Goal: Task Accomplishment & Management: Complete application form

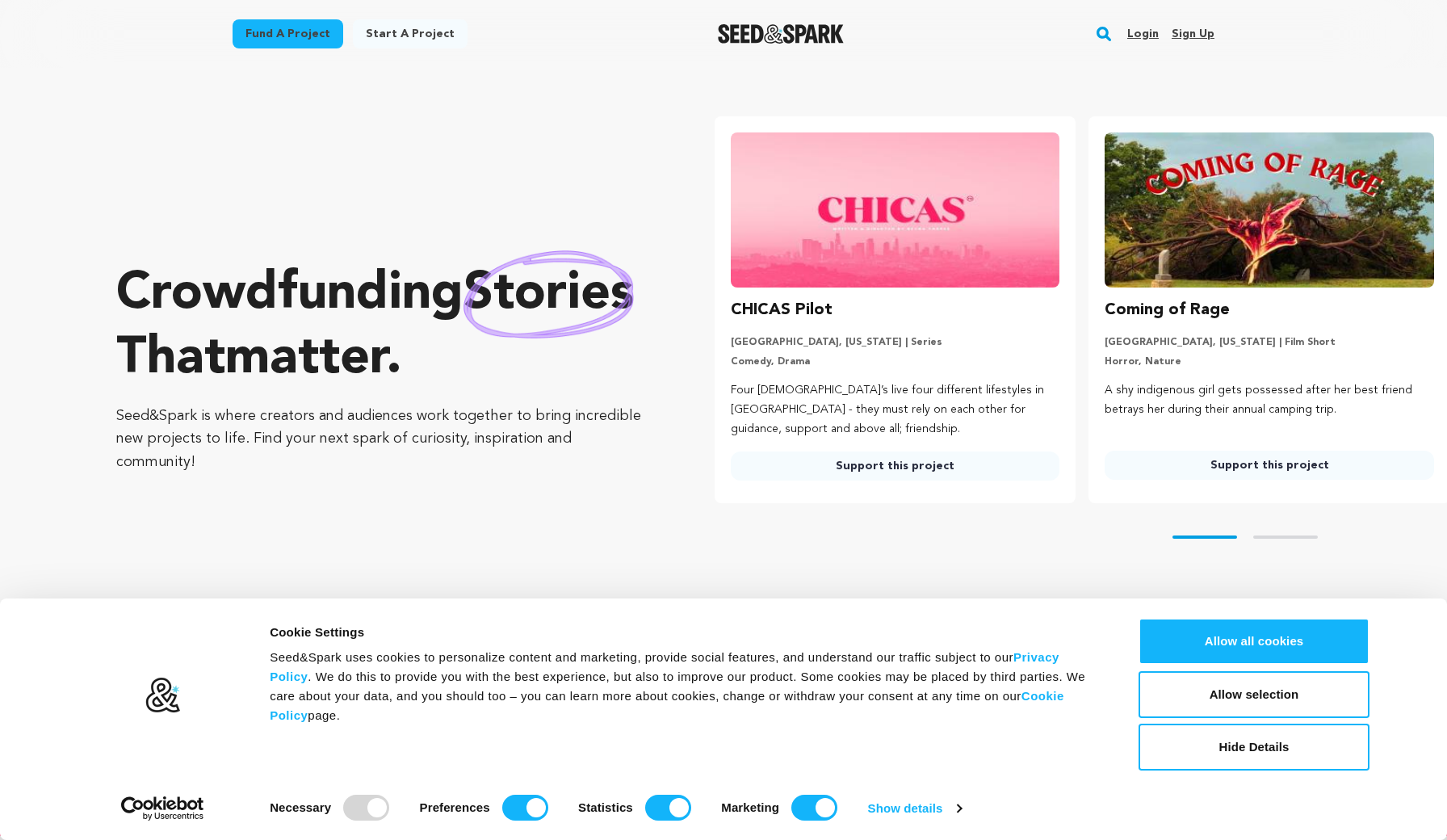
click at [1135, 30] on link "Login" at bounding box center [1144, 33] width 32 height 26
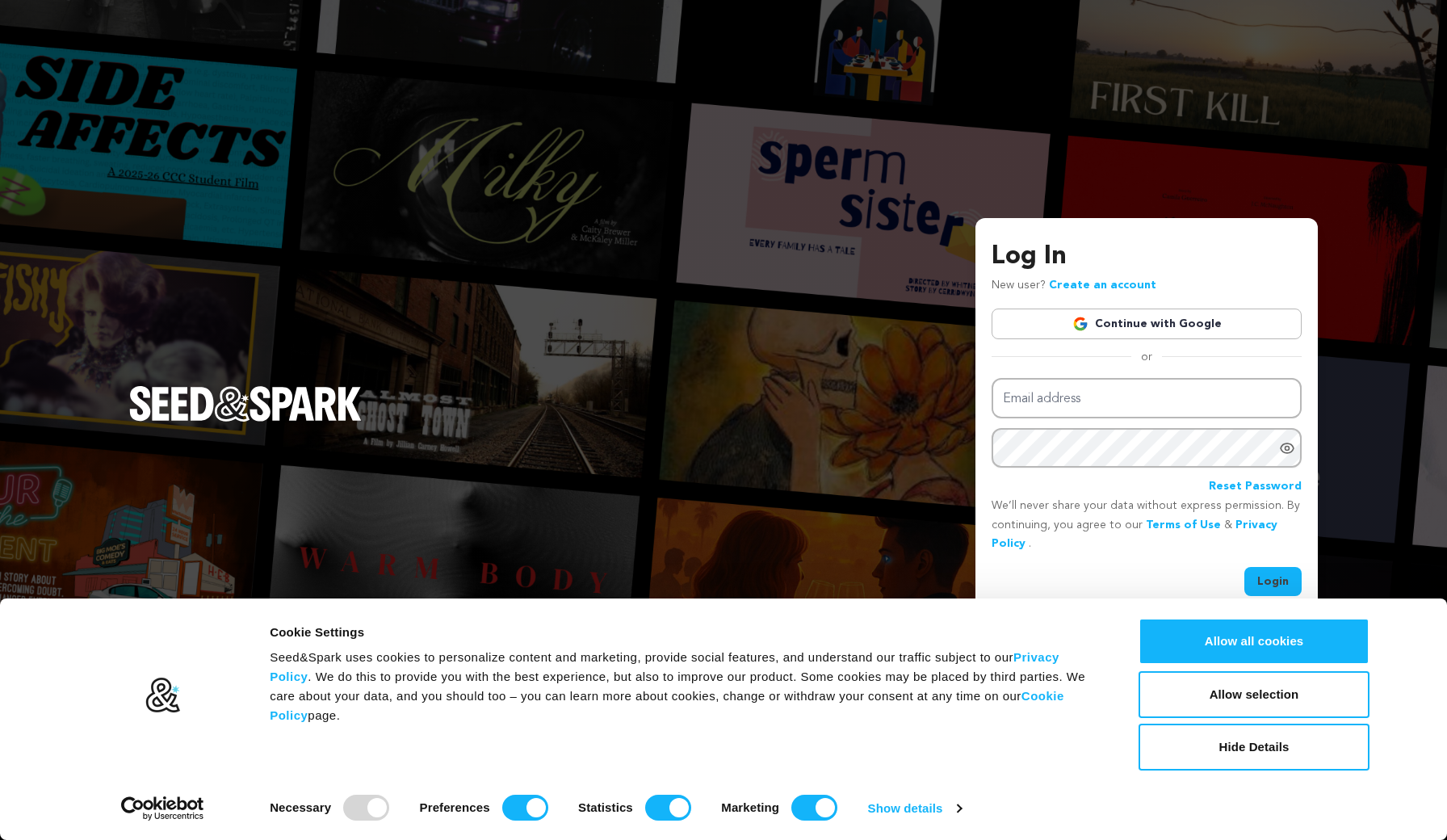
click at [1044, 325] on link "Continue with Google" at bounding box center [1146, 323] width 310 height 31
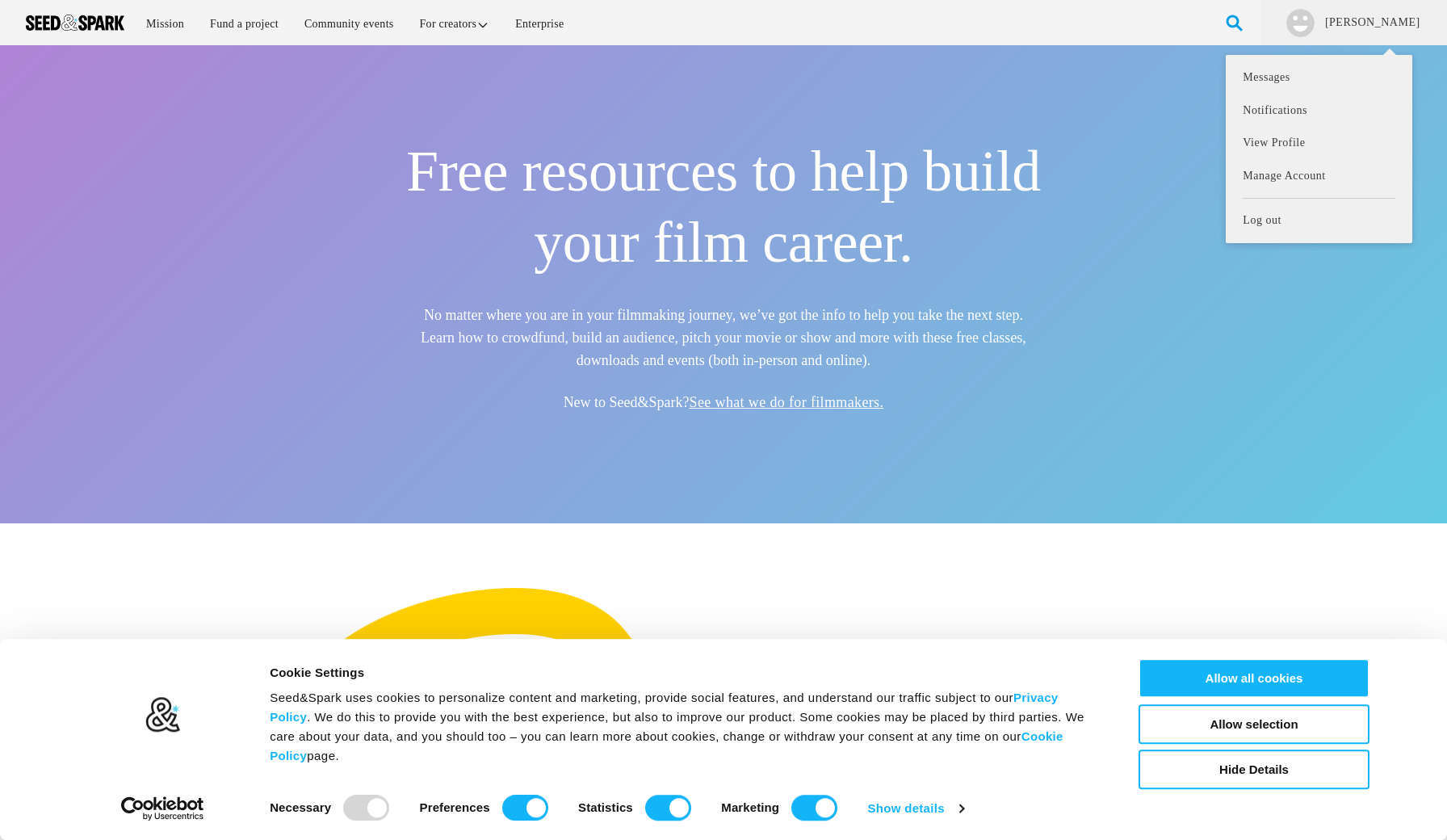
click at [1397, 20] on link "[PERSON_NAME]" at bounding box center [1372, 22] width 98 height 16
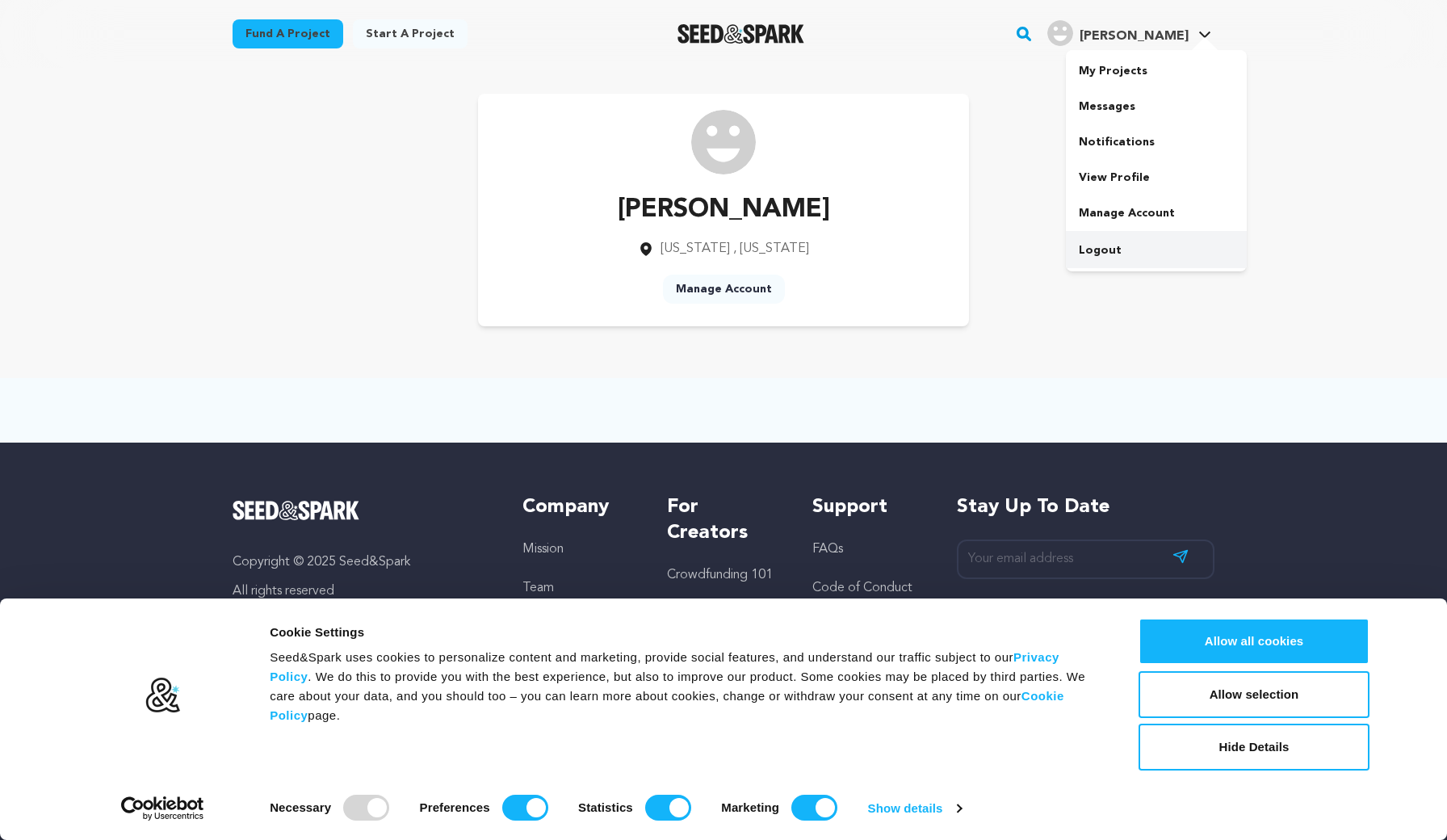
click at [1104, 245] on link "Logout" at bounding box center [1156, 250] width 181 height 36
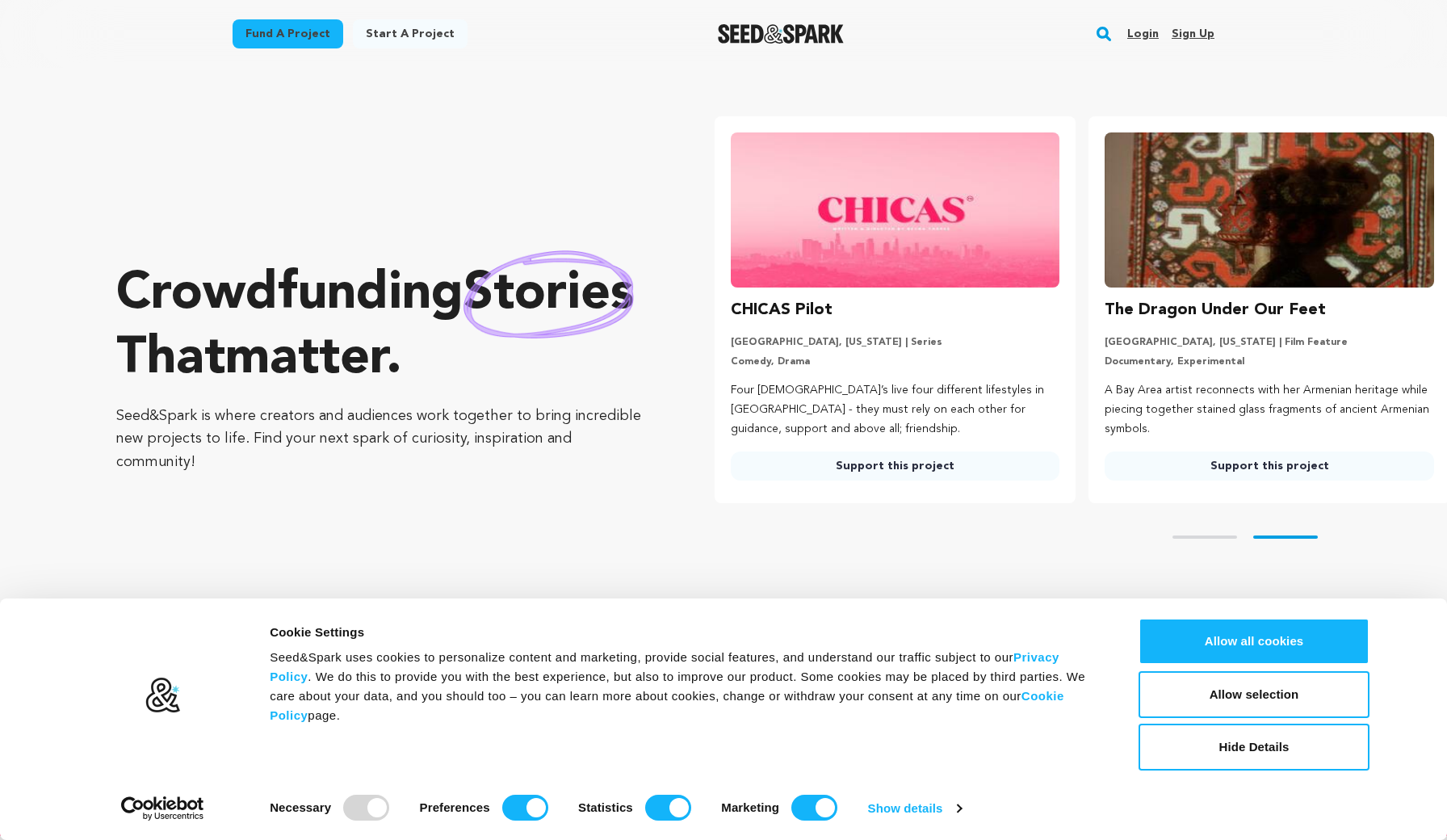
scroll to position [0, 388]
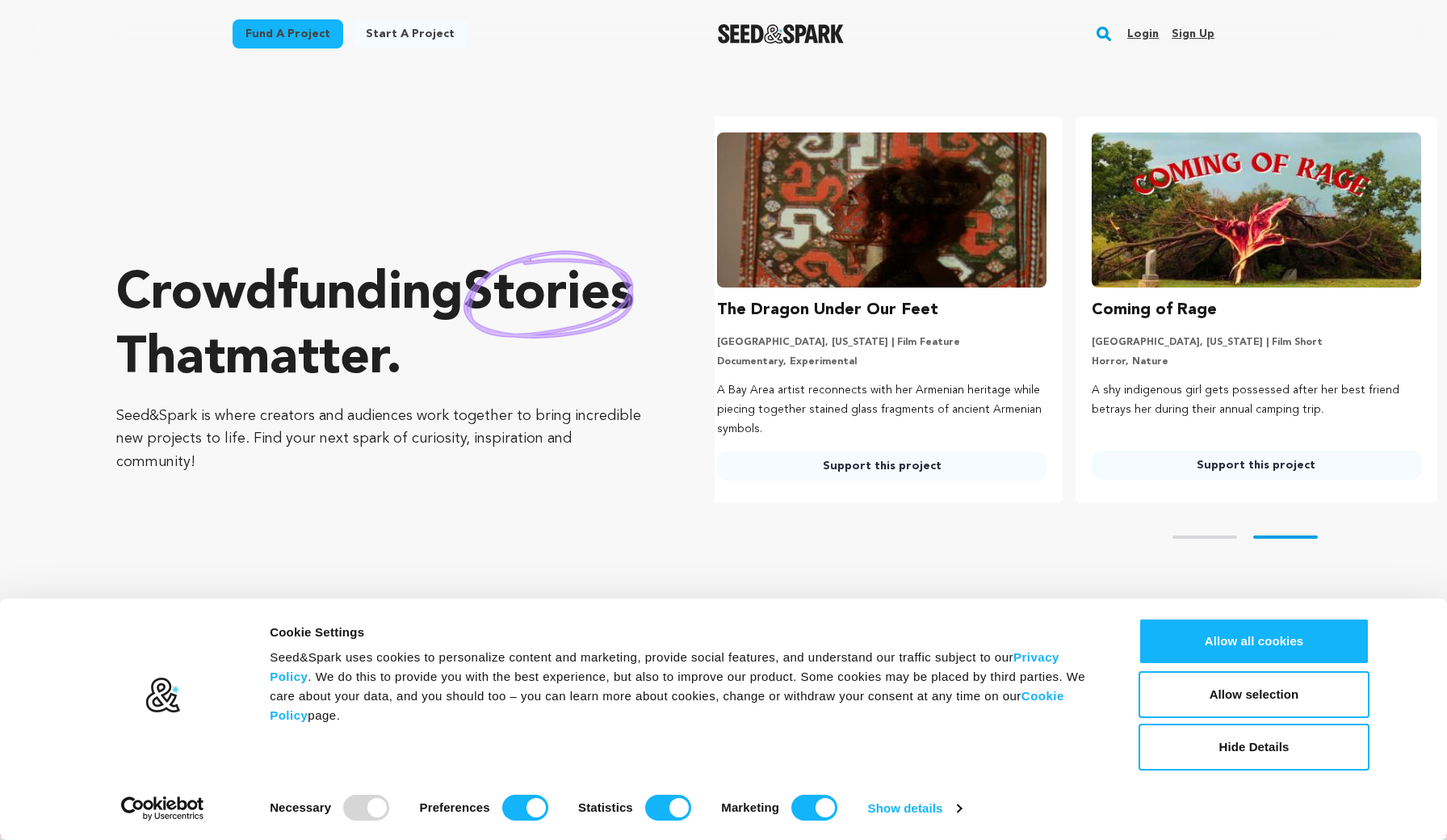
click at [1144, 36] on link "Login" at bounding box center [1144, 33] width 32 height 26
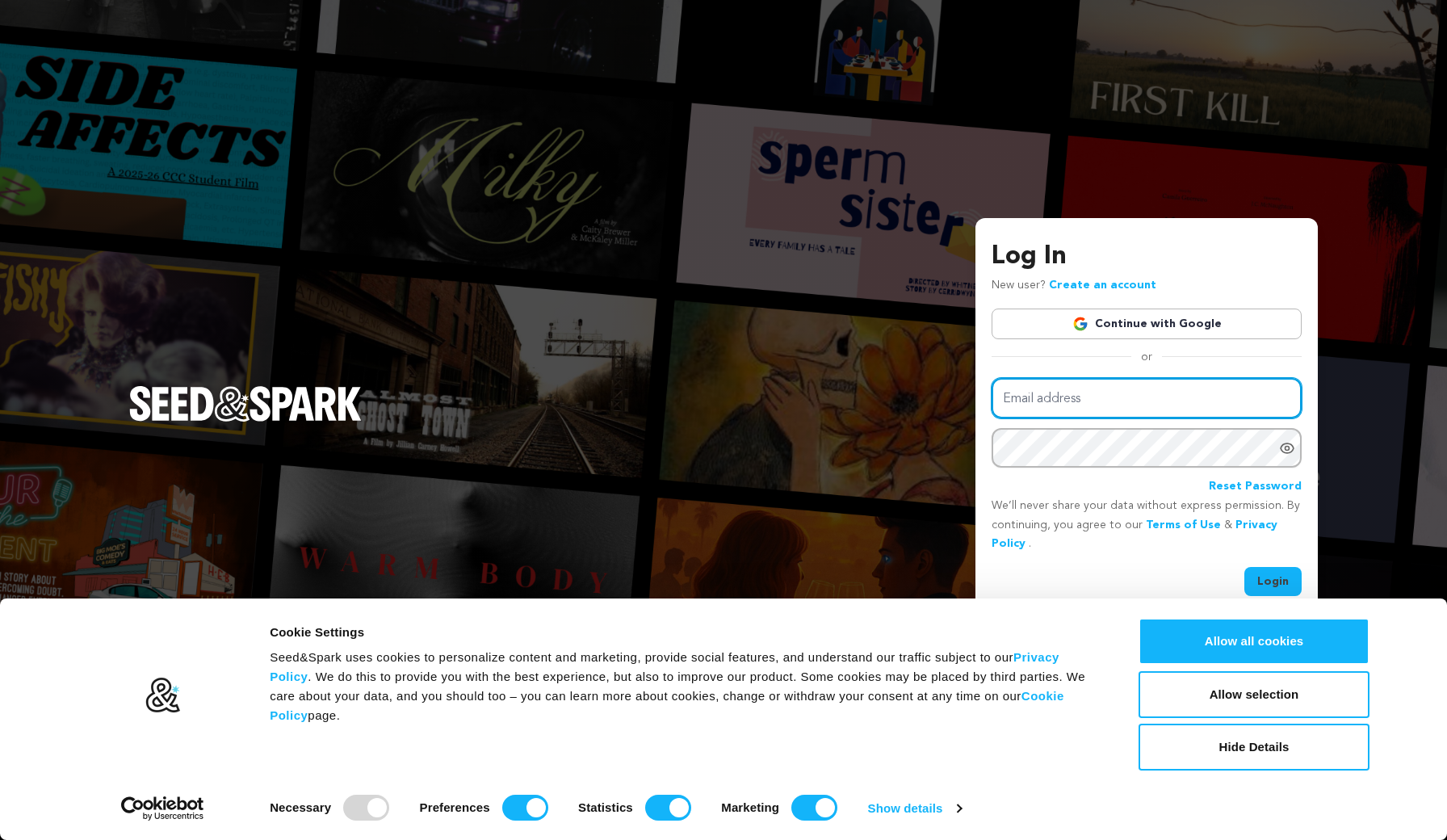
click at [1079, 389] on input "Email address" at bounding box center [1146, 398] width 310 height 41
type input "alba@storyversenyc.com"
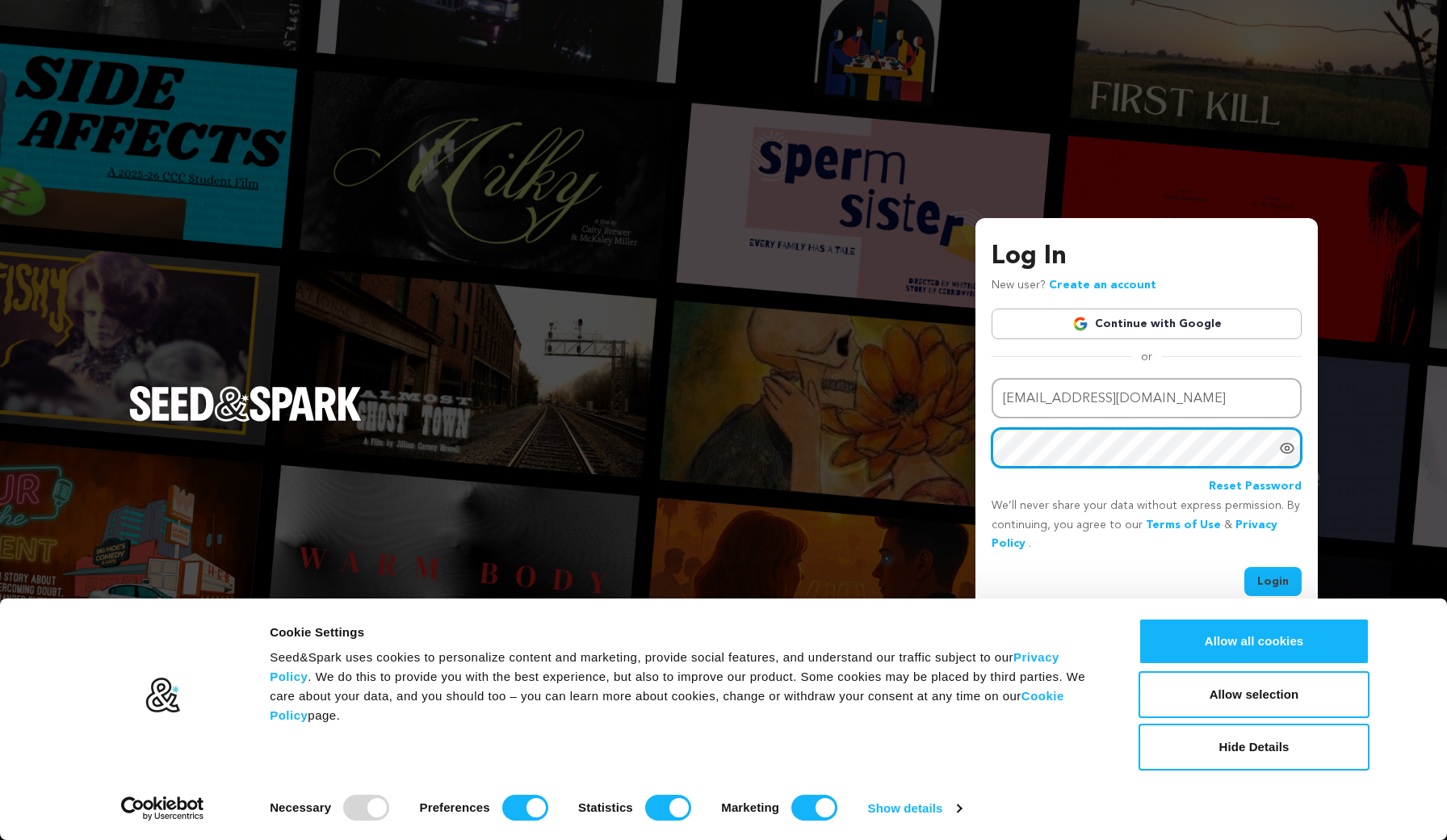
click at [1273, 580] on button "Login" at bounding box center [1273, 581] width 58 height 29
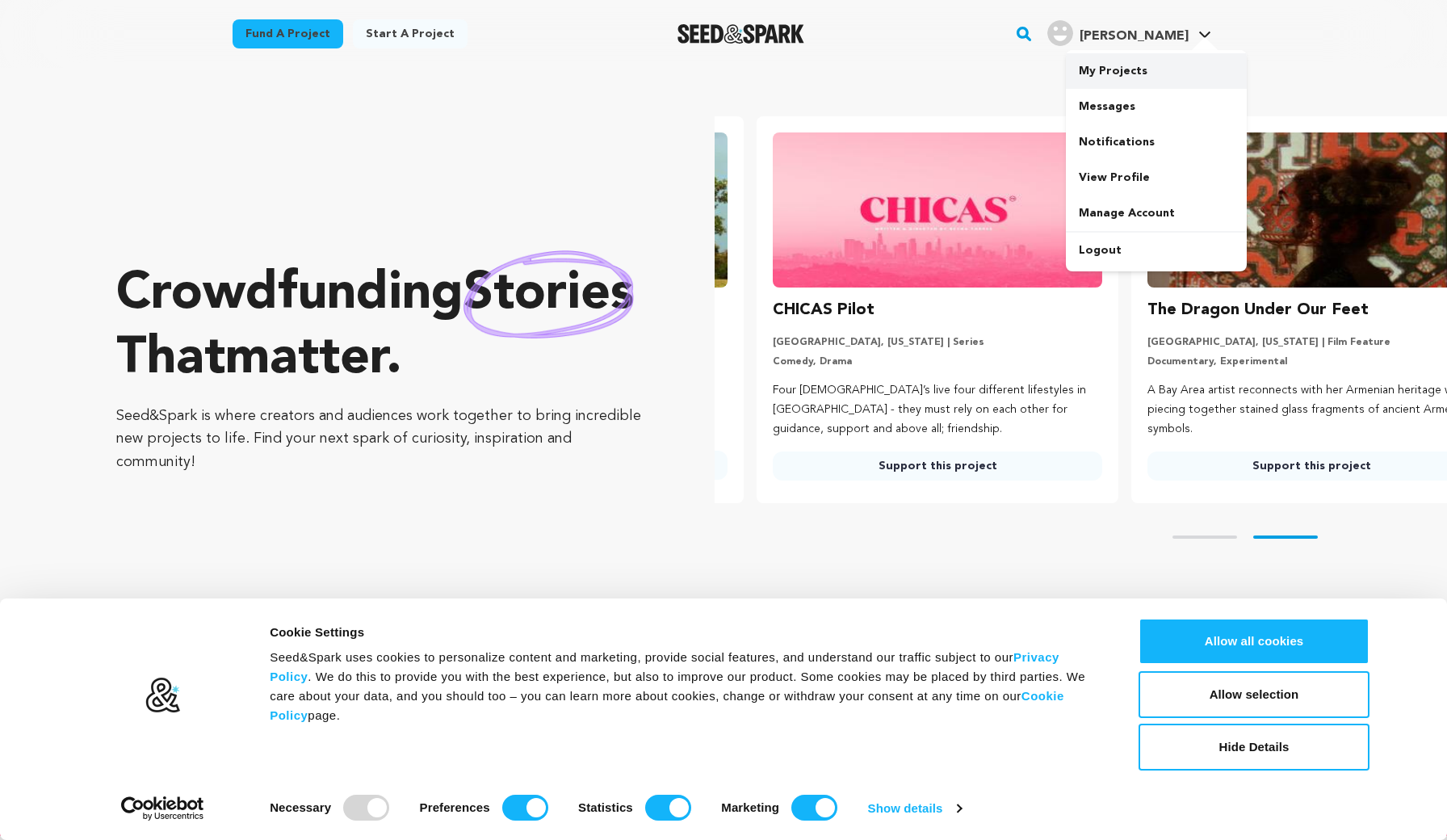
scroll to position [0, 388]
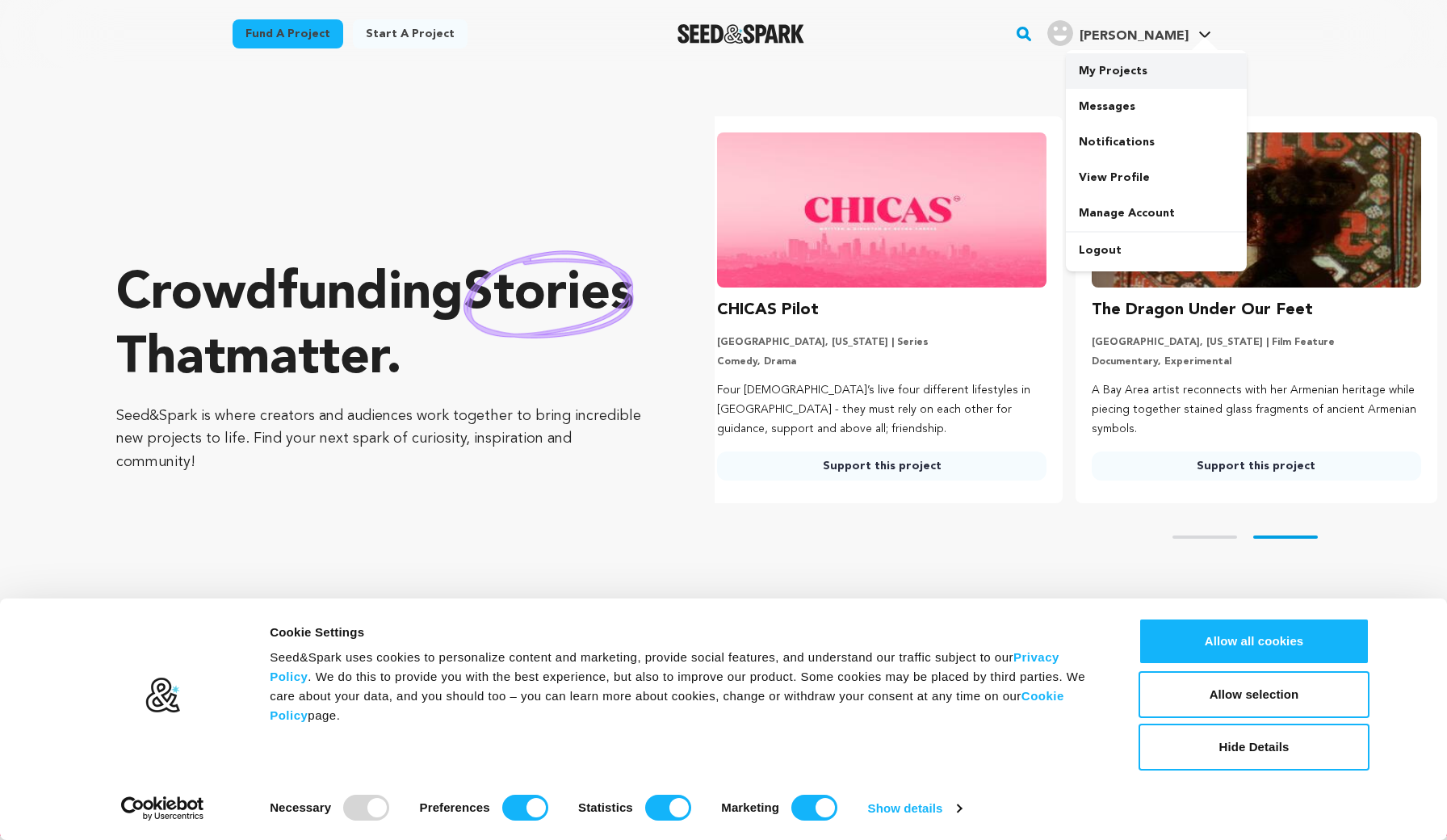
click at [1103, 78] on link "My Projects" at bounding box center [1156, 71] width 181 height 36
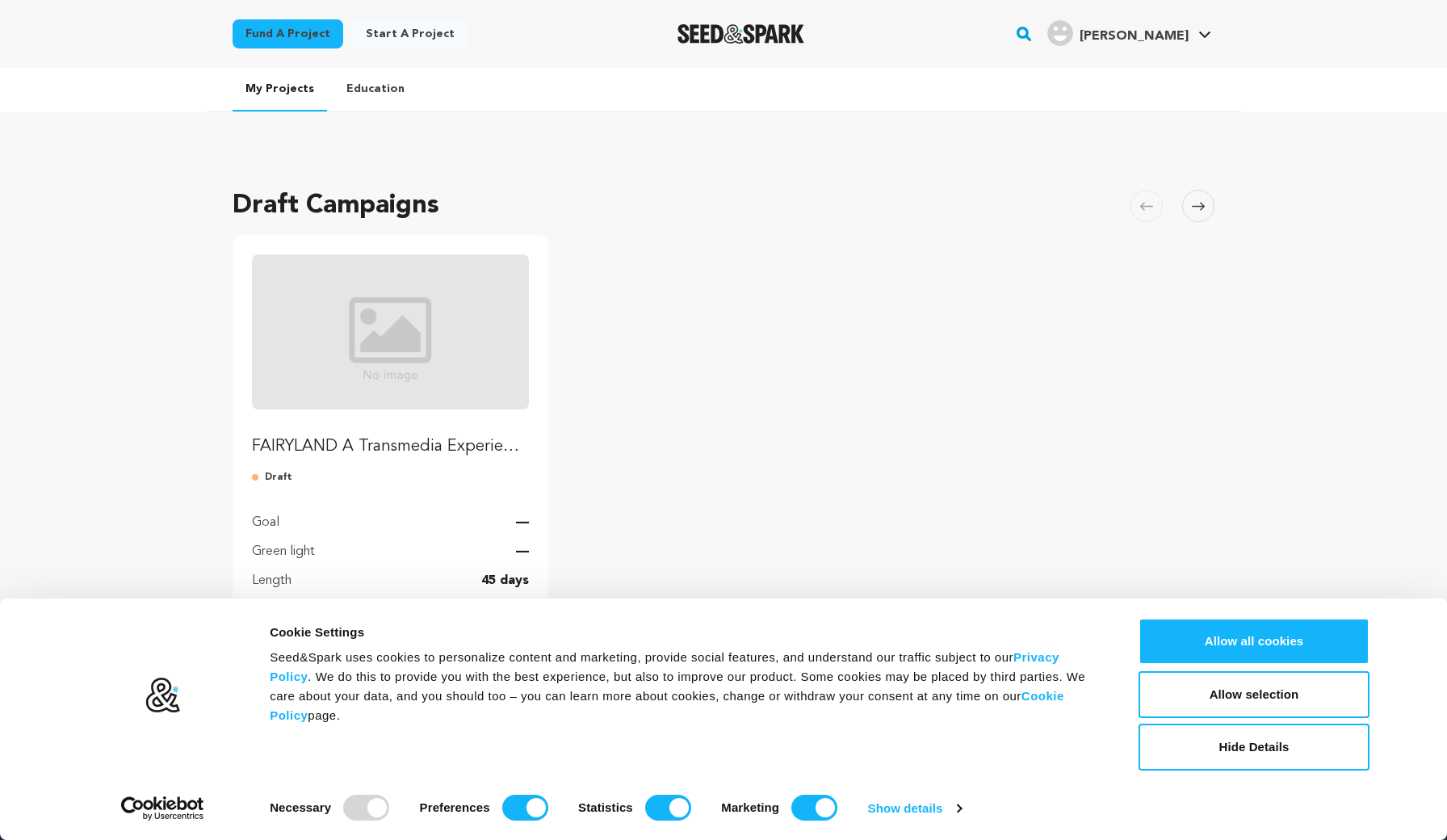
click at [373, 425] on link "FAIRYLAND A Transmedia Experience" at bounding box center [390, 355] width 277 height 203
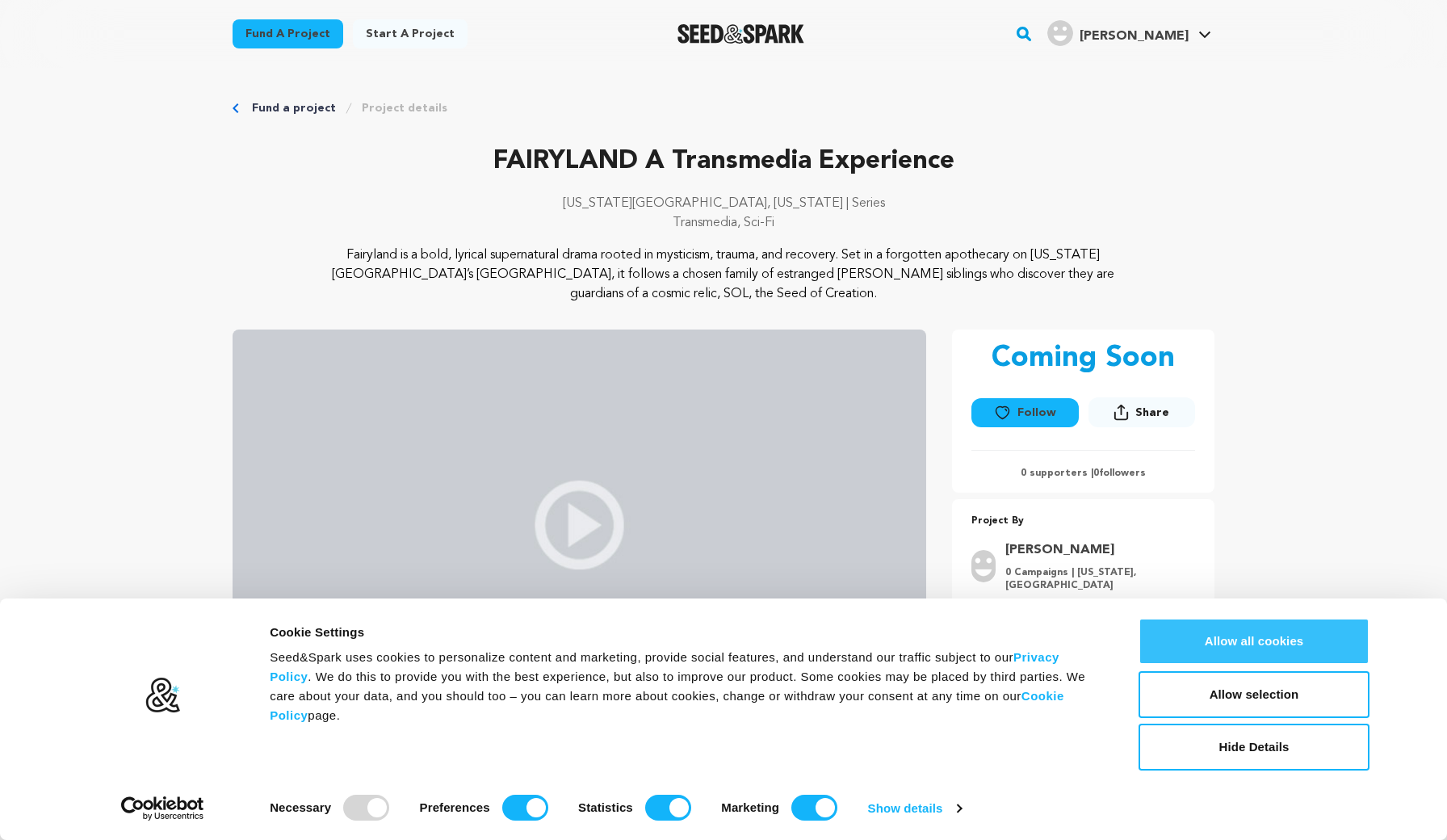
click at [1271, 645] on button "Allow all cookies" at bounding box center [1254, 641] width 231 height 47
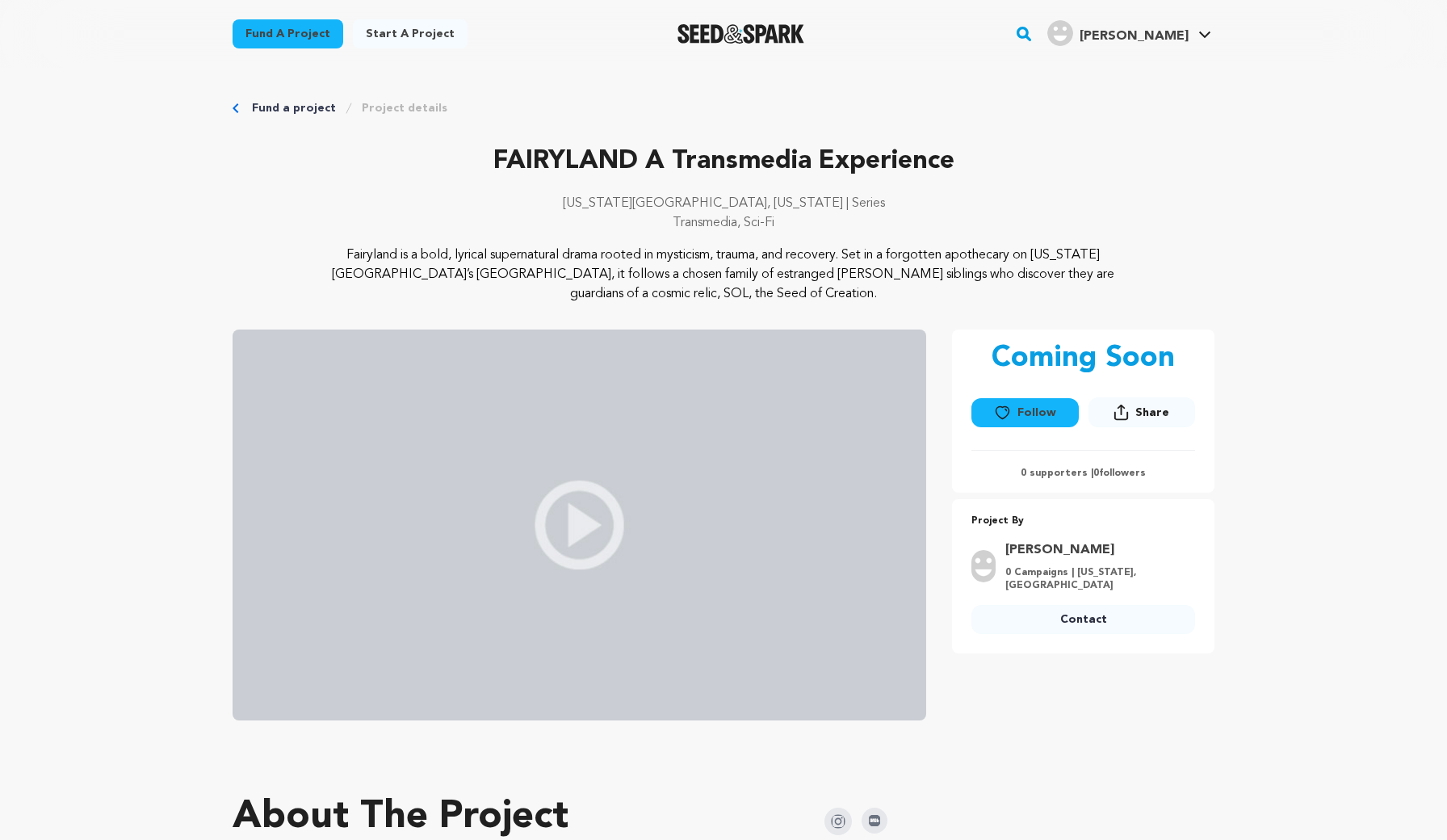
click at [587, 538] on img at bounding box center [579, 525] width 694 height 391
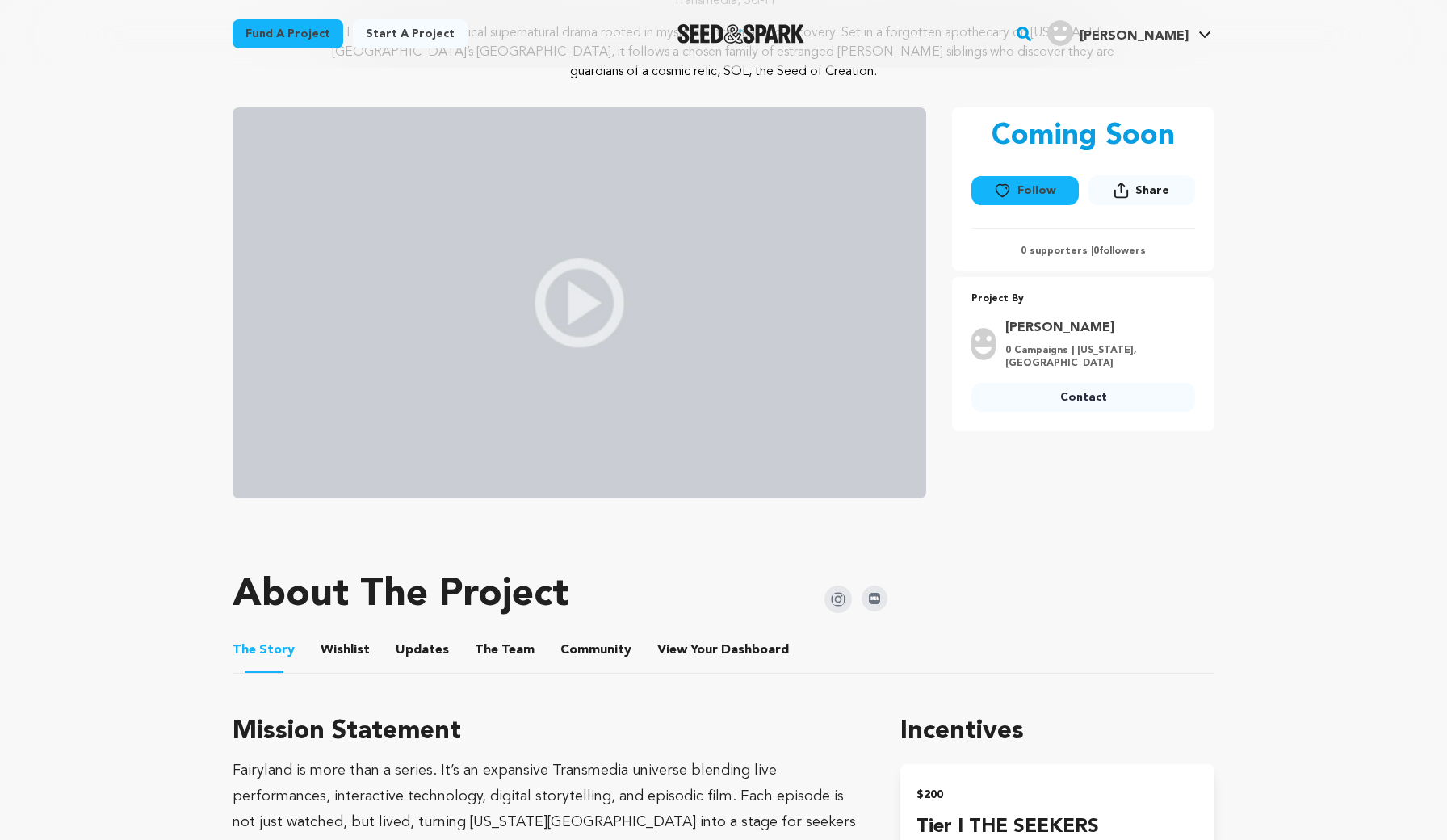
scroll to position [124, 0]
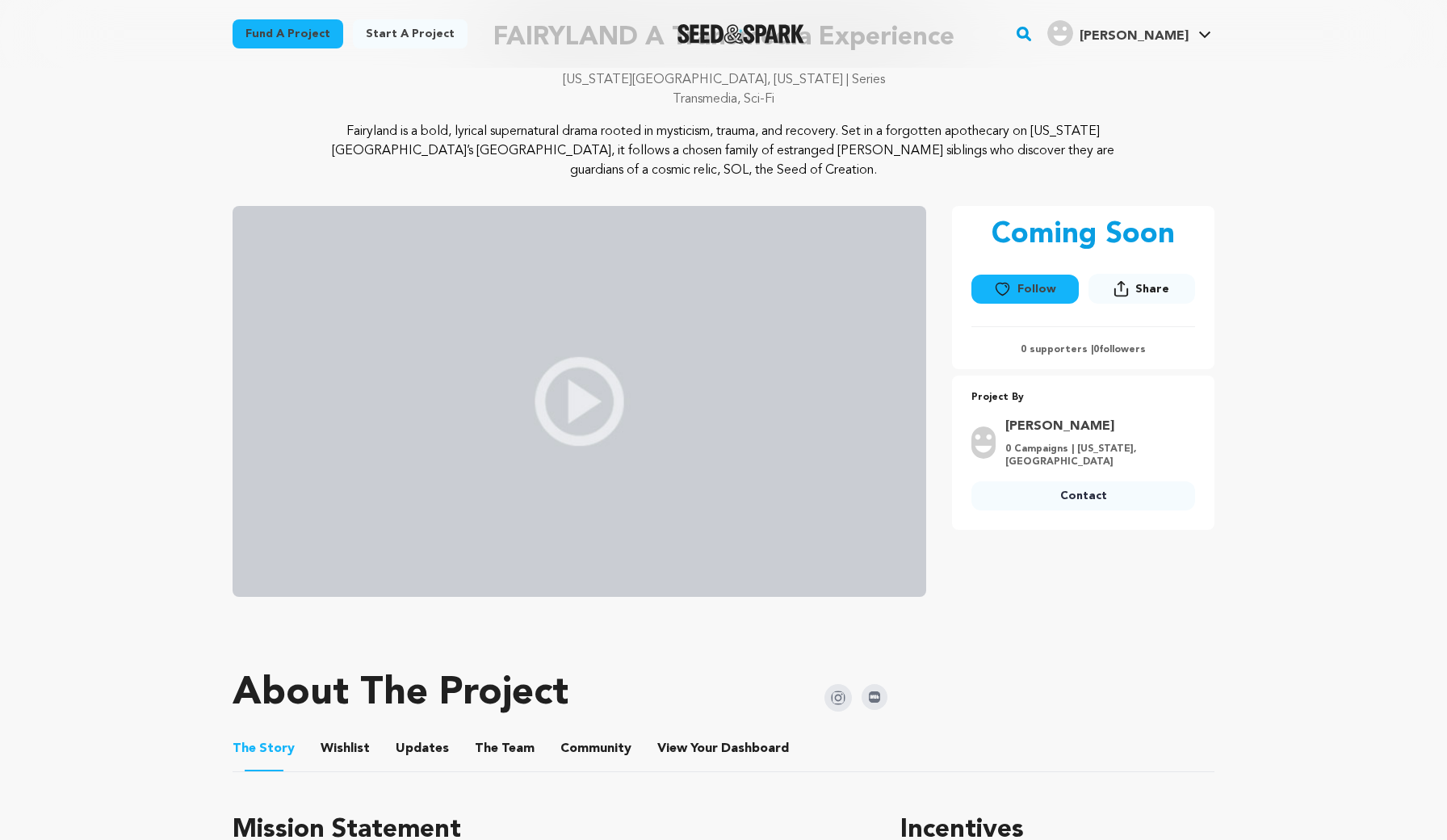
click at [339, 749] on button "Wishlist" at bounding box center [345, 751] width 38 height 38
click at [414, 751] on button "Updates" at bounding box center [422, 751] width 38 height 38
click at [245, 757] on button "The Story" at bounding box center [264, 751] width 38 height 38
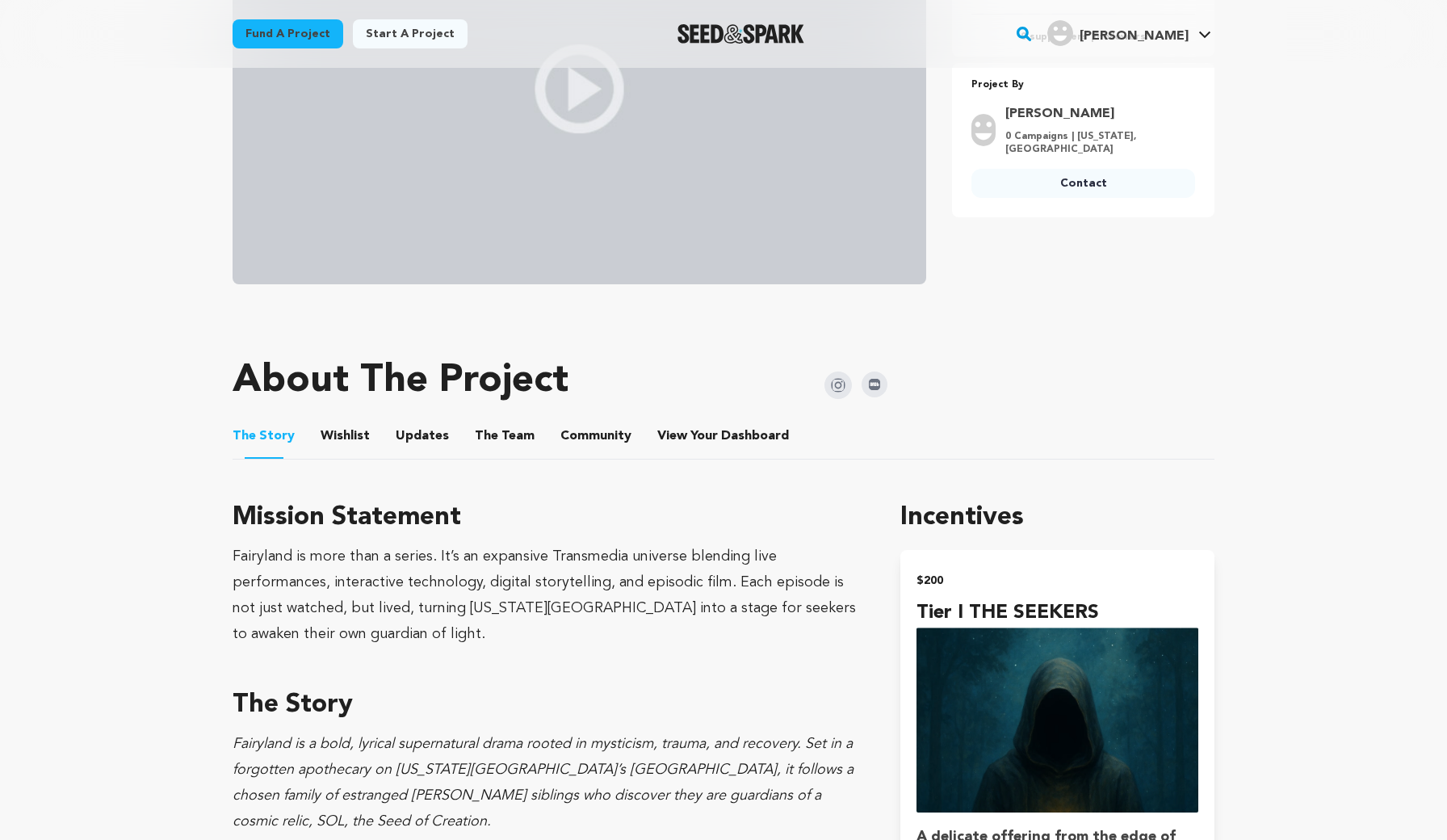
scroll to position [449, 0]
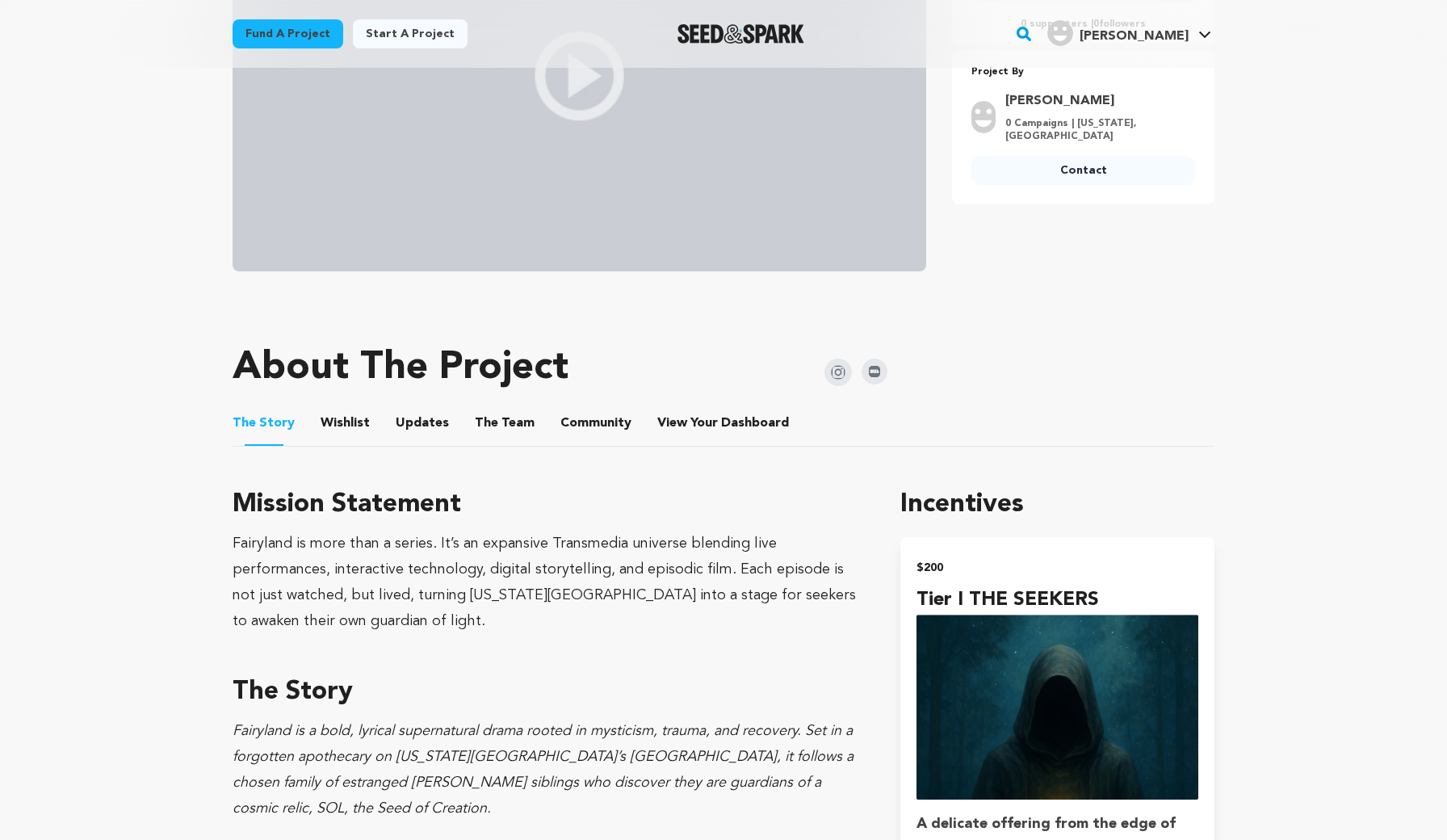
click at [493, 424] on button "The Team" at bounding box center [505, 426] width 38 height 38
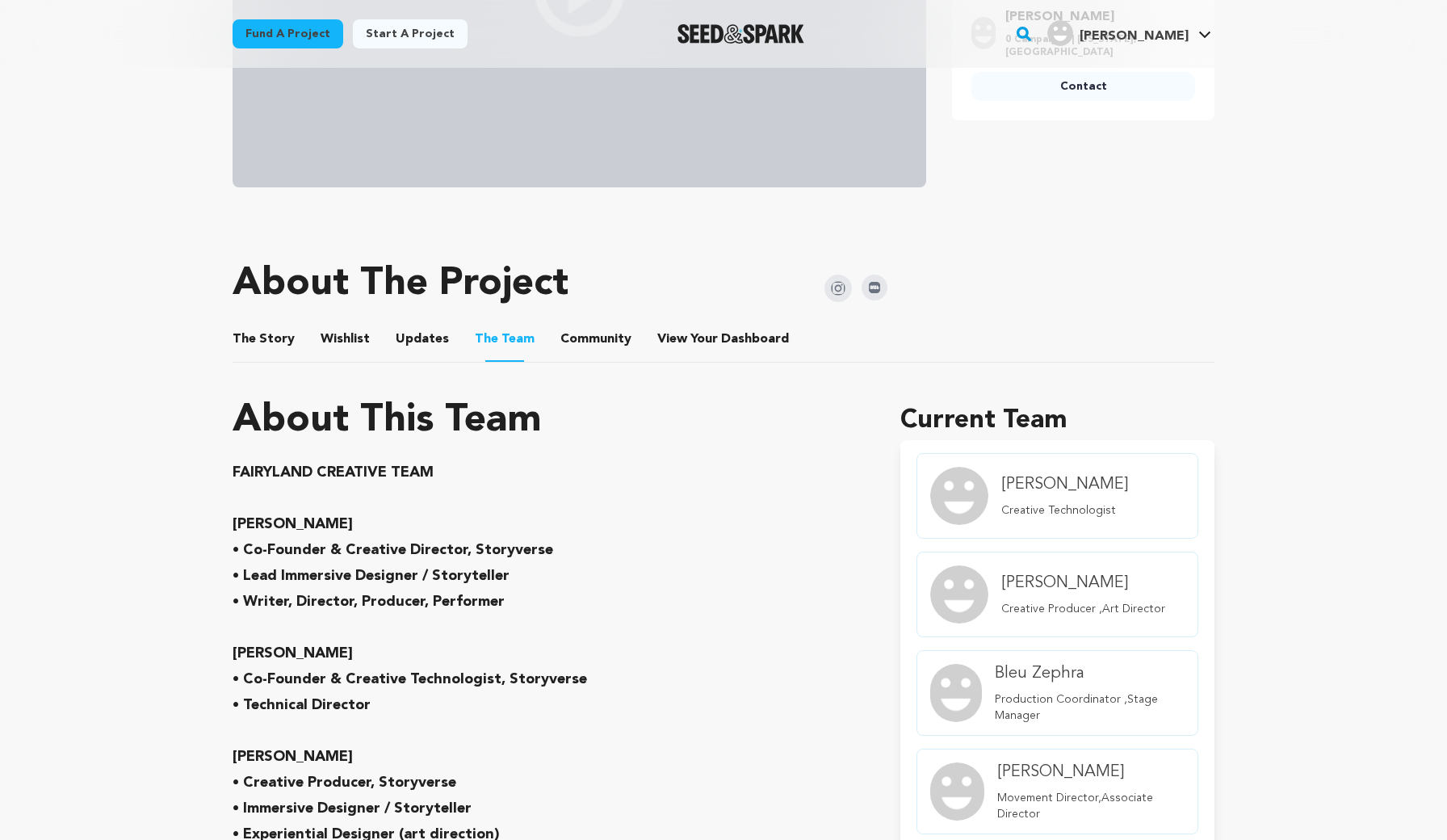
scroll to position [504, 0]
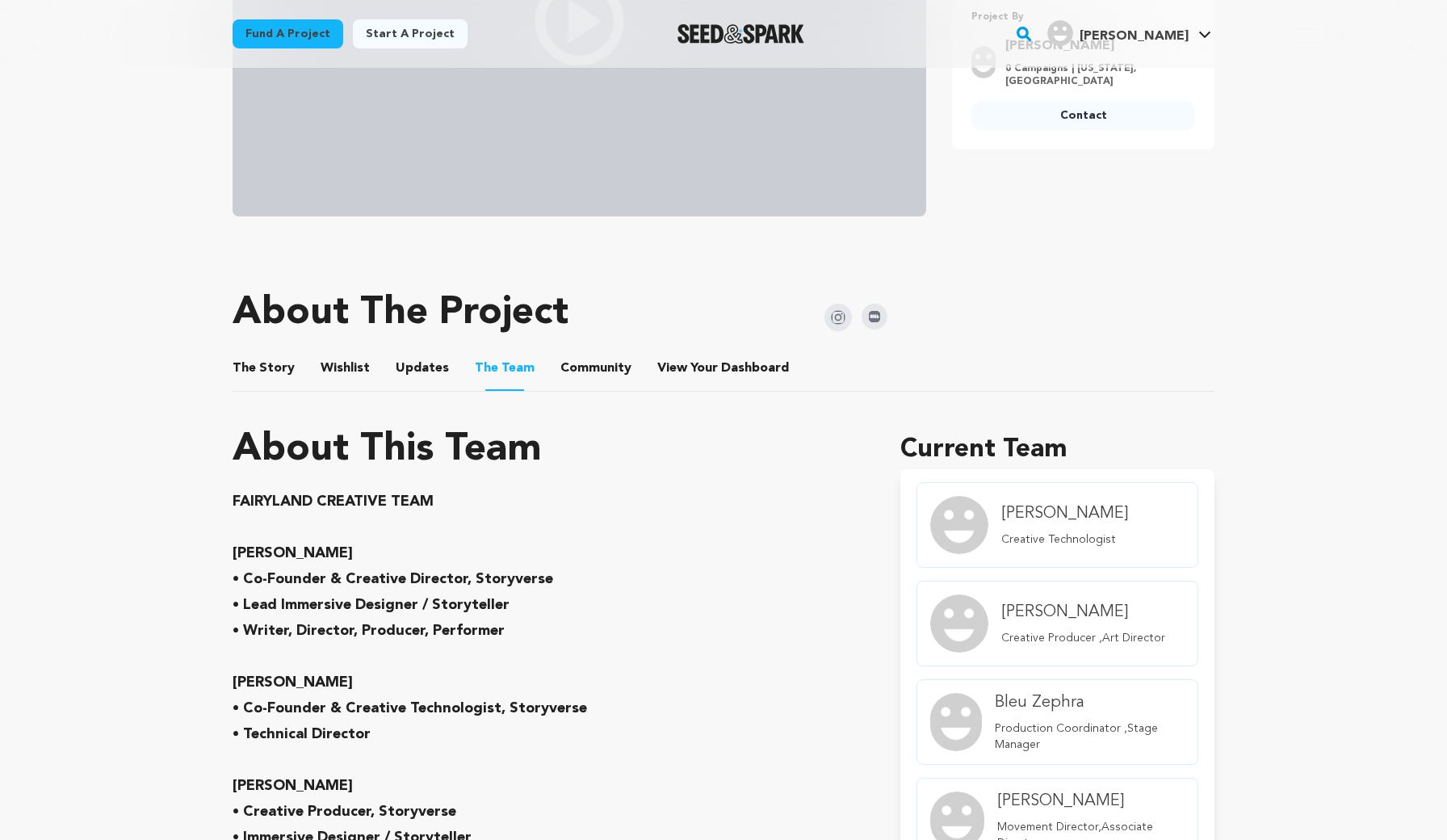
click at [599, 368] on button "Community" at bounding box center [596, 371] width 38 height 38
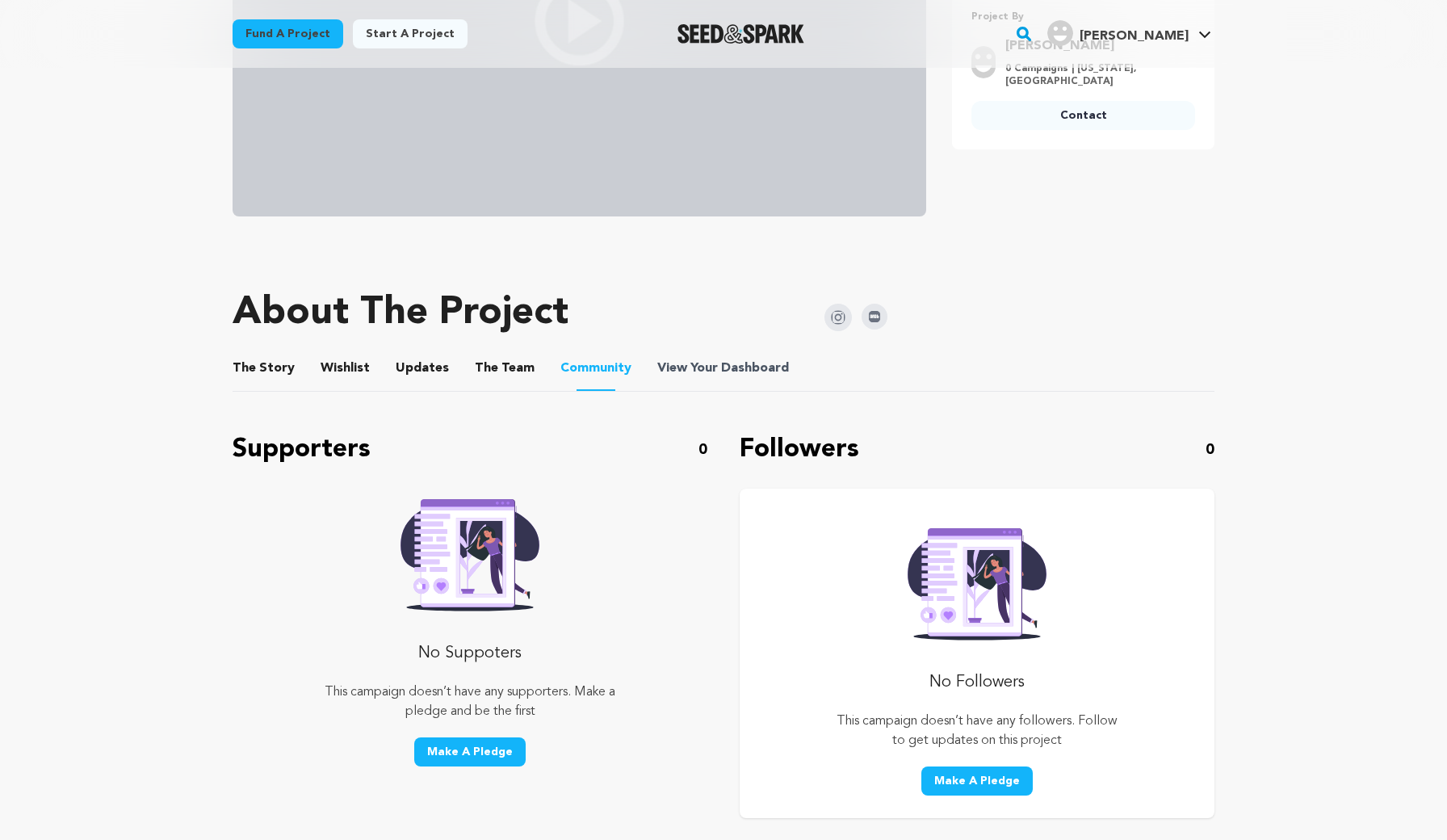
click at [729, 360] on span "Dashboard" at bounding box center [755, 368] width 68 height 19
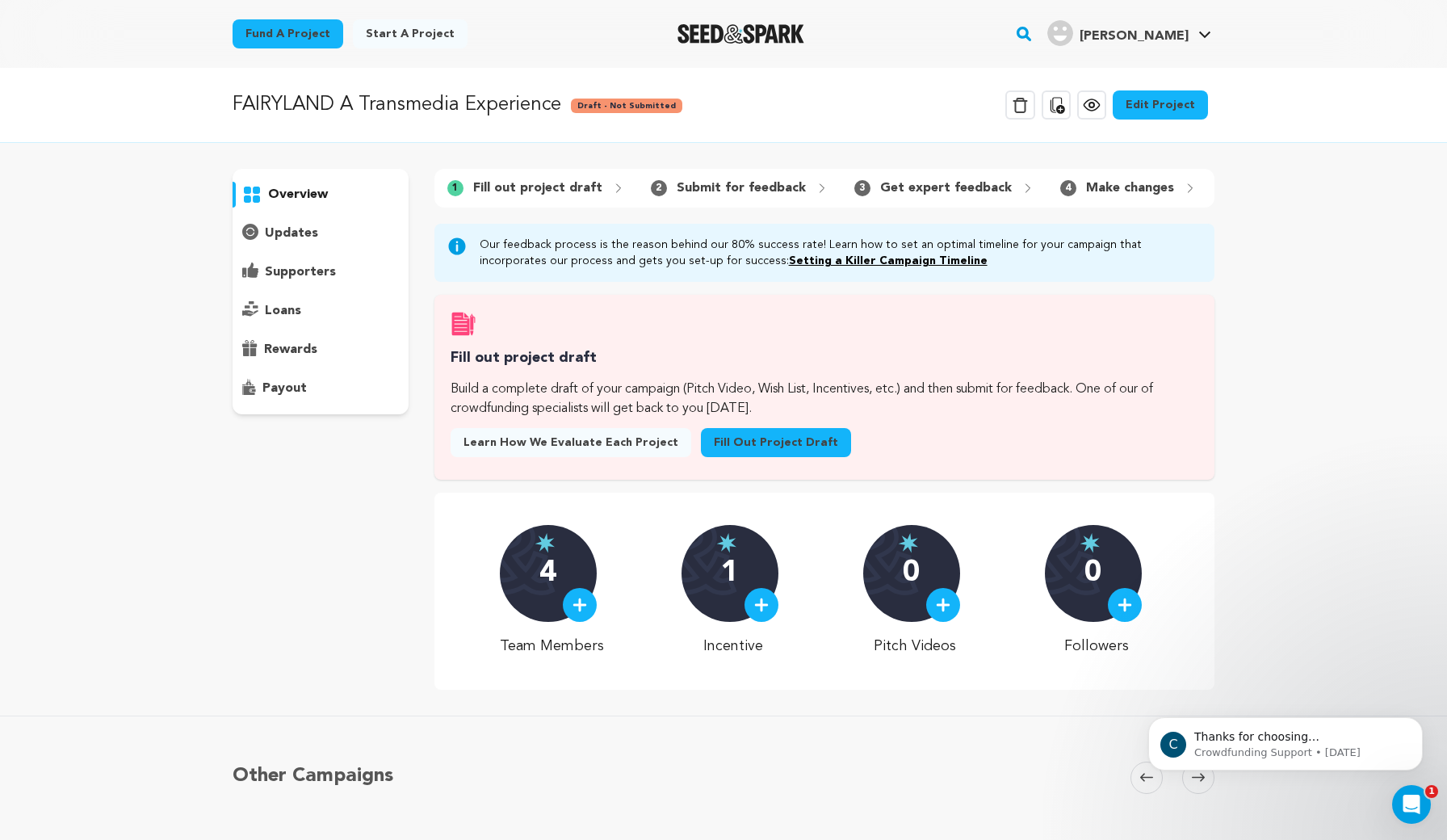
click at [310, 194] on p "overview" at bounding box center [298, 194] width 59 height 19
click at [288, 202] on p "overview" at bounding box center [298, 194] width 59 height 19
click at [487, 183] on p "Fill out project draft" at bounding box center [538, 187] width 130 height 19
click at [220, 121] on div "FAIRYLAND A Transmedia Experience Draft - Not Submitted Delete Campaign Copy pu…" at bounding box center [723, 104] width 1033 height 42
click at [827, 73] on div "FAIRYLAND A Transmedia Experience Draft - Not Submitted Delete Campaign Copy pu…" at bounding box center [723, 105] width 1447 height 75
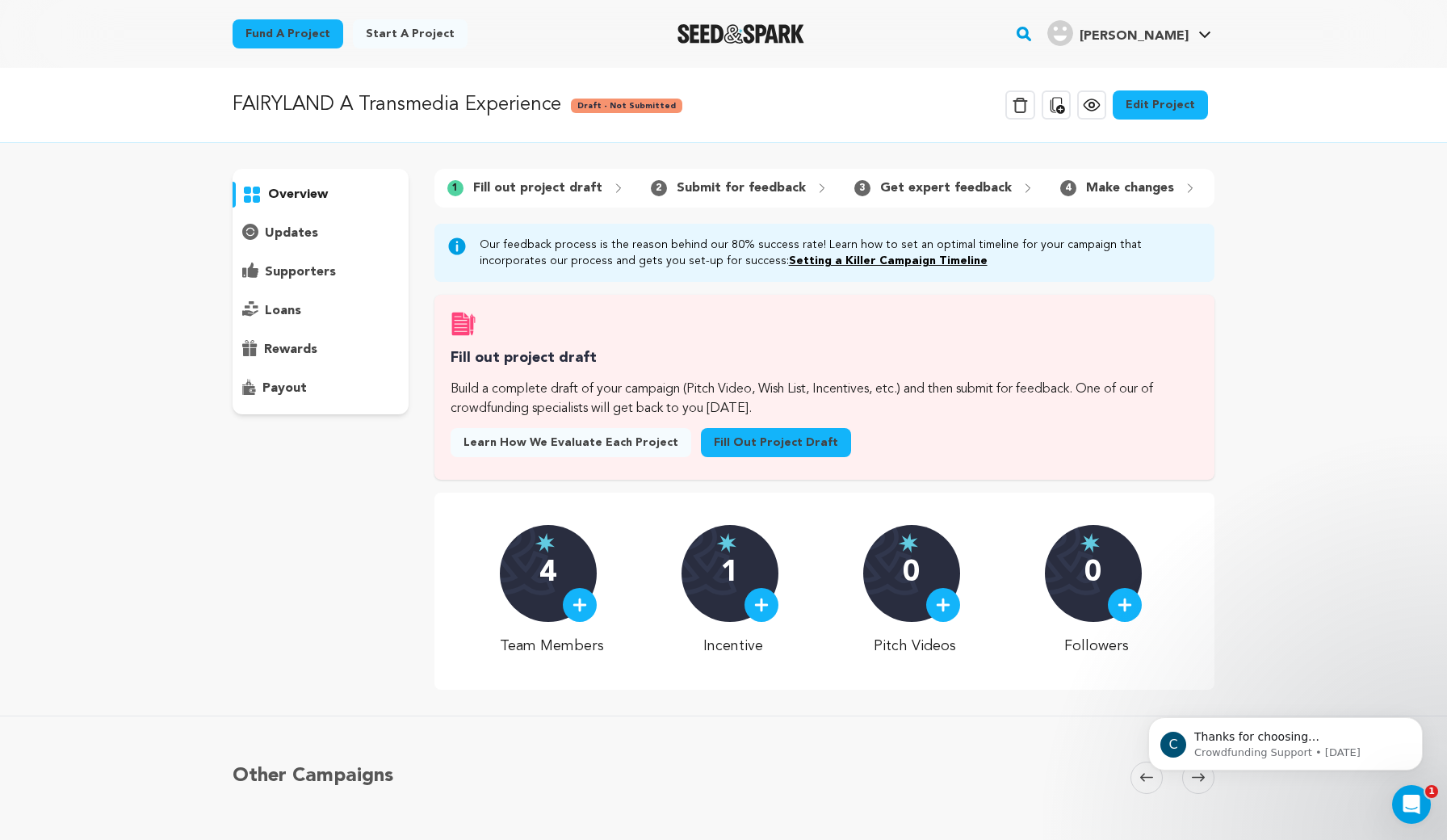
click at [575, 48] on div "Fund a project Start a project Search" at bounding box center [711, 33] width 1008 height 42
click at [306, 194] on p "overview" at bounding box center [298, 194] width 59 height 19
click at [409, 118] on p "FAIRYLAND A Transmedia Experience" at bounding box center [396, 104] width 329 height 29
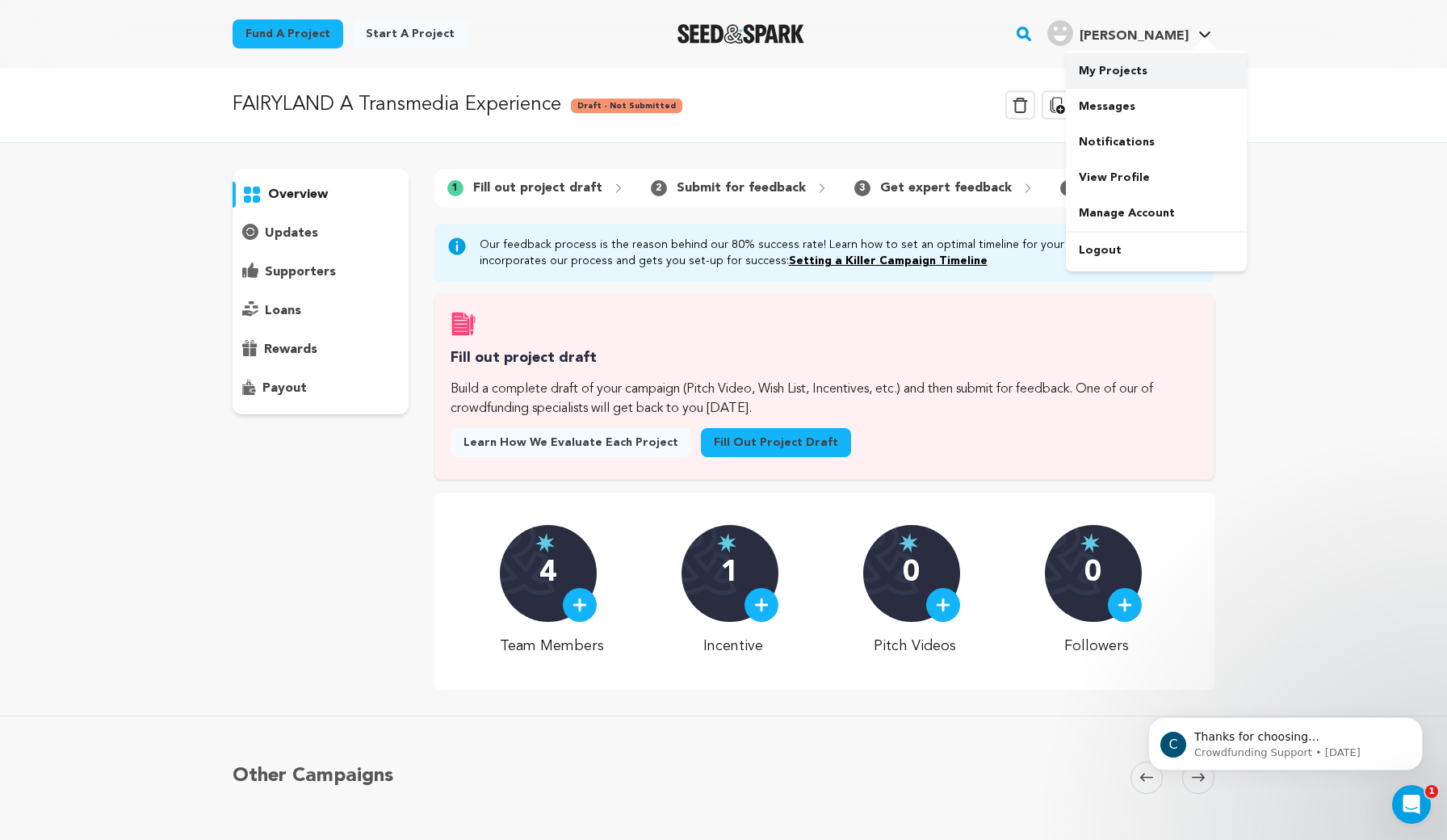
click at [1111, 71] on link "My Projects" at bounding box center [1156, 71] width 181 height 36
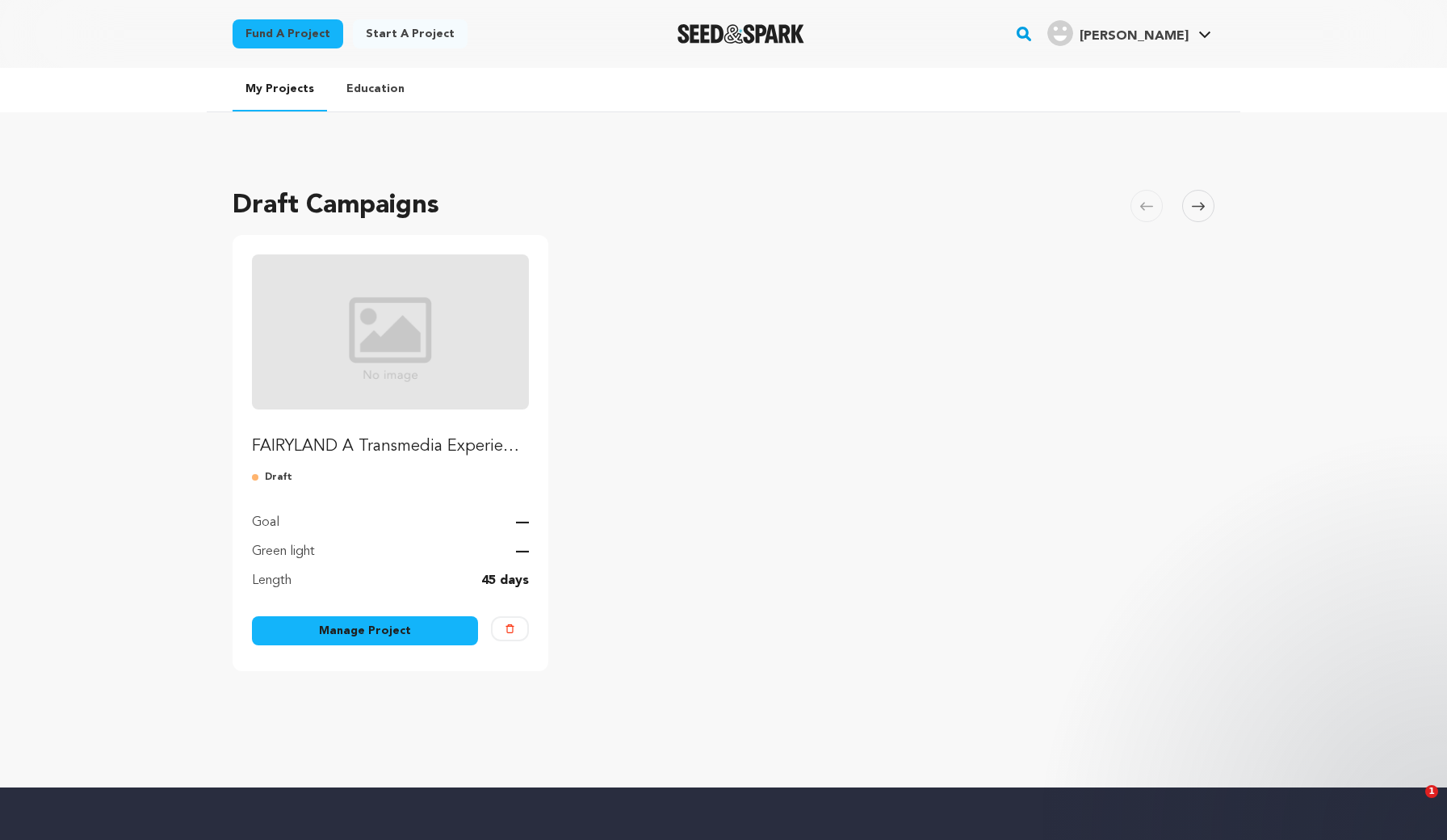
click at [422, 400] on img "Fund FAIRYLAND A Transmedia Experience" at bounding box center [390, 331] width 277 height 155
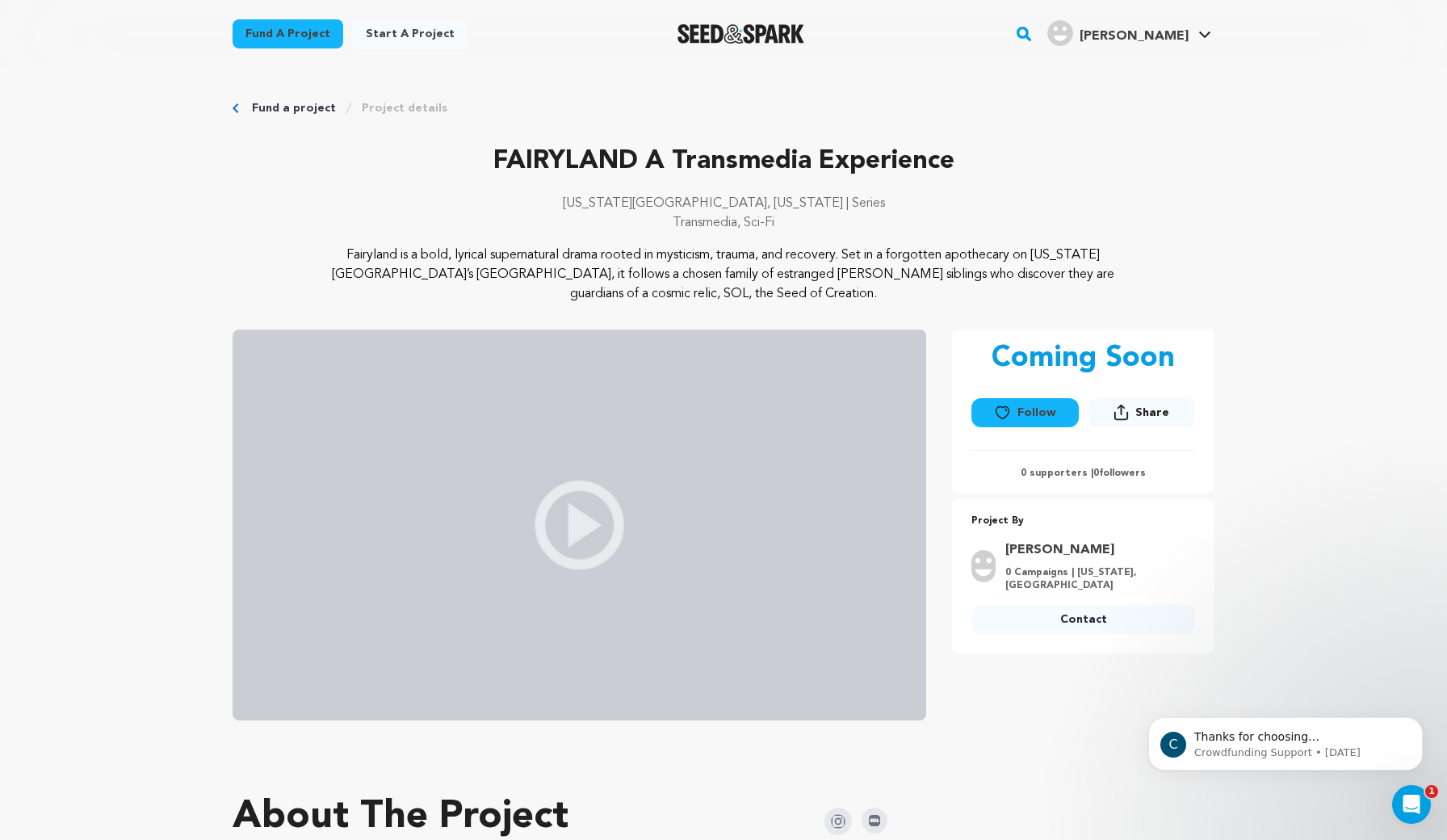
click at [576, 529] on img at bounding box center [579, 525] width 694 height 391
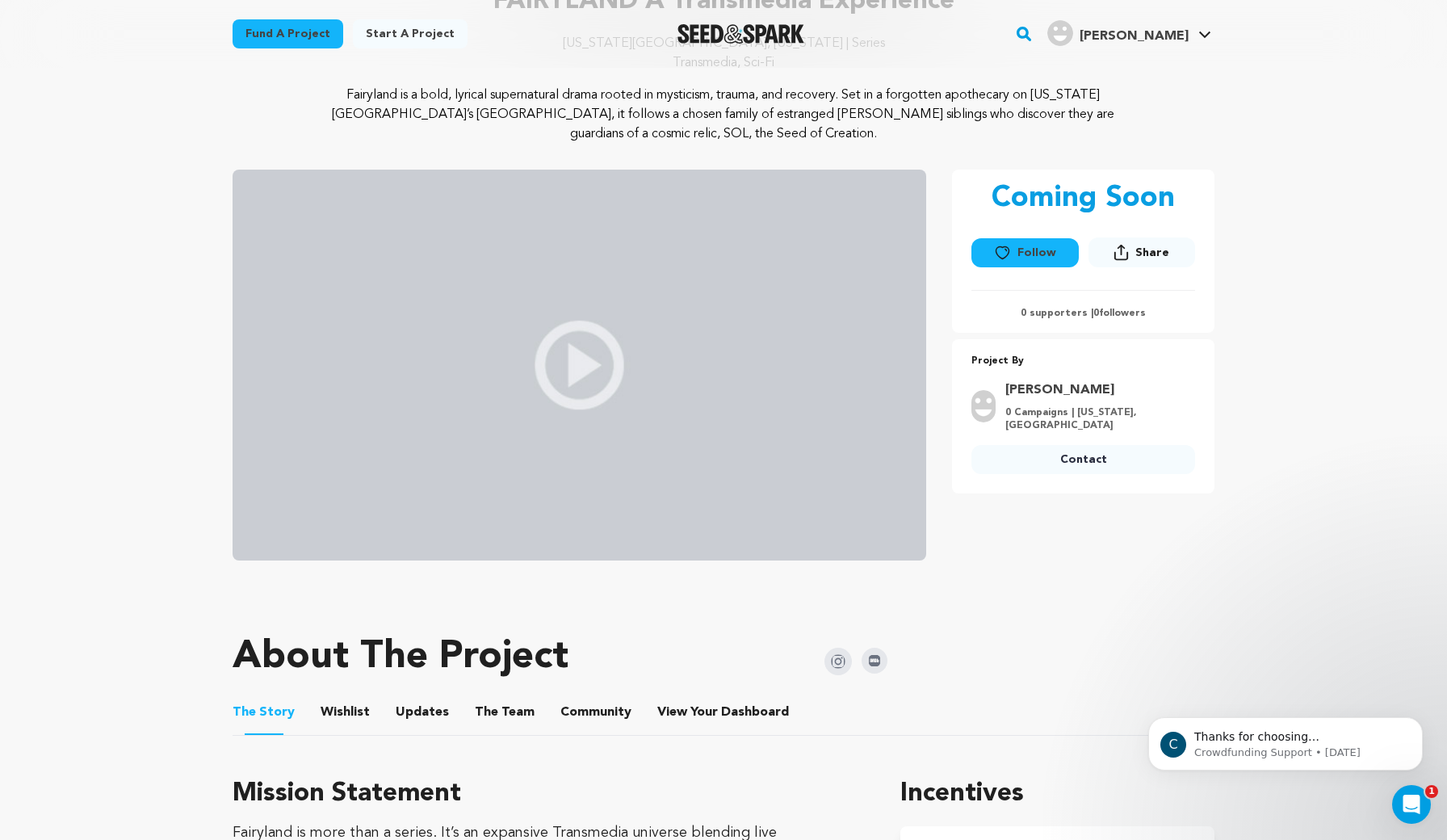
scroll to position [267, 0]
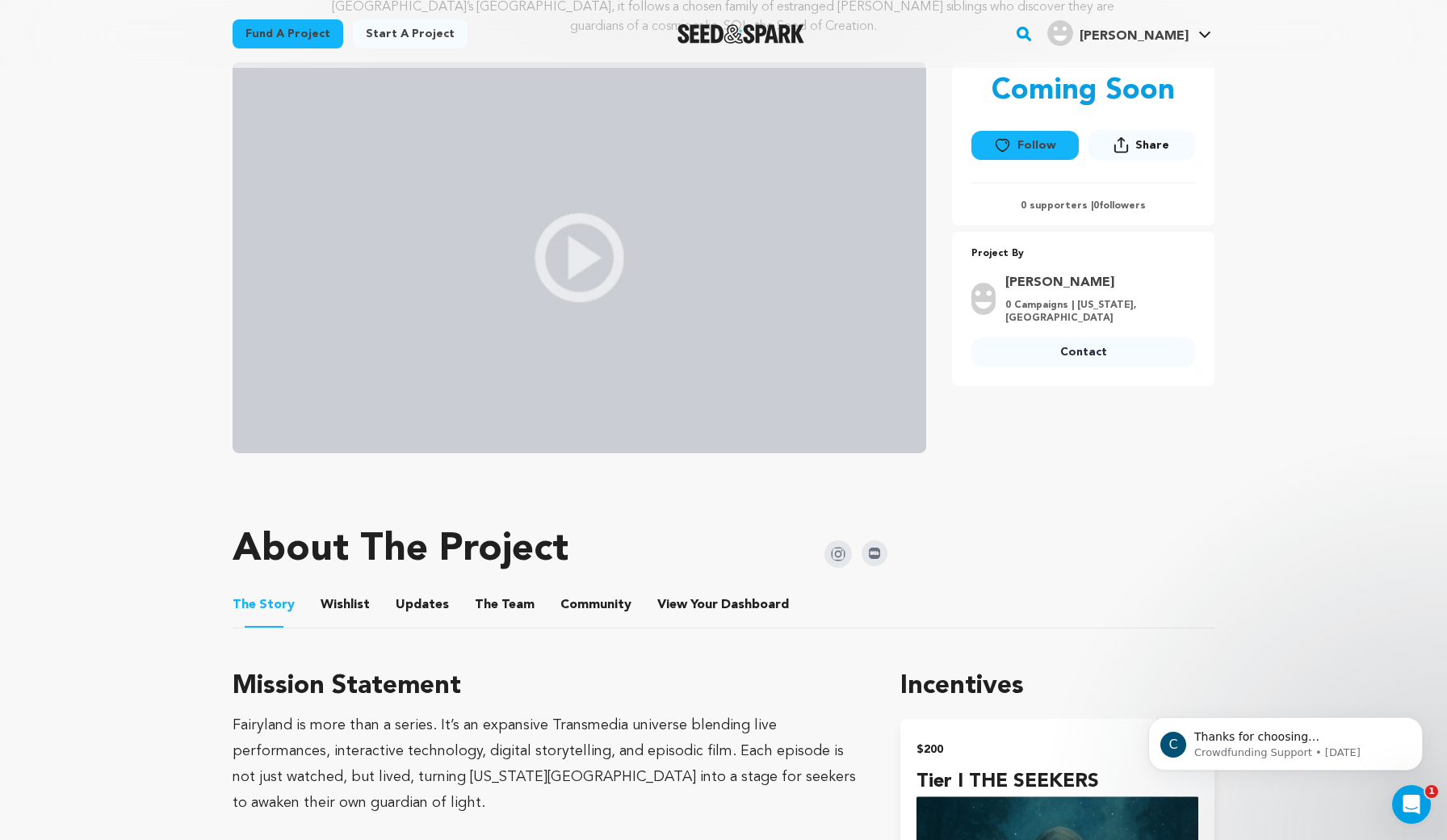
click at [359, 602] on button "Wishlist" at bounding box center [345, 608] width 38 height 38
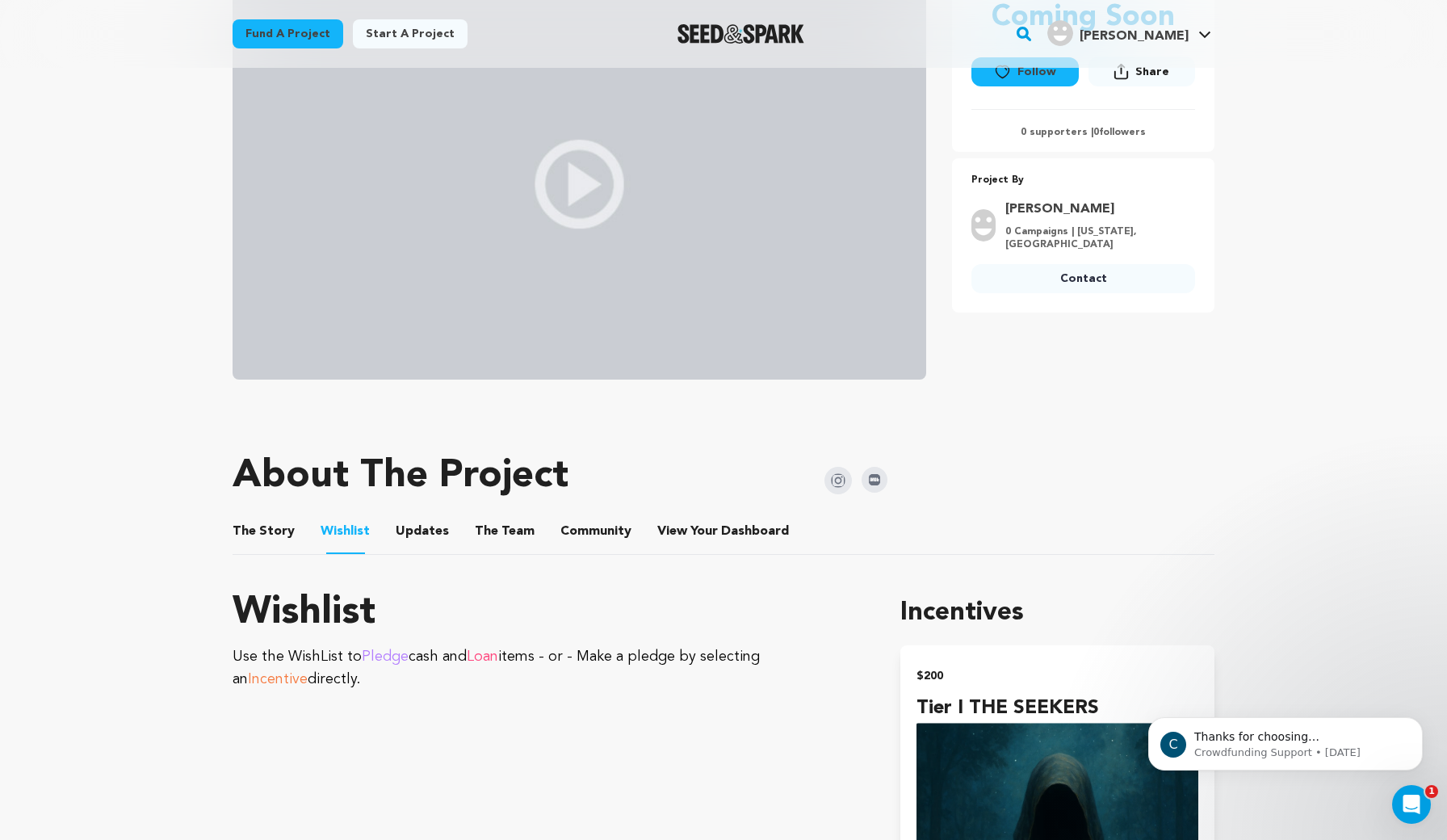
scroll to position [337, 0]
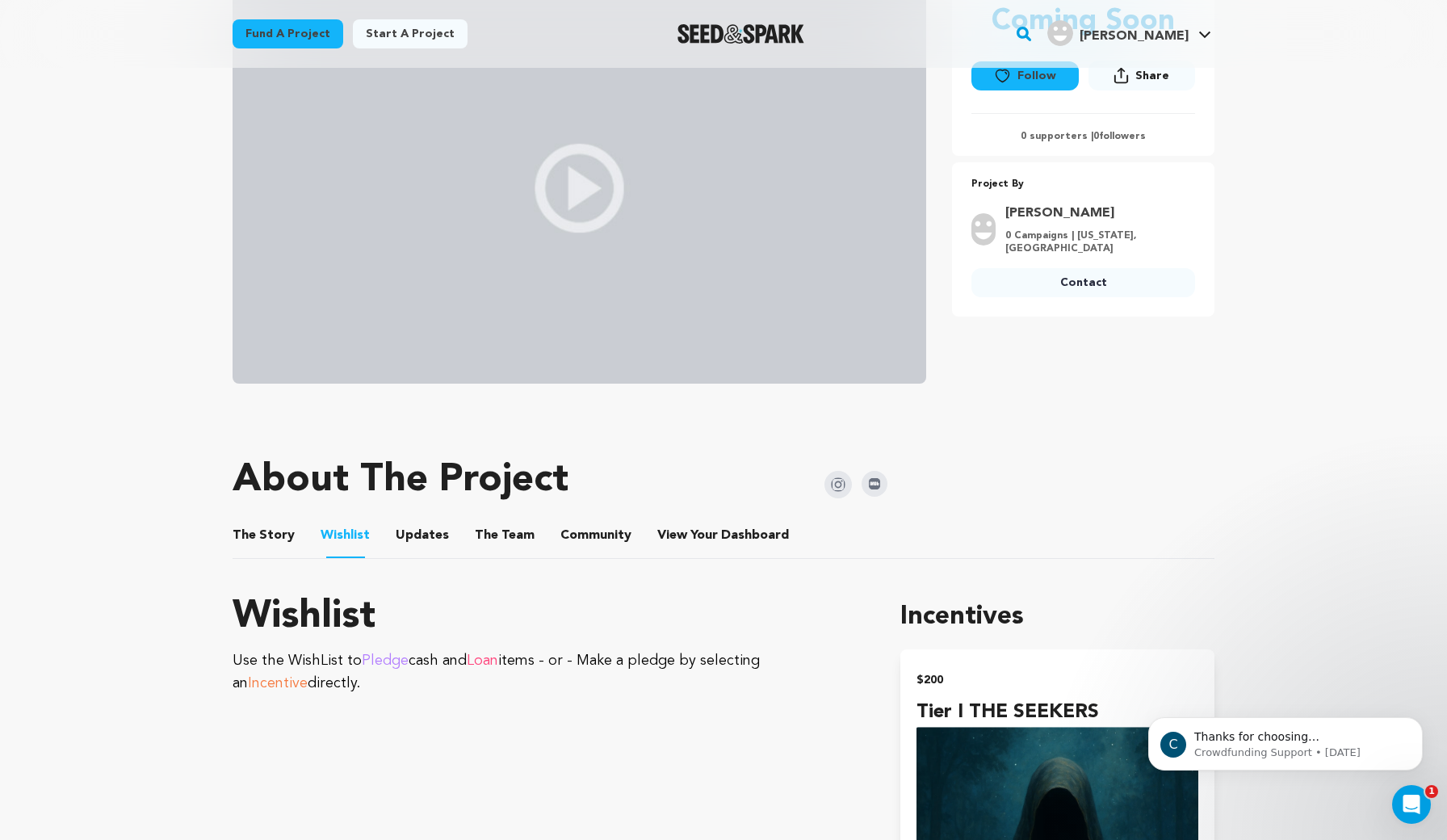
click at [423, 532] on button "Updates" at bounding box center [422, 538] width 38 height 38
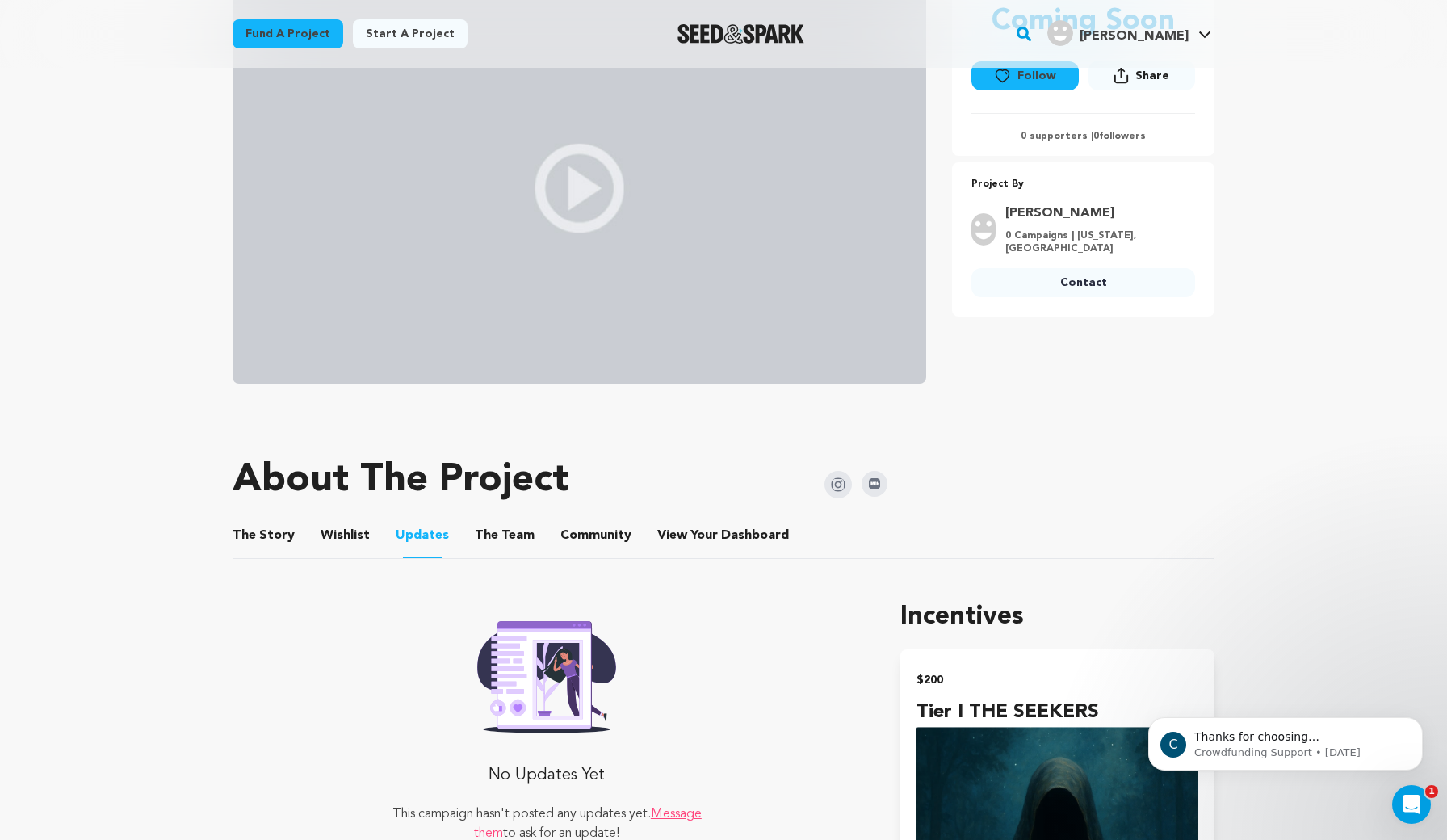
click at [488, 532] on button "The Team" at bounding box center [505, 538] width 38 height 38
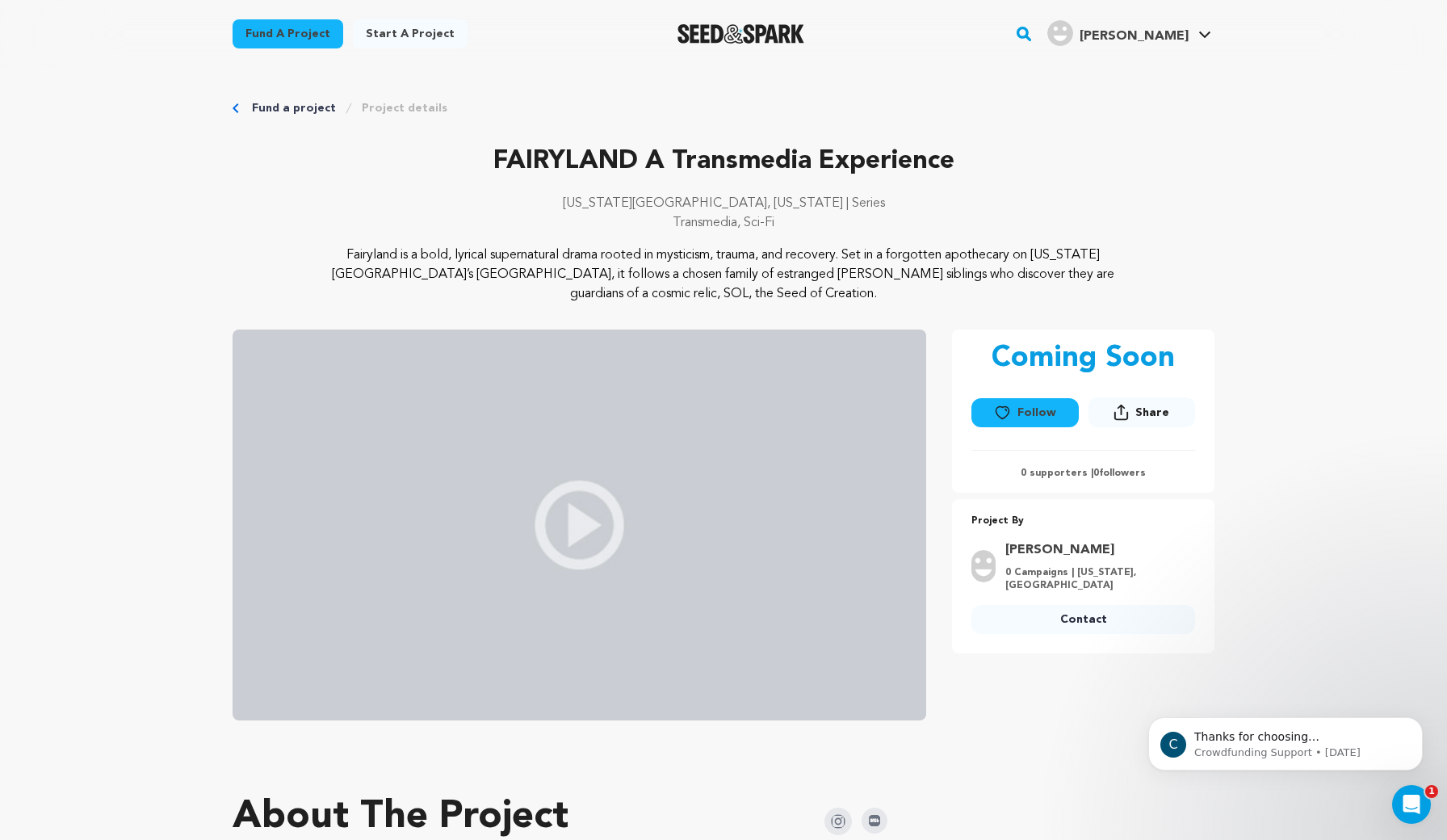
click at [913, 282] on p "Fairyland is a bold, lyrical supernatural drama rooted in mysticism, trauma, an…" at bounding box center [724, 275] width 786 height 59
click at [310, 104] on link "Fund a project" at bounding box center [293, 108] width 84 height 16
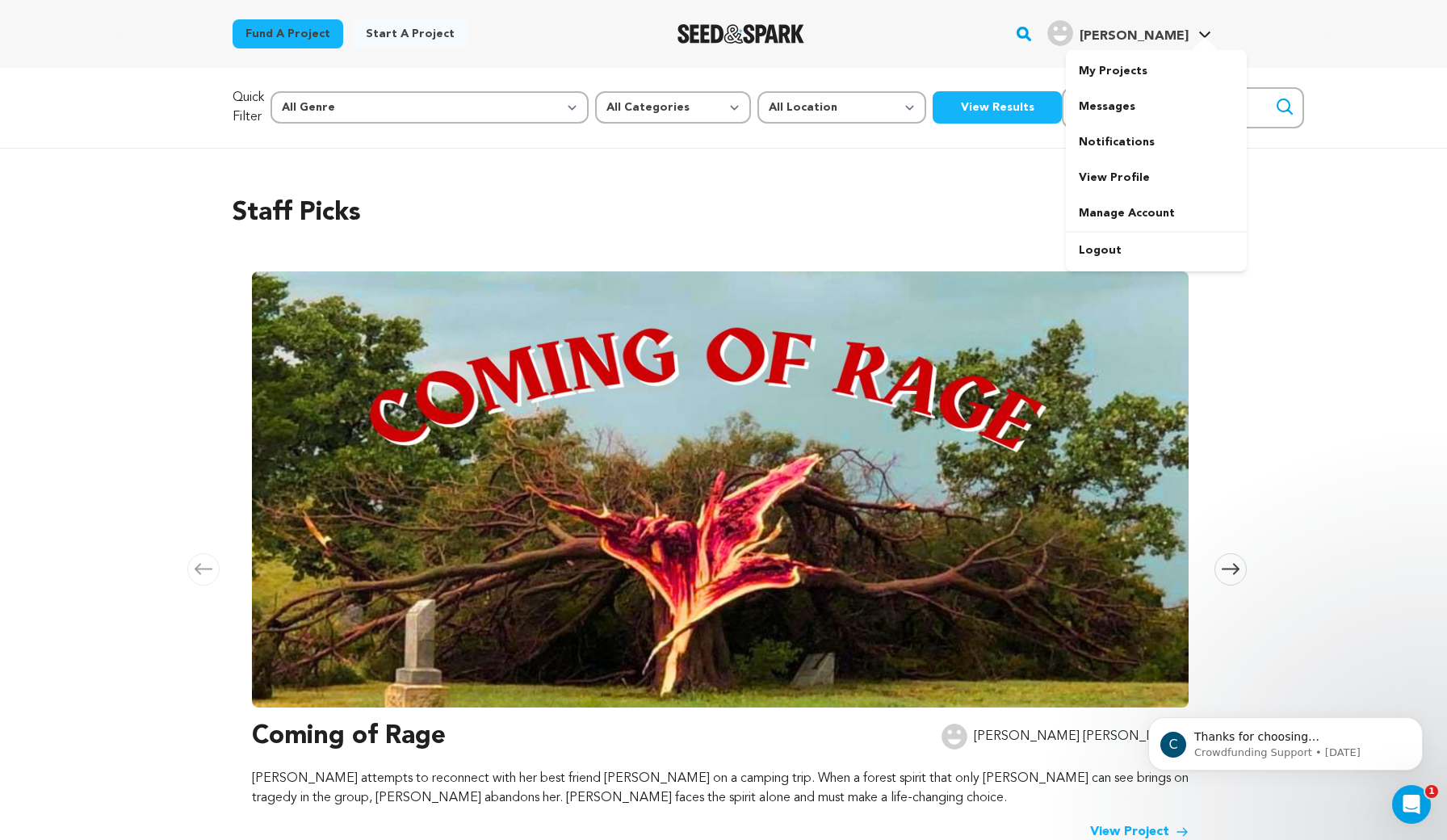
click at [1169, 31] on span "[PERSON_NAME]" at bounding box center [1134, 36] width 109 height 13
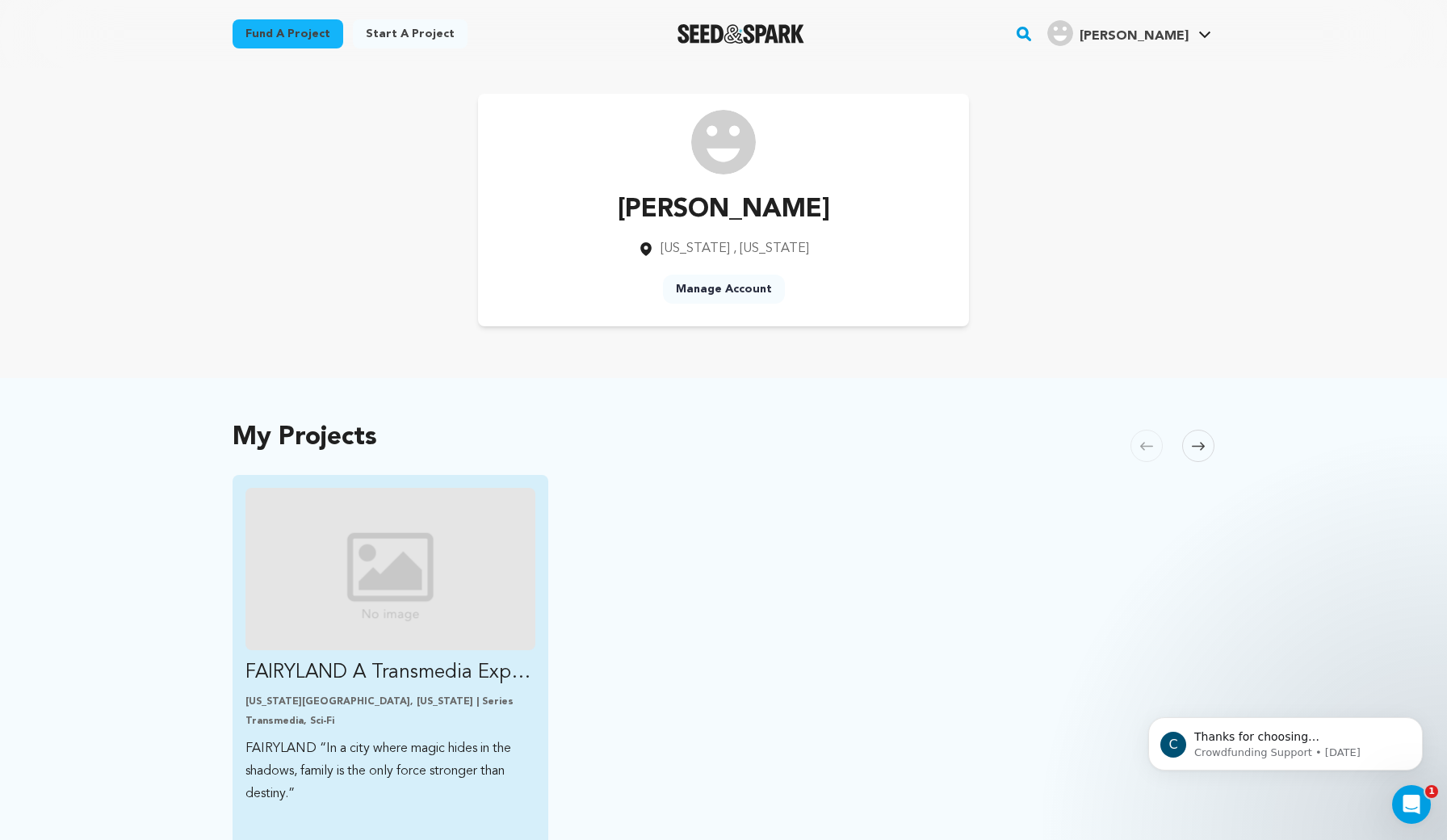
click at [409, 675] on p "FAIRYLAND A Transmedia Experience" at bounding box center [390, 672] width 290 height 26
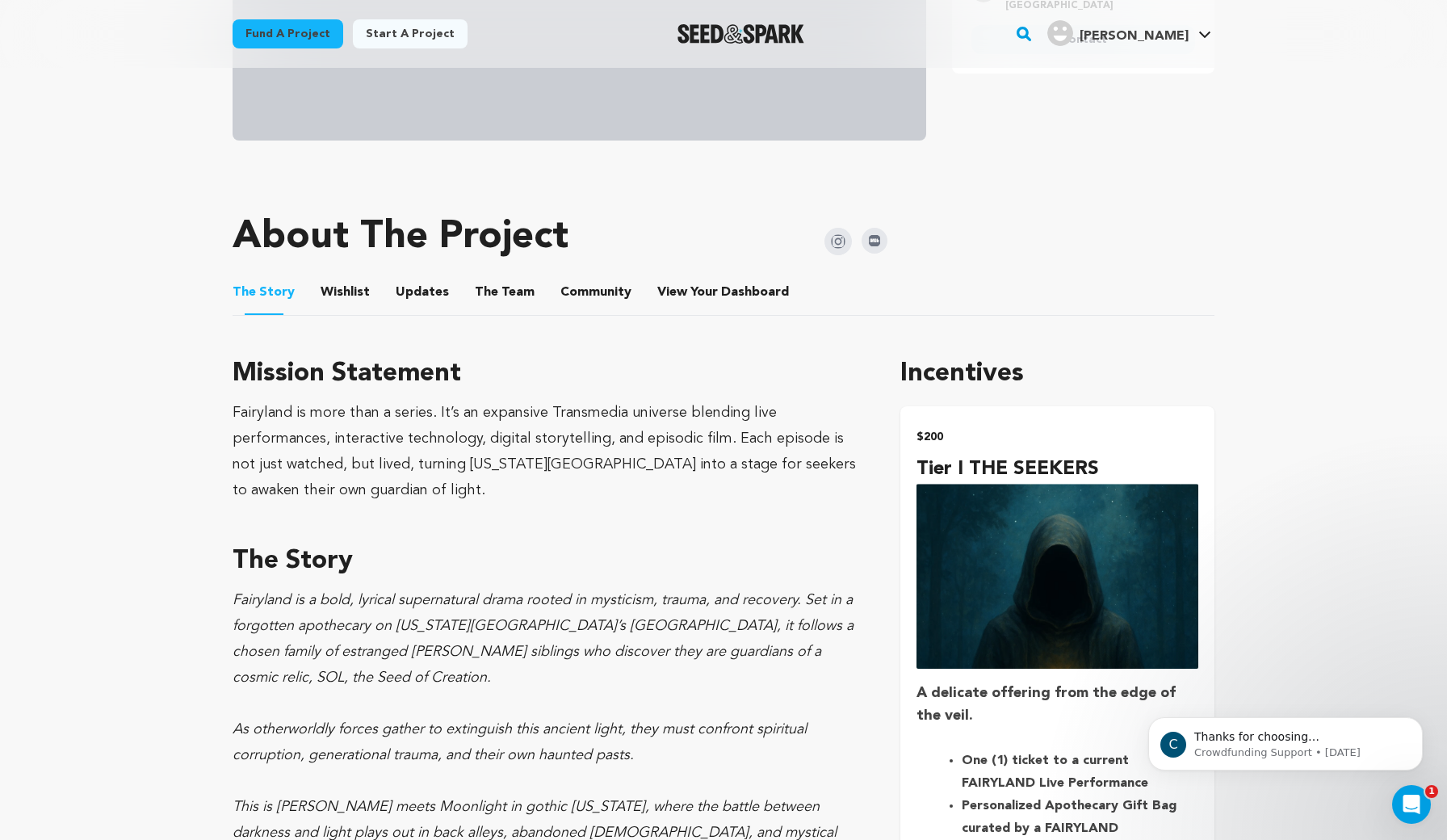
scroll to position [578, 0]
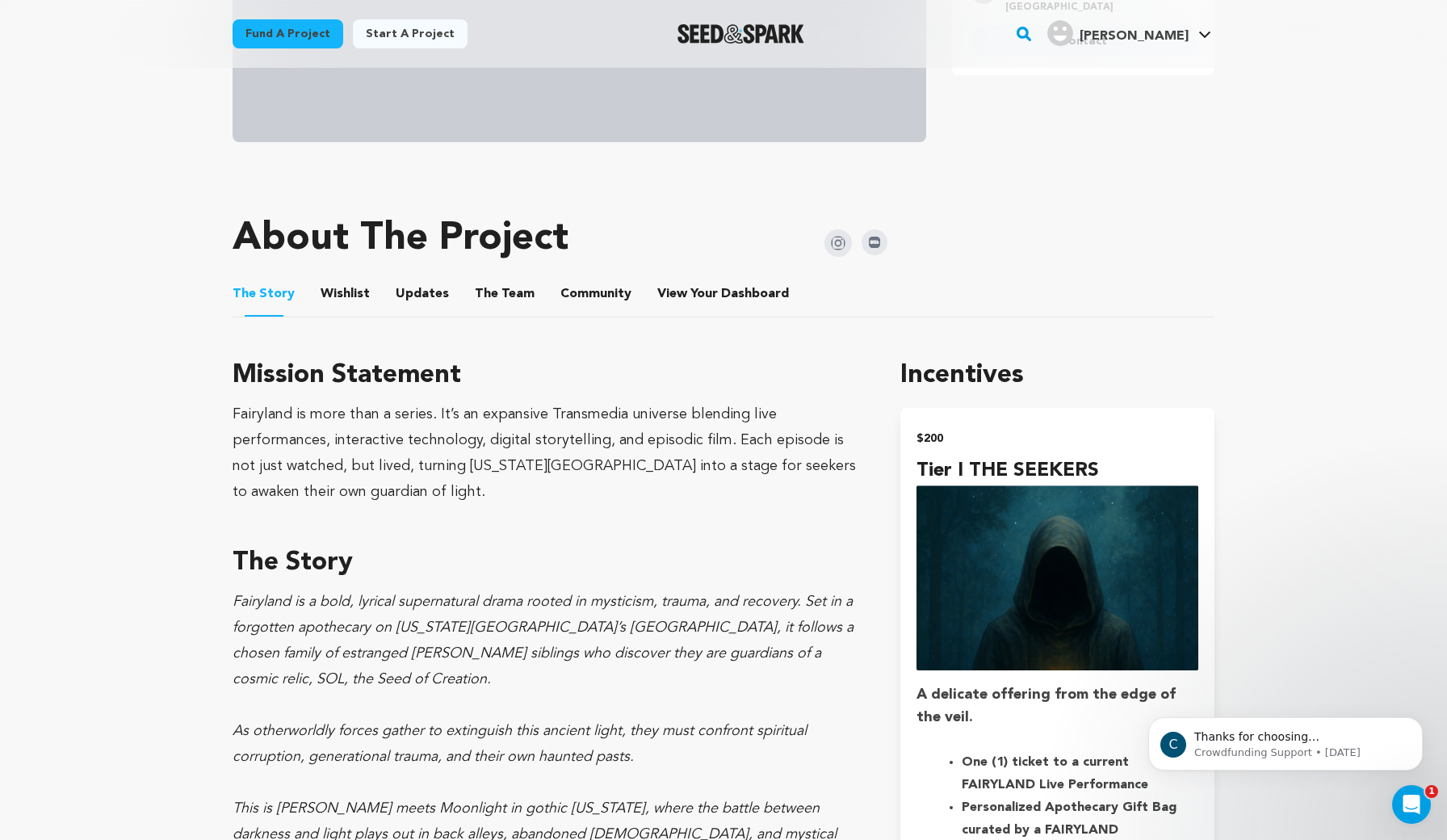
click at [354, 299] on button "Wishlist" at bounding box center [345, 297] width 38 height 38
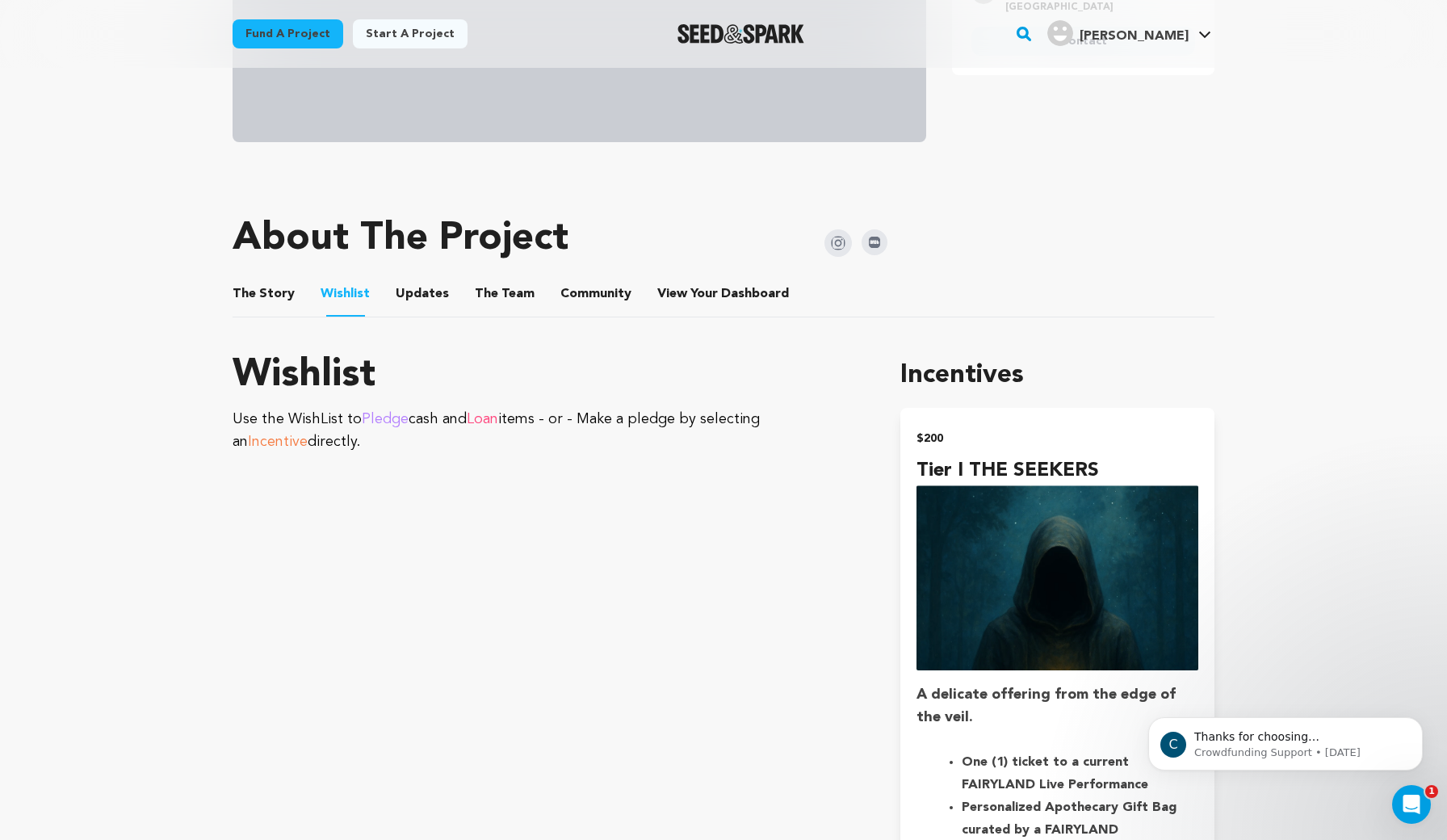
click at [425, 299] on button "Updates" at bounding box center [422, 297] width 38 height 38
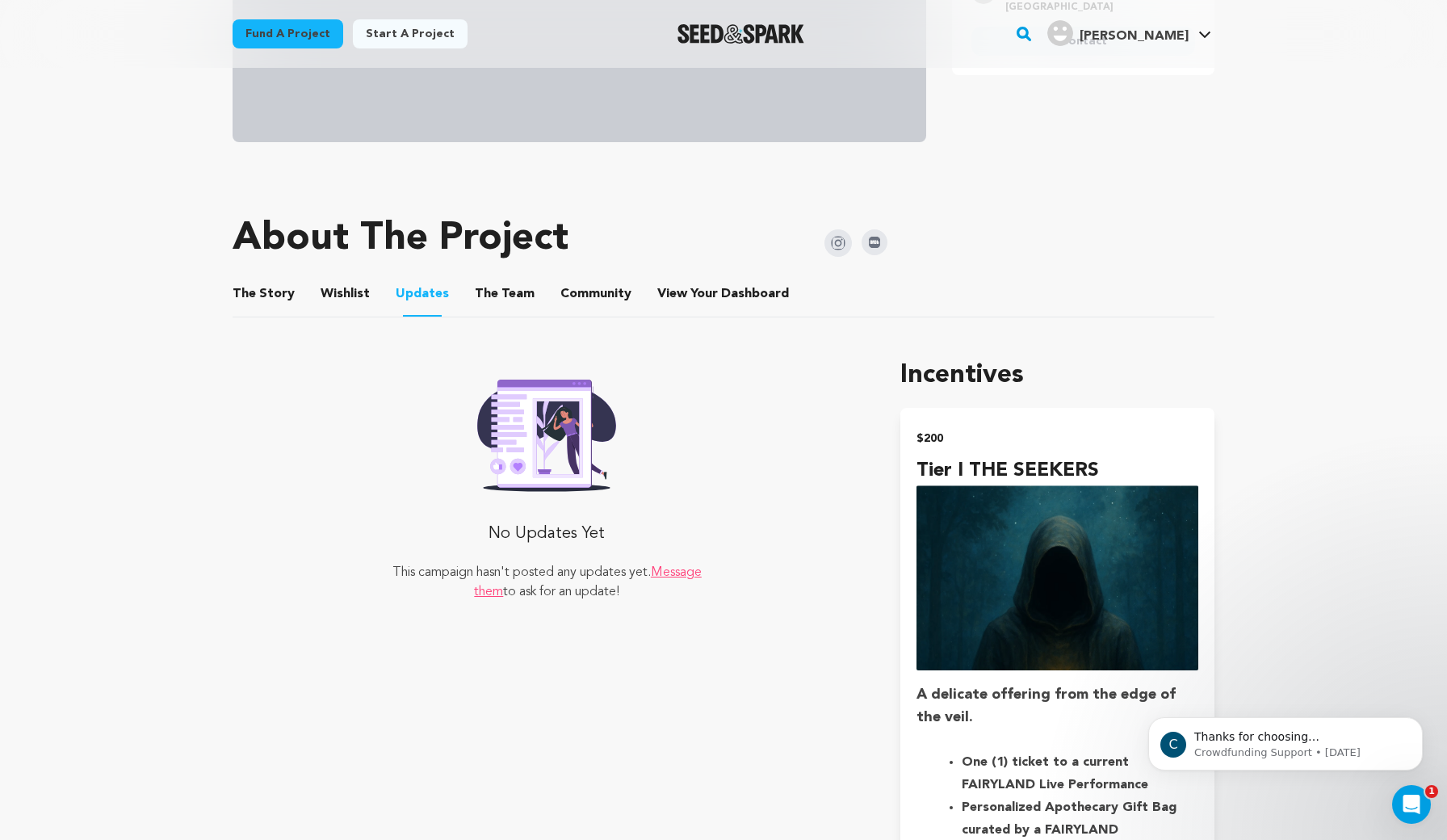
click at [527, 288] on ul "The Story The Story Wishlist Wishlist Updates Updates The Team The Team Communi…" at bounding box center [723, 294] width 982 height 46
click at [514, 295] on button "The Team" at bounding box center [505, 297] width 38 height 38
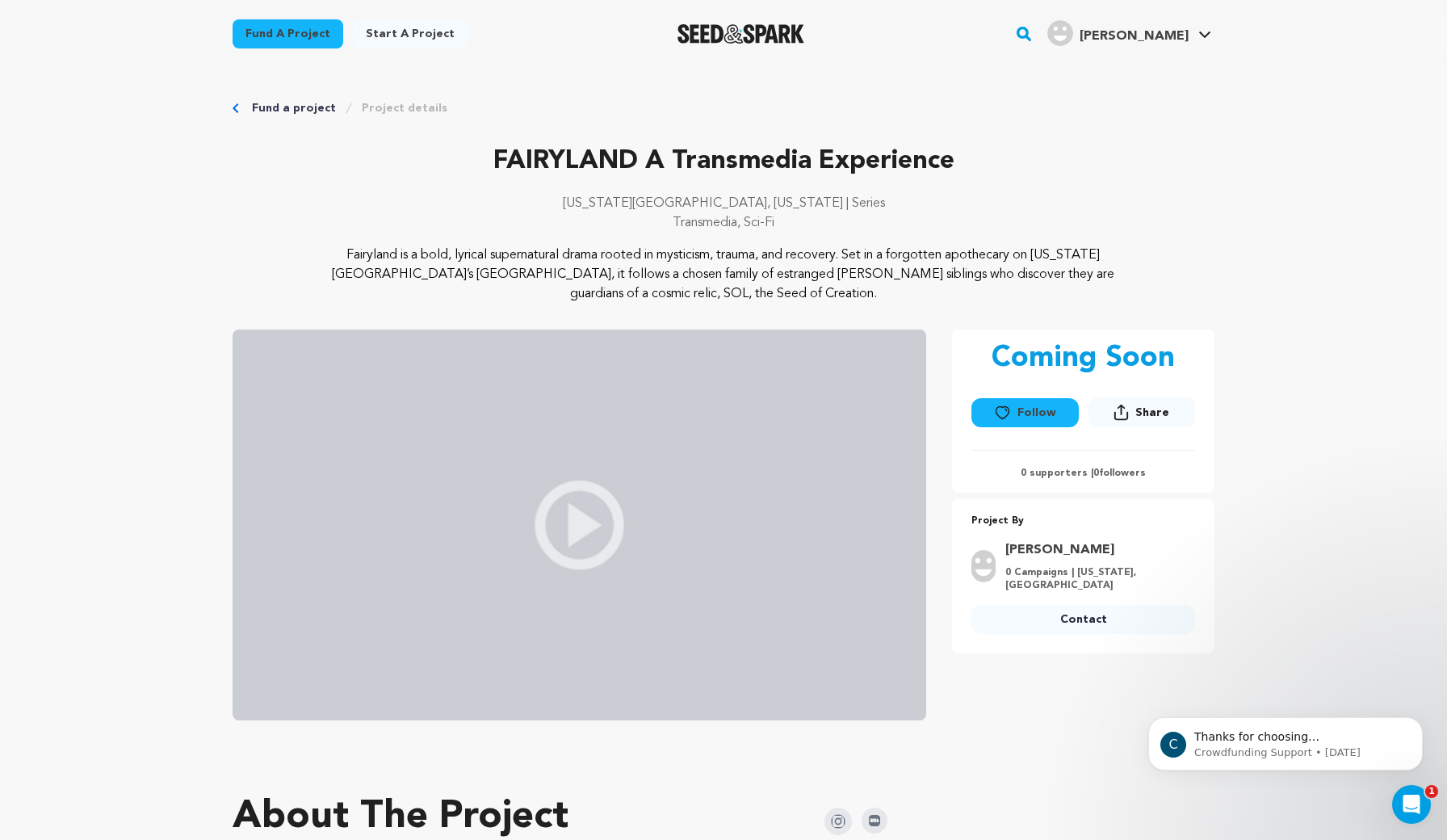
click at [400, 107] on link "Project details" at bounding box center [405, 108] width 85 height 16
click at [303, 115] on link "Fund a project" at bounding box center [293, 108] width 84 height 16
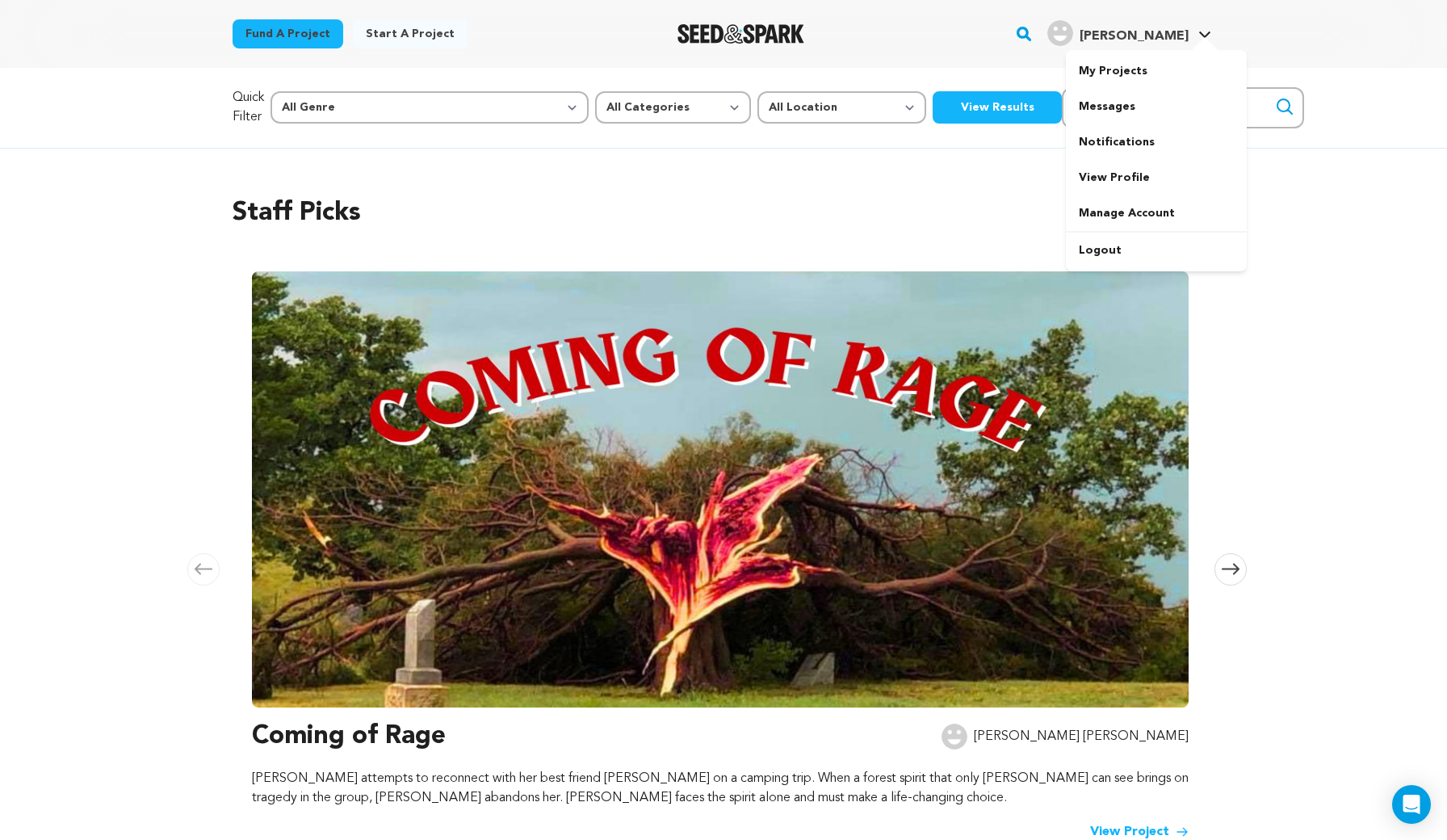
click at [1154, 36] on span "[PERSON_NAME]" at bounding box center [1134, 36] width 109 height 13
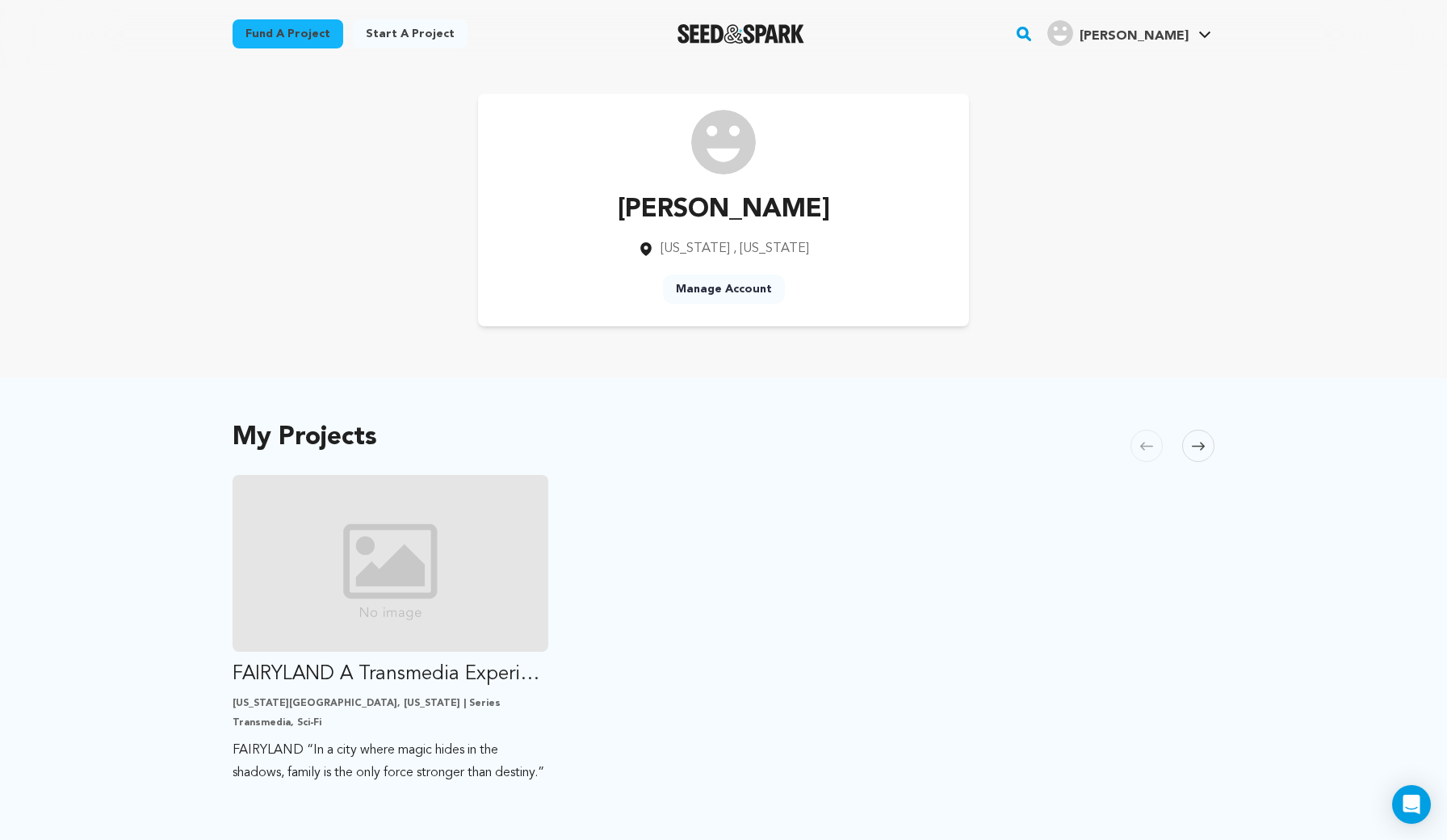
click at [1101, 84] on div "Alba Albanese New York , New York Manage Account" at bounding box center [723, 210] width 1033 height 284
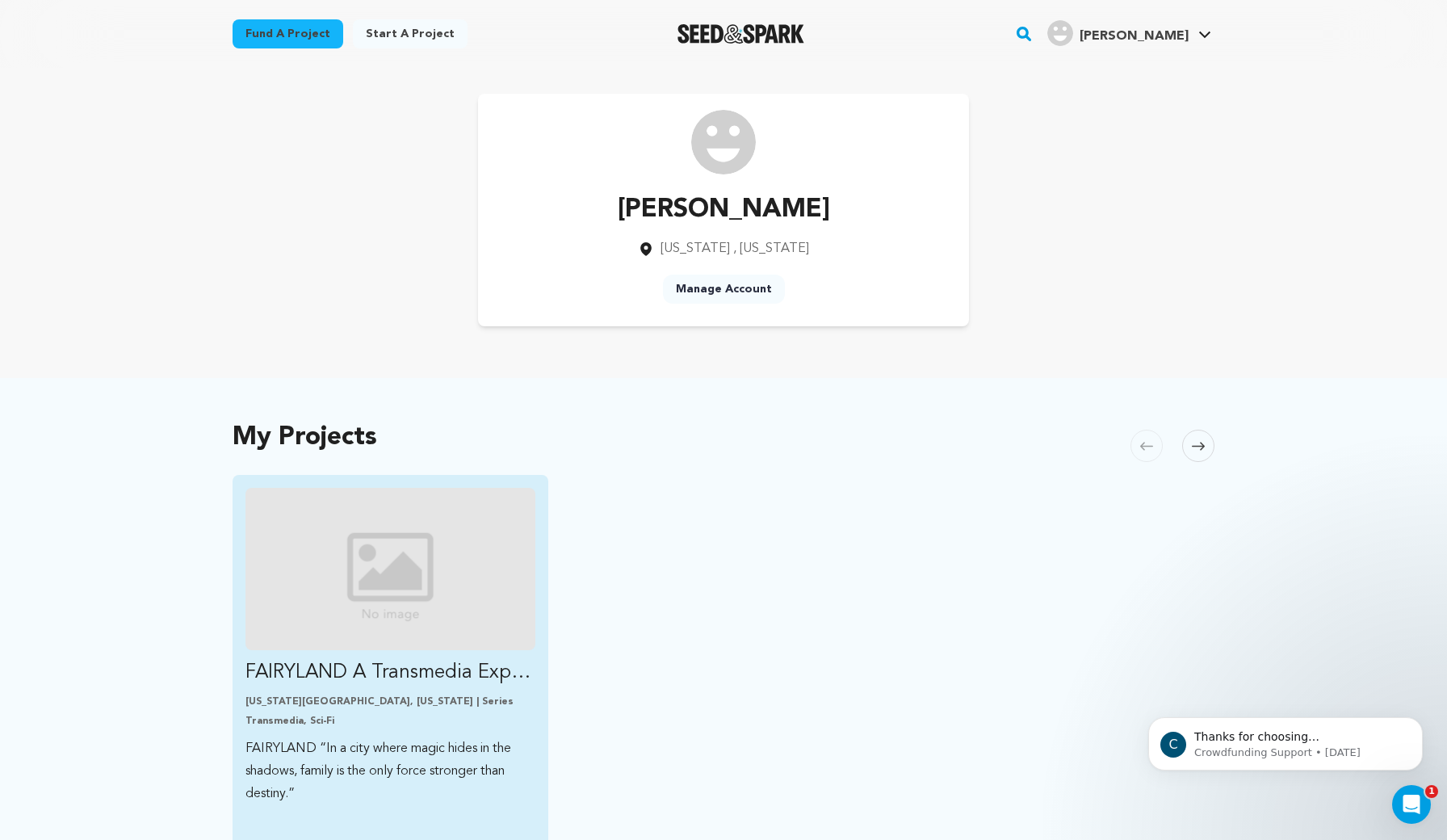
click at [425, 596] on img "Fund FAIRYLAND A Transmedia Experience" at bounding box center [390, 568] width 290 height 162
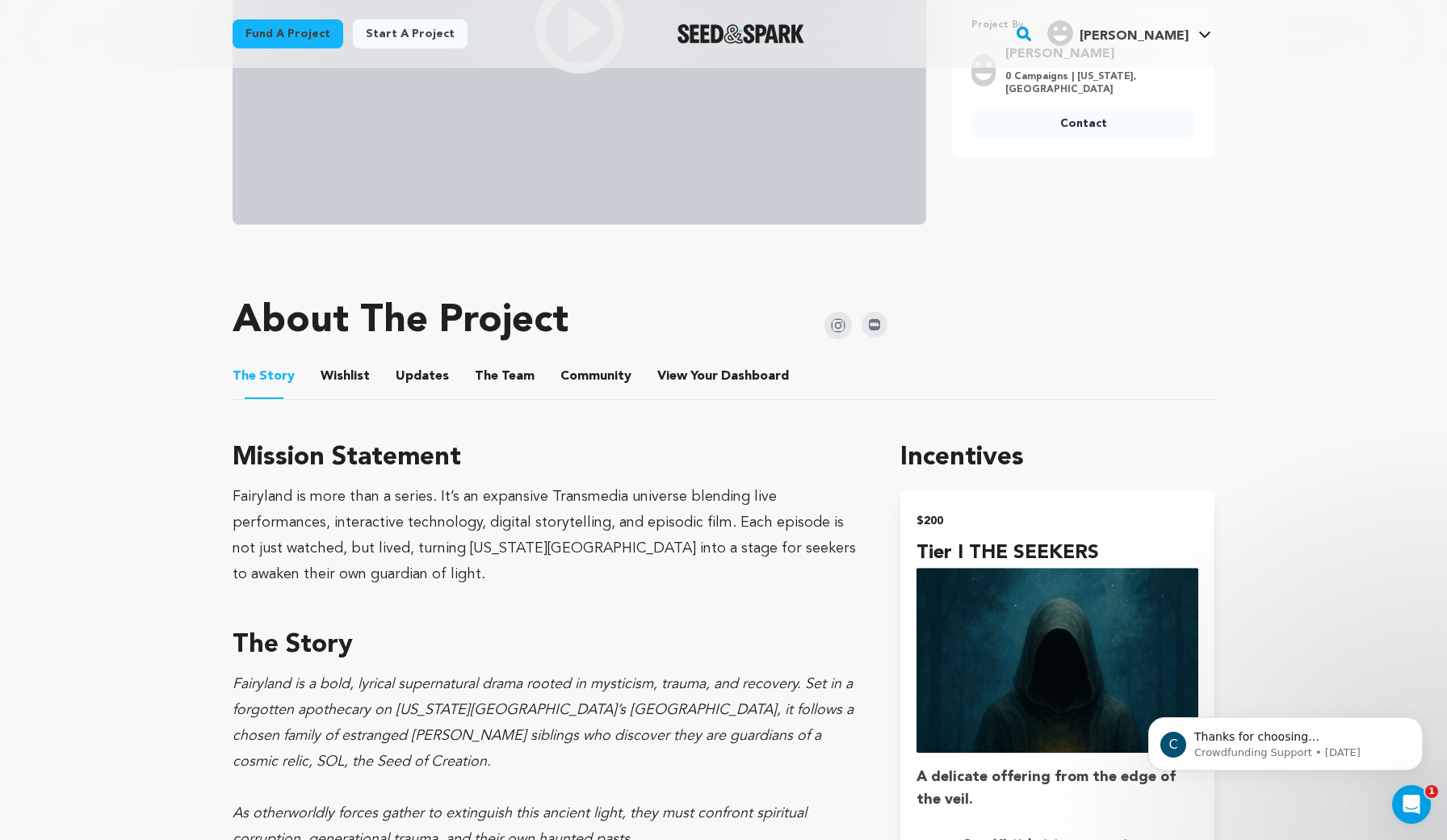
scroll to position [475, 0]
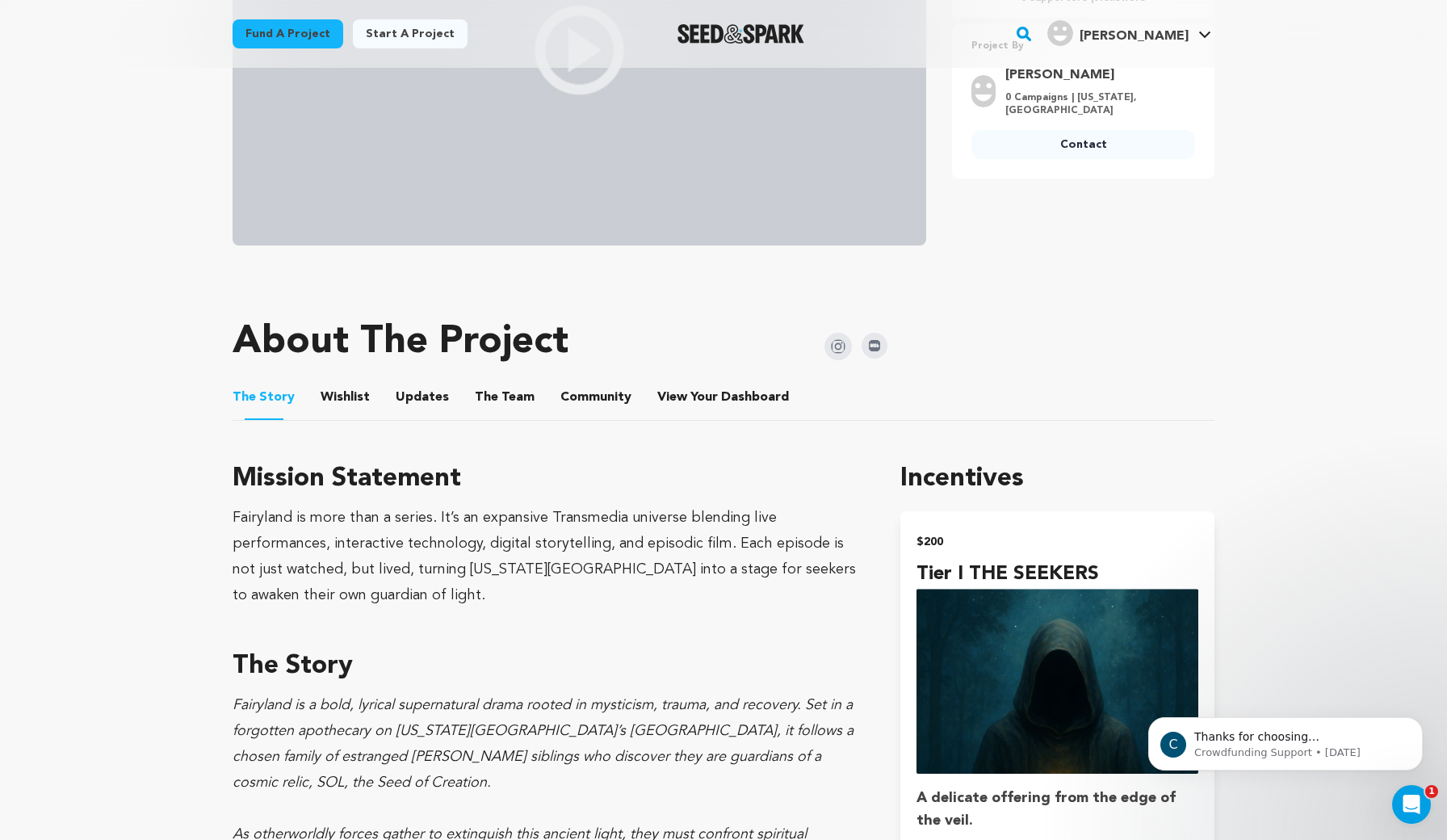
click at [347, 400] on button "Wishlist" at bounding box center [345, 400] width 38 height 38
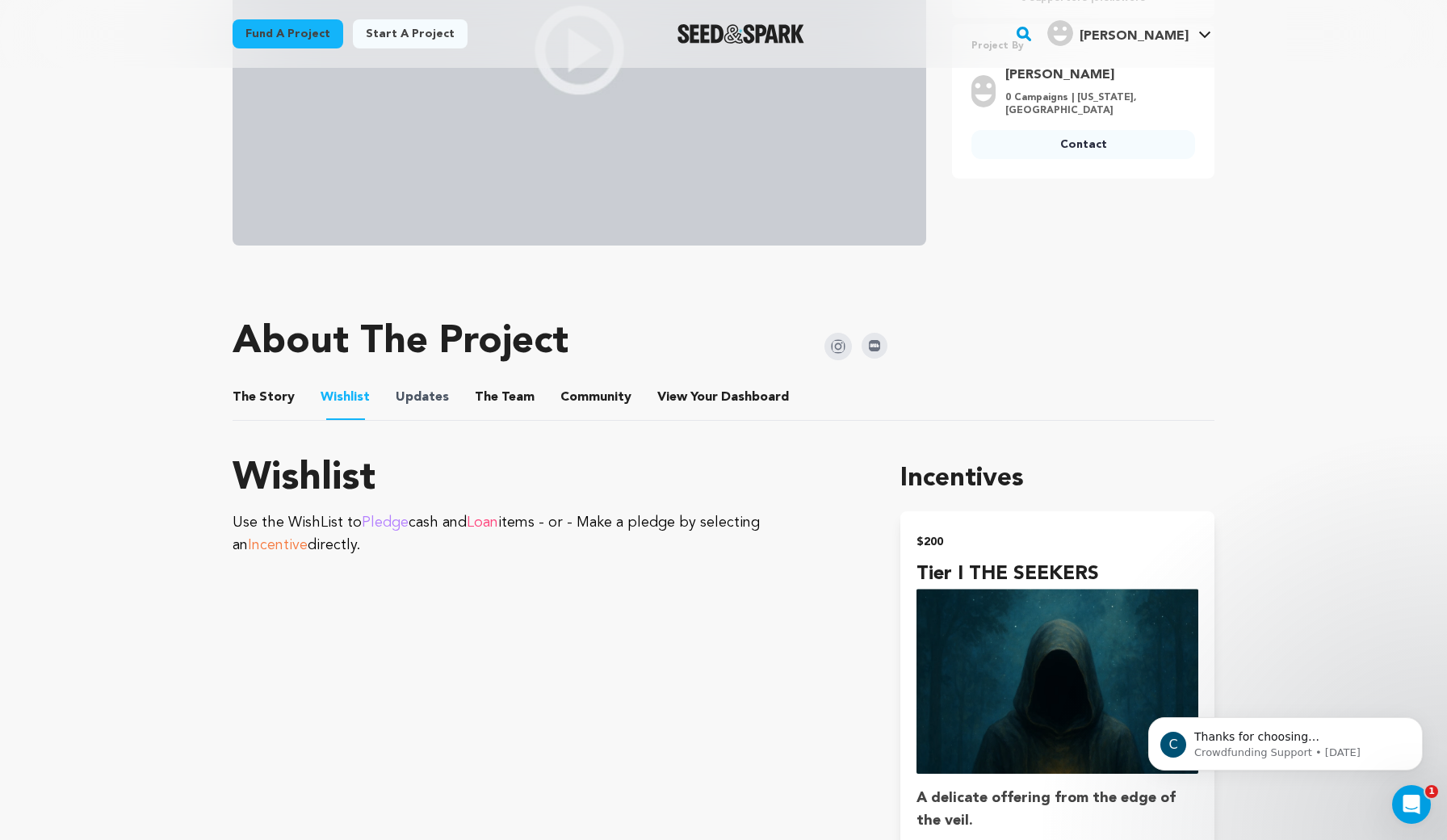
click at [395, 400] on span "Updates" at bounding box center [422, 397] width 53 height 19
click at [486, 399] on button "The Team" at bounding box center [505, 400] width 38 height 38
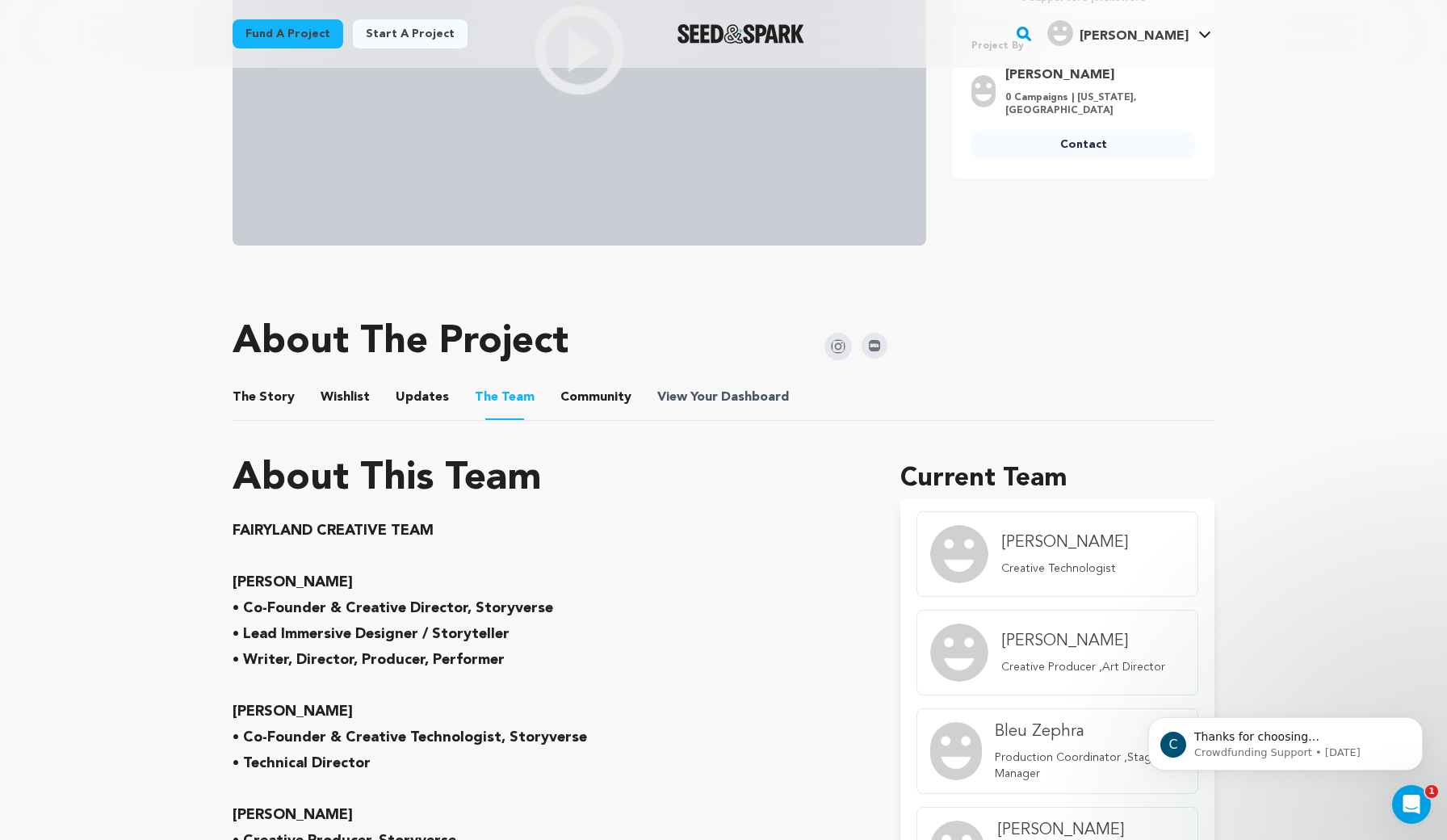
click at [706, 399] on span "View Your Dashboard" at bounding box center [724, 397] width 135 height 19
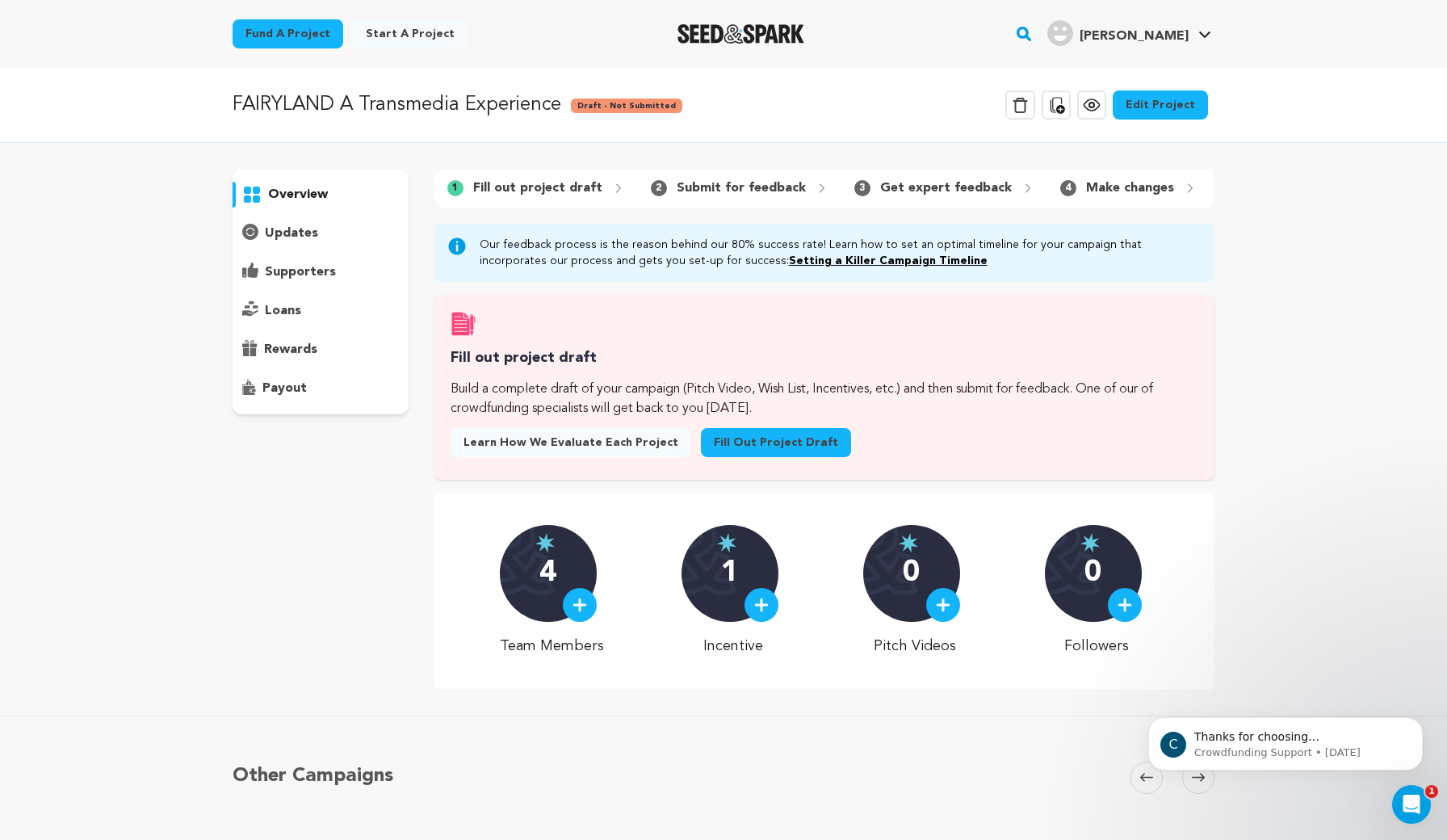
click at [587, 607] on img at bounding box center [579, 604] width 14 height 14
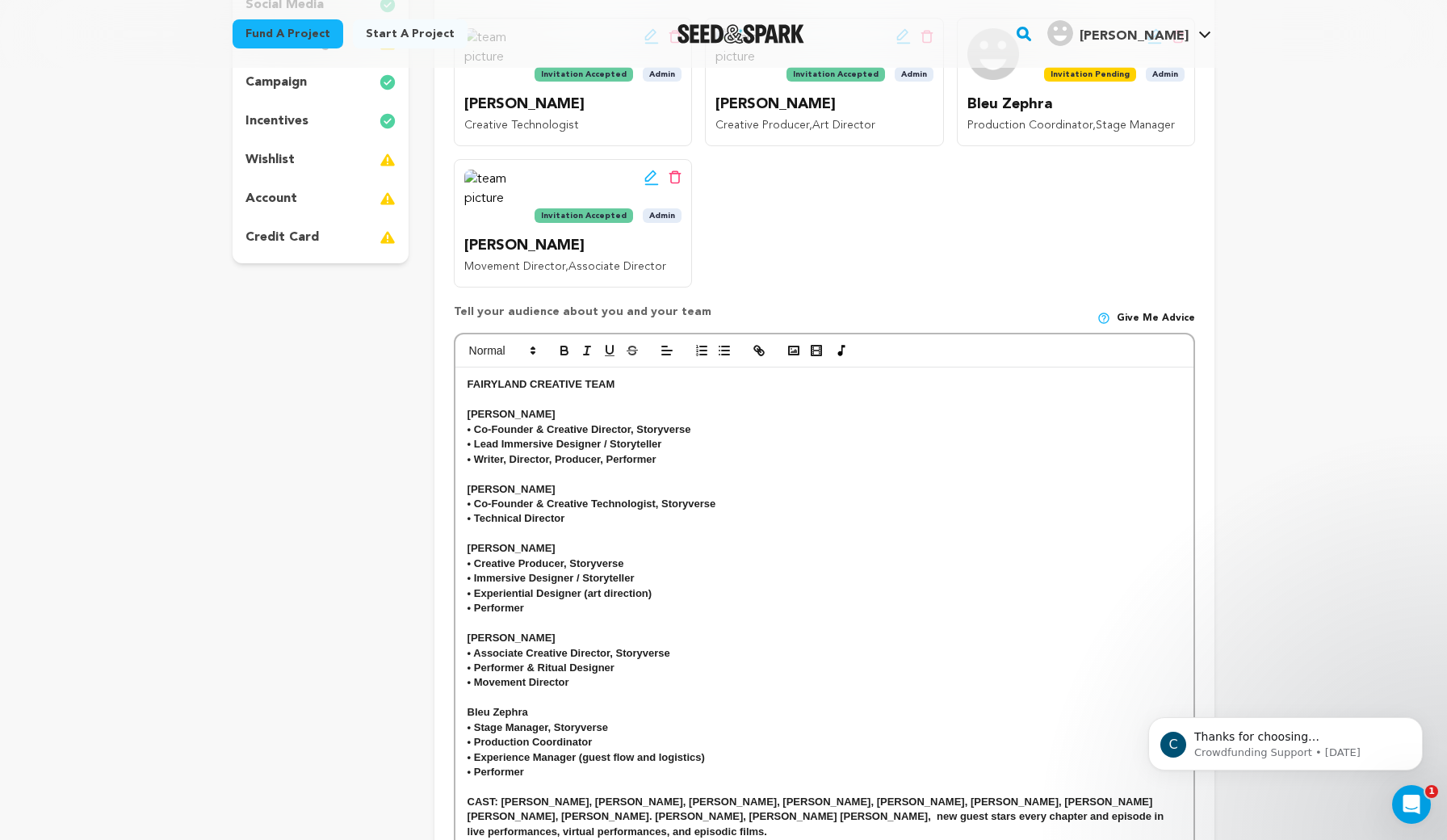
scroll to position [420, 0]
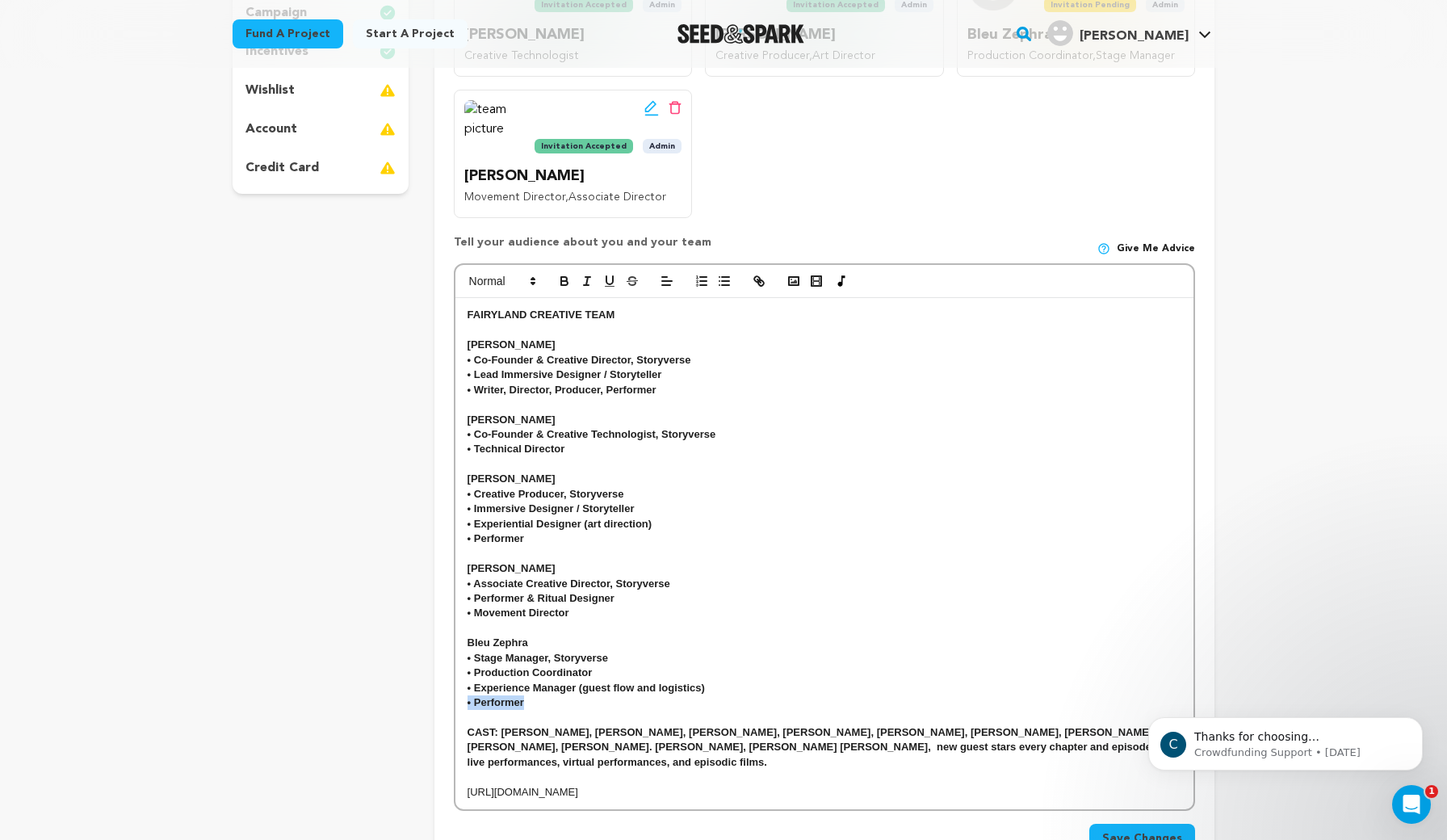
click at [550, 695] on p "• Performer" at bounding box center [824, 702] width 714 height 14
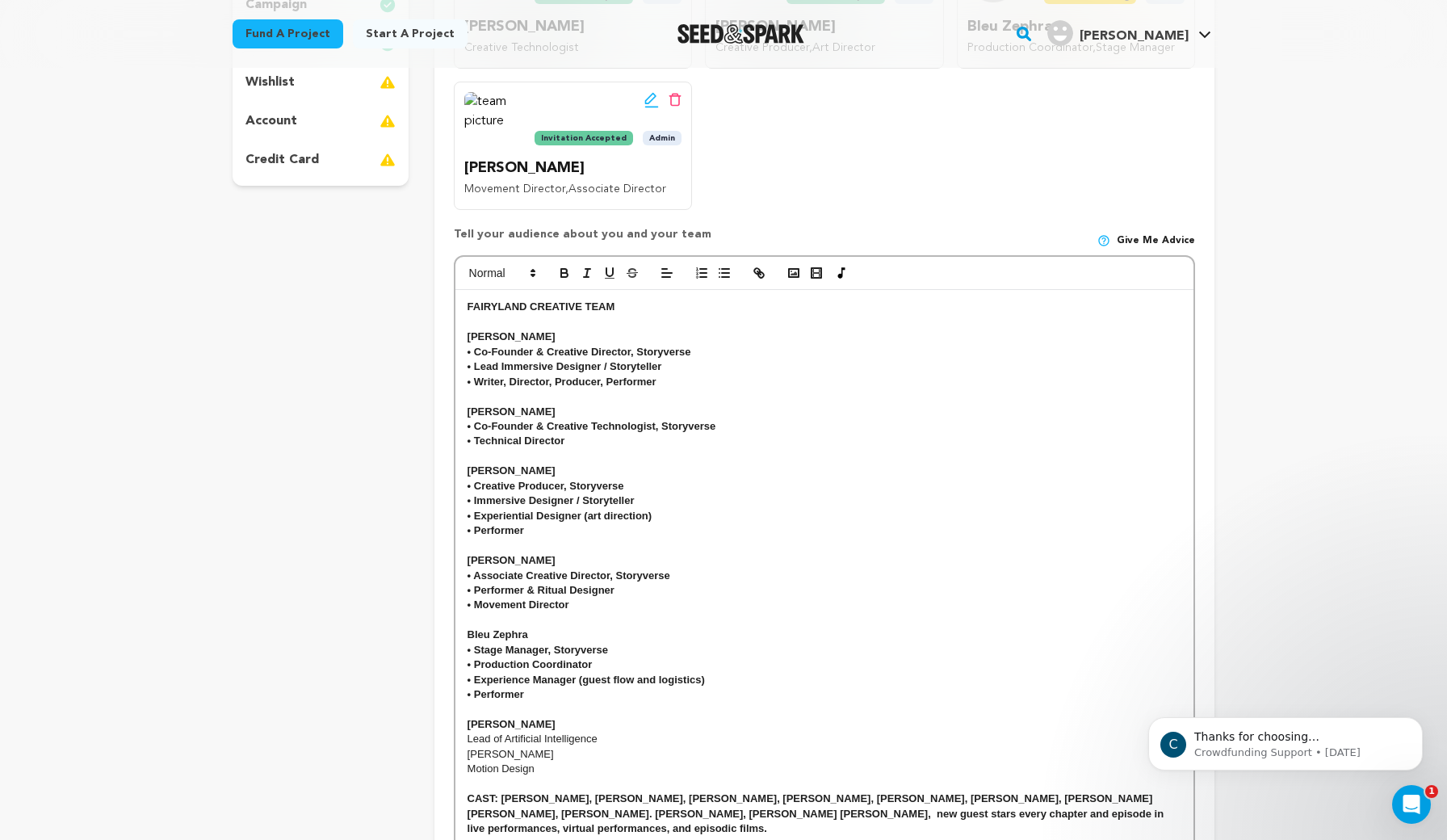
scroll to position [429, 0]
click at [638, 731] on p "Lead of Artificial Intelligence" at bounding box center [824, 737] width 714 height 14
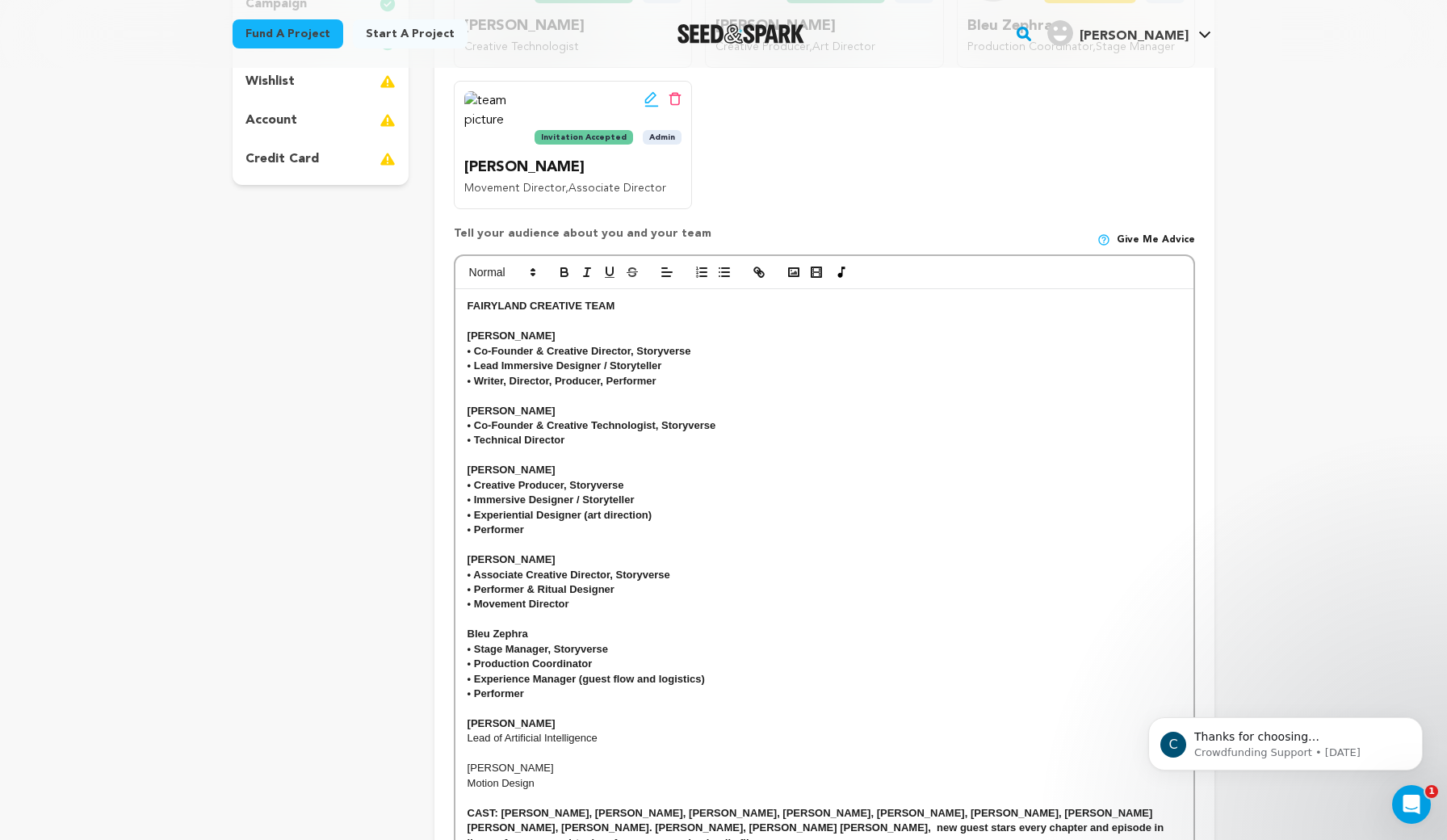
click at [475, 687] on strong "• Performer" at bounding box center [496, 693] width 57 height 12
drag, startPoint x: 526, startPoint y: 682, endPoint x: 393, endPoint y: 681, distance: 133.0
click at [393, 681] on div "project story team social media video & images campaign incentives wishlist" at bounding box center [723, 374] width 982 height 1181
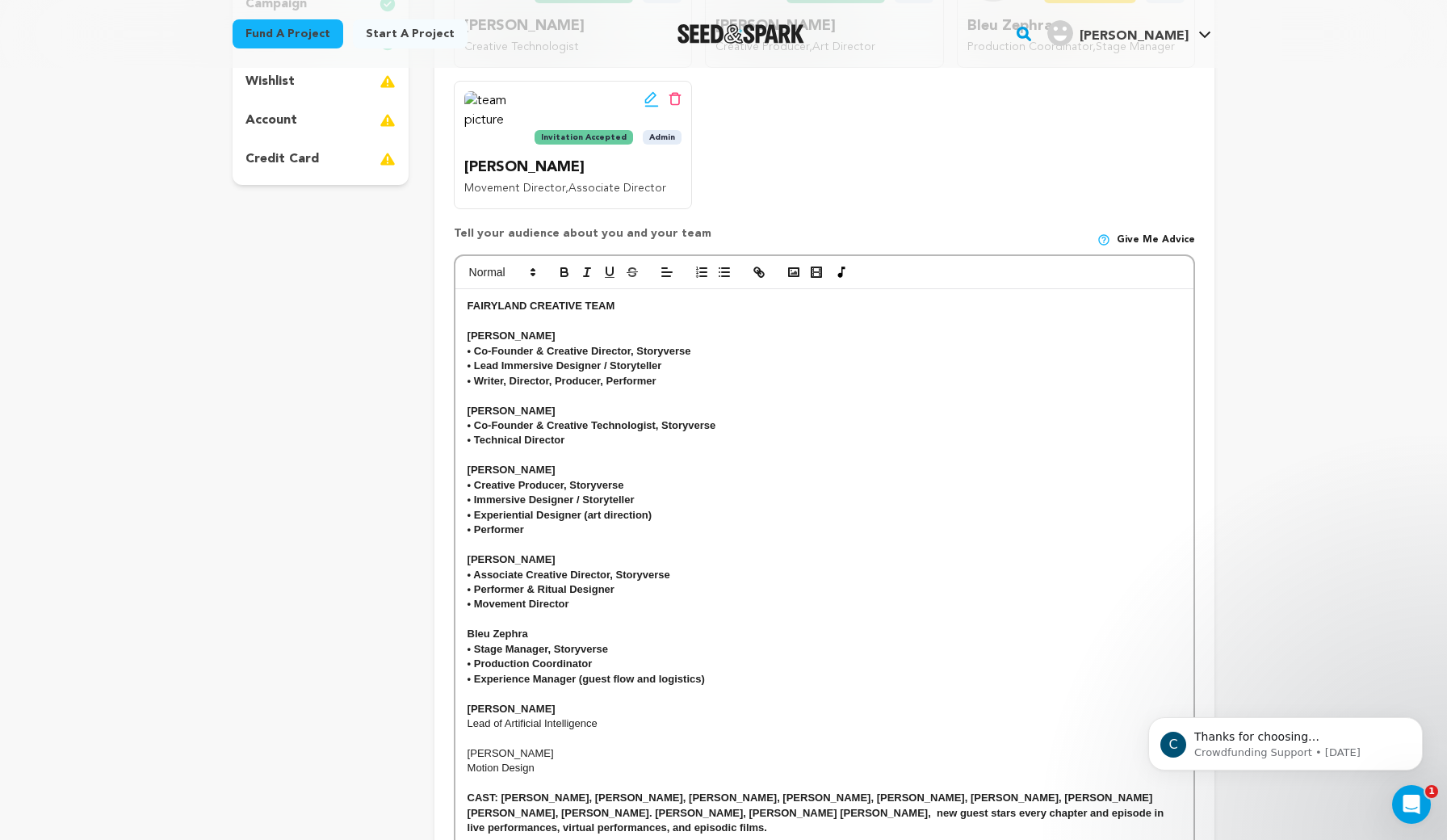
click at [471, 673] on strong "• Experience Manager (guest flow and logistics)" at bounding box center [586, 679] width 237 height 12
click at [472, 657] on p "• Production Coordinator" at bounding box center [824, 663] width 714 height 14
click at [471, 657] on strong "• Production Coordinator" at bounding box center [530, 663] width 125 height 12
click at [479, 657] on strong "• Production Coordinator" at bounding box center [530, 663] width 125 height 12
click at [474, 657] on strong "• Production Coordinator" at bounding box center [530, 663] width 125 height 12
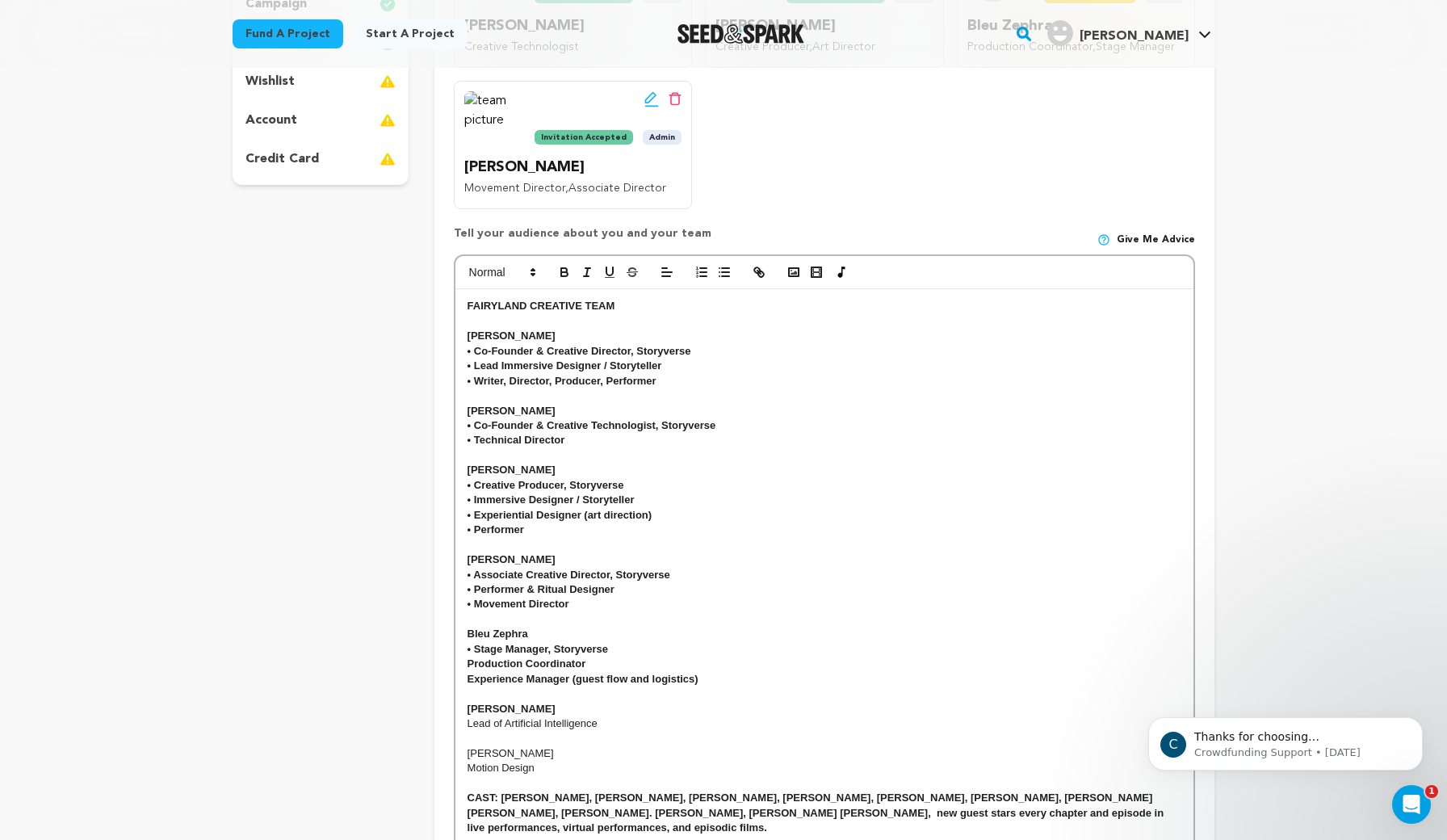
click at [475, 643] on strong "• Stage Manager, Storyverse" at bounding box center [538, 649] width 140 height 12
click at [468, 673] on strong "Experience Manager (guest flow and logistics)" at bounding box center [583, 679] width 231 height 12
click at [471, 673] on strong "﻿ Experience Manager (guest flow and logistics)" at bounding box center [583, 679] width 231 height 12
click at [476, 598] on strong "• Movement Director" at bounding box center [518, 603] width 102 height 12
click at [476, 583] on strong "• Performer & Ritual Designer" at bounding box center [541, 588] width 147 height 12
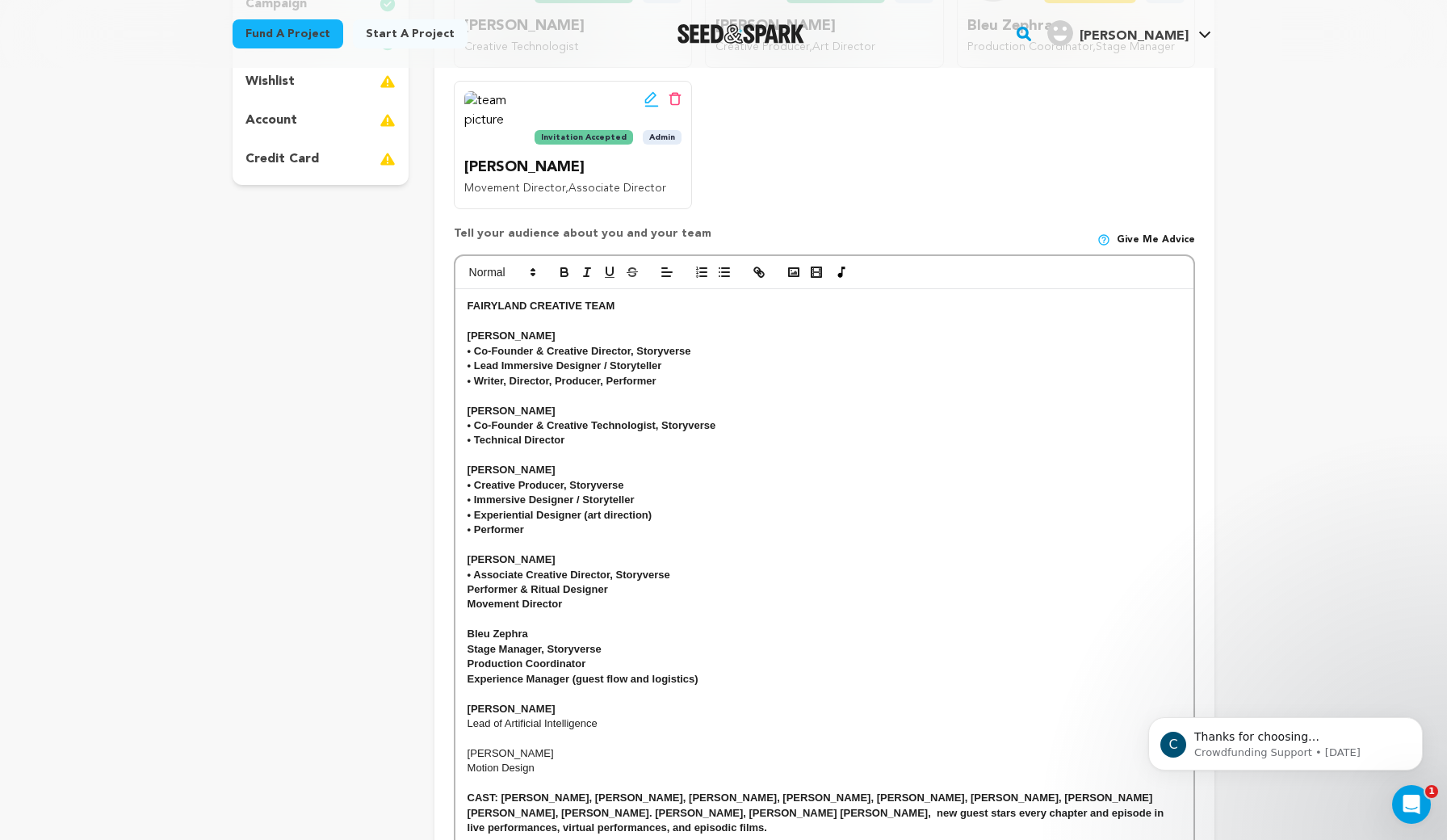
click at [472, 568] on strong "• Associate Creative Director, Storyverse" at bounding box center [568, 574] width 202 height 12
drag, startPoint x: 522, startPoint y: 522, endPoint x: 438, endPoint y: 522, distance: 84.0
click at [438, 522] on div "Crew up your campaign! Invite your team members with the email address they use…" at bounding box center [824, 368] width 780 height 1167
click at [475, 522] on p "r" at bounding box center [824, 529] width 714 height 14
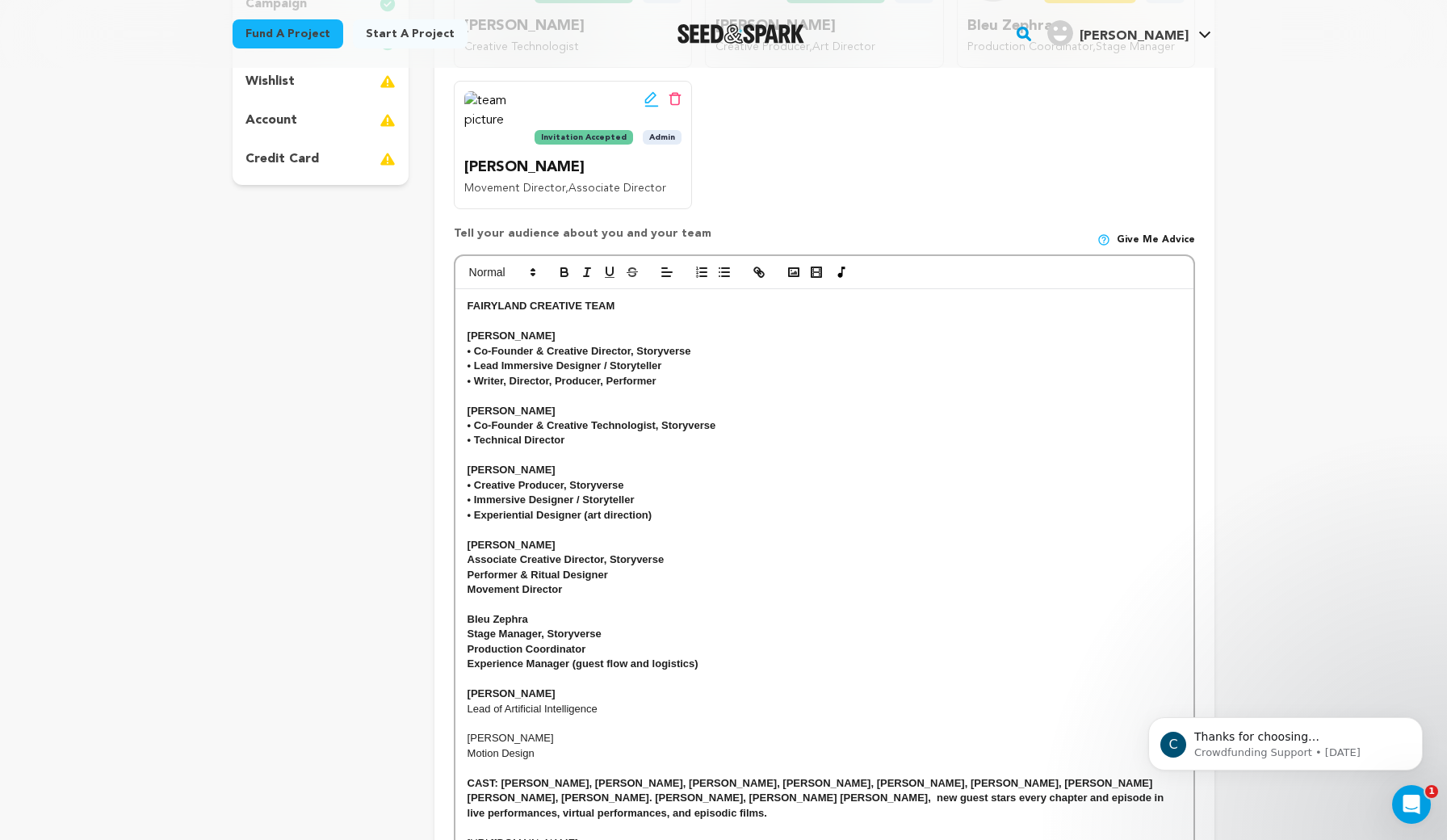
click at [473, 509] on strong "• Experiential Designer (art direction)" at bounding box center [559, 515] width 185 height 12
click at [473, 493] on strong "• Immersive Designer / Storyteller" at bounding box center [551, 499] width 167 height 12
drag, startPoint x: 638, startPoint y: 490, endPoint x: 400, endPoint y: 490, distance: 238.0
click at [400, 490] on div "project story team social media video & images campaign incentives wishlist" at bounding box center [723, 360] width 982 height 1152
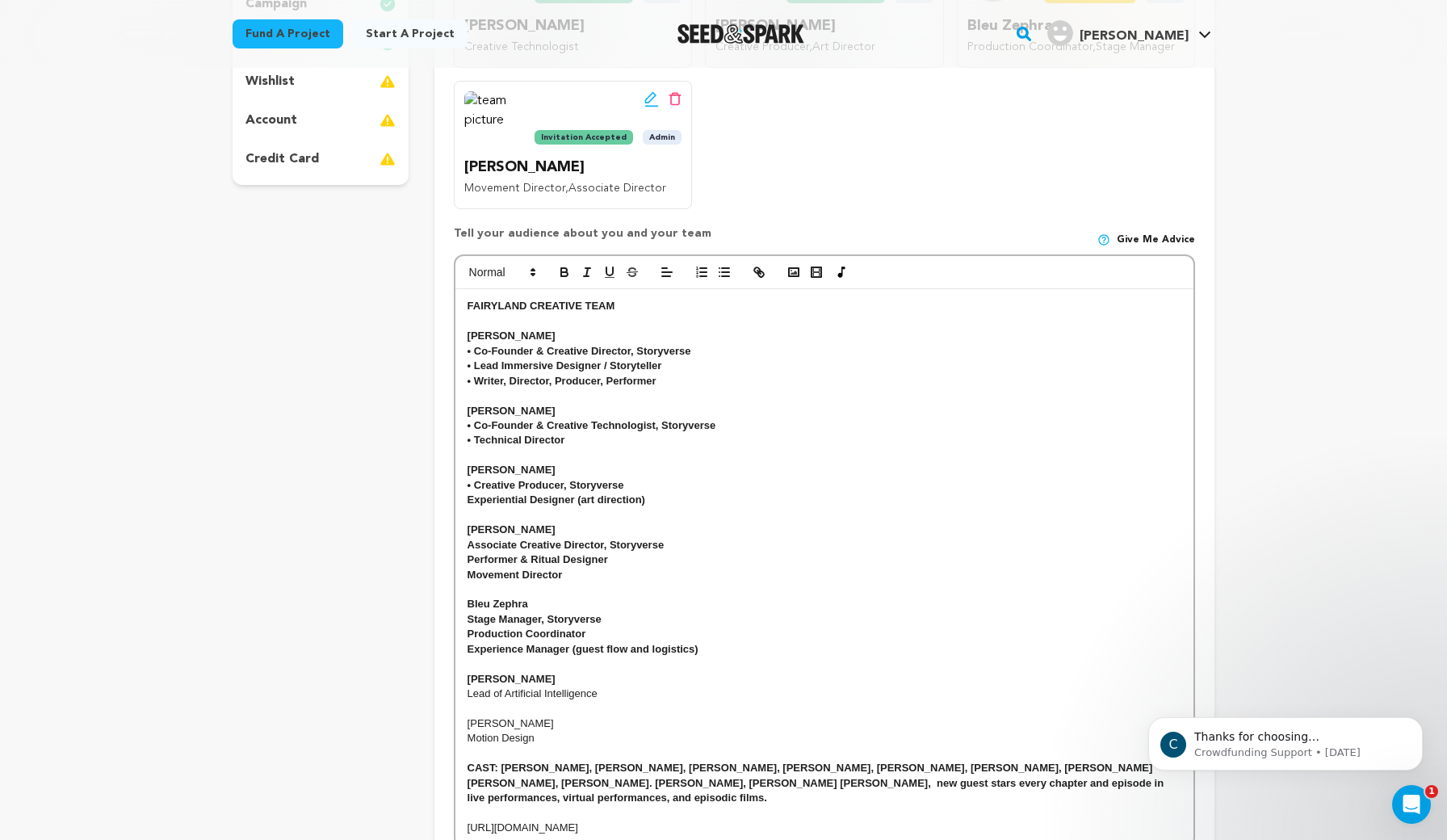
drag, startPoint x: 400, startPoint y: 490, endPoint x: 477, endPoint y: 473, distance: 78.9
click at [477, 479] on strong "• Creative Producer, Storyverse" at bounding box center [545, 485] width 156 height 12
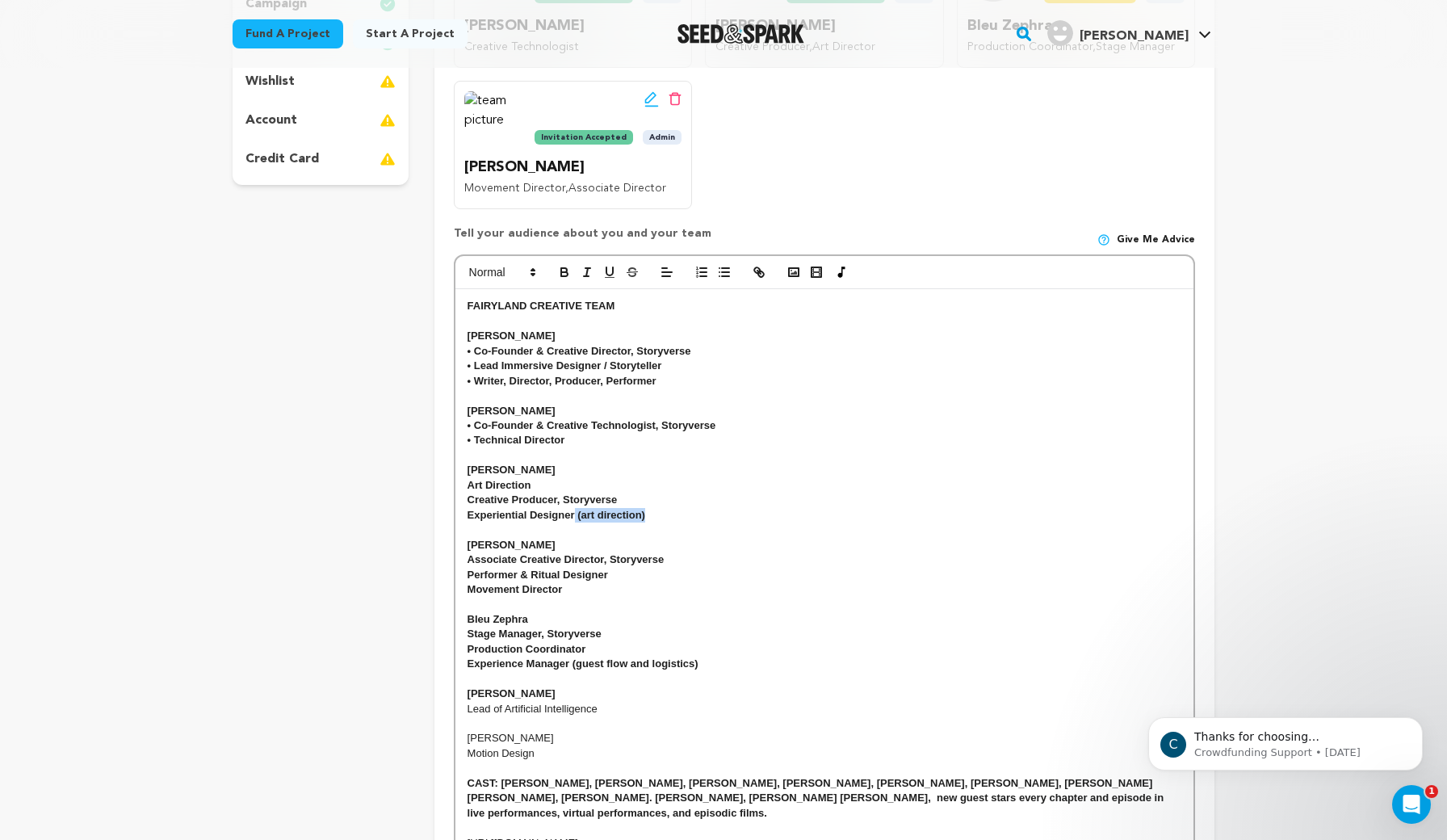
drag, startPoint x: 657, startPoint y: 507, endPoint x: 574, endPoint y: 507, distance: 83.0
click at [574, 508] on p "Experiential Designer (art direction)" at bounding box center [824, 515] width 714 height 14
drag, startPoint x: 567, startPoint y: 475, endPoint x: 404, endPoint y: 482, distance: 163.2
click at [404, 482] on div "project story team social media video & images campaign incentives wishlist" at bounding box center [723, 360] width 982 height 1152
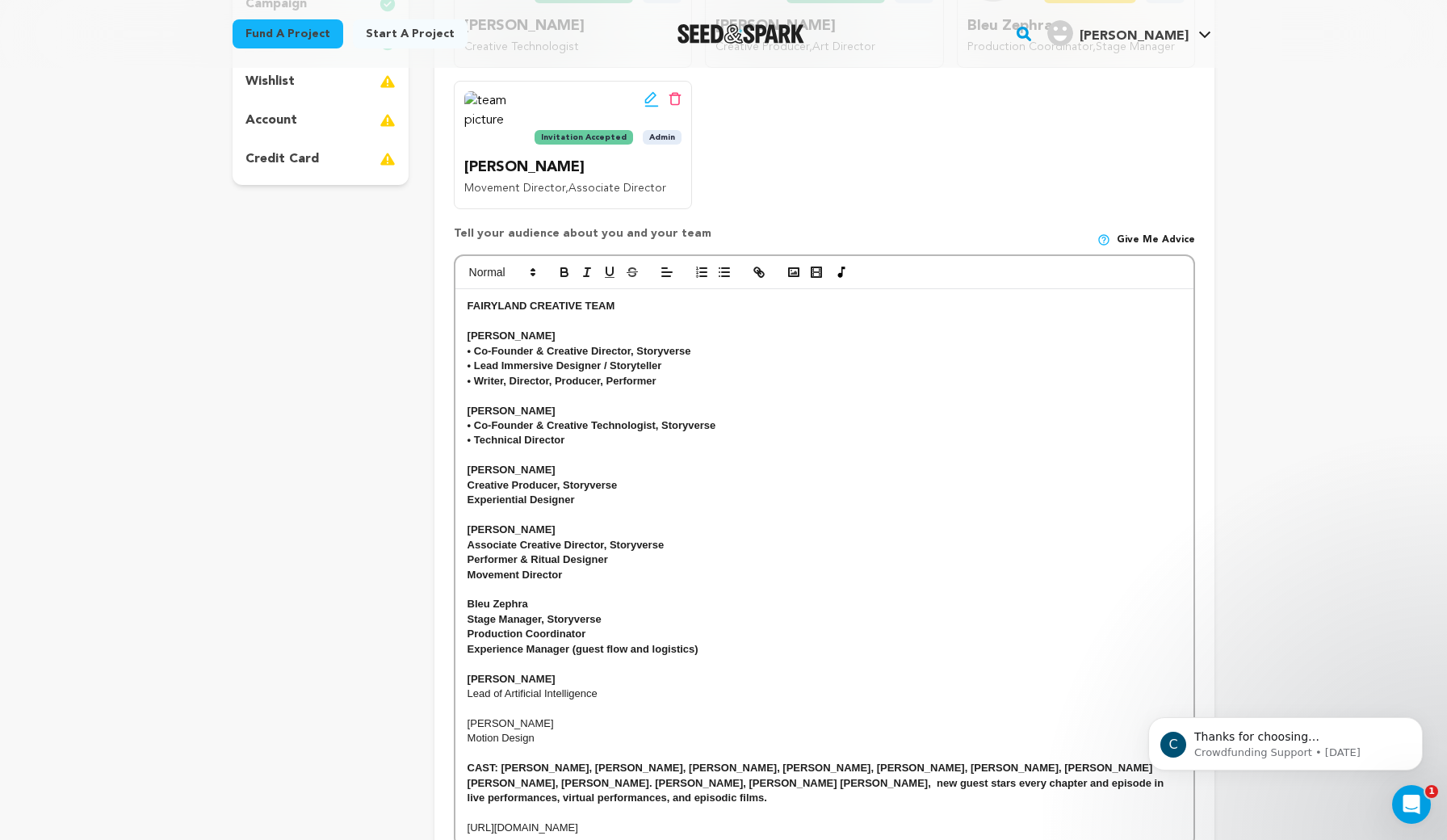
click at [474, 419] on strong "• Co-Founder & Creative Technologist, Storyverse" at bounding box center [592, 425] width 249 height 12
click at [474, 434] on strong "• Technical Director" at bounding box center [516, 440] width 98 height 12
click at [473, 344] on strong "• Co-Founder & Creative Director, Storyverse" at bounding box center [579, 350] width 224 height 12
click at [473, 361] on strong "• Lead Immersive Designer / Storyteller" at bounding box center [564, 365] width 195 height 12
click at [475, 378] on strong "• Writer, Director, Producer, Performer" at bounding box center [562, 380] width 189 height 12
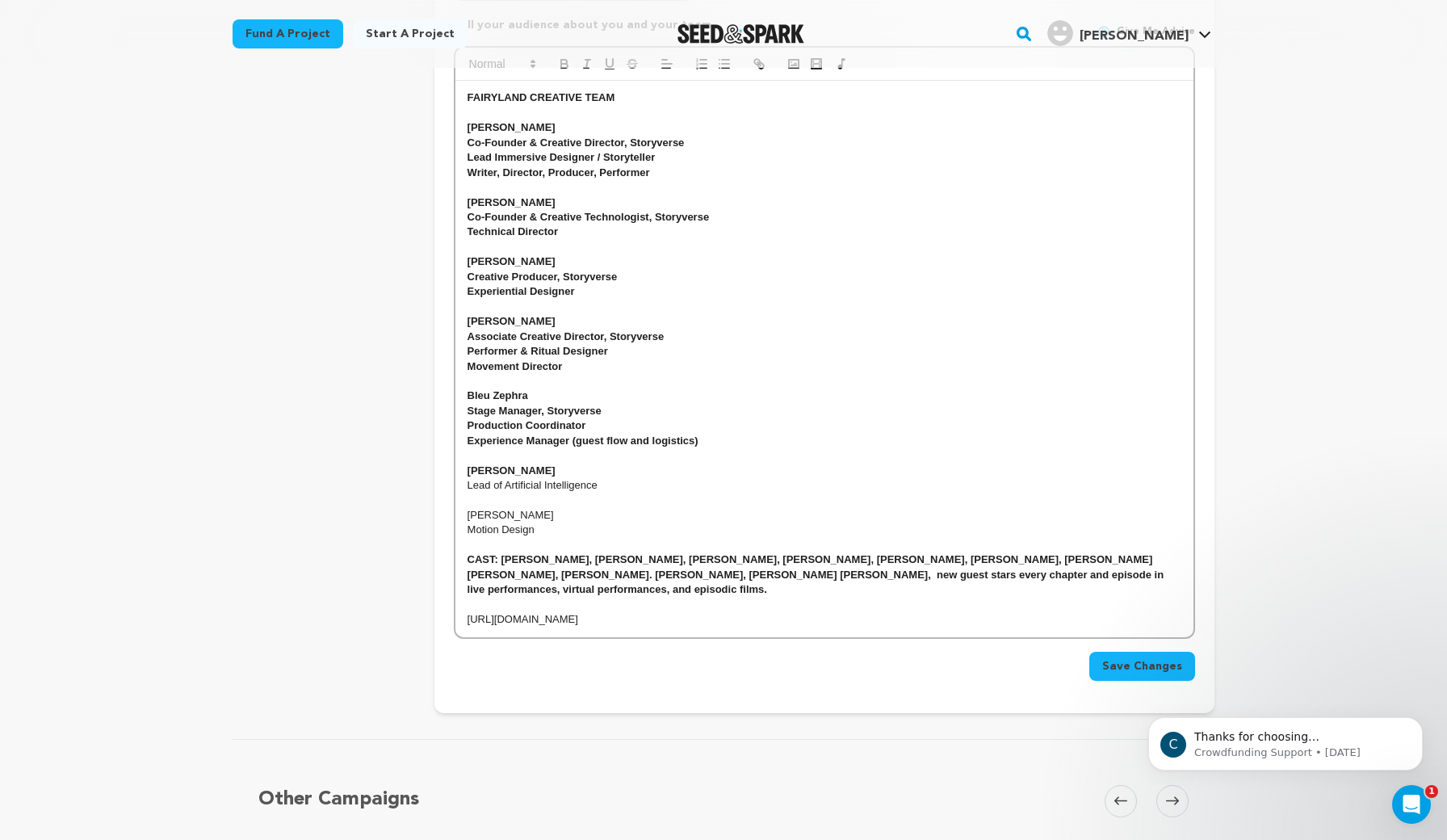
scroll to position [631, 0]
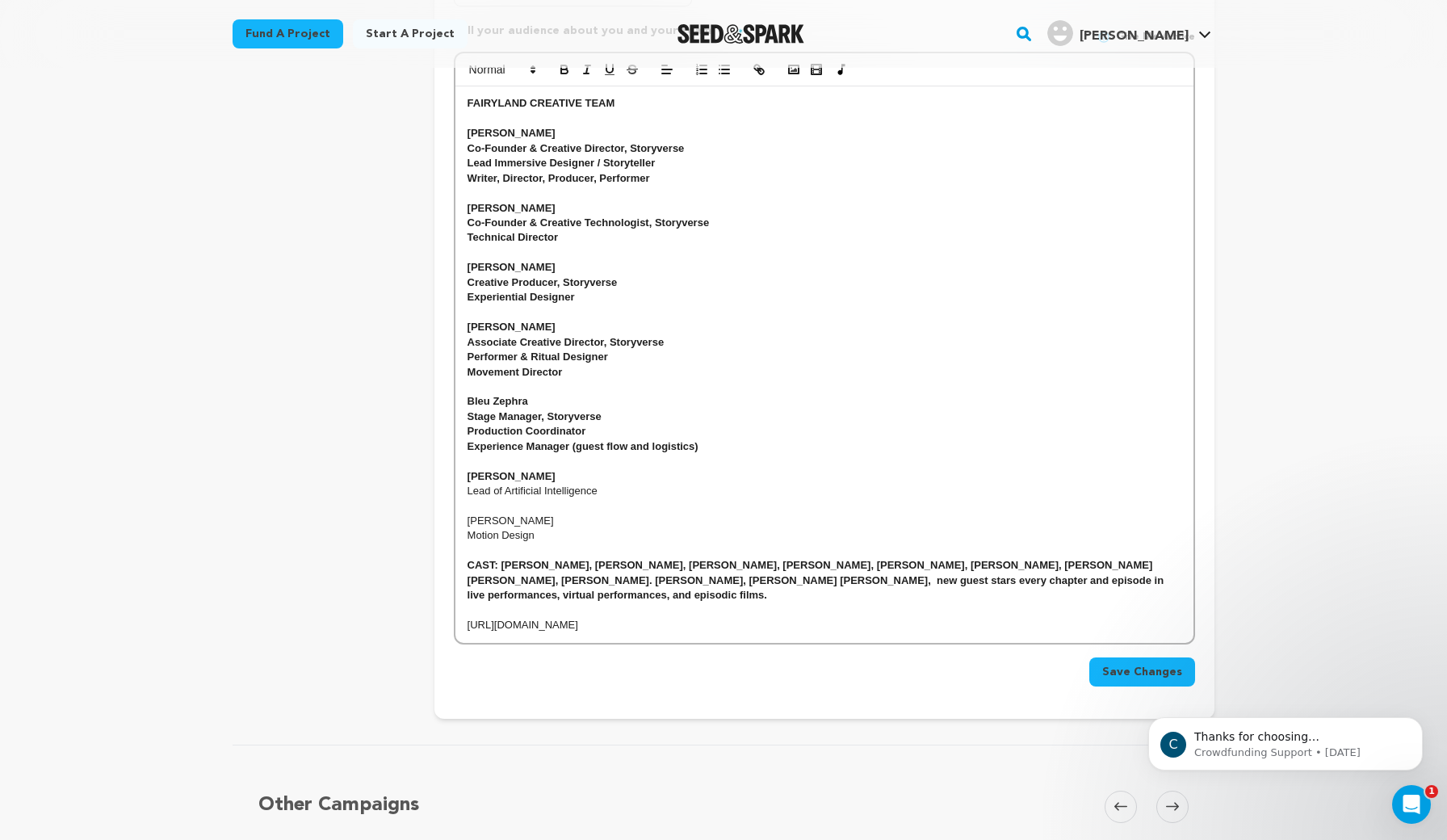
click at [558, 528] on p "Motion Design" at bounding box center [824, 535] width 714 height 14
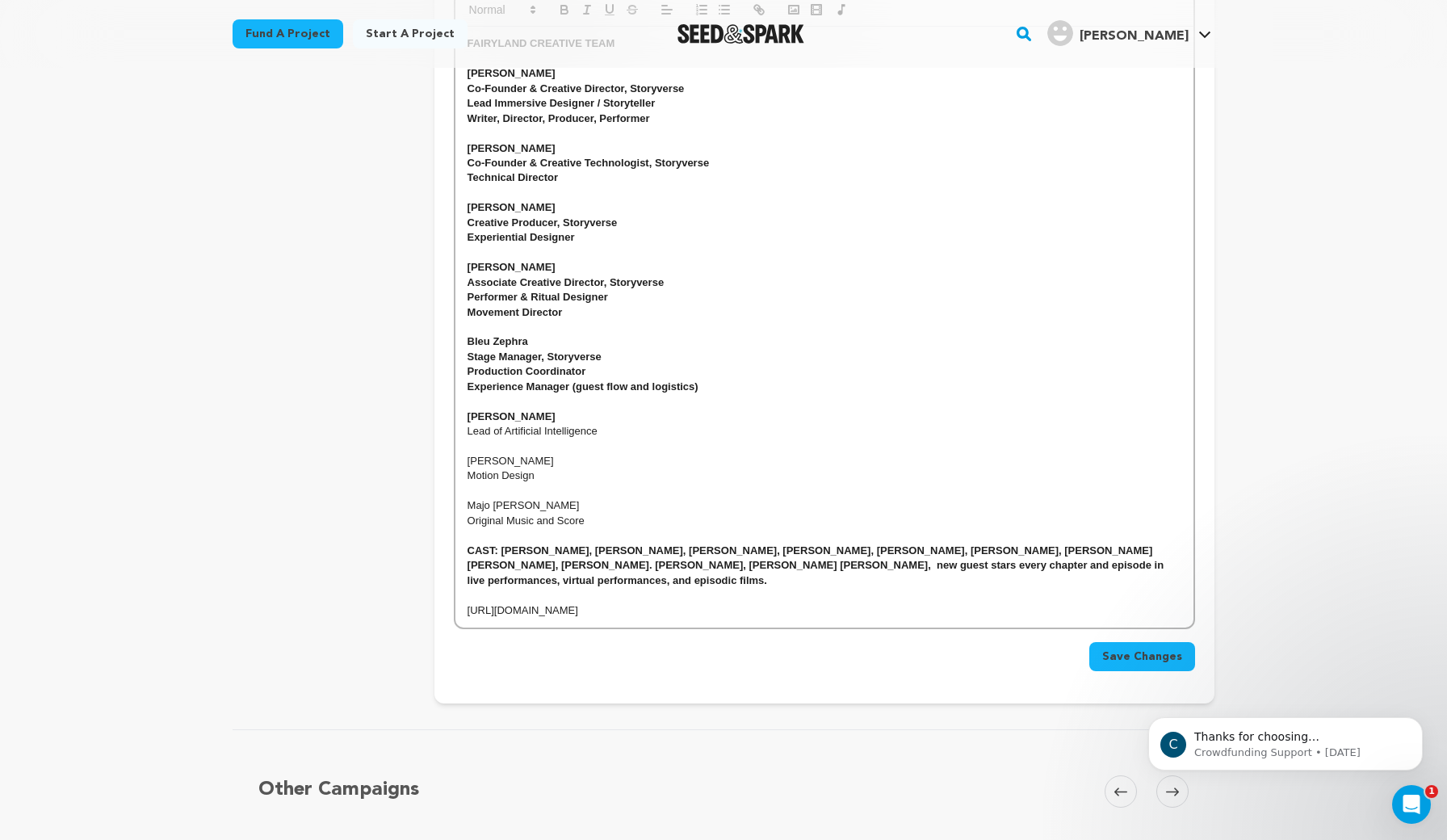
scroll to position [703, 0]
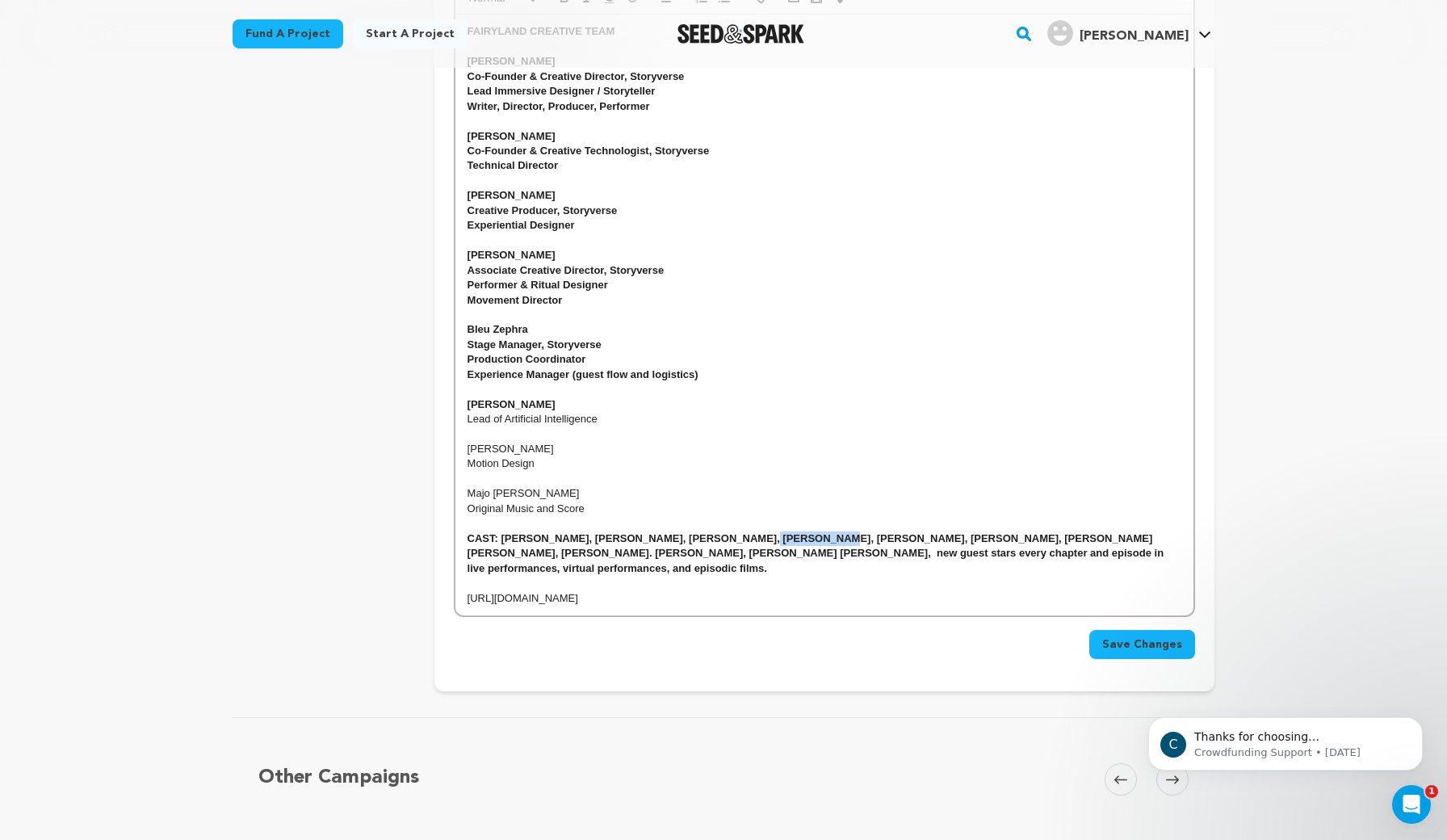
drag, startPoint x: 793, startPoint y: 523, endPoint x: 729, endPoint y: 521, distance: 64.0
click at [729, 532] on strong "CAST: Alba Albanese, Nick Atkinson, Miguel Anaya, Tawny Dolley, Bleu Zephra San…" at bounding box center [817, 553] width 700 height 42
click at [1169, 532] on strong "CAST: Alba Albanese, Nick Atkinson, Miguel Anaya, Bleu Zephra Santiago, Onika D…" at bounding box center [818, 553] width 701 height 42
click at [1031, 532] on strong "CAST: Alba Albanese, Nick Atkinson, Miguel Anaya, Bleu Zephra Santiago, Onika D…" at bounding box center [811, 553] width 688 height 42
drag, startPoint x: 1011, startPoint y: 522, endPoint x: 899, endPoint y: 520, distance: 112.0
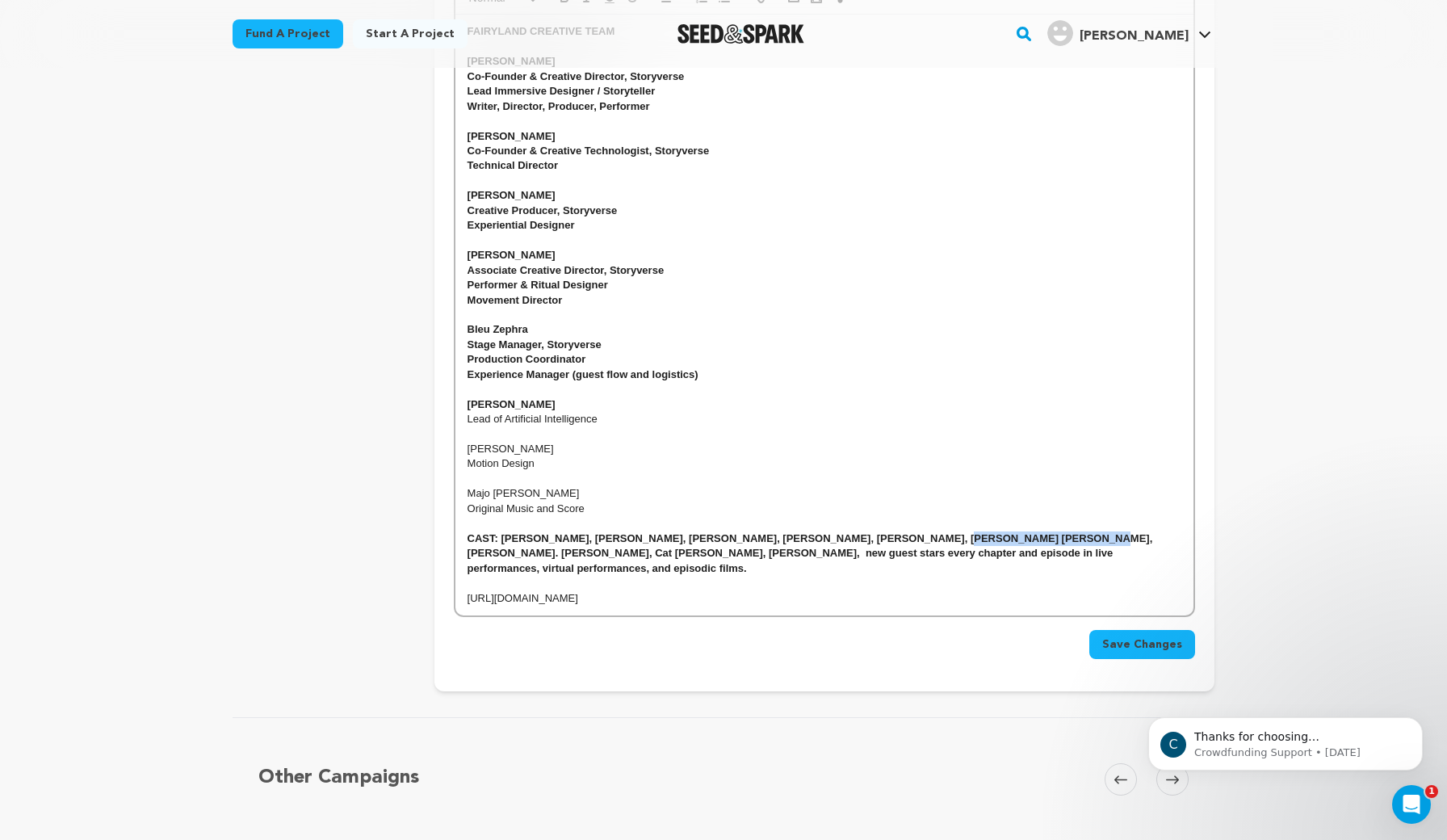
click at [899, 532] on strong "CAST: Alba Albanese, Nick Atkinson, Miguel Anaya, Bleu Zephra Santiago, Onika D…" at bounding box center [811, 553] width 688 height 42
click at [821, 427] on p at bounding box center [824, 434] width 714 height 14
click at [1074, 532] on p "CAST: Alba Albanese, Nick Atkinson, Miguel Anaya, Bleu Zephra Santiago, Onika D…" at bounding box center [824, 553] width 714 height 44
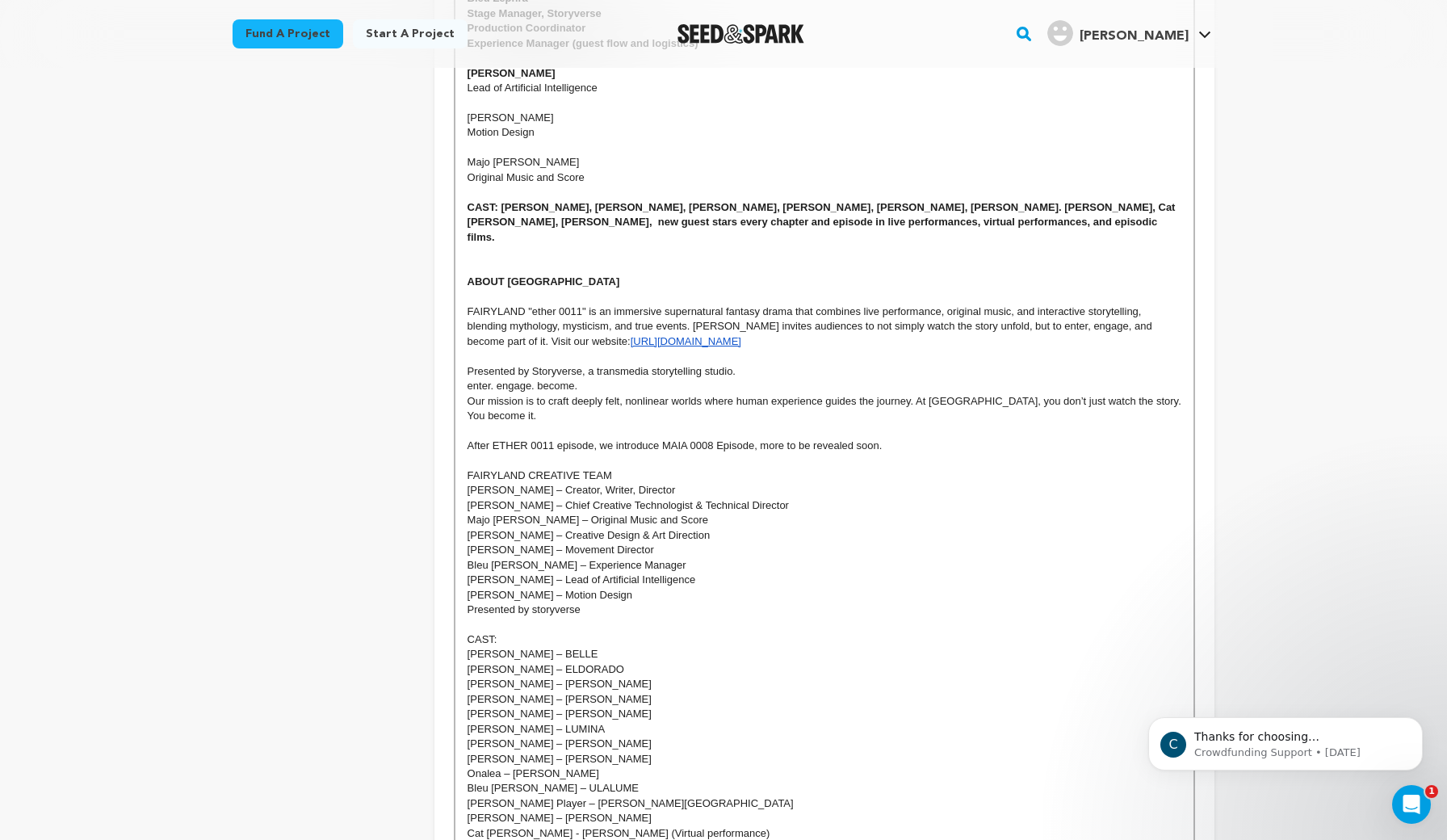
scroll to position [1034, 0]
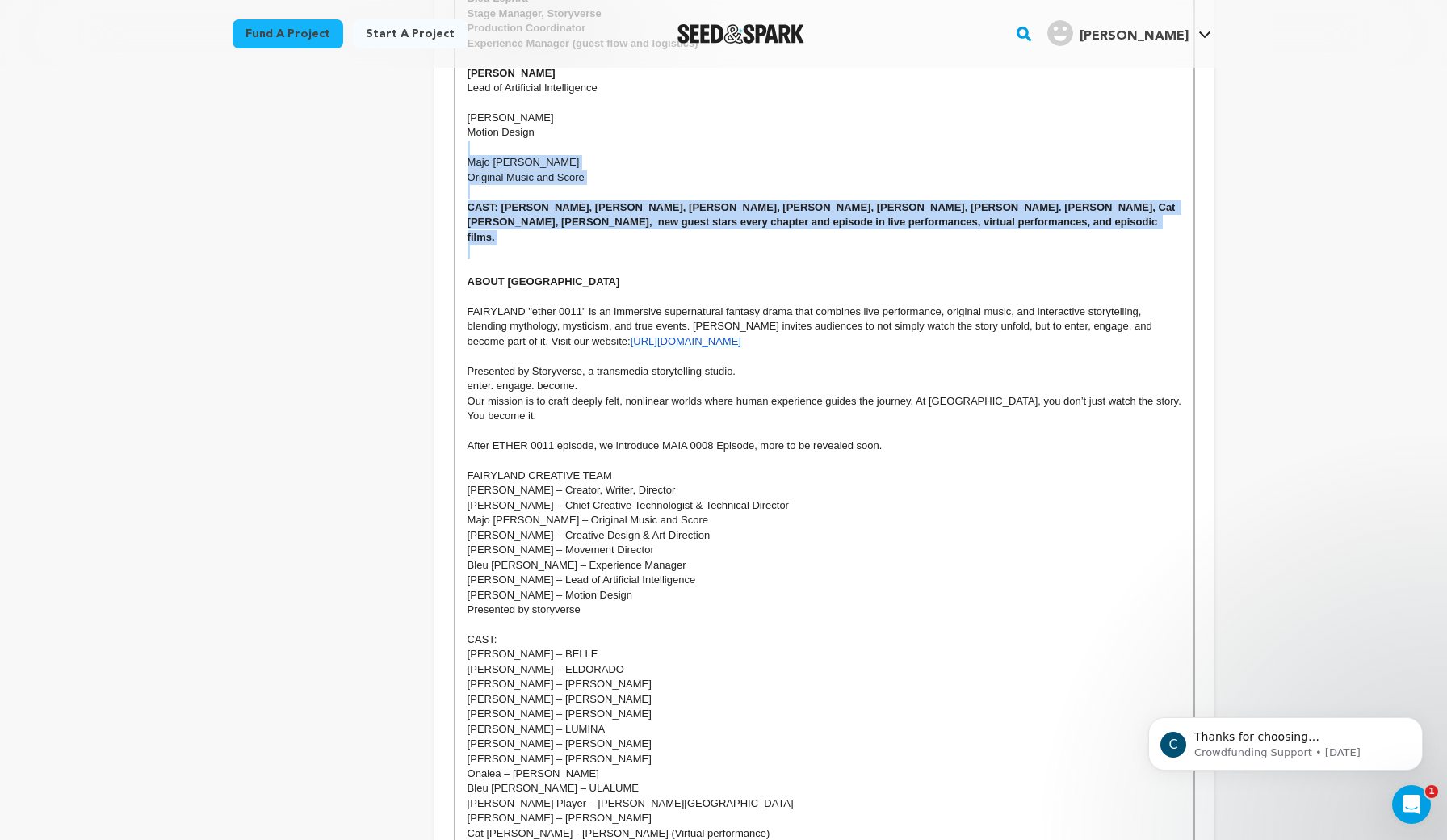
drag, startPoint x: 1072, startPoint y: 221, endPoint x: 996, endPoint y: 124, distance: 123.2
click at [996, 124] on div "FAIRYLAND CREATIVE TEAM Alba Albanese Co-Founder & Creative Director, Storyvers…" at bounding box center [824, 282] width 738 height 1197
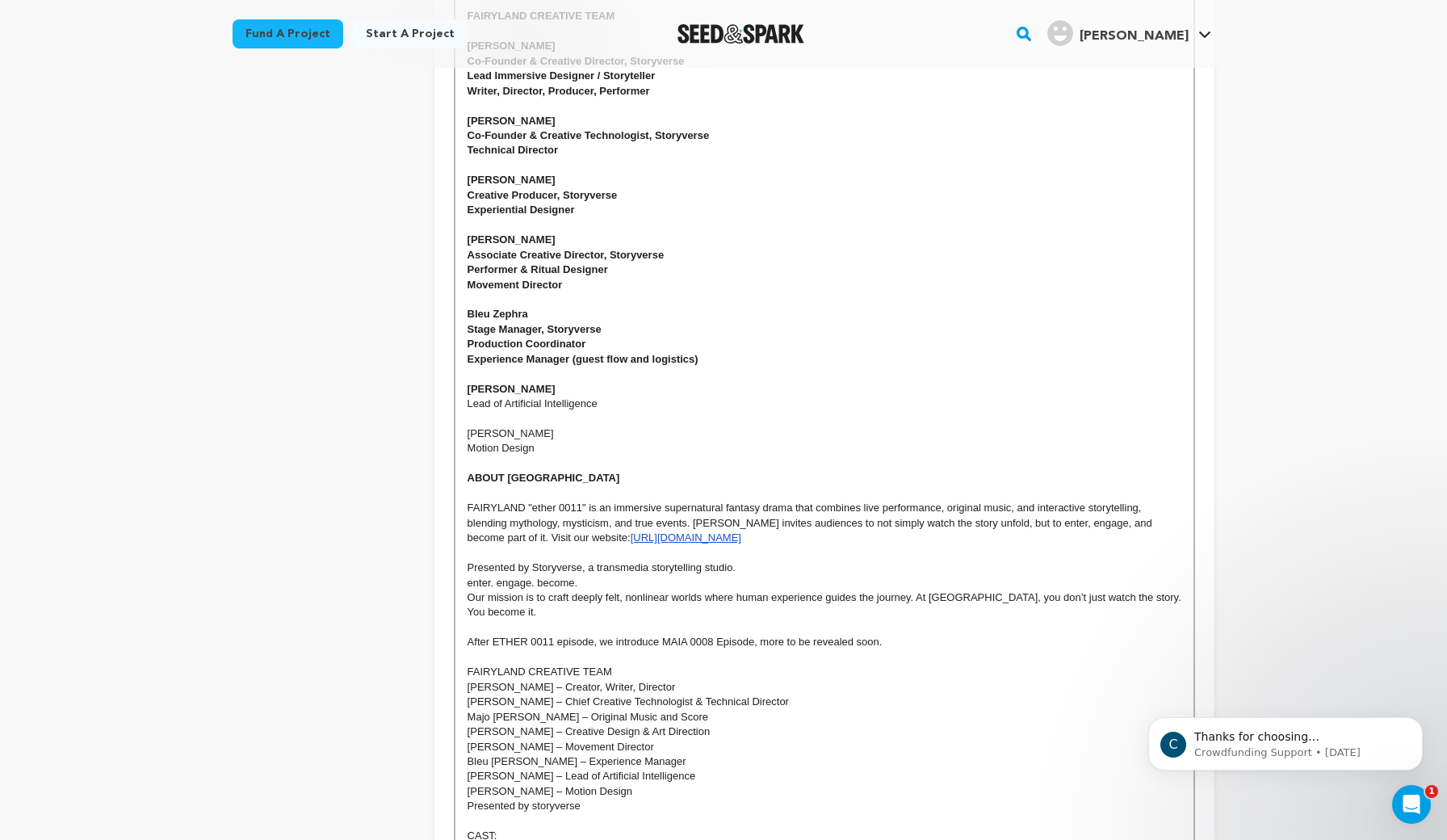
scroll to position [734, 0]
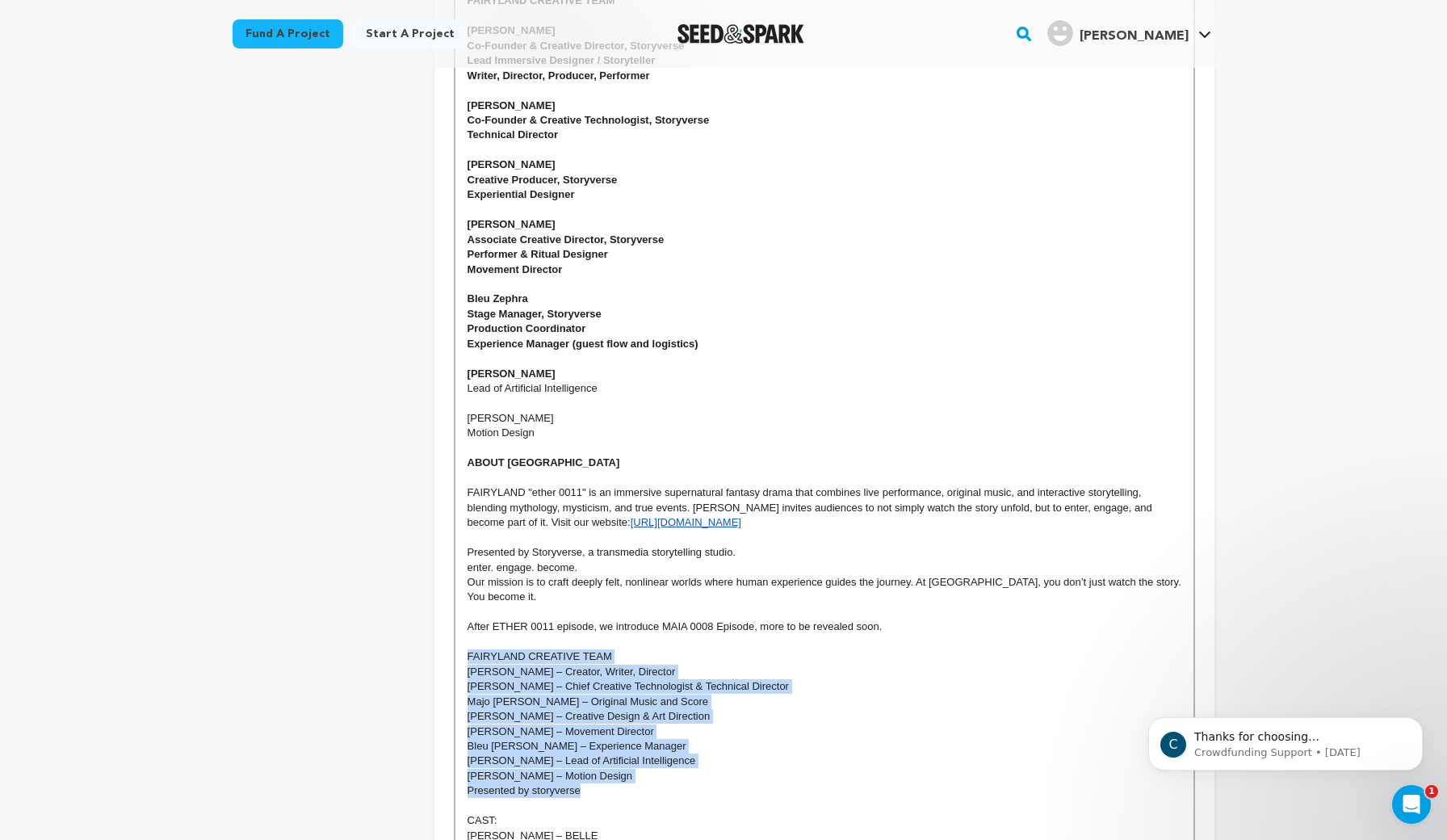
drag, startPoint x: 593, startPoint y: 768, endPoint x: 465, endPoint y: 637, distance: 183.2
click at [465, 637] on div "FAIRYLAND CREATIVE TEAM Alba Albanese Co-Founder & Creative Director, Storyvers…" at bounding box center [824, 522] width 738 height 1077
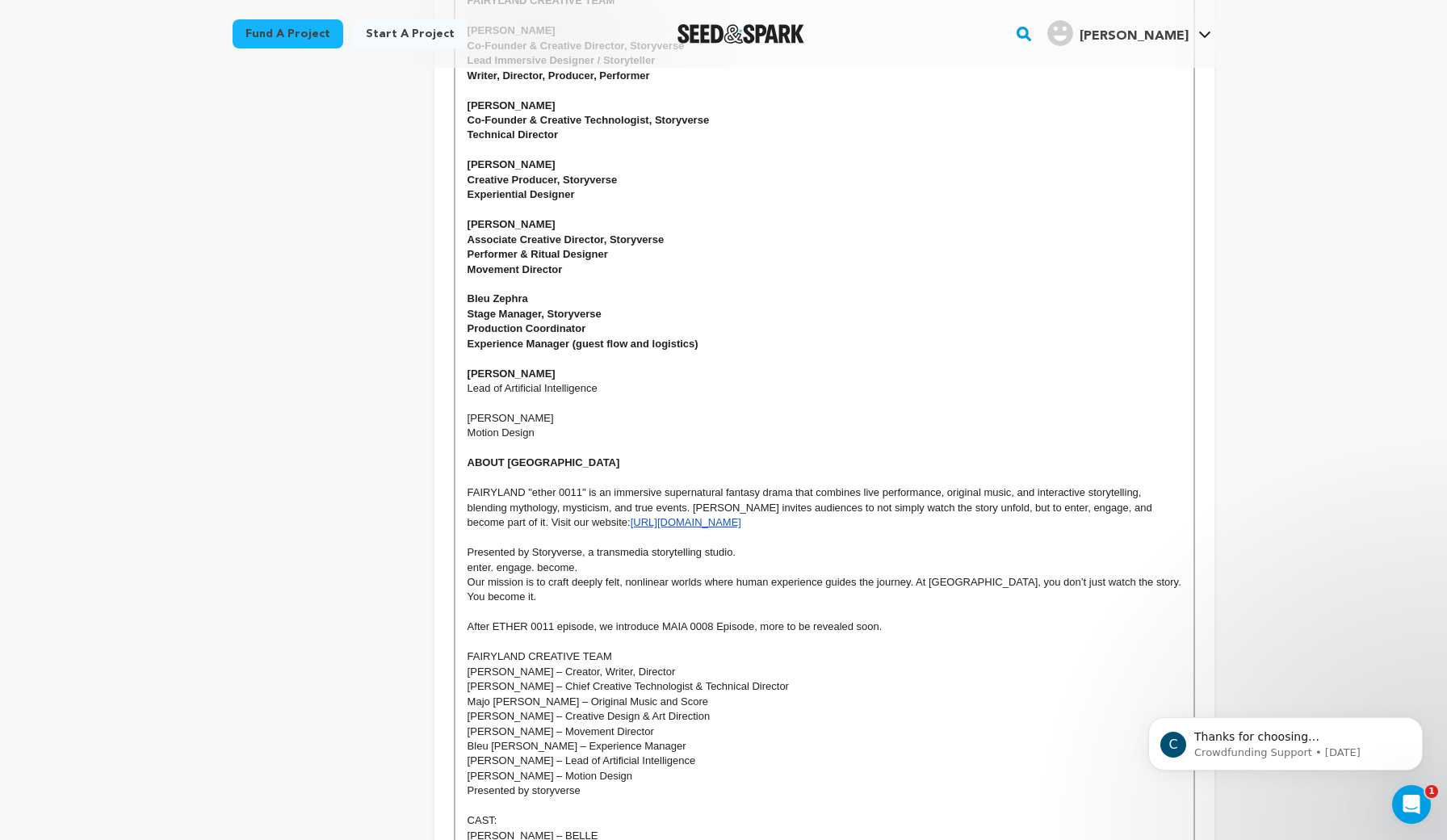
click at [644, 381] on p "Lead of Artificial Intelligence" at bounding box center [824, 388] width 714 height 14
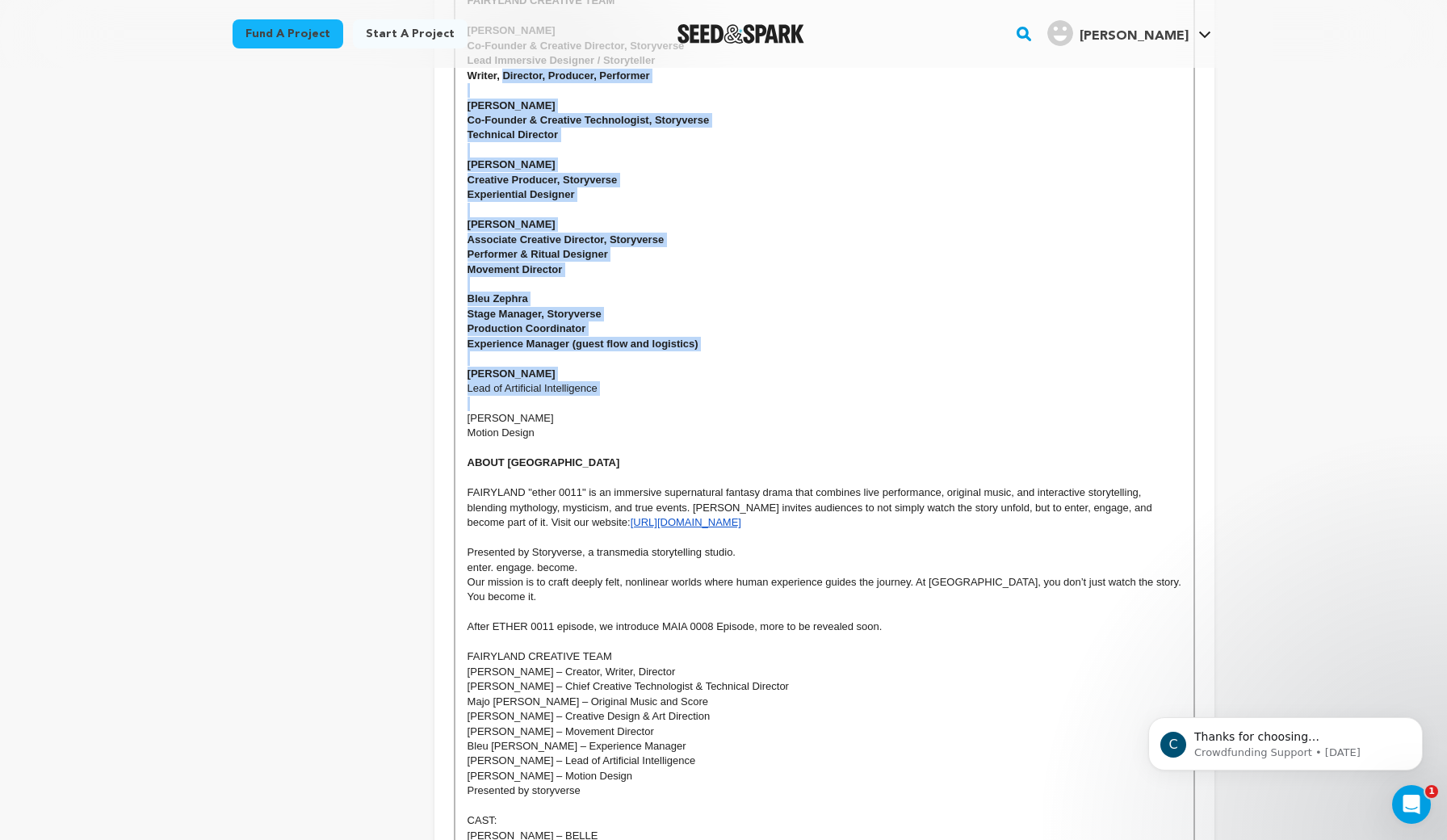
drag, startPoint x: 644, startPoint y: 375, endPoint x: 528, endPoint y: 73, distance: 323.5
click at [528, 73] on div "FAIRYLAND CREATIVE TEAM Alba Albanese Co-Founder & Creative Director, Storyvers…" at bounding box center [824, 522] width 738 height 1077
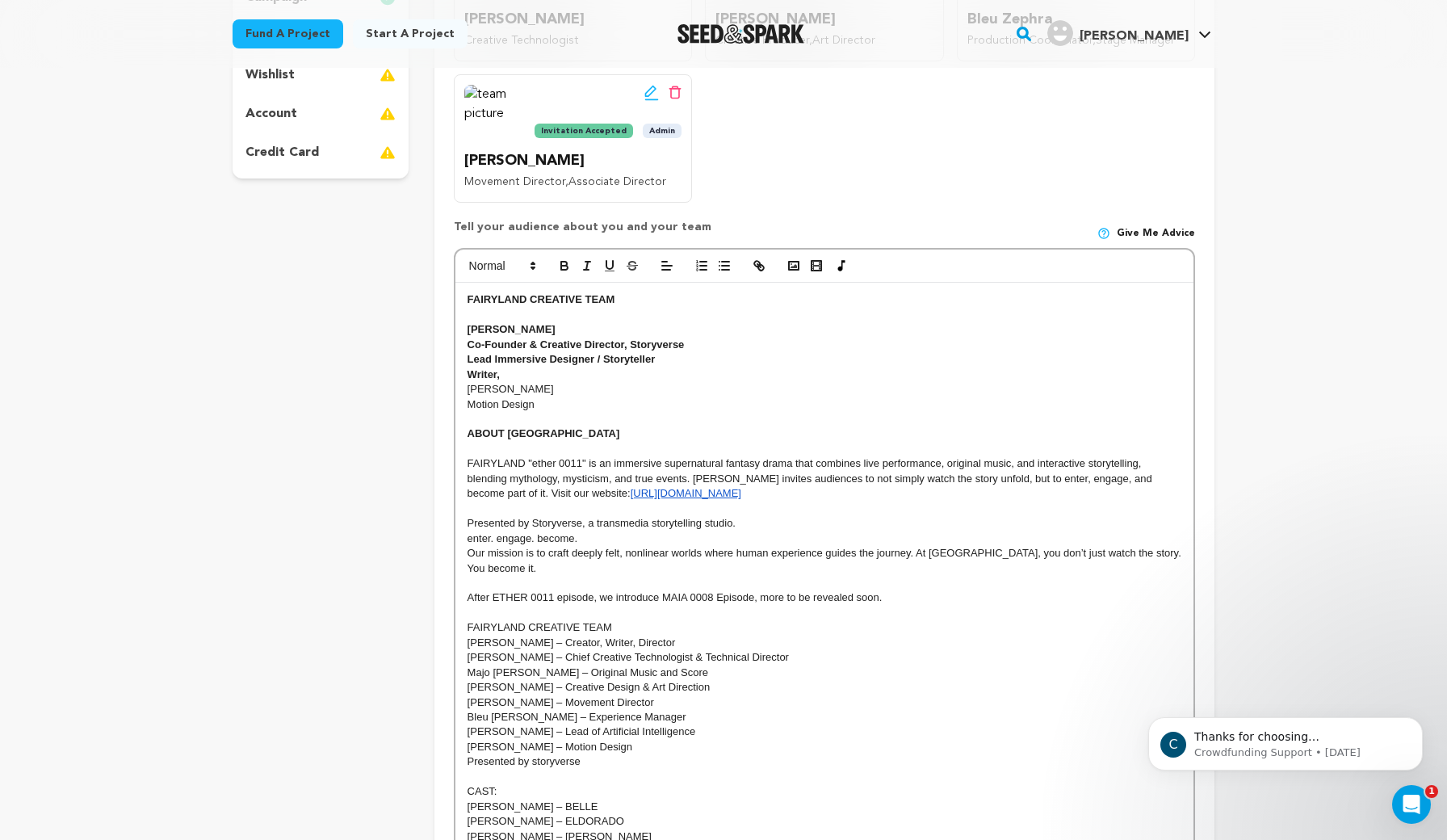
scroll to position [431, 0]
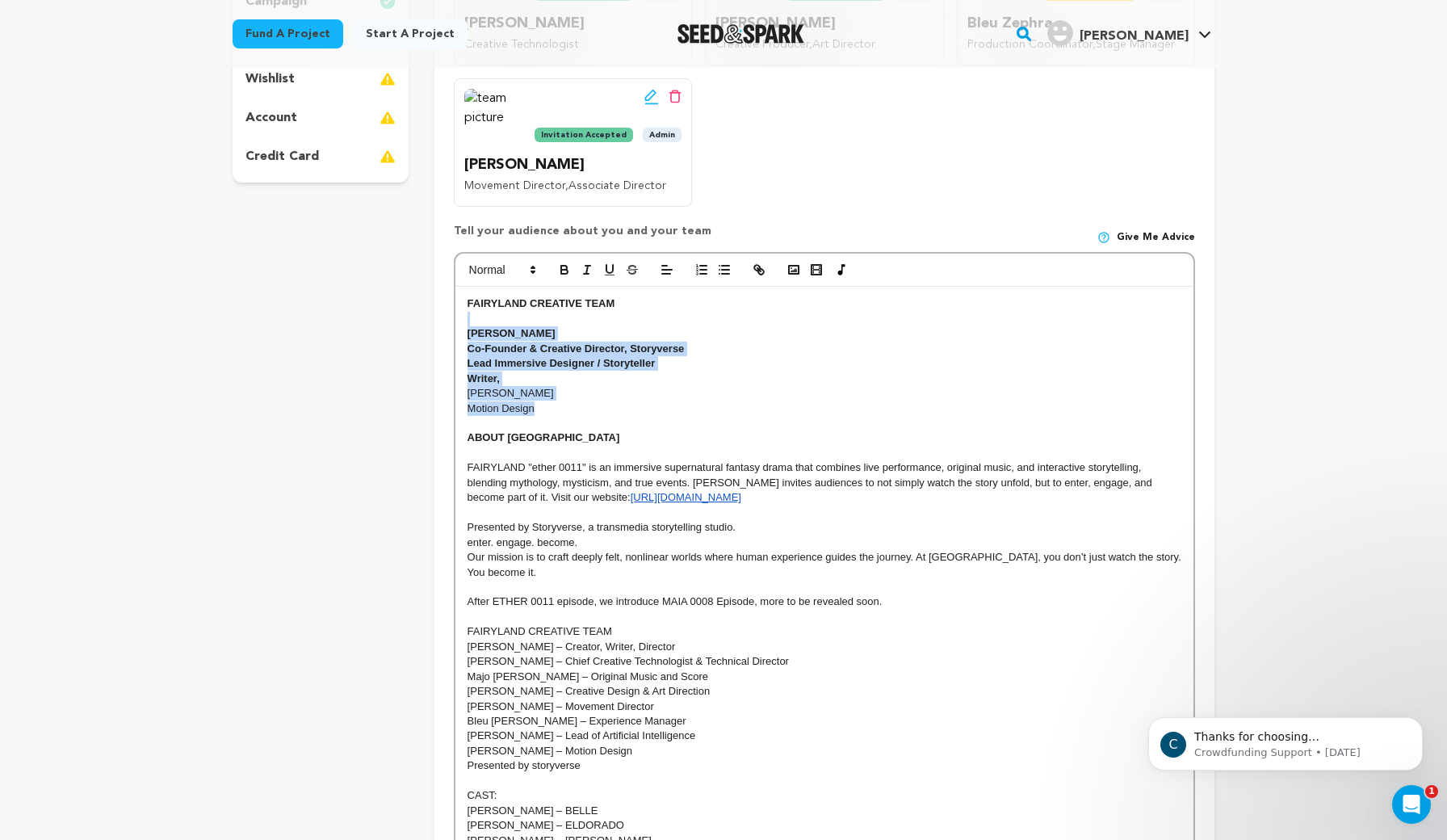
drag, startPoint x: 562, startPoint y: 406, endPoint x: 441, endPoint y: 319, distance: 149.0
click at [441, 319] on div "Crew up your campaign! Invite your team members with the email address they use…" at bounding box center [824, 447] width 780 height 1331
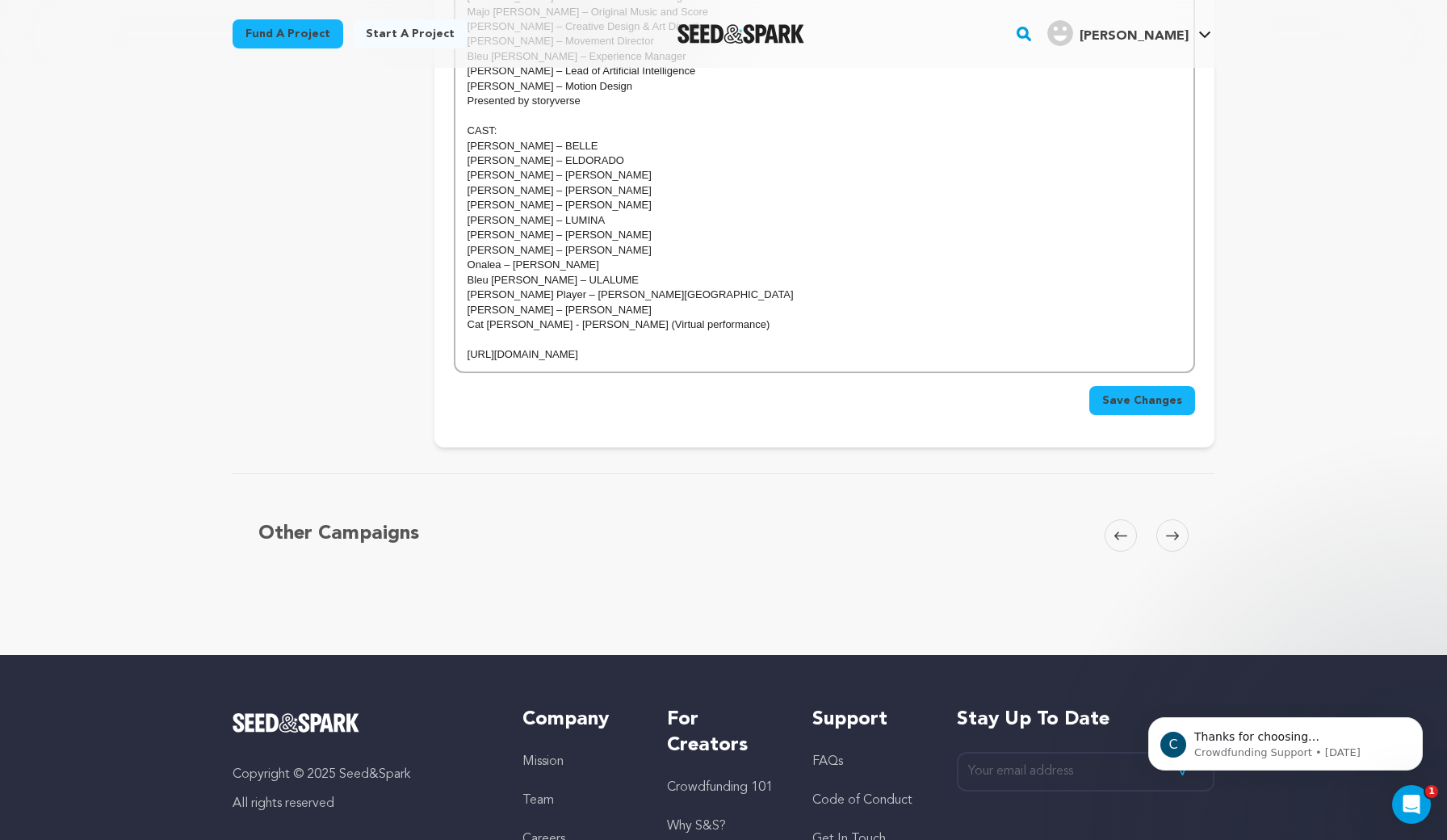
scroll to position [1007, 0]
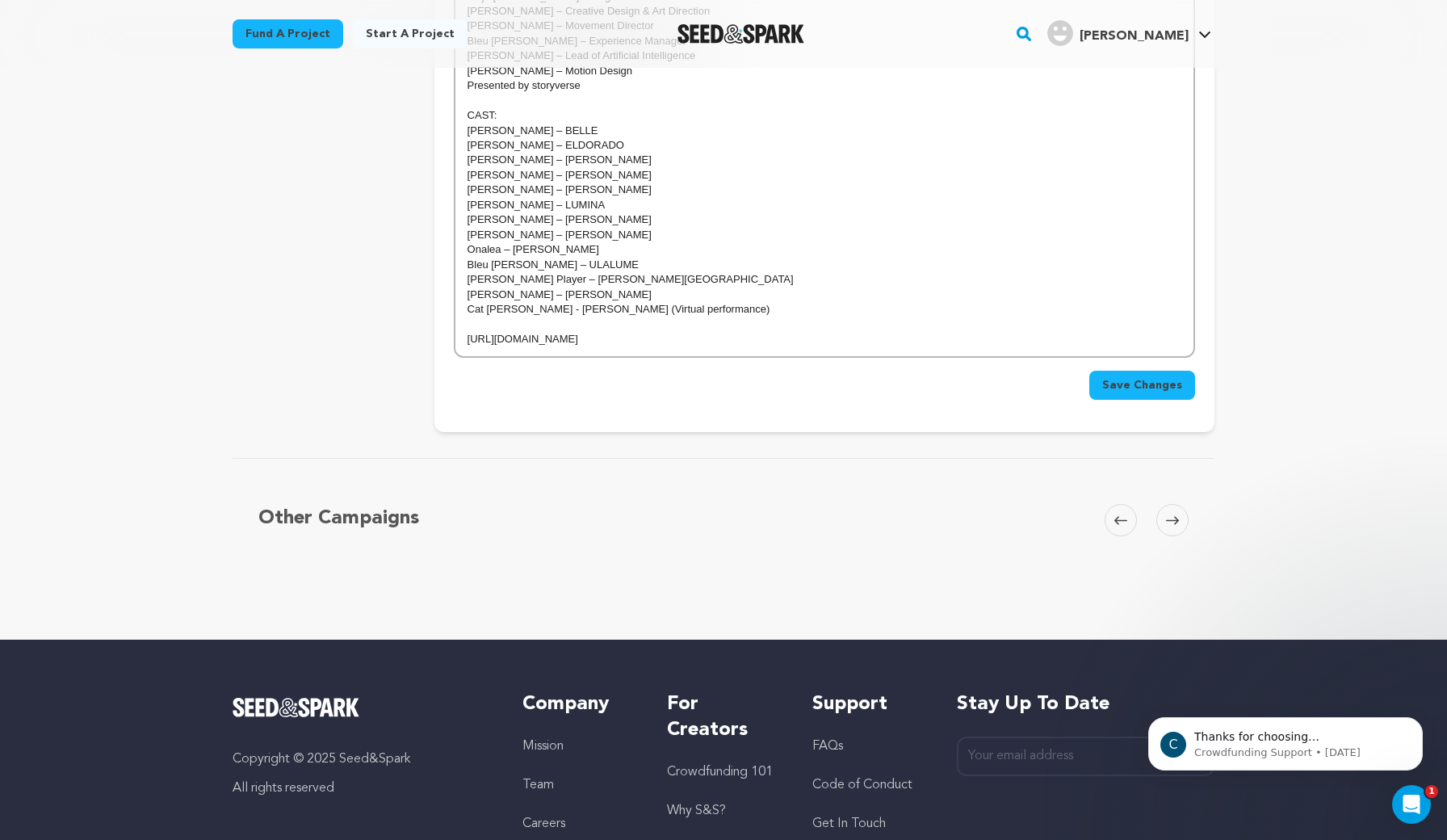
click at [1124, 377] on span "Save Changes" at bounding box center [1143, 384] width 80 height 16
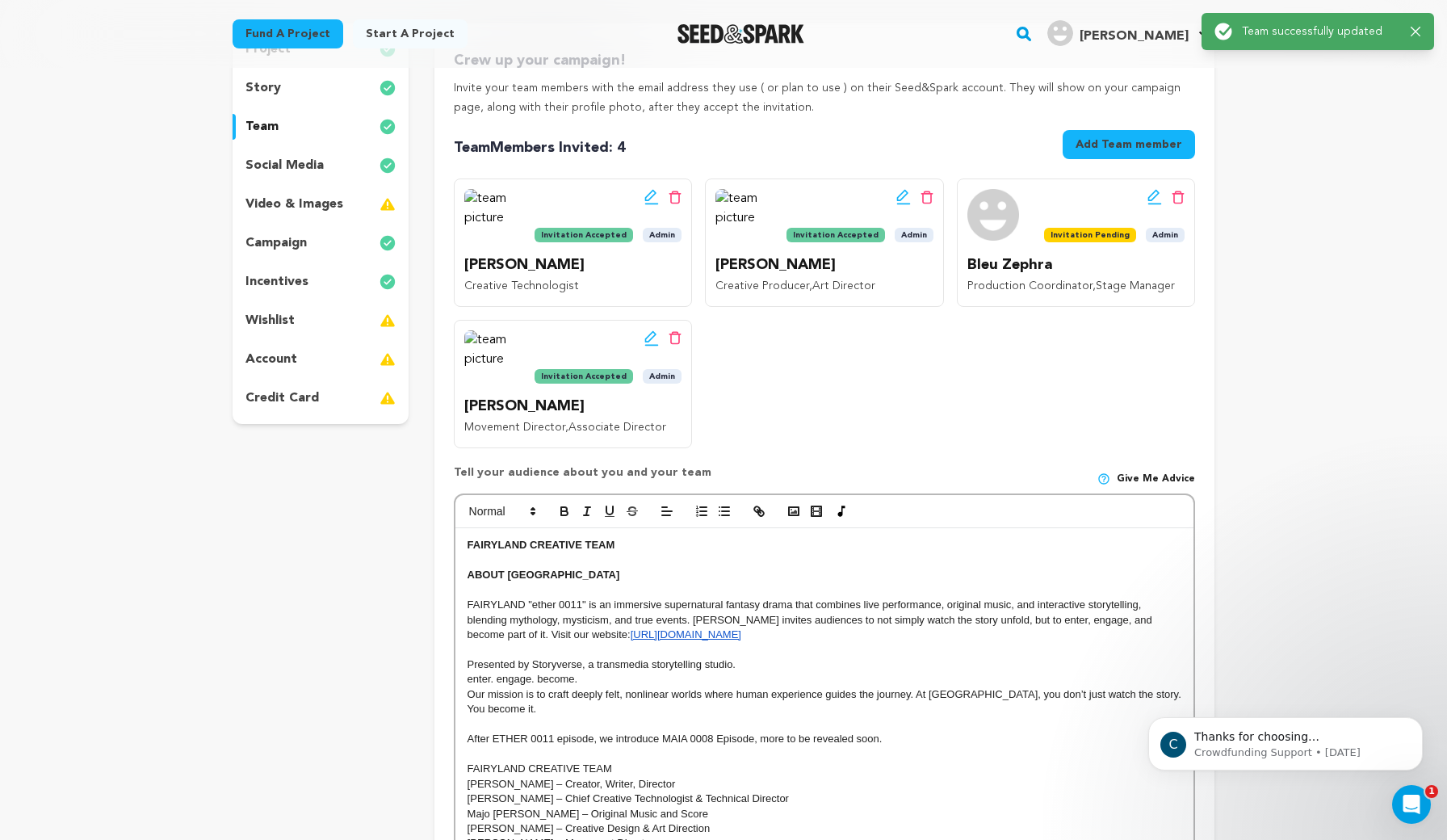
scroll to position [138, 0]
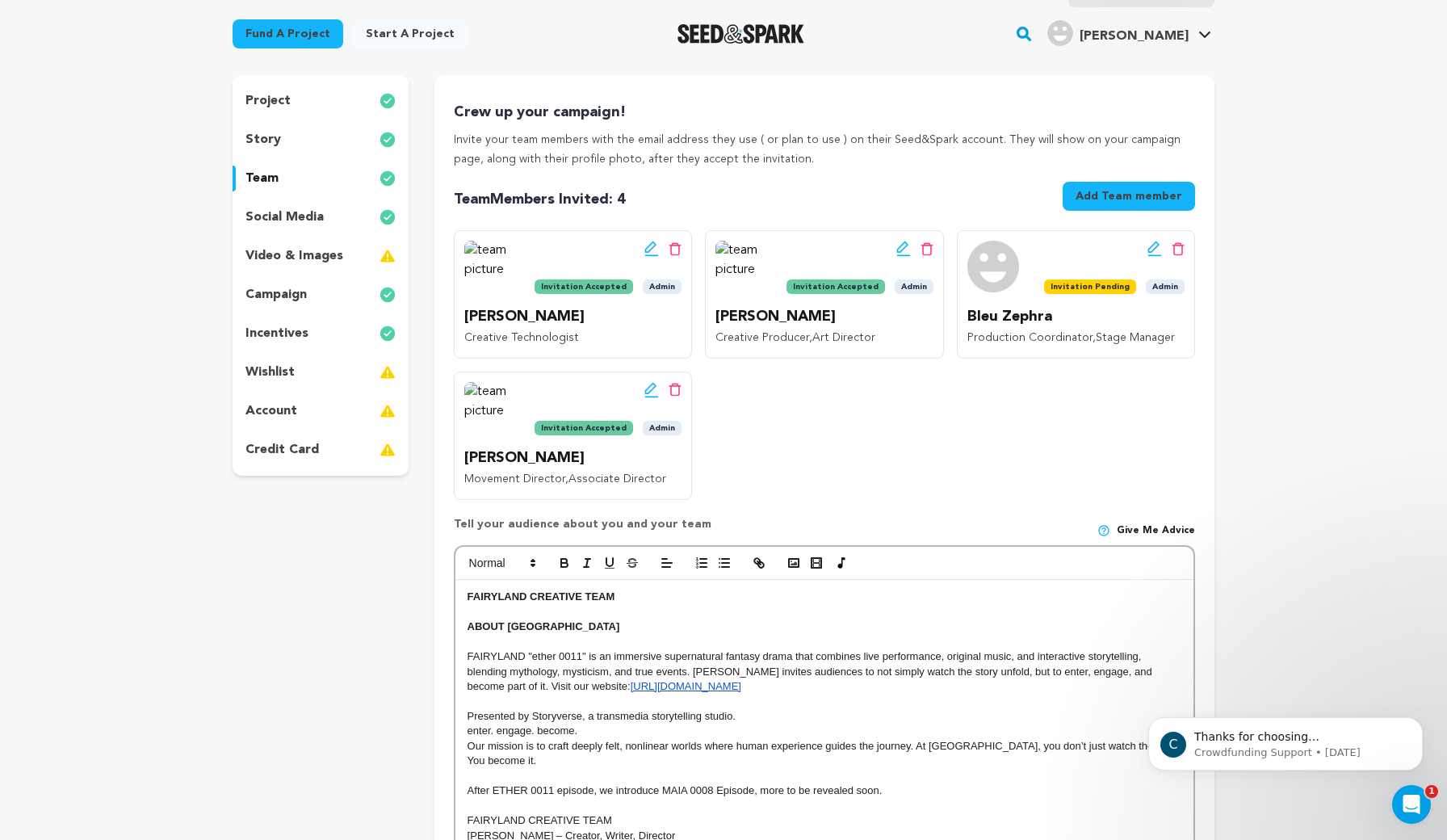
click at [1152, 207] on button "Add Team member" at bounding box center [1129, 196] width 132 height 29
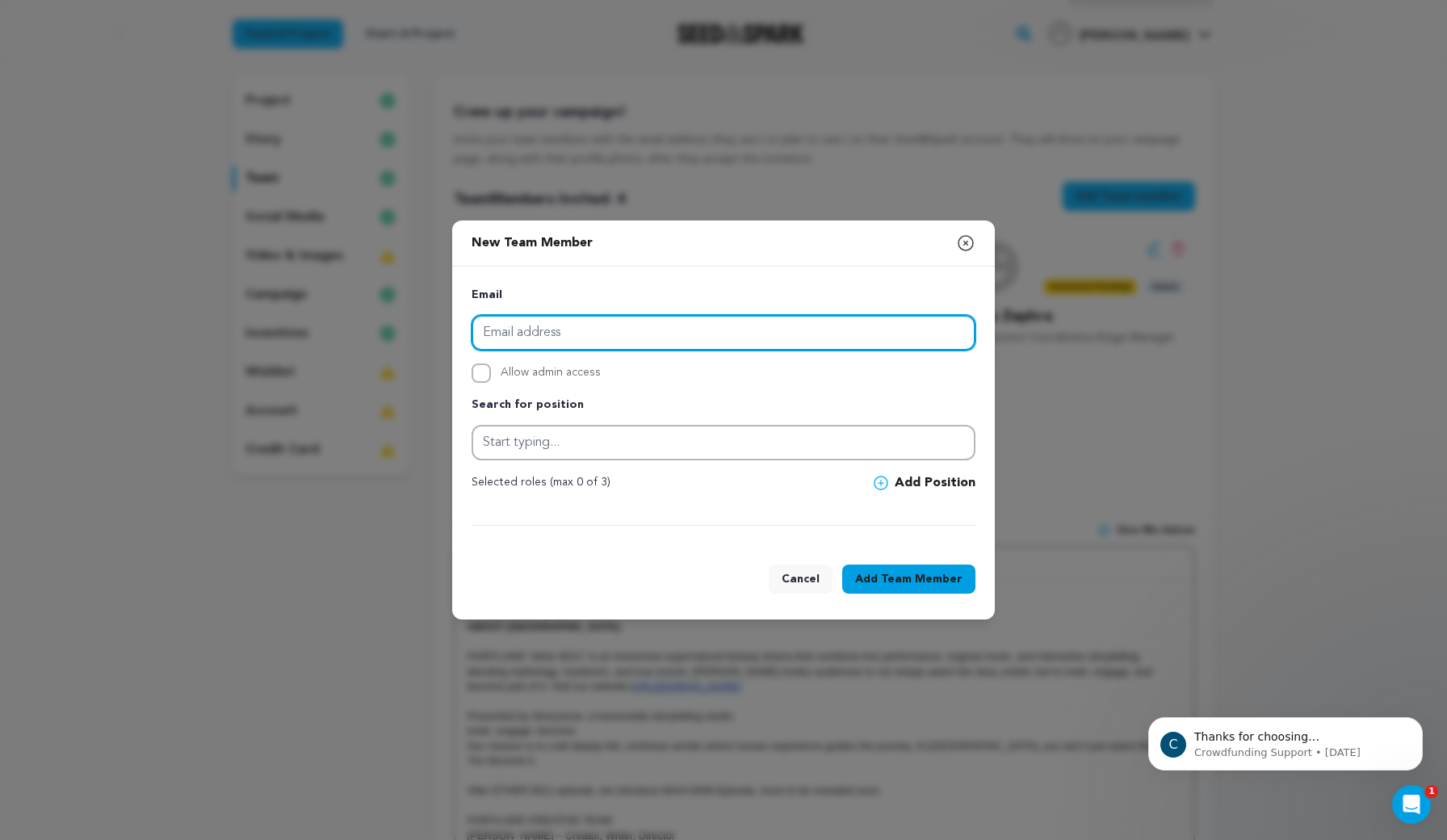
click at [570, 334] on input "email" at bounding box center [723, 333] width 504 height 36
click at [499, 339] on input "email" at bounding box center [723, 333] width 504 height 36
paste input "aleister@vaillant.ai"
type input "aleister@vaillant.ai"
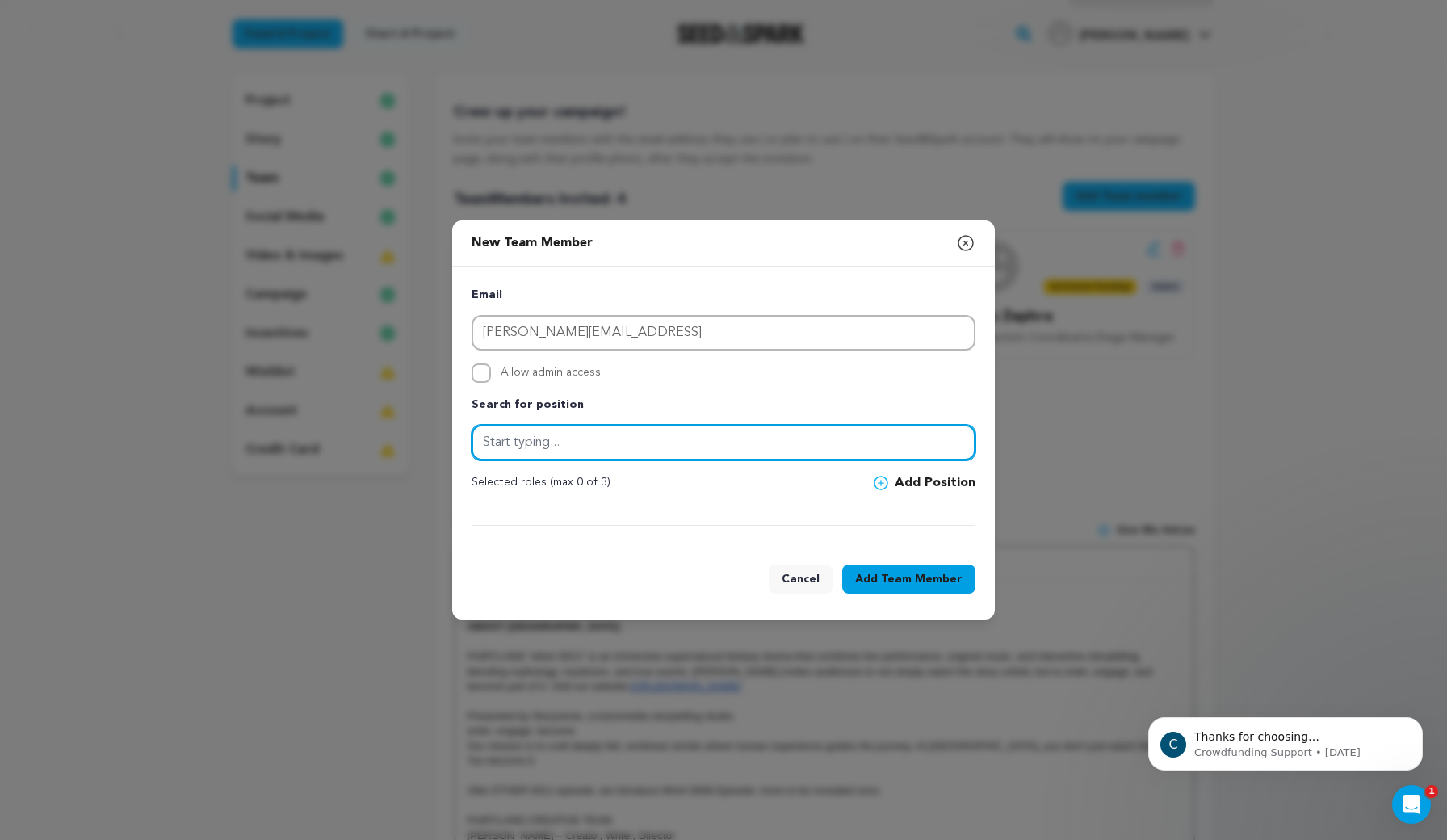
click at [817, 443] on input "text" at bounding box center [723, 442] width 504 height 36
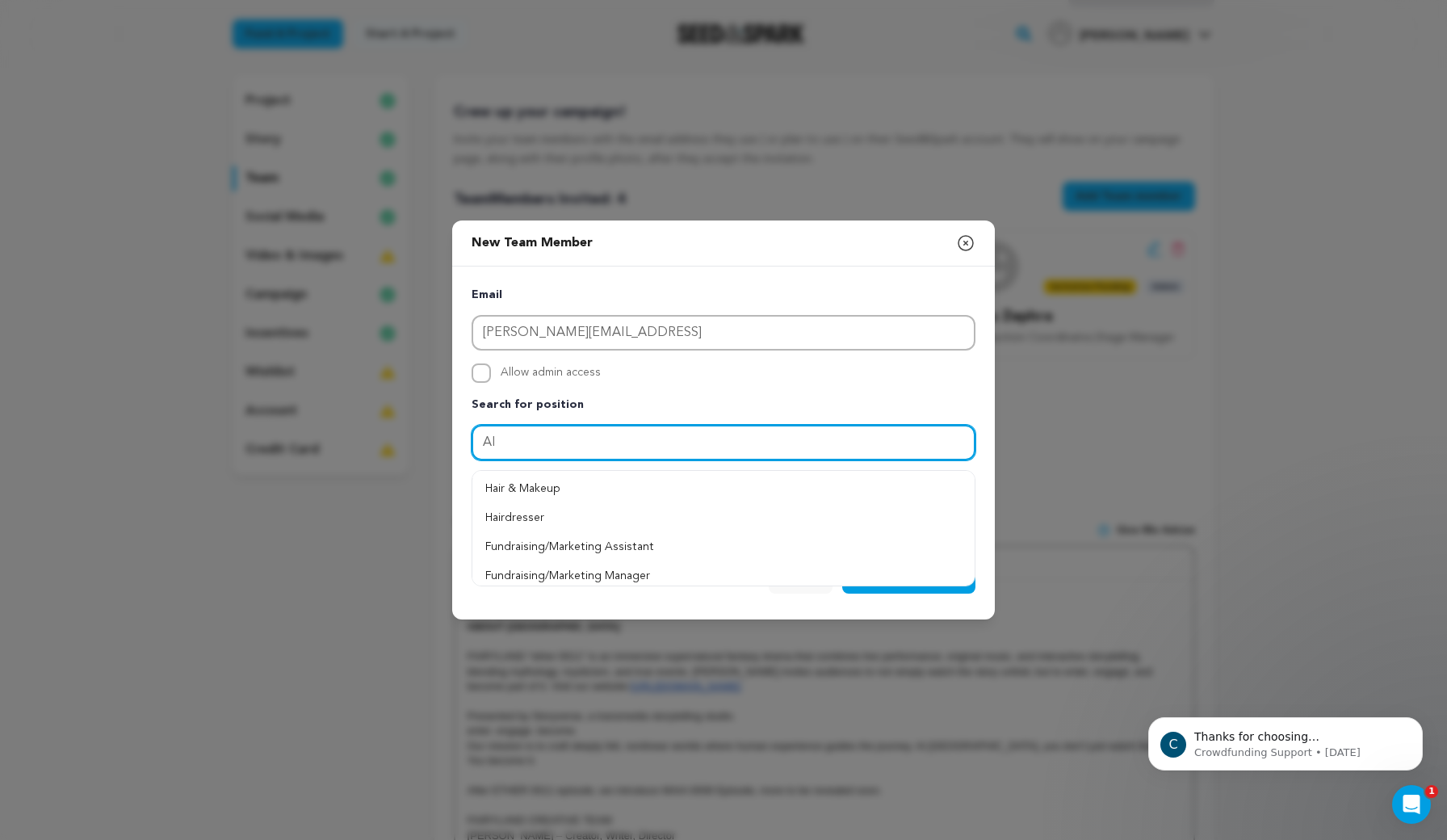
type input "A"
type input "c"
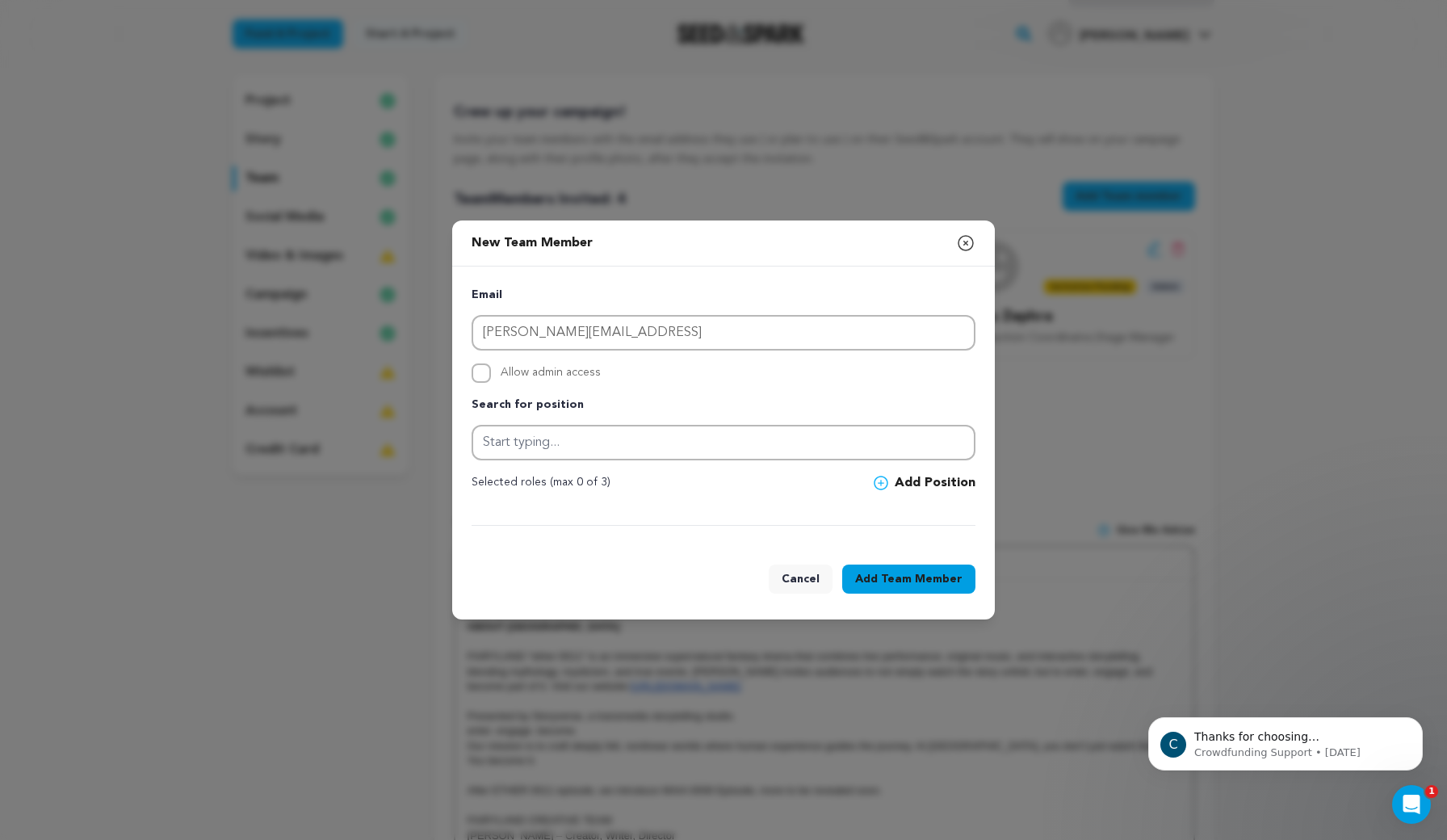
click at [945, 477] on button "Add Position" at bounding box center [925, 482] width 102 height 19
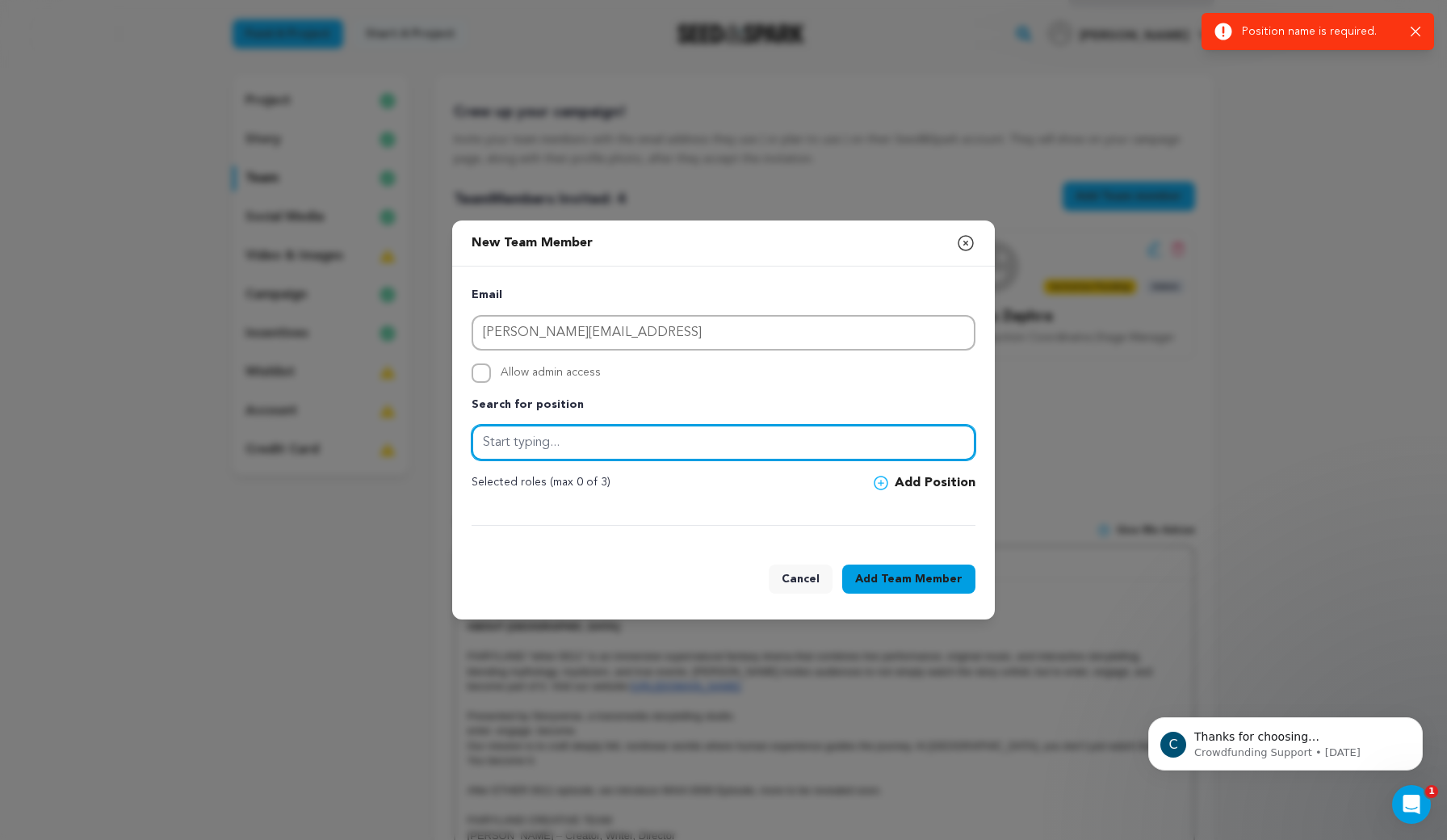
click at [776, 444] on input "text" at bounding box center [723, 442] width 504 height 36
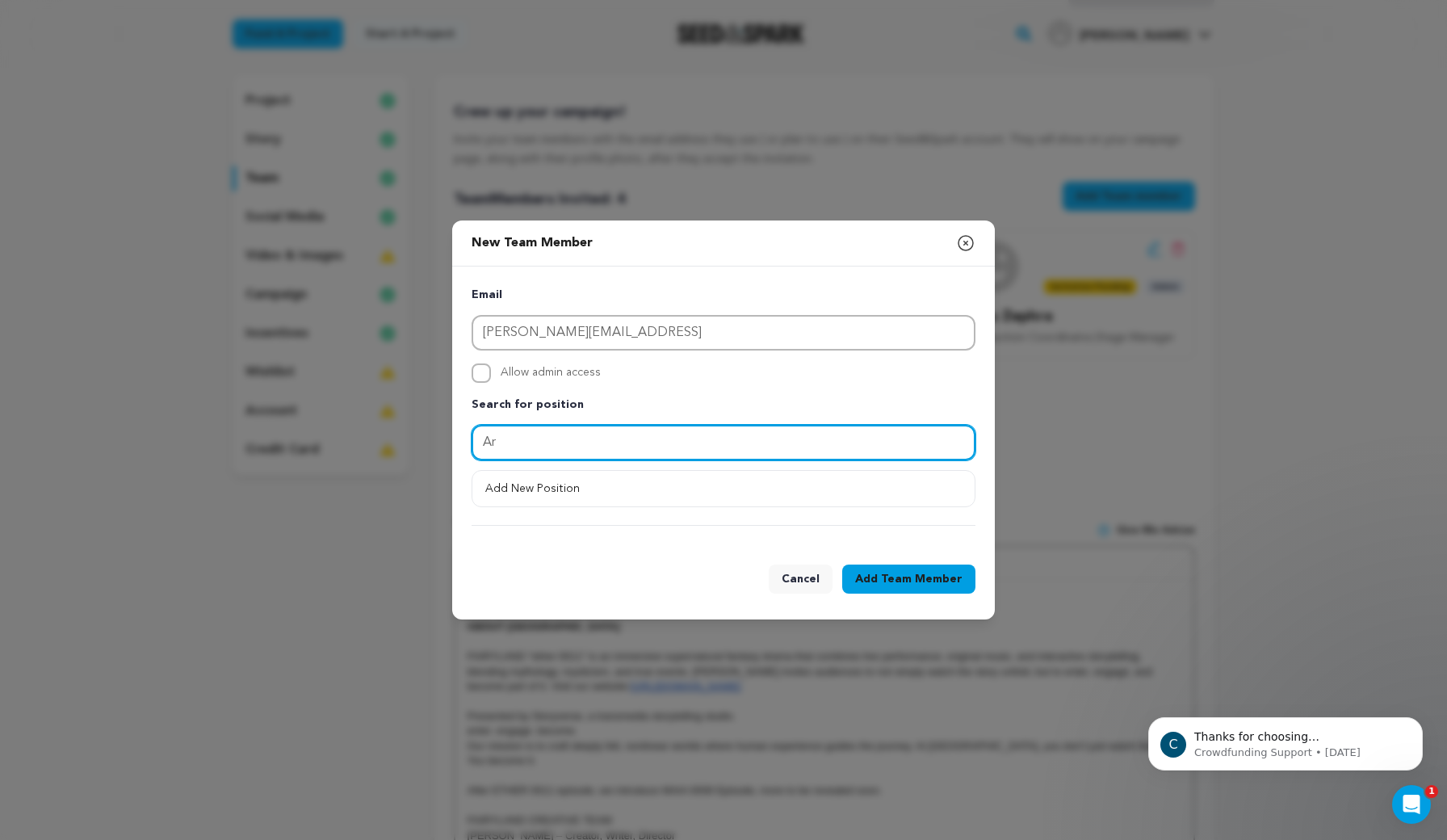
type input "A"
type input "Creative Technologsit"
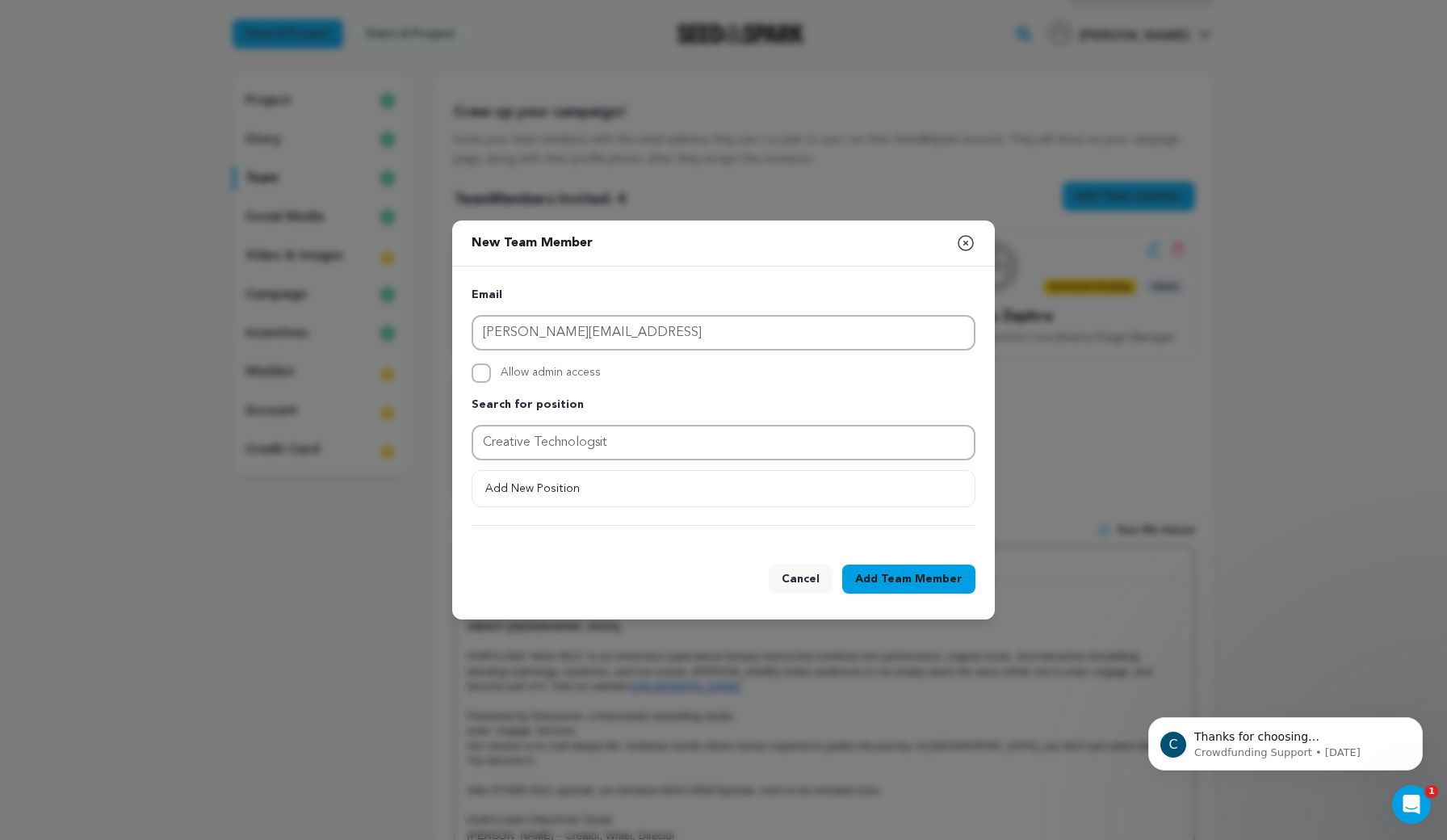
click at [893, 583] on span "Team Member" at bounding box center [922, 578] width 82 height 16
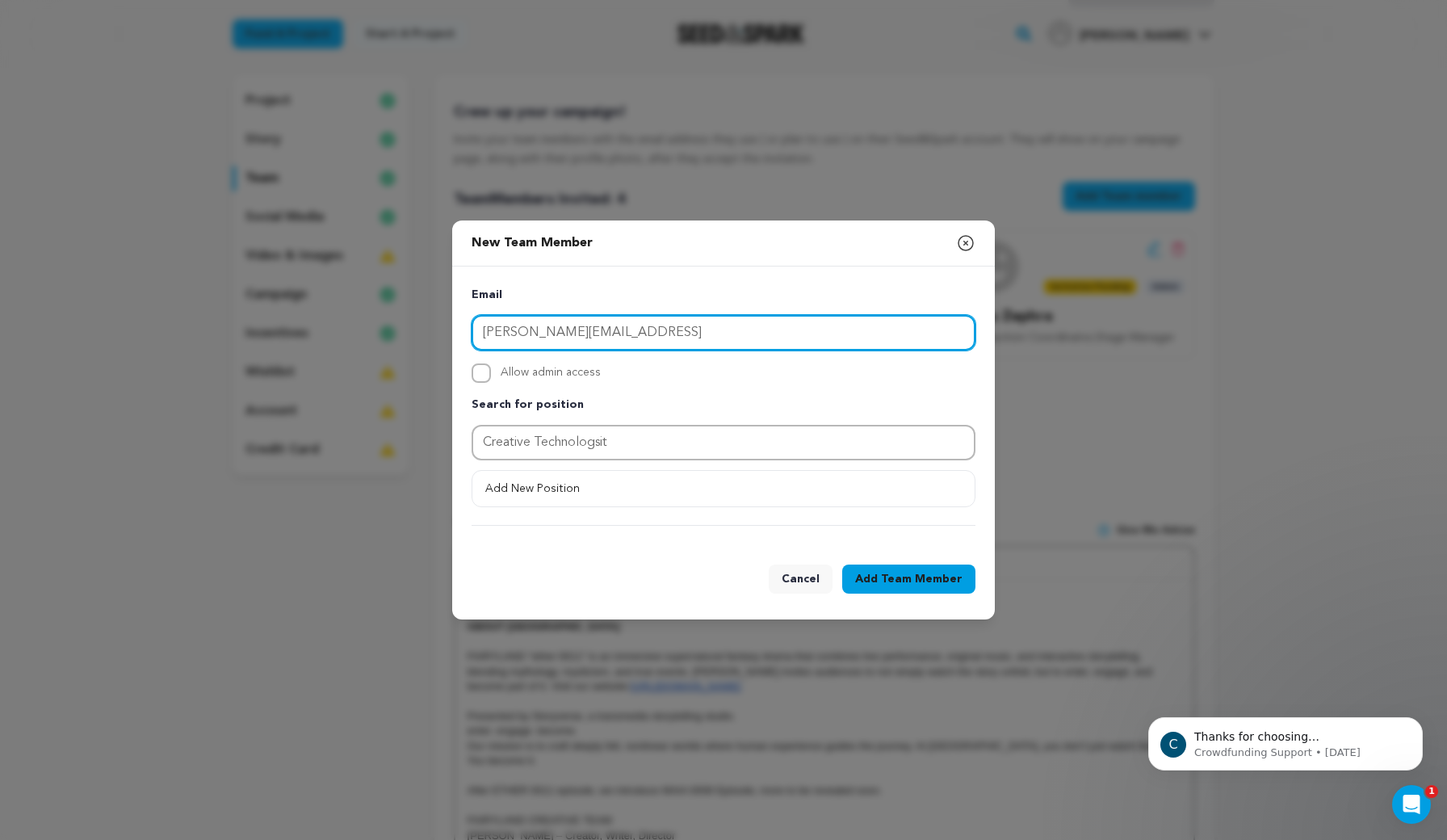
click at [633, 323] on input "aleister@vaillant.ai" at bounding box center [723, 333] width 504 height 36
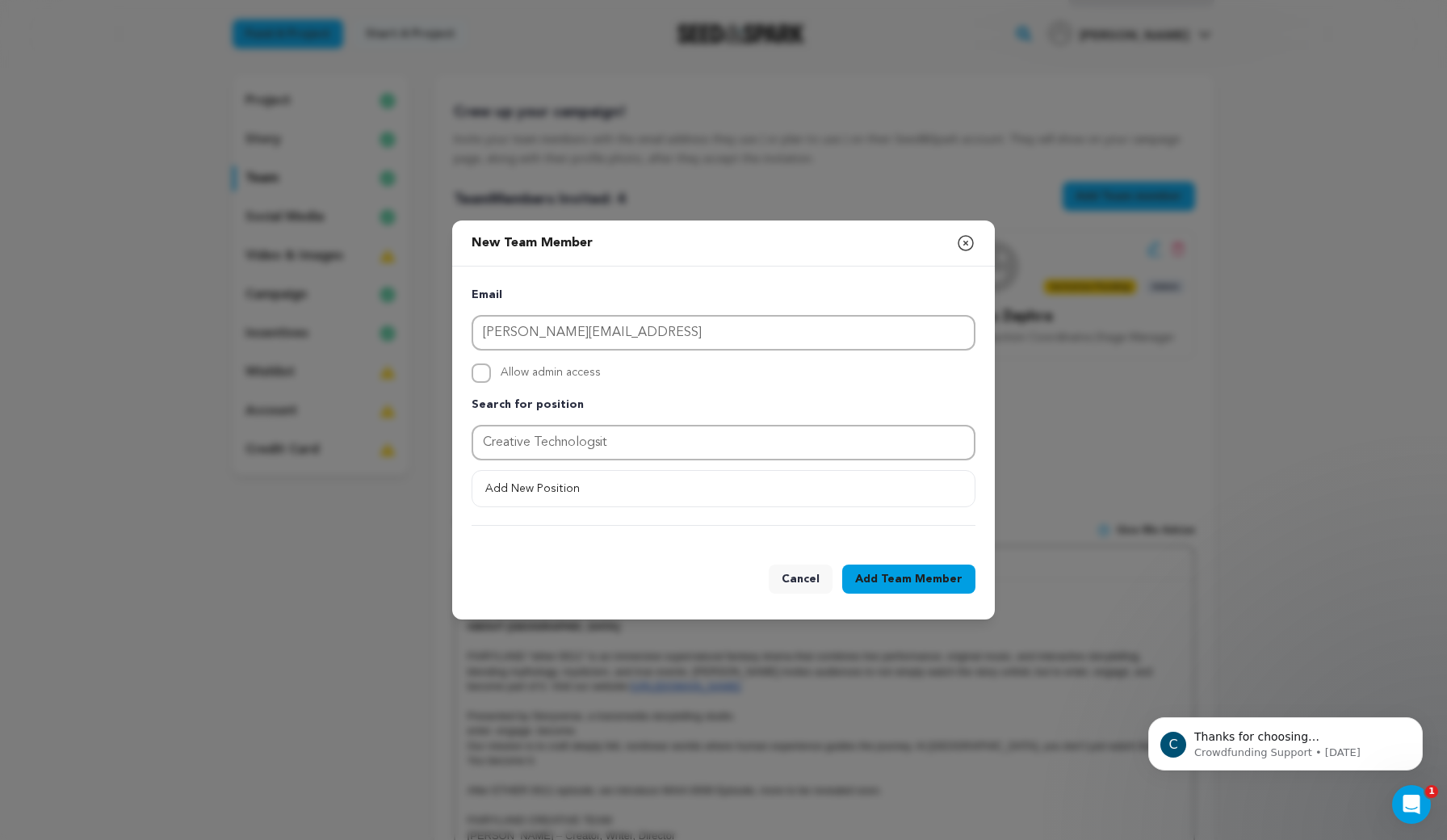
click at [489, 381] on label "Allow admin access" at bounding box center [723, 373] width 504 height 19
click at [489, 381] on input "Allow admin access" at bounding box center [481, 373] width 19 height 19
checkbox input "true"
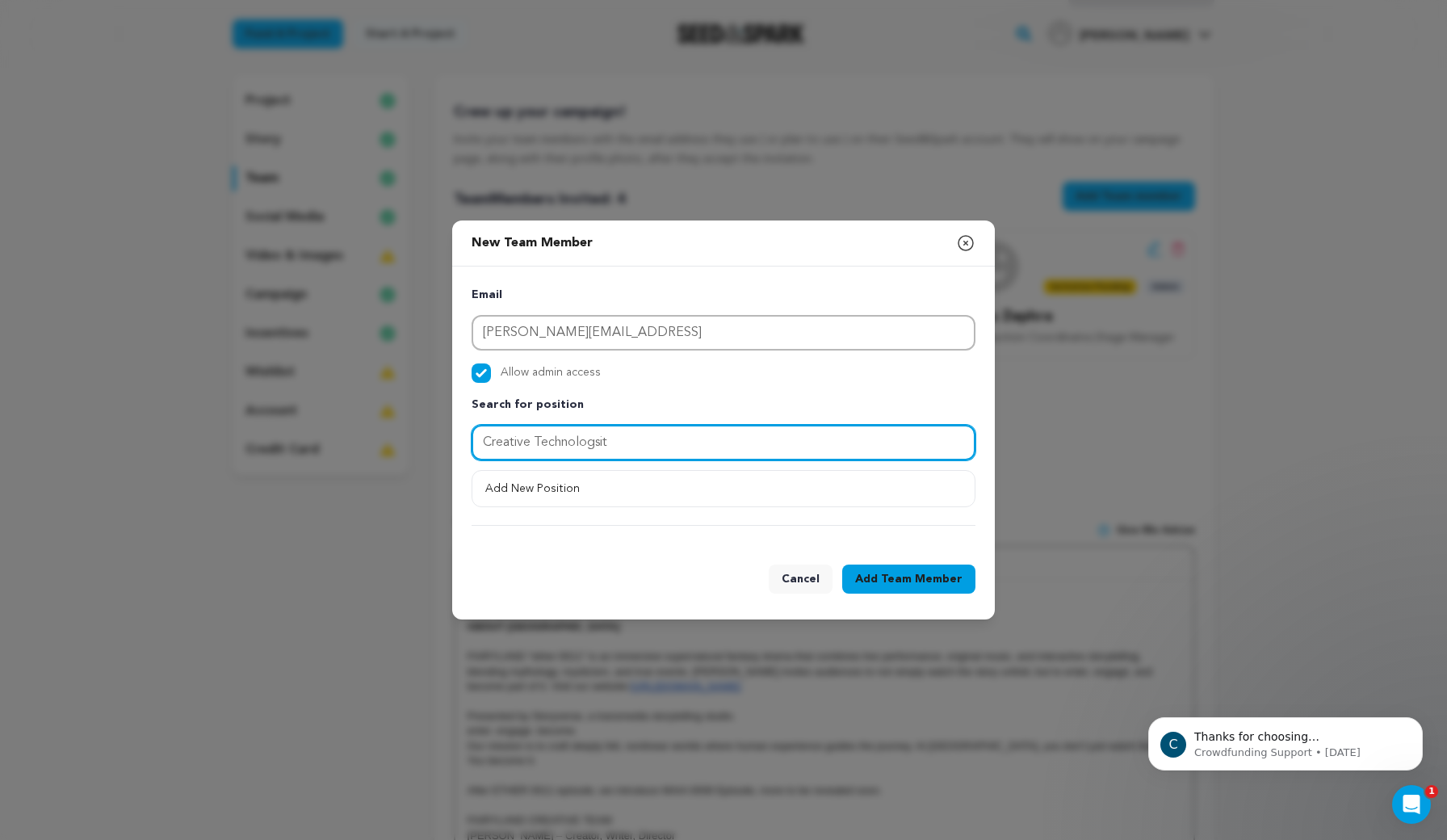
click at [655, 441] on input "Creative Technologsit" at bounding box center [723, 442] width 504 height 36
click at [610, 492] on button "Add New Position" at bounding box center [723, 488] width 502 height 29
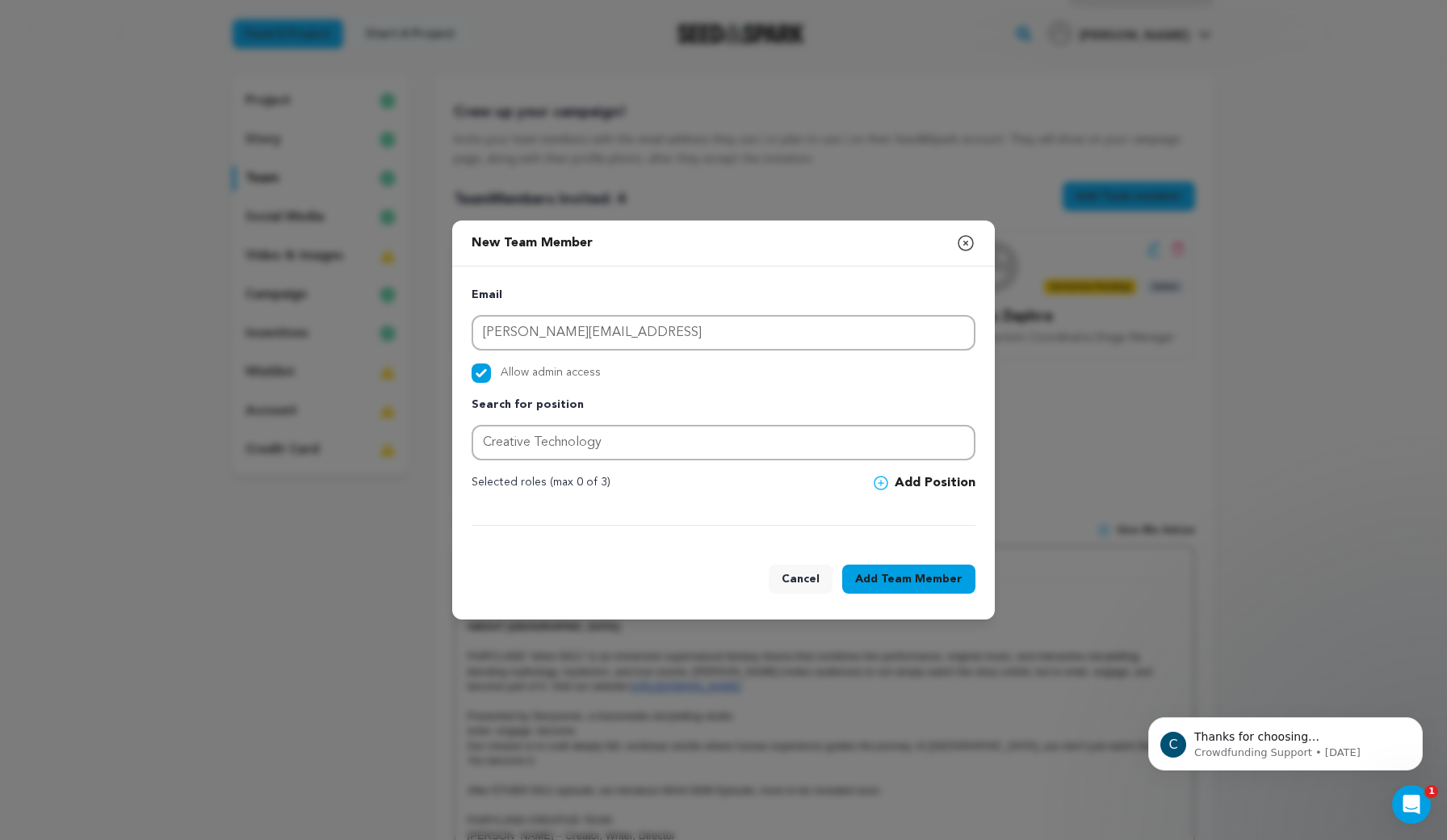
click at [920, 578] on span "Team Member" at bounding box center [922, 578] width 82 height 16
click at [747, 394] on div "Email aleister@vaillant.ai Allow admin access Search for position Creative Tech…" at bounding box center [723, 405] width 504 height 240
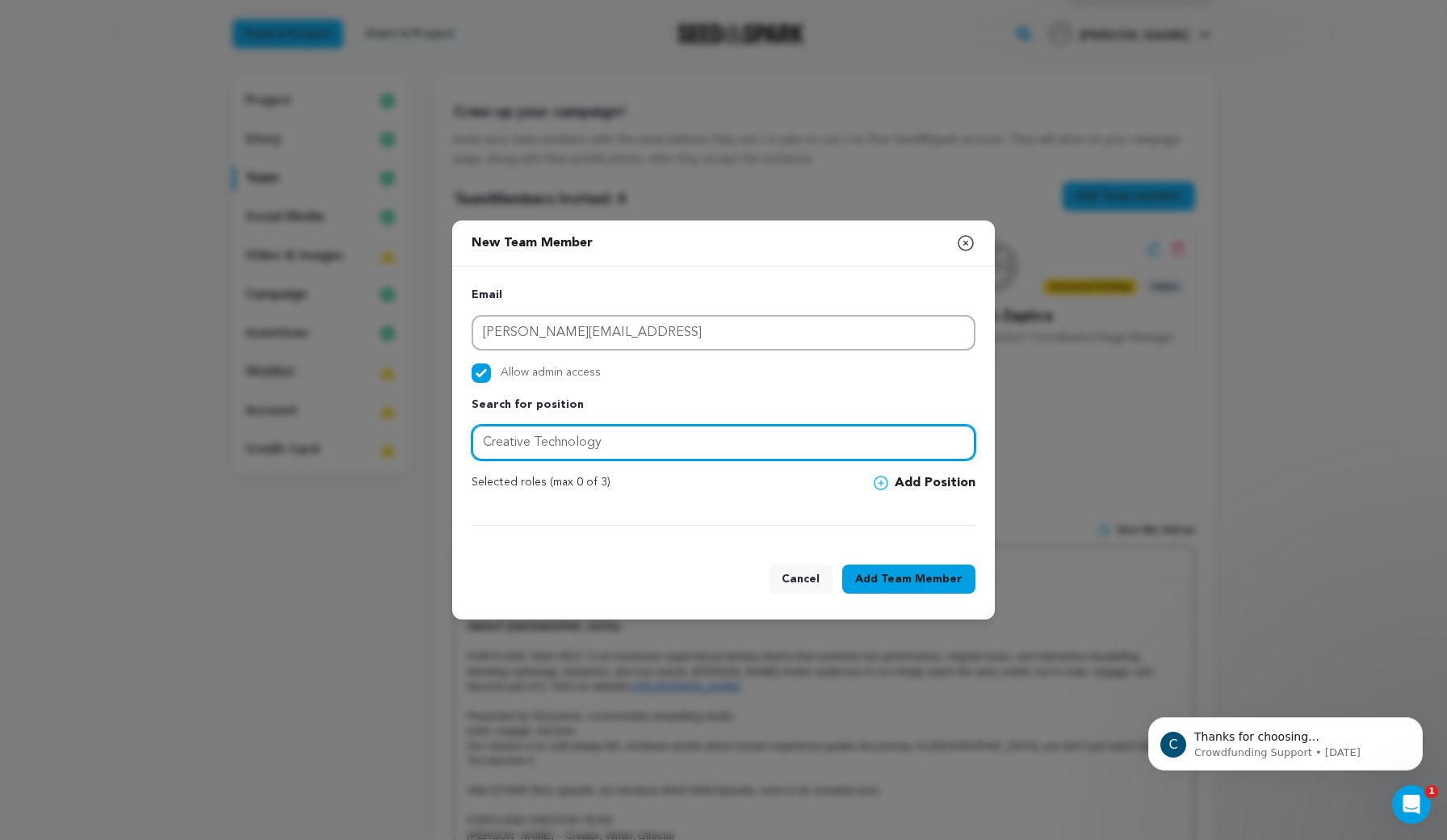
click at [660, 442] on input "Creative Technology" at bounding box center [723, 442] width 504 height 36
type input "Creative Technology"
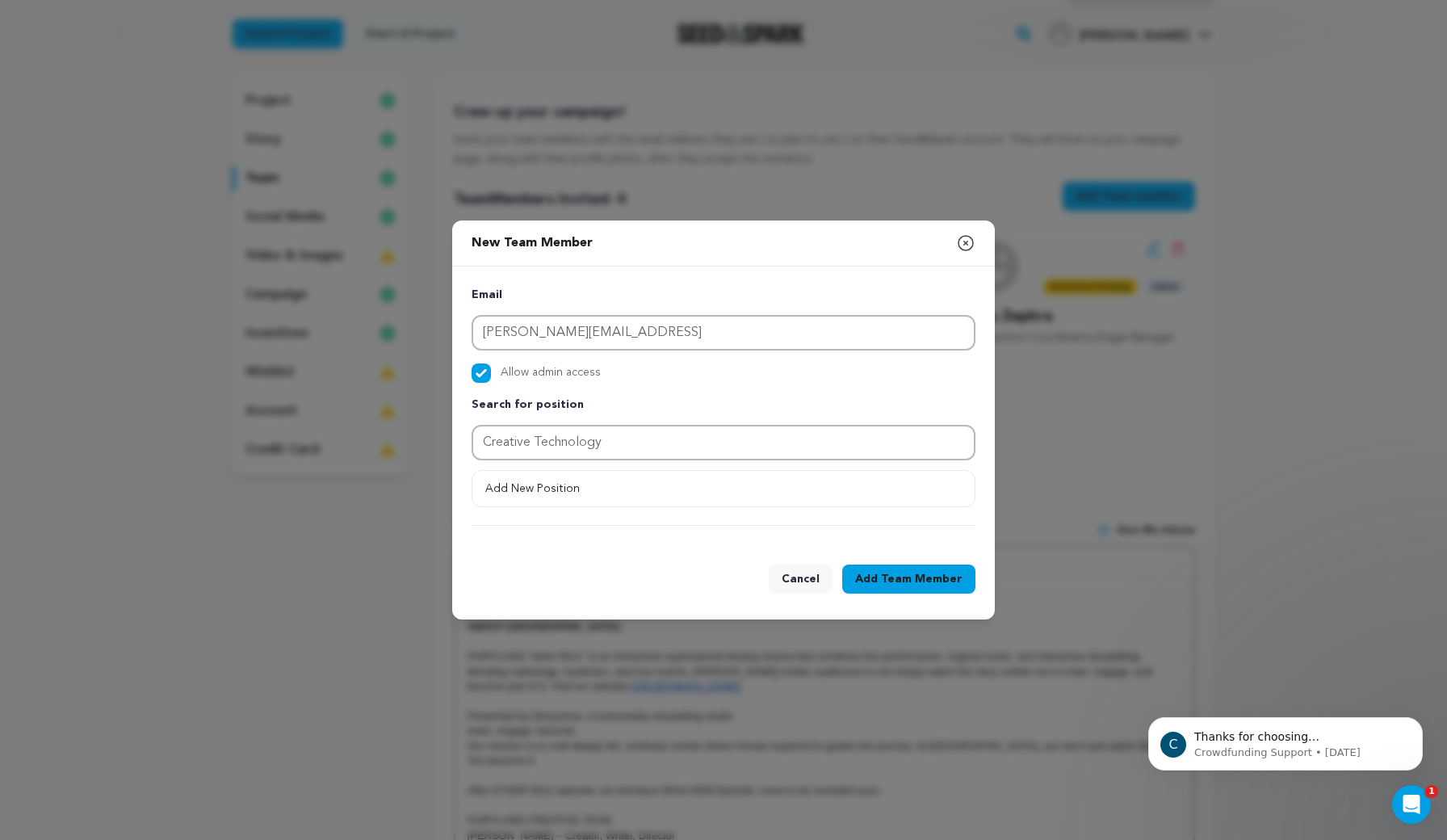
click at [922, 578] on span "Team Member" at bounding box center [922, 578] width 82 height 16
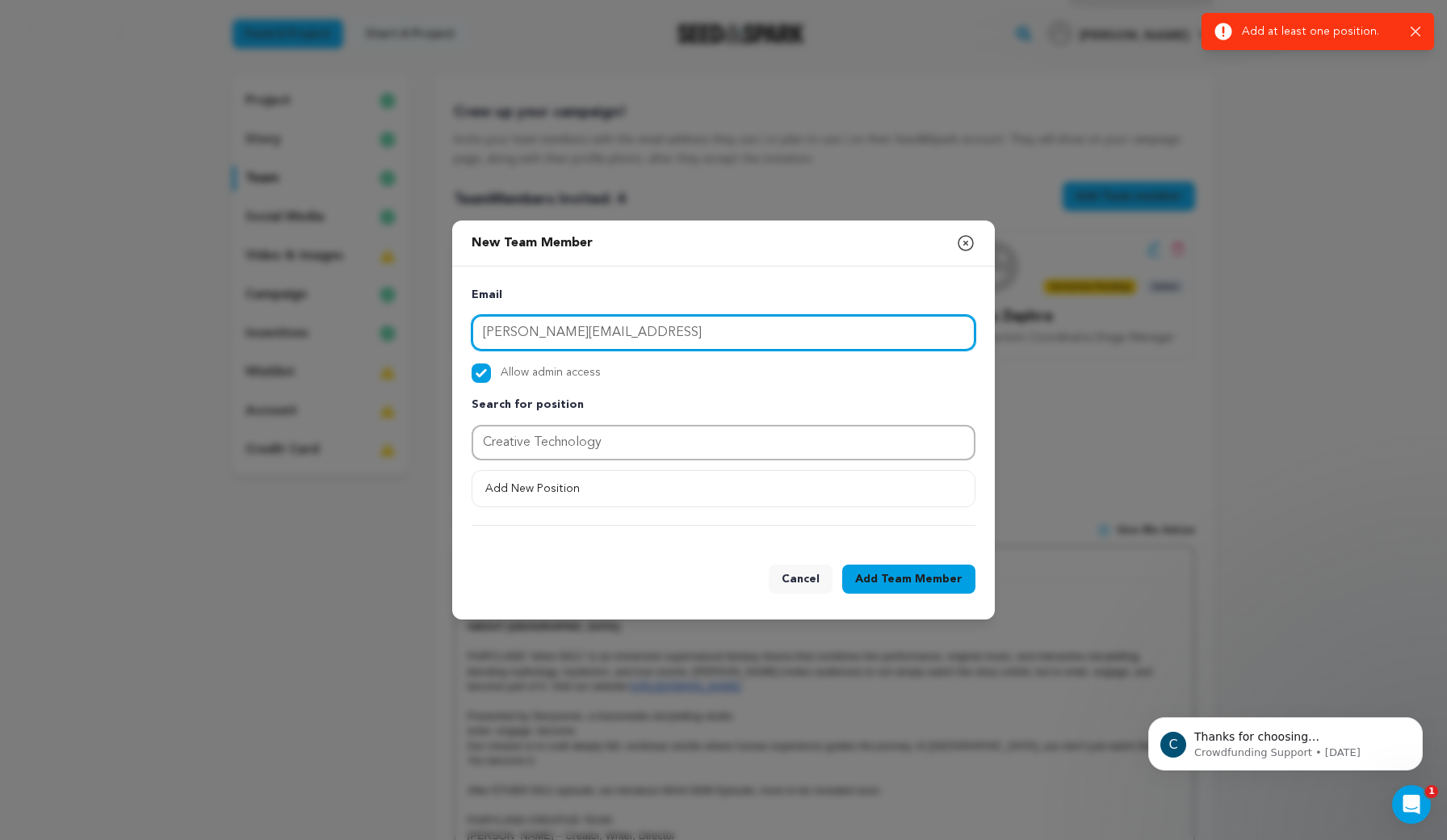
click at [769, 321] on input "aleister@vaillant.ai" at bounding box center [723, 333] width 504 height 36
click at [745, 348] on input "aleister@vaillant.ai" at bounding box center [723, 333] width 504 height 36
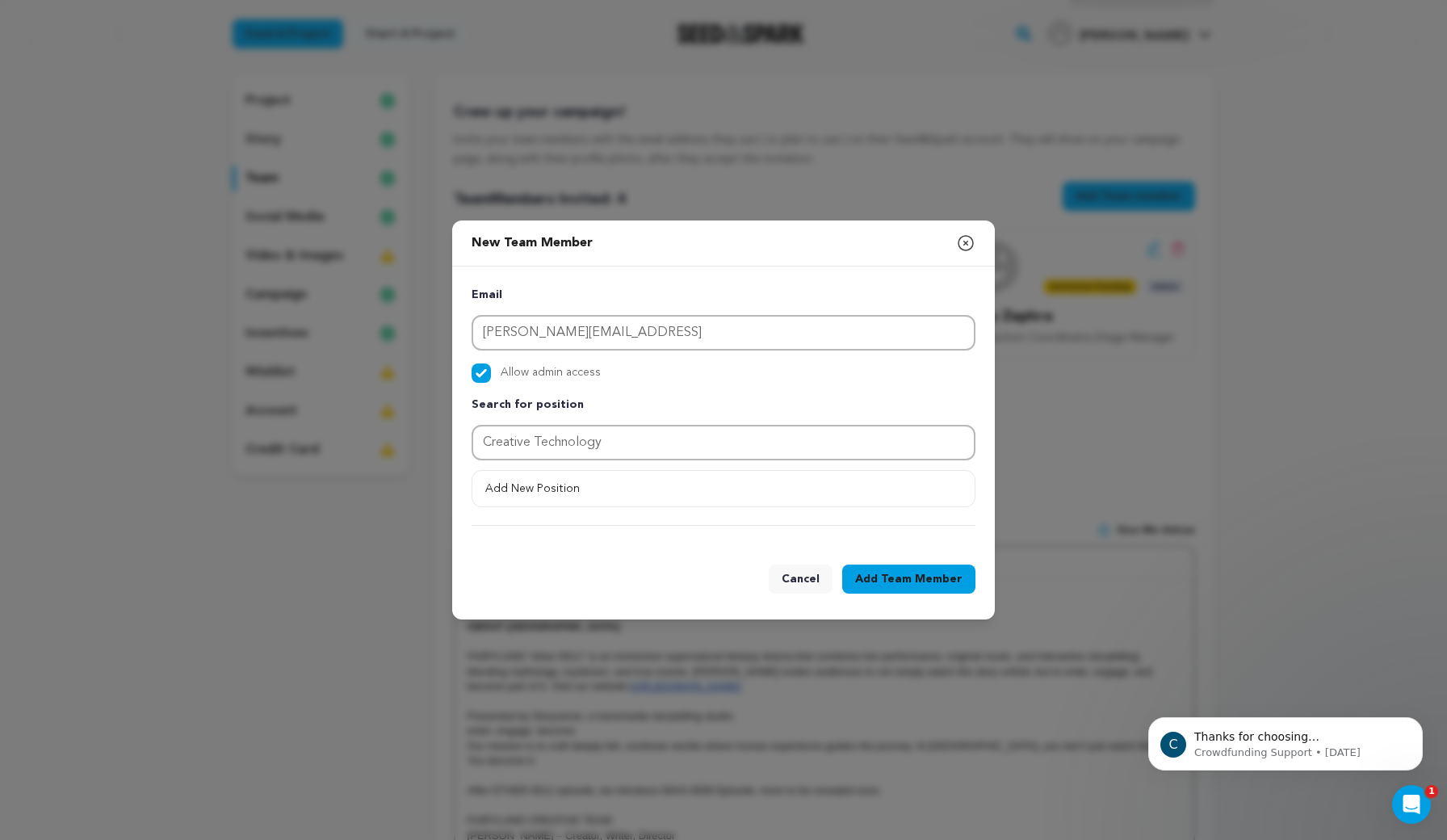
click at [962, 244] on icon "button" at bounding box center [966, 242] width 19 height 19
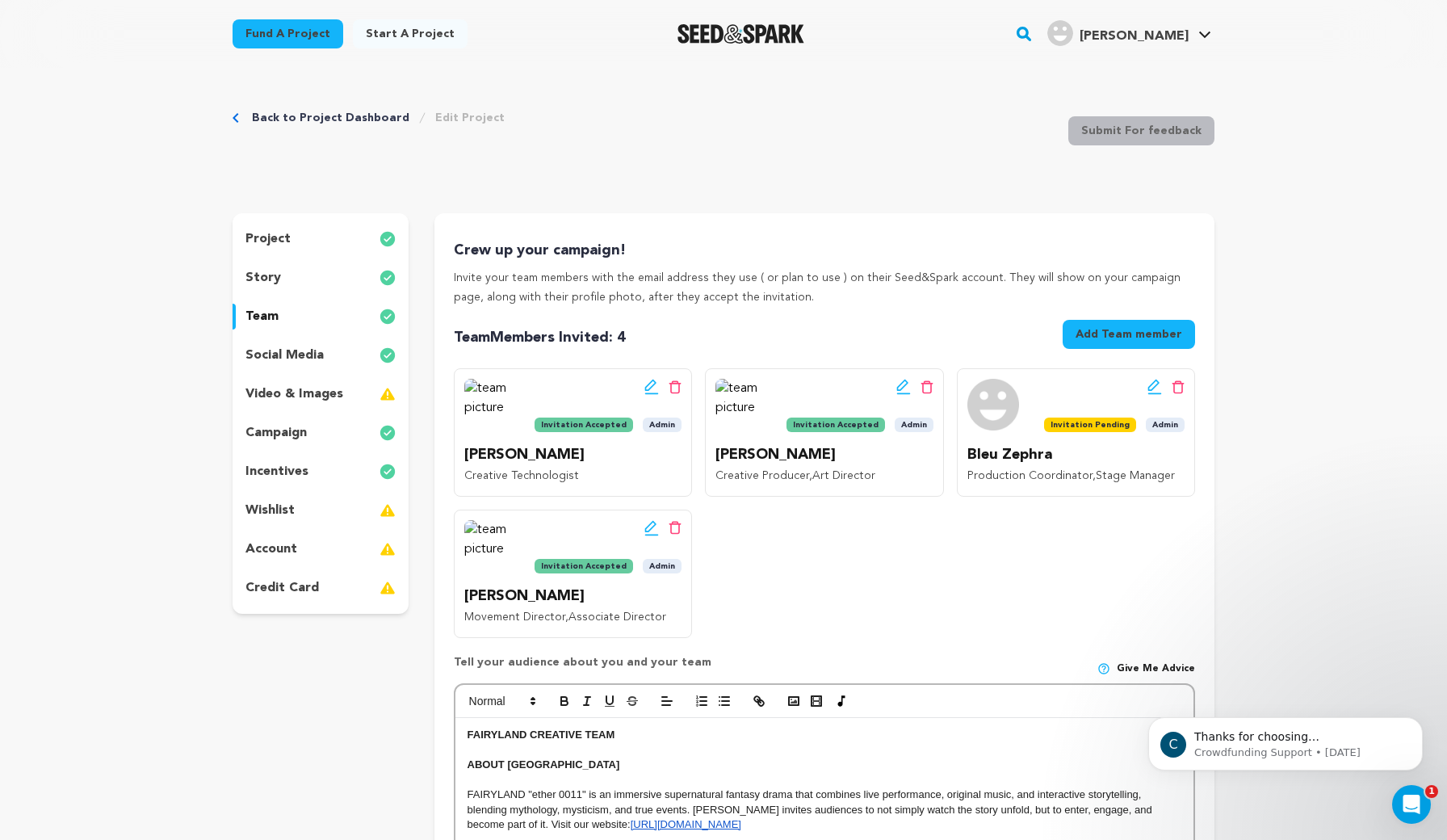
scroll to position [0, 0]
click at [1152, 327] on button "Add Team member" at bounding box center [1129, 334] width 132 height 29
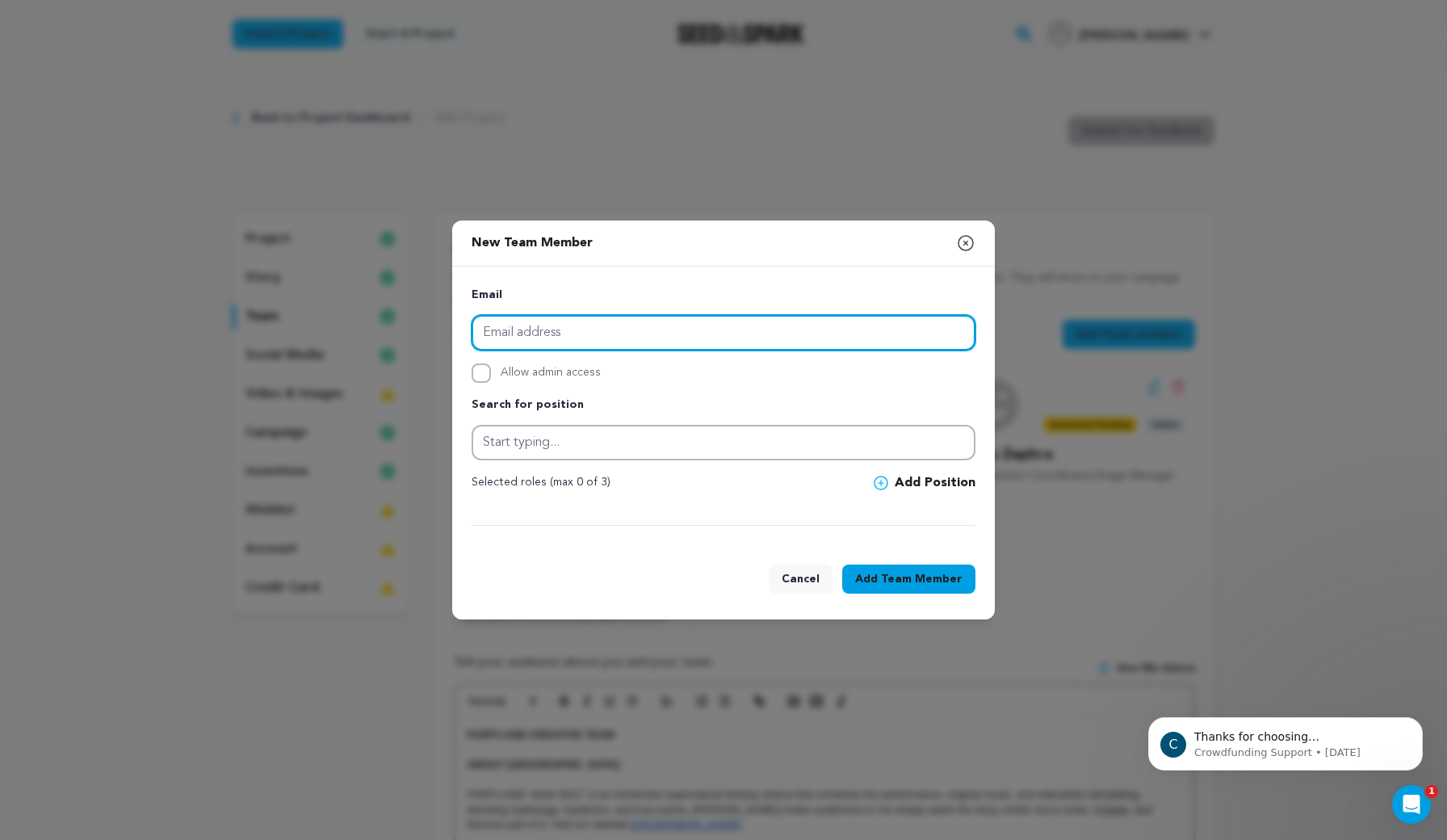
click at [729, 328] on input "email" at bounding box center [723, 333] width 504 height 36
type input "ale"
drag, startPoint x: 614, startPoint y: 339, endPoint x: 471, endPoint y: 327, distance: 143.5
click at [471, 327] on div "Email ale Allow admin access Search for position Selected roles (max 0 of 3)" at bounding box center [723, 405] width 543 height 278
paste input "aleister@vaillant.ai"
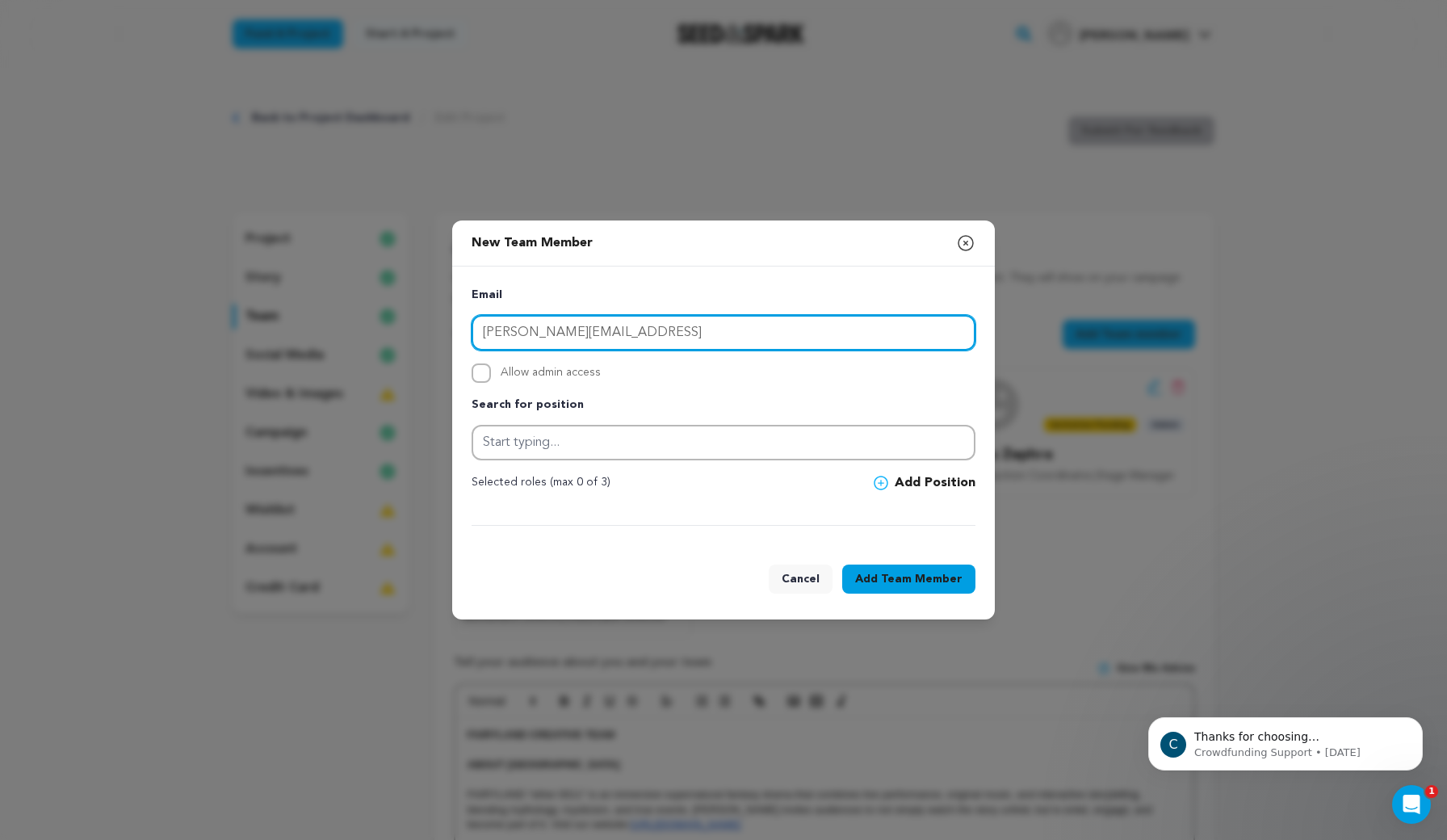
type input "aleister@vaillant.ai"
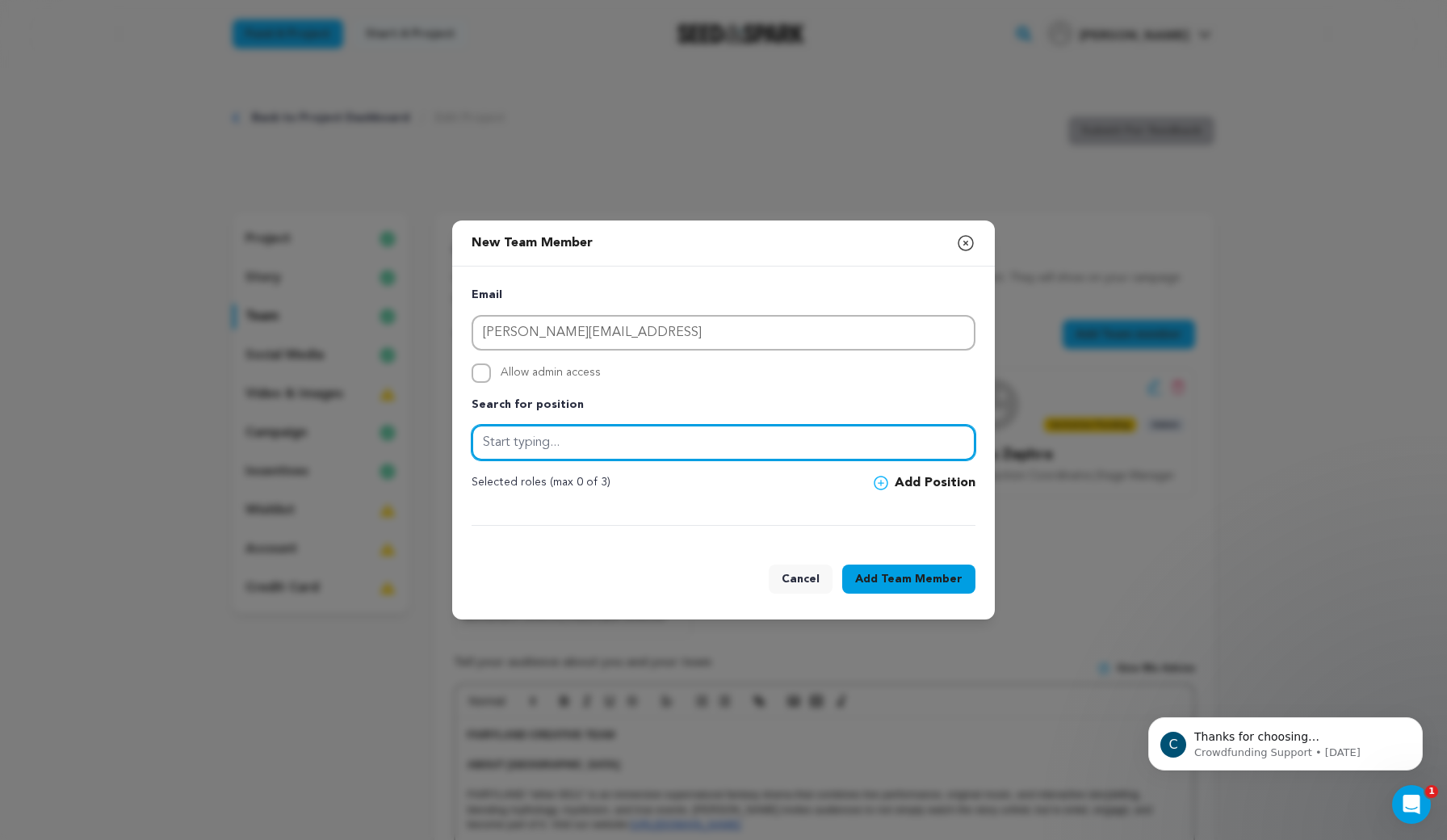
click at [533, 450] on input "text" at bounding box center [723, 442] width 504 height 36
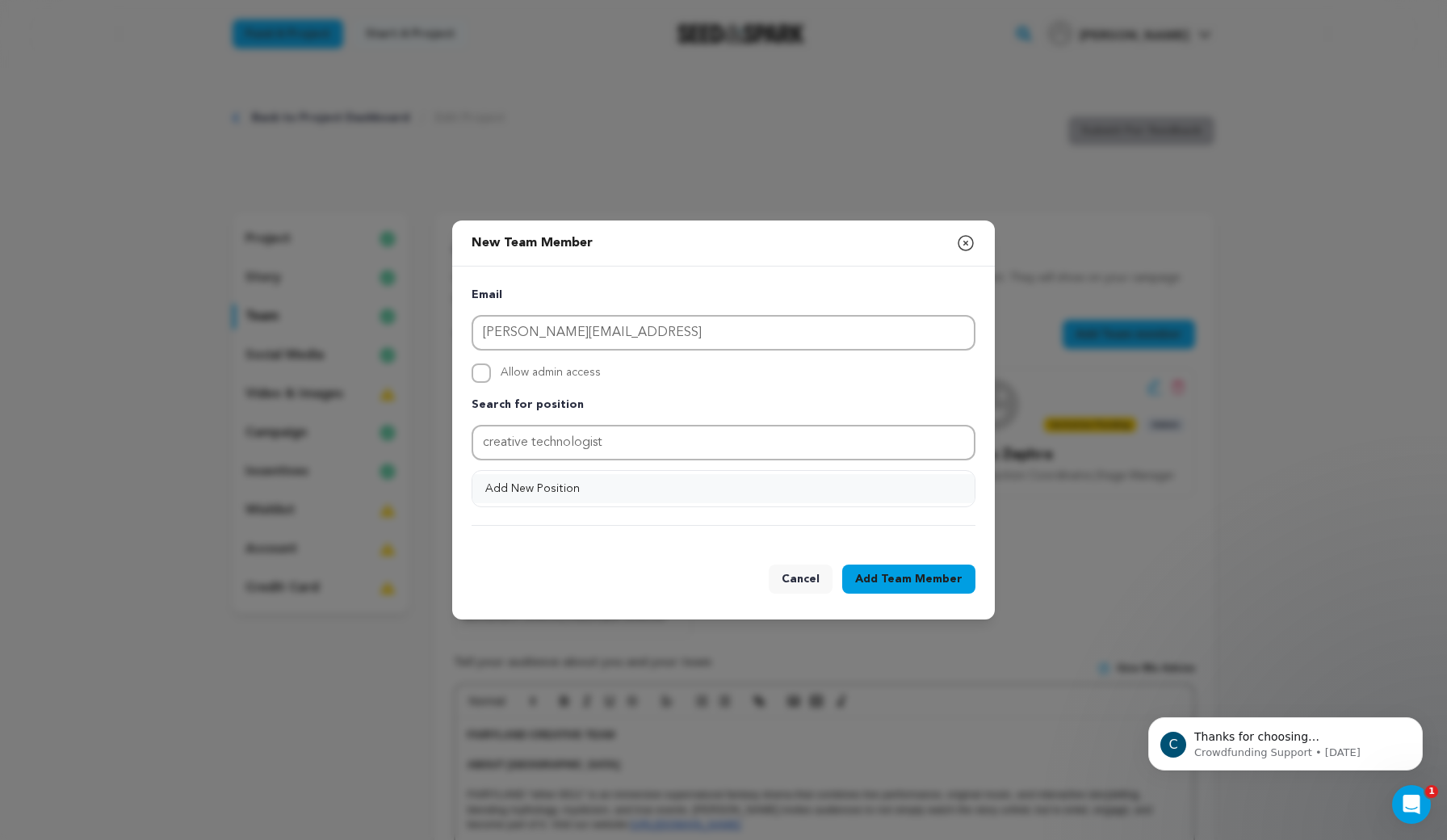
click at [725, 485] on button "Add New Position" at bounding box center [723, 488] width 502 height 29
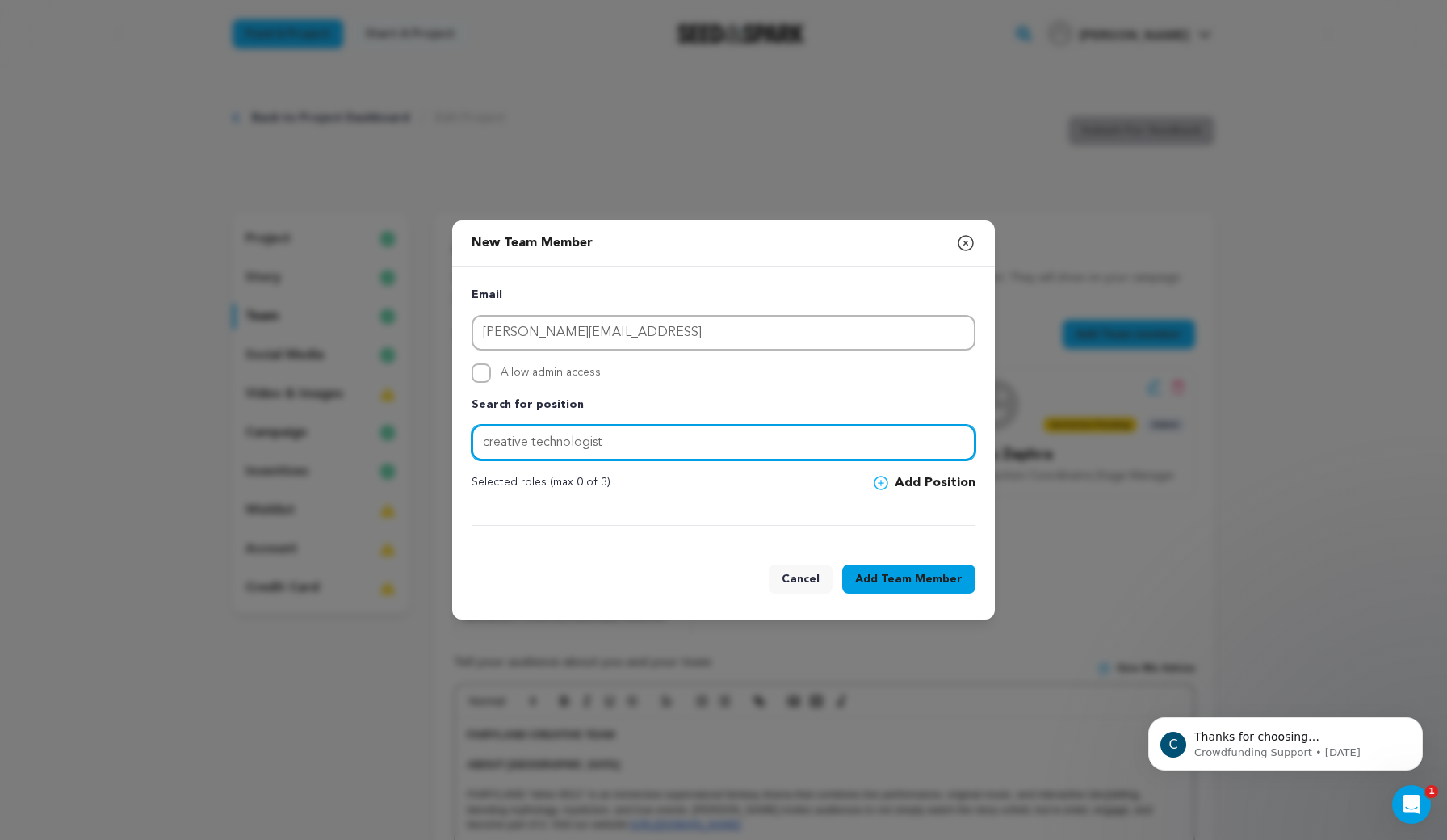
click at [758, 450] on input "creative technologist" at bounding box center [723, 442] width 504 height 36
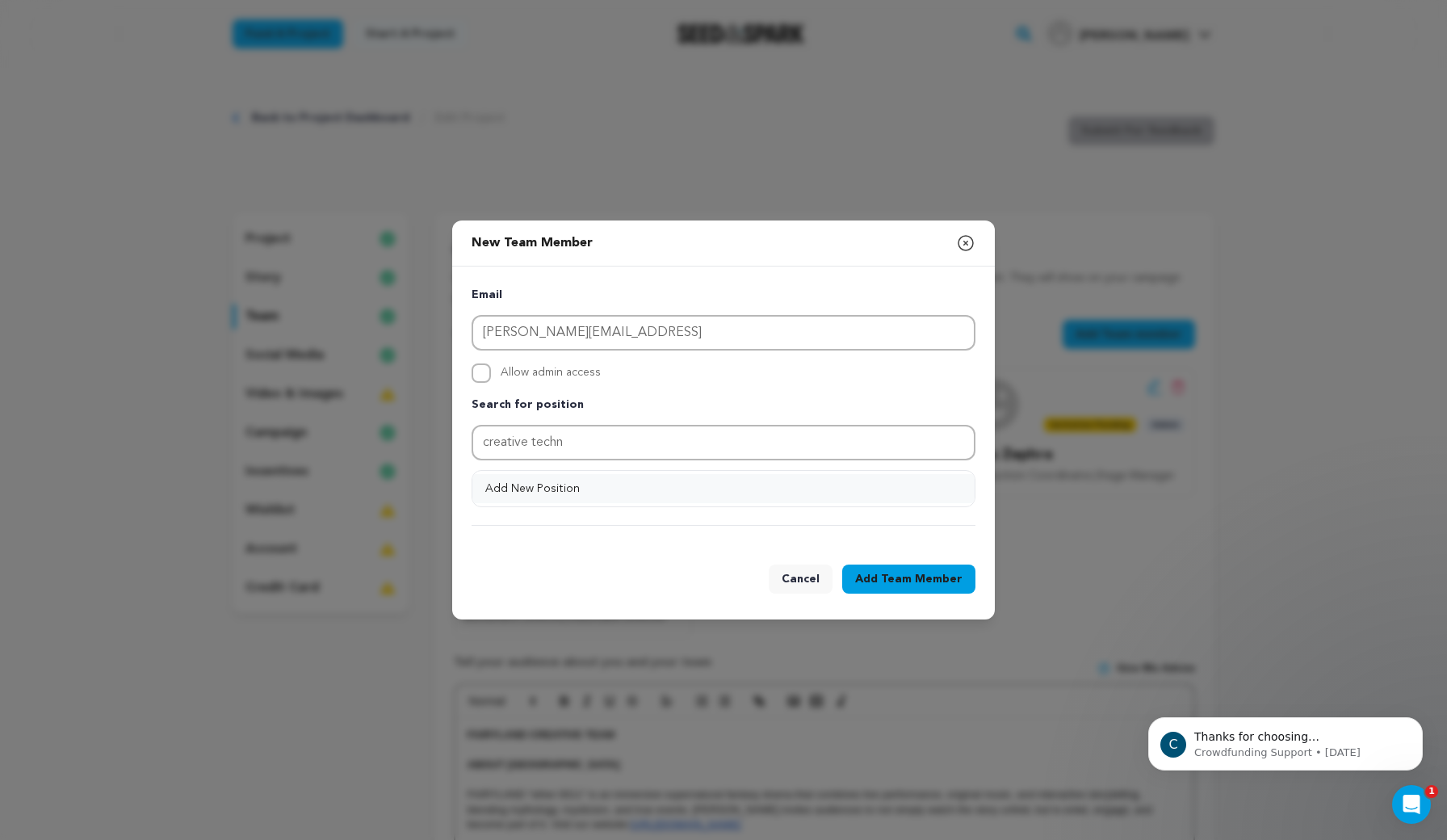
click at [790, 499] on button "Add New Position" at bounding box center [723, 488] width 502 height 29
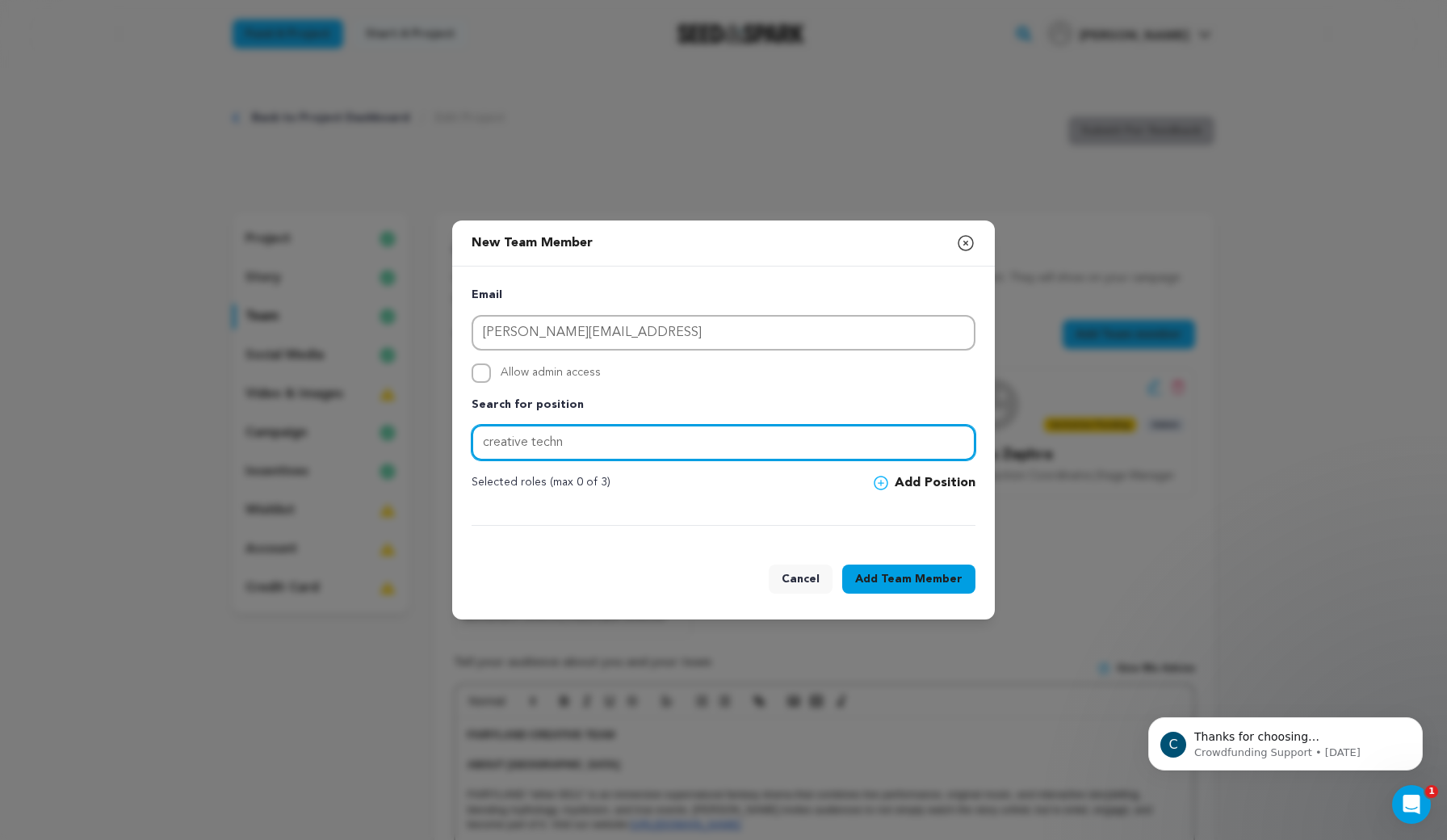
click at [581, 449] on input "creative techn" at bounding box center [723, 442] width 504 height 36
type input "creative tech"
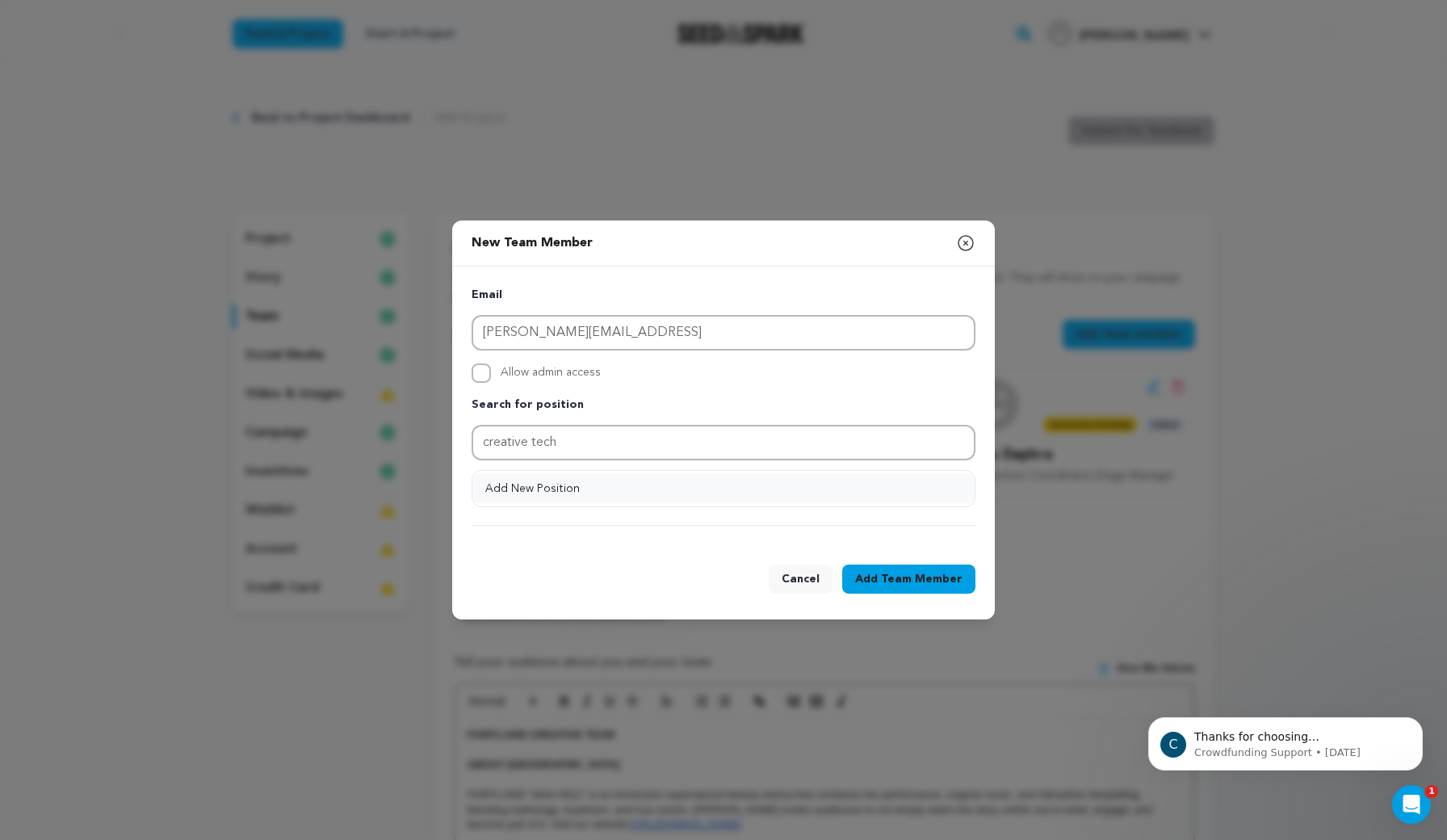
click at [903, 481] on button "Add New Position" at bounding box center [723, 488] width 502 height 29
click at [909, 481] on button "Add Position" at bounding box center [925, 482] width 102 height 19
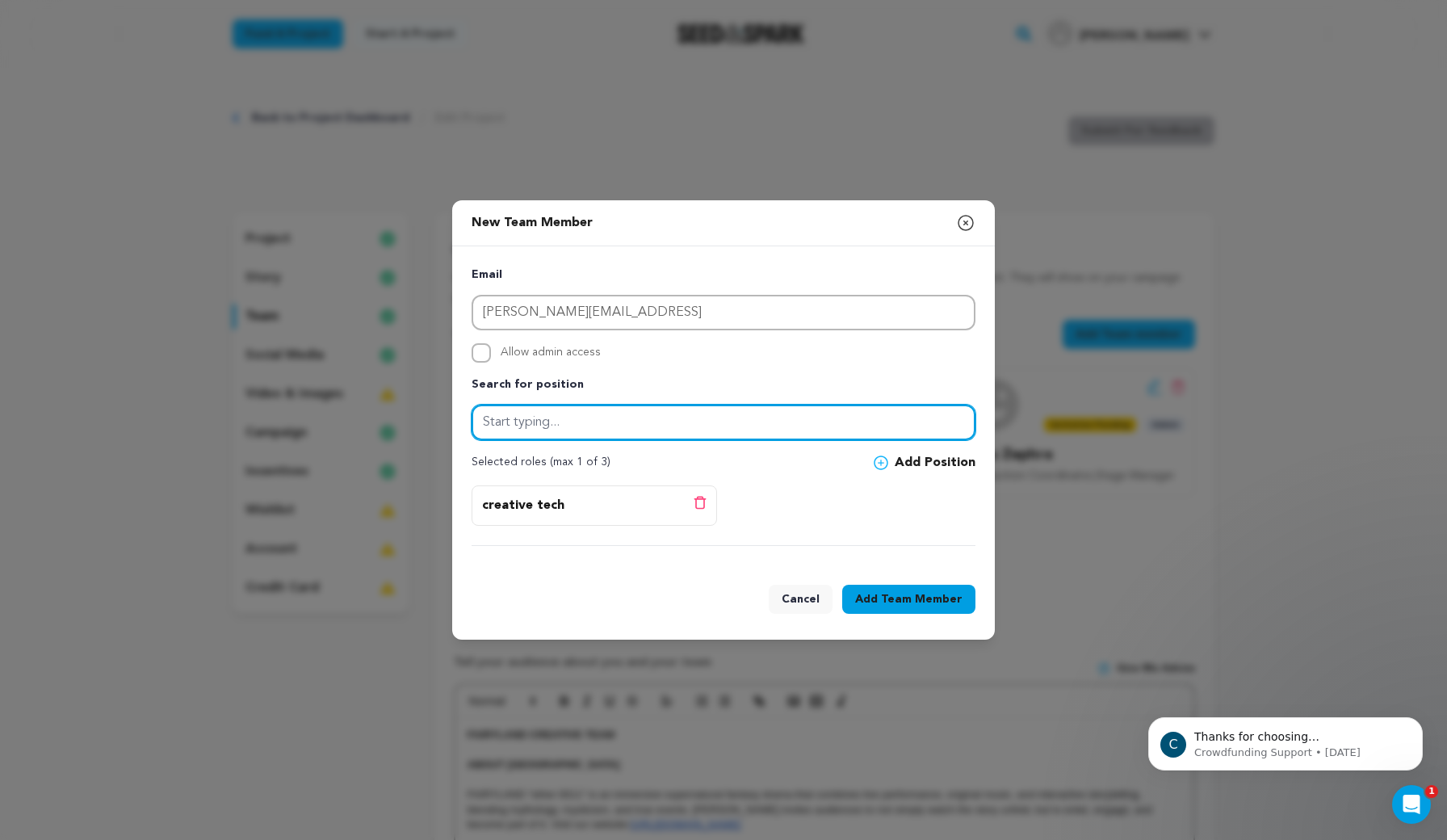
click at [620, 429] on input "text" at bounding box center [723, 422] width 504 height 36
type input "c"
type input "AI Lead"
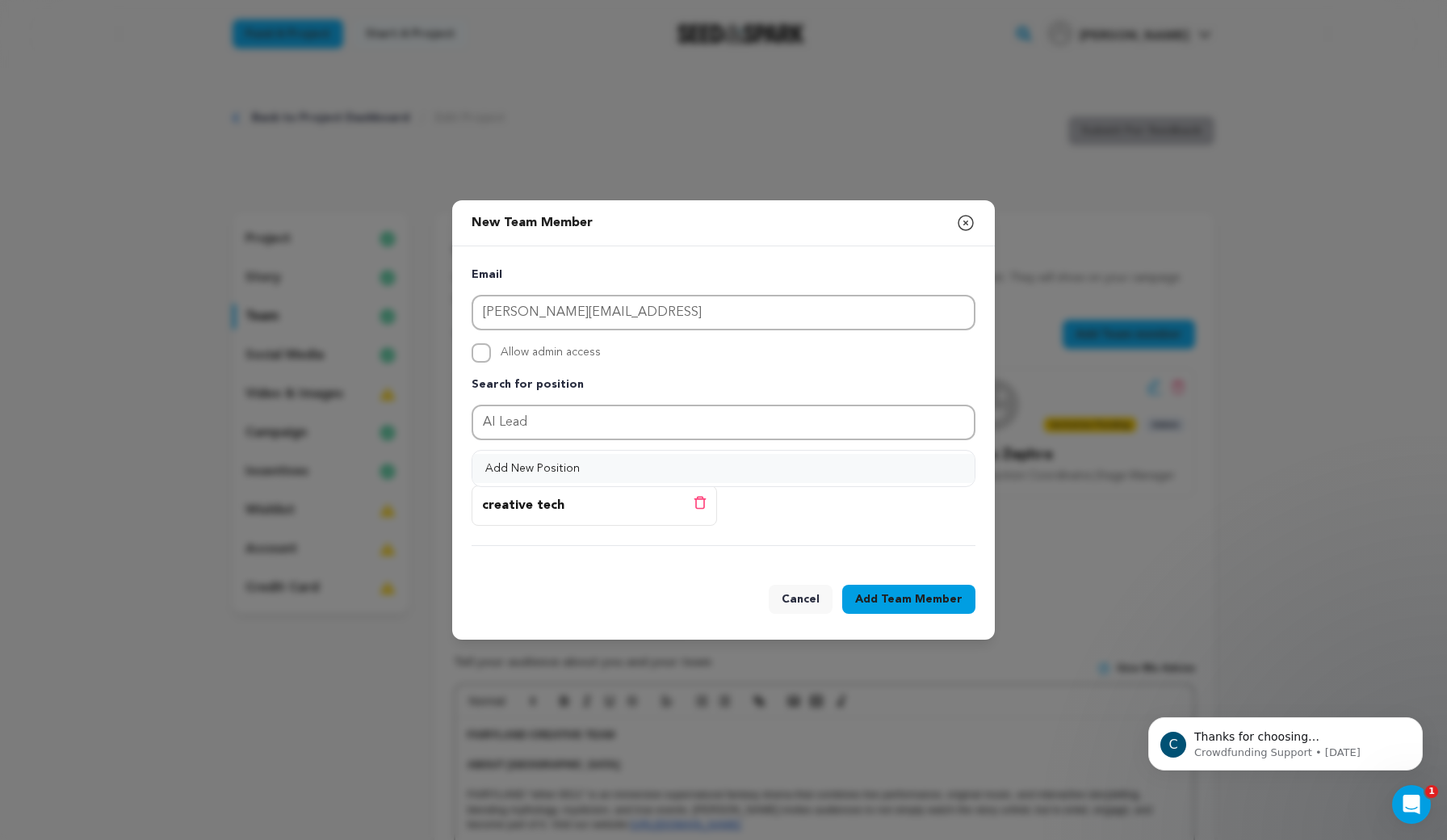
click at [731, 461] on button "Add New Position" at bounding box center [723, 468] width 502 height 29
click at [565, 468] on p "Selected roles (max 1 of 3)" at bounding box center [541, 462] width 139 height 19
click at [884, 458] on icon at bounding box center [880, 462] width 14 height 14
click at [703, 505] on icon at bounding box center [700, 502] width 13 height 13
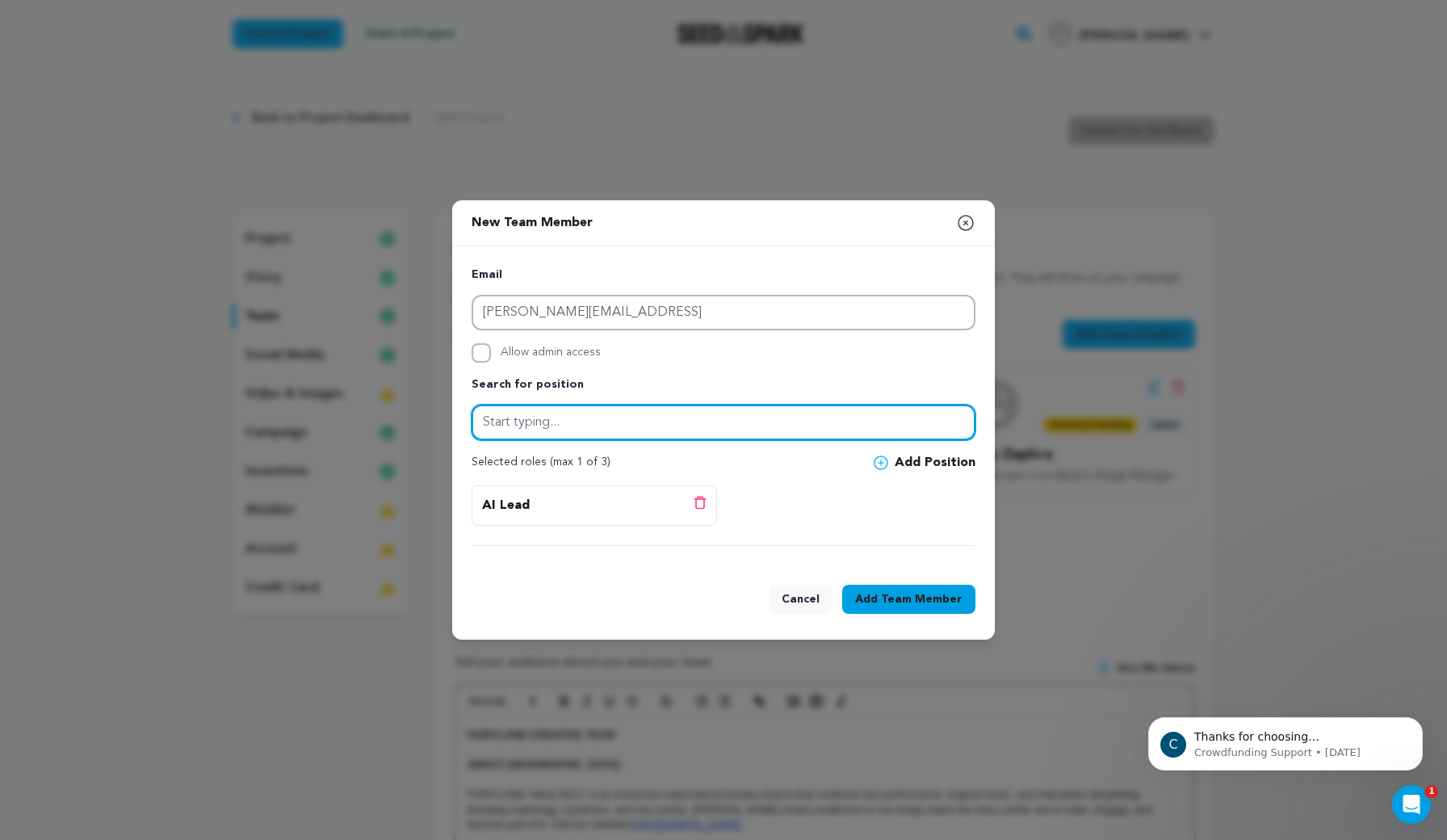
click at [574, 428] on input "text" at bounding box center [723, 422] width 504 height 36
type input "Creative Technologist"
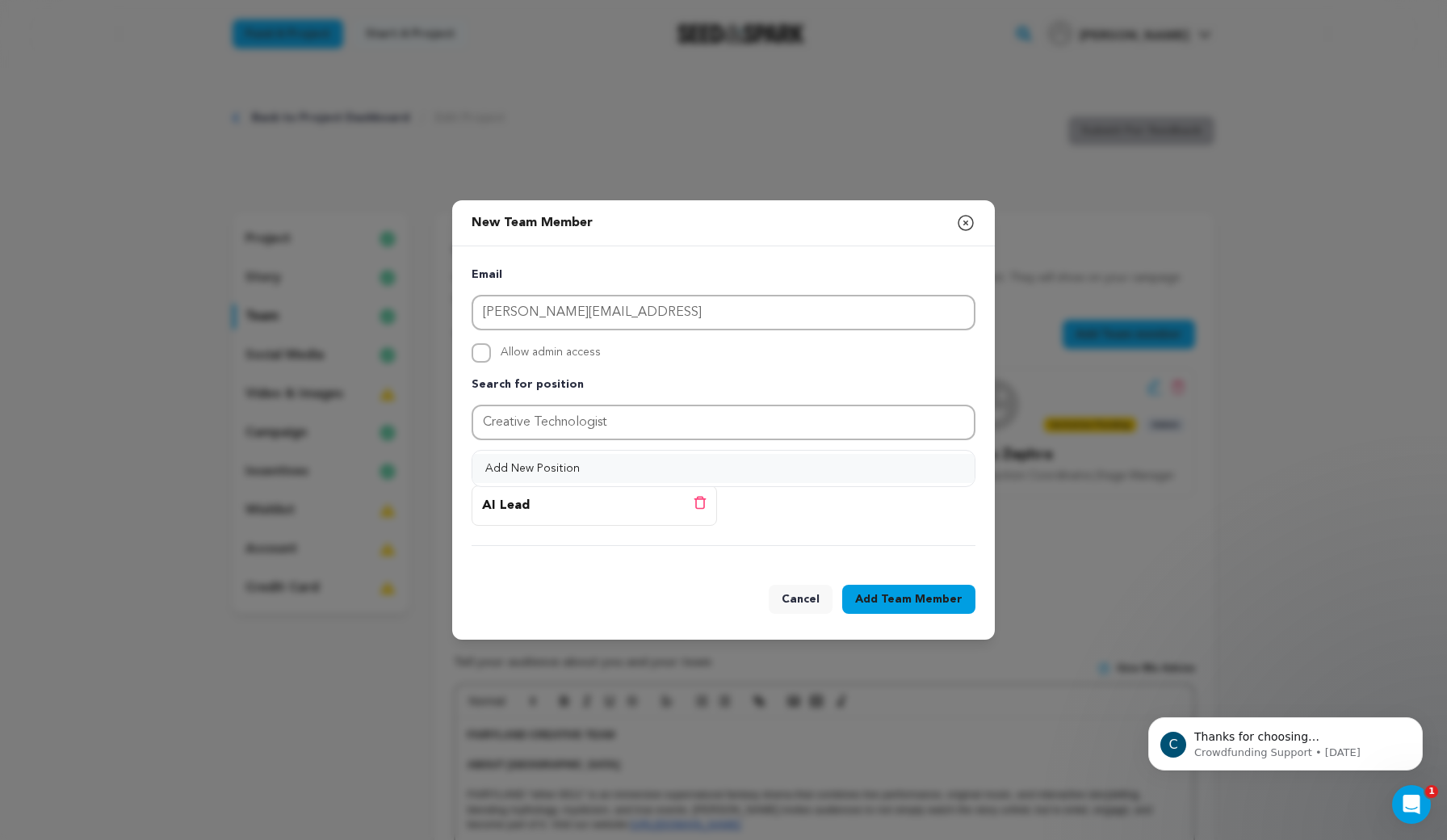
click at [883, 461] on button "Add New Position" at bounding box center [723, 468] width 502 height 29
click at [881, 461] on button "Add New Position" at bounding box center [723, 468] width 502 height 29
click at [885, 461] on icon at bounding box center [880, 462] width 14 height 14
click at [922, 606] on span "Team Member" at bounding box center [922, 598] width 82 height 16
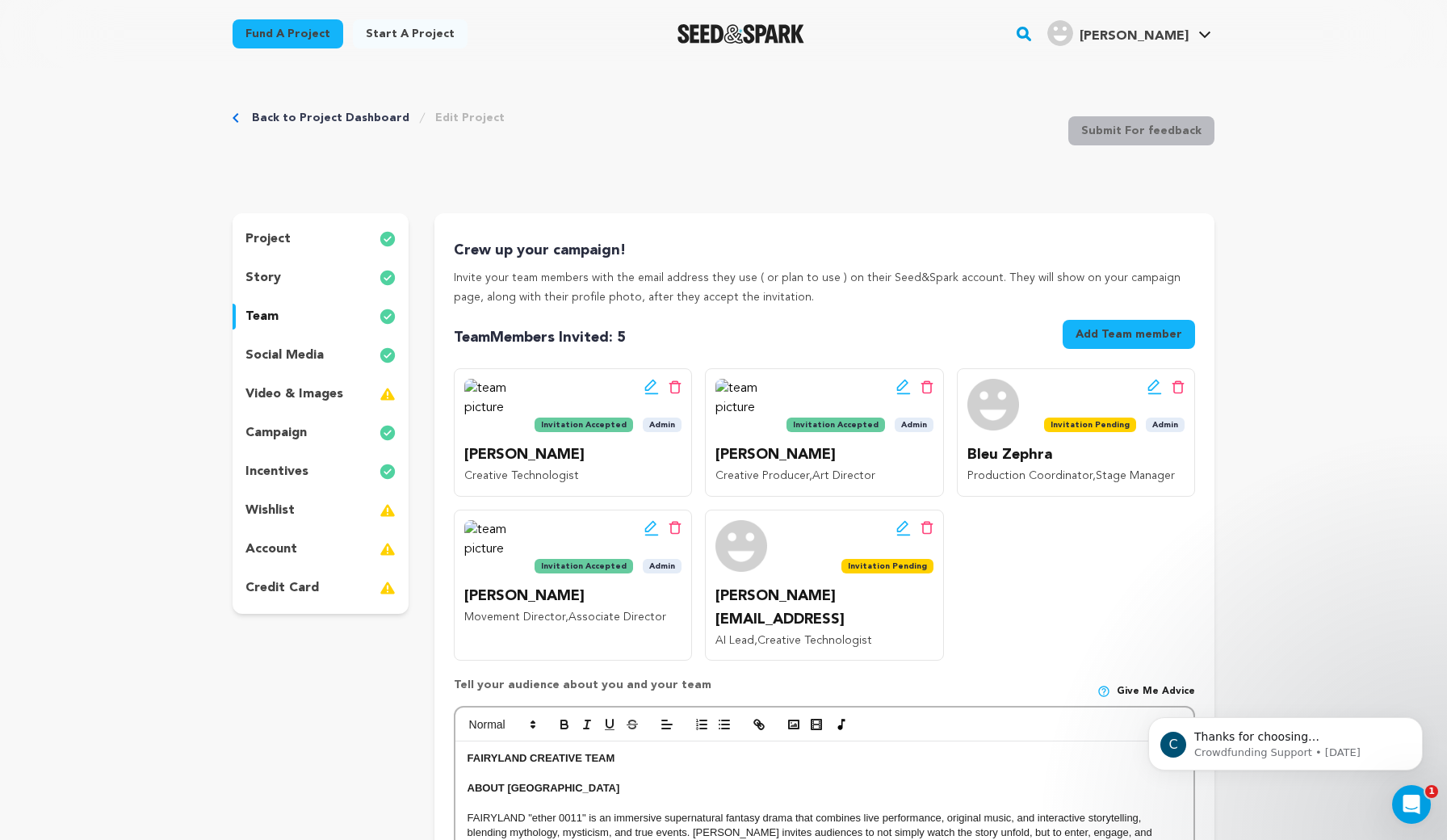
click at [1145, 328] on button "Add Team member" at bounding box center [1129, 334] width 132 height 29
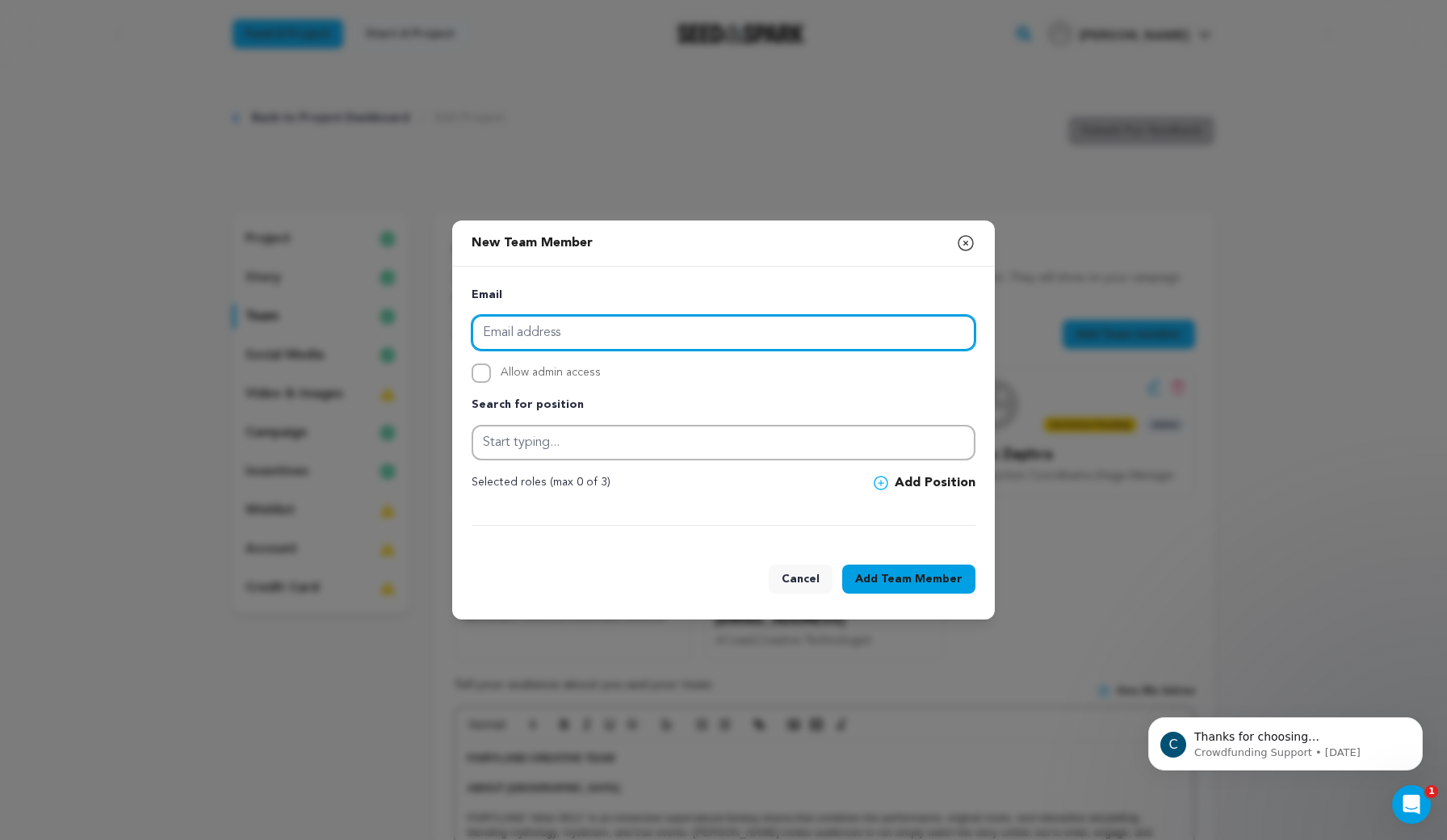
click at [546, 332] on input "email" at bounding box center [723, 333] width 504 height 36
click at [654, 328] on input "email" at bounding box center [723, 333] width 504 height 36
paste input "majodsouzamusic@gmail.com"
type input "majodsouzamusic@gmail.com"
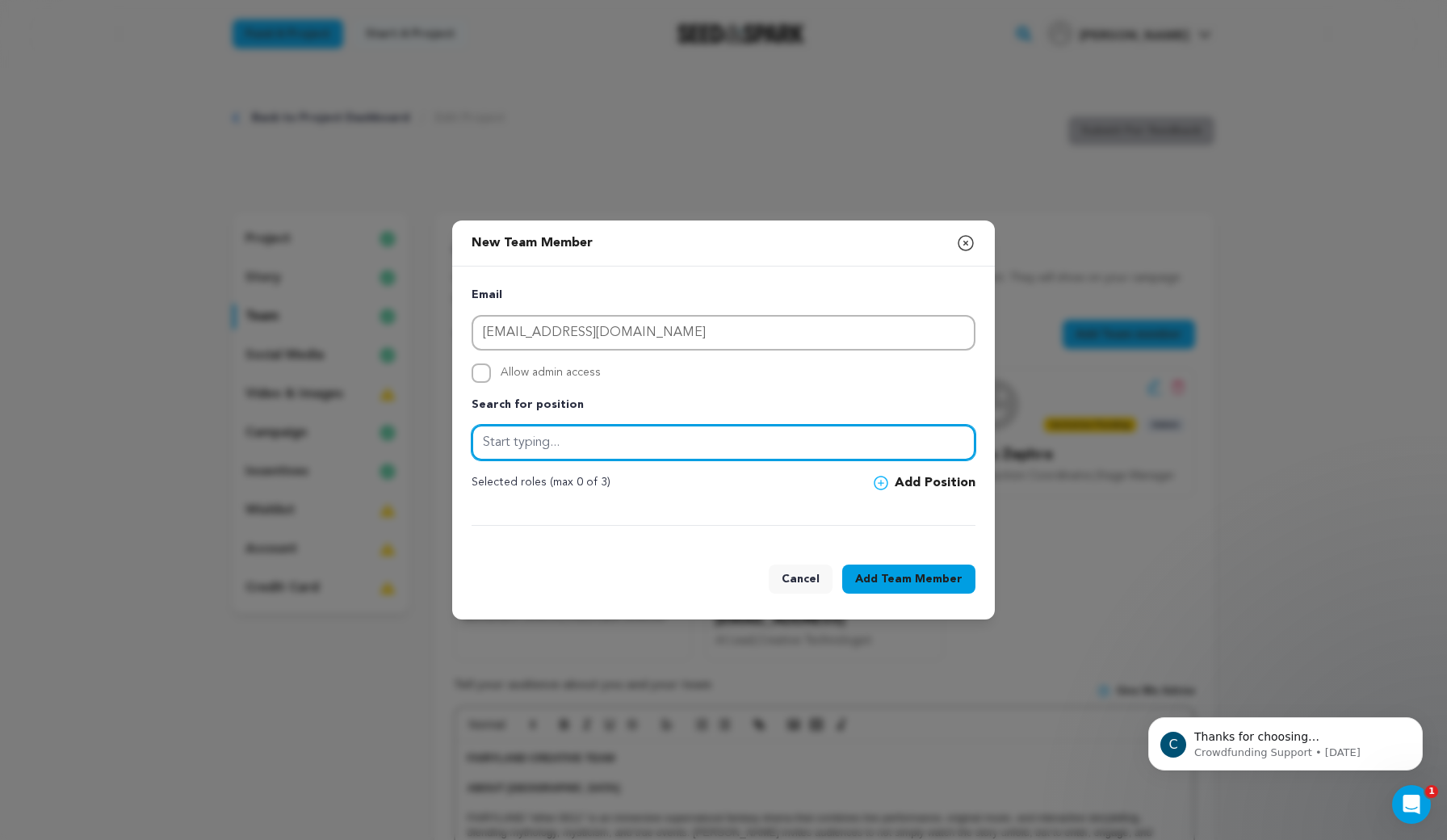
click at [833, 443] on input "text" at bounding box center [723, 442] width 504 height 36
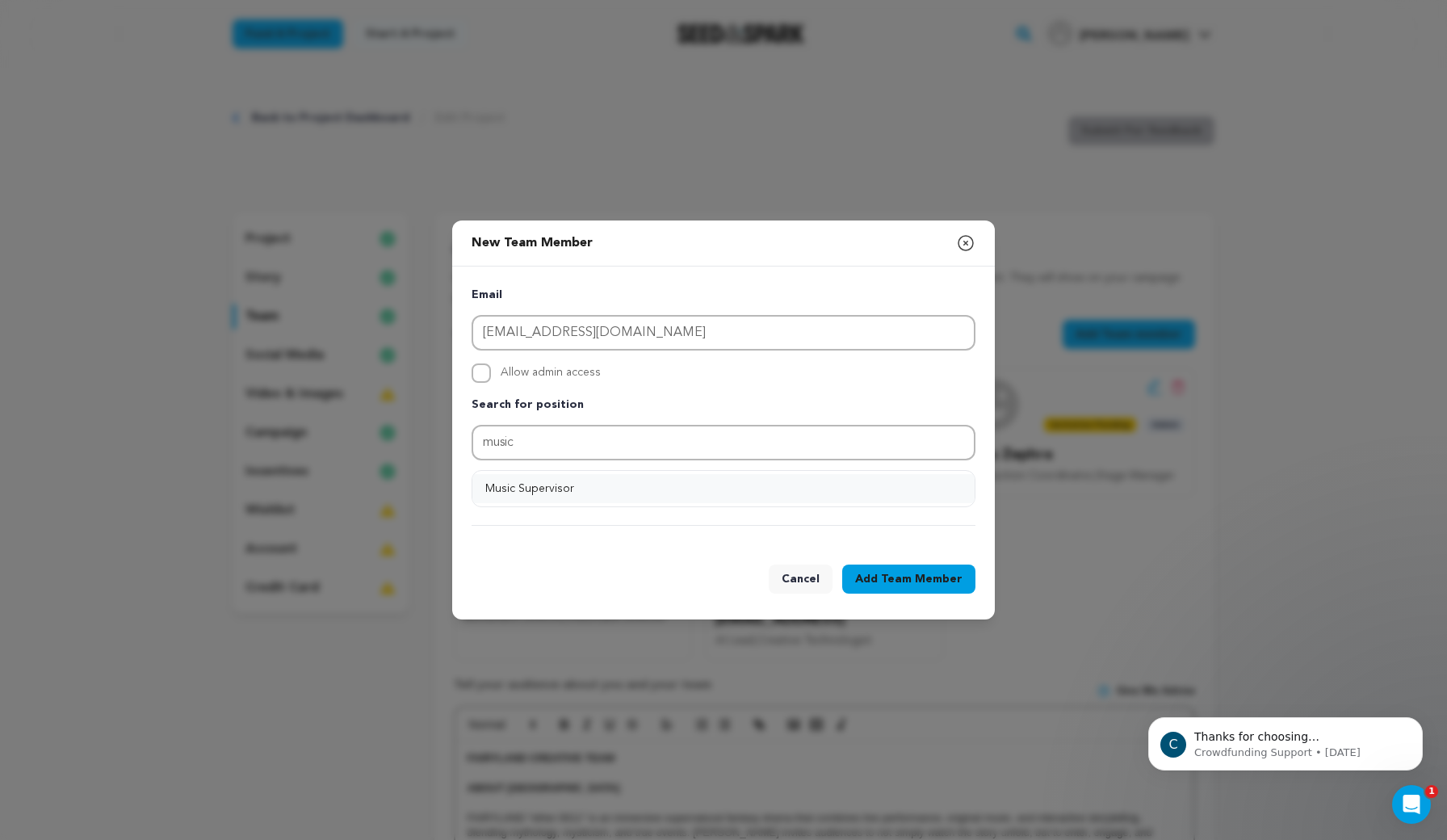
click at [517, 486] on button "Music Supervisor" at bounding box center [723, 488] width 502 height 29
type input "Music Supervisor"
click at [887, 485] on icon at bounding box center [880, 482] width 14 height 14
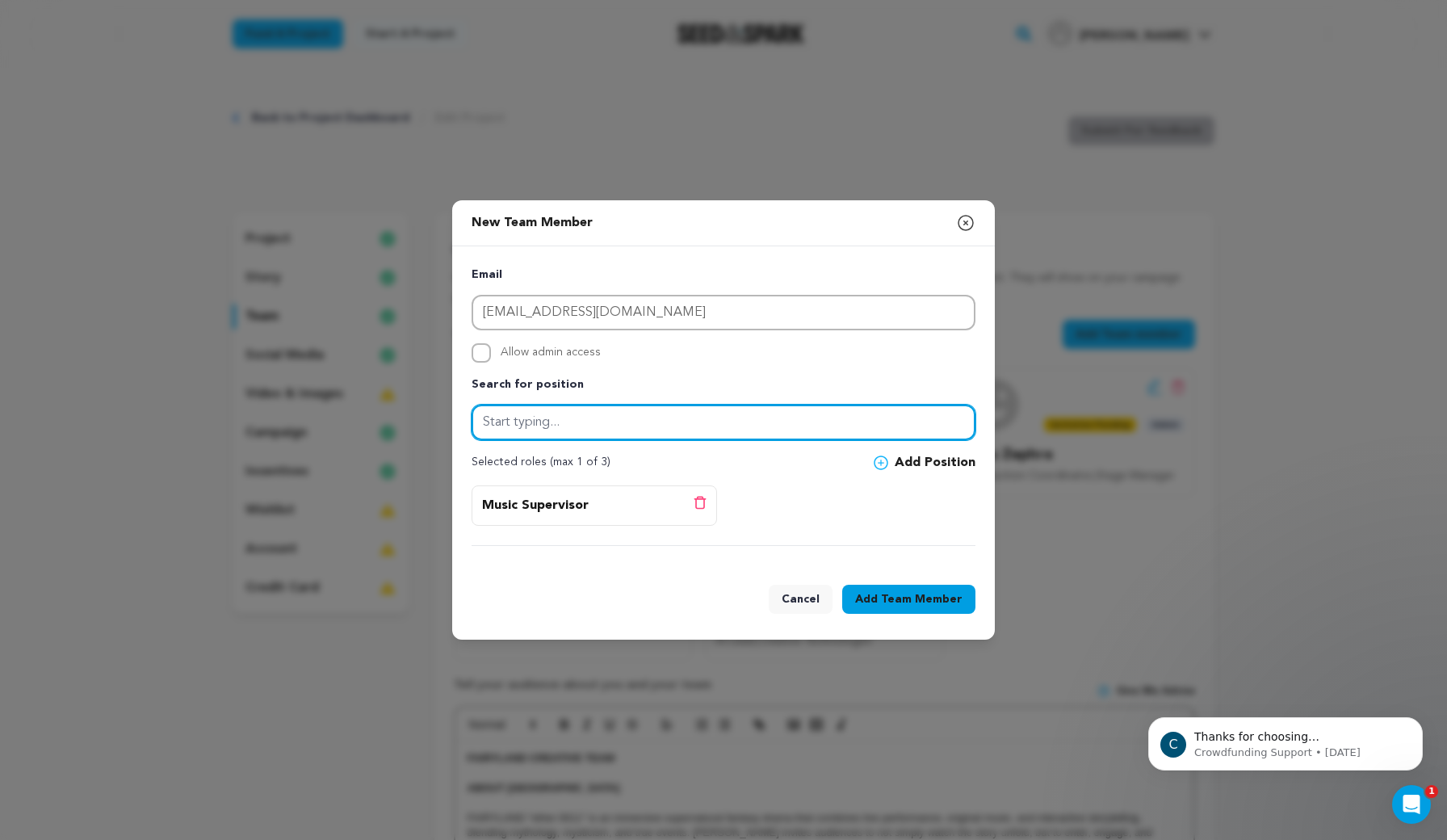
click at [620, 426] on input "text" at bounding box center [723, 422] width 504 height 36
click at [483, 420] on input "Score" at bounding box center [723, 422] width 504 height 36
click at [583, 423] on input "Original Score" at bounding box center [723, 422] width 504 height 36
type input "Original Score"
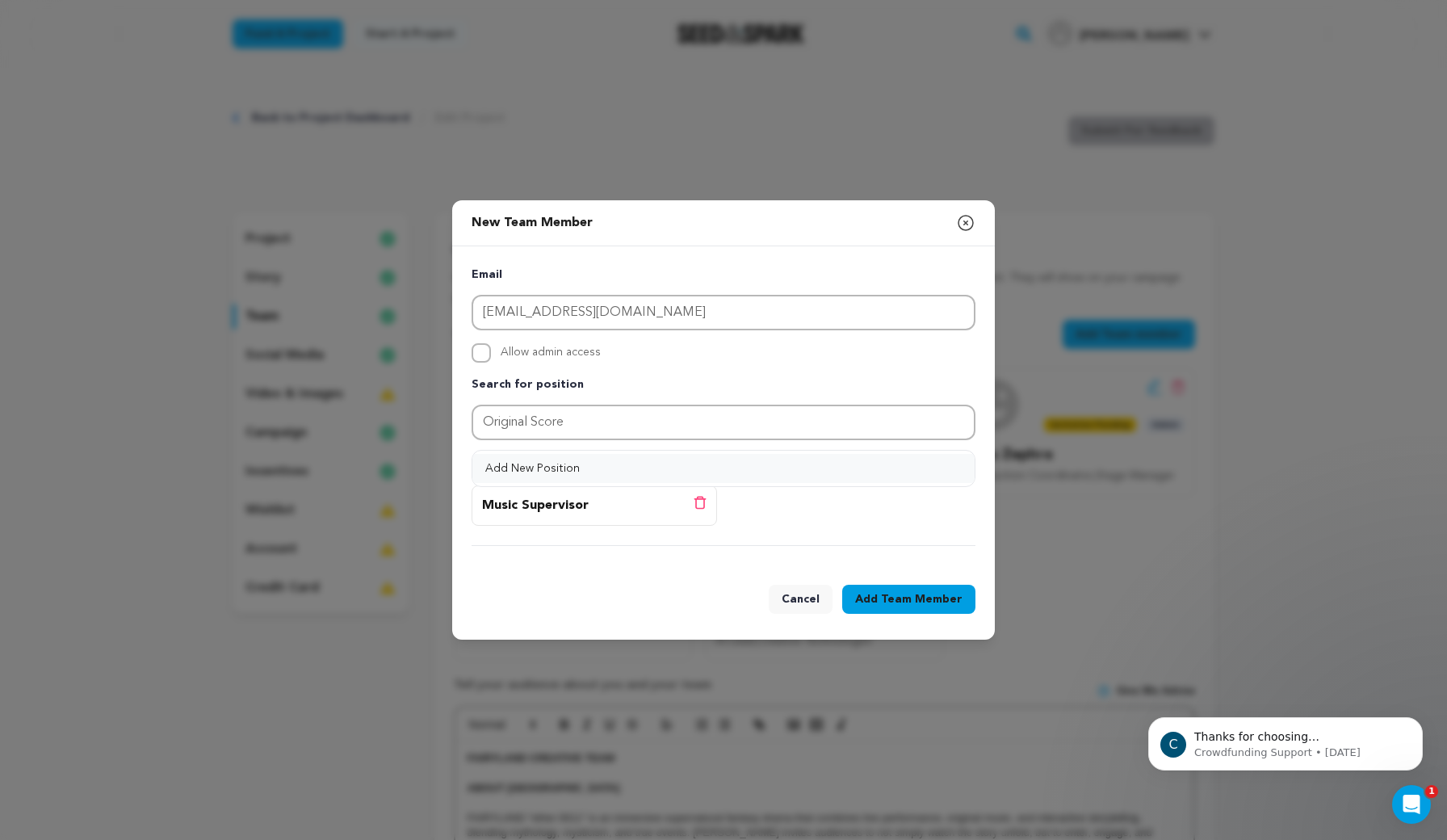
click at [540, 465] on button "Add New Position" at bounding box center [723, 468] width 502 height 29
click at [882, 461] on icon at bounding box center [880, 462] width 14 height 14
click at [479, 355] on input "Allow admin access" at bounding box center [481, 353] width 19 height 19
checkbox input "true"
click at [899, 603] on span "Team Member" at bounding box center [922, 598] width 82 height 16
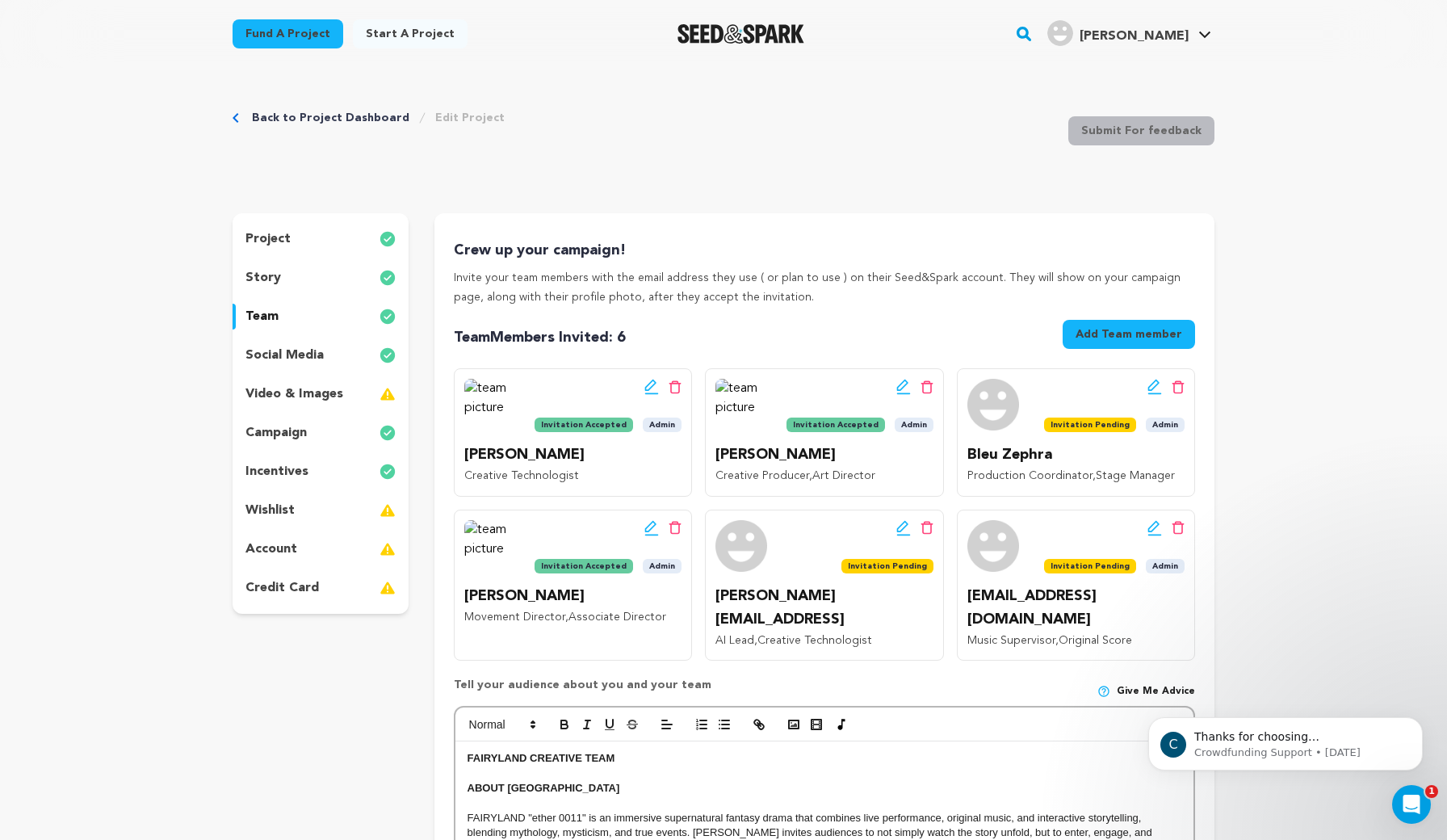
click at [899, 524] on icon at bounding box center [902, 527] width 12 height 12
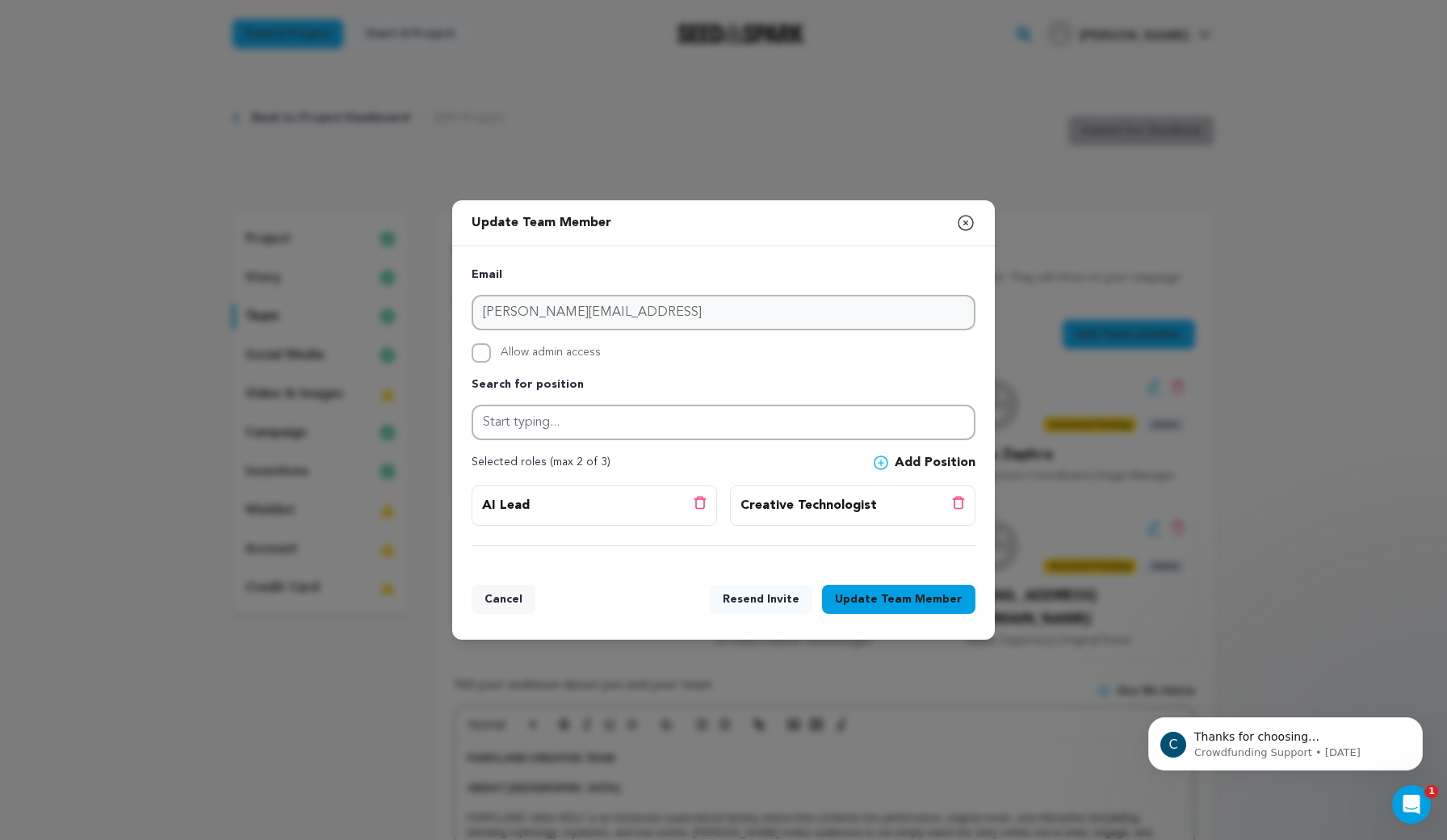
click at [471, 351] on input "Allow admin access" at bounding box center [481, 353] width 19 height 19
checkbox input "true"
click at [904, 601] on span "Team Member" at bounding box center [922, 598] width 82 height 16
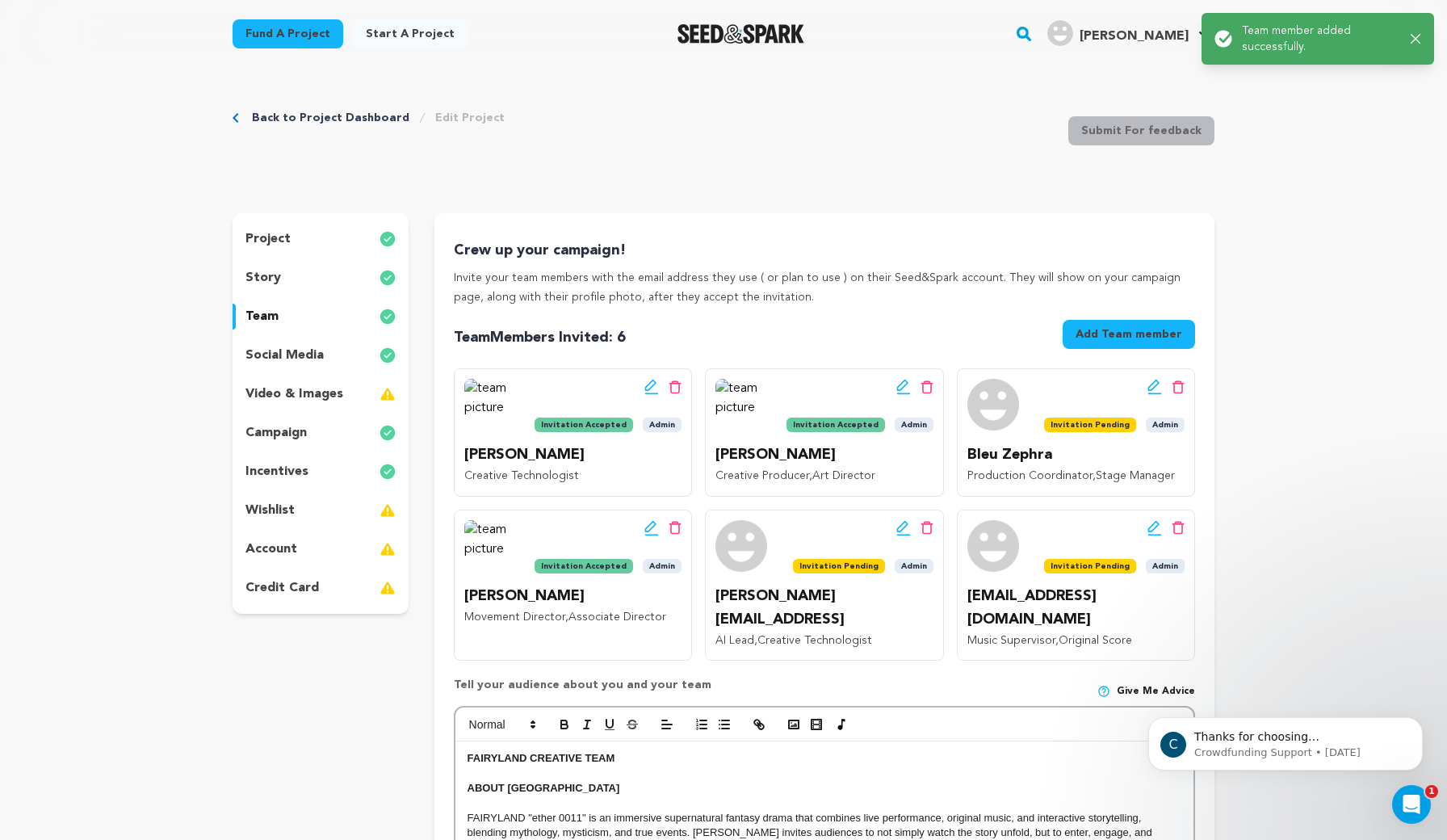
click at [1123, 338] on button "Add Team member" at bounding box center [1129, 334] width 132 height 29
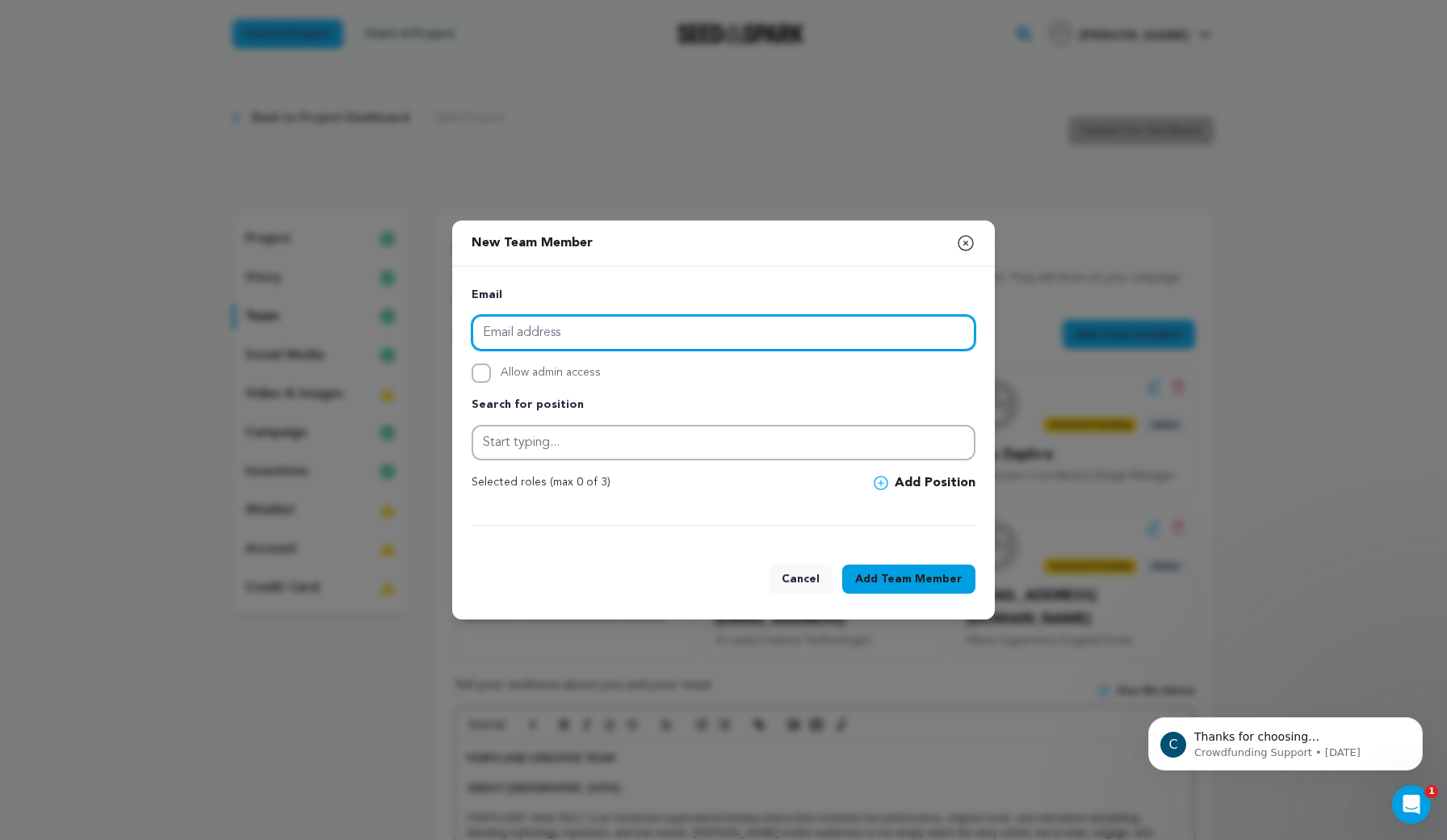
click at [682, 328] on input "email" at bounding box center [723, 333] width 504 height 36
click at [528, 329] on input "email" at bounding box center [723, 333] width 504 height 36
paste input "Ericwagner3d@gmail.com"
type input "Ericwagner3d@gmail.com"
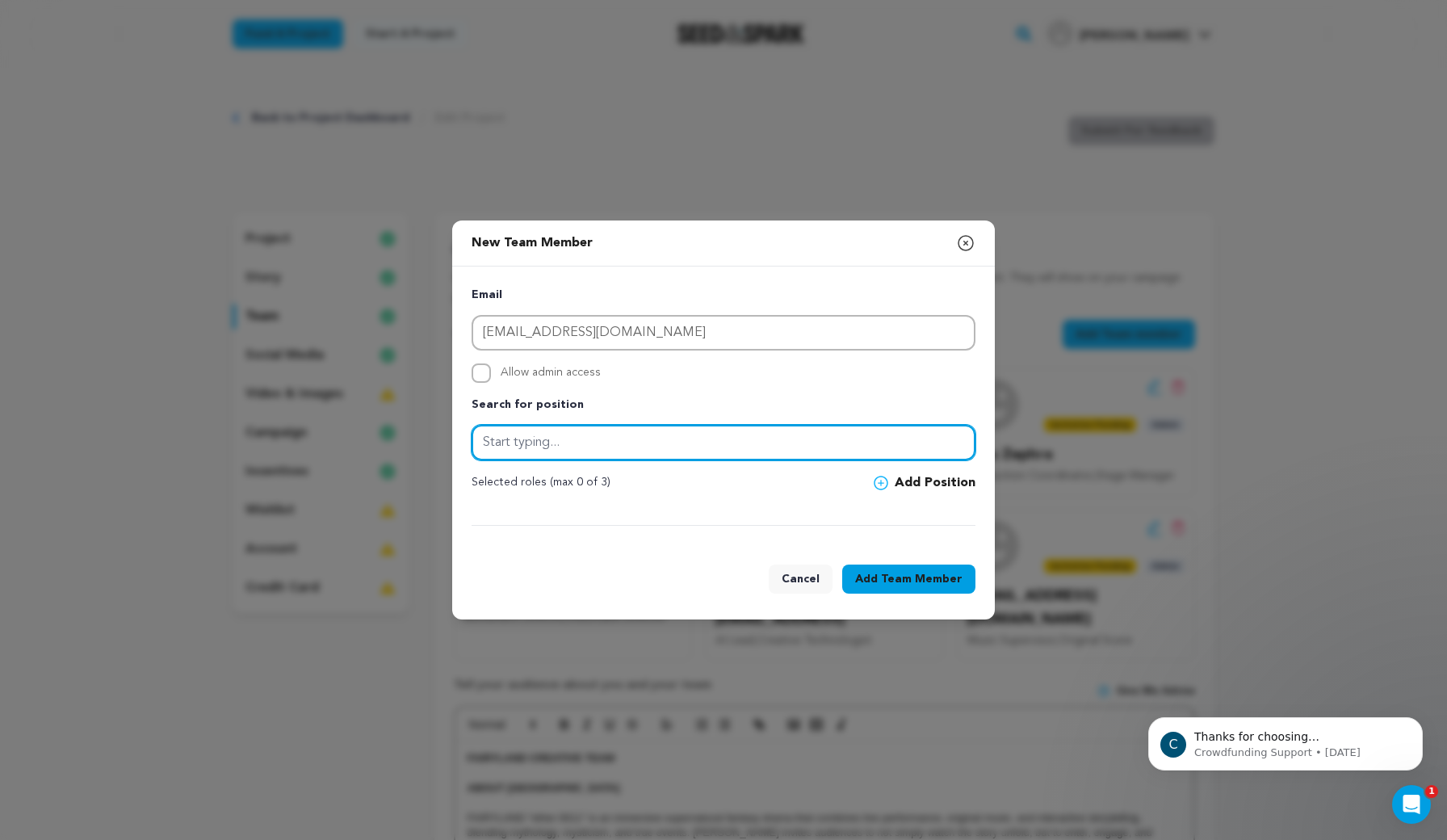
click at [858, 440] on input "text" at bounding box center [723, 442] width 504 height 36
type input "motion designer"
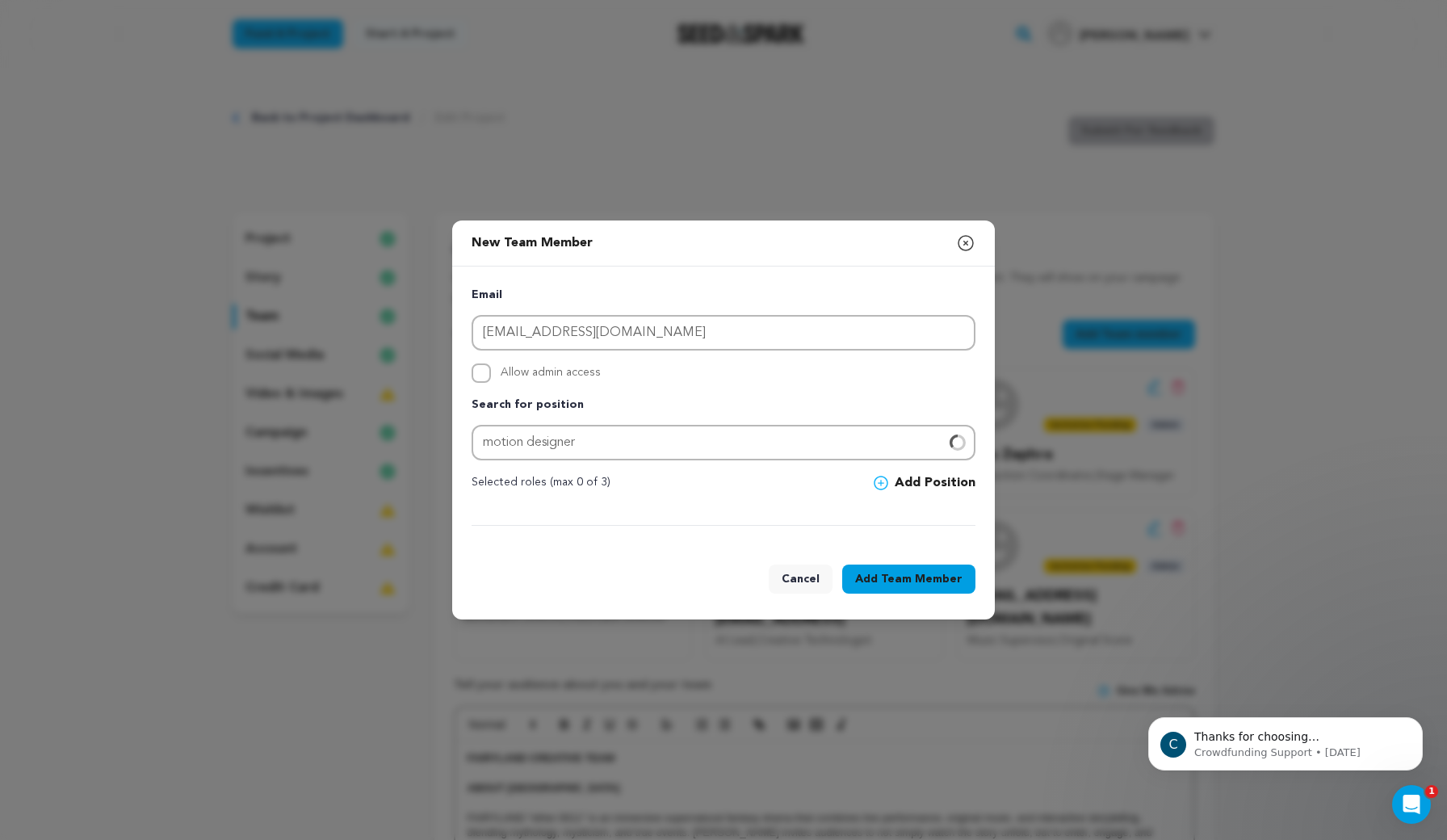
click at [925, 477] on button "Add Position" at bounding box center [925, 482] width 102 height 19
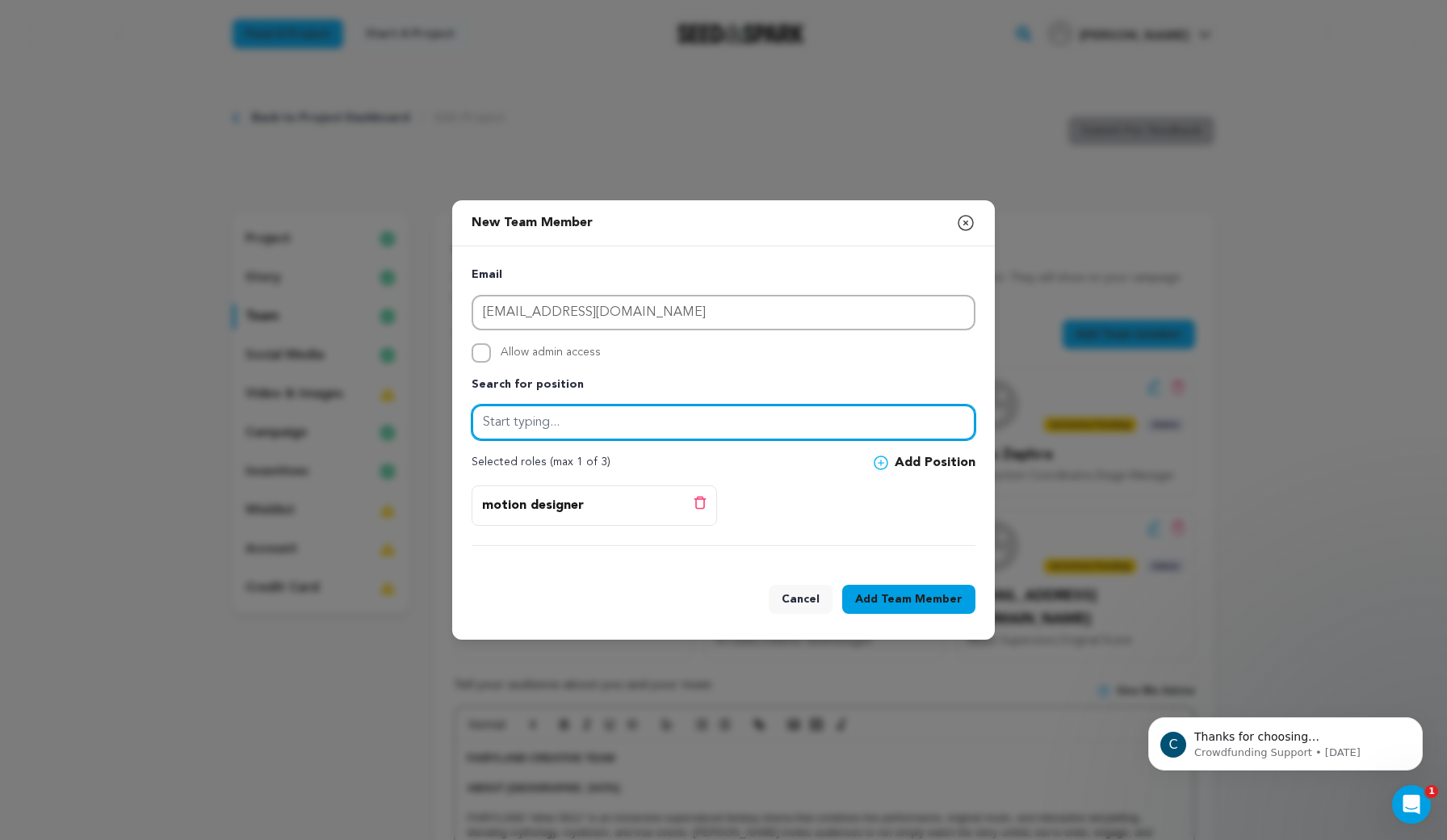
drag, startPoint x: 808, startPoint y: 552, endPoint x: 560, endPoint y: 430, distance: 276.4
click at [560, 430] on input "text" at bounding box center [723, 422] width 504 height 36
type input "M"
type input "Animation"
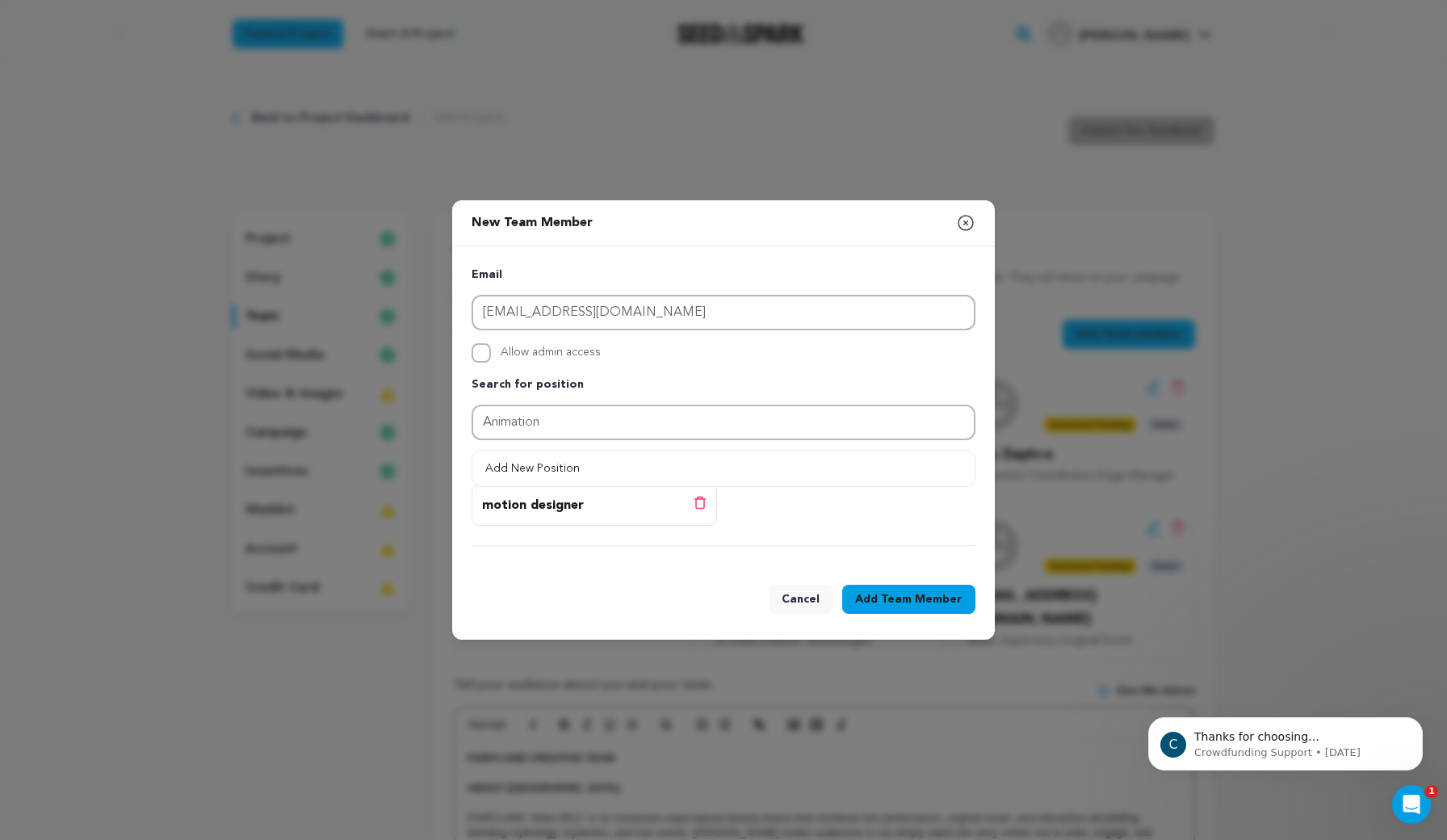
click at [885, 466] on button "Add New Position" at bounding box center [723, 468] width 502 height 29
drag, startPoint x: 560, startPoint y: 430, endPoint x: 883, endPoint y: 460, distance: 324.4
click at [883, 460] on icon at bounding box center [881, 463] width 7 height 7
click at [481, 357] on input "Allow admin access" at bounding box center [481, 353] width 19 height 19
checkbox input "true"
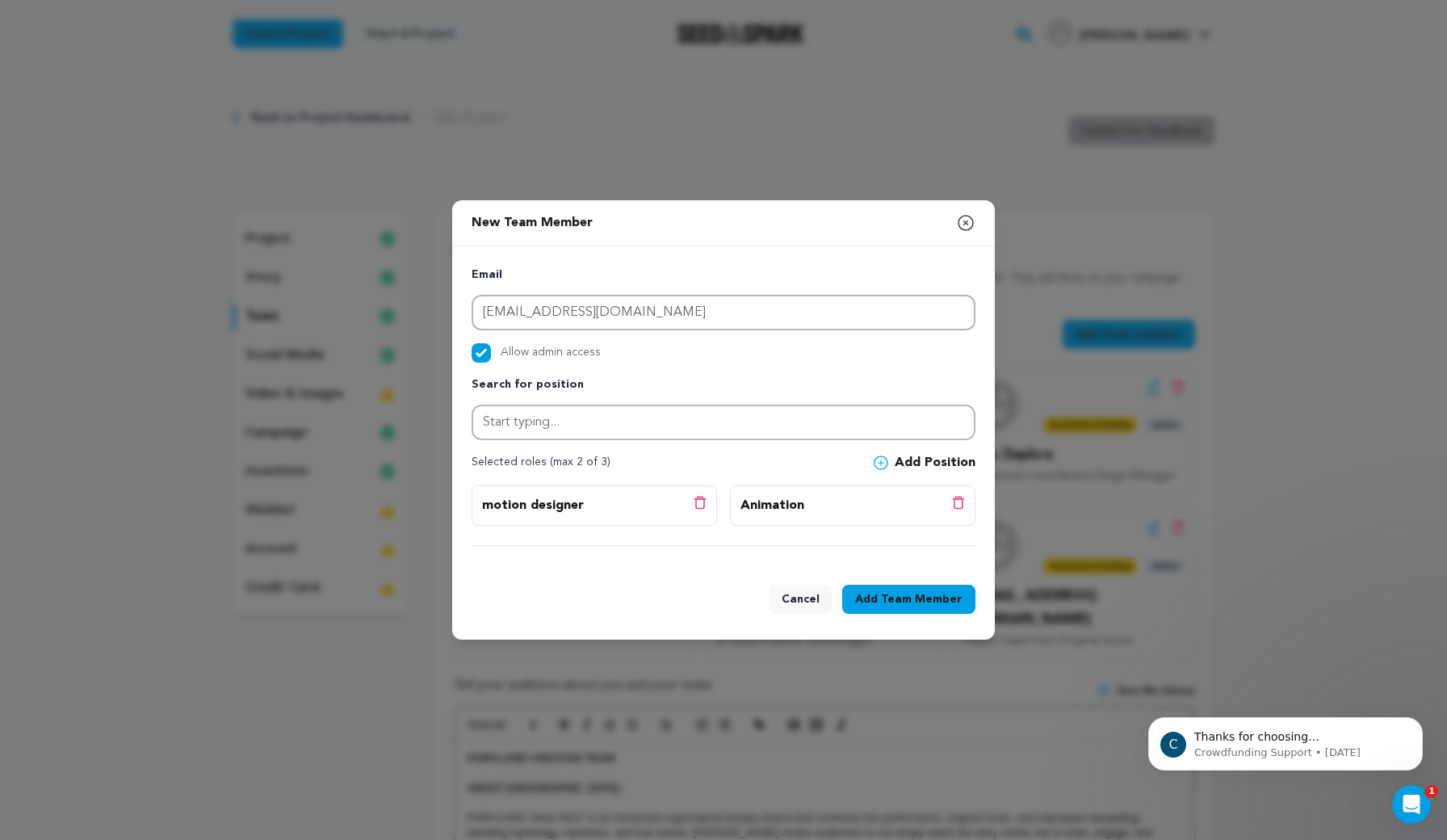
click at [890, 603] on span "Team Member" at bounding box center [922, 598] width 82 height 16
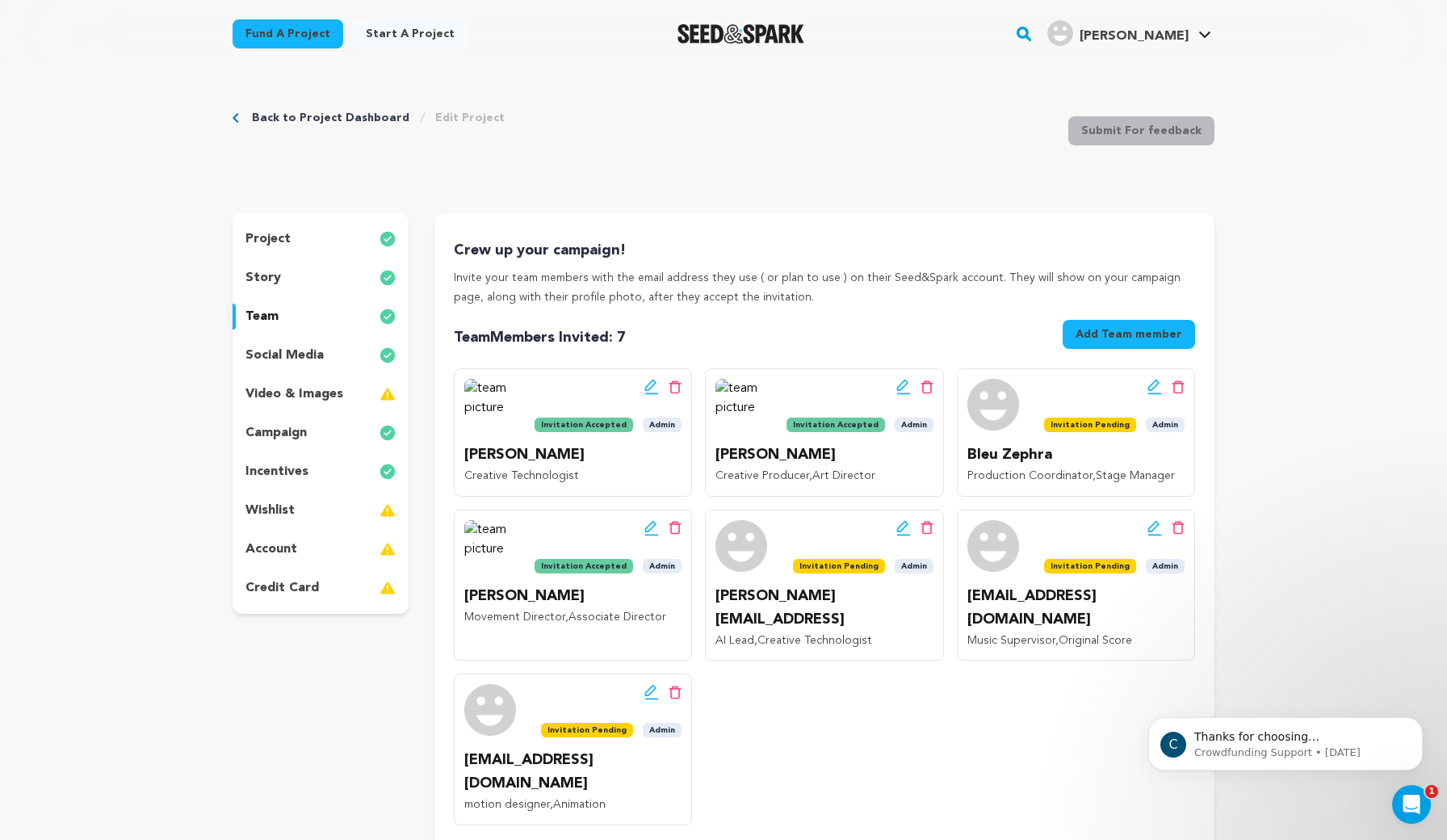
click at [283, 389] on p "video & images" at bounding box center [294, 394] width 98 height 19
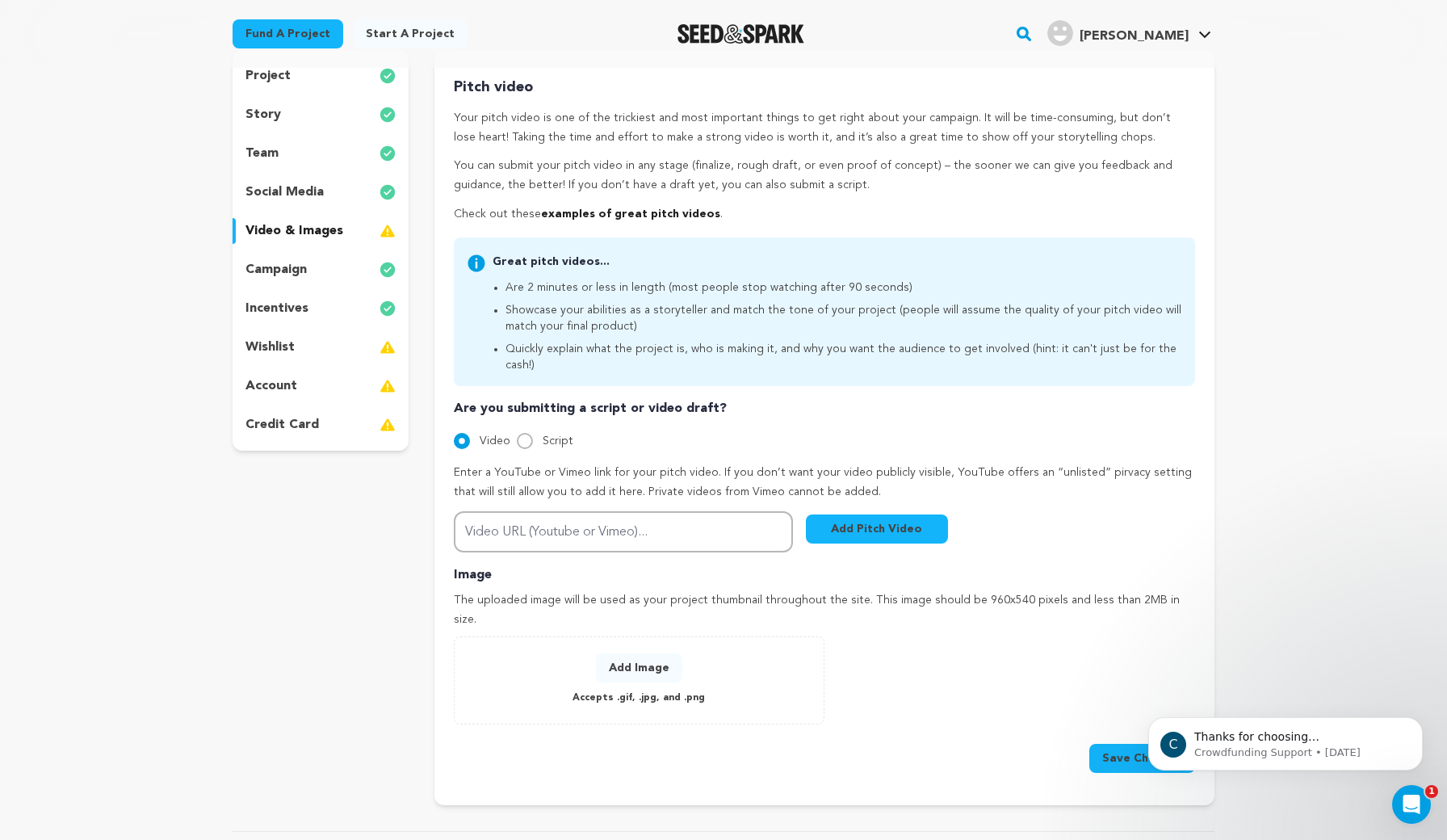
scroll to position [143, 0]
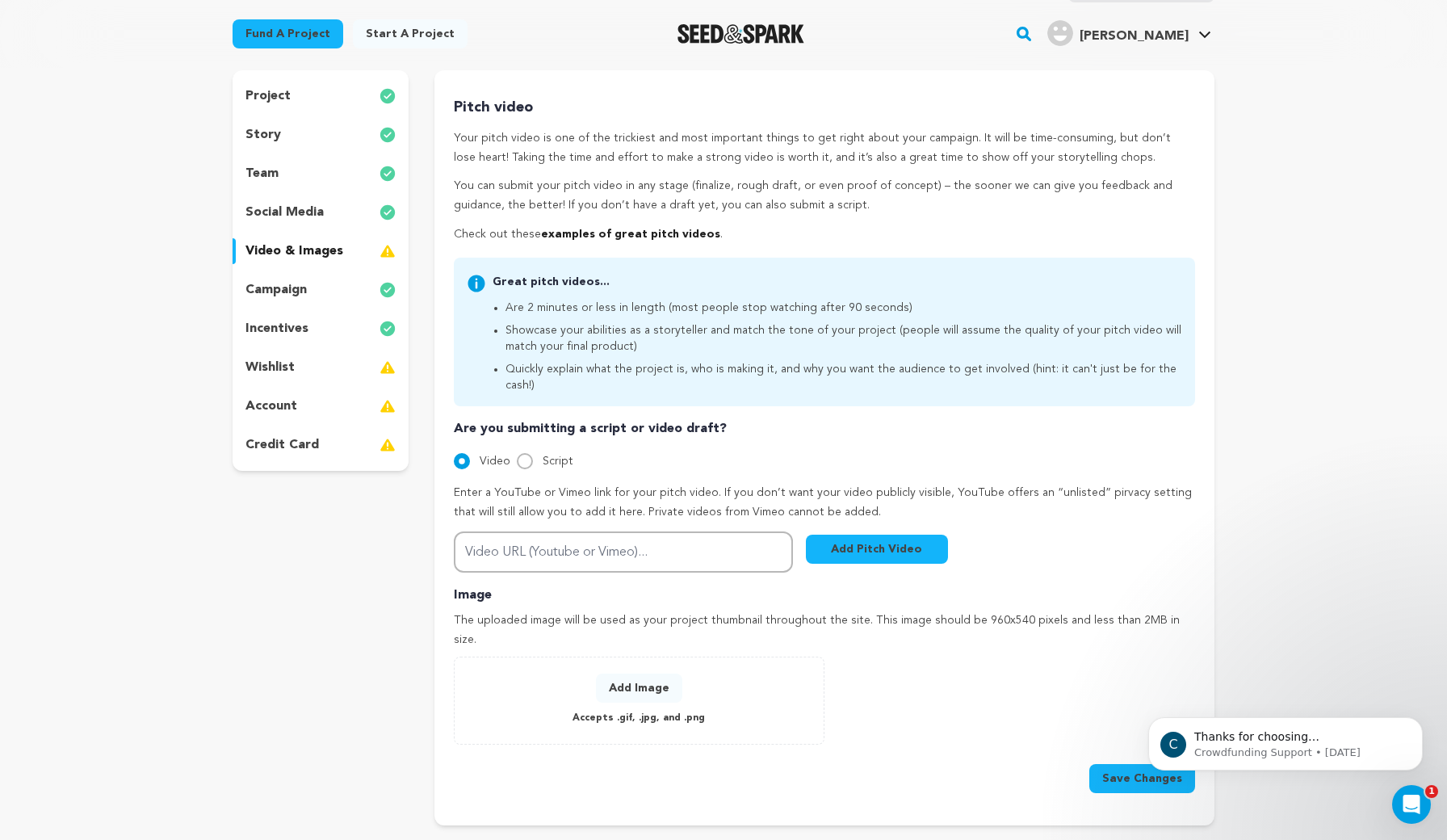
click at [294, 369] on div "wishlist" at bounding box center [320, 367] width 176 height 26
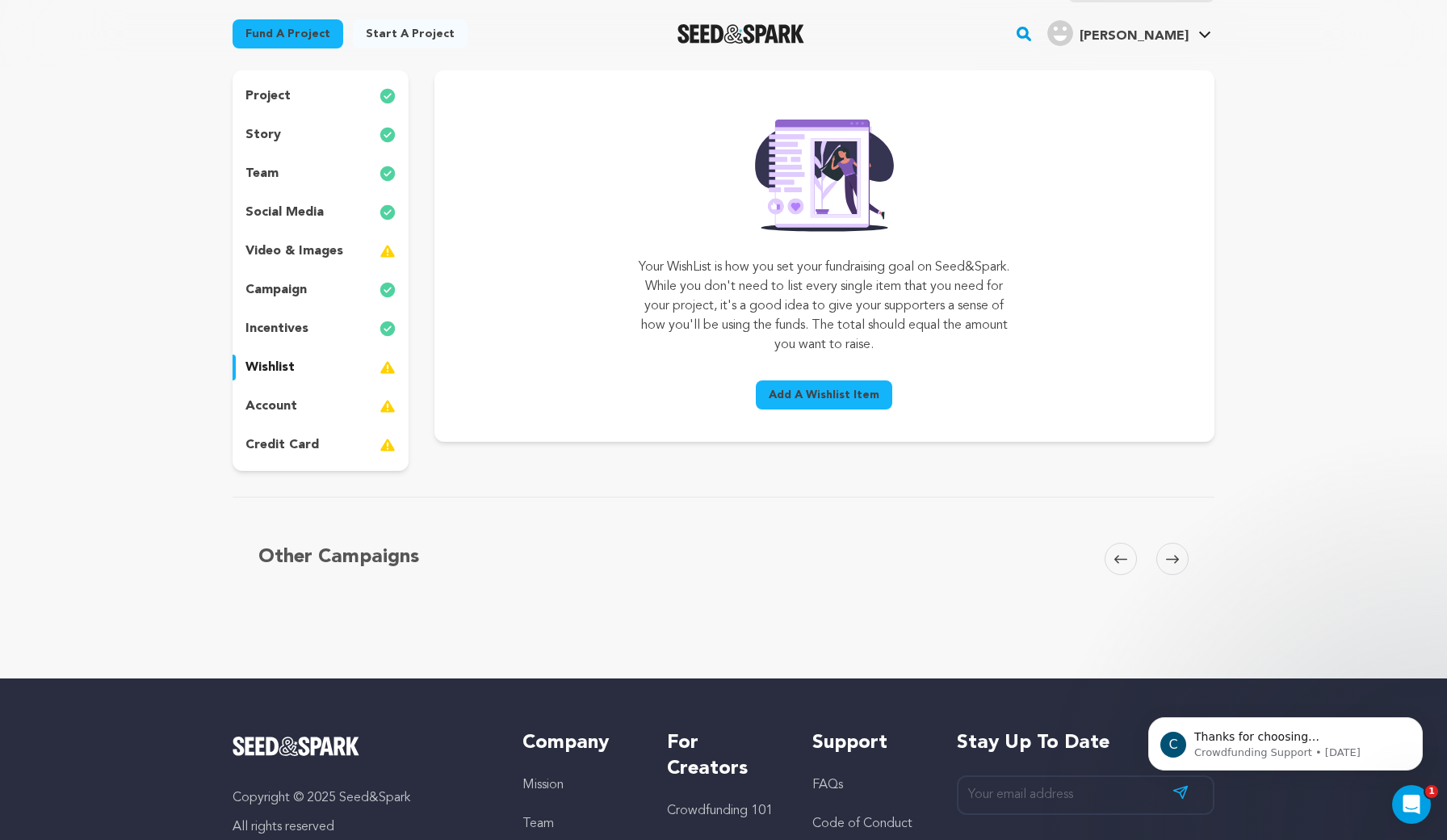
click at [299, 410] on div "account" at bounding box center [320, 405] width 176 height 26
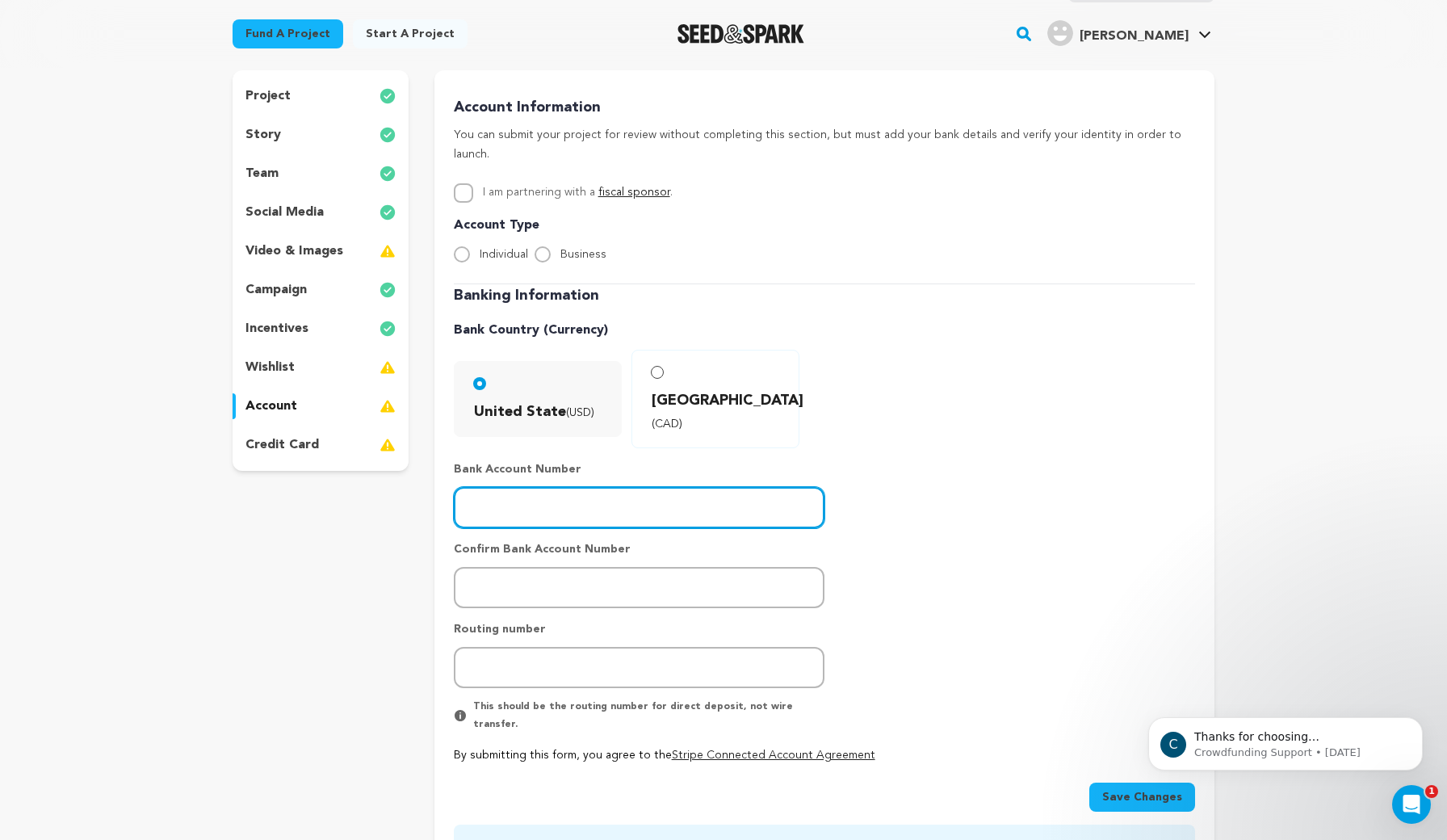
click at [521, 487] on input "number" at bounding box center [639, 507] width 370 height 41
click at [568, 487] on input "number" at bounding box center [639, 507] width 370 height 41
type input "2901700739"
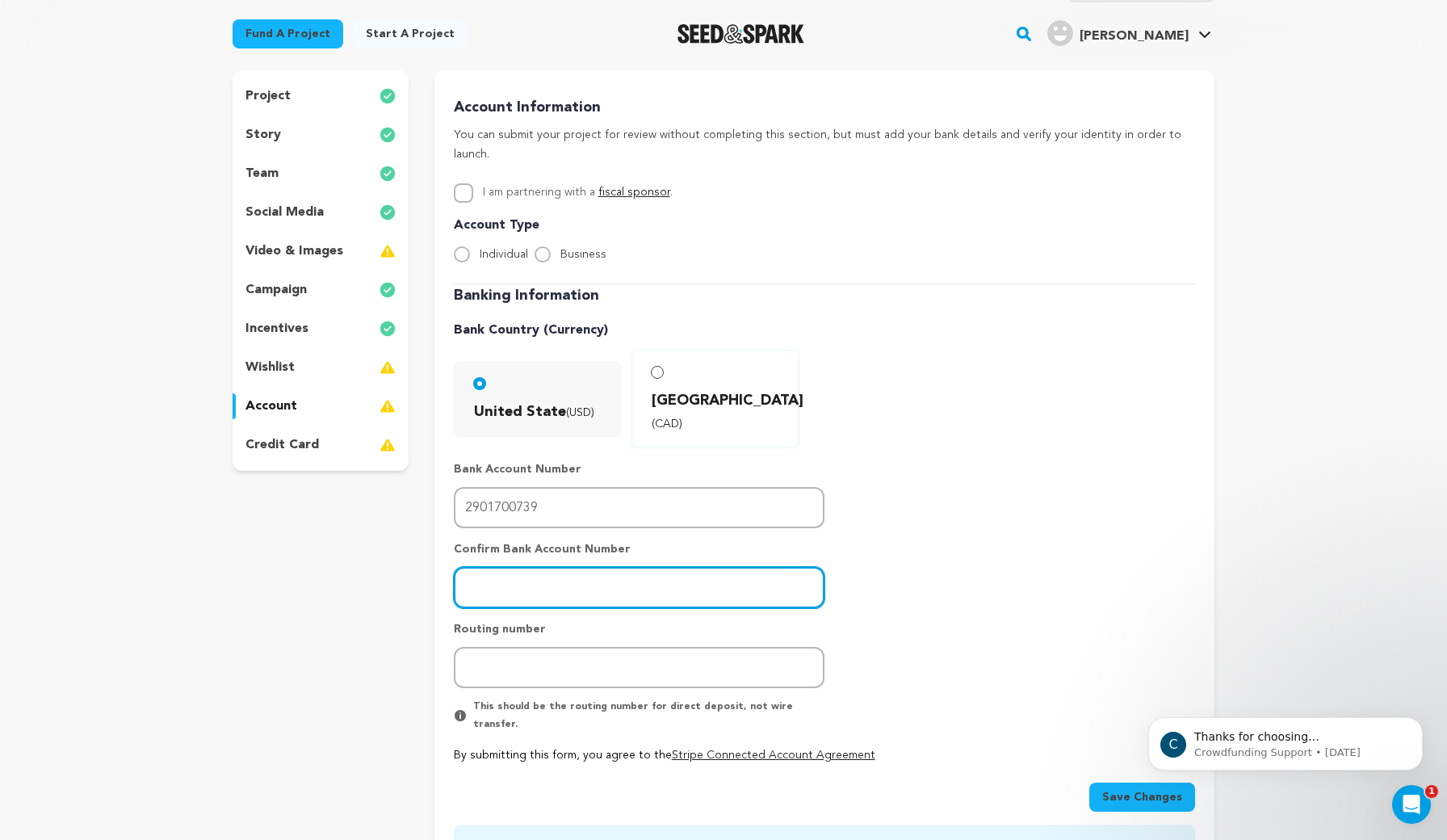
click at [519, 567] on input "number" at bounding box center [639, 587] width 370 height 41
type input "2901700739"
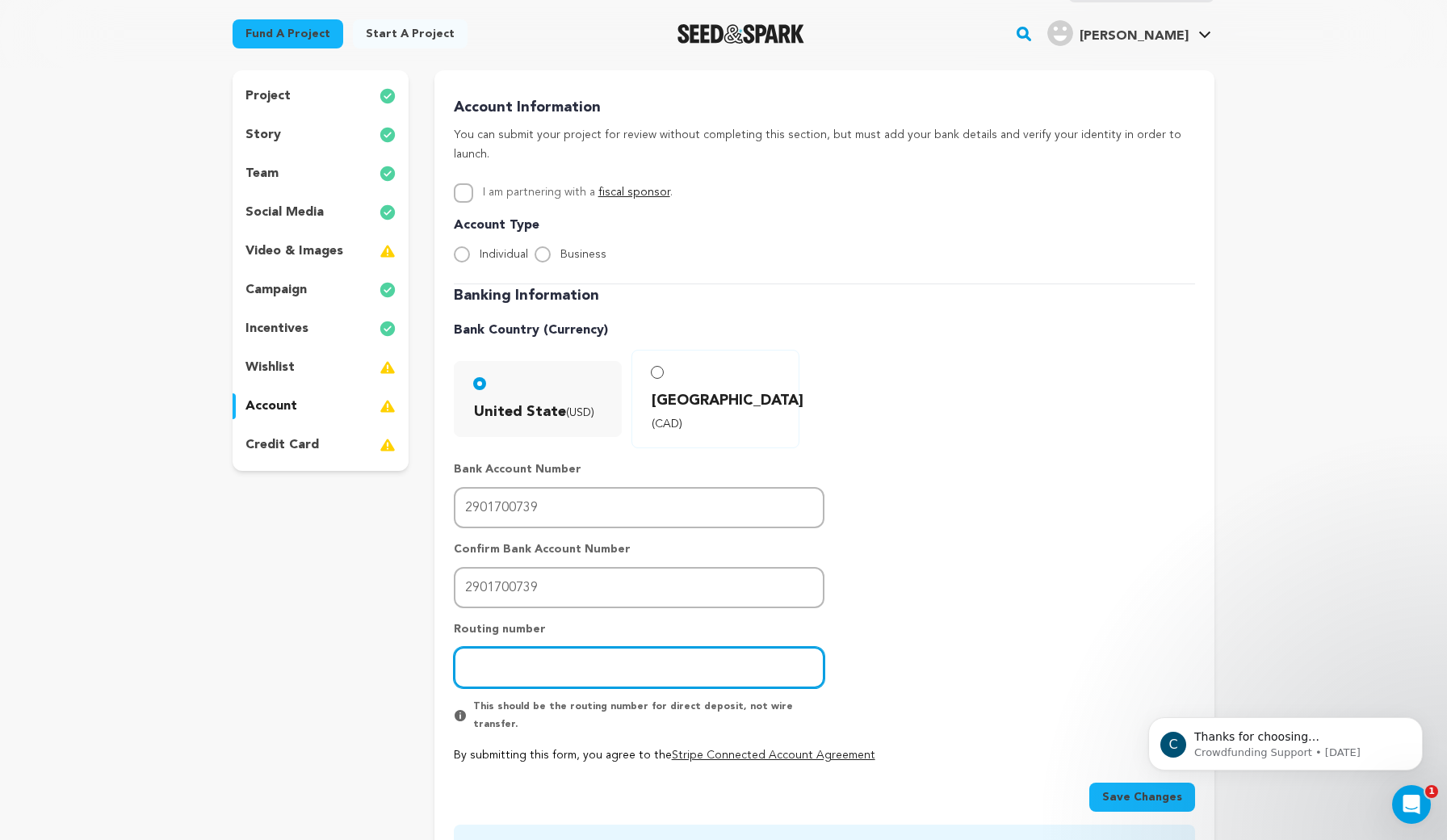
click at [481, 647] on input "number" at bounding box center [639, 667] width 370 height 41
type input "1"
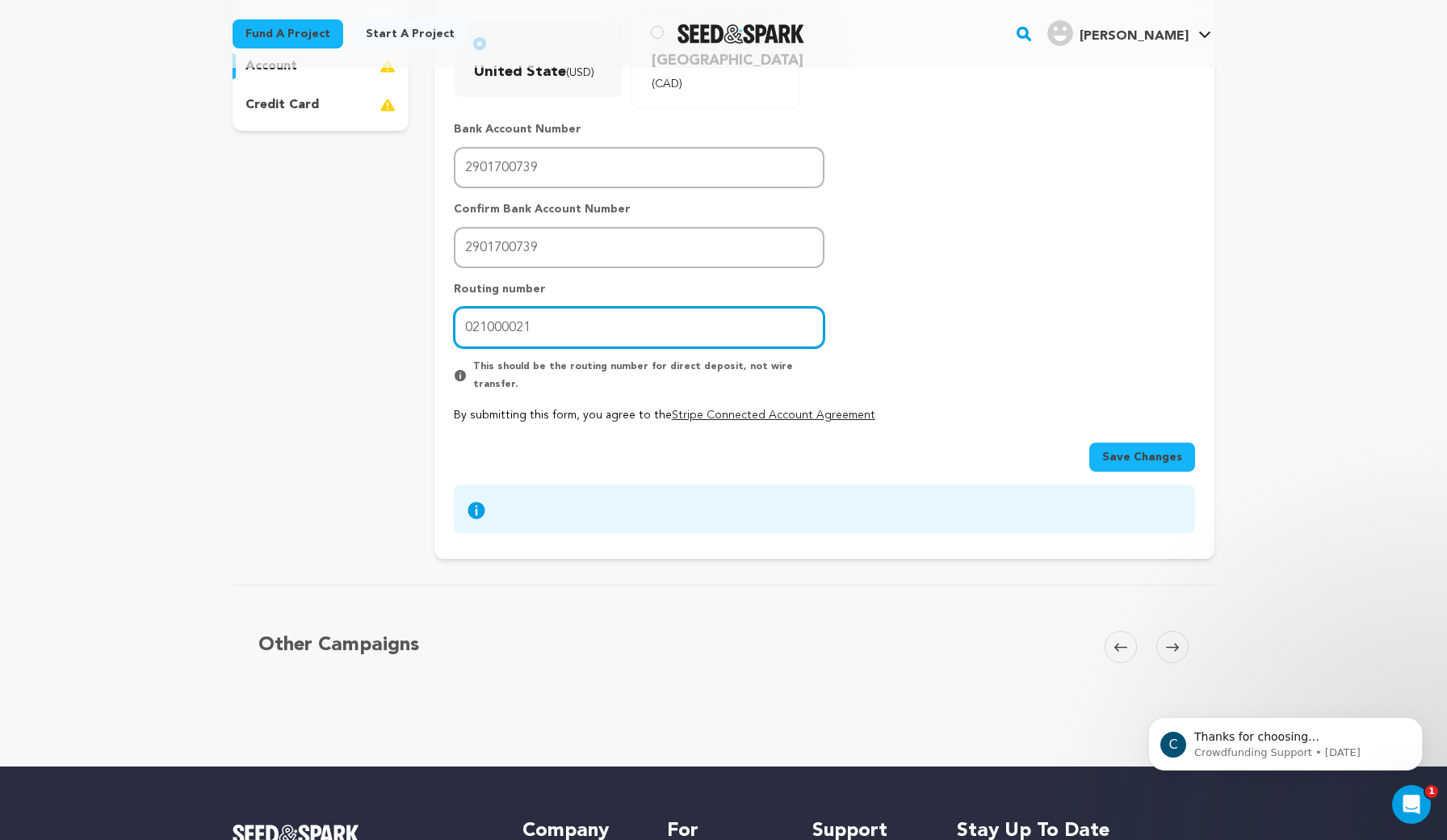
scroll to position [493, 0]
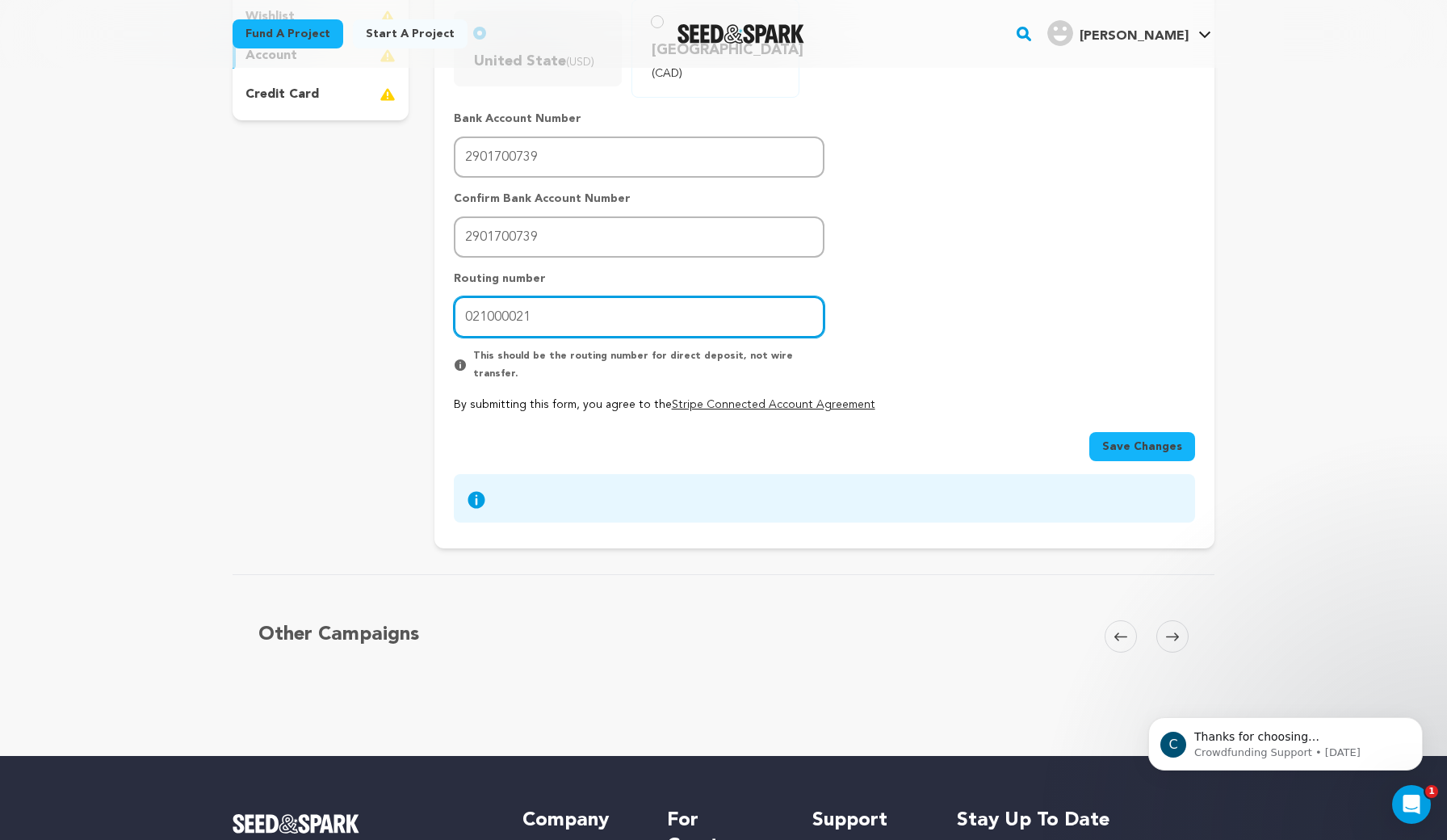
type input "021000021"
click at [1129, 439] on span "Save Changes" at bounding box center [1143, 446] width 80 height 16
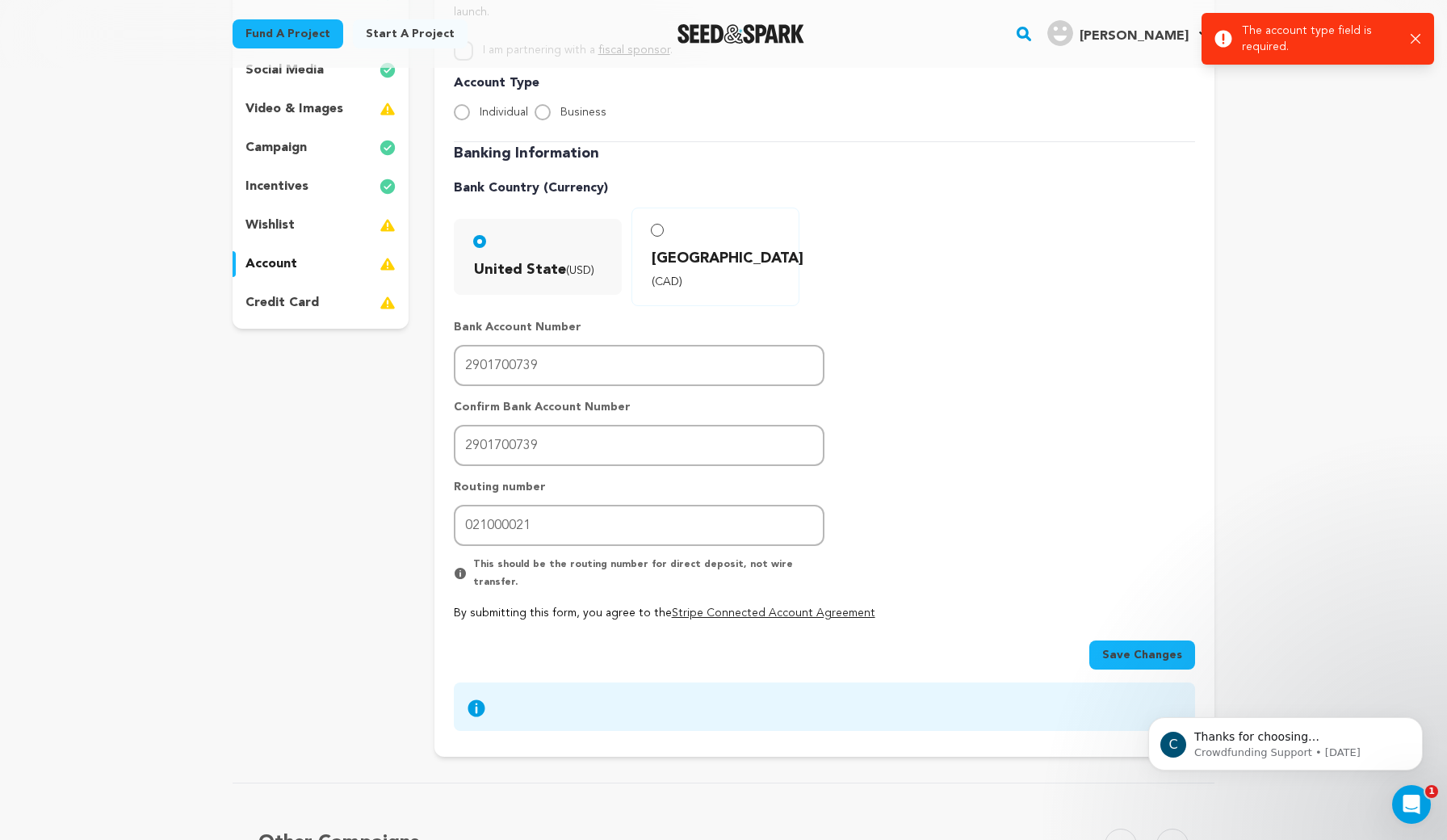
scroll to position [257, 0]
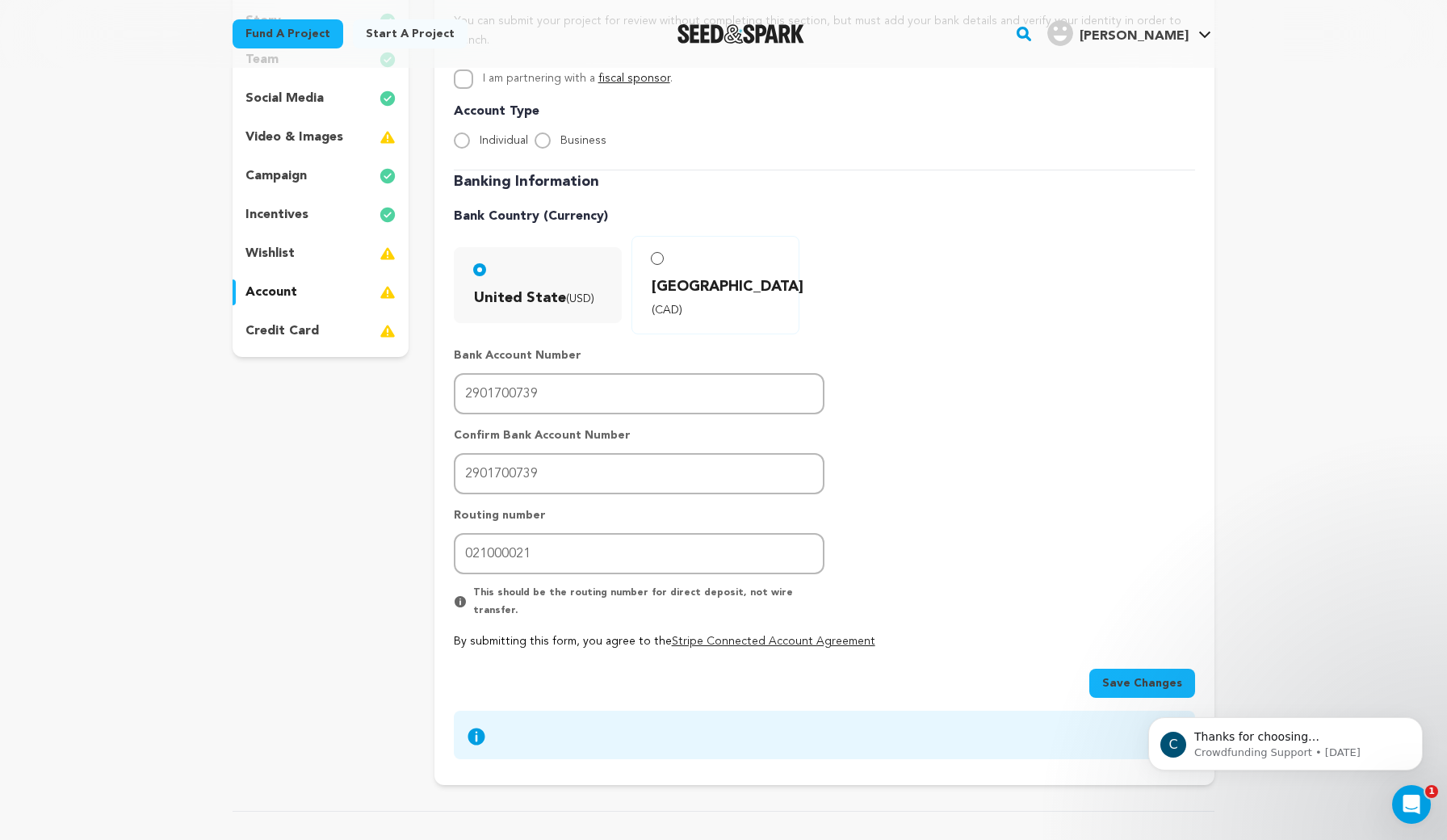
click at [542, 132] on input "Business" at bounding box center [542, 140] width 16 height 16
radio input "true"
click at [1150, 675] on span "Save Changes" at bounding box center [1143, 683] width 80 height 16
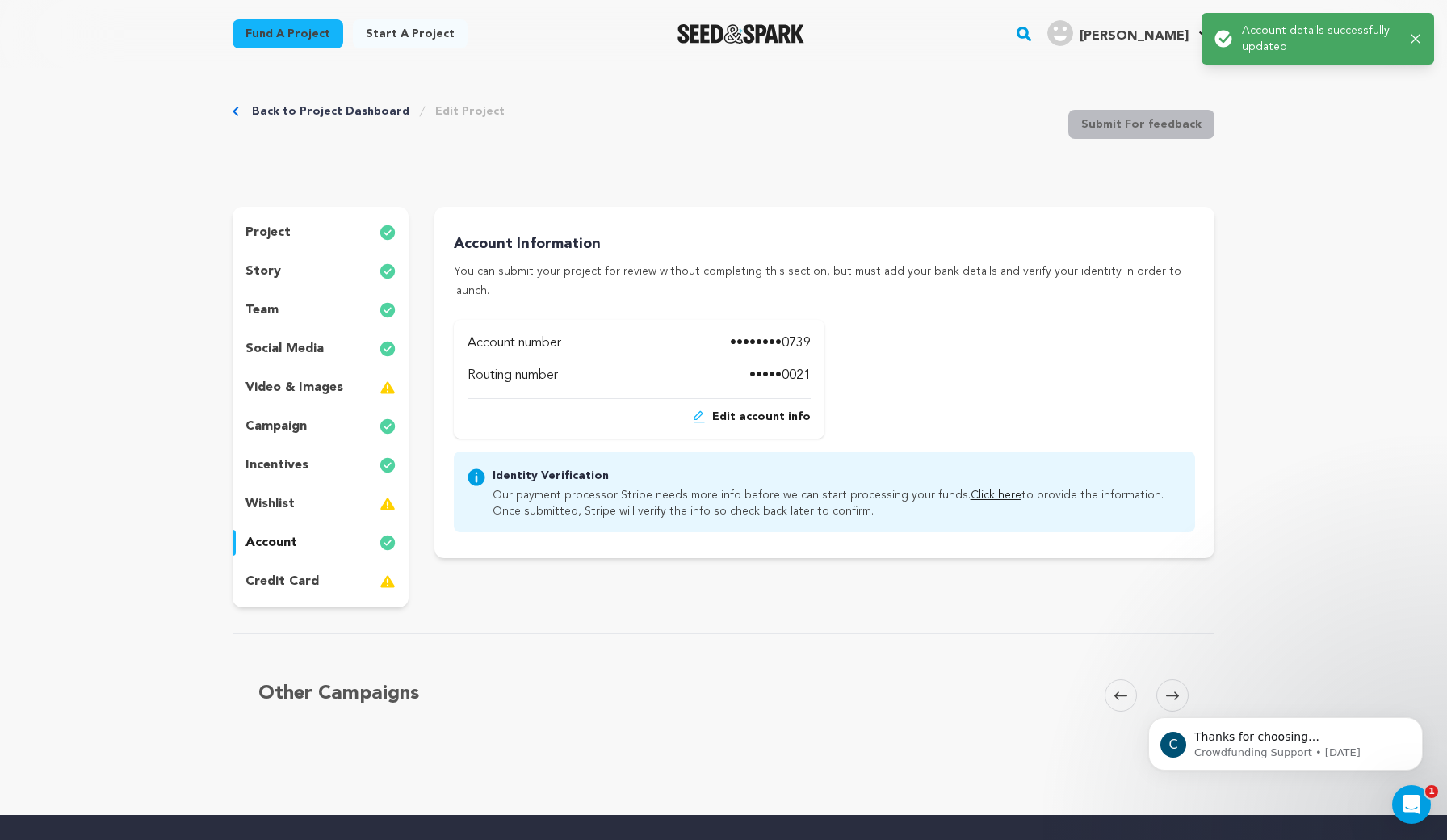
scroll to position [0, 0]
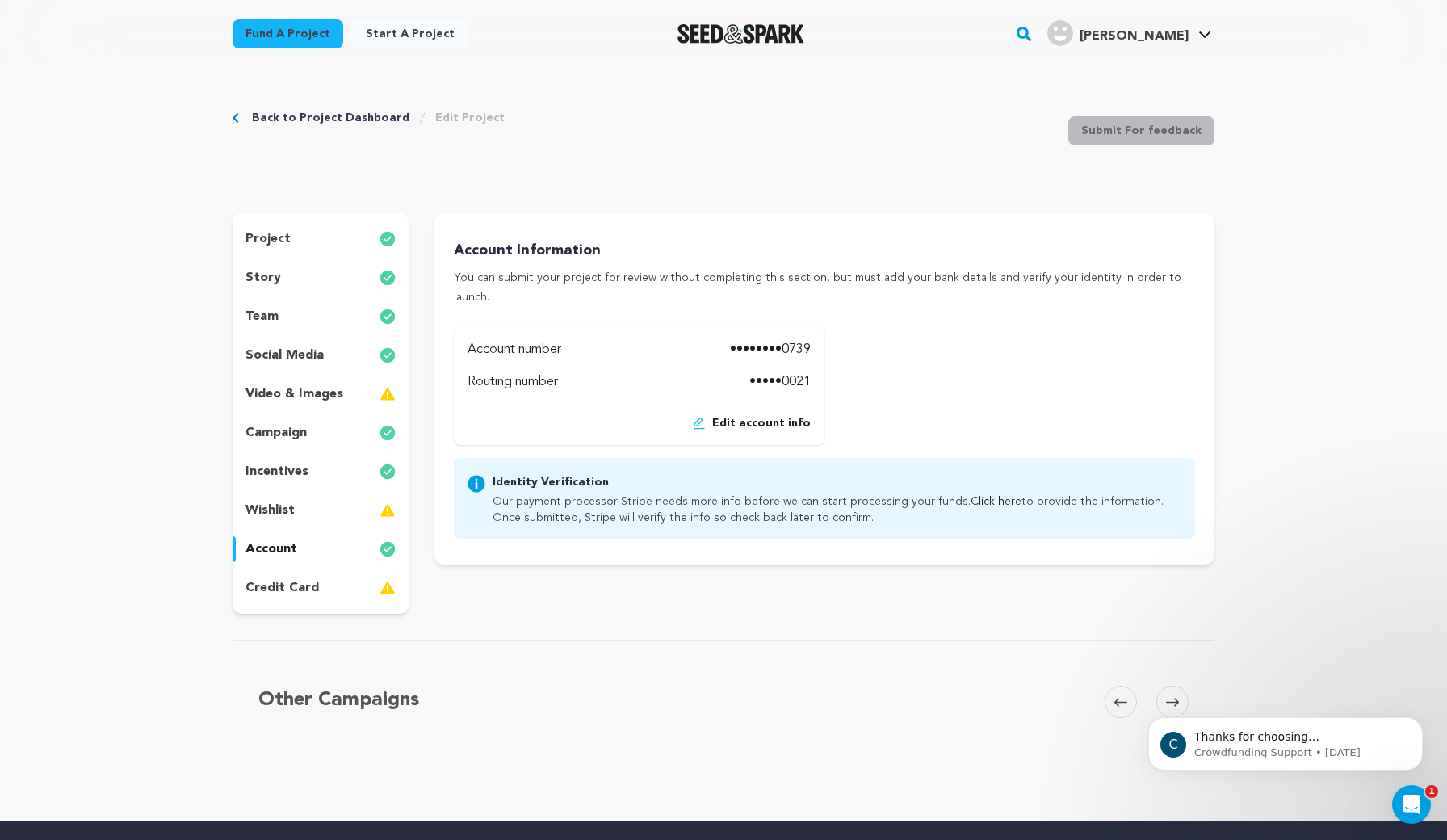
click at [980, 496] on link "Click here" at bounding box center [996, 501] width 51 height 12
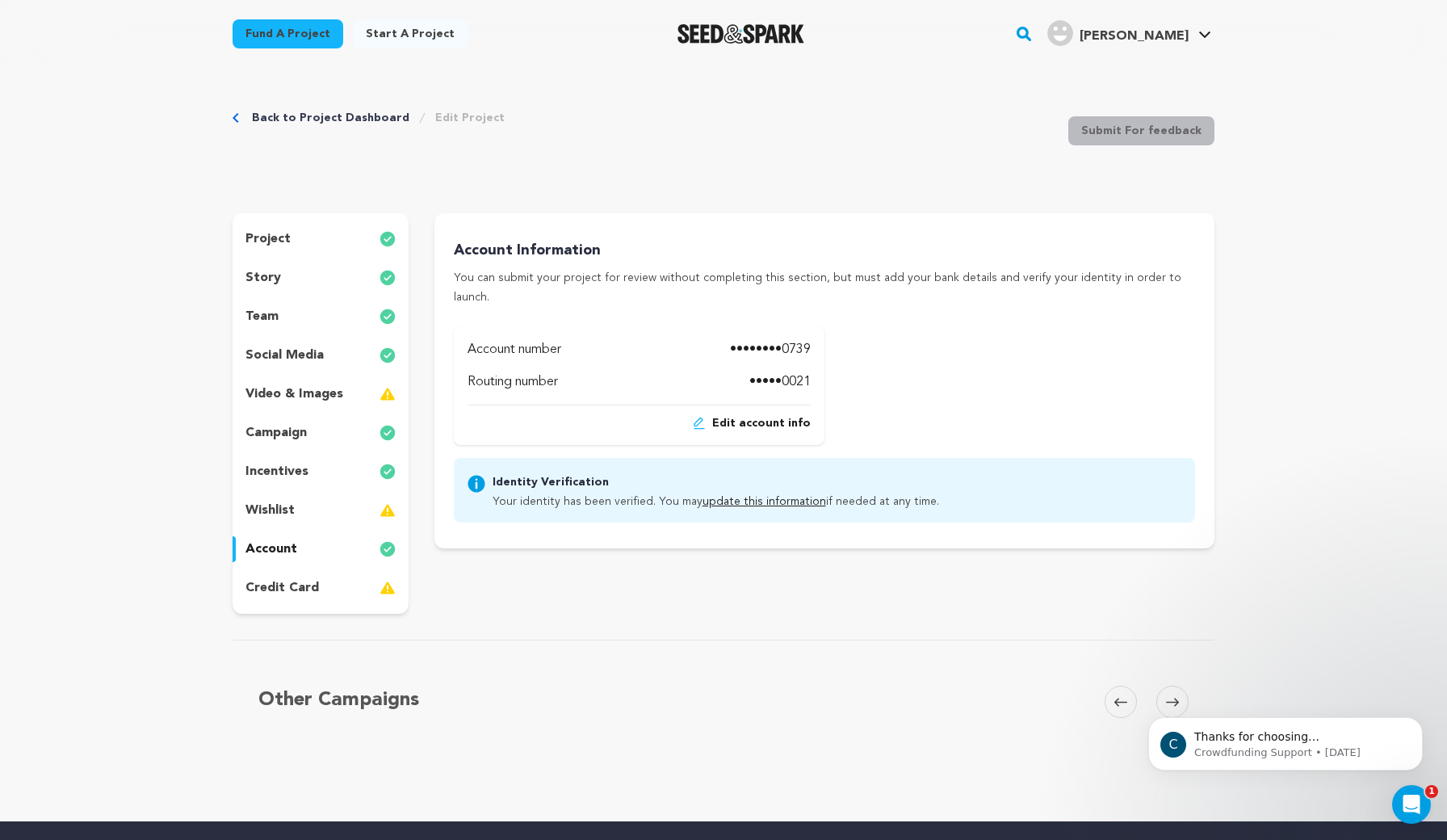
click at [295, 593] on p "credit card" at bounding box center [283, 588] width 74 height 19
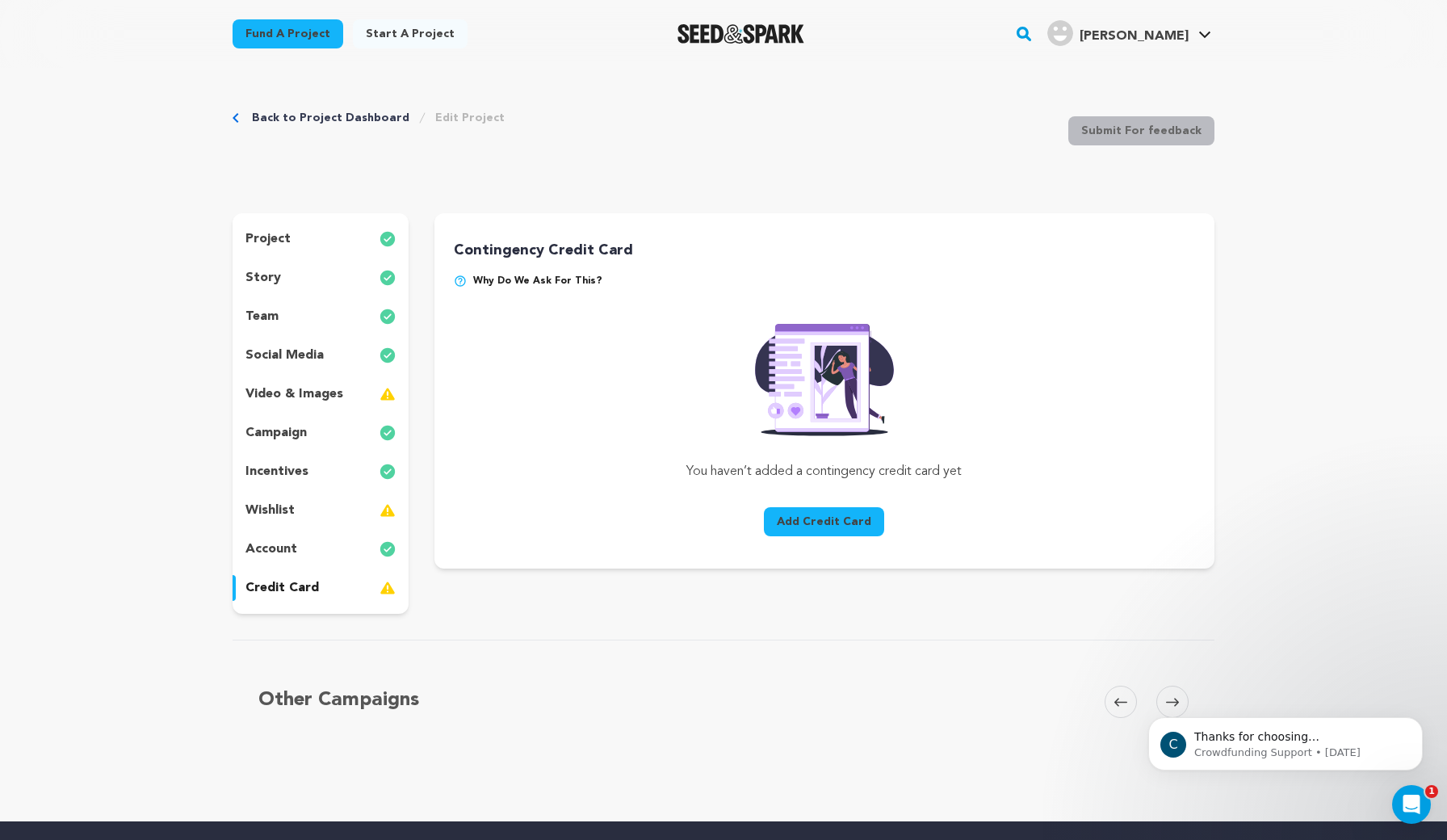
click at [809, 528] on button "Add Credit Card" at bounding box center [824, 522] width 120 height 29
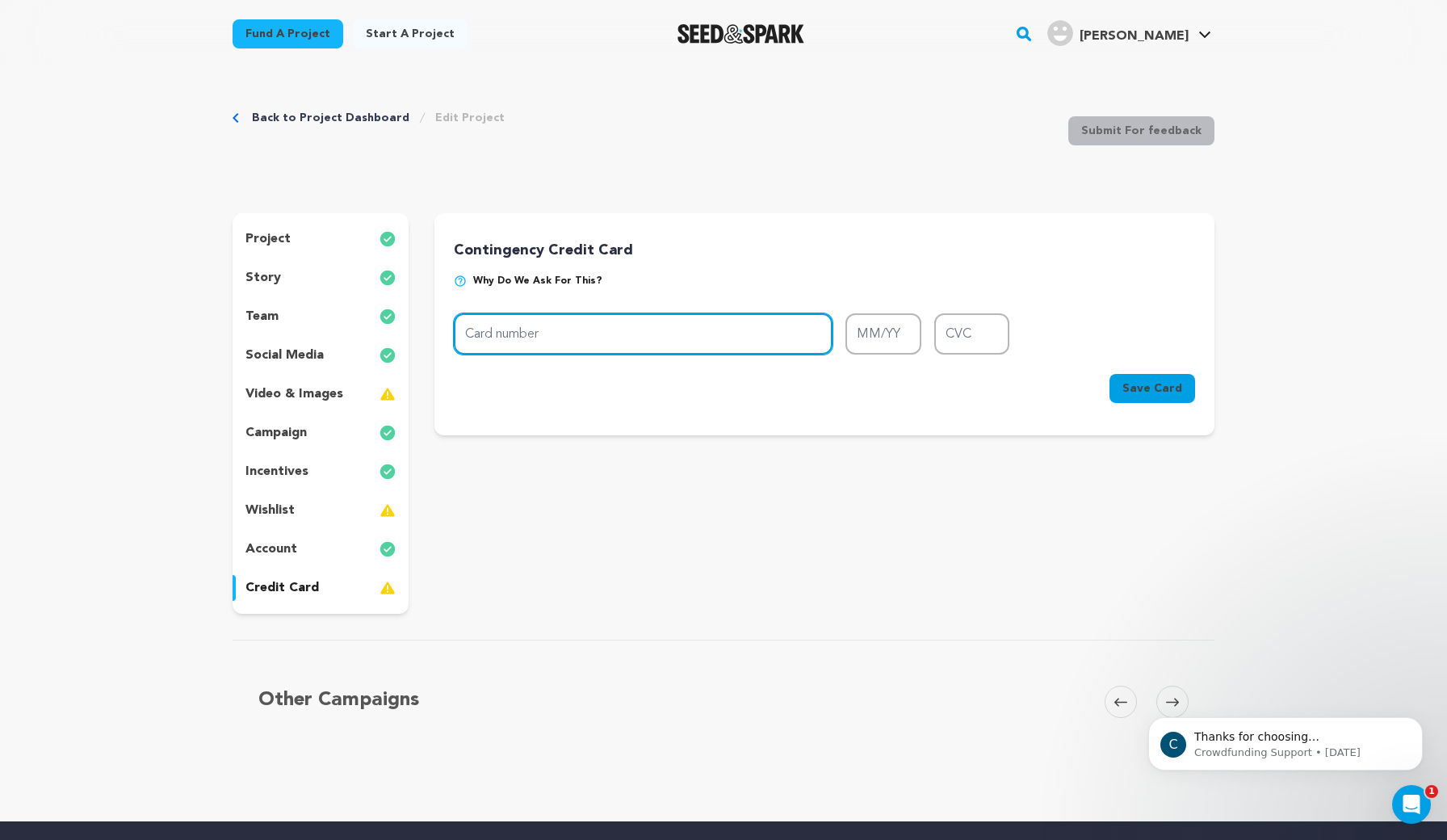
click at [679, 336] on input "Card number" at bounding box center [643, 333] width 379 height 41
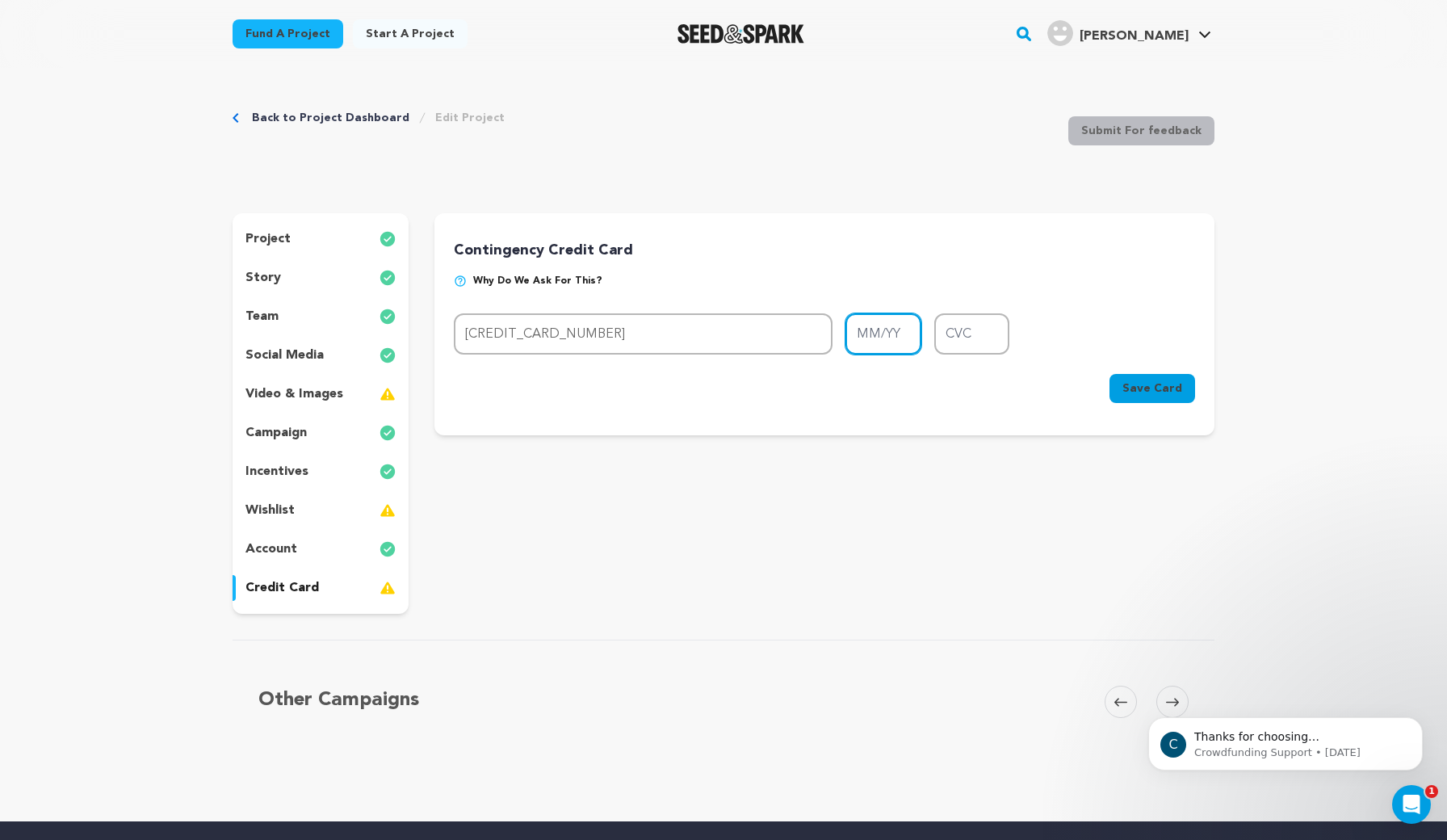
type input "4815 8203 6973 0039"
type input "04/28"
type input "255"
click at [1139, 380] on span "Save Card" at bounding box center [1152, 388] width 59 height 16
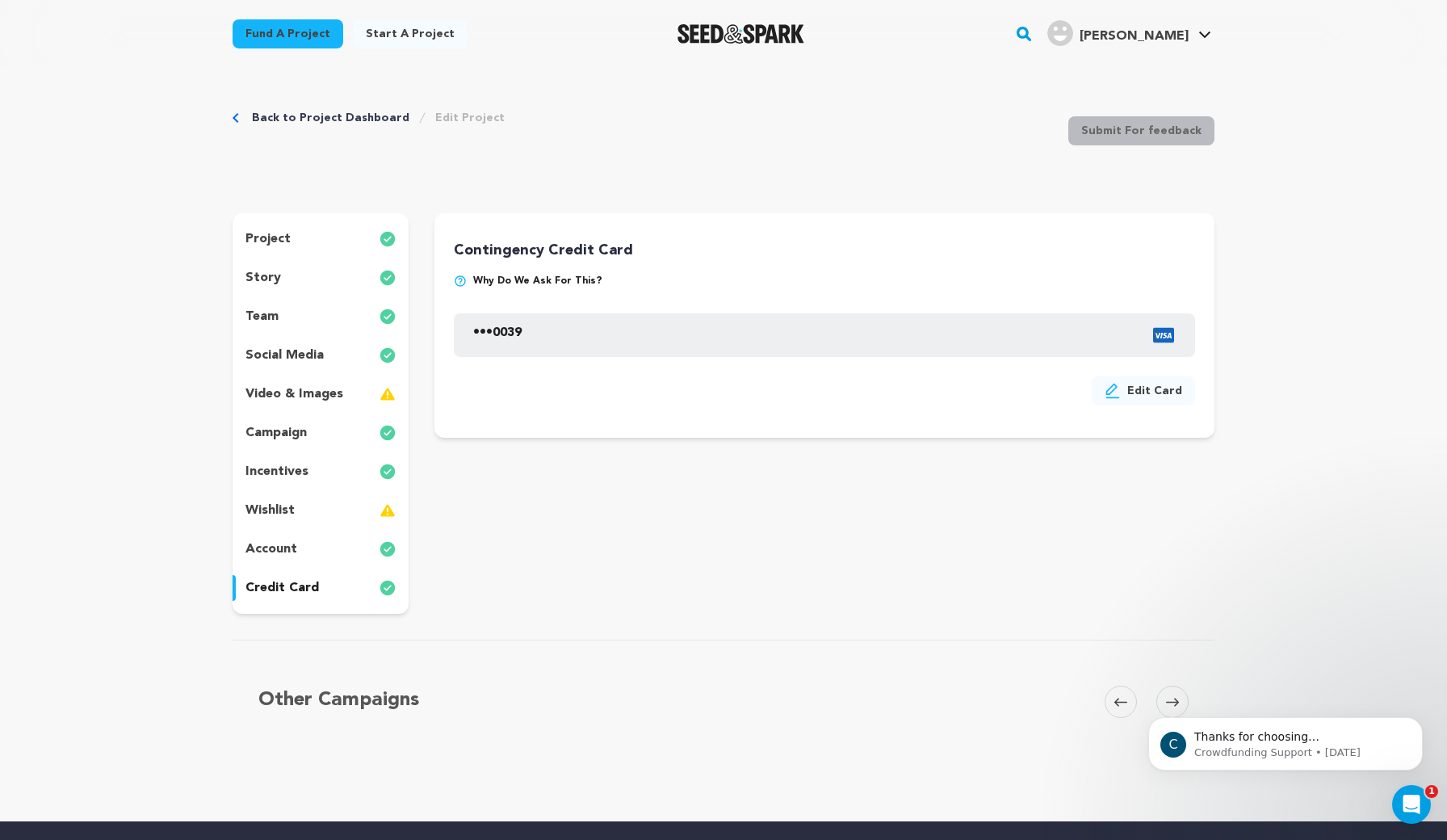
click at [283, 512] on p "wishlist" at bounding box center [270, 510] width 49 height 19
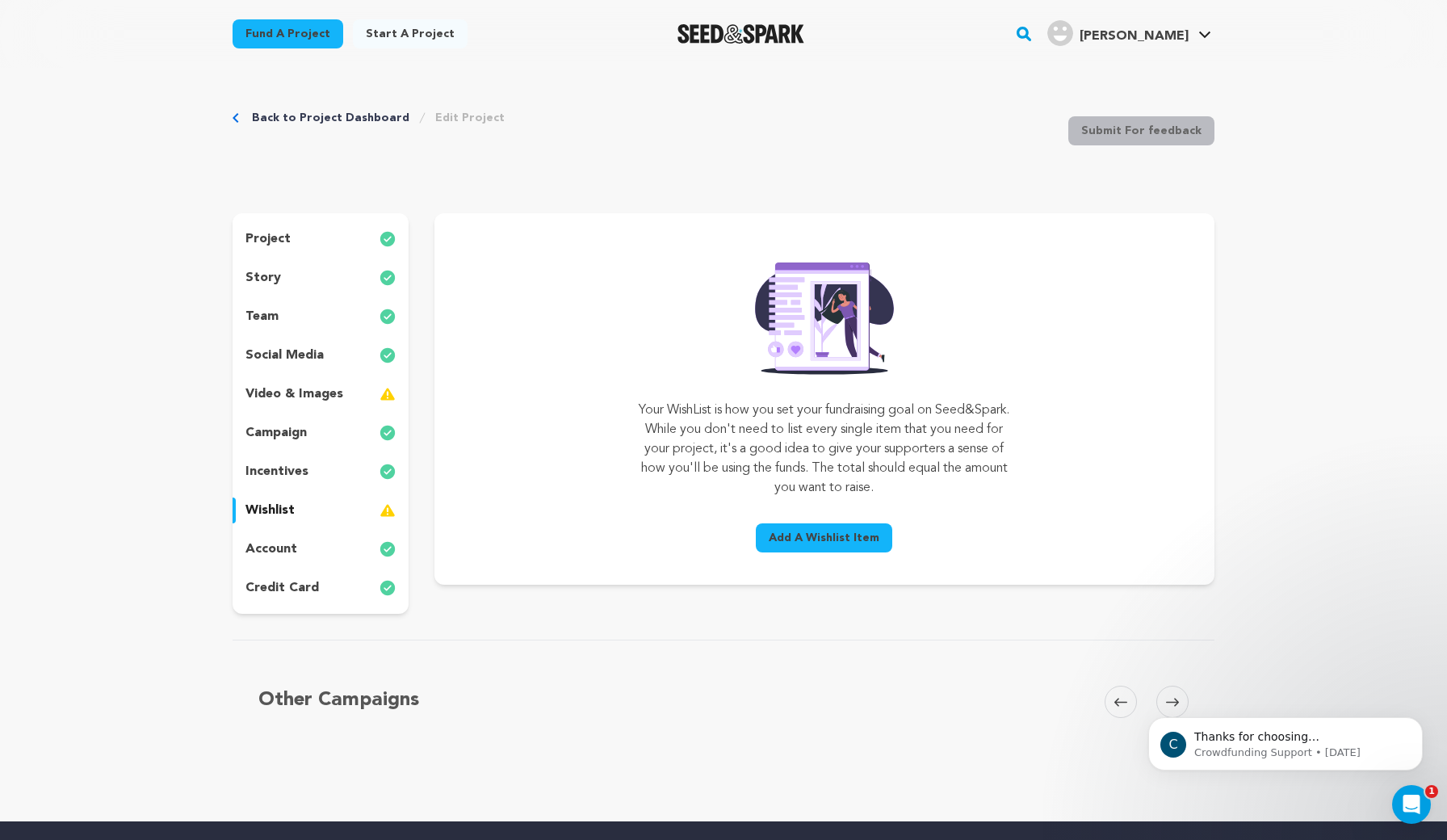
click at [839, 549] on button "Add A Wishlist Item" at bounding box center [823, 537] width 136 height 29
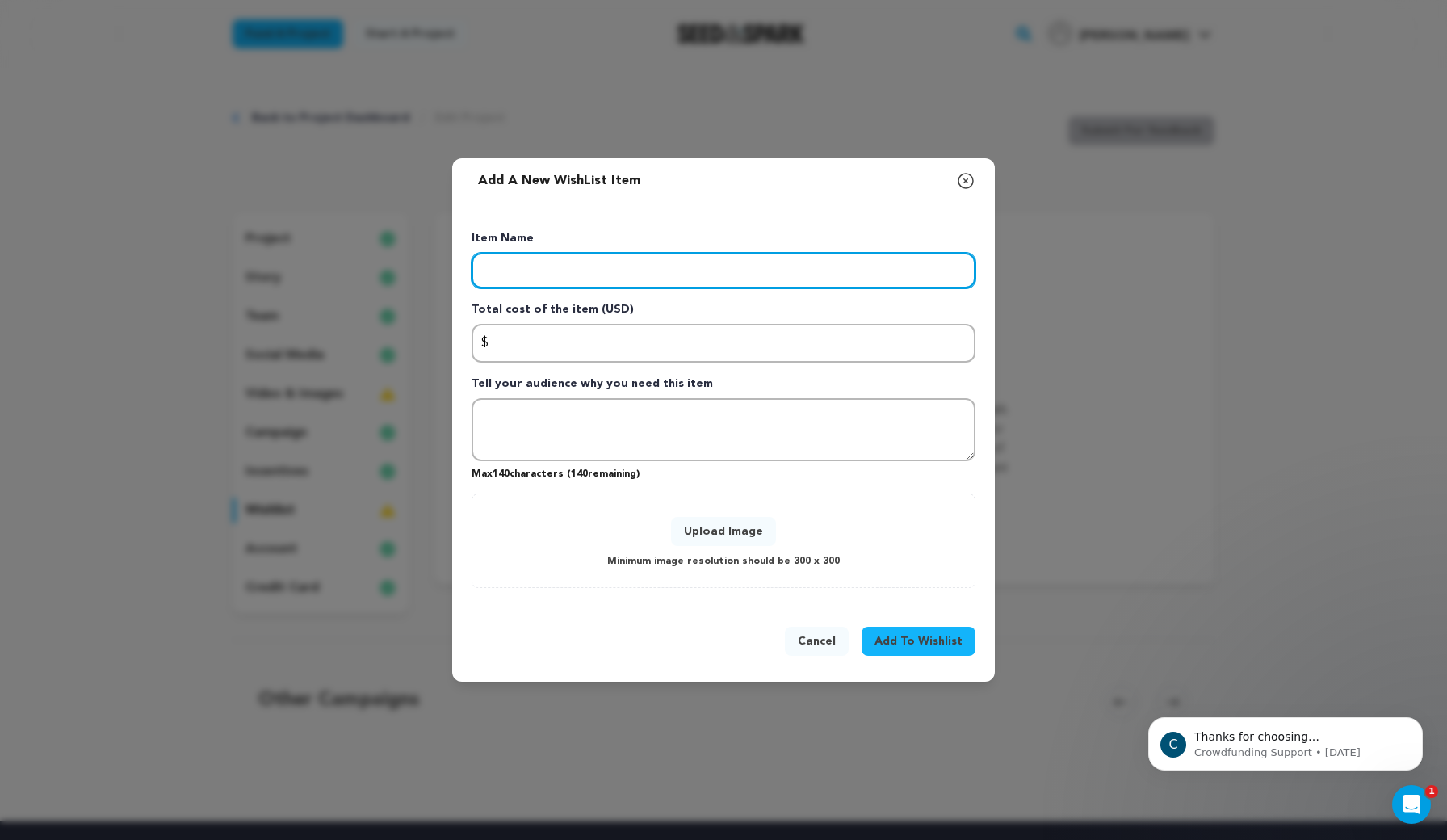
click at [572, 264] on input "Enter item name" at bounding box center [723, 270] width 504 height 36
click at [591, 272] on input "Enter item name" at bounding box center [723, 270] width 504 height 36
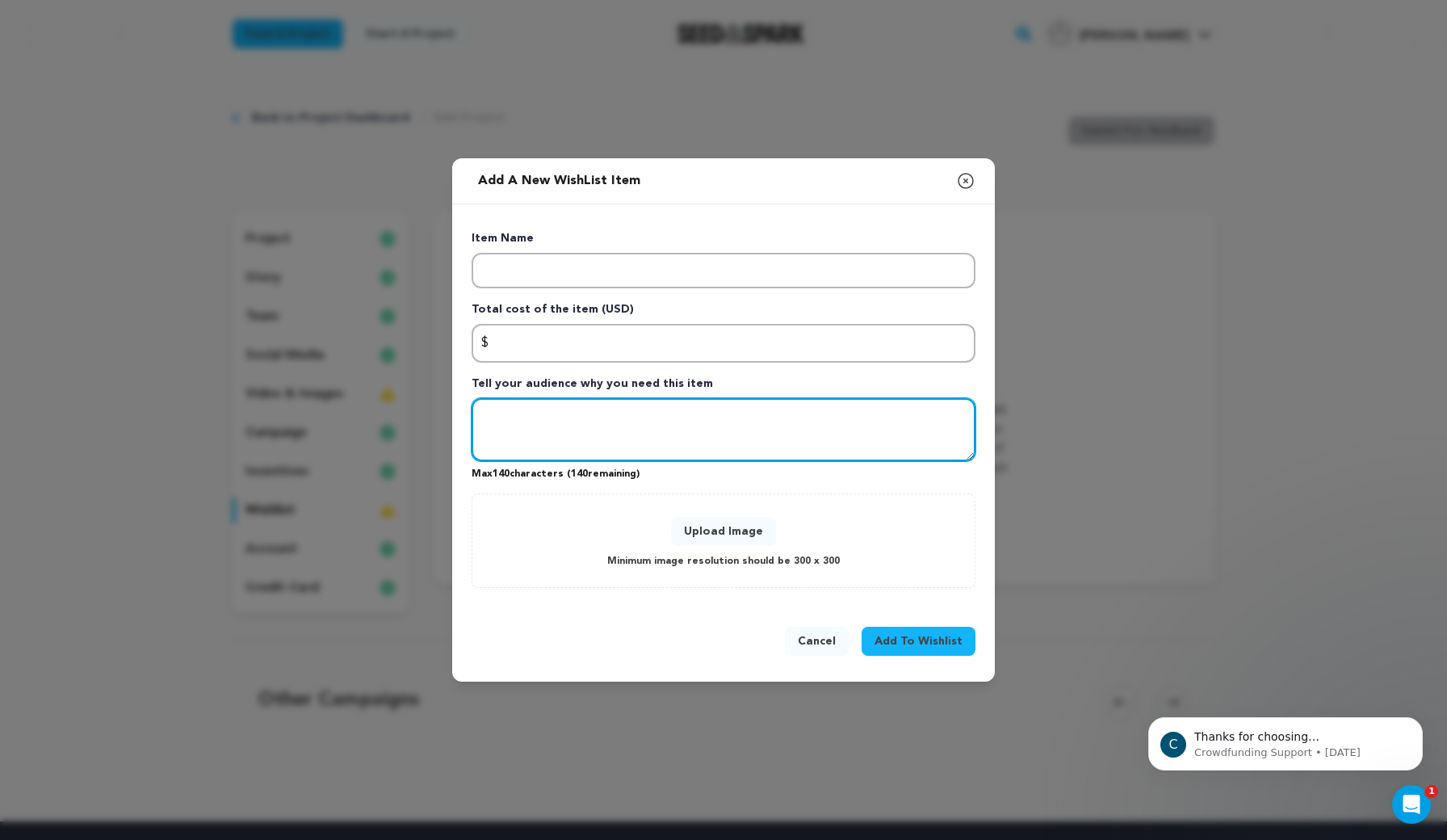
click at [531, 412] on textarea "Tell your audience why you need this item" at bounding box center [723, 429] width 504 height 63
paste textarea "Tier II THE APOTHECARY $350.00 Delve deeper into Fairyland's lore."
click at [580, 415] on textarea "Tier II THE APOTHECARY $350.00 Delve deeper into Fairyland's lore." at bounding box center [723, 429] width 504 height 63
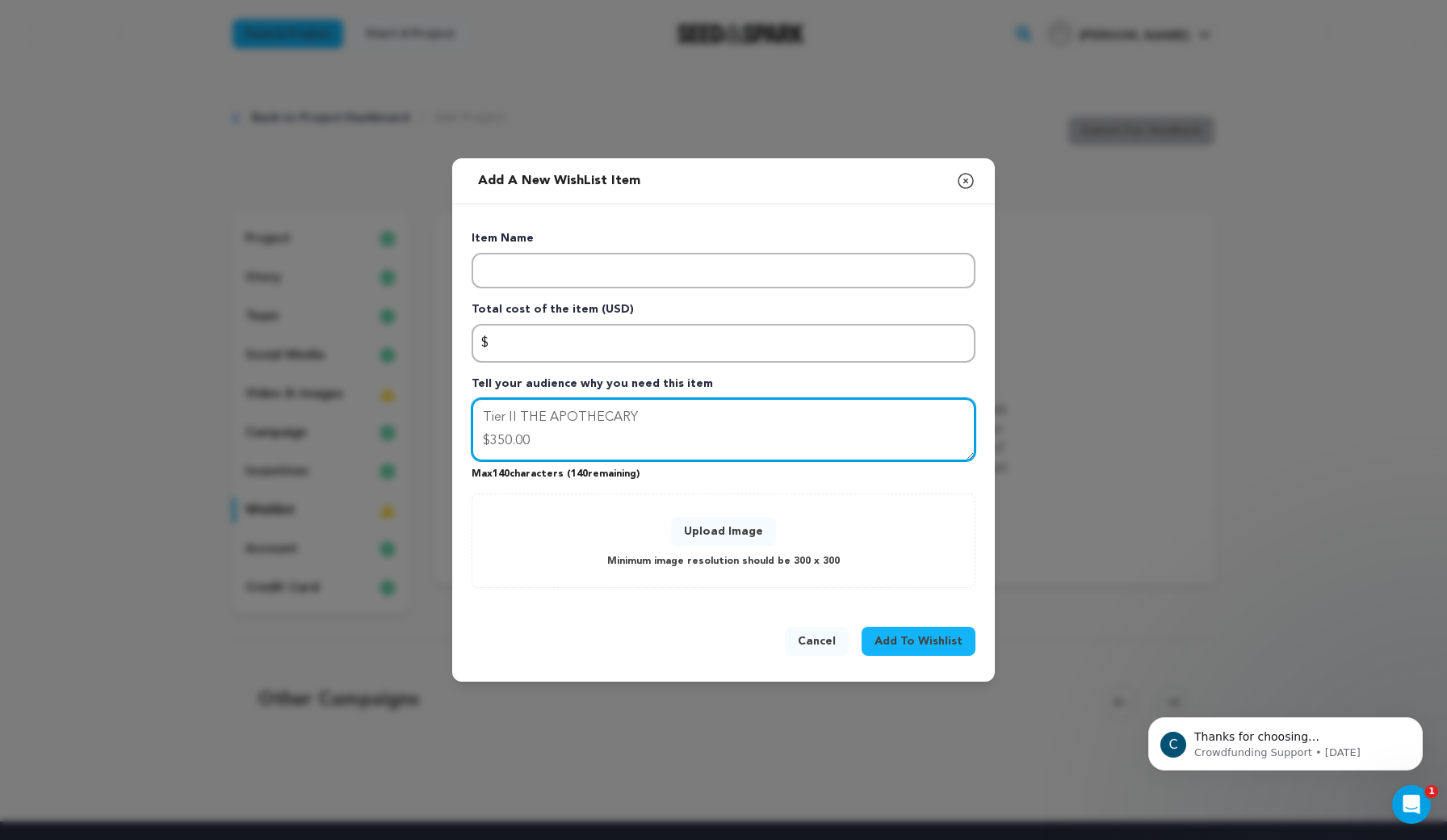
drag, startPoint x: 311, startPoint y: 79, endPoint x: 462, endPoint y: 376, distance: 333.2
click at [462, 376] on div "Item Name Total cost of the item (USD) $ Amount Tell your audience why you need…" at bounding box center [723, 405] width 543 height 402
type textarea "Tier II THE APOTHECARY $350.00 Delve deeper into Fairyland's lore."
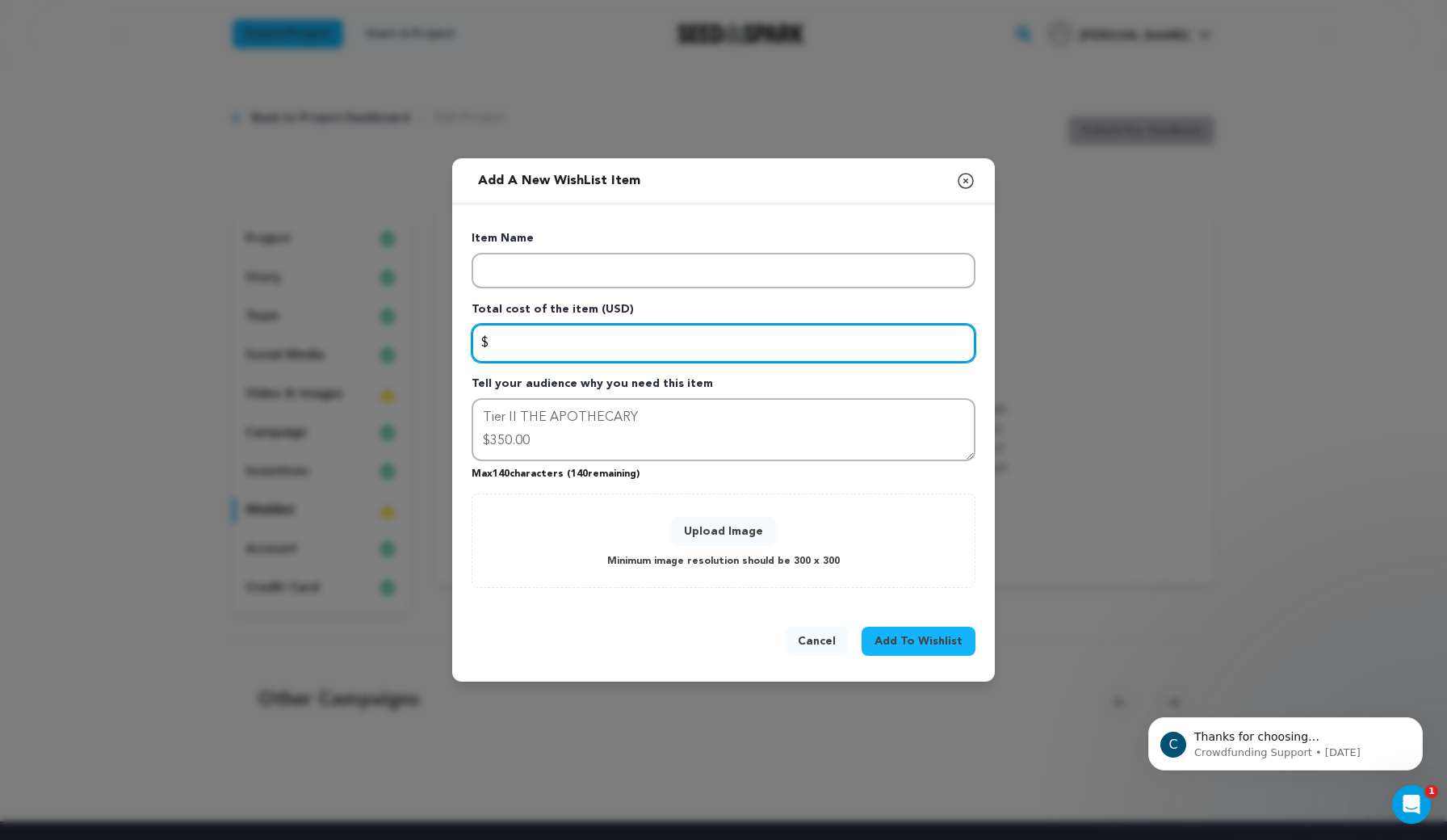
drag, startPoint x: 462, startPoint y: 376, endPoint x: 544, endPoint y: 333, distance: 92.6
click at [544, 333] on input "Enter total cost of the item" at bounding box center [723, 343] width 504 height 38
type input "350"
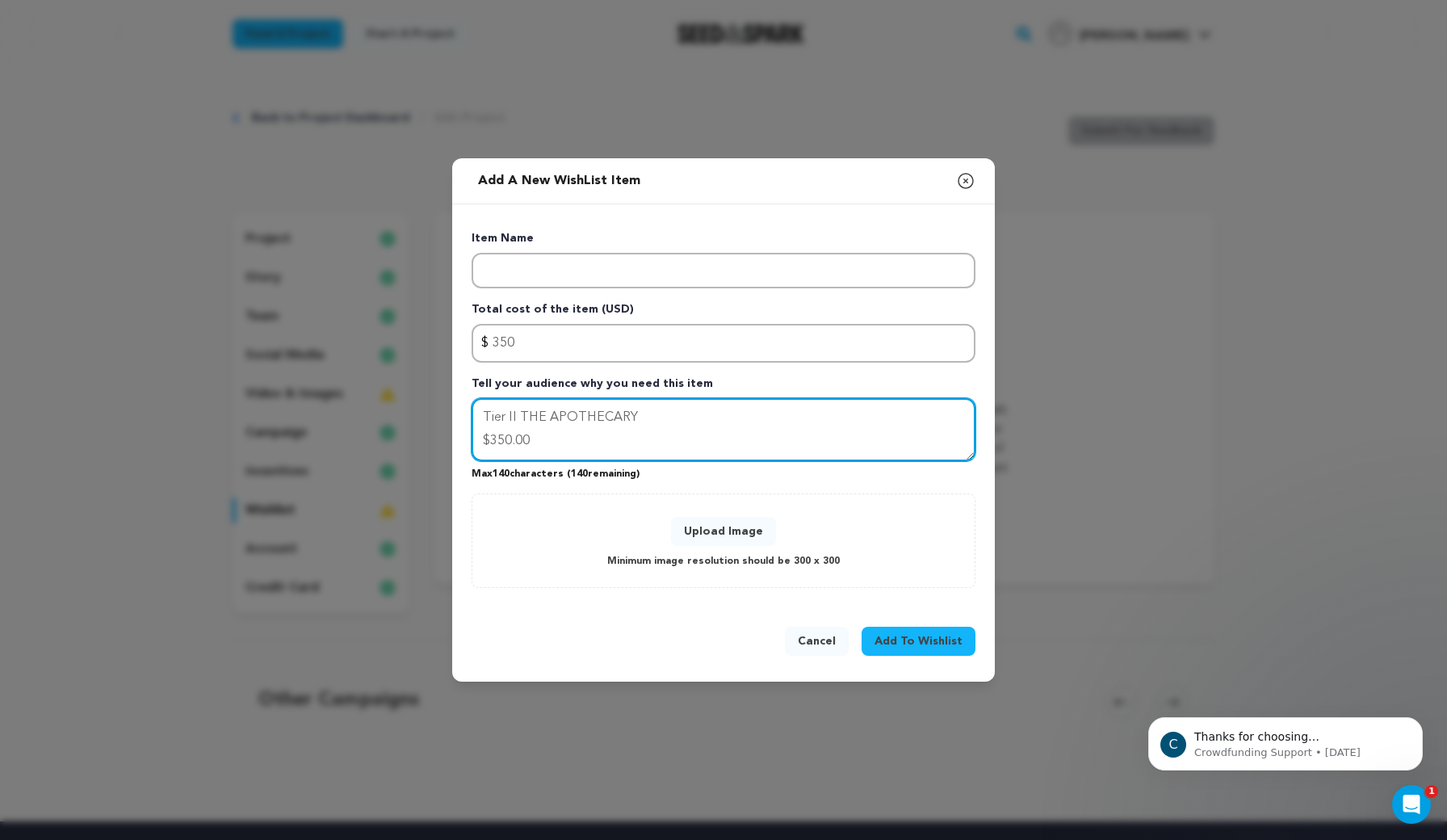
drag, startPoint x: 544, startPoint y: 333, endPoint x: 446, endPoint y: 415, distance: 127.8
click at [446, 415] on div "Add a new WishList item Close modal Item Name Total cost of the item (USD) $ Am…" at bounding box center [723, 420] width 1447 height 840
type textarea "$350.00 Delve deeper into Fairyland's lore."
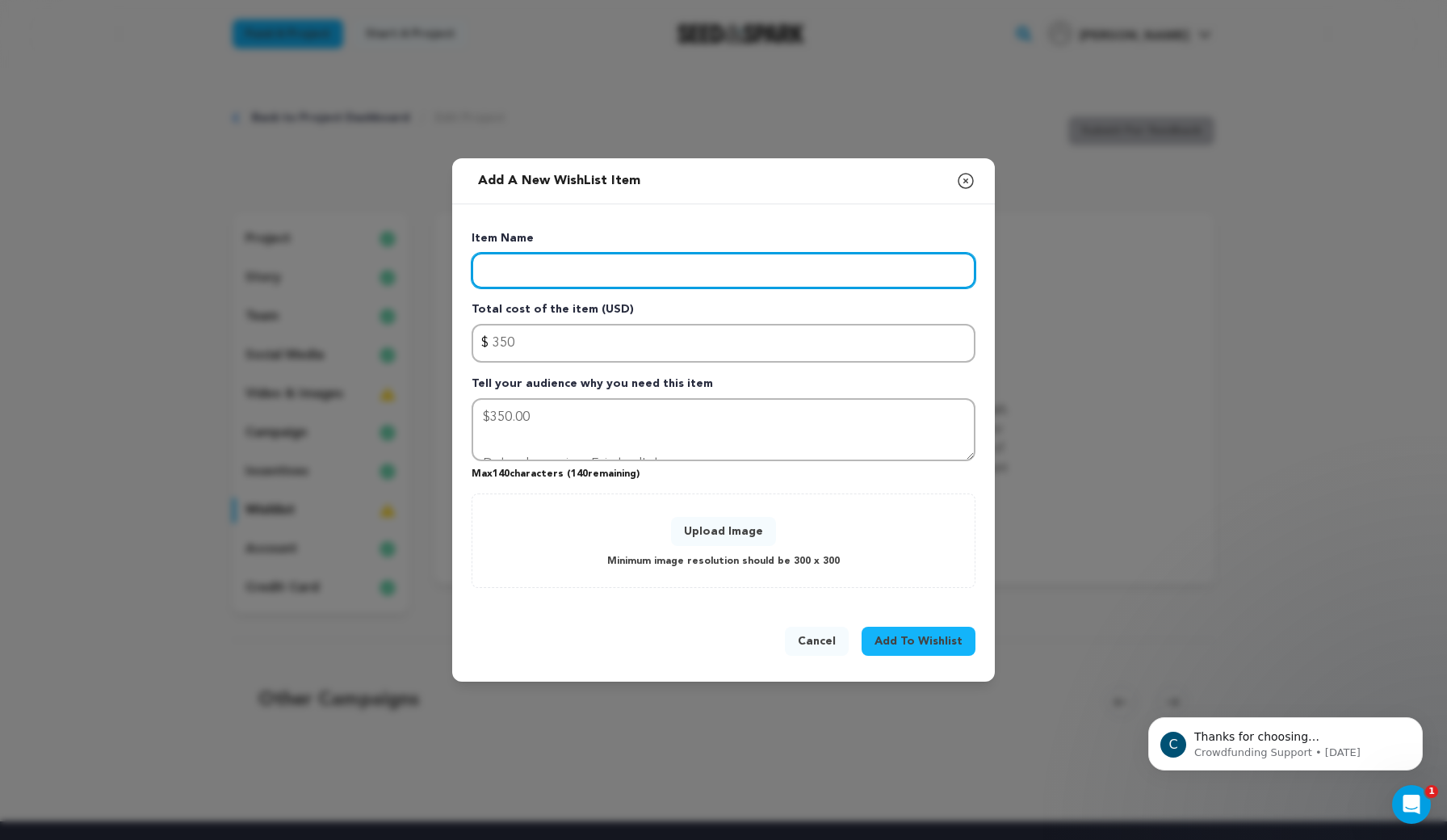
click at [506, 261] on input "Enter item name" at bounding box center [723, 270] width 504 height 36
paste input "Tier II THE APOTHECARY"
type input "Tier II THE APOTHECARY"
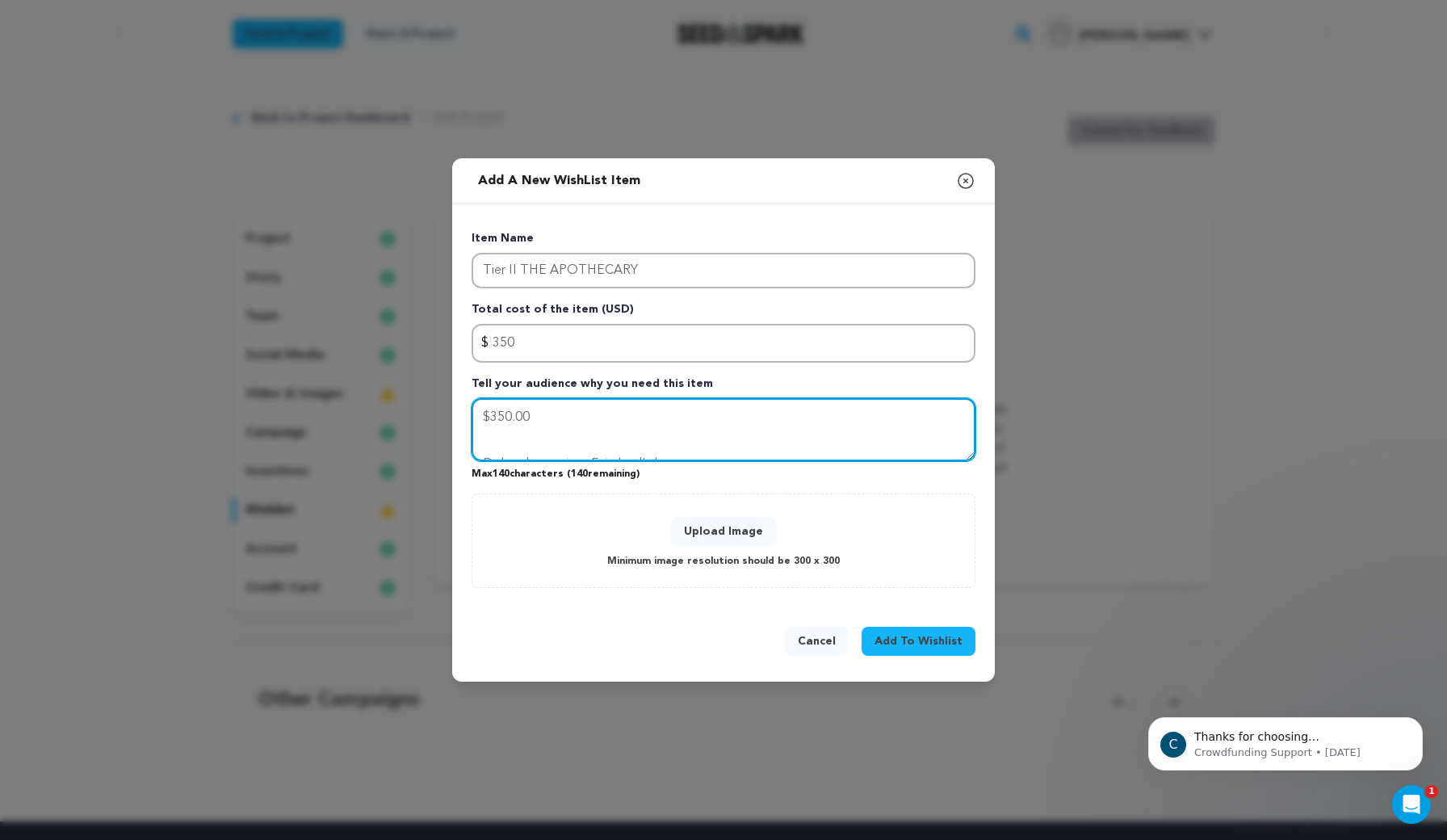
drag, startPoint x: 543, startPoint y: 440, endPoint x: 466, endPoint y: 436, distance: 77.1
click at [466, 436] on div "Item Name Tier II THE APOTHECARY Total cost of the item (USD) $ Amount 350 Tell…" at bounding box center [723, 405] width 543 height 402
click at [477, 454] on textarea "Delve deeper into Fairyland's lore." at bounding box center [723, 429] width 504 height 63
click at [488, 415] on textarea "Delve deeper into Fairyland's lore." at bounding box center [723, 429] width 504 height 63
click at [687, 415] on textarea "Delve deeper into Fairyland's lore." at bounding box center [723, 429] width 504 height 63
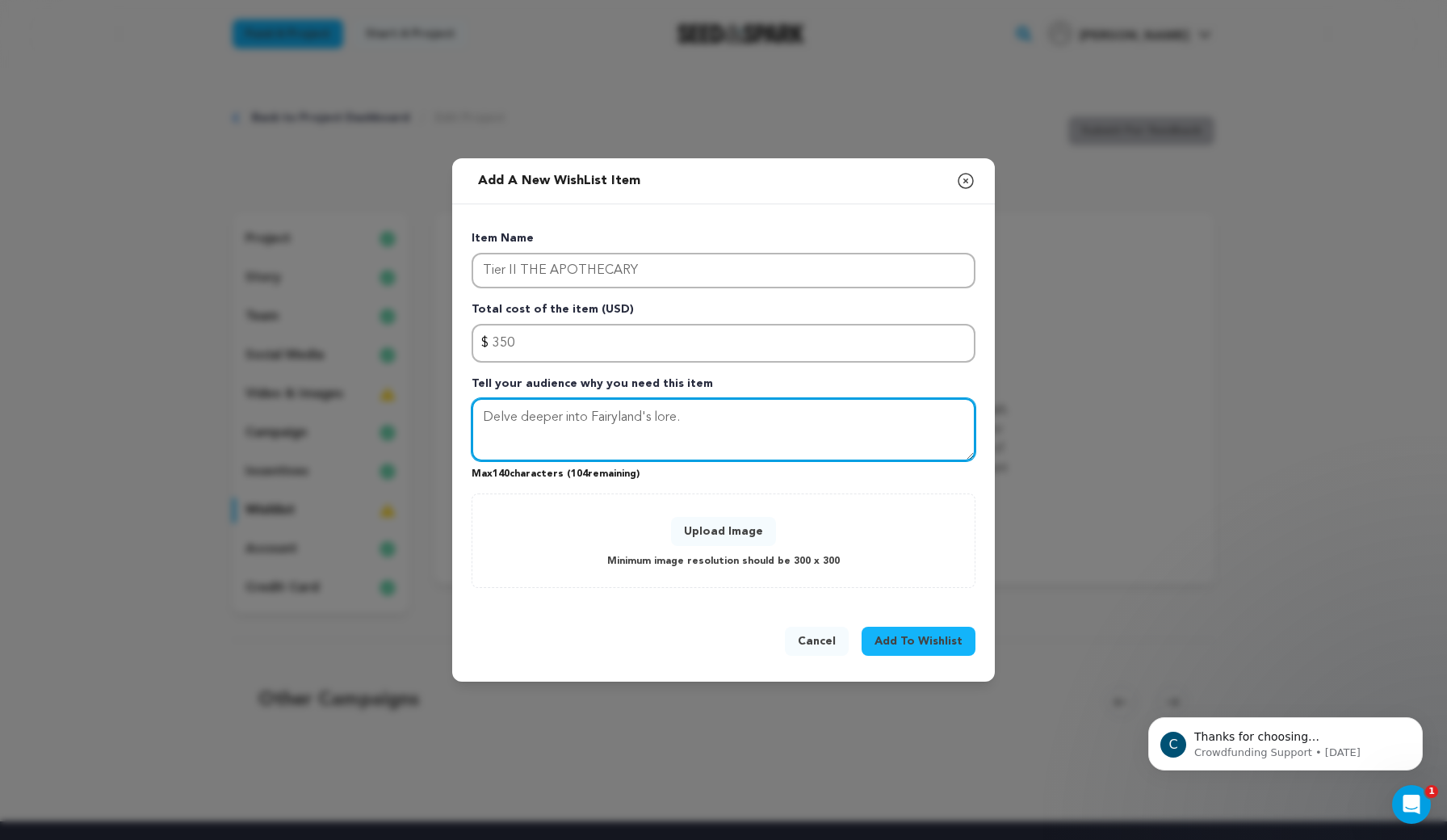
paste textarea "◦Two (2) tickets to a current FAIRYLAND Live Performance ◦One (1) Virtual exper…"
click at [486, 426] on textarea "Delve deeper into Fairyland's lore. ◦Two (2) tickets to a current FAIRYLAND Liv…" at bounding box center [723, 429] width 504 height 63
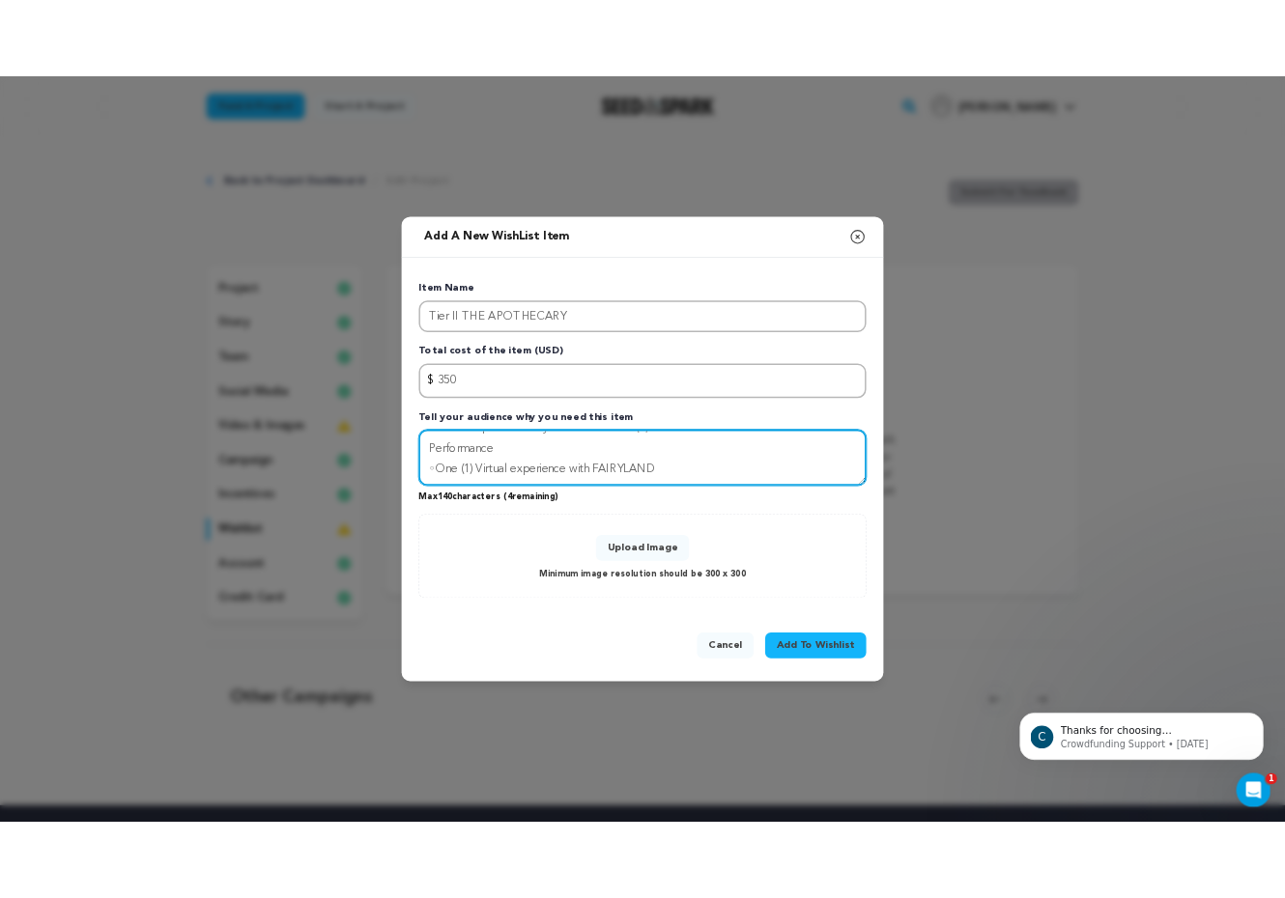
scroll to position [13, 0]
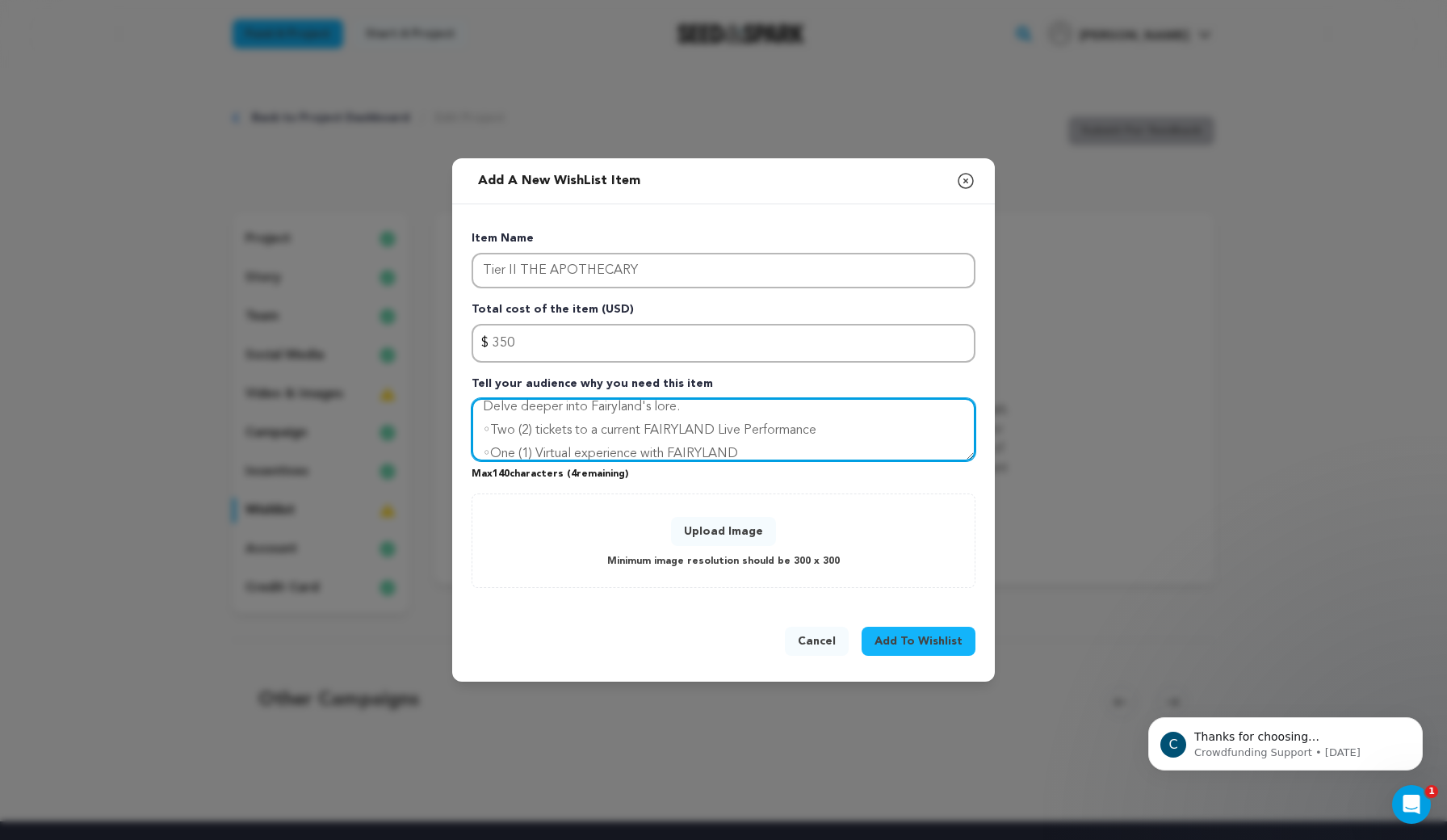
type textarea "Delve deeper into Fairyland's lore. ◦Two (2) tickets to a current FAIRYLAND Liv…"
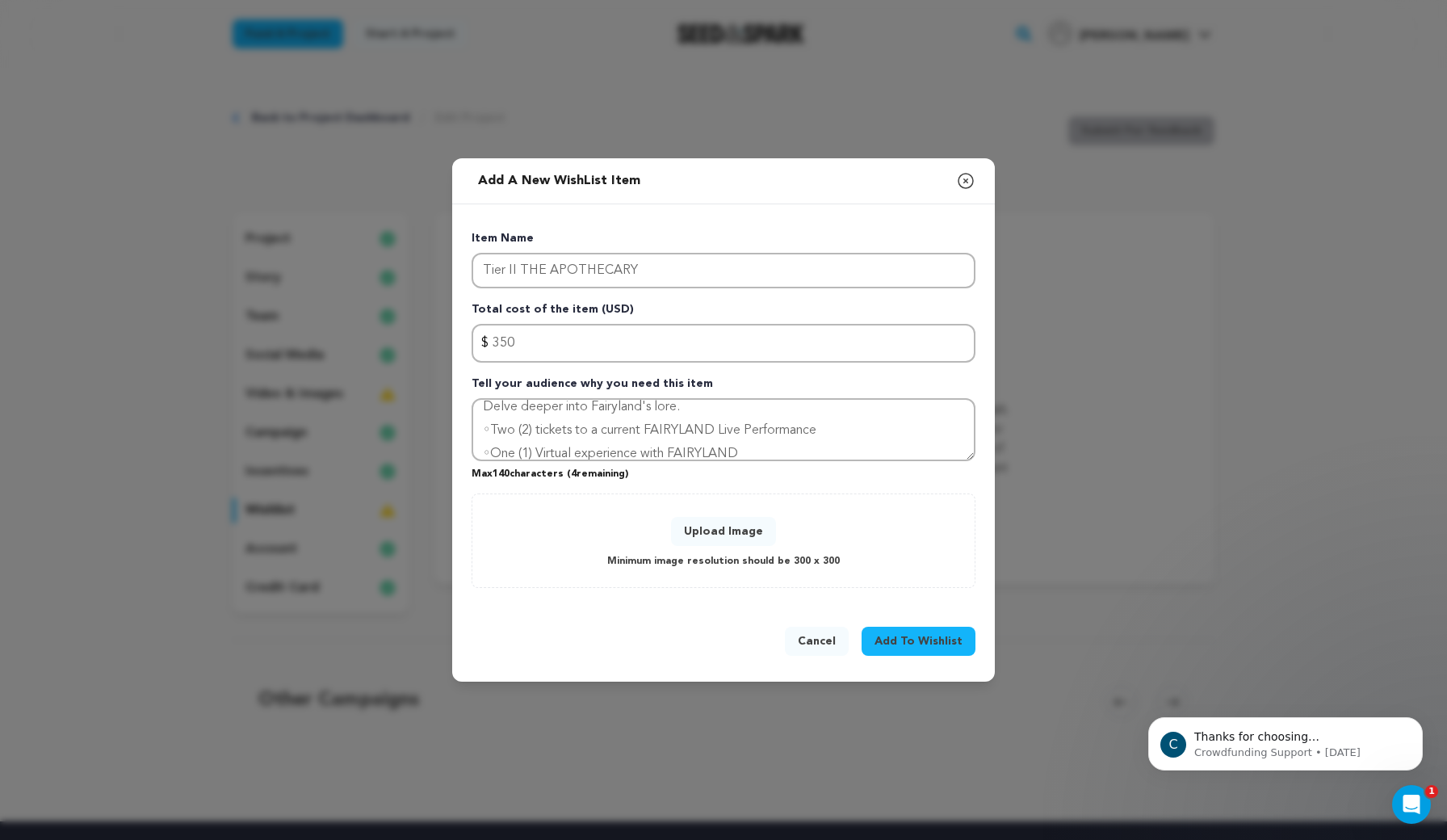
click at [924, 641] on span "Add To Wishlist" at bounding box center [918, 640] width 88 height 16
click at [716, 534] on button "Upload Image" at bounding box center [724, 531] width 105 height 29
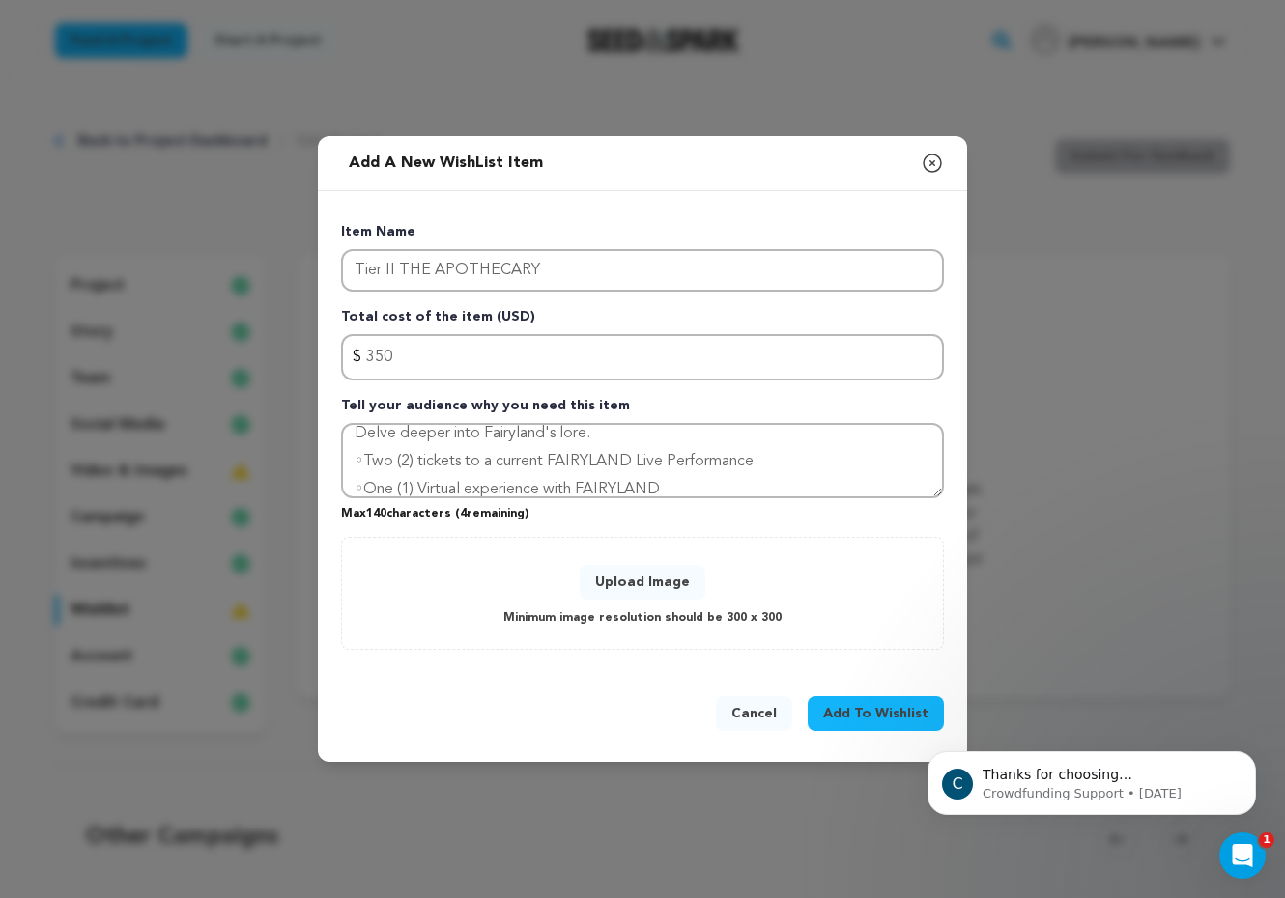
click at [647, 587] on button "Upload Image" at bounding box center [643, 582] width 126 height 35
click at [661, 579] on button "Upload Image" at bounding box center [643, 582] width 126 height 35
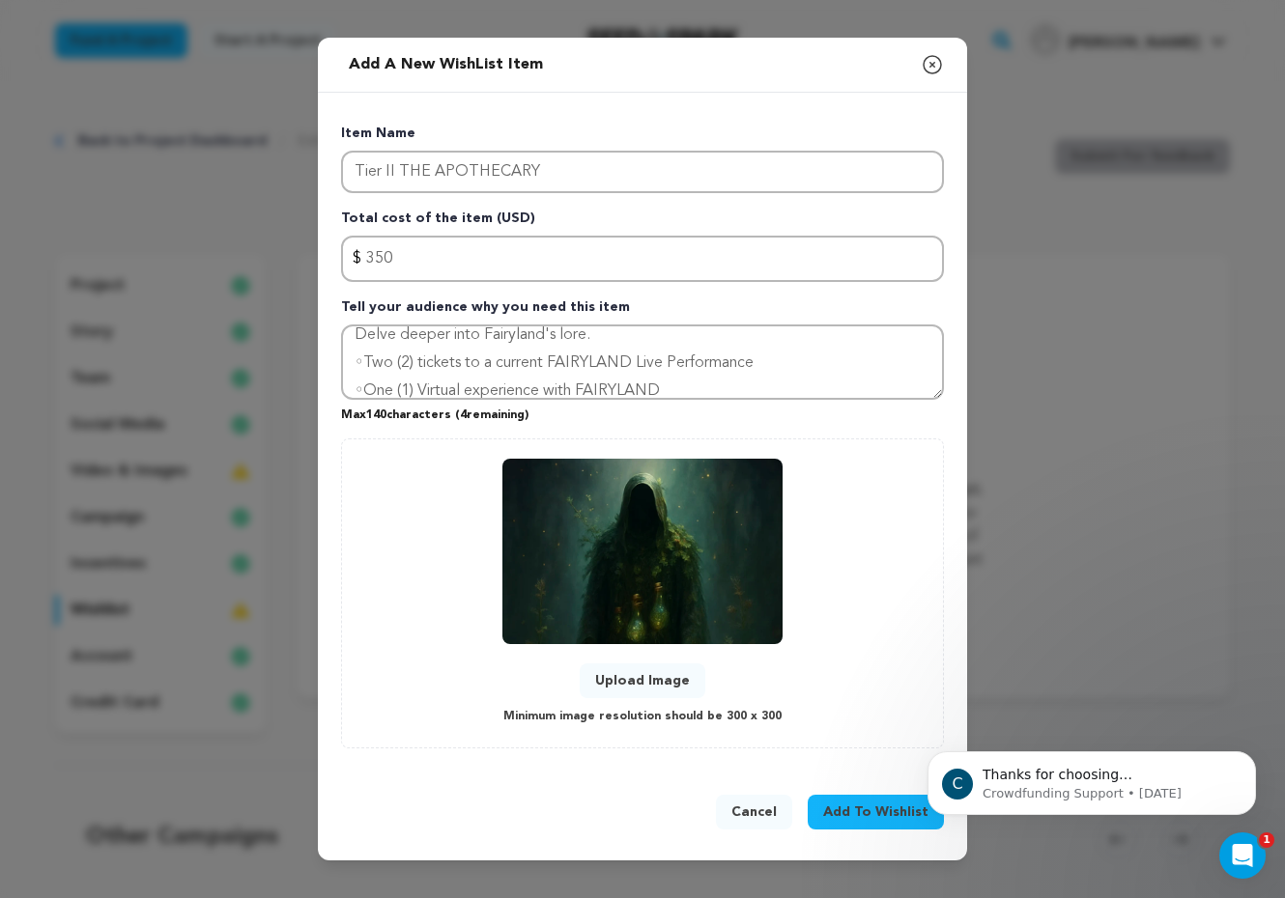
click at [862, 818] on span "Add To Wishlist" at bounding box center [875, 812] width 105 height 19
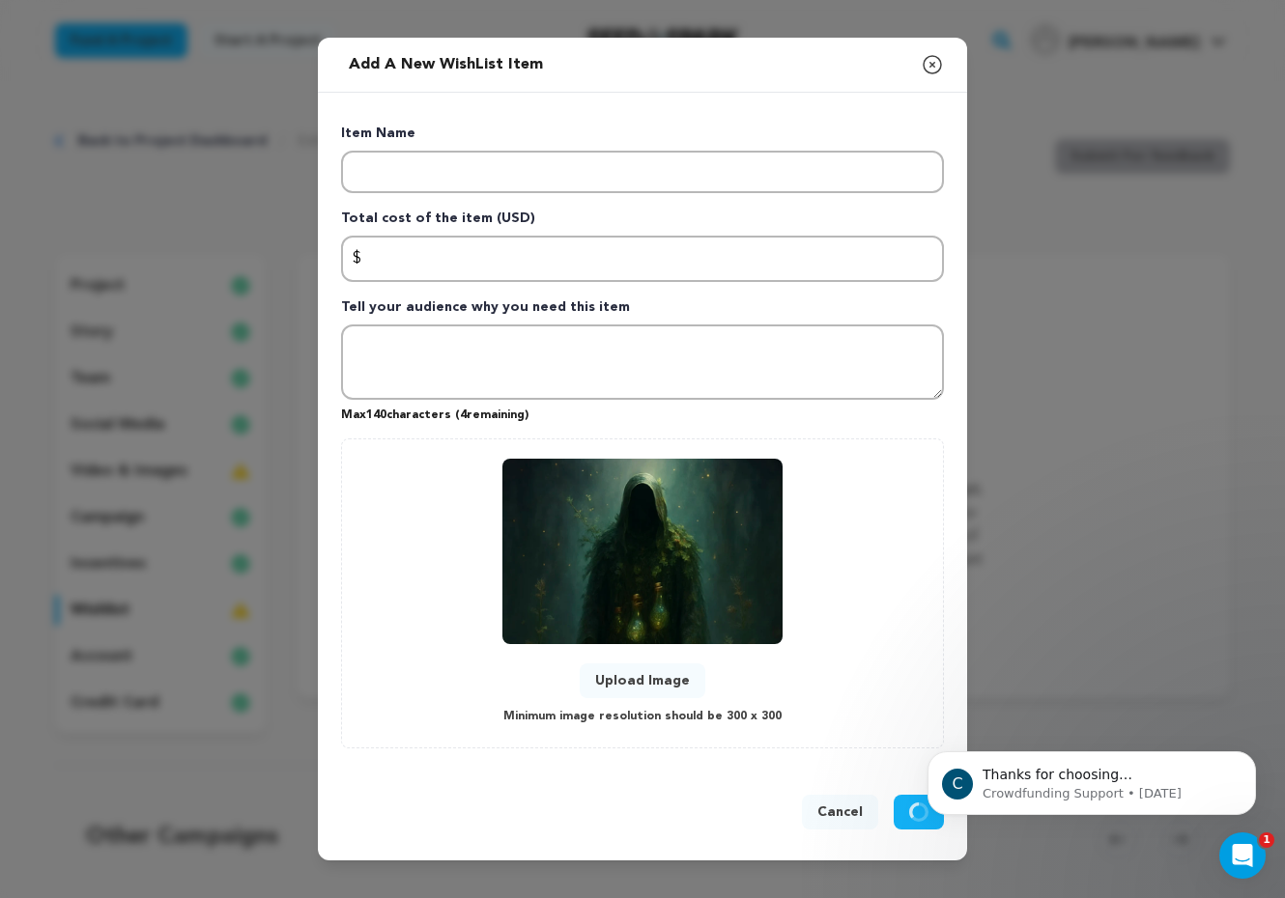
scroll to position [0, 0]
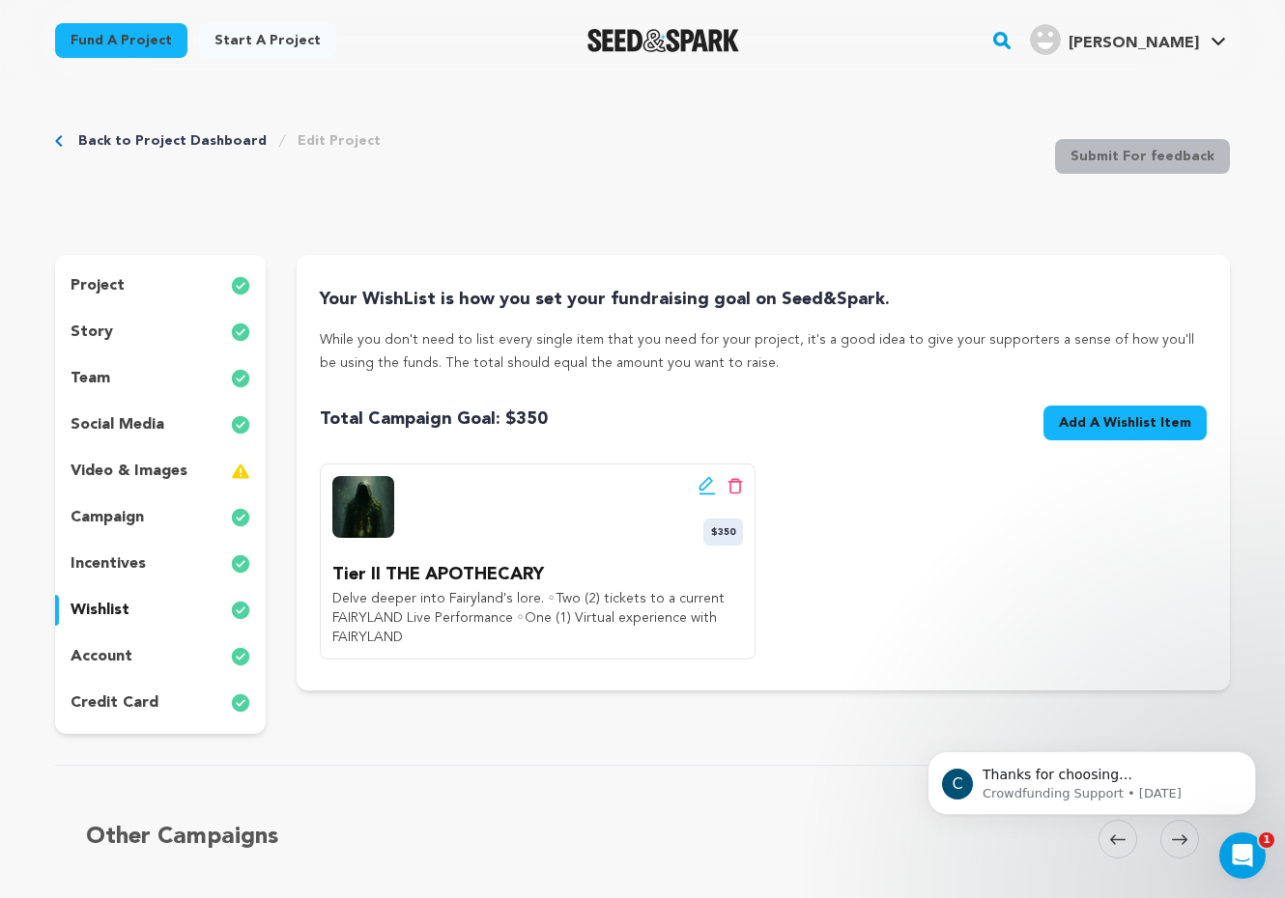
click at [1122, 420] on span "Add A Wishlist Item" at bounding box center [1125, 422] width 132 height 19
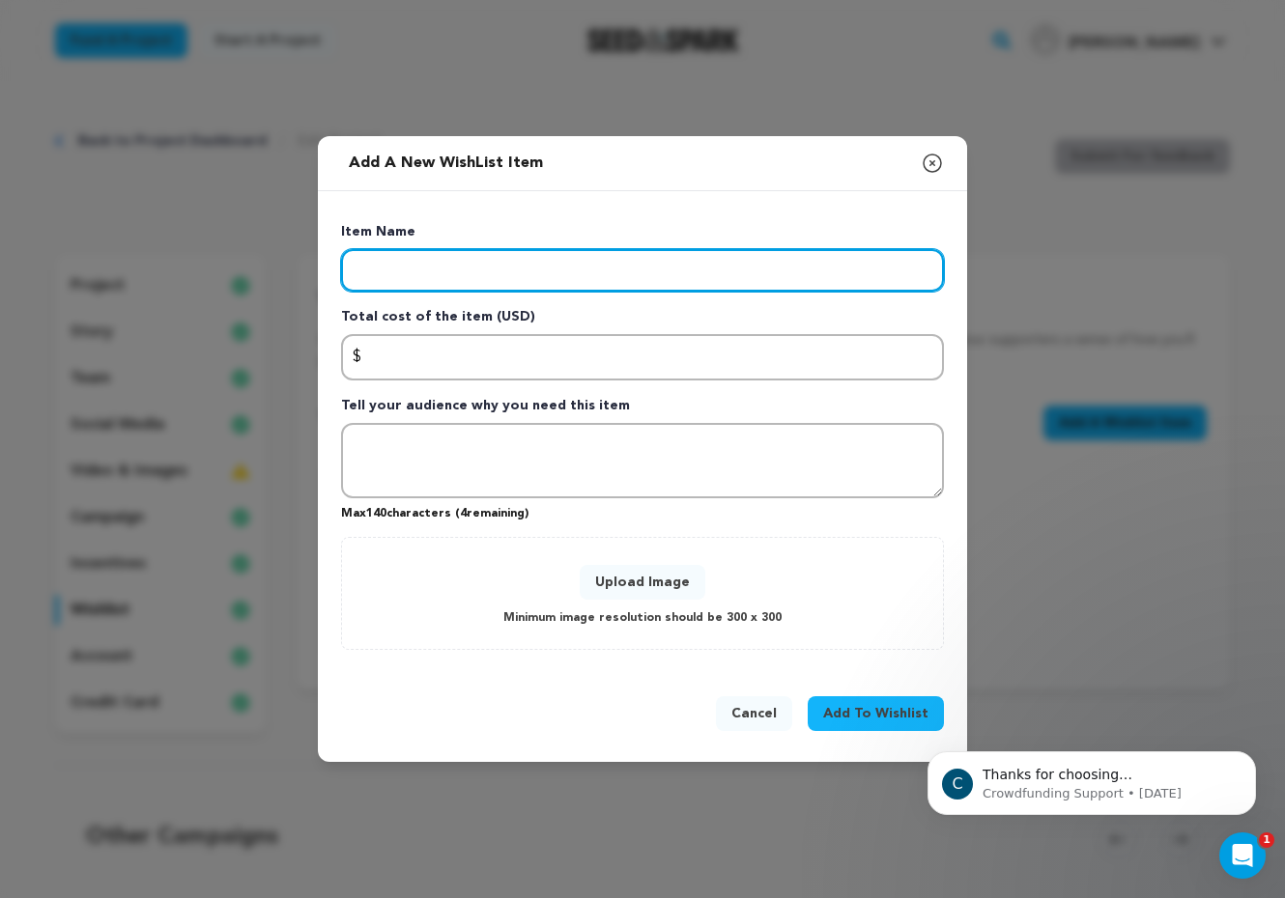
click at [491, 254] on input "Enter item name" at bounding box center [642, 270] width 603 height 43
paste input "Tier I THE SEEKERS"
type input "Tier I THE SEEKERS"
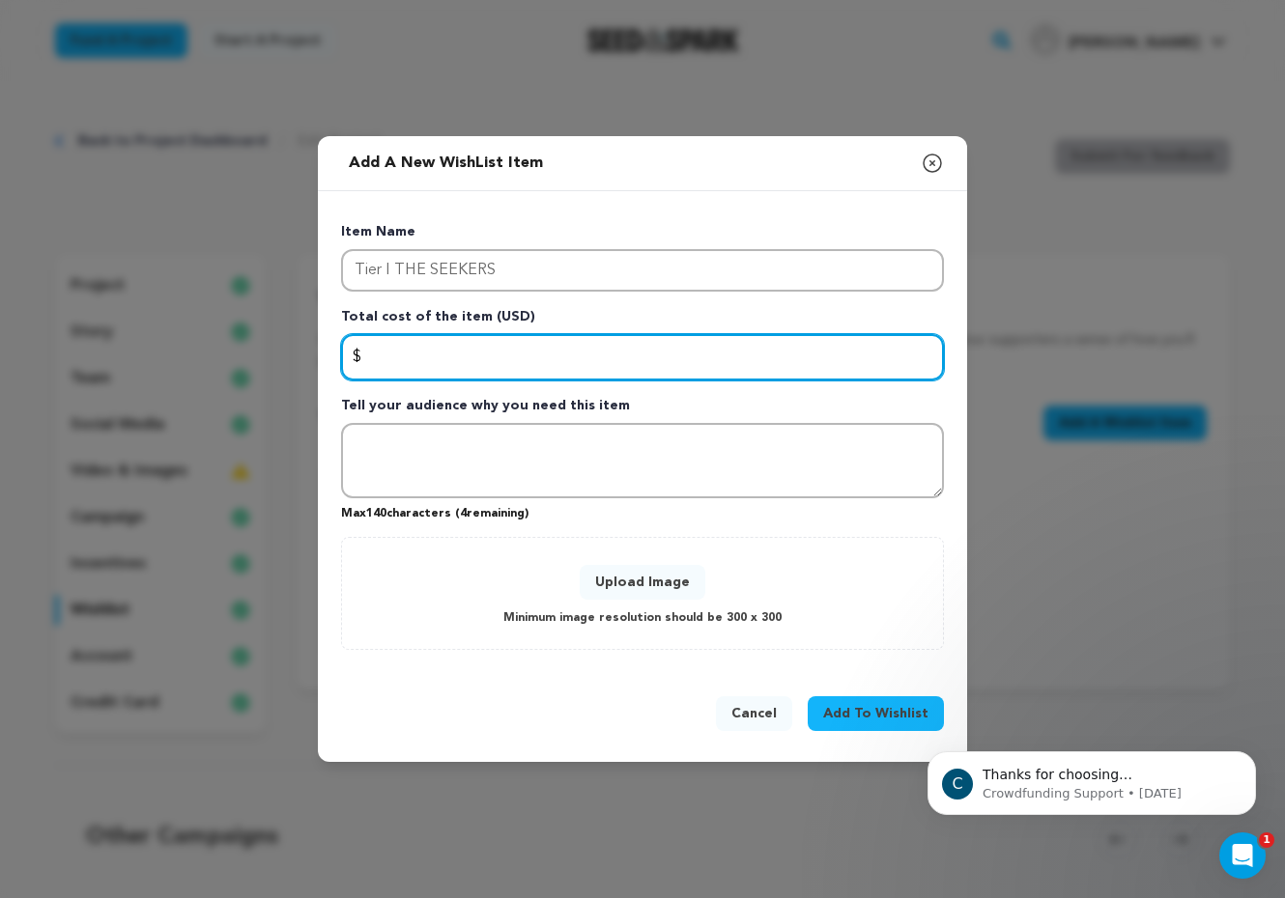
click at [372, 365] on input "Enter total cost of the item" at bounding box center [642, 357] width 603 height 46
type input "250"
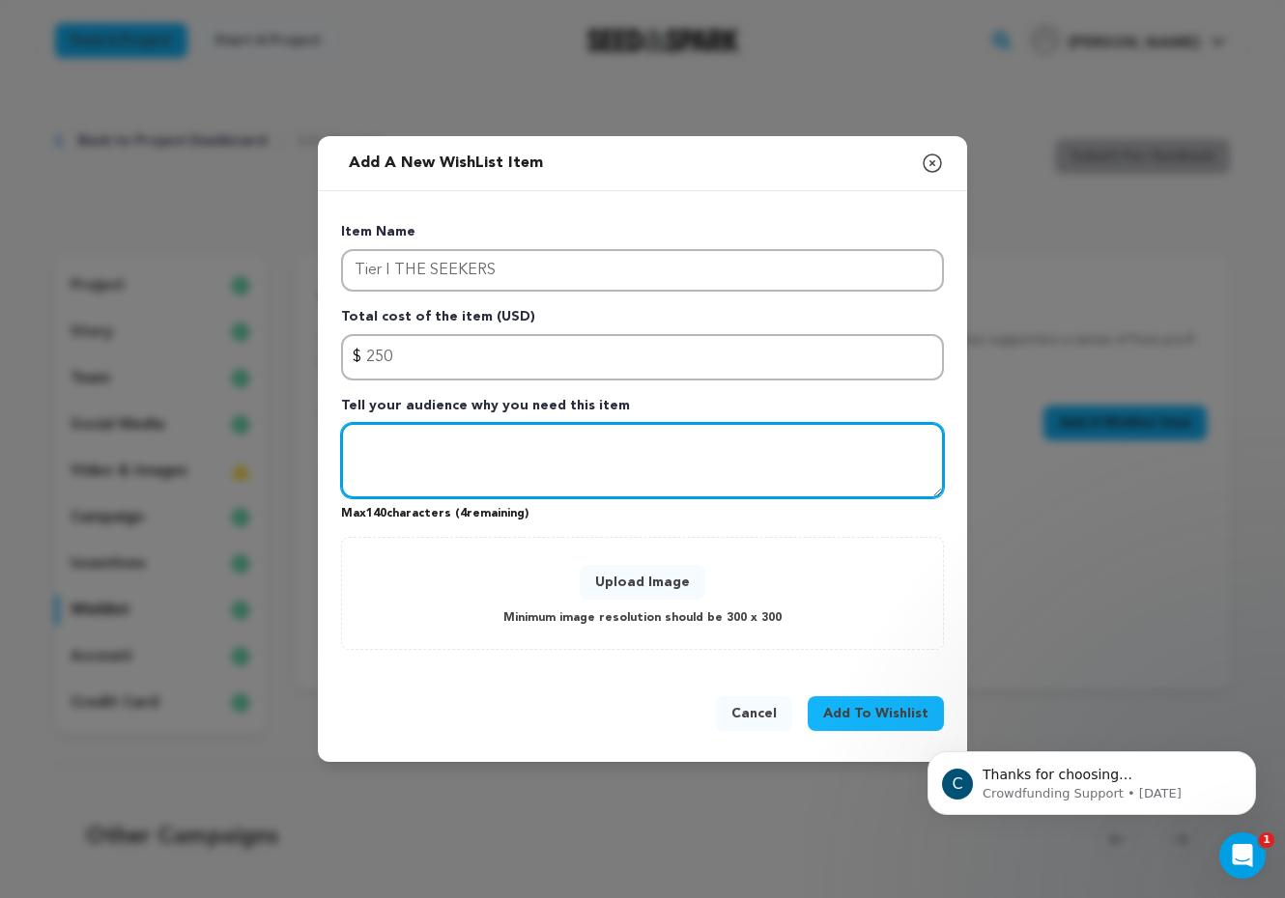
click at [406, 488] on textarea "Tell your audience why you need this item" at bounding box center [642, 460] width 603 height 75
click at [364, 449] on textarea "Tell your audience why you need this item" at bounding box center [642, 460] width 603 height 75
paste textarea "A delicate offering from the edge of the veil. ◦One (1) ticket to a current FAI…"
type textarea "A delicate offering from the edge of the veil. ◦One (1) ticket to a current FAI…"
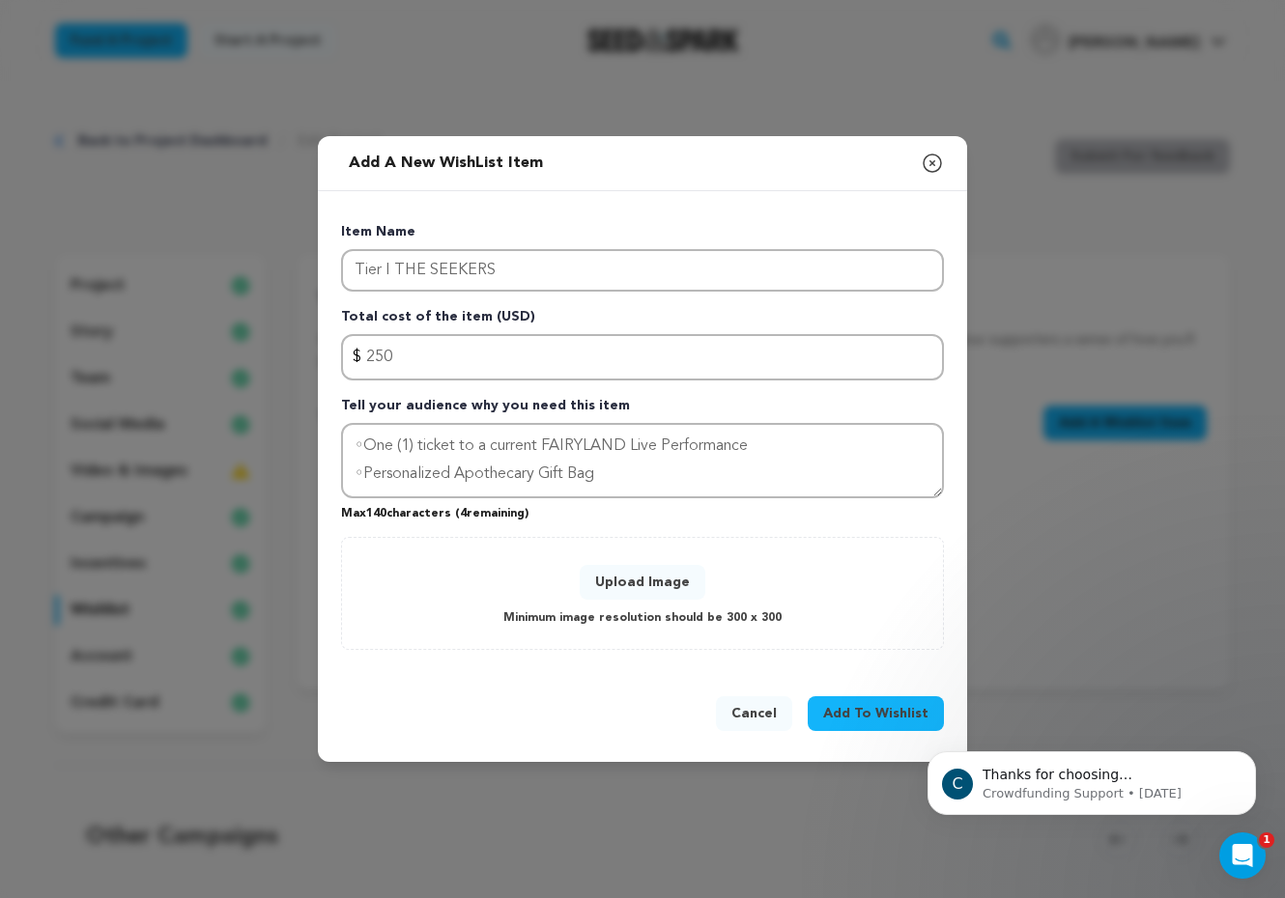
click at [652, 585] on button "Upload Image" at bounding box center [643, 582] width 126 height 35
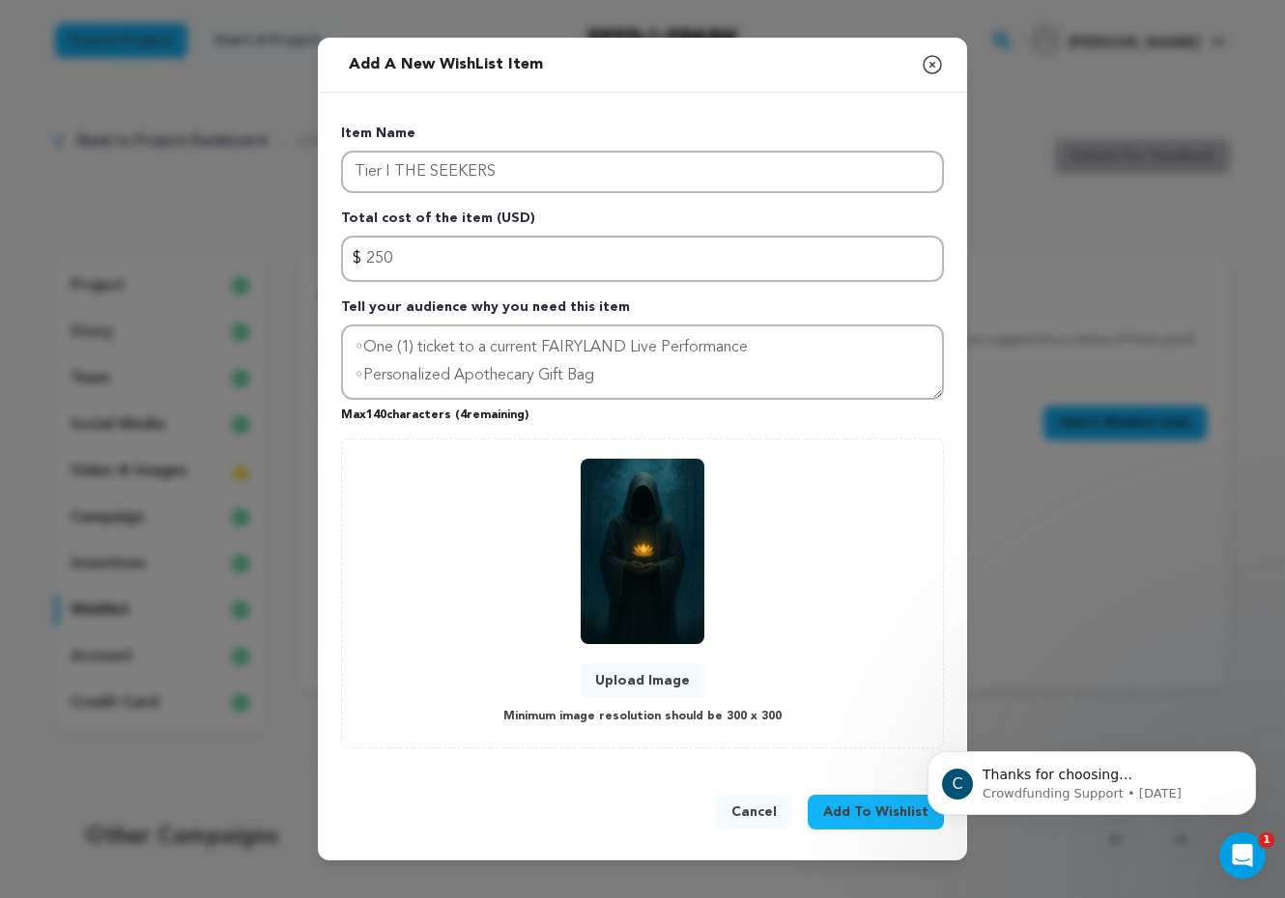
click at [882, 812] on span "Add To Wishlist" at bounding box center [875, 812] width 105 height 19
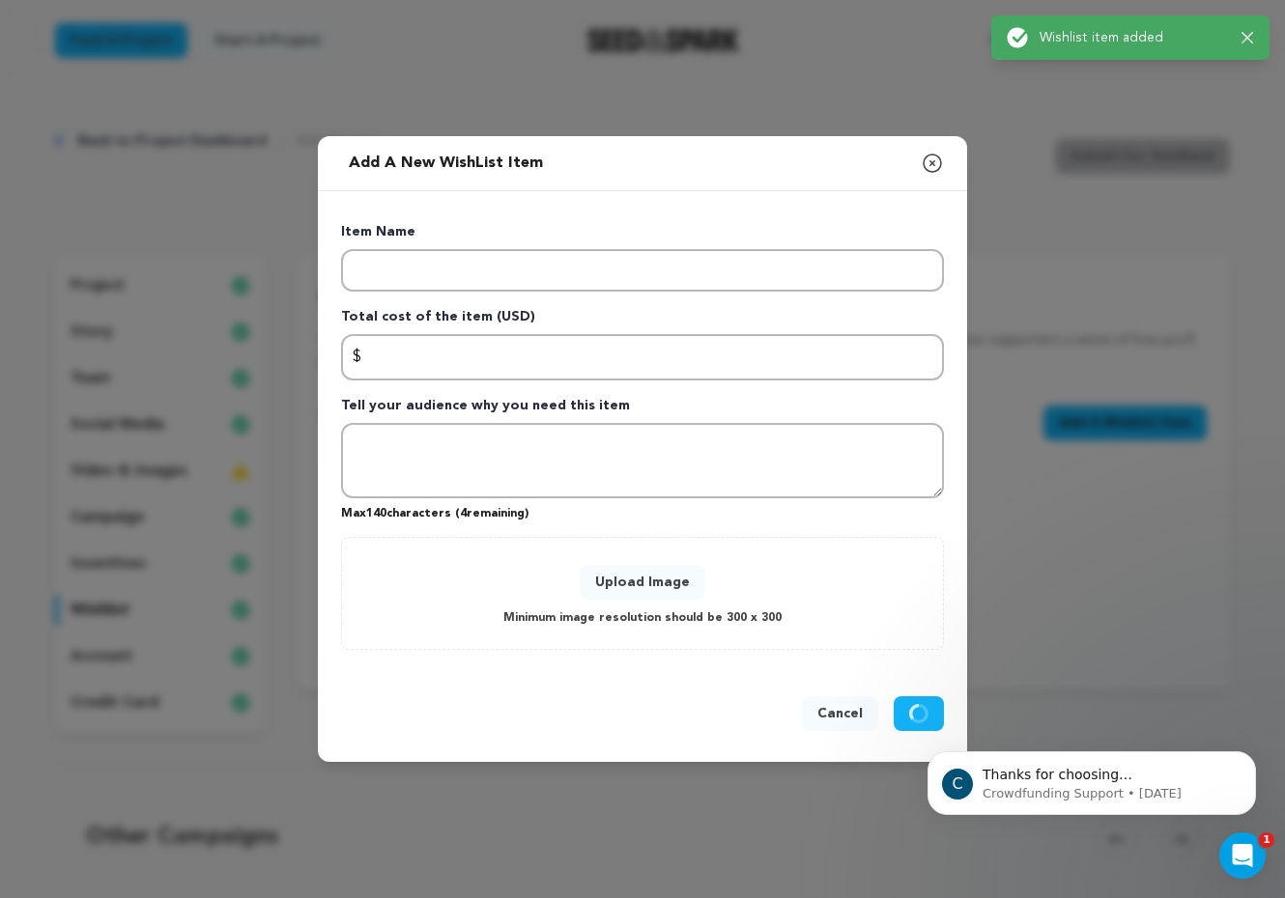
scroll to position [0, 0]
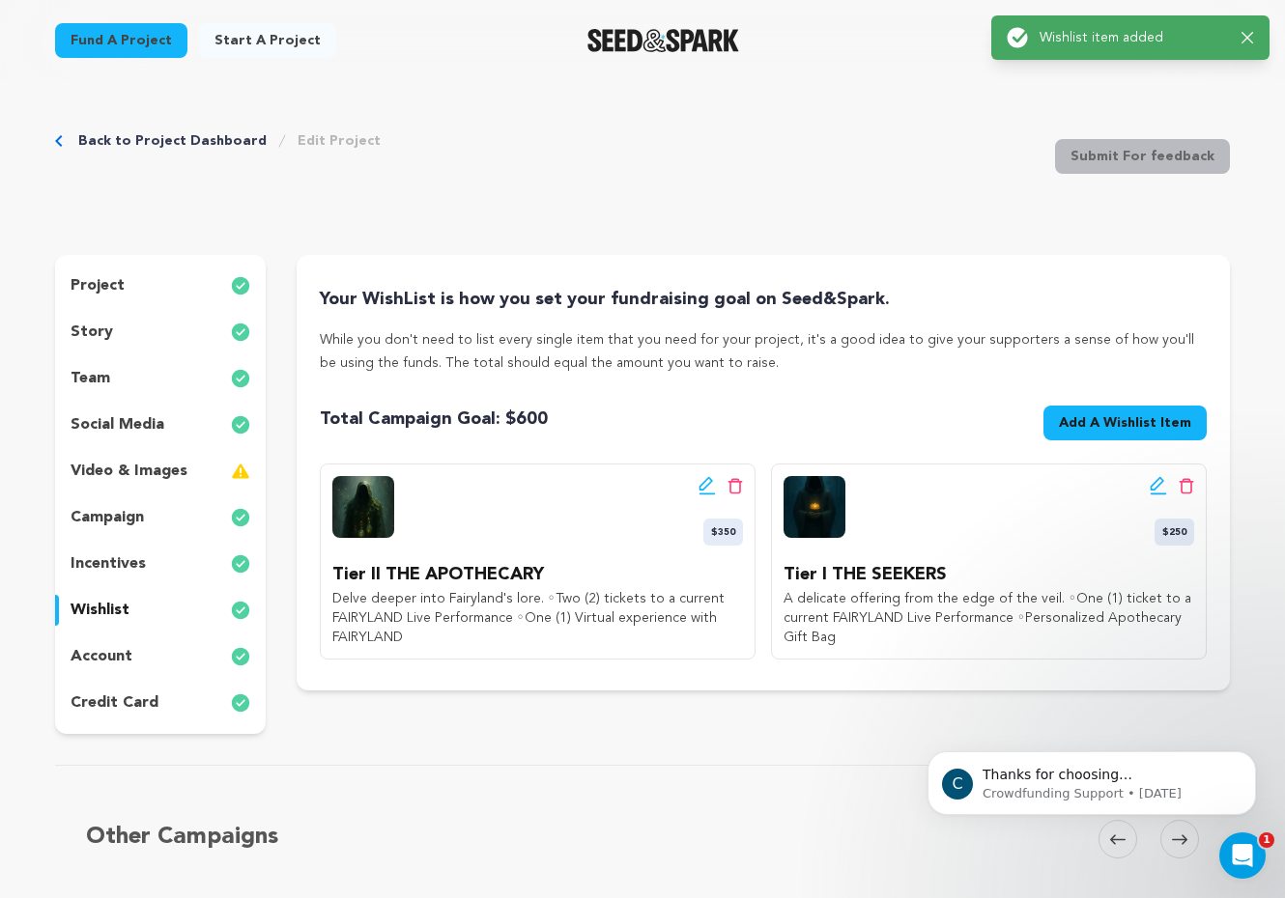
drag, startPoint x: 1070, startPoint y: 558, endPoint x: 700, endPoint y: 536, distance: 370.6
click at [700, 536] on div "Edit wishlist button Delete wishlist button $350 Tier II THE APOTHECARY Delve d…" at bounding box center [763, 562] width 887 height 196
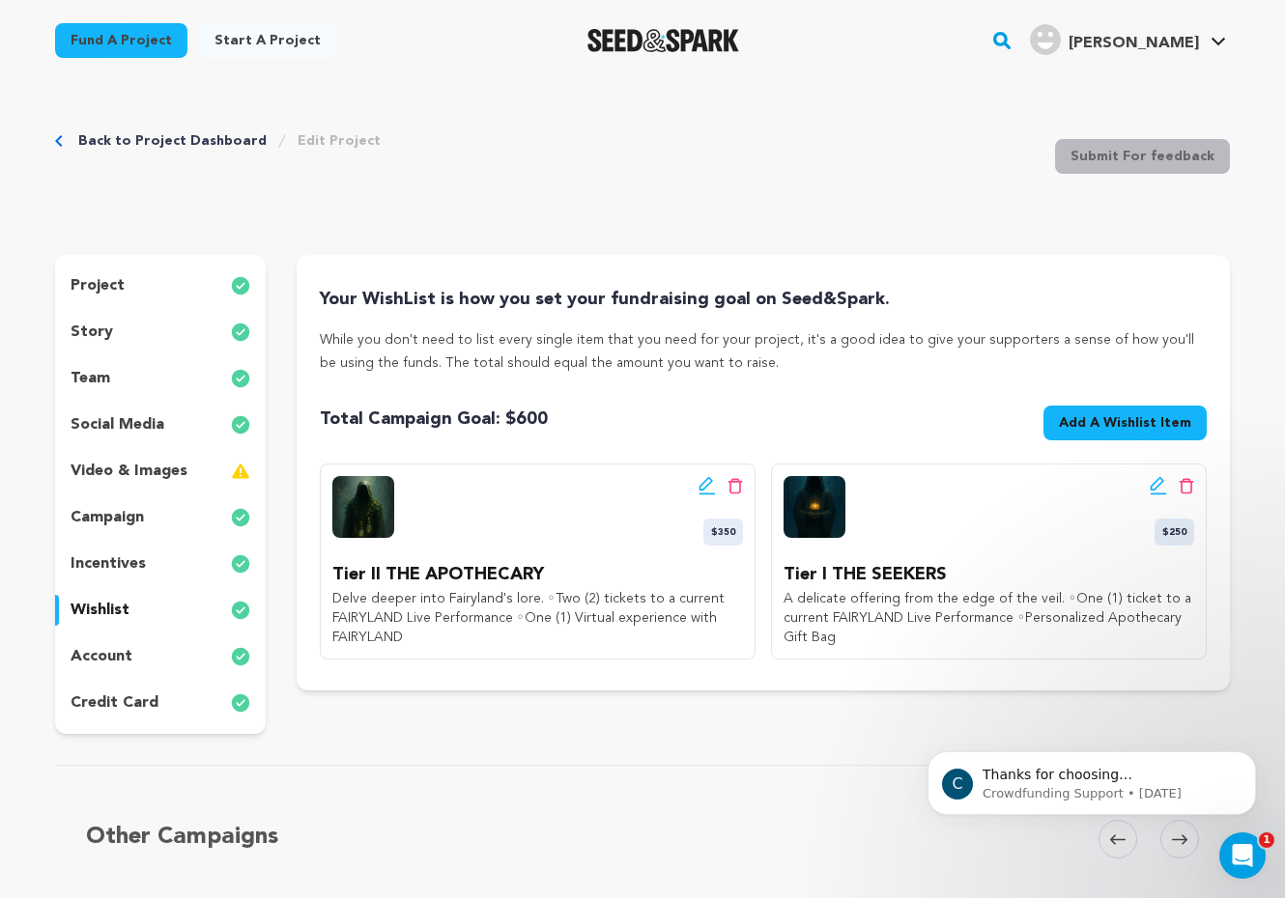
click at [480, 497] on div "Edit wishlist button Delete wishlist button $350" at bounding box center [537, 511] width 411 height 70
click at [1073, 421] on span "Add A Wishlist Item" at bounding box center [1125, 422] width 132 height 19
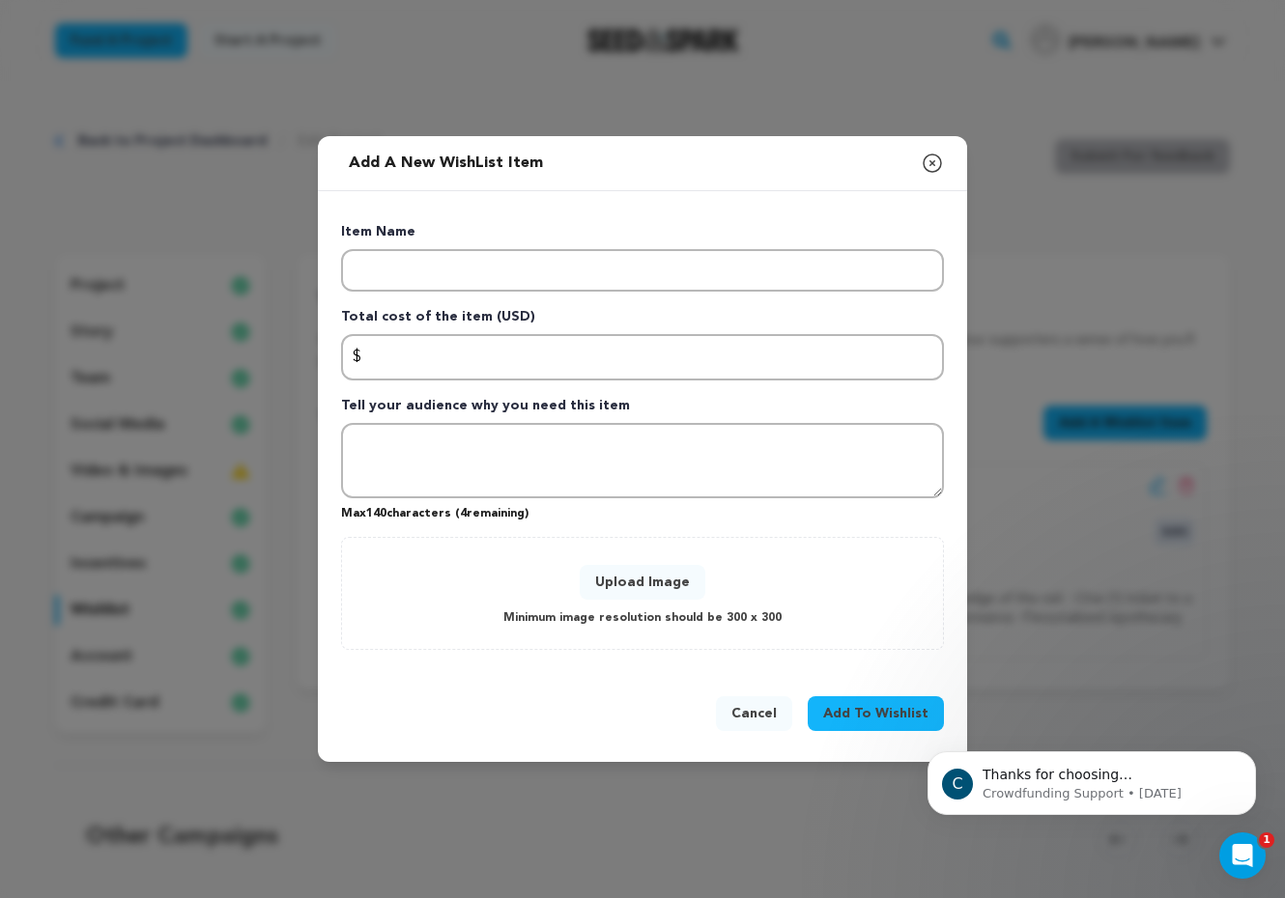
click at [361, 245] on p "Item Name" at bounding box center [642, 235] width 603 height 27
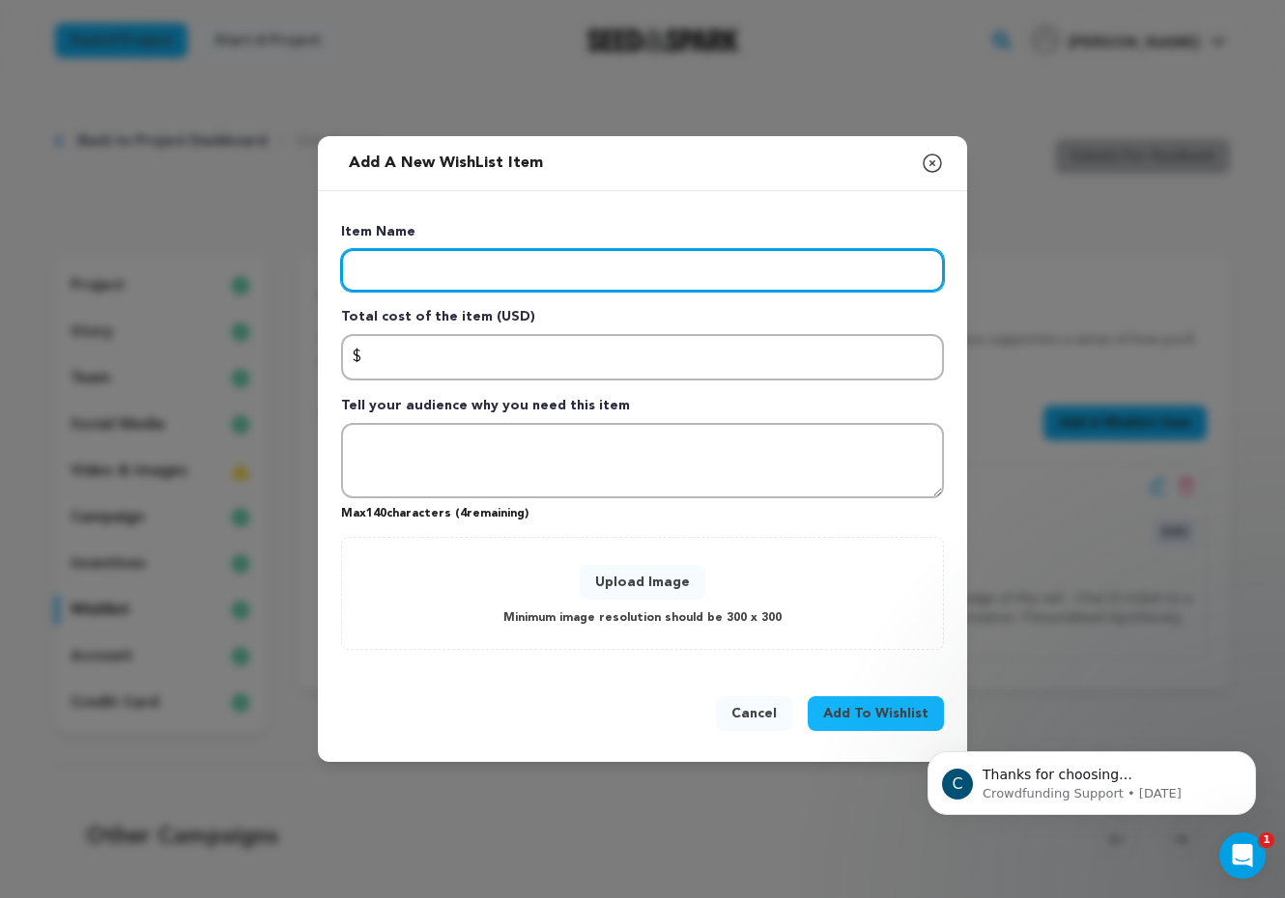
click at [378, 267] on input "Enter item name" at bounding box center [642, 270] width 603 height 43
click at [414, 270] on input "Enter item name" at bounding box center [642, 270] width 603 height 43
paste input "Tier III THE GUARDIANS"
type input "Tier III THE GUARDIANS"
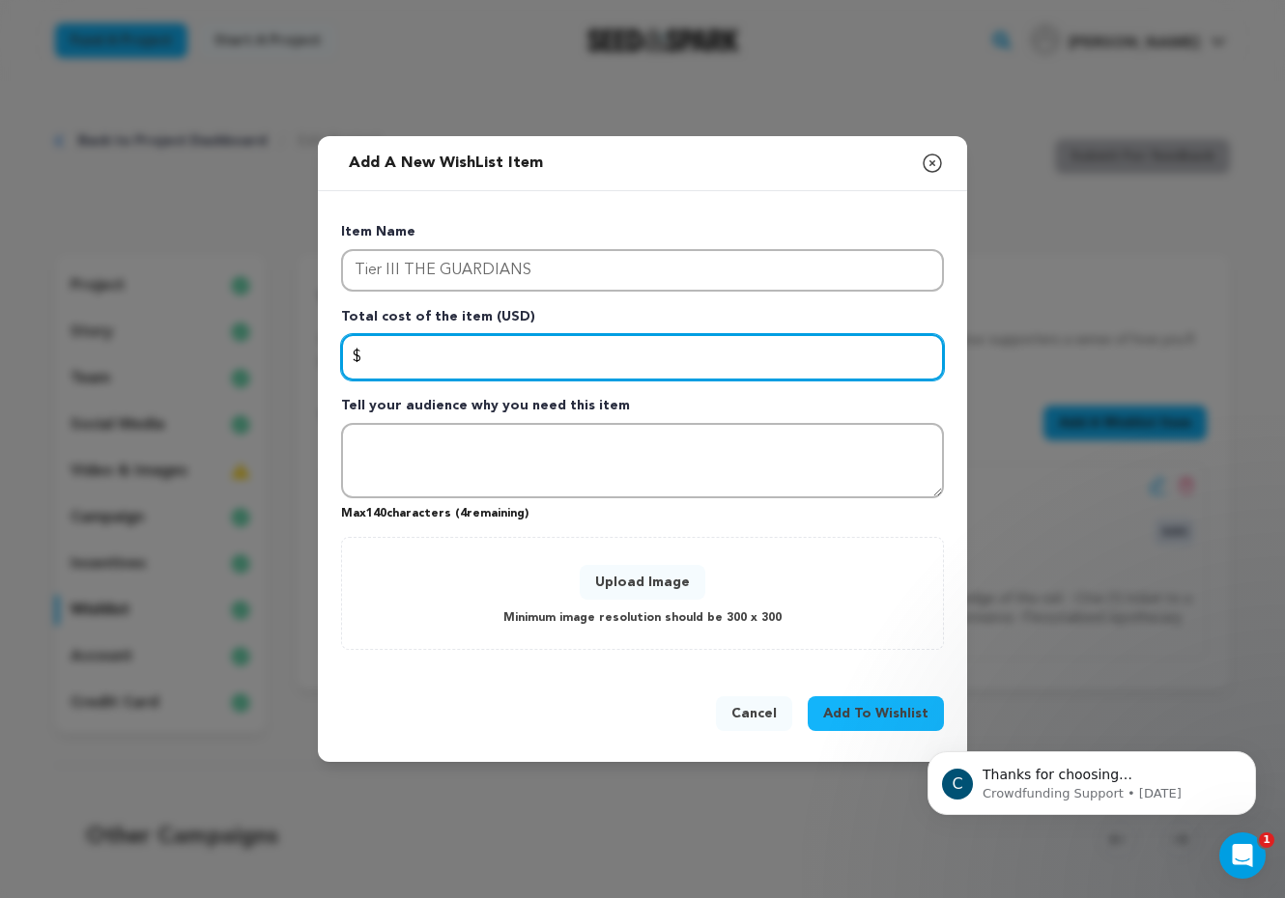
click at [385, 347] on input "Enter total cost of the item" at bounding box center [642, 357] width 603 height 46
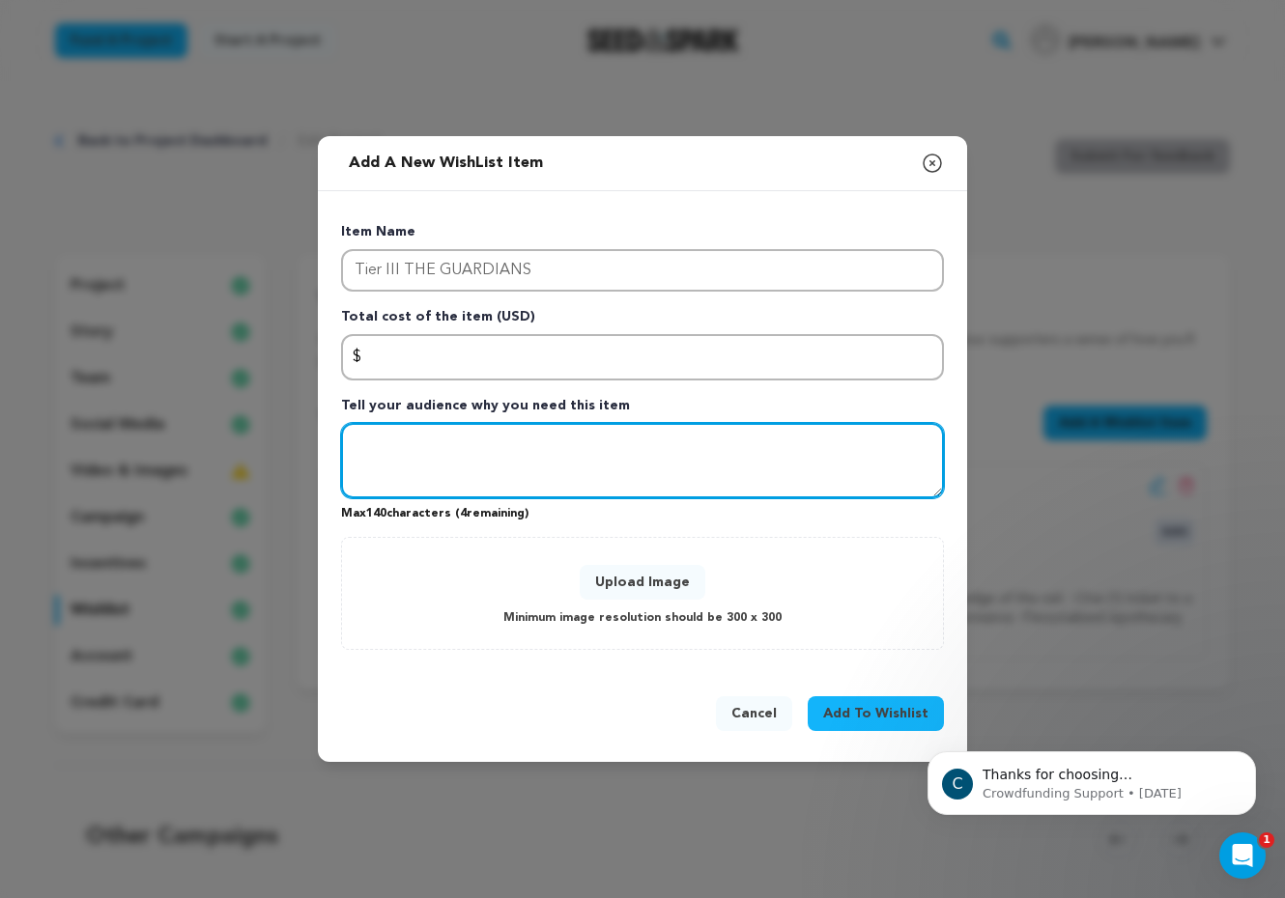
click at [391, 462] on textarea "Tell your audience why you need this item" at bounding box center [642, 460] width 603 height 75
paste textarea "You’ve crossed the threshold, your presence is felt by the forest. Includes eve…"
click at [359, 478] on textarea "You’ve crossed the threshold, your presence is felt by the forest. Includes eve…" at bounding box center [642, 460] width 603 height 75
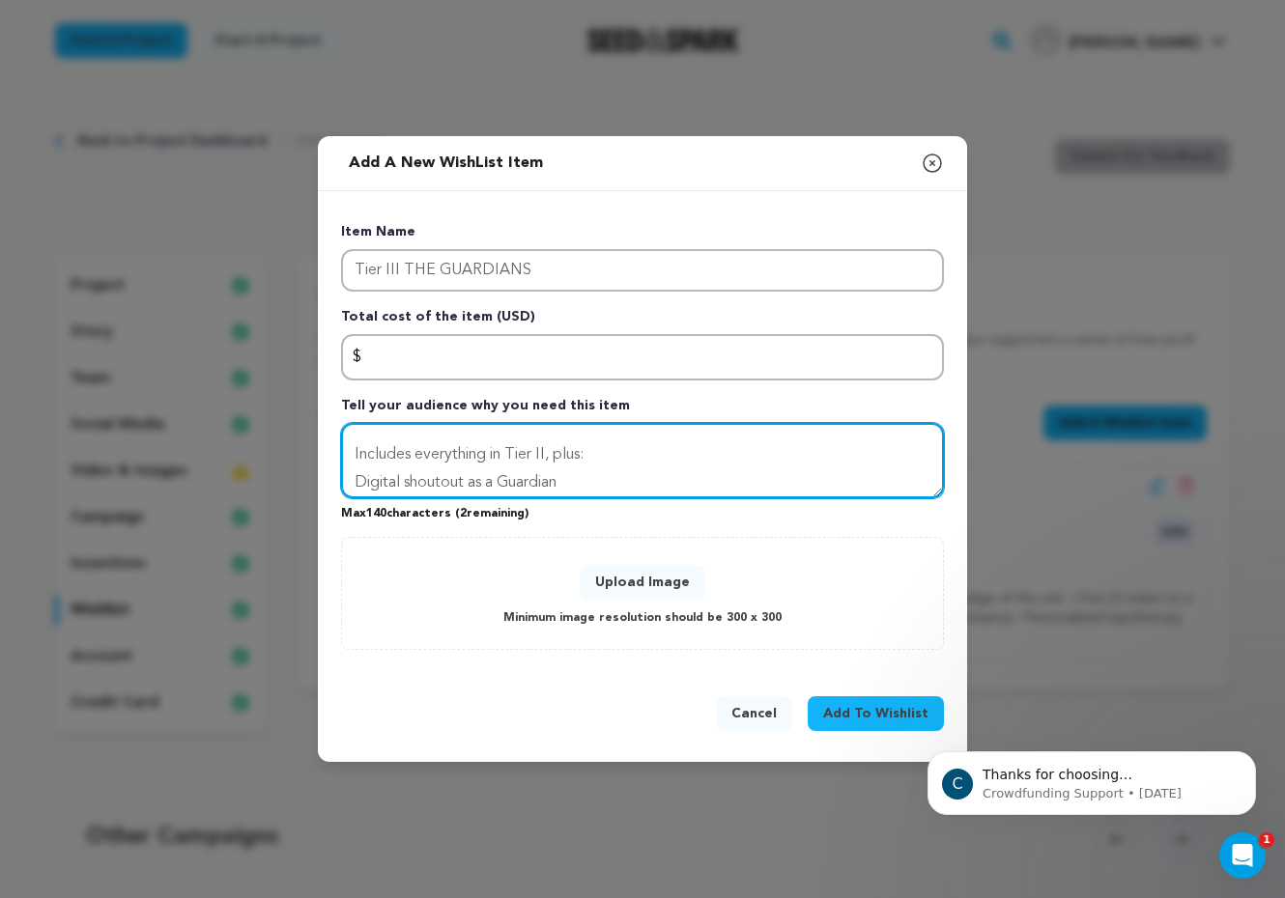
click at [375, 476] on textarea "You’ve crossed the threshold, your presence is felt by the forest. Includes eve…" at bounding box center [642, 460] width 603 height 75
click at [348, 454] on textarea "You’ve crossed the threshold, your presence is felt by the forest. Includes eve…" at bounding box center [642, 460] width 603 height 75
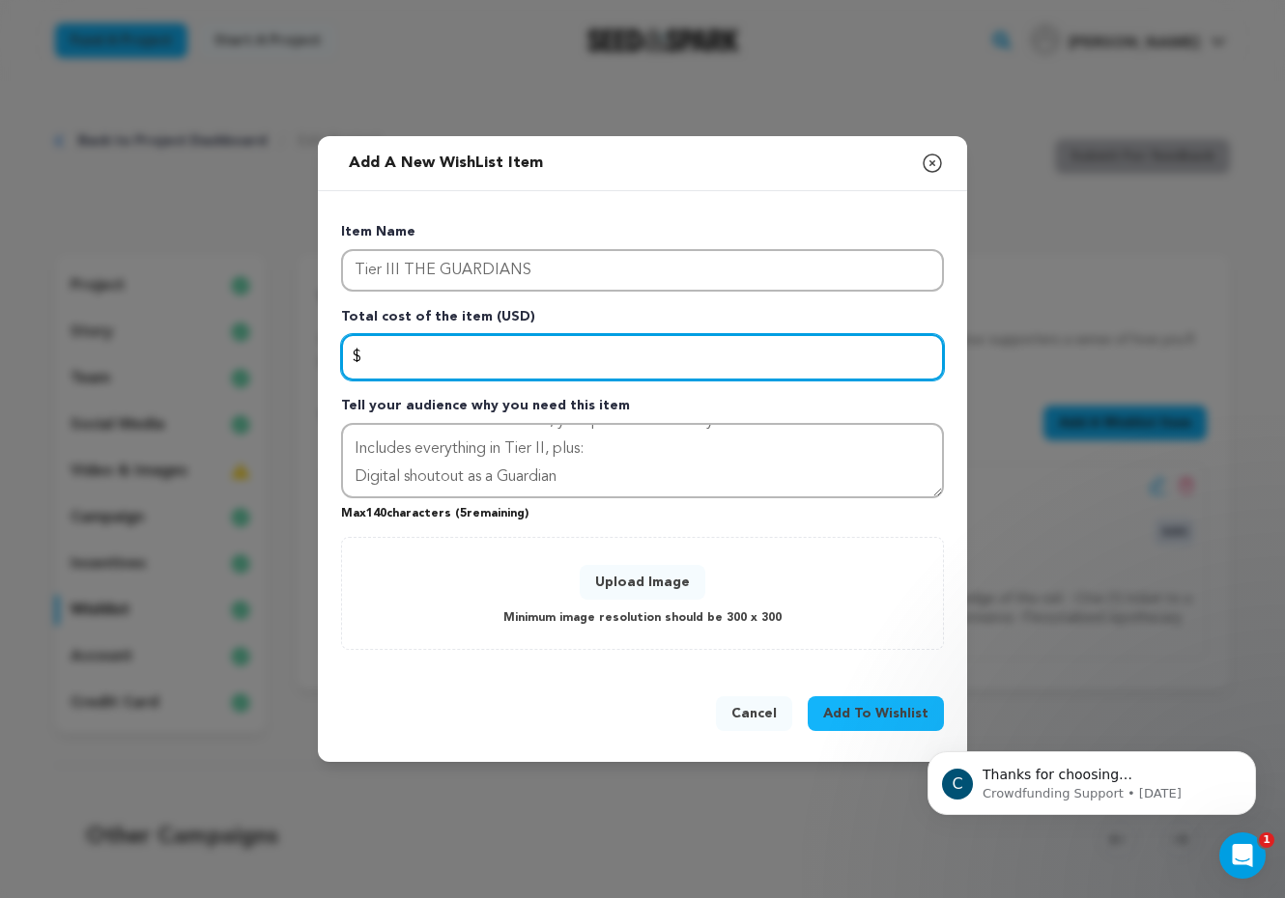
click at [432, 355] on input "Enter total cost of the item" at bounding box center [642, 357] width 603 height 46
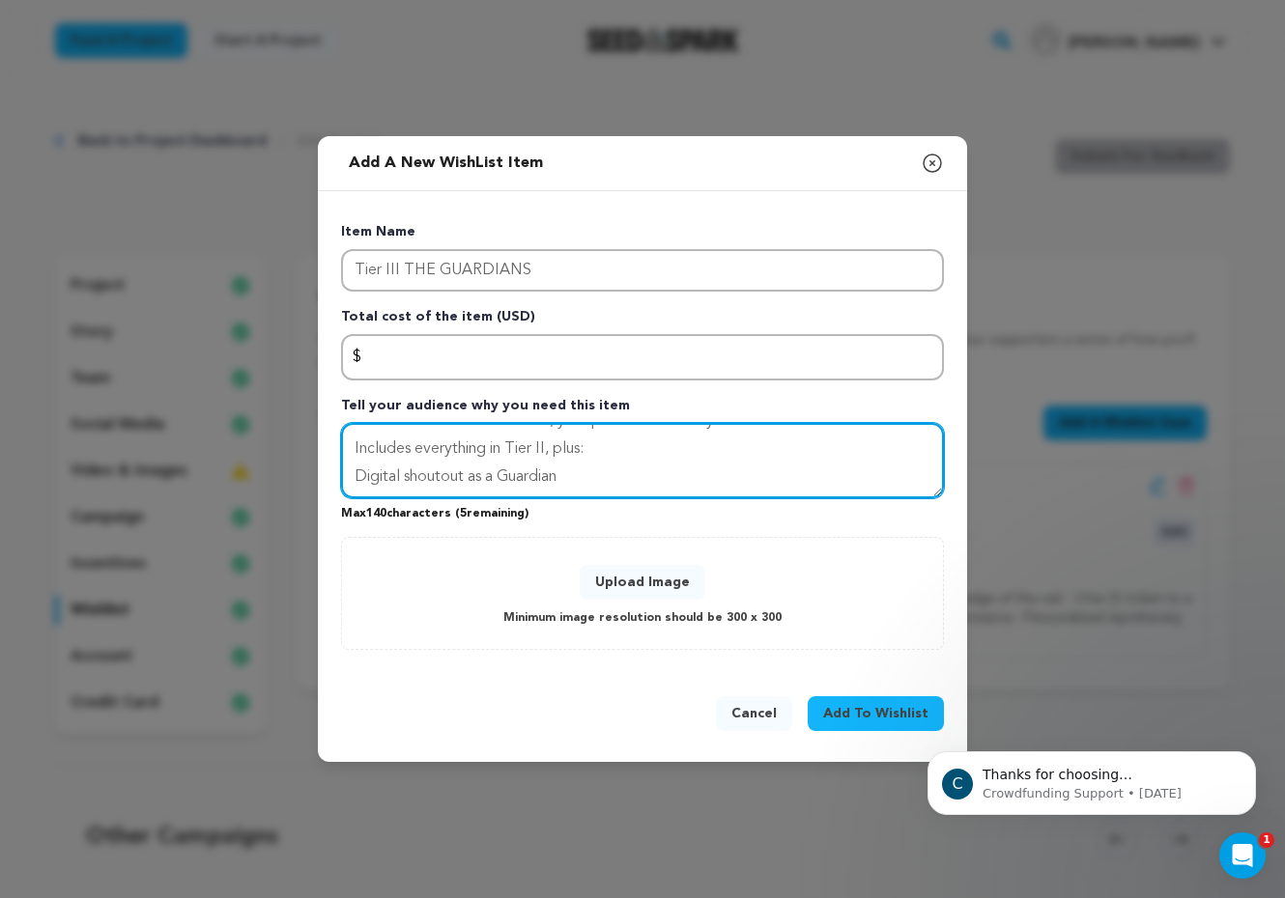
click at [594, 473] on textarea "You’ve crossed the threshold, your presence is felt by the forest. Includes eve…" at bounding box center [642, 460] width 603 height 75
drag, startPoint x: 594, startPoint y: 473, endPoint x: 306, endPoint y: 472, distance: 287.9
click at [306, 472] on div "Add a new WishList item Close modal Item Name Tier III THE GUARDIANS Total cost…" at bounding box center [642, 449] width 1285 height 898
paste textarea "◦Digital shoutout as a Guardian Su"
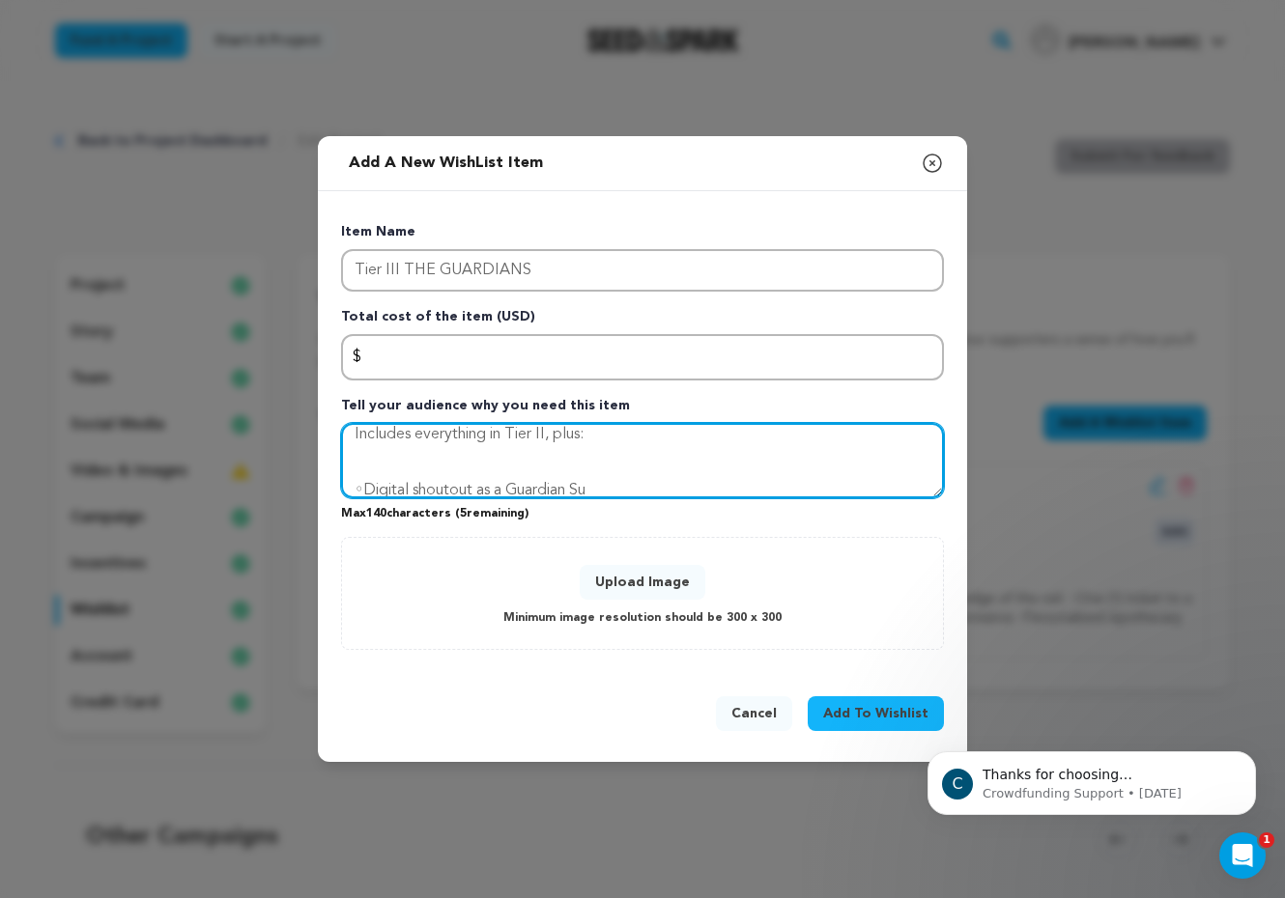
click at [361, 487] on textarea "You’ve crossed the threshold, your presence is felt by the forest. Includes eve…" at bounding box center [642, 460] width 603 height 75
click at [656, 469] on textarea "You’ve crossed the threshold, your presence is felt by the forest. Includes eve…" at bounding box center [642, 460] width 603 height 75
type textarea "You’ve crossed the threshold, your presence is felt by the forest. Includes eve…"
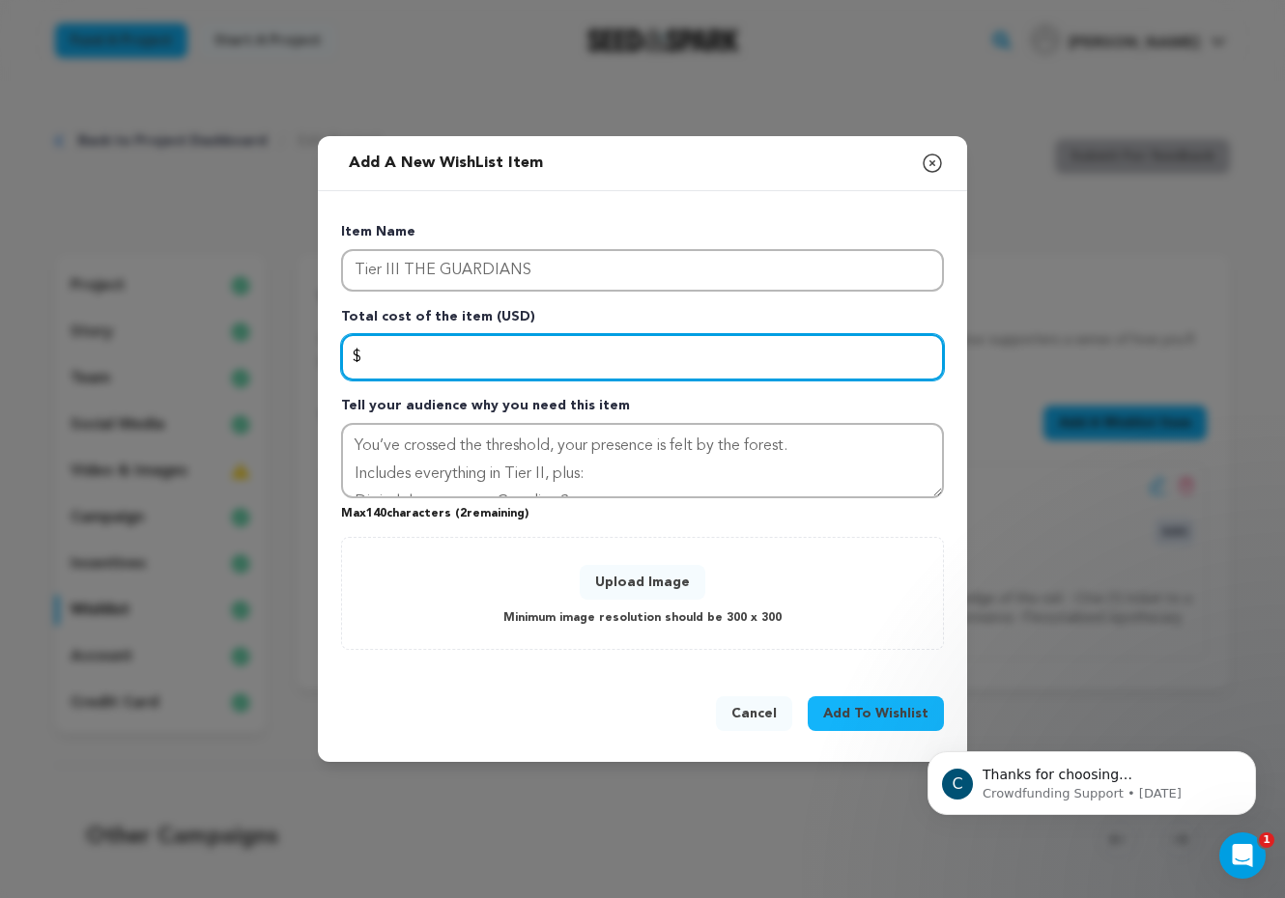
click at [508, 358] on input "Enter total cost of the item" at bounding box center [642, 357] width 603 height 46
type input "500"
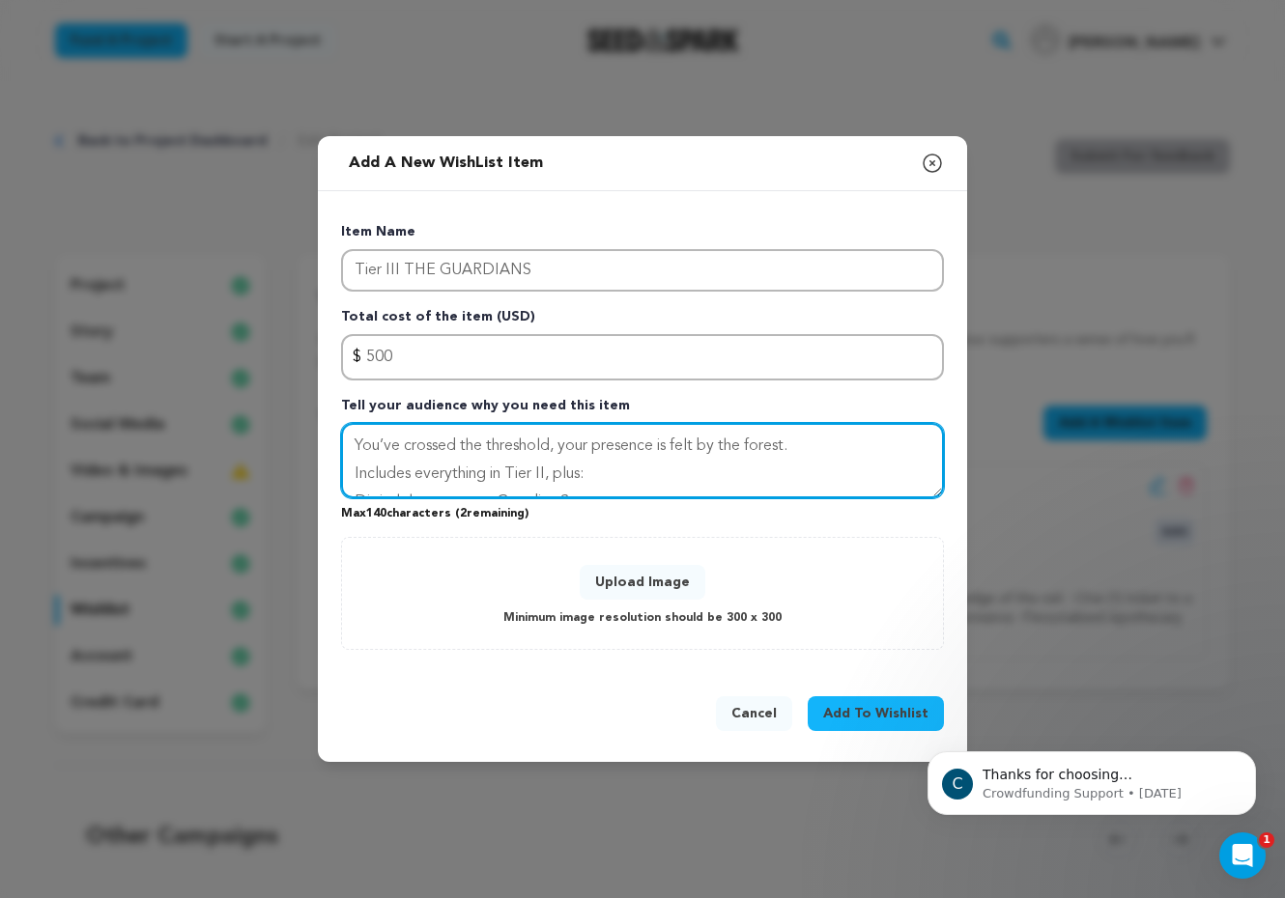
click at [545, 463] on textarea "You’ve crossed the threshold, your presence is felt by the forest. Includes eve…" at bounding box center [642, 460] width 603 height 75
click at [355, 496] on textarea "You’ve crossed the threshold, your presence is felt by the forest. Includes eve…" at bounding box center [642, 460] width 603 height 75
click at [830, 478] on textarea "You’ve crossed the threshold, your presence is felt by the forest. Includes eve…" at bounding box center [642, 460] width 603 height 75
drag, startPoint x: 794, startPoint y: 446, endPoint x: 309, endPoint y: 430, distance: 485.2
click at [309, 430] on div "Add a new WishList item Close modal Item Name Tier III THE GUARDIANS Total cost…" at bounding box center [642, 449] width 1285 height 898
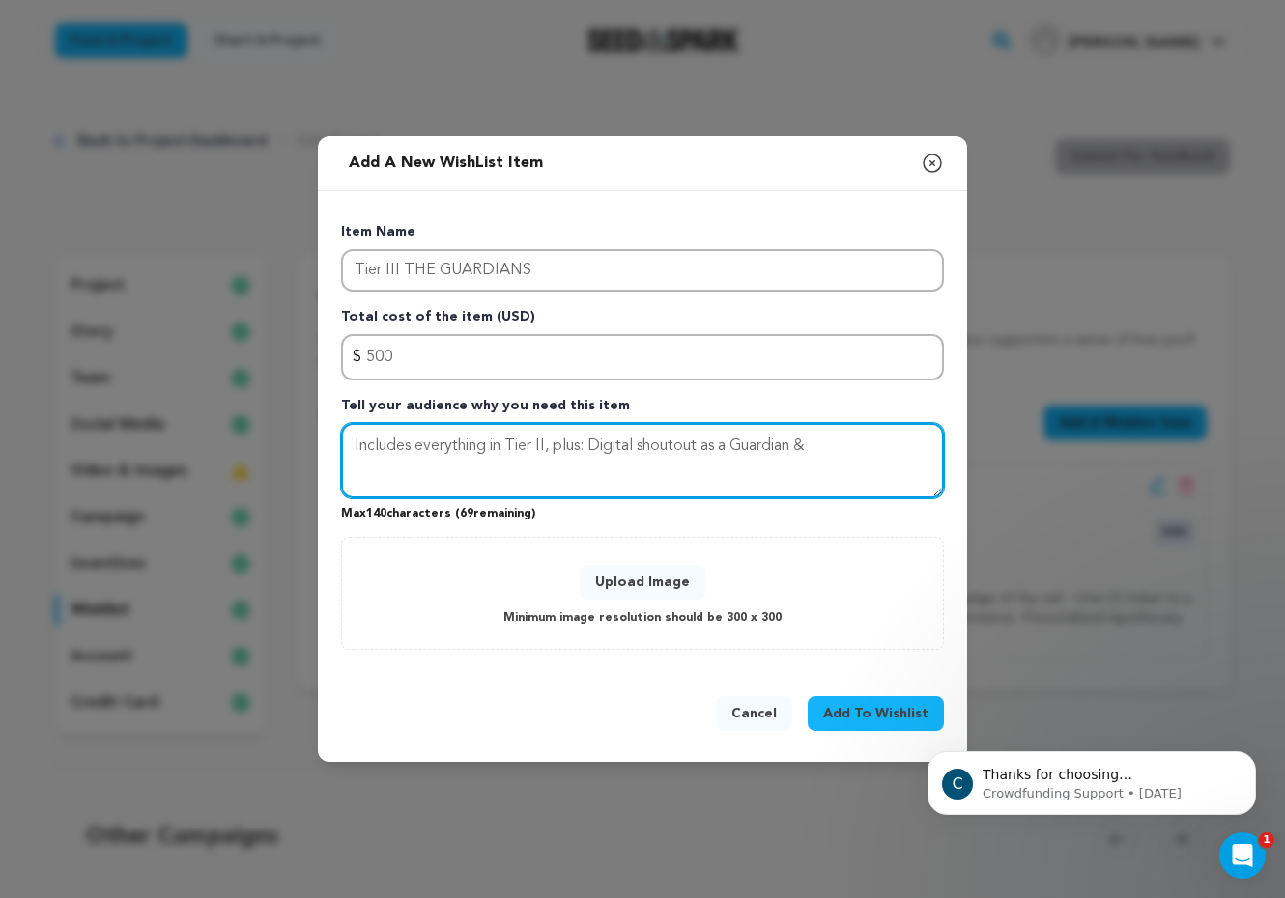
click at [347, 470] on textarea "Includes everything in Tier II, plus: Digital shoutout as a Guardian &" at bounding box center [642, 460] width 603 height 75
drag, startPoint x: 589, startPoint y: 448, endPoint x: 658, endPoint y: 515, distance: 95.6
click at [658, 515] on div "Item Name Tier III THE GUARDIANS Total cost of the item (USD) $ Amount 500 Tell…" at bounding box center [642, 435] width 603 height 427
paste textarea "◦Digital shoutout as a Guardian Supporter on the Fairyland website ◦Exclusive i…"
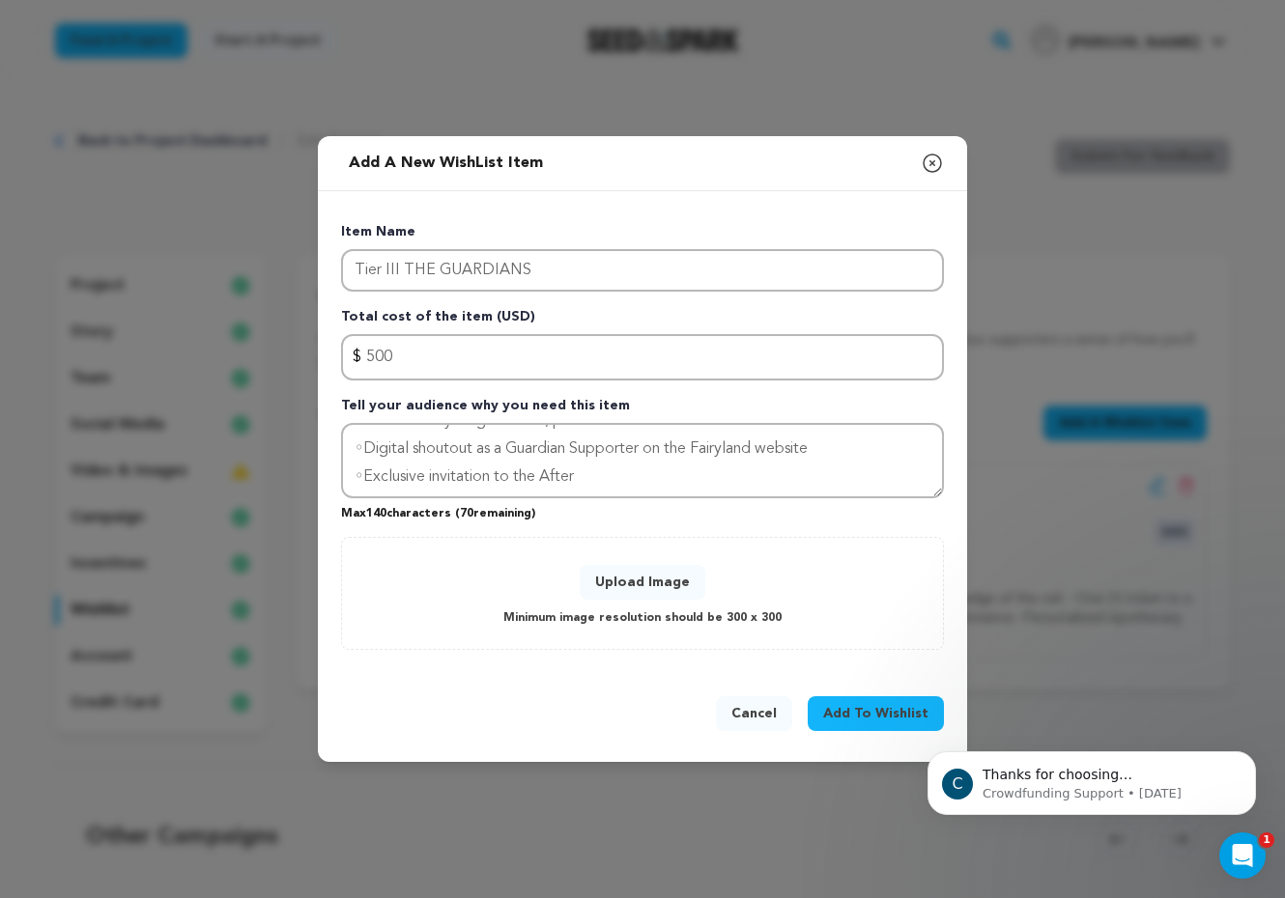
click at [646, 588] on button "Upload Image" at bounding box center [643, 582] width 126 height 35
click at [641, 587] on button "Upload Image" at bounding box center [643, 582] width 126 height 35
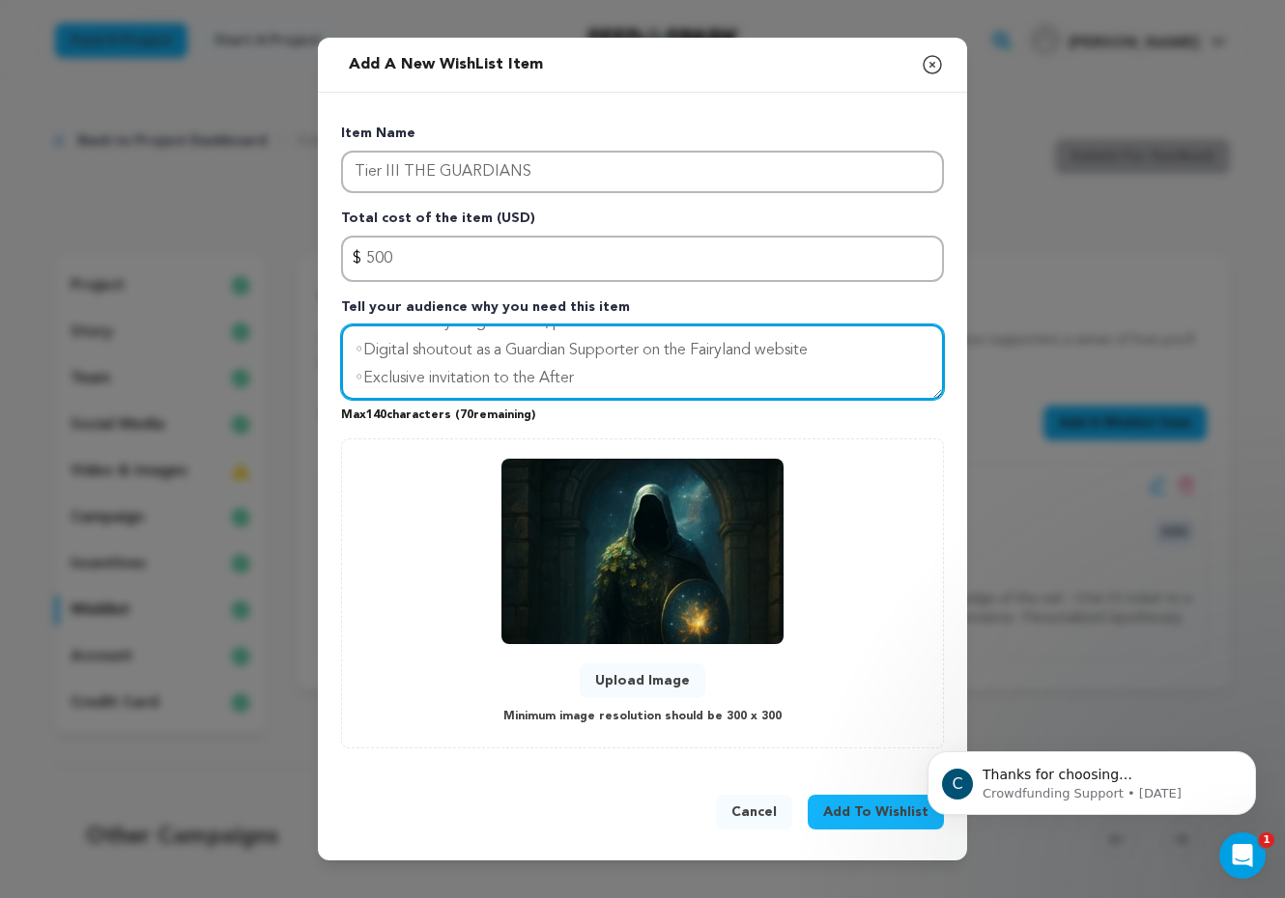
click at [362, 350] on textarea "Includes everything in Tier II, plus: ◦Digital shoutout as a Guardian Supporter…" at bounding box center [642, 362] width 603 height 75
click at [361, 371] on textarea "Includes everything in Tier II, plus: Digital shoutout as a Guardian Supporter …" at bounding box center [642, 362] width 603 height 75
type textarea "Includes everything in Tier II, plus: Digital shoutout as a Guardian Supporter …"
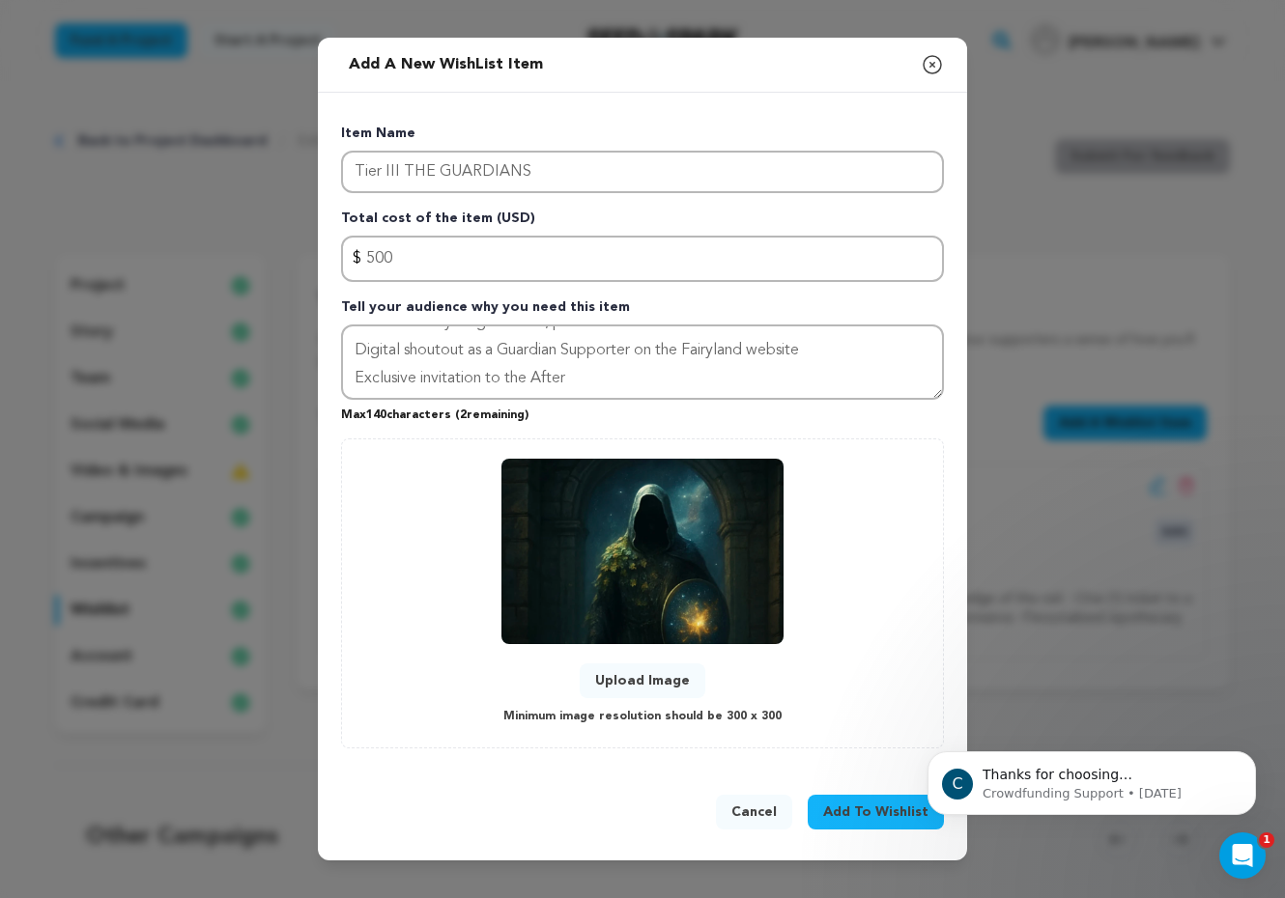
click at [872, 815] on span "Add To Wishlist" at bounding box center [875, 812] width 105 height 19
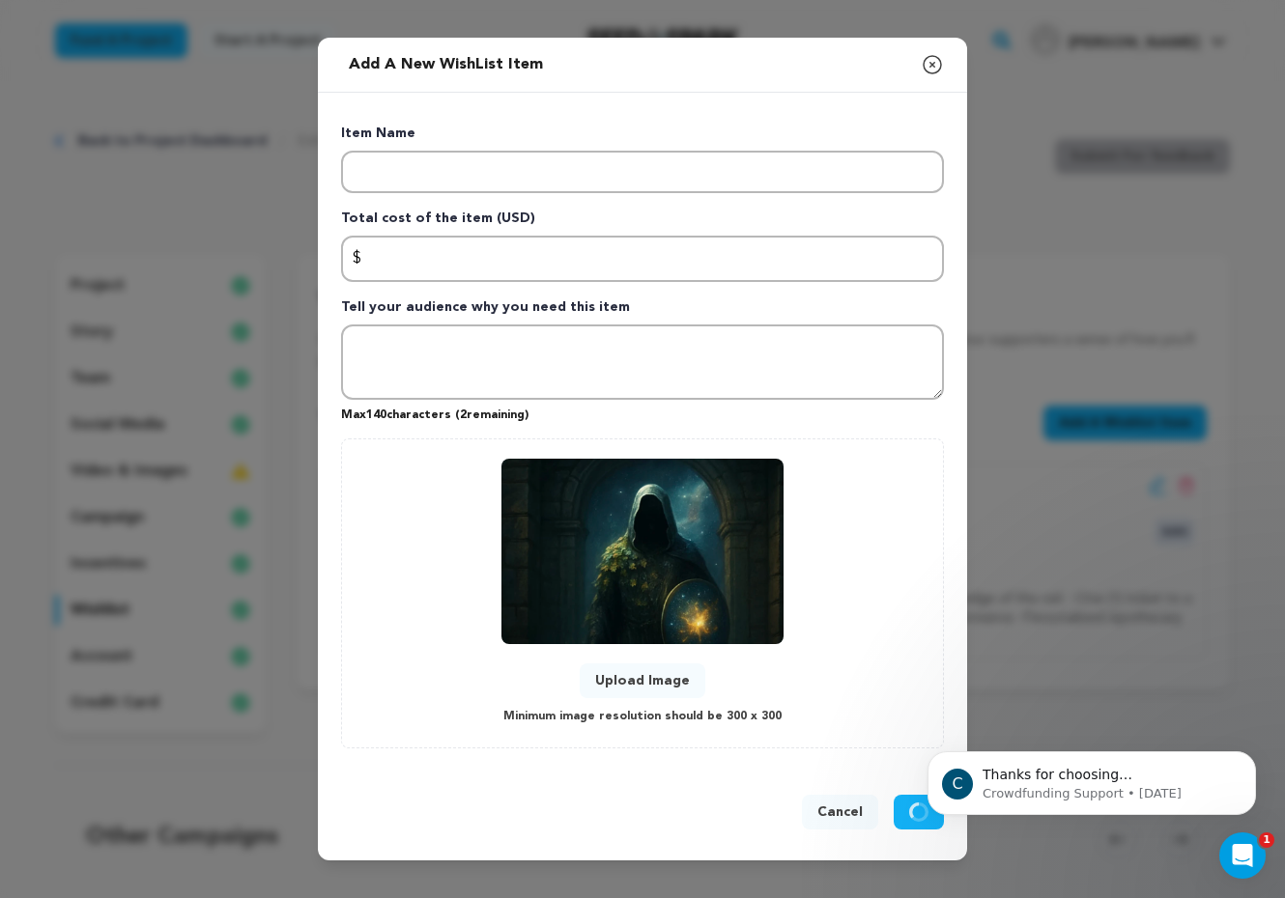
scroll to position [0, 0]
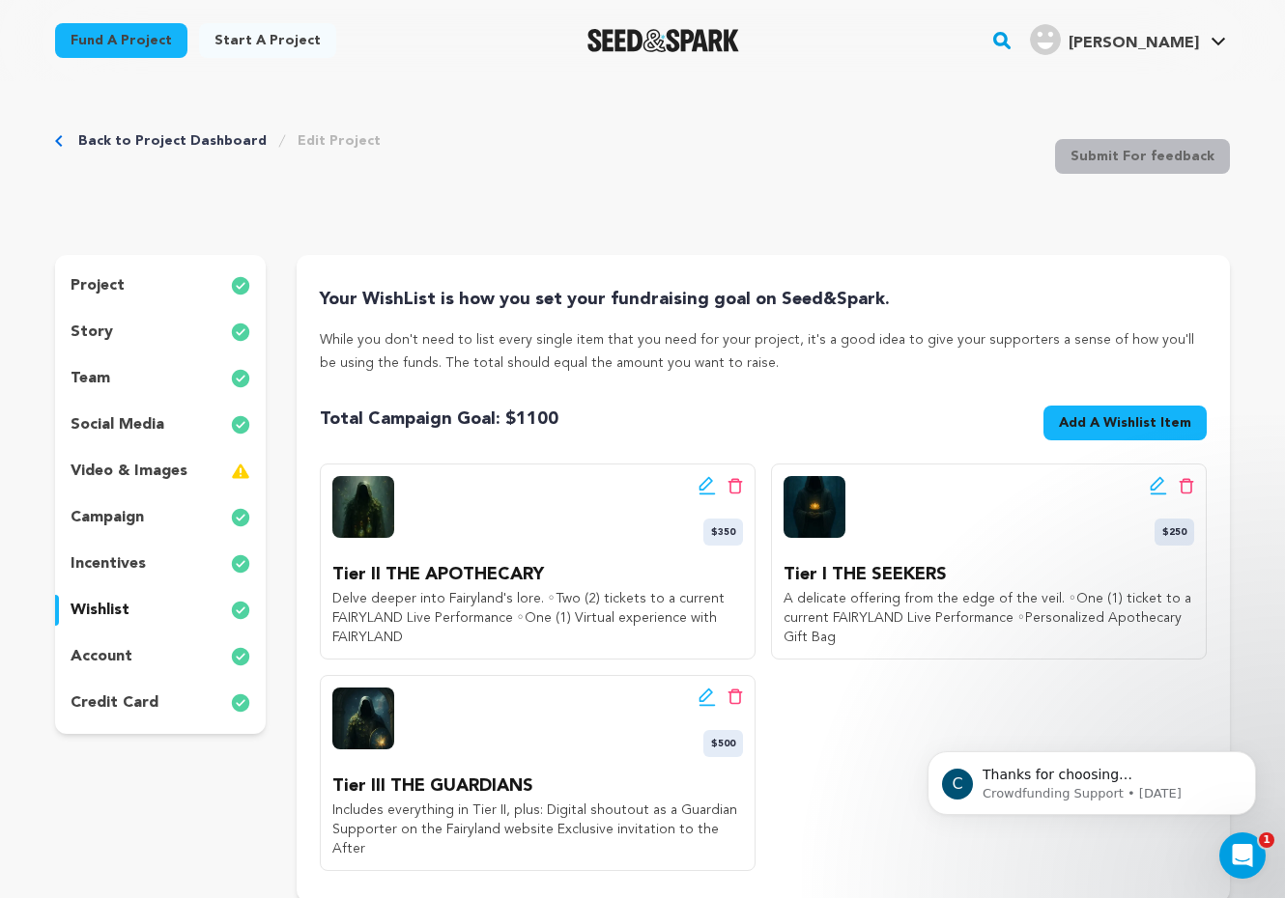
click at [1130, 413] on span "Add A Wishlist Item" at bounding box center [1125, 422] width 132 height 19
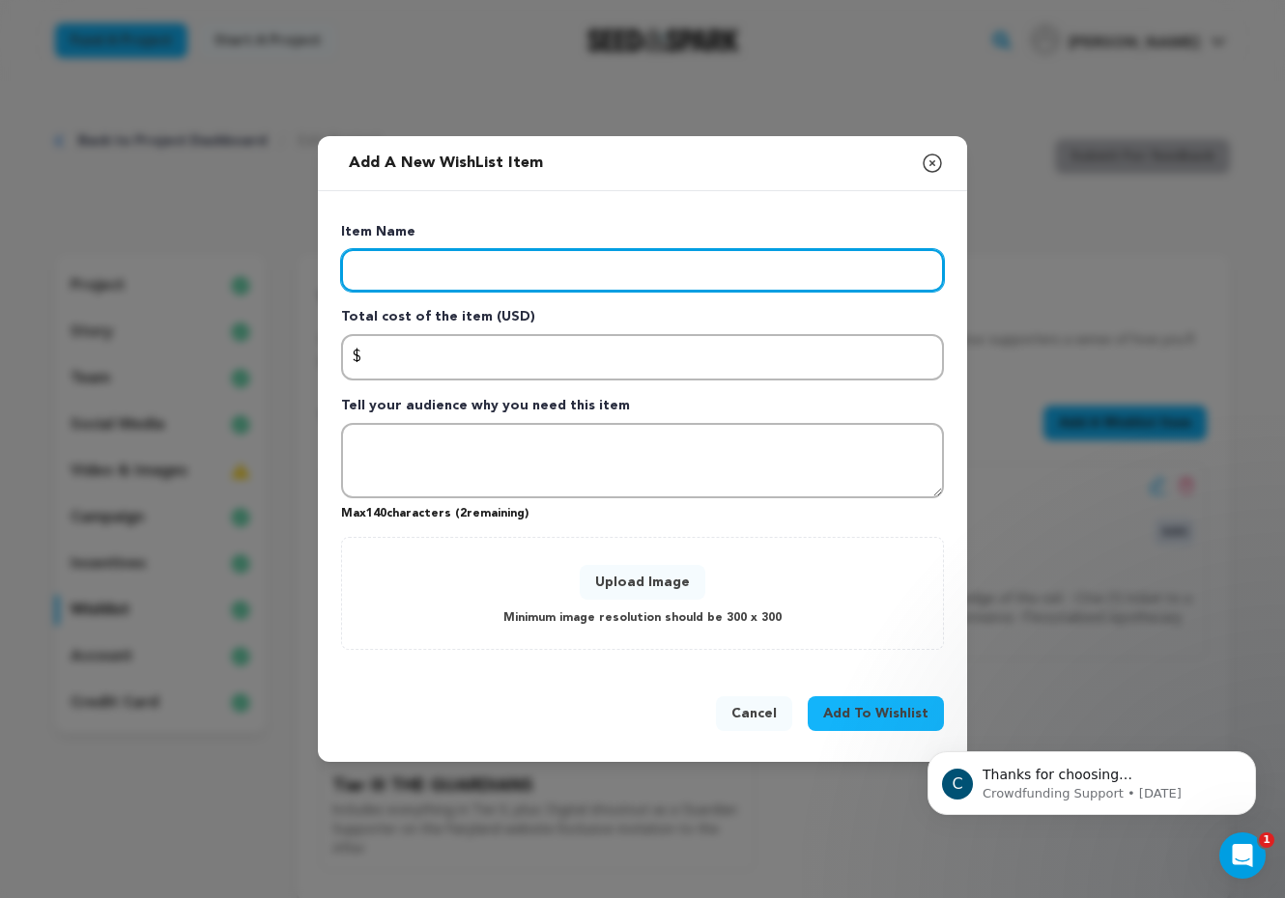
click at [568, 273] on input "Enter item name" at bounding box center [642, 270] width 603 height 43
click at [498, 277] on input "Enter item name" at bounding box center [642, 270] width 603 height 43
paste input "Tier IV THE ENLIGHTENED ONES"
type input "Tier IV THE ENLIGHTENED ONES"
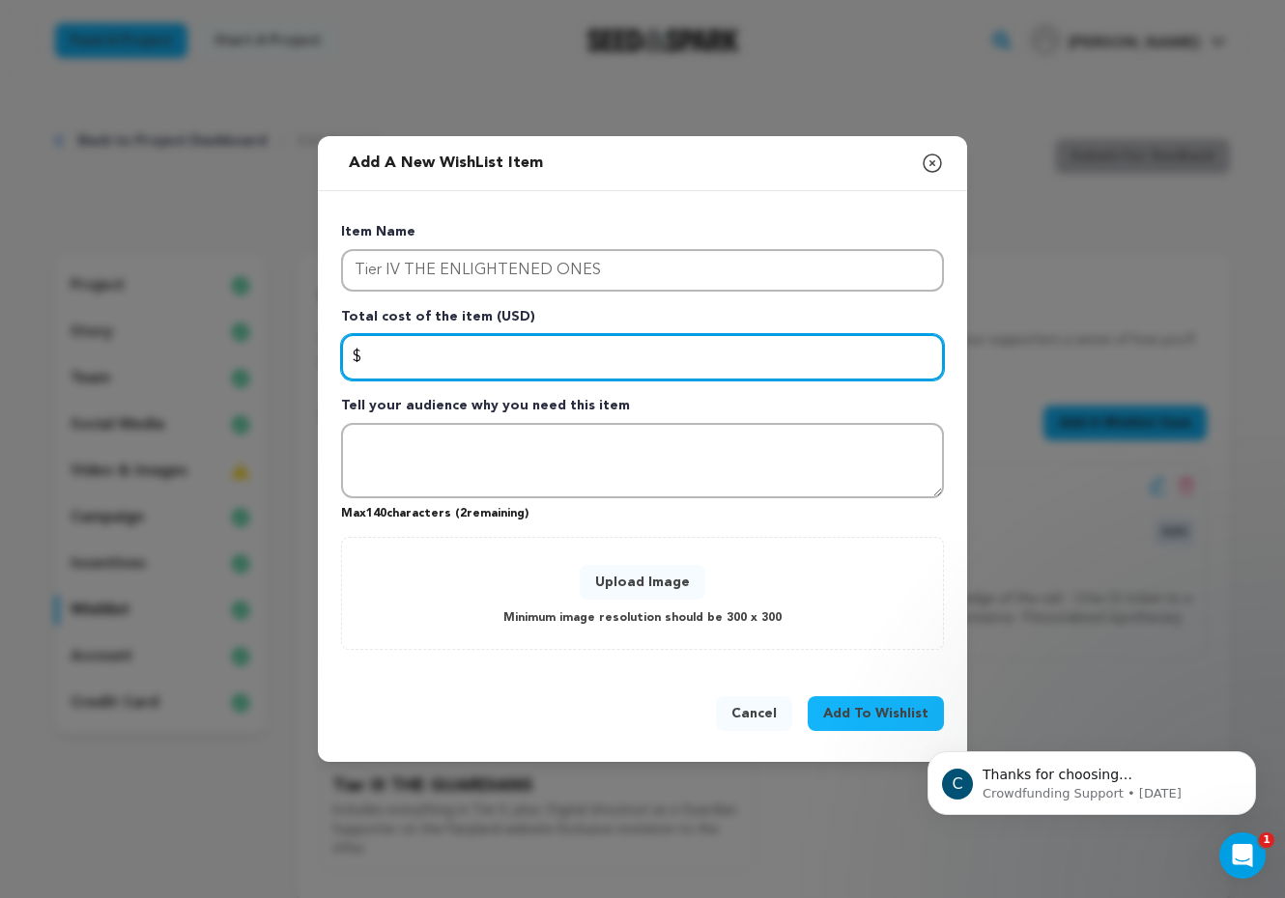
click at [414, 347] on input "Enter total cost of the item" at bounding box center [642, 357] width 603 height 46
type input "1000"
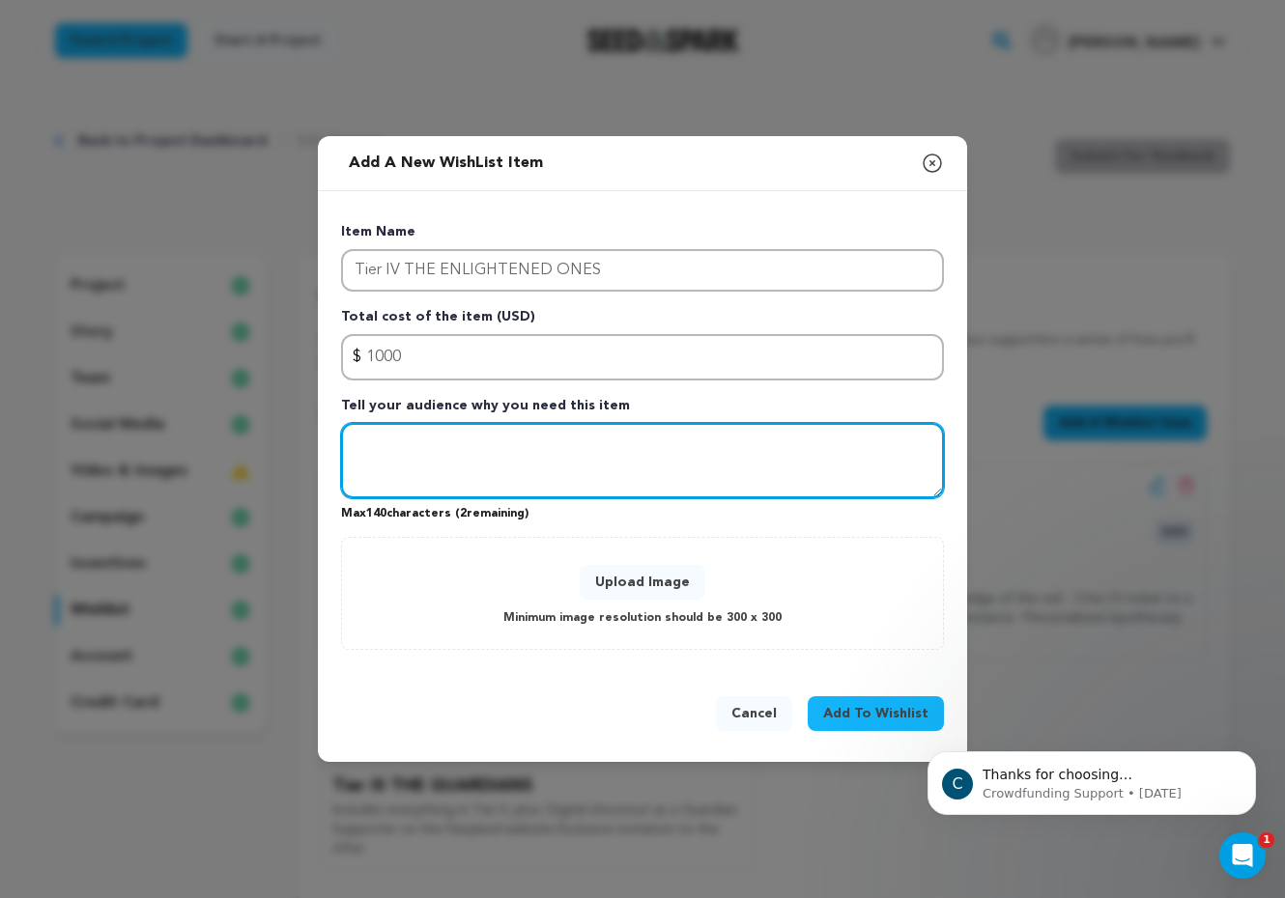
click at [401, 467] on textarea "Tell your audience why you need this item" at bounding box center [642, 460] width 603 height 75
click at [376, 451] on textarea "Tell your audience why you need this item" at bounding box center [642, 460] width 603 height 75
paste textarea "Includes everything in Tier III, plus: ◦Personalized Apothecary Chest ◦Early ac…"
click at [361, 465] on textarea "Includes everything in Tier III, plus: ◦Personalized Apothecary Chest ◦Early ac…" at bounding box center [642, 460] width 603 height 75
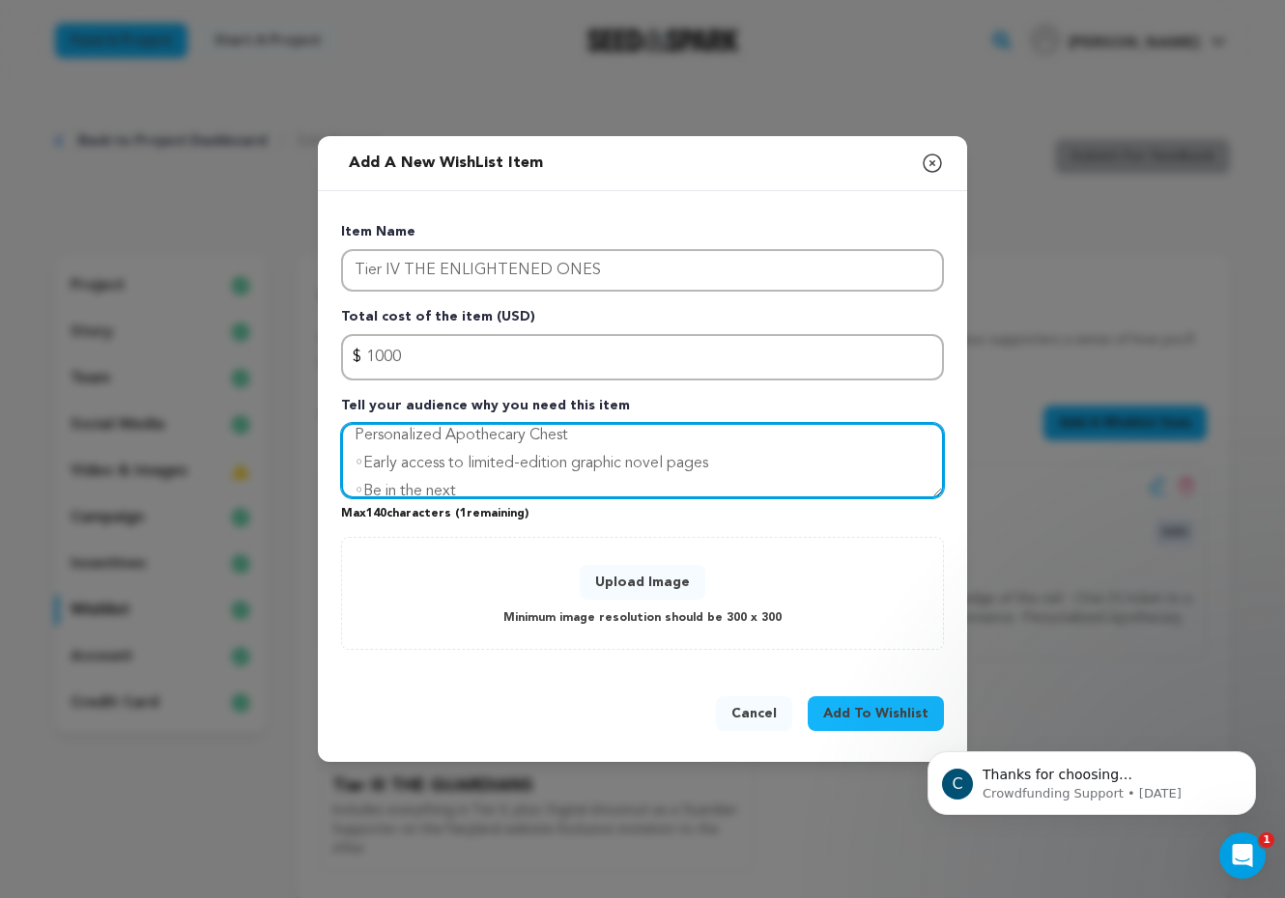
scroll to position [28, 0]
click at [360, 473] on textarea "Includes everything in Tier III, plus: Personalized Apothecary Chest ◦Early acc…" at bounding box center [642, 460] width 603 height 75
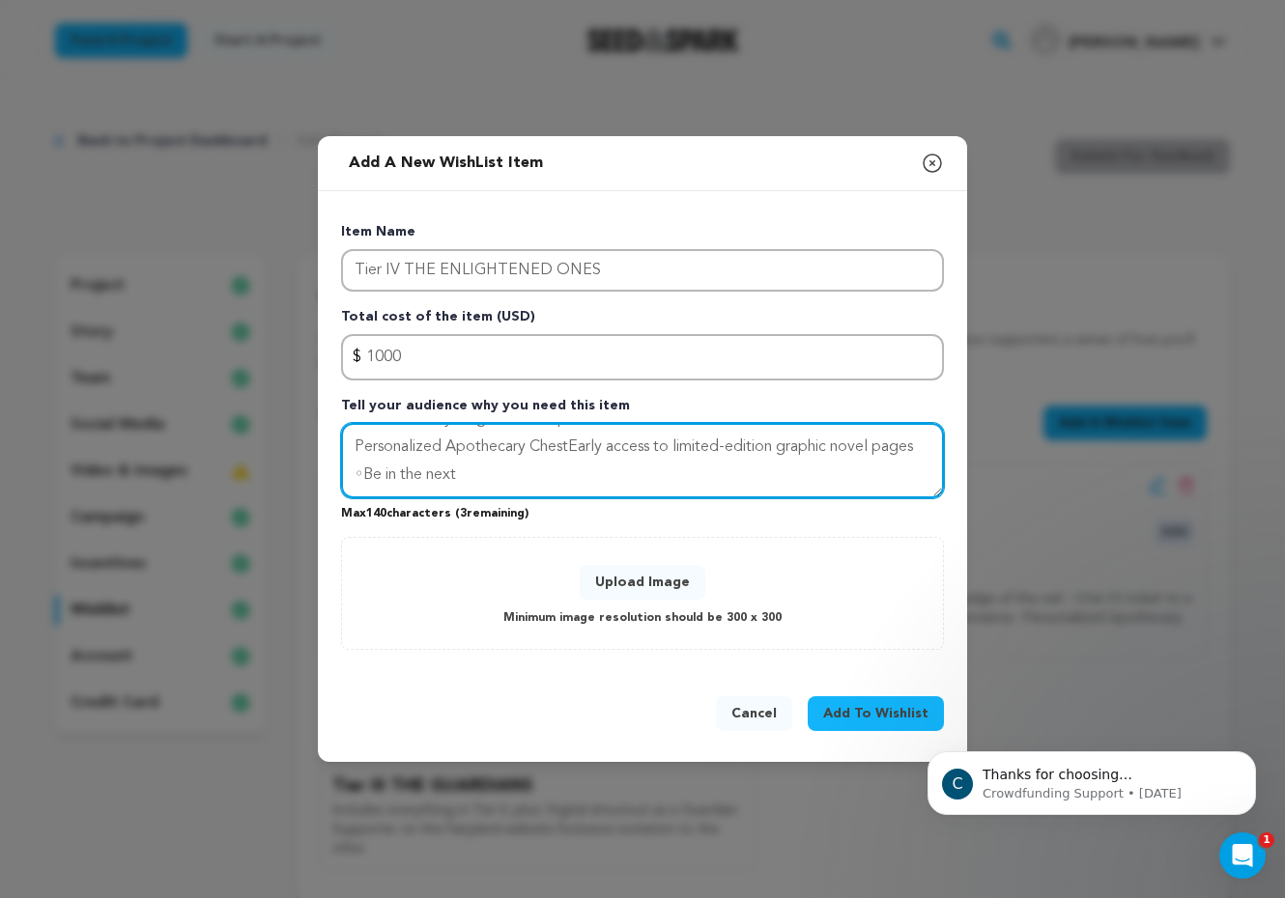
scroll to position [25, 0]
click at [364, 474] on textarea "Includes everything in Tier III, plus: Personalized Apothecary Chest, Early acc…" at bounding box center [642, 460] width 603 height 75
click at [505, 473] on textarea "Includes everything in Tier III, plus: Personalized Apothecary Chest, Early acc…" at bounding box center [642, 460] width 603 height 75
drag, startPoint x: 505, startPoint y: 473, endPoint x: 298, endPoint y: 467, distance: 207.8
click at [298, 467] on div "Add a new WishList item Close modal Item Name Tier IV THE ENLIGHTENED ONES Tota…" at bounding box center [642, 449] width 1285 height 898
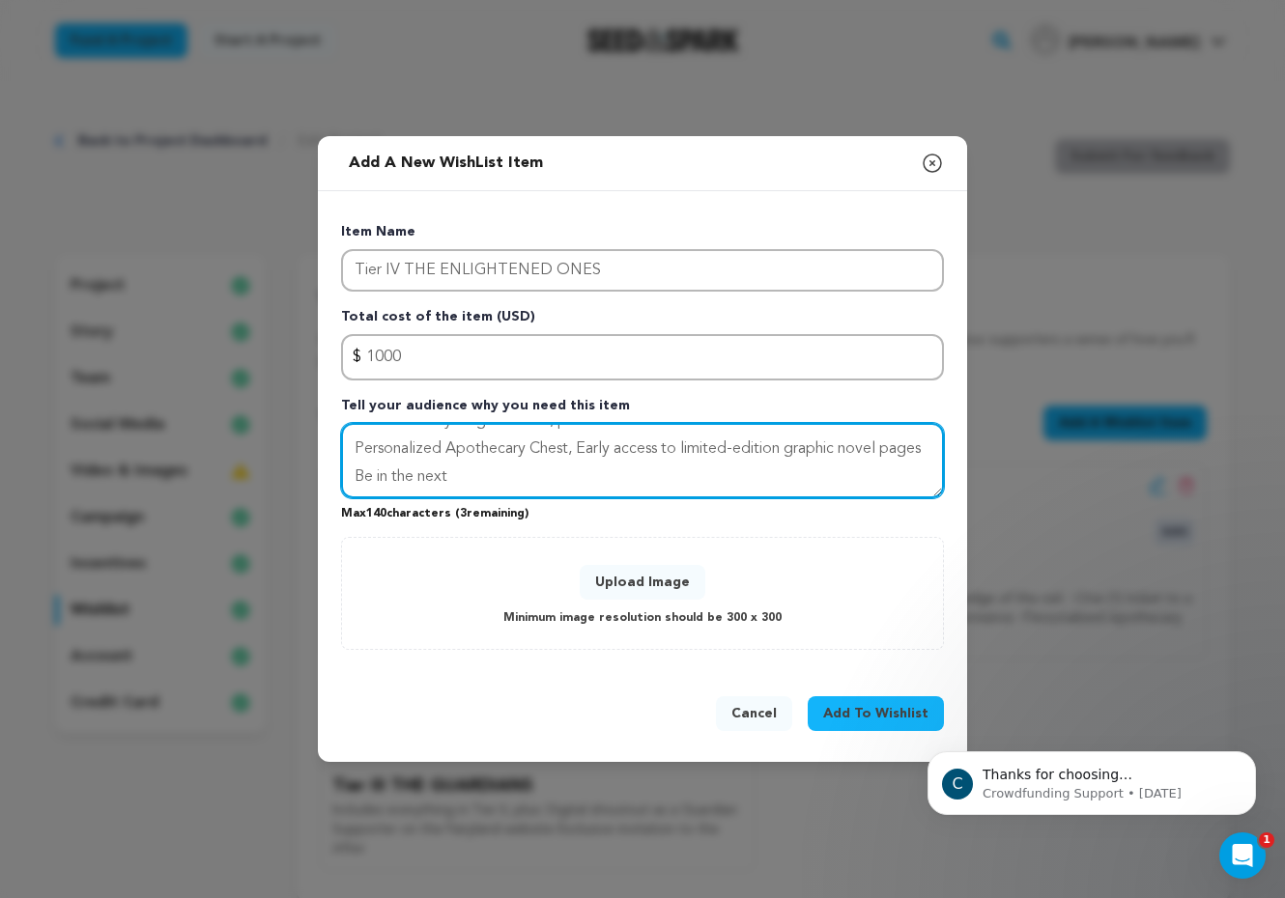
paste textarea "FAI"
click at [423, 473] on textarea "Includes everything in Tier III, plus: Personalized Apothecary Chest, Early acc…" at bounding box center [642, 460] width 603 height 75
click at [448, 474] on textarea "Includes everything in Tier III, plus: Personalized Apothecary Chest, Early acc…" at bounding box center [642, 460] width 603 height 75
click at [459, 478] on textarea "Includes everything in Tier III, plus: Personalized Apothecary Chest, Early acc…" at bounding box center [642, 460] width 603 height 75
click at [511, 480] on textarea "Includes everything in Tier III, plus: Personalized Apothecary Chest, Early acc…" at bounding box center [642, 460] width 603 height 75
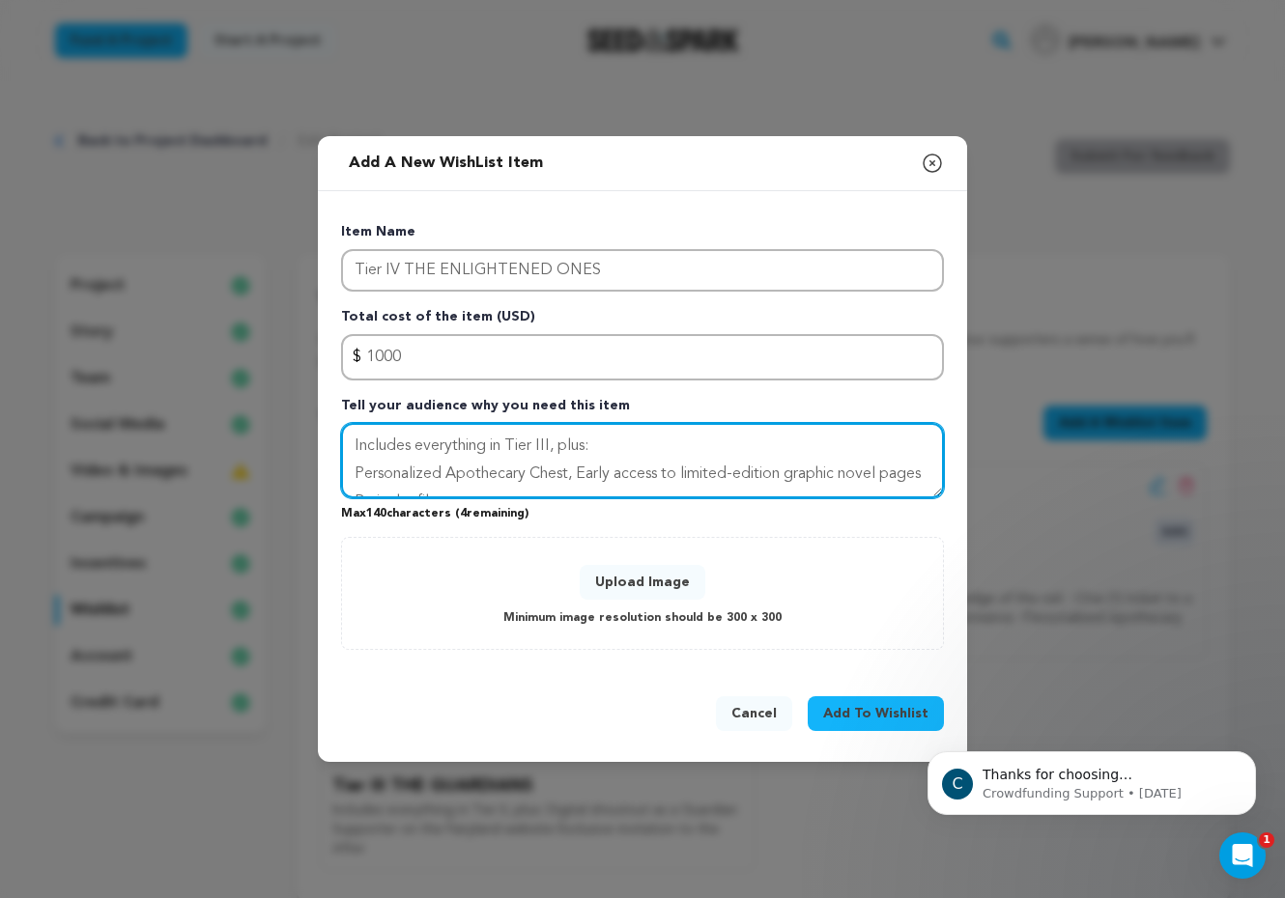
scroll to position [0, 0]
type textarea "Includes everything in Tier III, plus: Personalized Apothecary Chest, Early acc…"
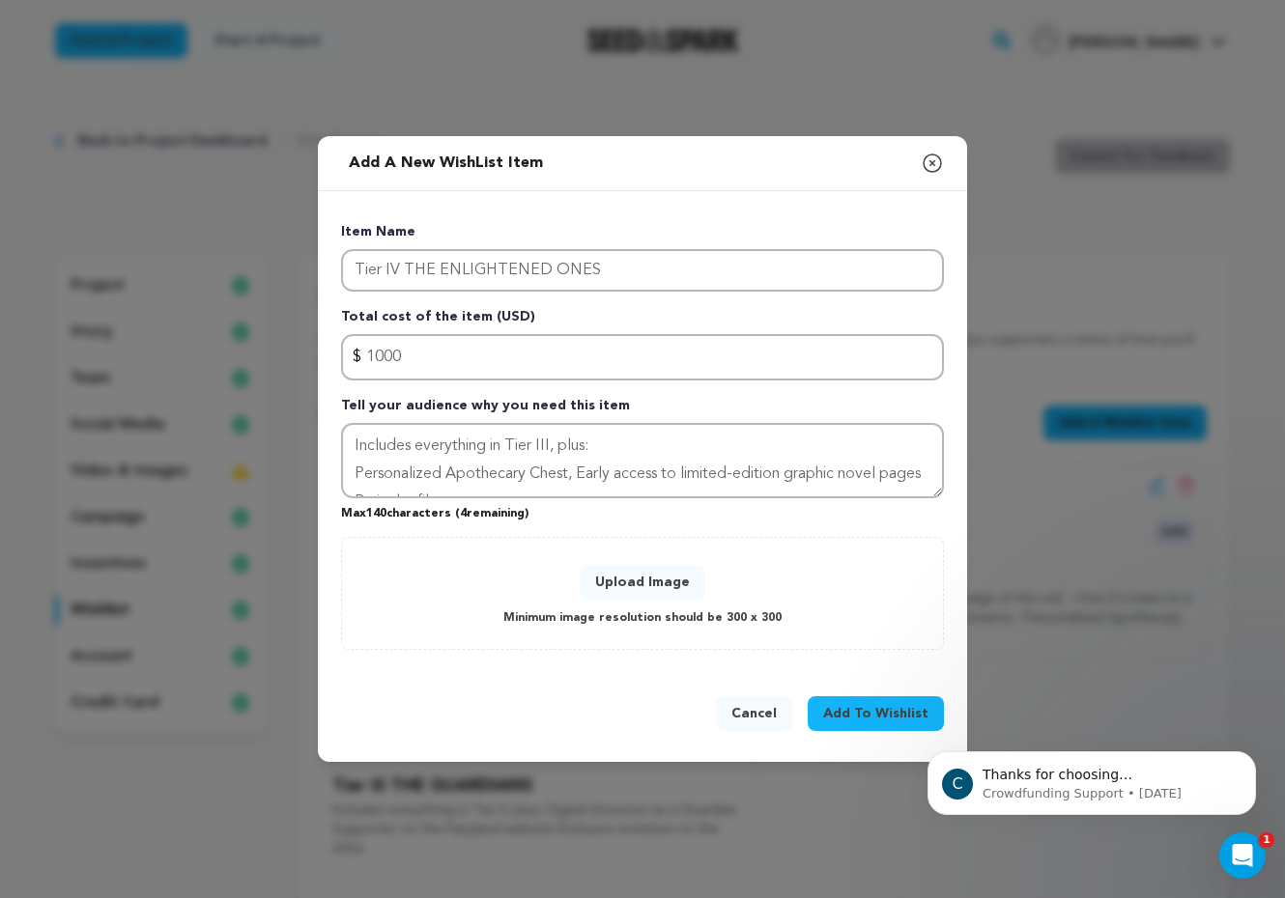
click at [663, 583] on button "Upload Image" at bounding box center [643, 582] width 126 height 35
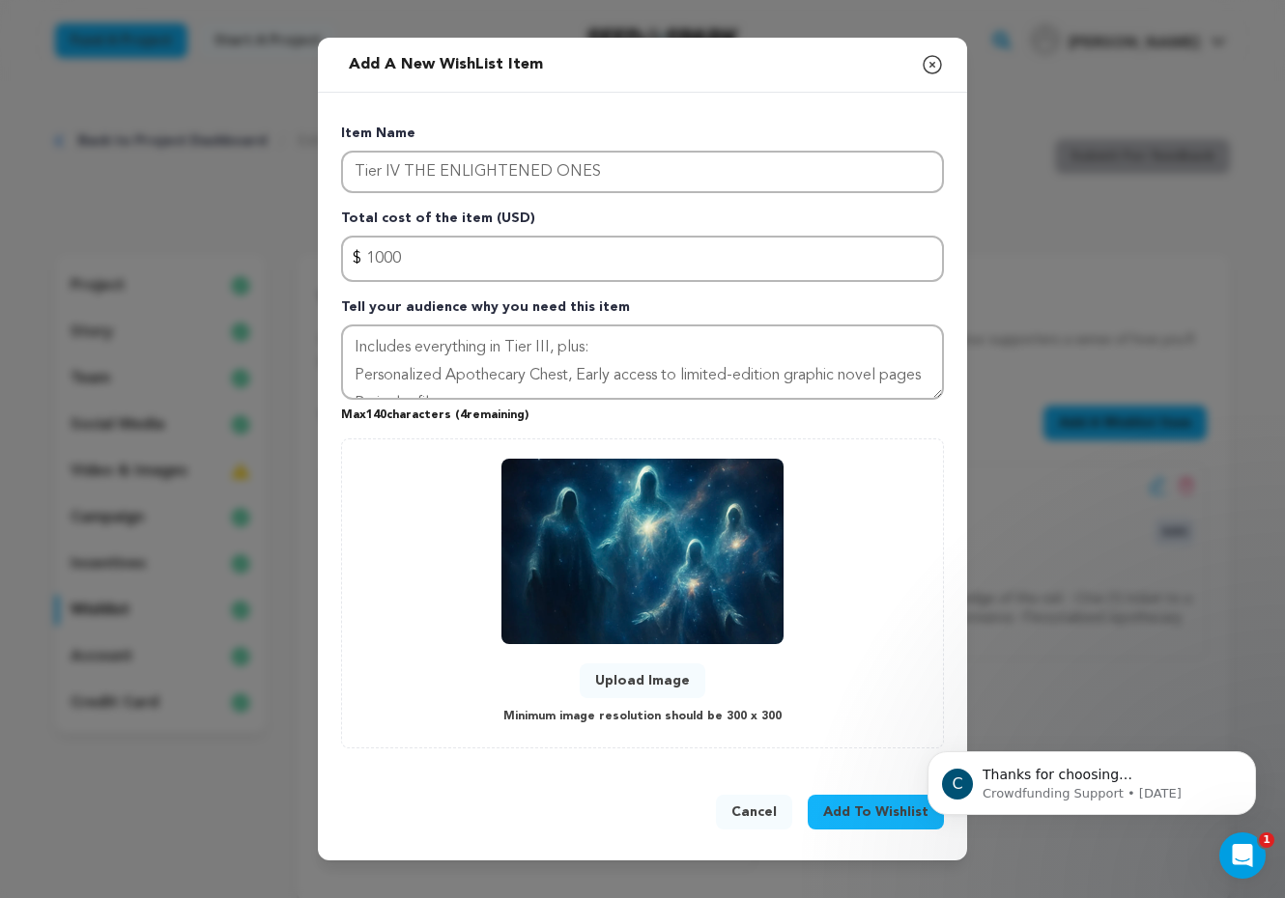
click at [861, 810] on span "Add To Wishlist" at bounding box center [875, 812] width 105 height 19
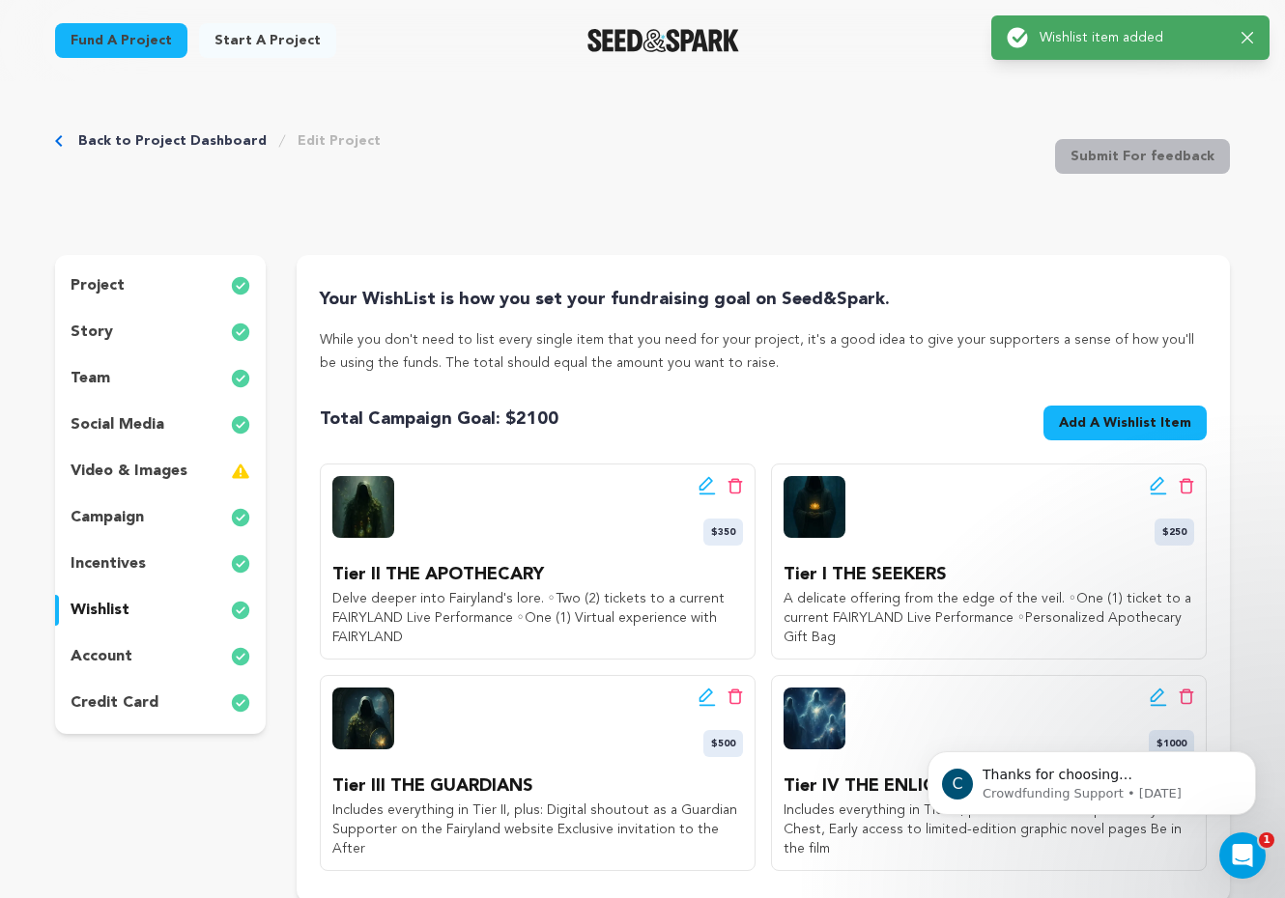
click at [1151, 423] on span "Add A Wishlist Item" at bounding box center [1125, 422] width 132 height 19
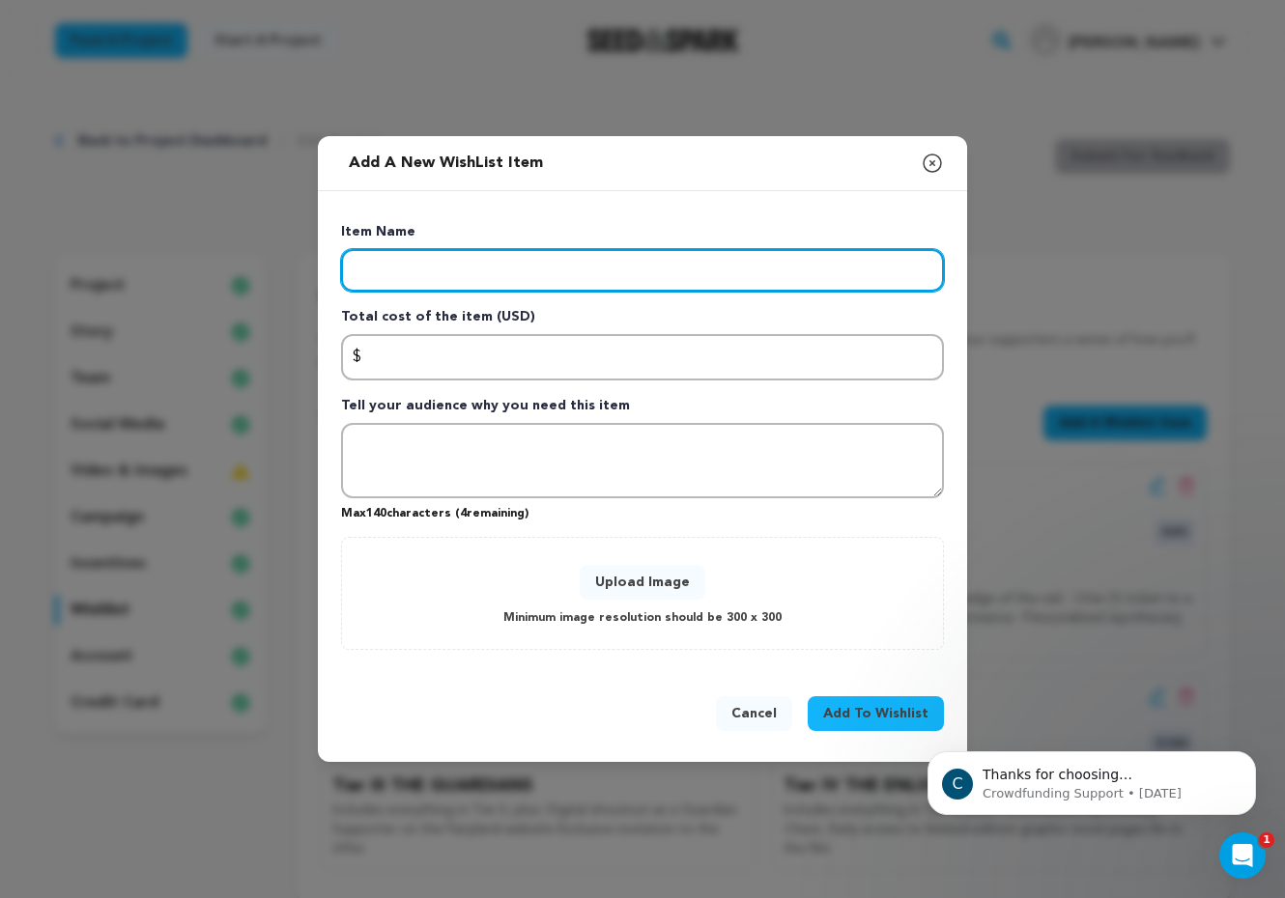
click at [519, 277] on input "Enter item name" at bounding box center [642, 270] width 603 height 43
click at [585, 270] on input "Enter item name" at bounding box center [642, 270] width 603 height 43
paste input "Tier V THE LIGHTHOUSE $5,000.00"
type input "Tier V THE LIGHTHOUSE"
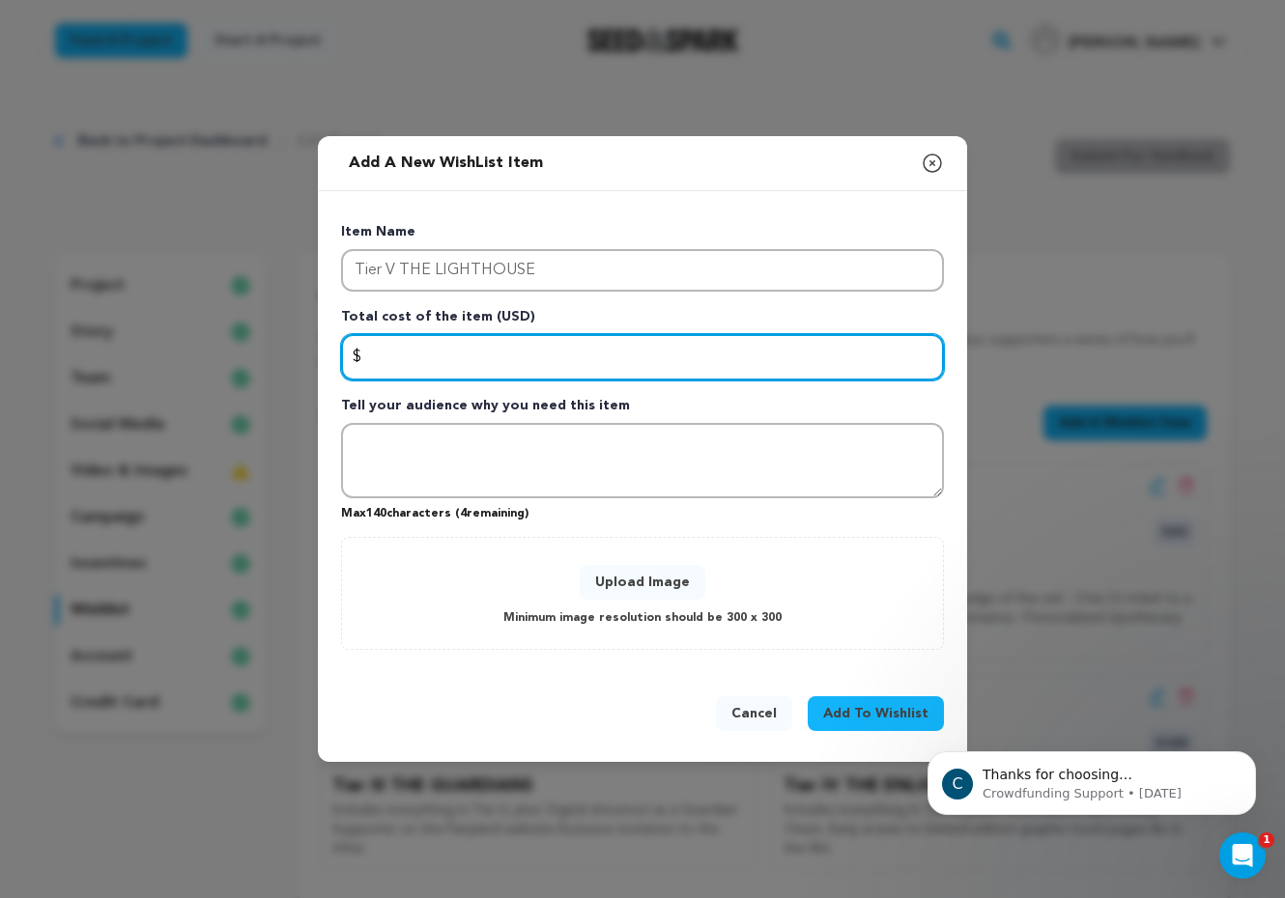
click at [515, 356] on input "Enter total cost of the item" at bounding box center [642, 357] width 603 height 46
type input "5000"
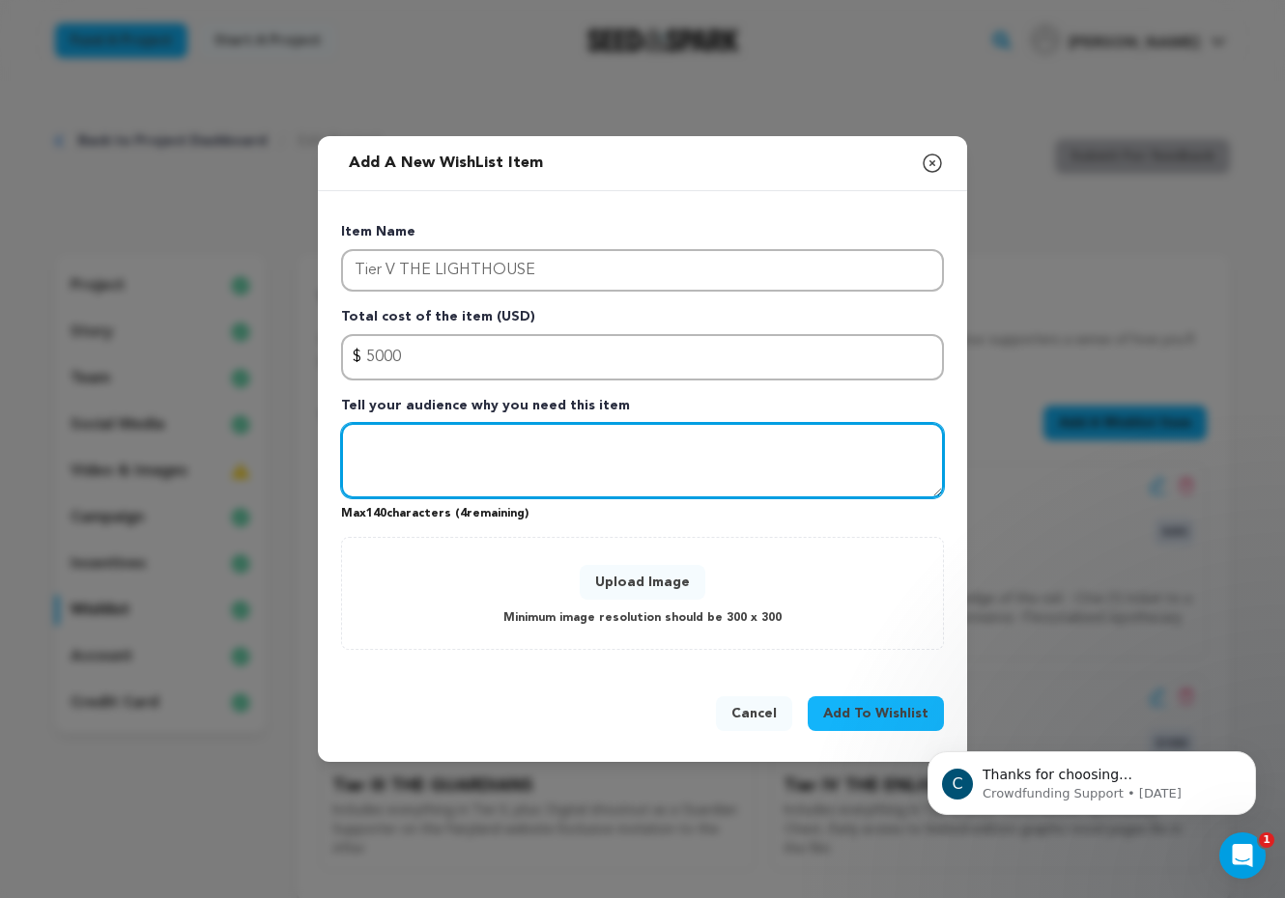
click at [506, 434] on textarea "Tell your audience why you need this item" at bounding box center [642, 460] width 603 height 75
click at [440, 450] on textarea "Tell your audience why you need this item" at bounding box center [642, 460] width 603 height 75
paste textarea "Includes everything in Tier IV, plus: ◦Private dinner or creative salon with th…"
click at [359, 474] on textarea "Includes everything in Tier IV, plus: ◦Private dinner or creative salon with th…" at bounding box center [642, 460] width 603 height 75
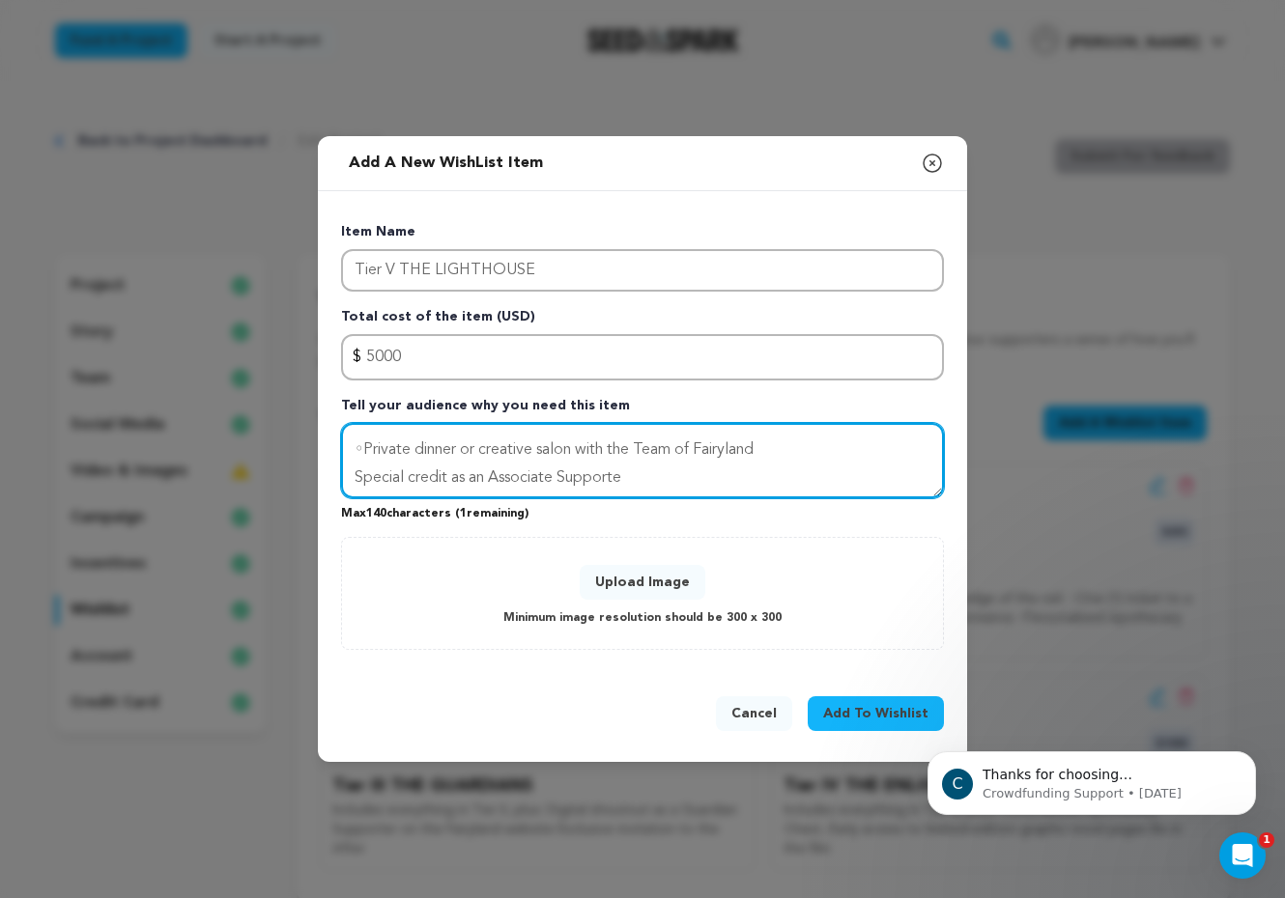
click at [621, 469] on textarea "Includes everything in Tier IV, plus: ◦Private dinner or creative salon with th…" at bounding box center [642, 460] width 603 height 75
drag, startPoint x: 621, startPoint y: 469, endPoint x: 450, endPoint y: 469, distance: 171.0
click at [450, 469] on textarea "Includes everything in Tier IV, plus: ◦Private dinner or creative salon with th…" at bounding box center [642, 460] width 603 height 75
click at [361, 447] on textarea "Includes everything in Tier IV, plus: ◦Private dinner or creative salon with th…" at bounding box center [642, 460] width 603 height 75
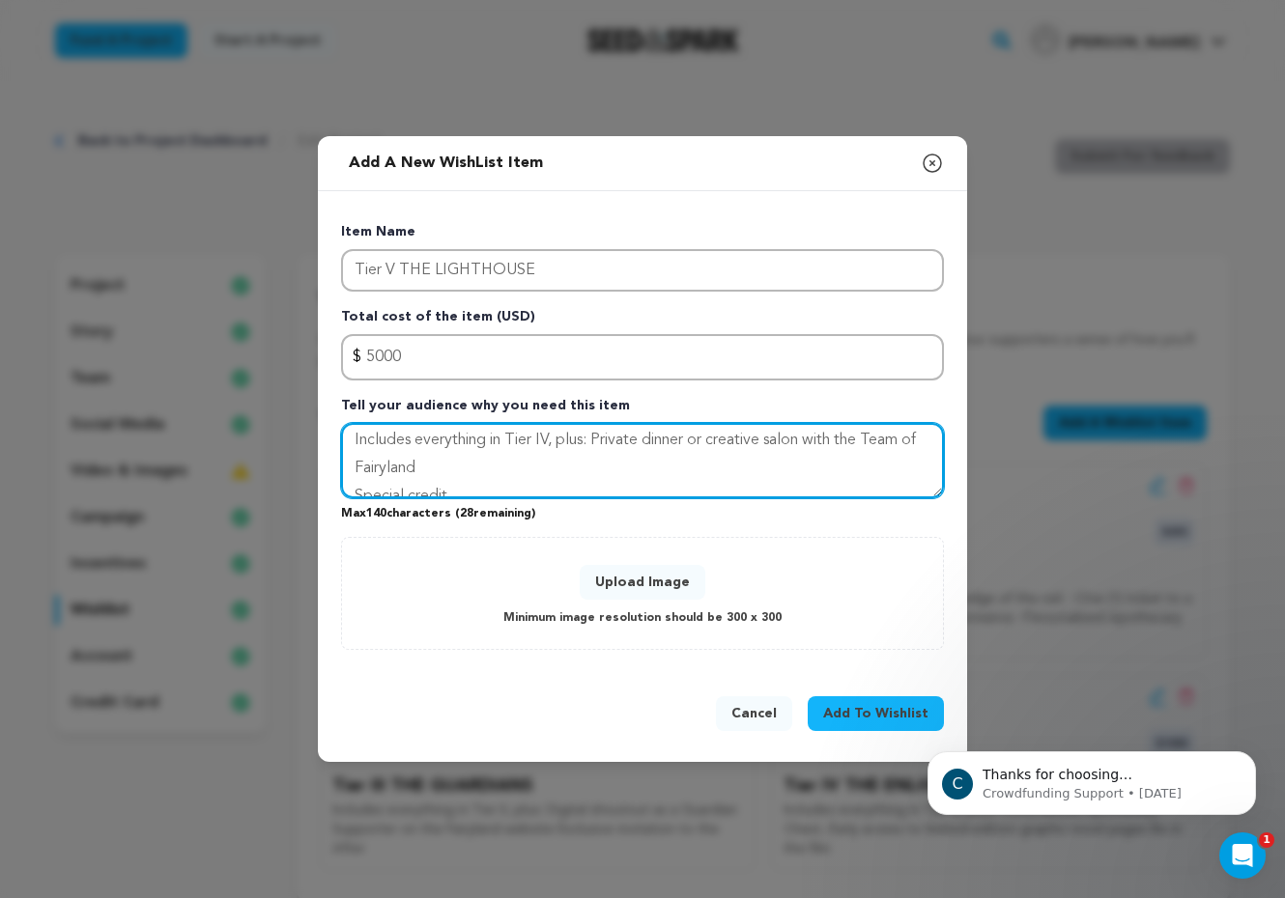
scroll to position [10, 0]
click at [811, 437] on textarea "Includes everything in Tier IV, plus: Private dinner or creative salon with the…" at bounding box center [642, 460] width 603 height 75
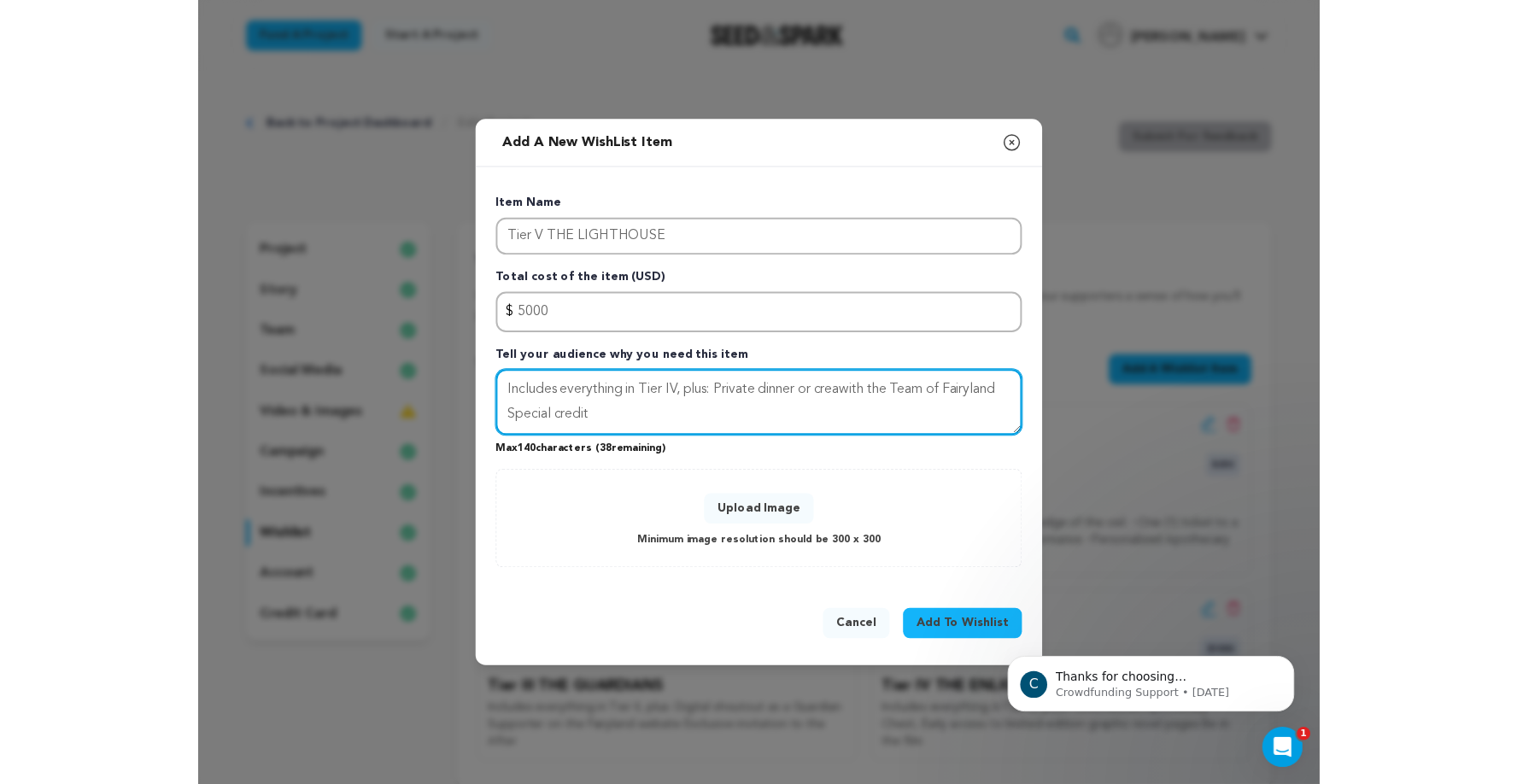
scroll to position [0, 0]
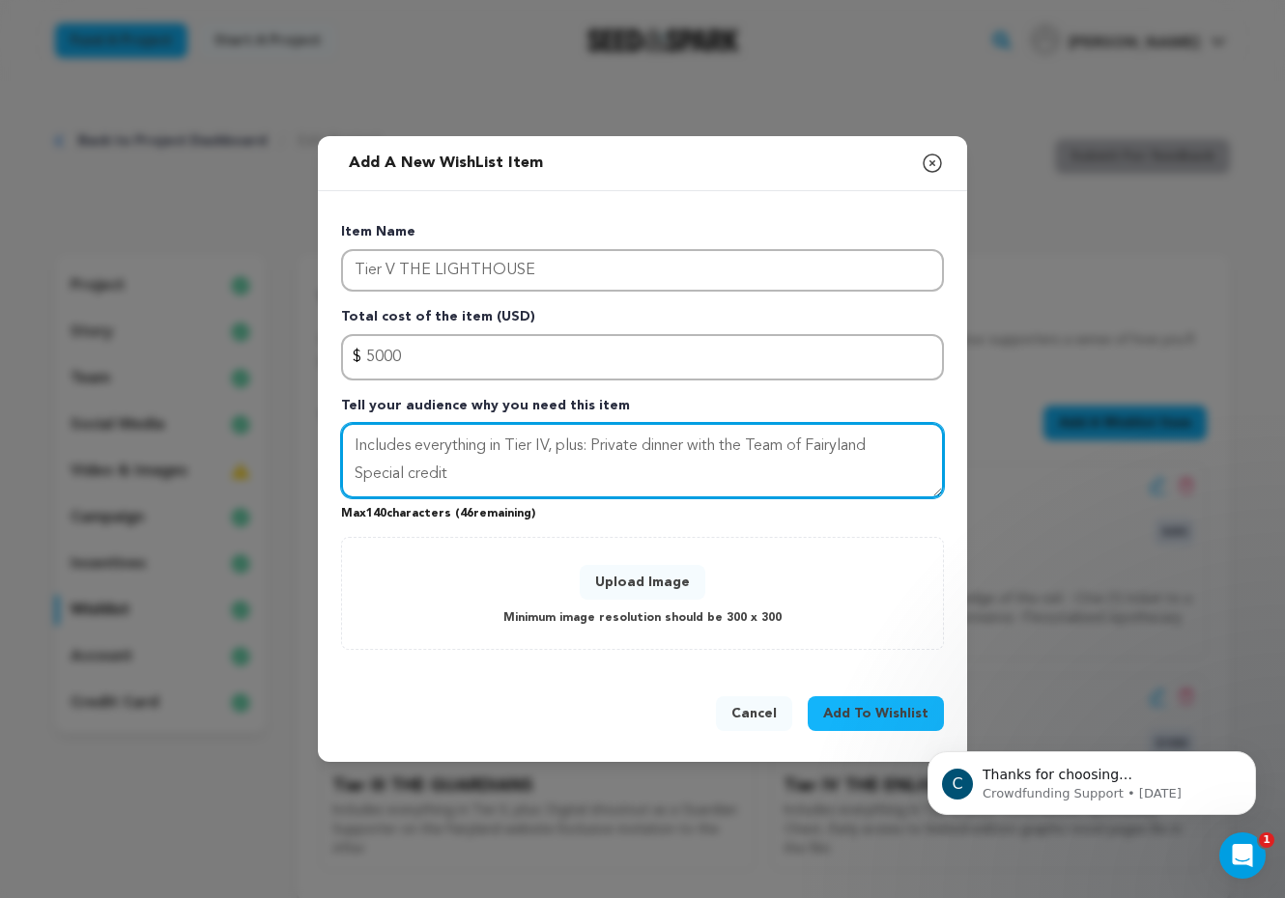
click at [583, 482] on textarea "Includes everything in Tier IV, plus: Private dinner with the Team of Fairyland…" at bounding box center [642, 460] width 603 height 75
click at [407, 474] on textarea "Includes everything in Tier IV, plus: Private dinner with the Team of Fairyland…" at bounding box center [642, 460] width 603 height 75
click at [510, 477] on textarea "Includes everything in Tier IV, plus: Private dinner with the Team of Fairyland…" at bounding box center [642, 460] width 603 height 75
click at [516, 471] on textarea "Includes everything in Tier IV, plus: Private dinner with the Team of Fairyland…" at bounding box center [642, 460] width 603 height 75
click at [500, 448] on textarea "Includes everything in Tier IV, plus: Private dinner with the Team of Fairyland…" at bounding box center [642, 460] width 603 height 75
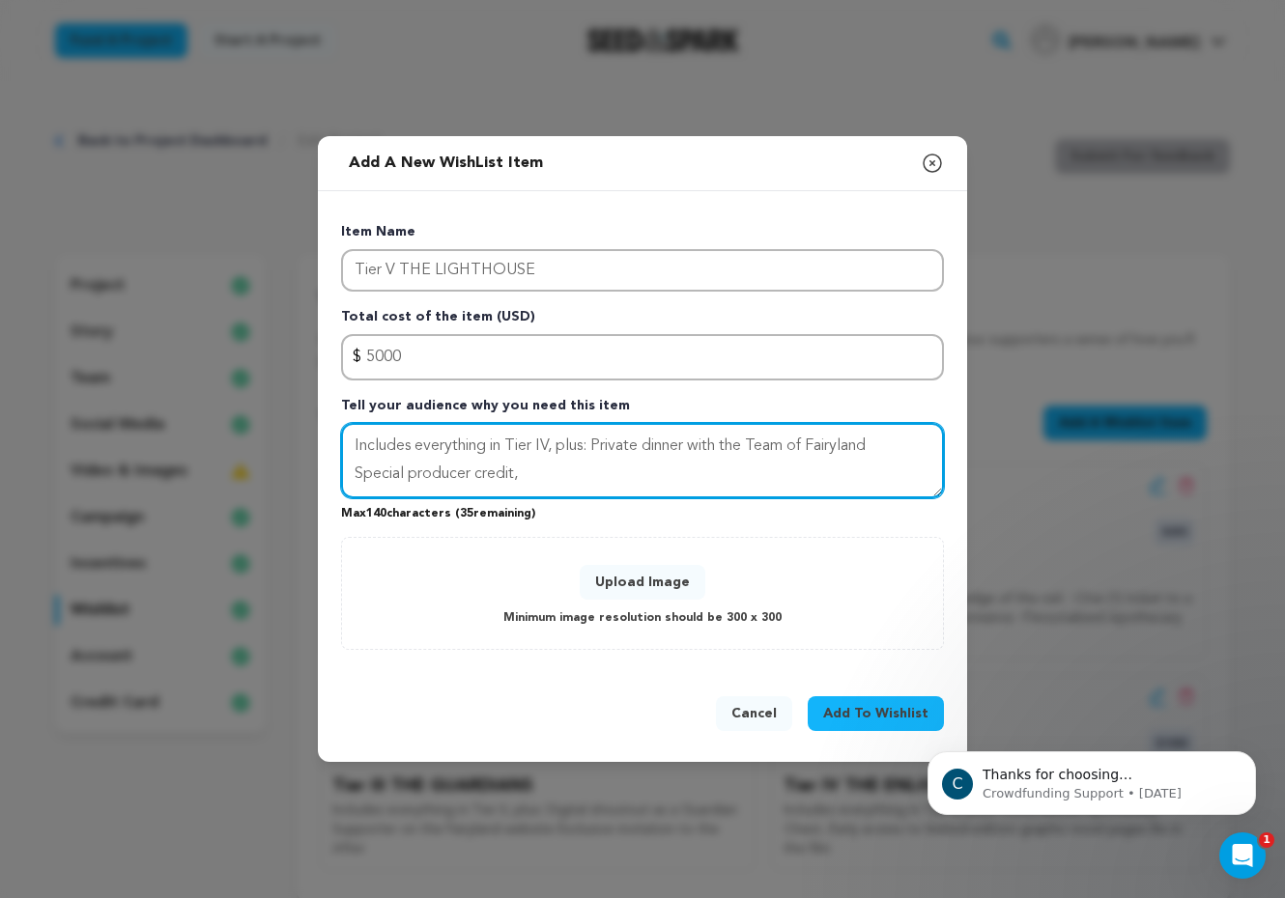
click at [508, 448] on textarea "Includes everything in Tier IV, plus: Private dinner with the Team of Fairyland…" at bounding box center [642, 460] width 603 height 75
click at [504, 446] on textarea "Includes Tier IV, plus: Private dinner with the Team of Fairyland Special produ…" at bounding box center [642, 460] width 603 height 75
click at [534, 477] on textarea "Includes Tier IV, plus: Private dinner with the Team of Fairyland Special produ…" at bounding box center [642, 460] width 603 height 75
paste textarea "◦Your name hidden as an Easter egg in the Apothe"
click at [529, 472] on textarea "Includes Tier IV, plus: Private dinner with the Team of Fairyland Special produ…" at bounding box center [642, 460] width 603 height 75
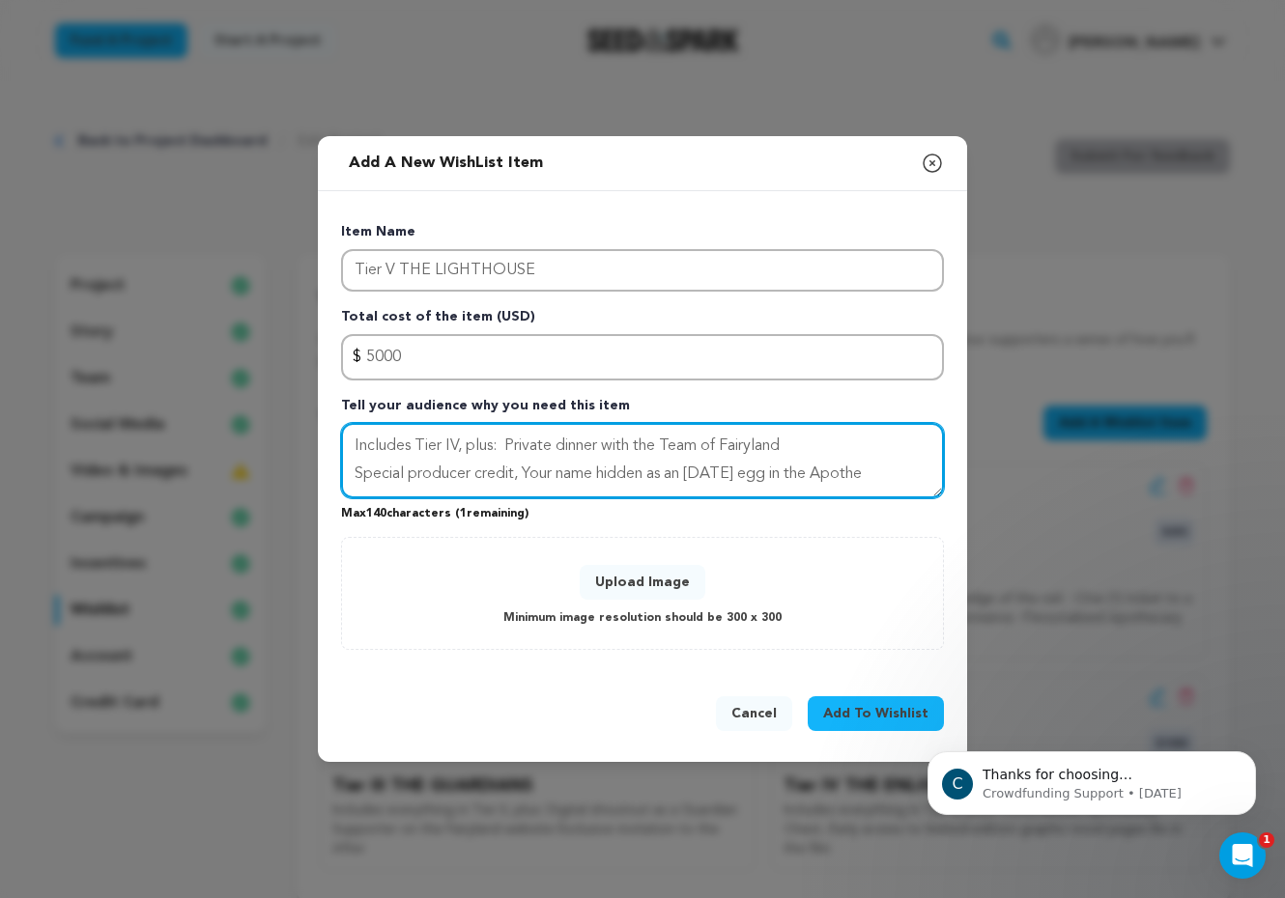
click at [871, 473] on textarea "Includes Tier IV, plus: Private dinner with the Team of Fairyland Special produ…" at bounding box center [642, 460] width 603 height 75
drag, startPoint x: 894, startPoint y: 479, endPoint x: 767, endPoint y: 473, distance: 126.7
click at [767, 473] on textarea "Includes Tier IV, plus: Private dinner with the Team of Fairyland Special produ…" at bounding box center [642, 460] width 603 height 75
drag, startPoint x: 805, startPoint y: 478, endPoint x: 524, endPoint y: 474, distance: 281.1
click at [524, 474] on textarea "Includes Tier IV, plus: Private dinner with the Team of Fairyland Special produ…" at bounding box center [642, 460] width 603 height 75
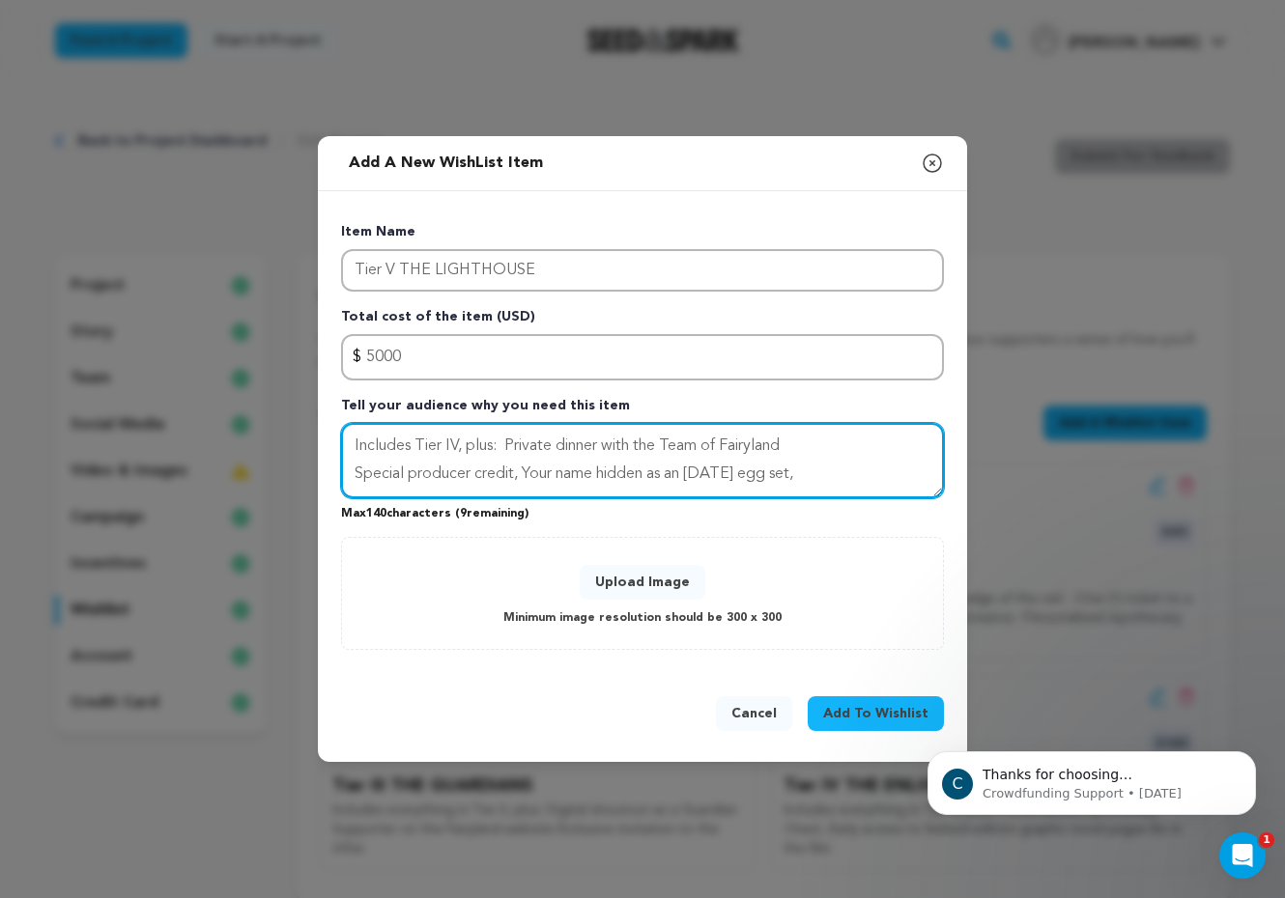
paste textarea "◦First invite to a live table read or private sc"
click at [564, 474] on textarea "Includes Tier IV, plus: Private dinner with the Team of Fairyland Special produ…" at bounding box center [642, 460] width 603 height 75
click at [782, 472] on textarea "Includes Tier IV, plus: Private dinner with the Team of Fairyland Special produ…" at bounding box center [642, 460] width 603 height 75
click at [625, 473] on textarea "Includes Tier IV, plus: Private dinner with the Team of Fairyland Special produ…" at bounding box center [642, 460] width 603 height 75
click at [761, 468] on textarea "Includes Tier IV, plus: Private dinner with the Team of Fairyland Special produ…" at bounding box center [642, 460] width 603 height 75
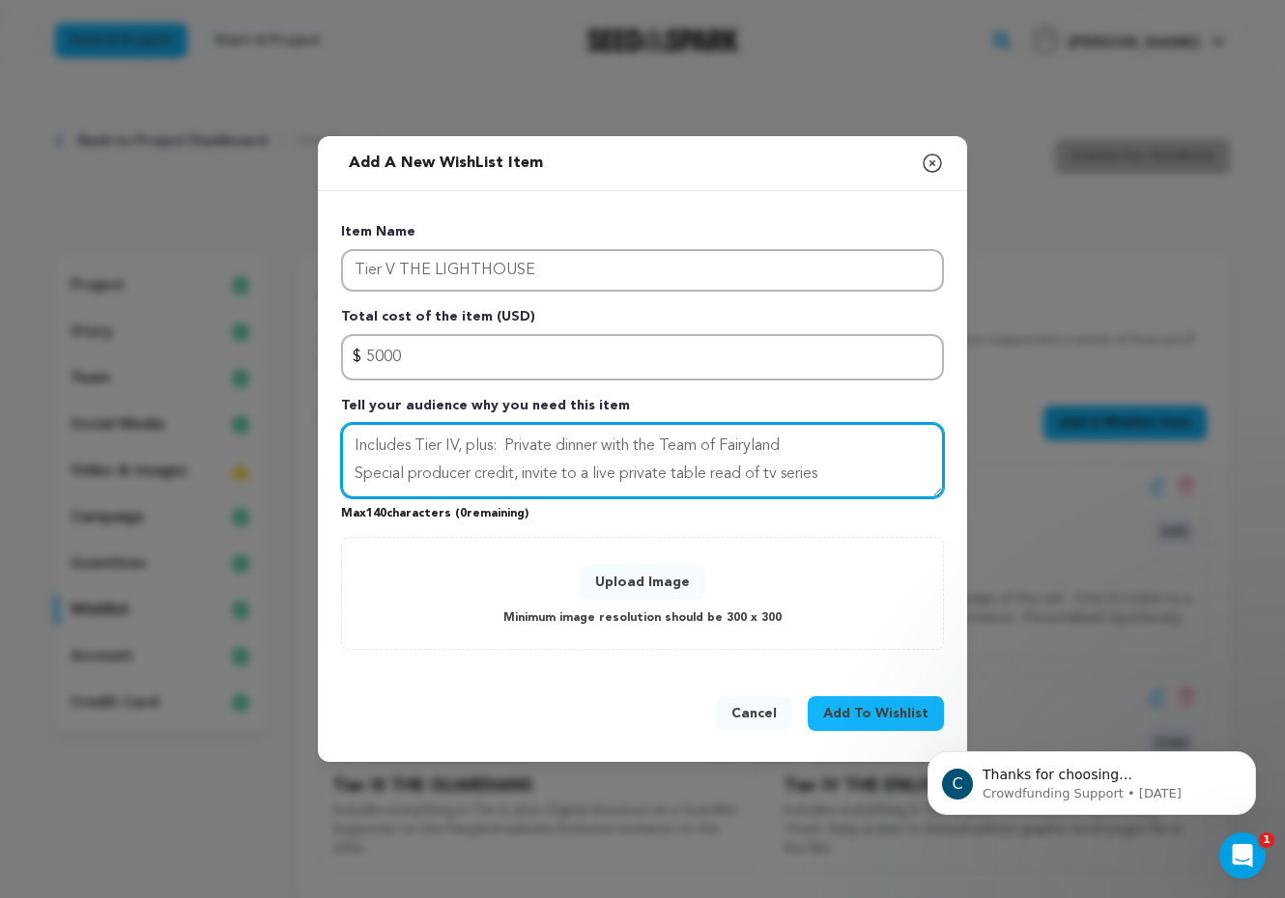
type textarea "Includes Tier IV, plus: Private dinner with the Team of Fairyland Special produ…"
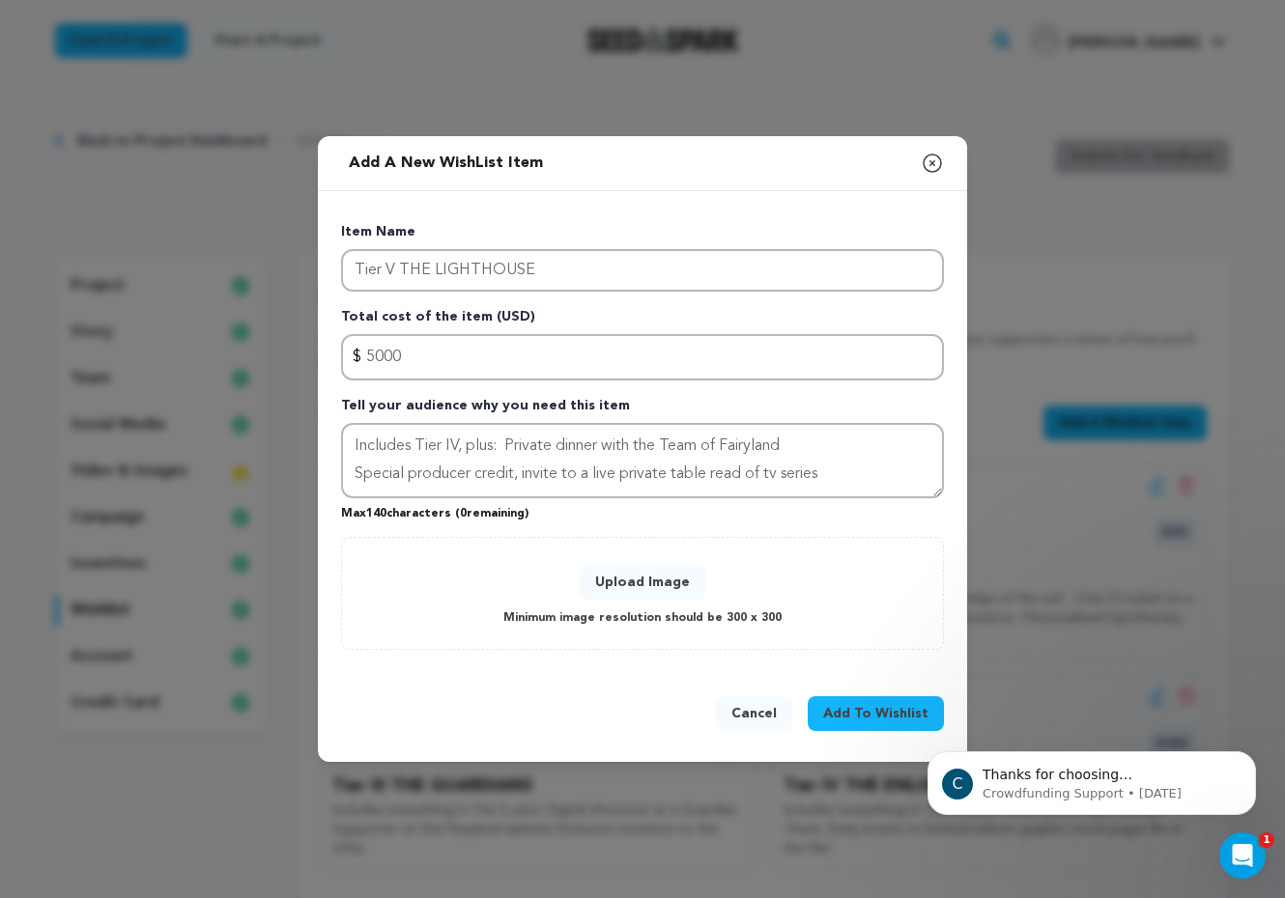
click at [649, 579] on button "Upload Image" at bounding box center [643, 582] width 126 height 35
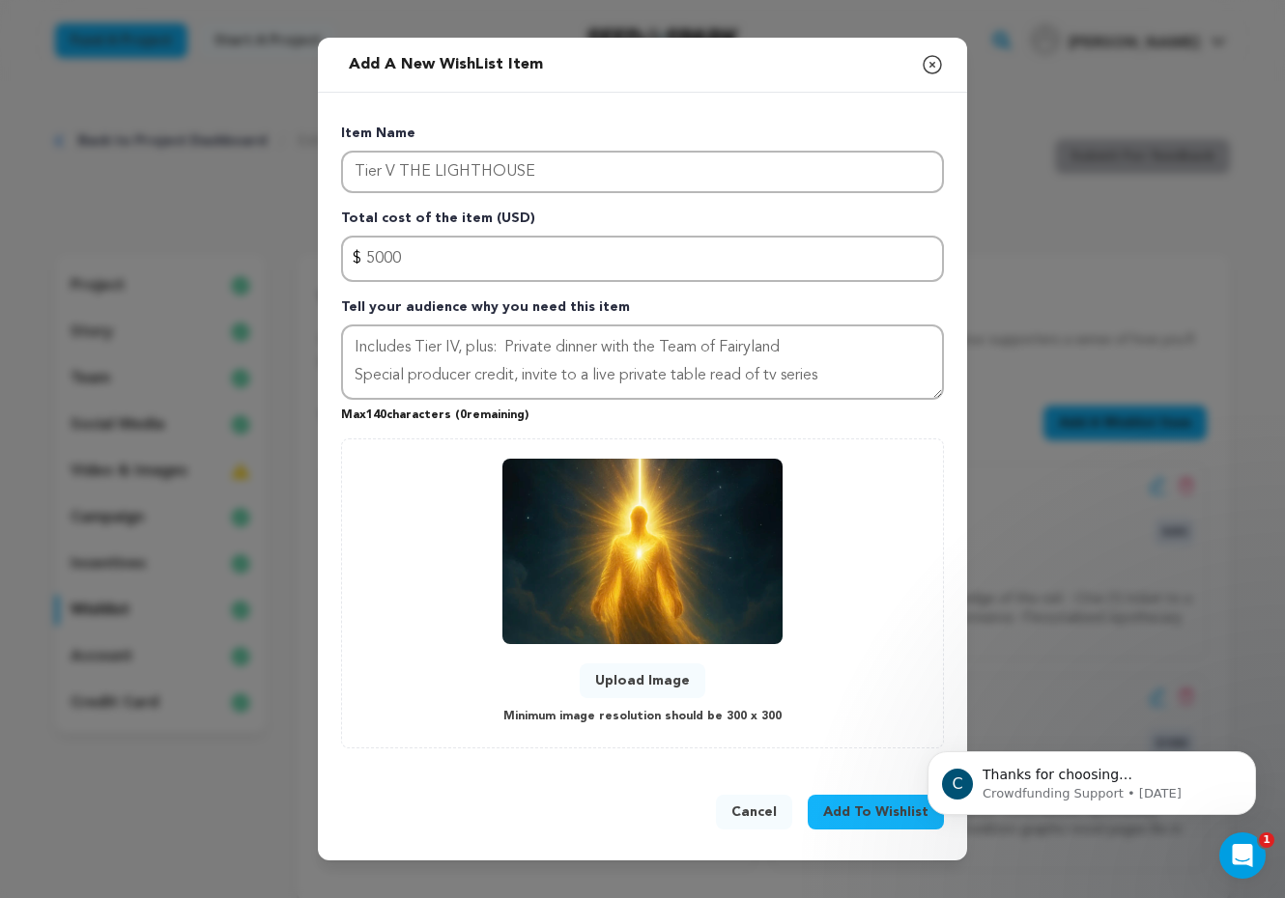
click at [860, 811] on span "Add To Wishlist" at bounding box center [875, 812] width 105 height 19
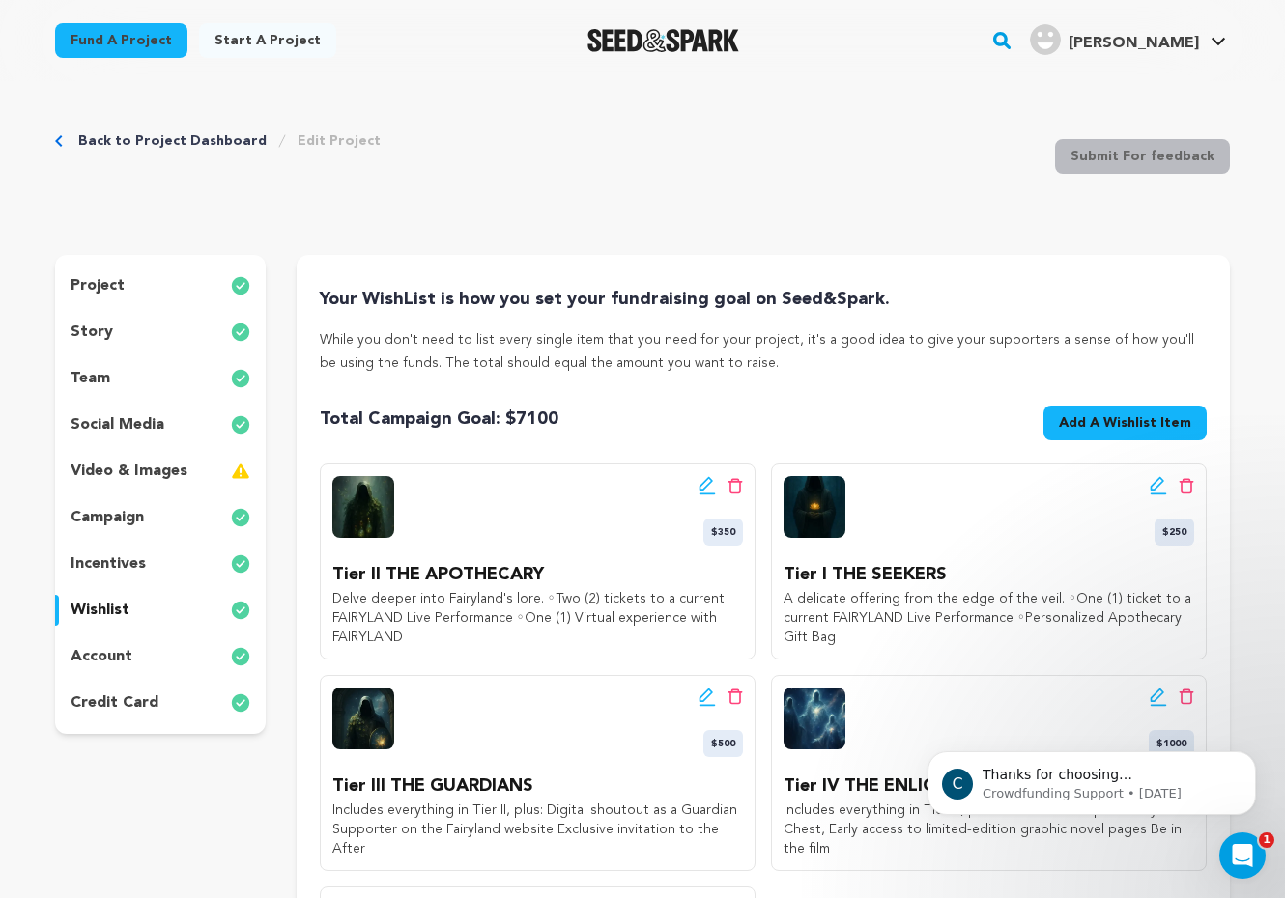
click at [908, 243] on div "Back to Project Dashboard Edit Project Submit For feedback Submit For feedback …" at bounding box center [642, 721] width 1236 height 1280
click at [1249, 756] on icon "Dismiss notification" at bounding box center [1250, 757] width 11 height 11
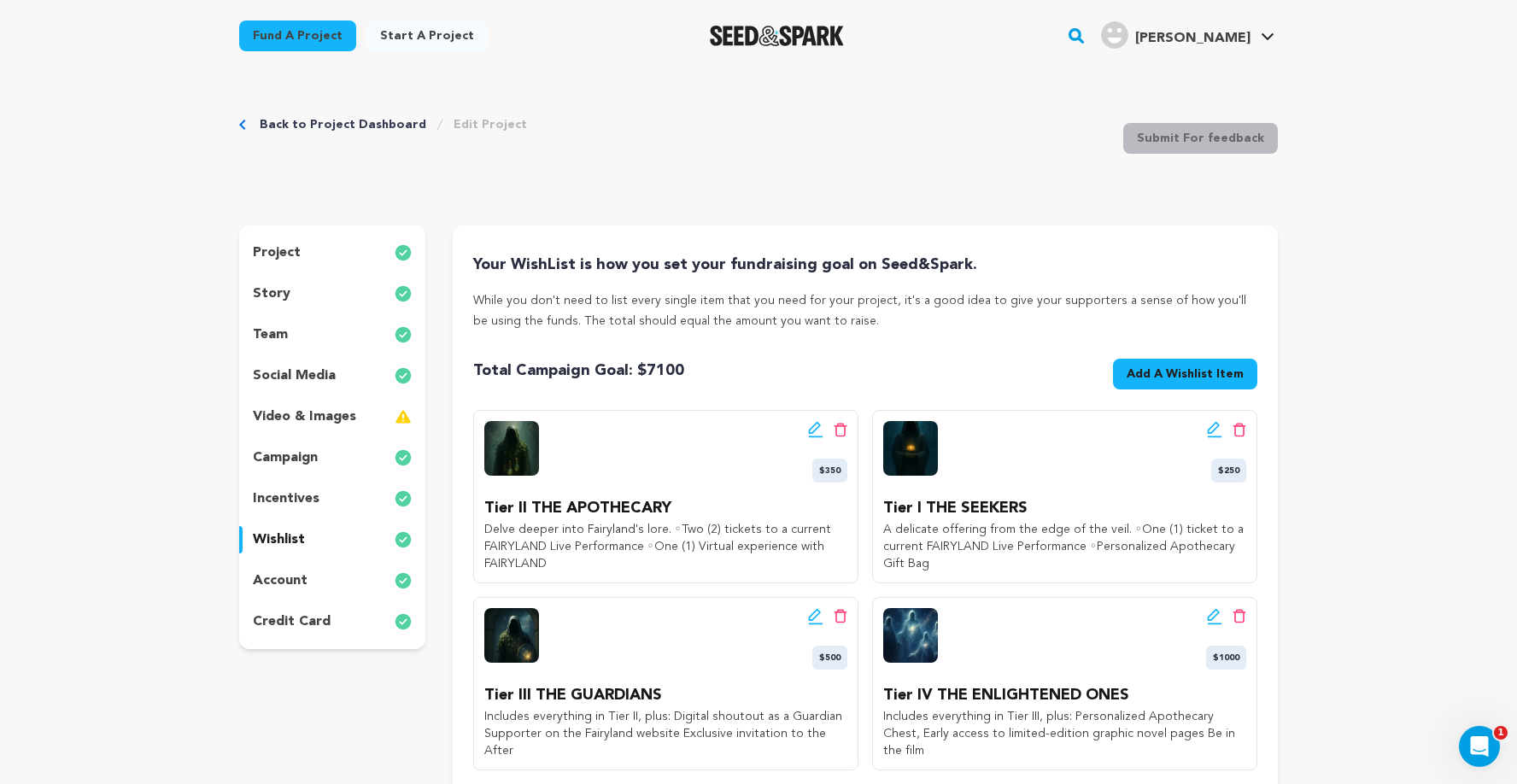
click at [1210, 370] on span "Add A Wishlist Item" at bounding box center [1185, 373] width 117 height 17
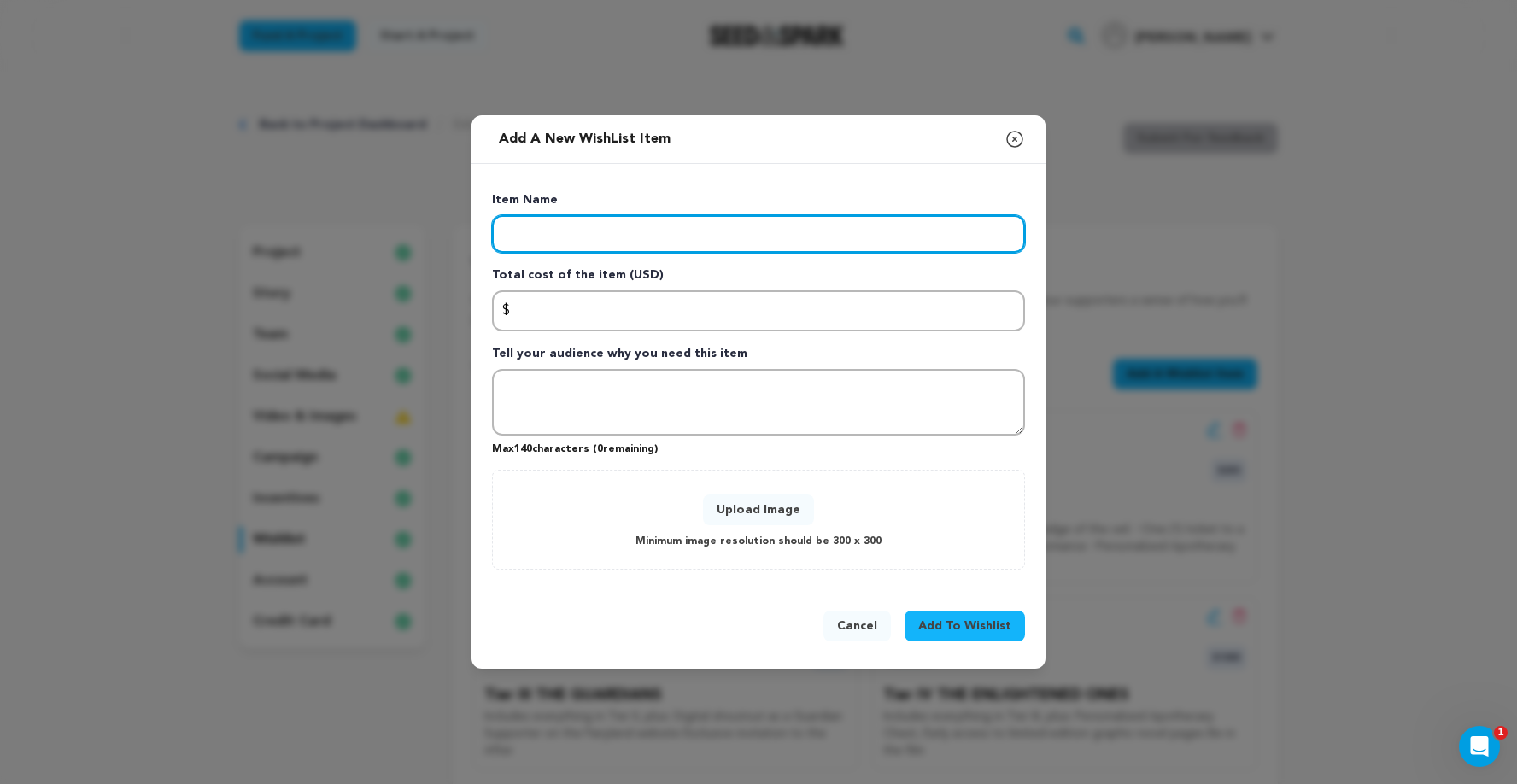
click at [524, 238] on input "Enter item name" at bounding box center [758, 233] width 533 height 38
click at [513, 240] on input "Enter item name" at bounding box center [758, 233] width 533 height 38
paste input "Tier VI THE KEEPERS"
type input "Tier VI THE KEEPERS"
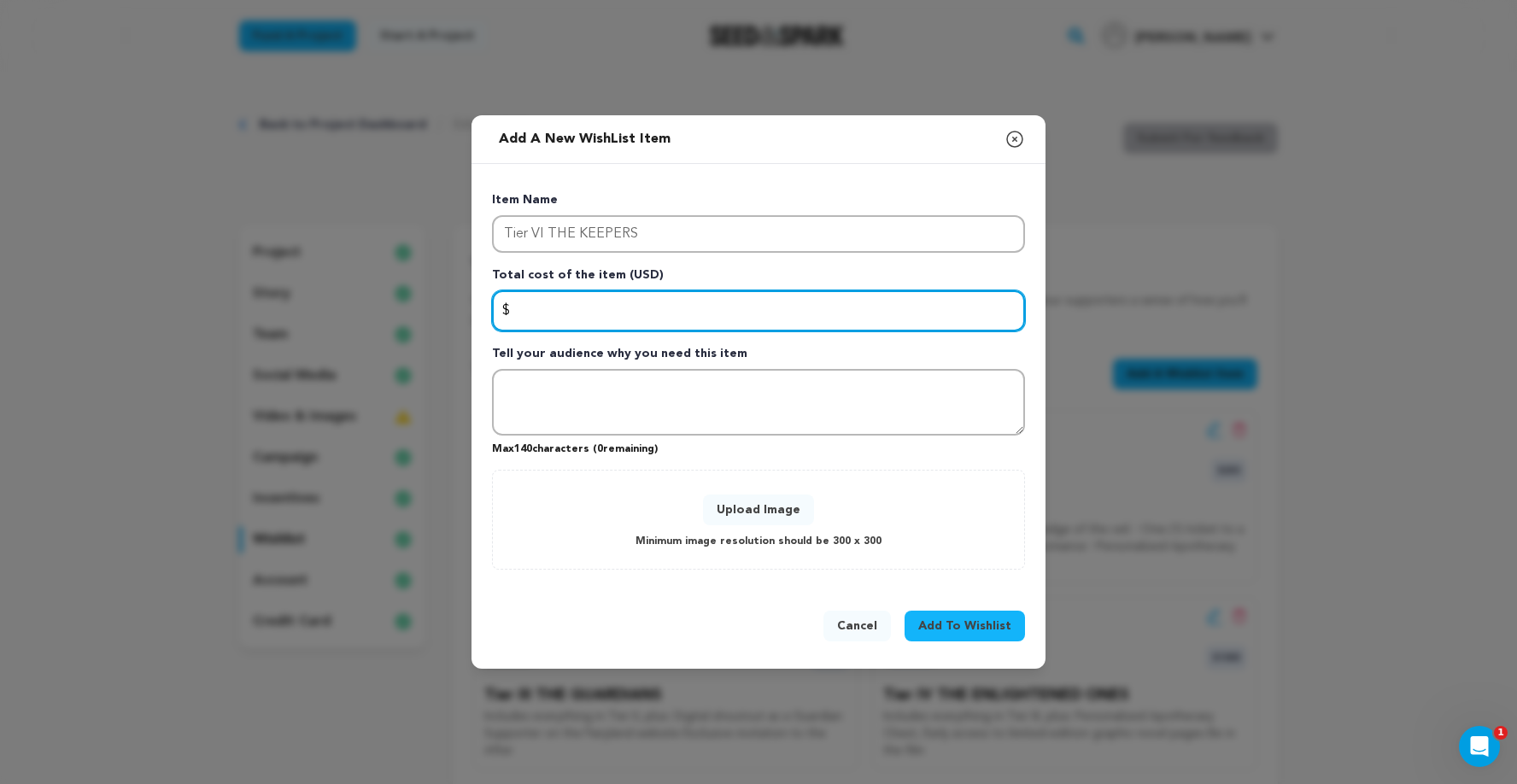
click at [551, 299] on input "Enter total cost of the item" at bounding box center [758, 310] width 533 height 41
type input "7500"
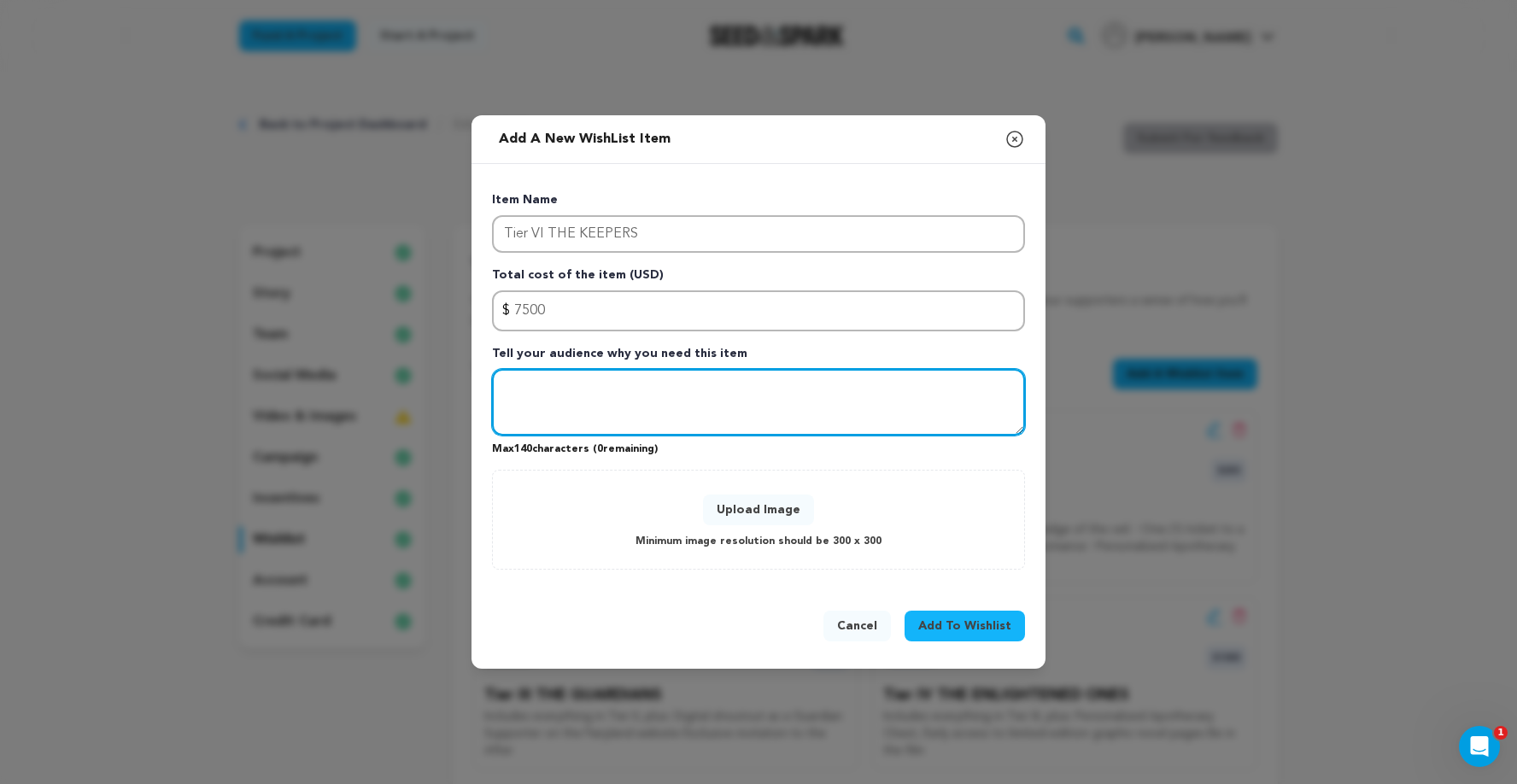
click at [534, 372] on textarea "Tell your audience why you need this item" at bounding box center [758, 401] width 533 height 66
click at [511, 389] on textarea "Tell your audience why you need this item" at bounding box center [758, 401] width 533 height 66
paste textarea "Includes everything in Tier V, plus: ◦A live, private Apothecary Experience hos…"
drag, startPoint x: 640, startPoint y: 413, endPoint x: 554, endPoint y: 412, distance: 86.0
click at [554, 412] on textarea "Includes everything in Tier V, plus: ◦A live, private Apothecary Experience hos…" at bounding box center [758, 401] width 533 height 66
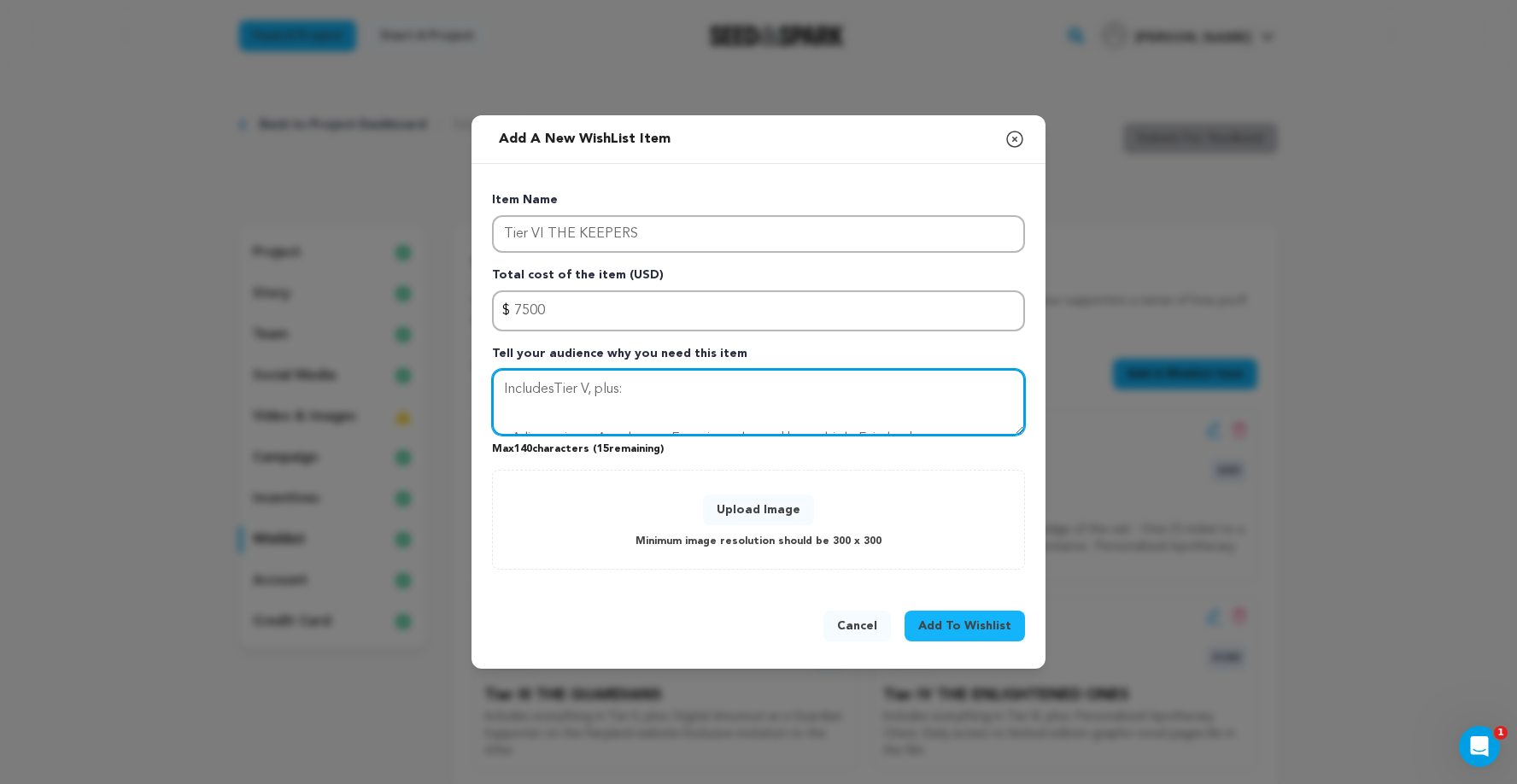
click at [502, 414] on textarea "IncludesTier V, plus: ◦A live, private Apothecary Experience hosted by multiple…" at bounding box center [758, 401] width 533 height 66
click at [518, 414] on textarea "IncludesTier V, plus: ◦A live, private Apothecary Experience hosted by multiple…" at bounding box center [758, 401] width 533 height 66
click at [510, 427] on textarea "IncludesTier V, plus: ◦A live, private Apothecary Experience hosted by multiple…" at bounding box center [758, 401] width 533 height 66
click at [512, 421] on textarea "IncludesTier V, plus: A live, private Apothecary Experience hosted by multiple …" at bounding box center [758, 401] width 533 height 66
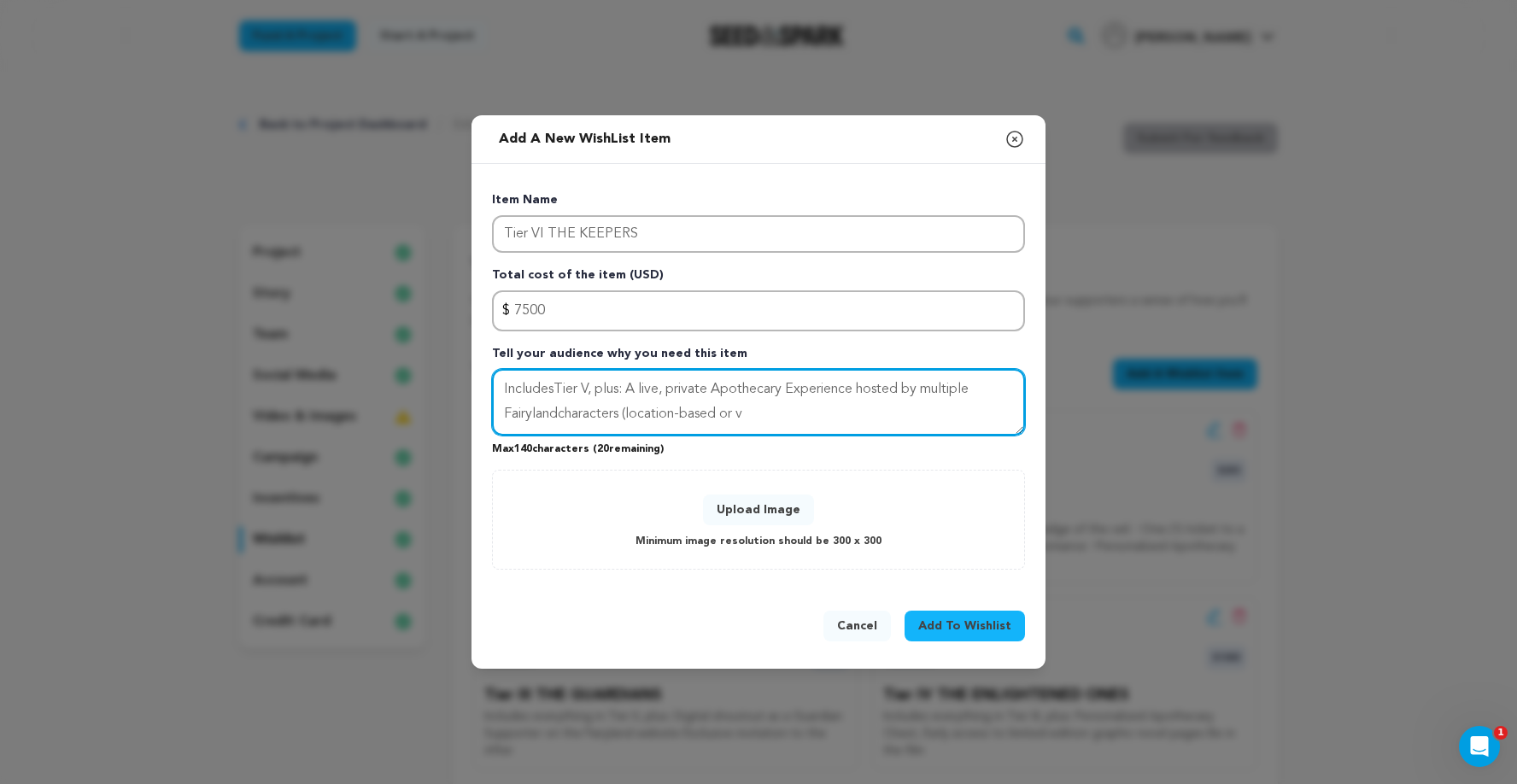
scroll to position [0, 0]
drag, startPoint x: 786, startPoint y: 414, endPoint x: 629, endPoint y: 409, distance: 157.1
click at [629, 409] on textarea "IncludesTier V, plus: A live, private Apothecary Experience hosted by multiple …" at bounding box center [758, 401] width 533 height 66
click at [984, 392] on textarea "IncludesTier V, plus: A live, private Apothecary Experience hosted by multiple …" at bounding box center [758, 401] width 533 height 66
click at [598, 415] on textarea "IncludesTier V, plus: A live, private Apothecary Experience hosted by Fairyland…" at bounding box center [758, 401] width 533 height 66
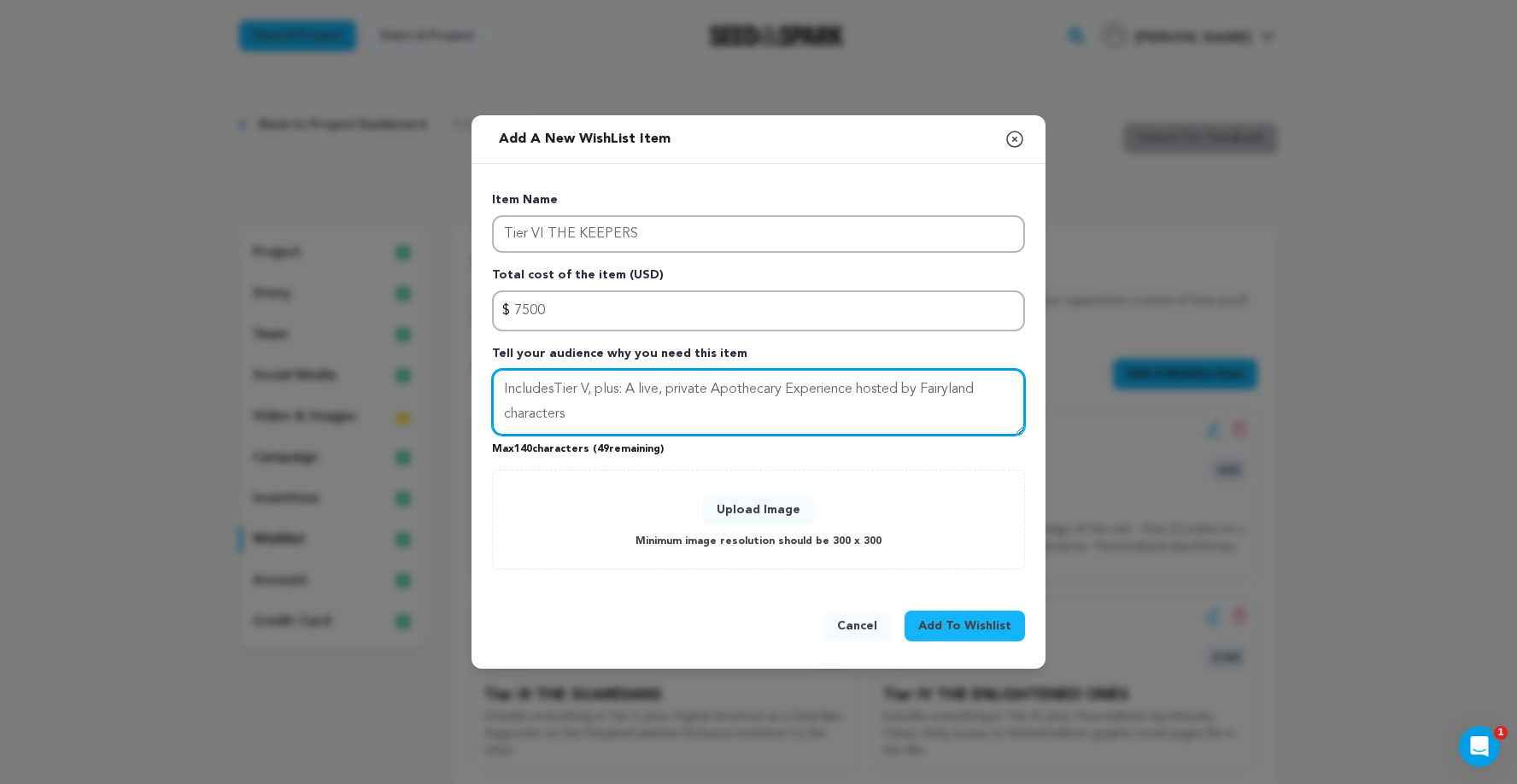
paste textarea "Special personalized gift, the key to FAIRYLAND"
click at [862, 390] on textarea "IncludesTier V, plus: A live, private Apothecary Experience hosted by Fairyland…" at bounding box center [758, 401] width 533 height 66
type textarea "IncludesTier V, plus: A live, private Apothecary Experience hosted by Fairyland…"
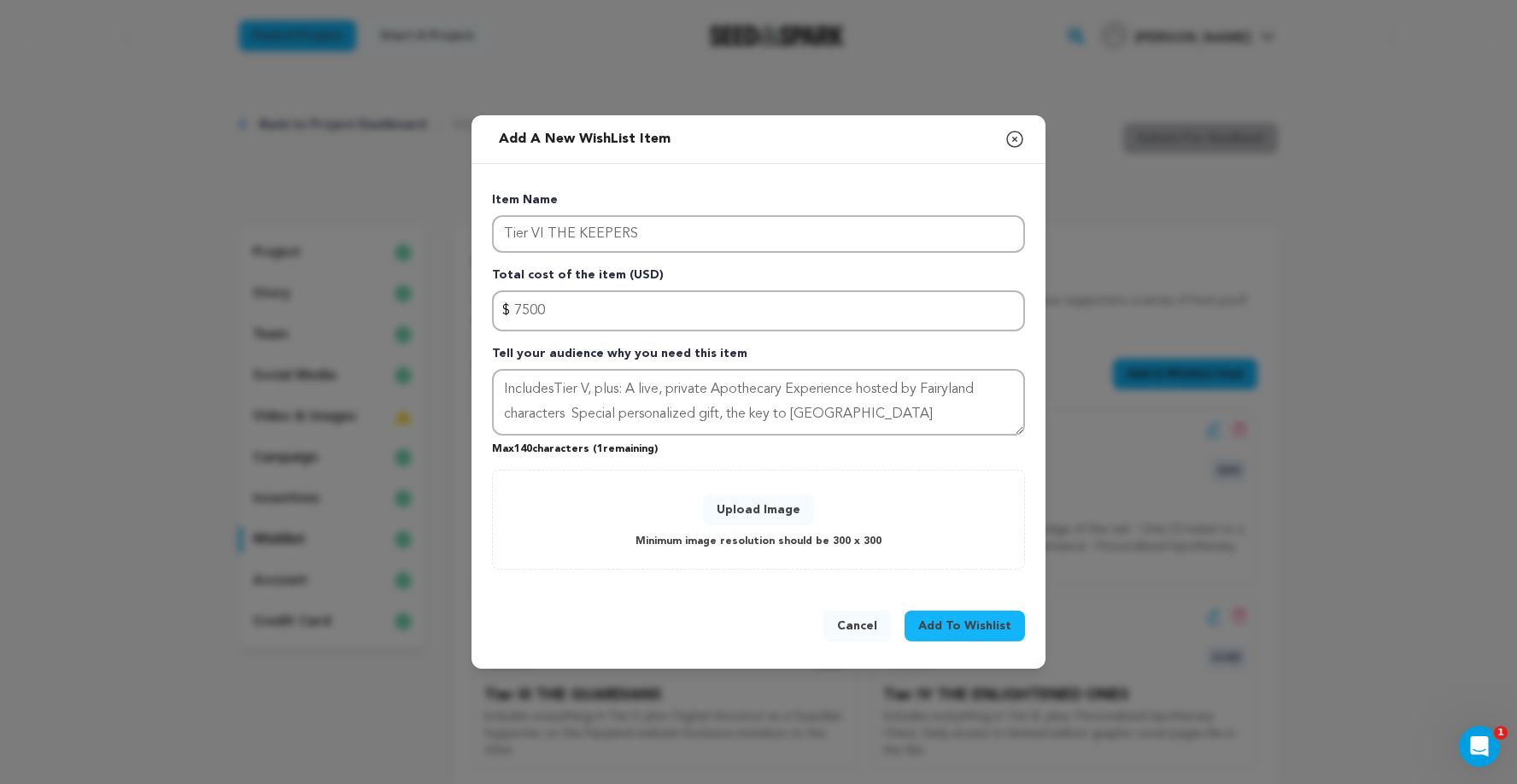
click at [745, 514] on button "Upload Image" at bounding box center [758, 509] width 111 height 31
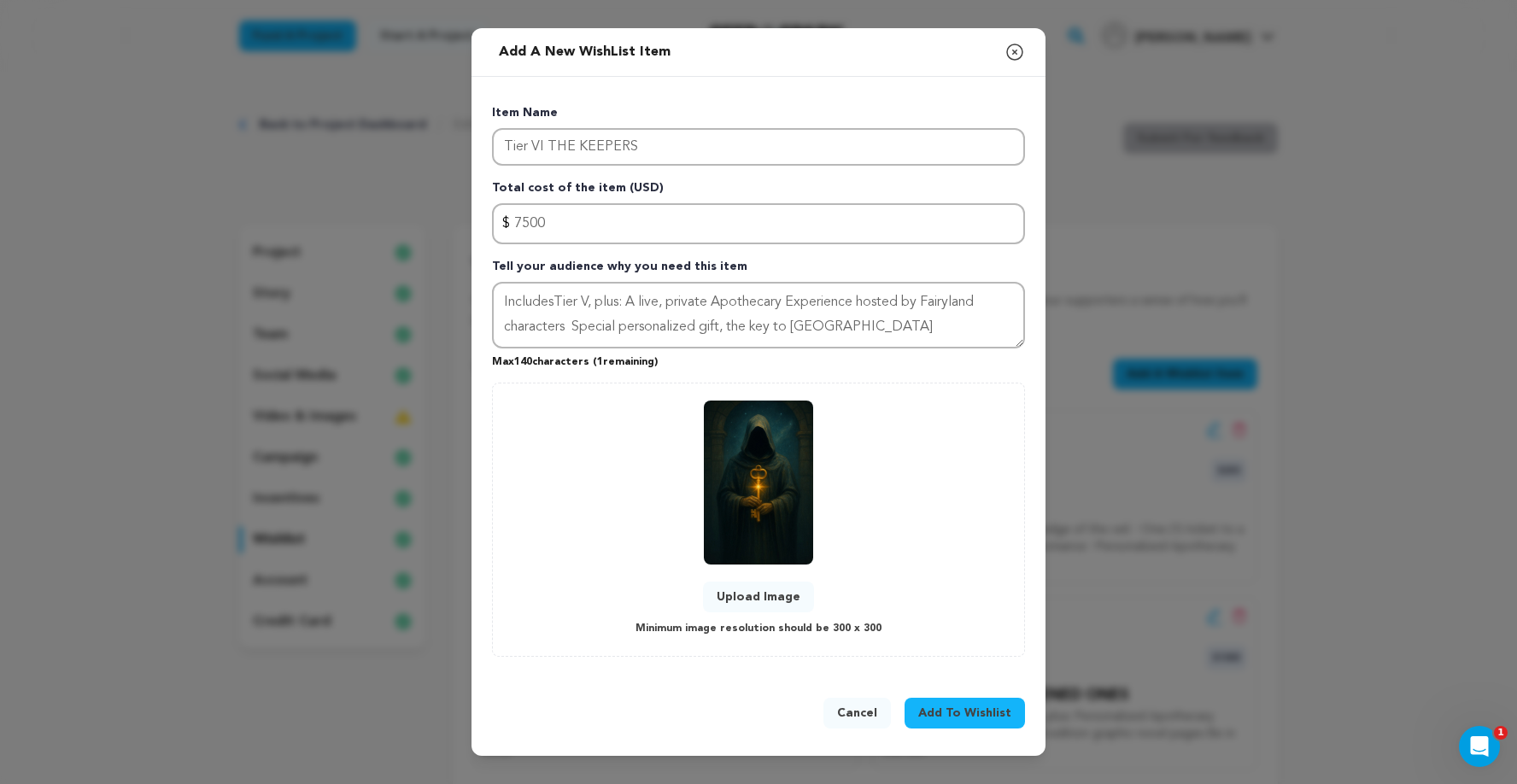
click at [984, 715] on span "Add To Wishlist" at bounding box center [964, 712] width 93 height 17
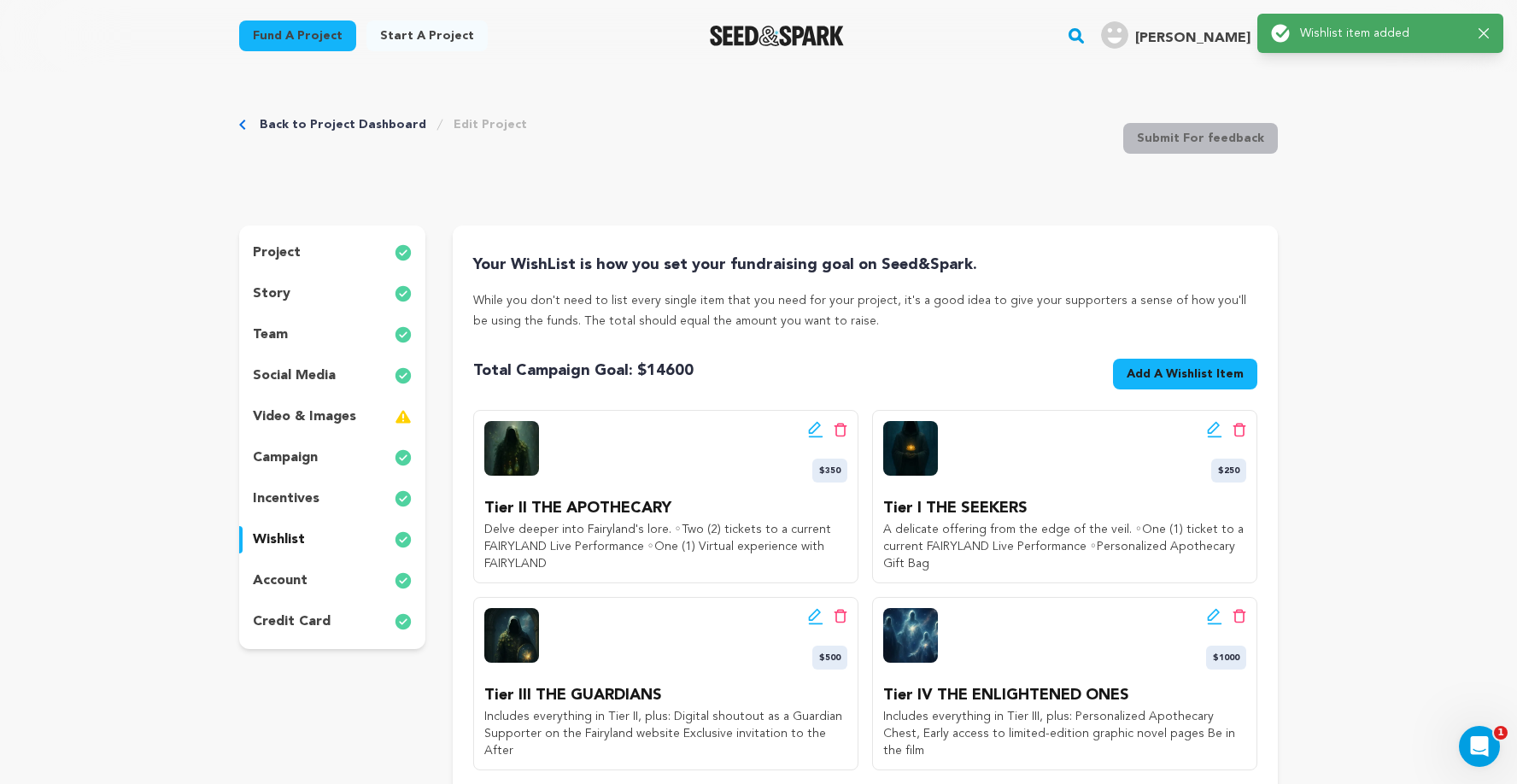
click at [1167, 373] on span "Add A Wishlist Item" at bounding box center [1185, 373] width 117 height 17
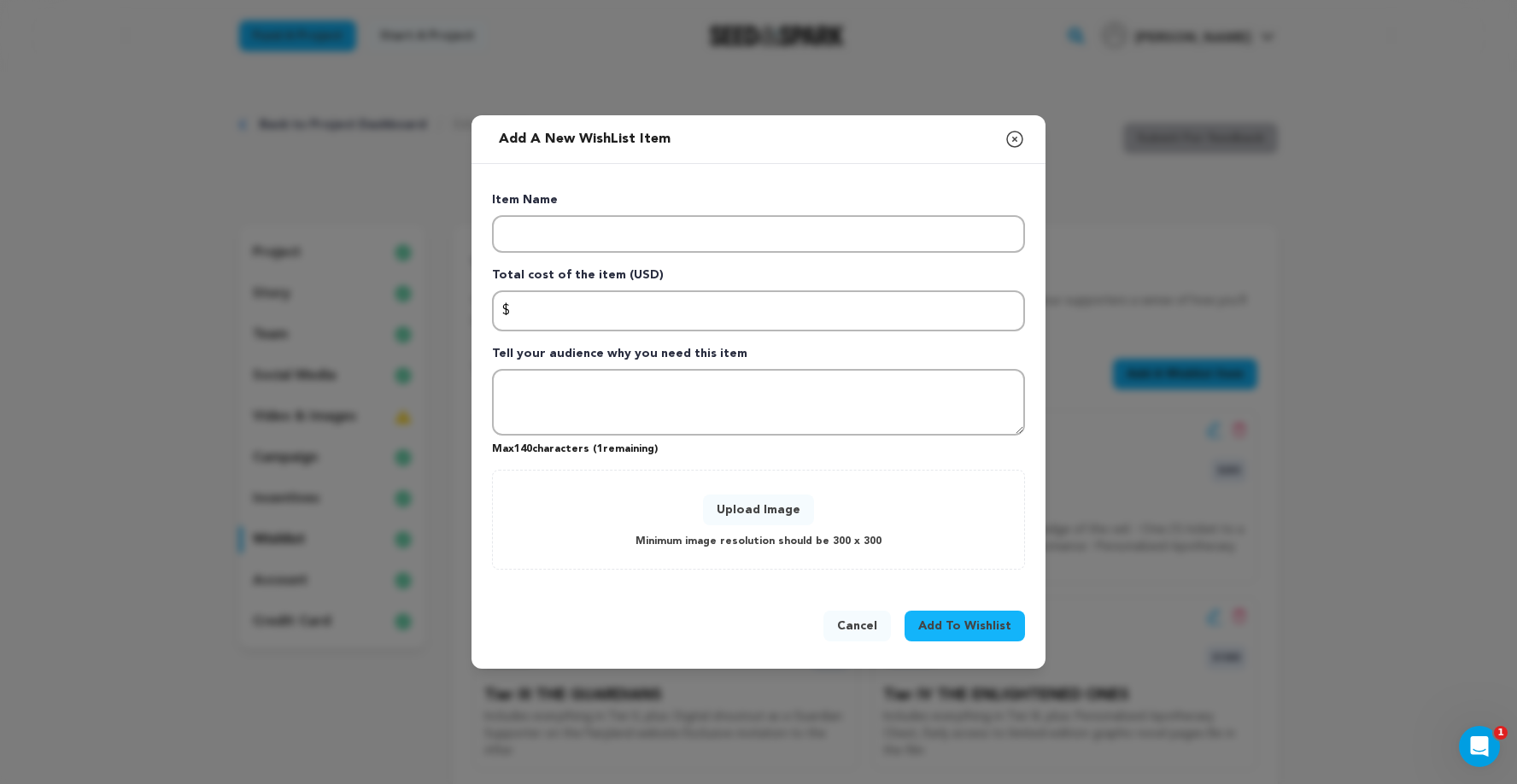
click at [594, 214] on p "Item Name" at bounding box center [758, 202] width 533 height 24
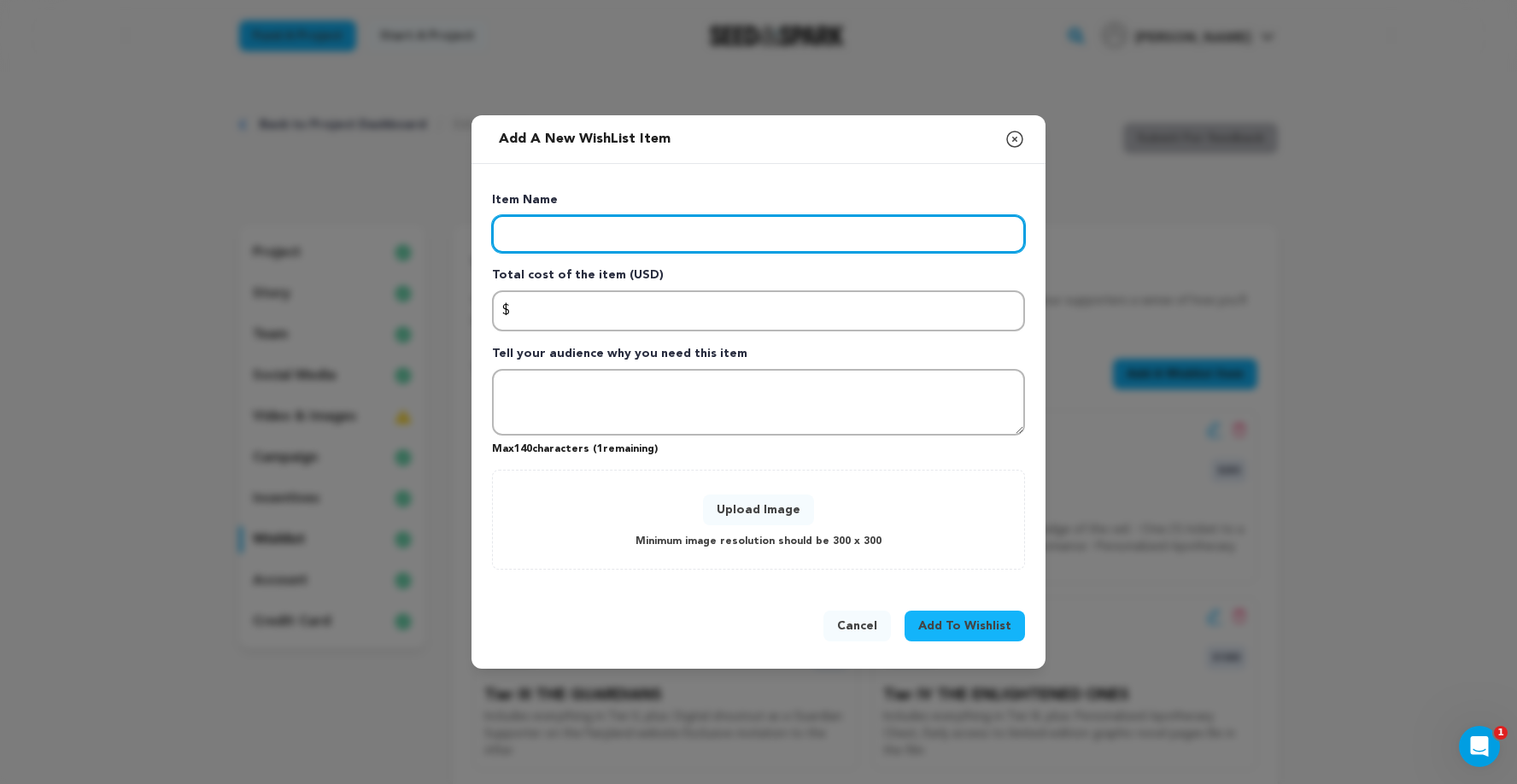
click at [576, 232] on input "Enter item name" at bounding box center [758, 233] width 533 height 38
paste input "Tier VII THE METATRON CIRCLE"
type input "Tier VII THE METATRON CIRCLE"
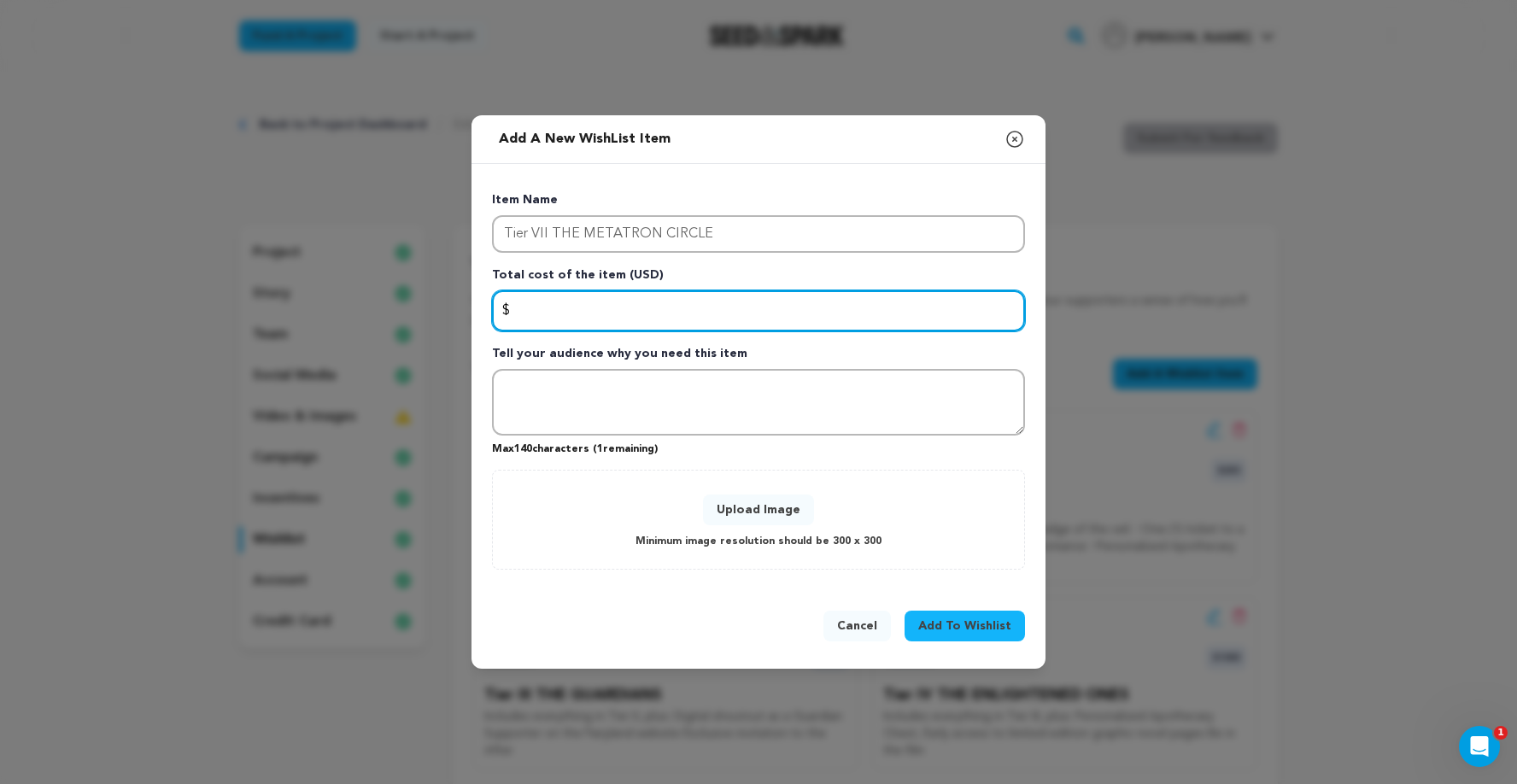
click at [573, 306] on input "Enter total cost of the item" at bounding box center [758, 310] width 533 height 41
type input "10000"
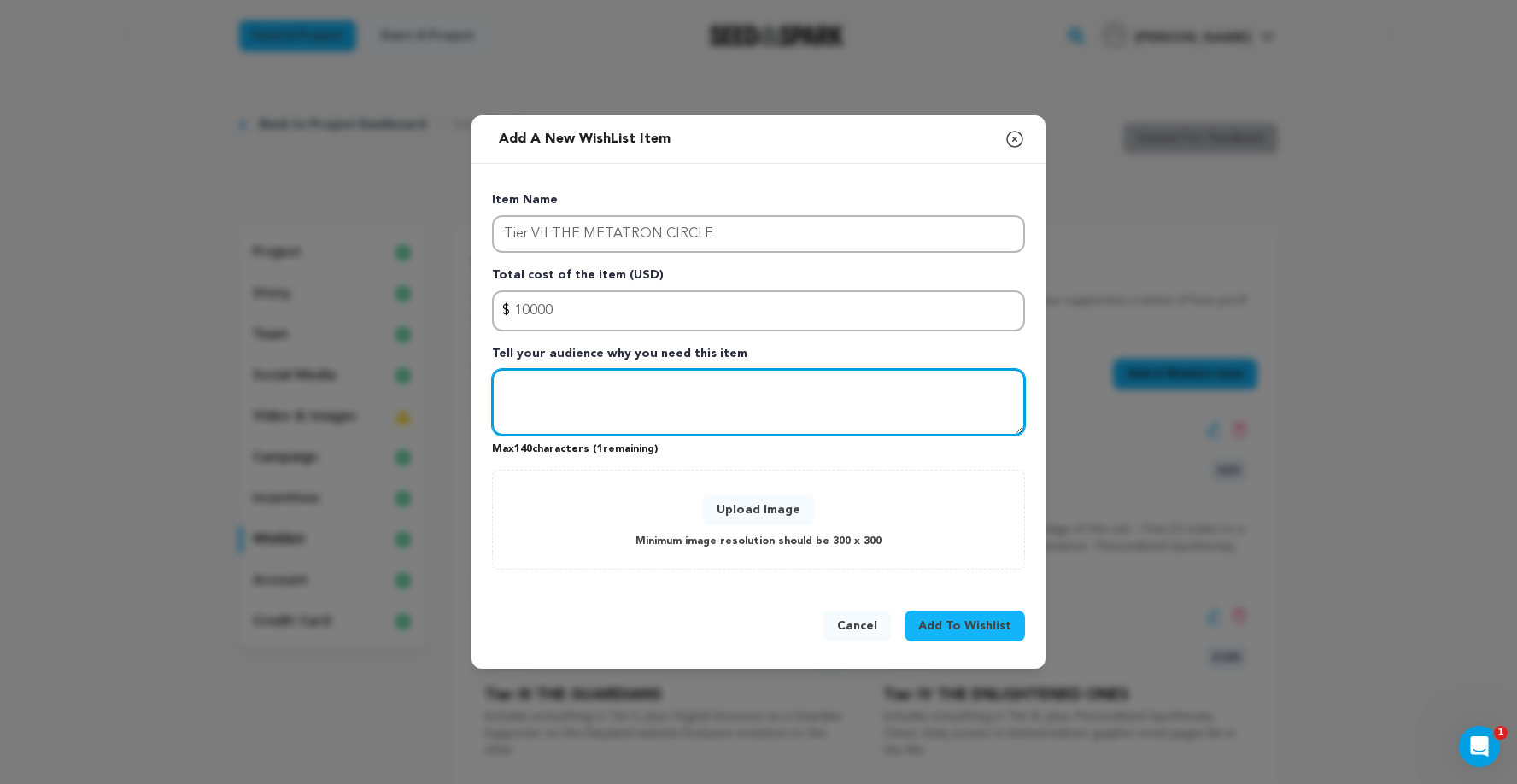
click at [540, 381] on textarea "Tell your audience why you need this item" at bounding box center [758, 401] width 533 height 66
click at [523, 390] on textarea "Tell your audience why you need this item" at bounding box center [758, 401] width 533 height 66
click at [565, 398] on textarea "Tell your audience why you need this item" at bounding box center [758, 401] width 533 height 66
paste textarea "Includes everything in Tier VI, plus: ◦Work with the FAIRYLAND team to curate a…"
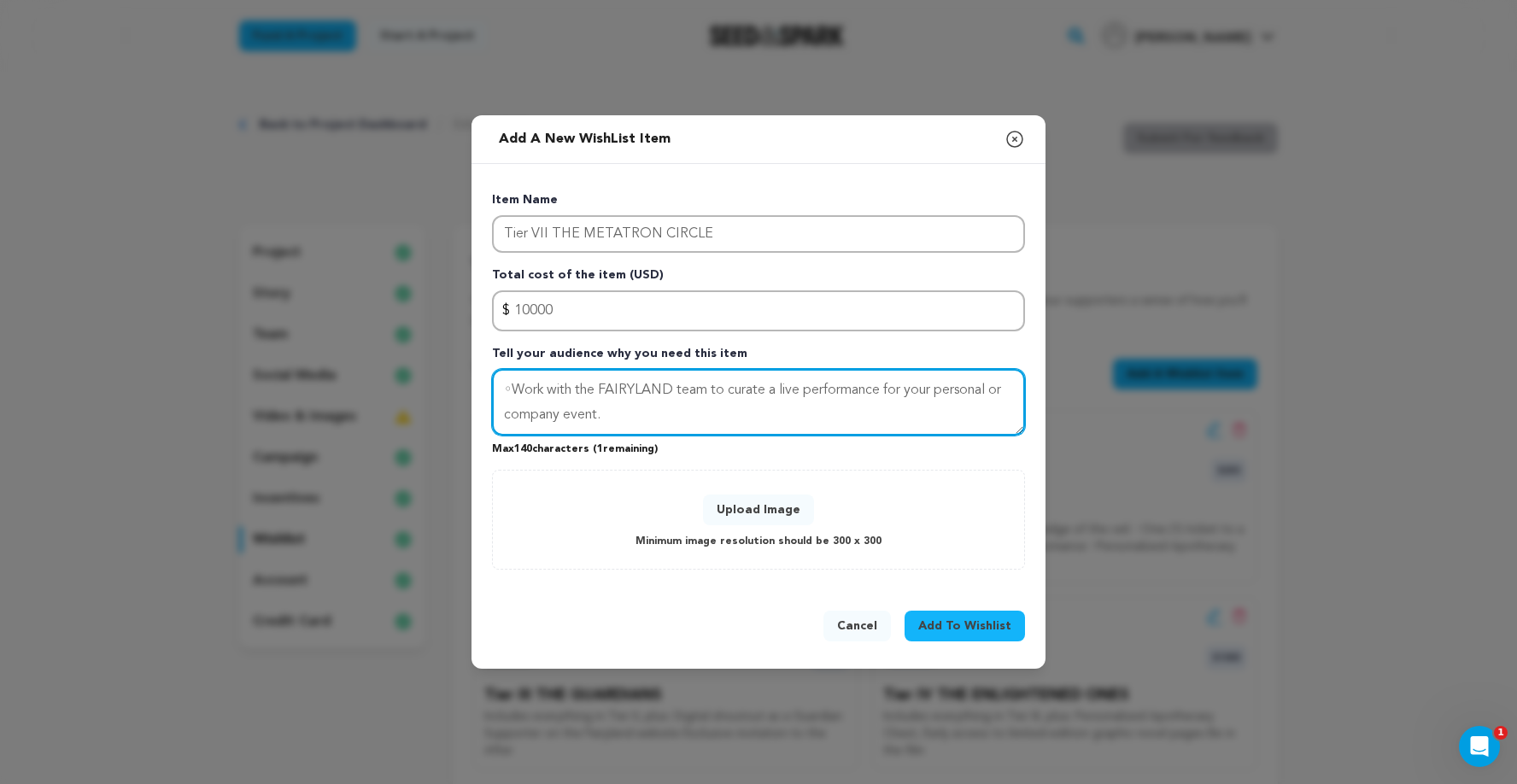
click at [509, 392] on textarea "Includes everything in Tier VI, plus: ◦Work with the FAIRYLAND team to curate a…" at bounding box center [758, 401] width 533 height 66
click at [504, 412] on textarea "Includes everything in Tier VI, plus: Work with the FAIRYLAND team to curate a …" at bounding box center [758, 401] width 533 height 66
type textarea "Includes everything in Tier VI, plus: Work with the FAIRYLAND team to curate a …"
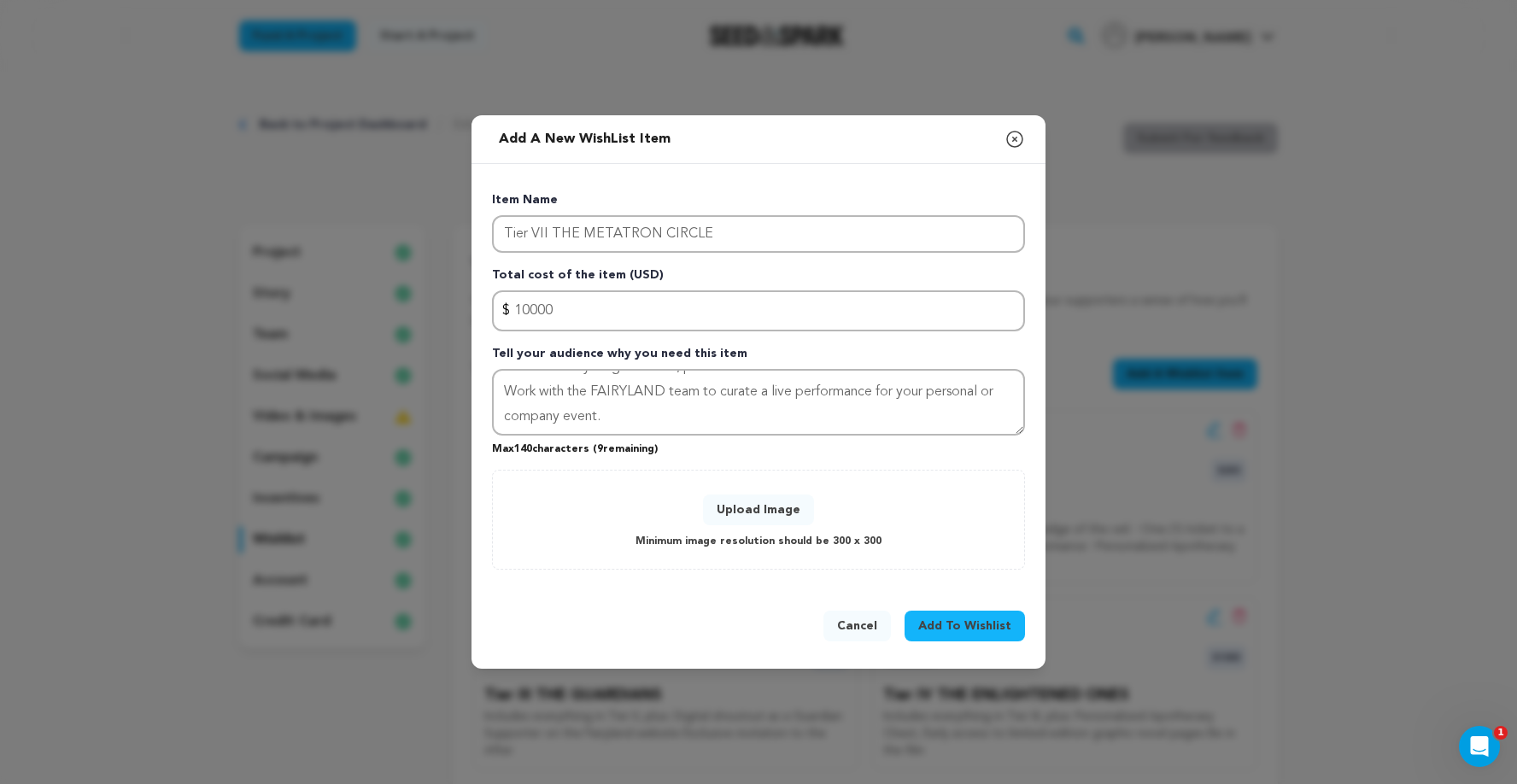
click at [748, 511] on button "Upload Image" at bounding box center [758, 509] width 111 height 31
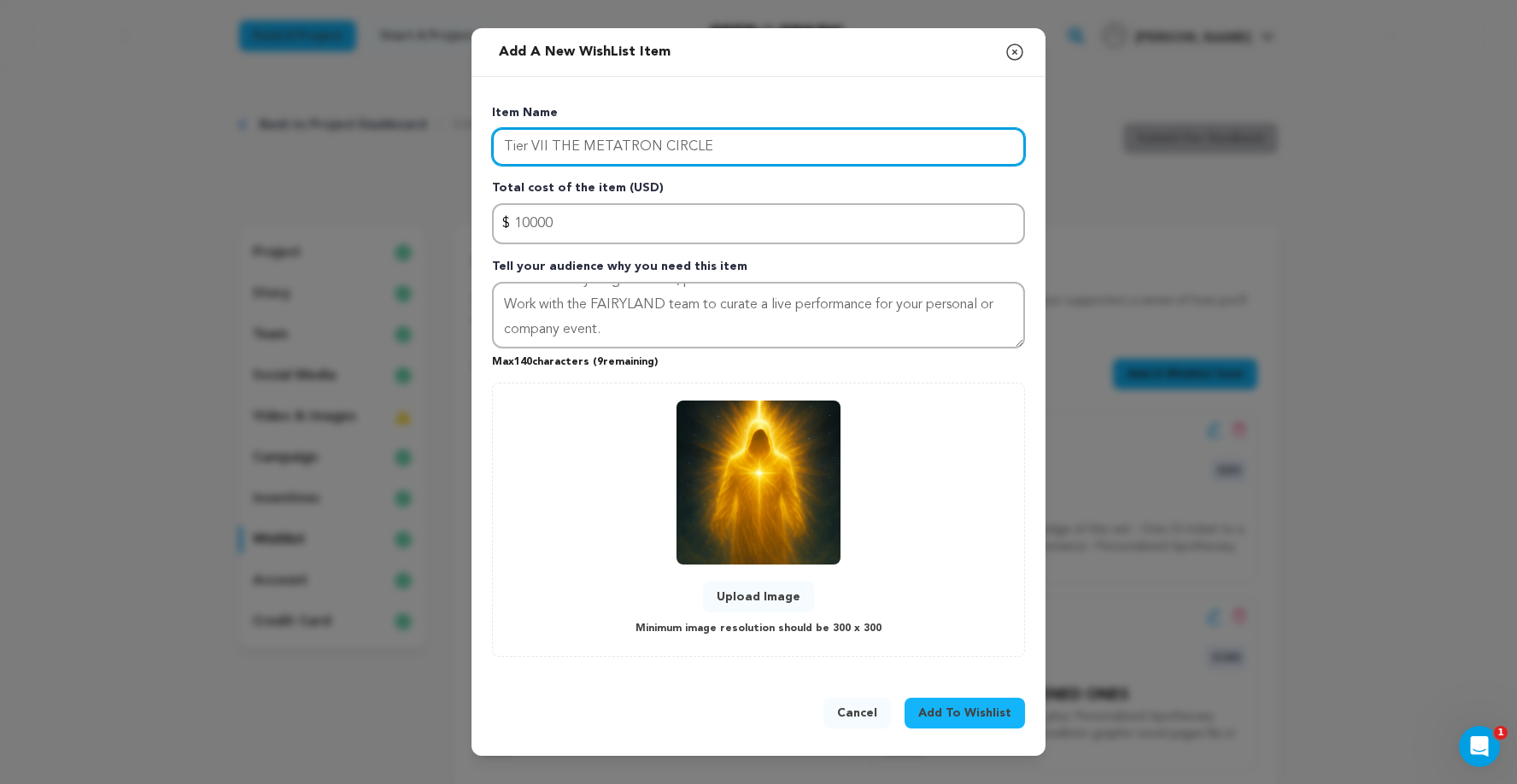
click at [617, 150] on input "Tier VII THE METATRON CIRCLE" at bounding box center [758, 147] width 533 height 38
click at [619, 146] on input "Tier VII THE METATRON CIRCLE" at bounding box center [758, 147] width 533 height 38
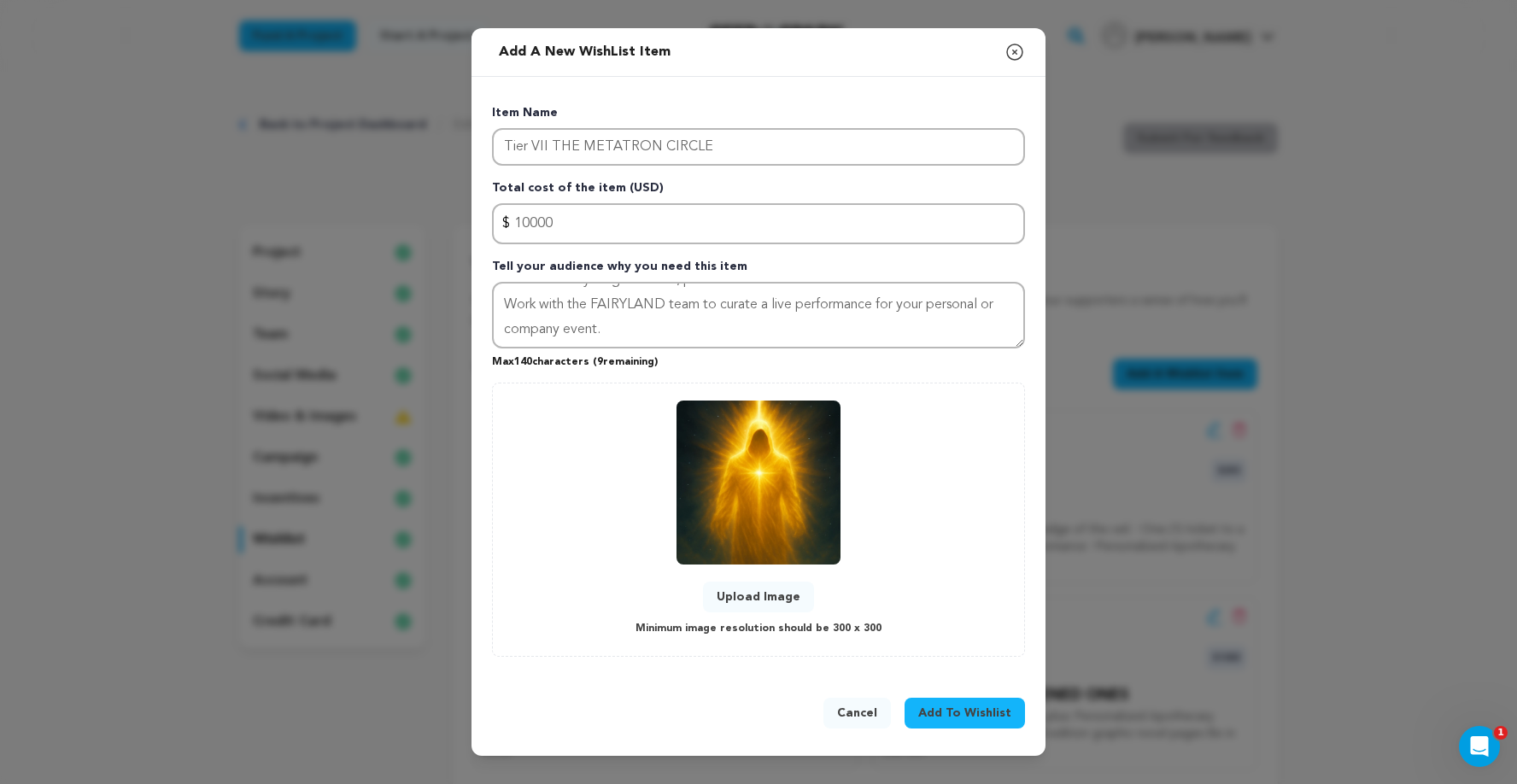
click at [983, 712] on span "Add To Wishlist" at bounding box center [964, 712] width 93 height 17
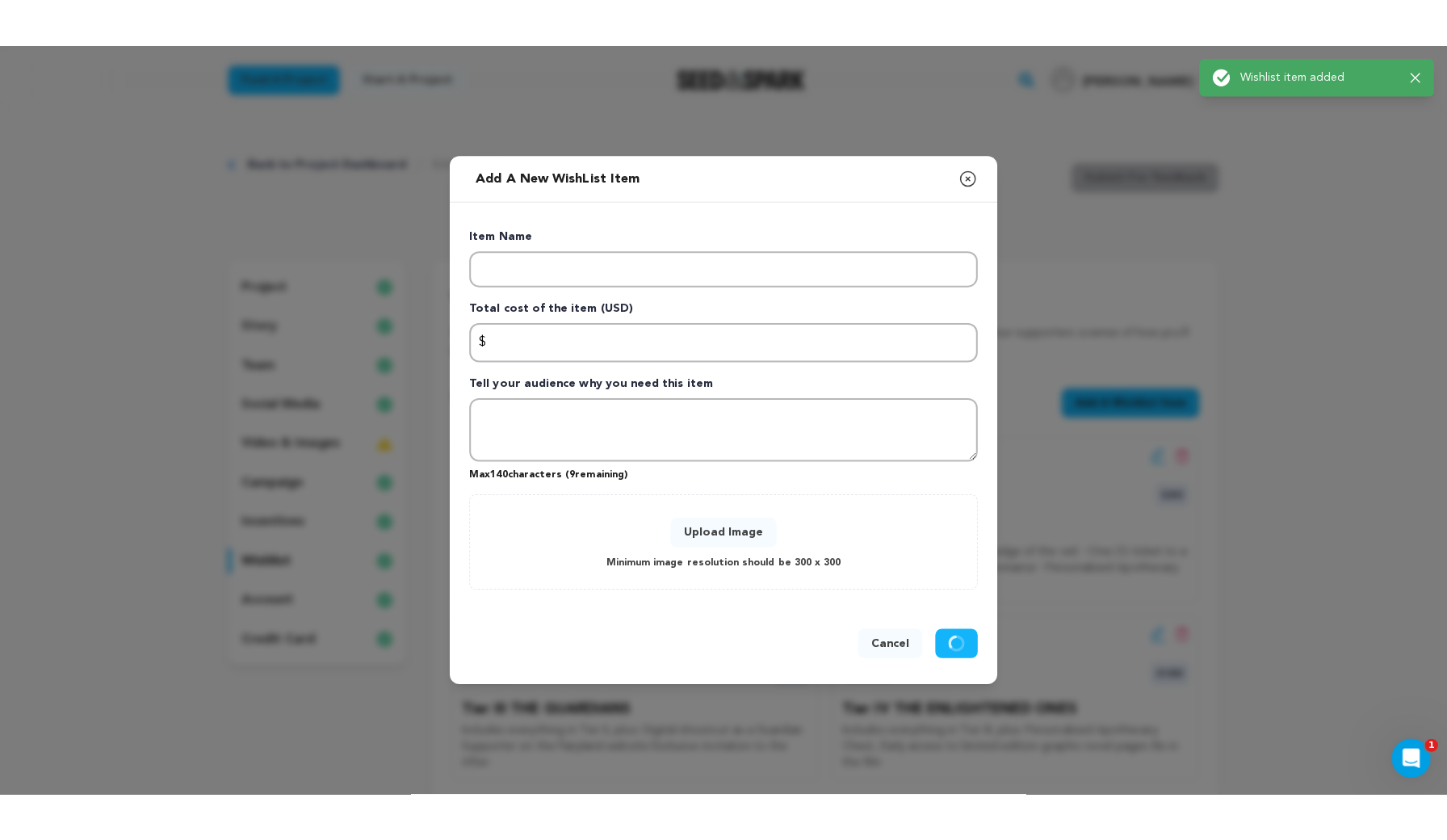
scroll to position [0, 0]
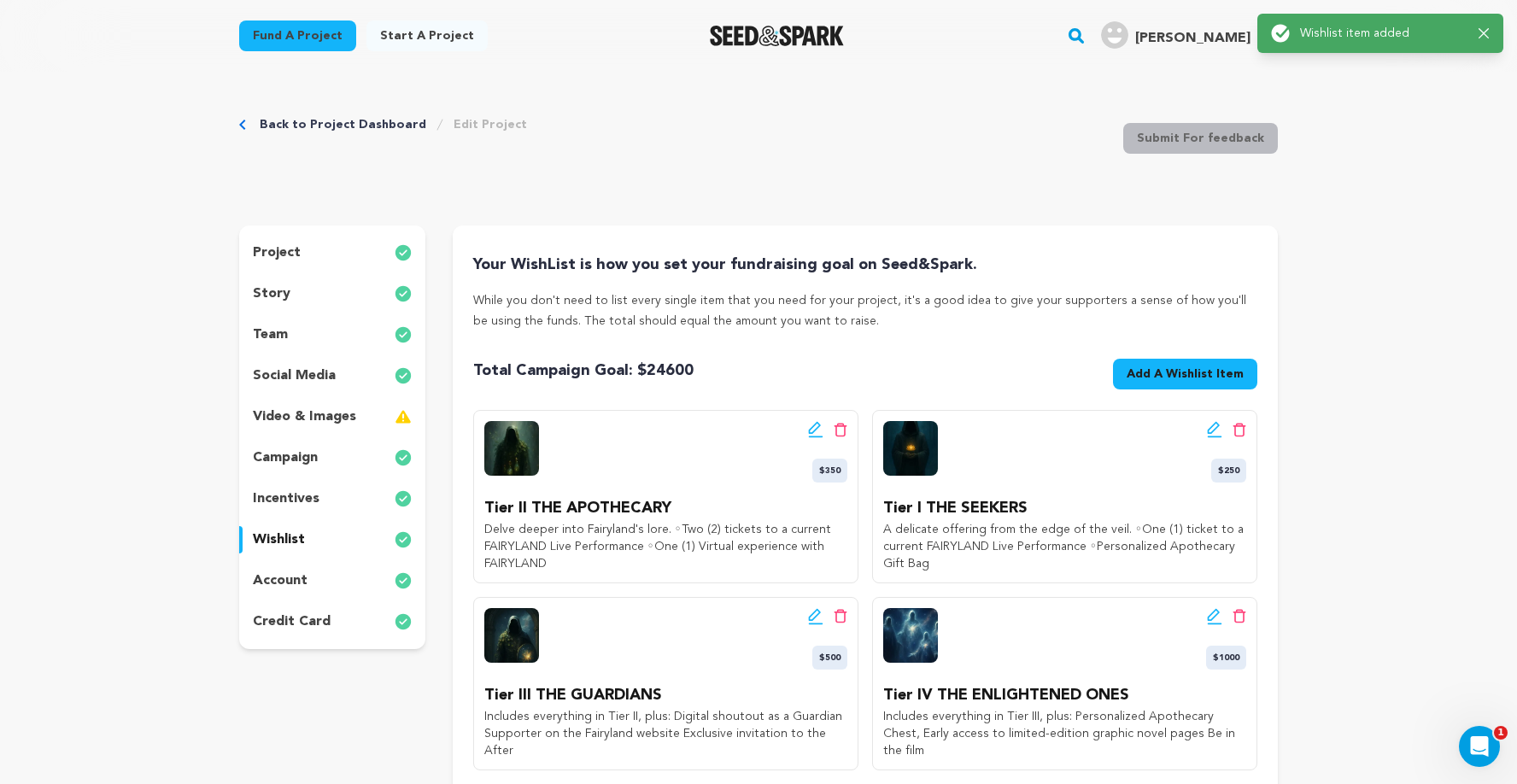
click at [1004, 90] on div "Back to Project Dashboard Edit Project Submit For feedback Submit For feedback" at bounding box center [758, 142] width 1039 height 113
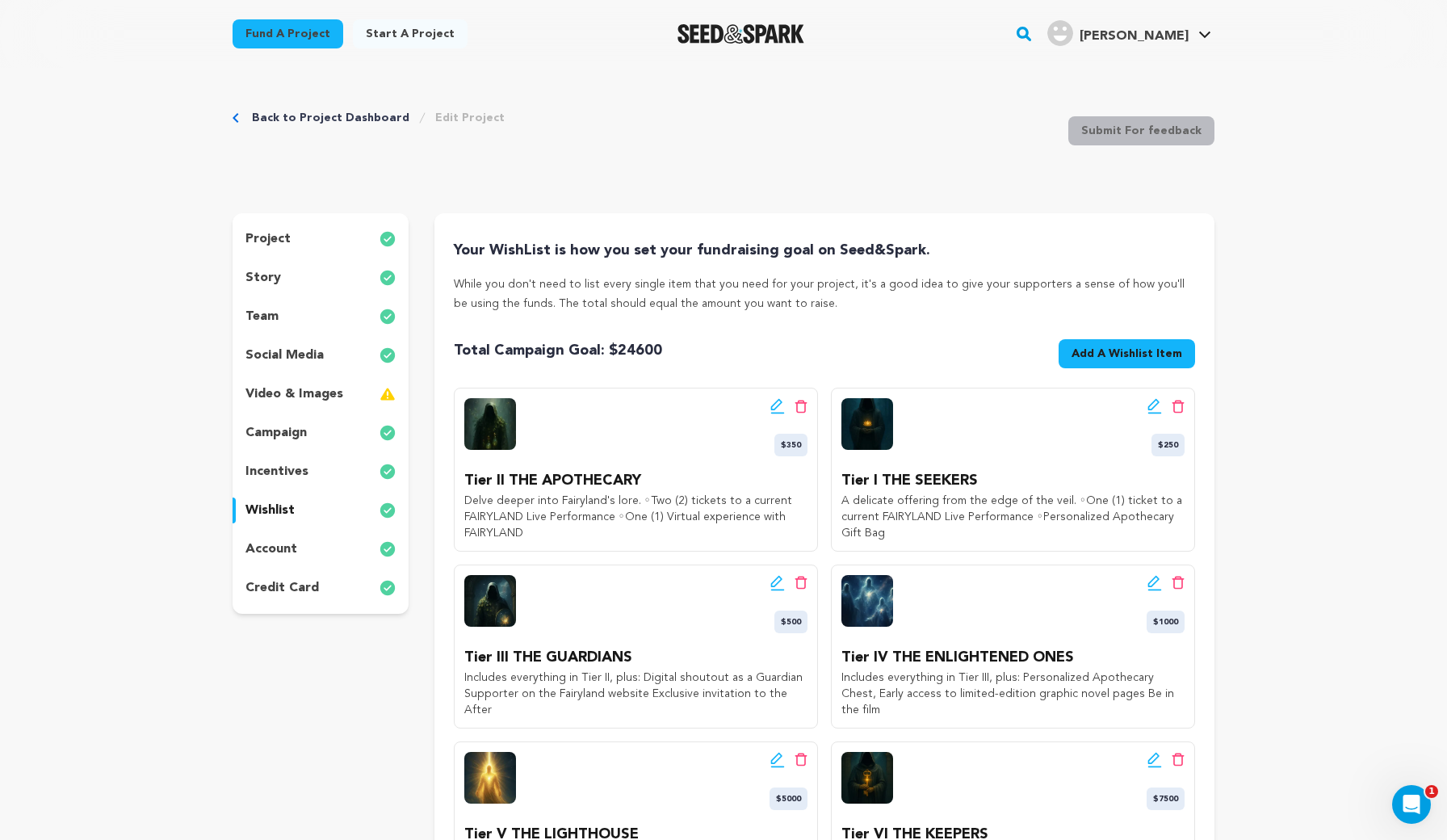
click at [932, 134] on div "Back to Project Dashboard Edit Project Submit For feedback Submit For feedback" at bounding box center [723, 135] width 982 height 107
click at [932, 133] on div "Back to Project Dashboard Edit Project Submit For feedback Submit For feedback" at bounding box center [723, 135] width 982 height 107
click at [828, 109] on div "Back to Project Dashboard Edit Project Submit For feedback Submit For feedback" at bounding box center [723, 135] width 982 height 107
click at [674, 130] on div "Back to Project Dashboard Edit Project Submit For feedback Submit For feedback" at bounding box center [723, 135] width 982 height 107
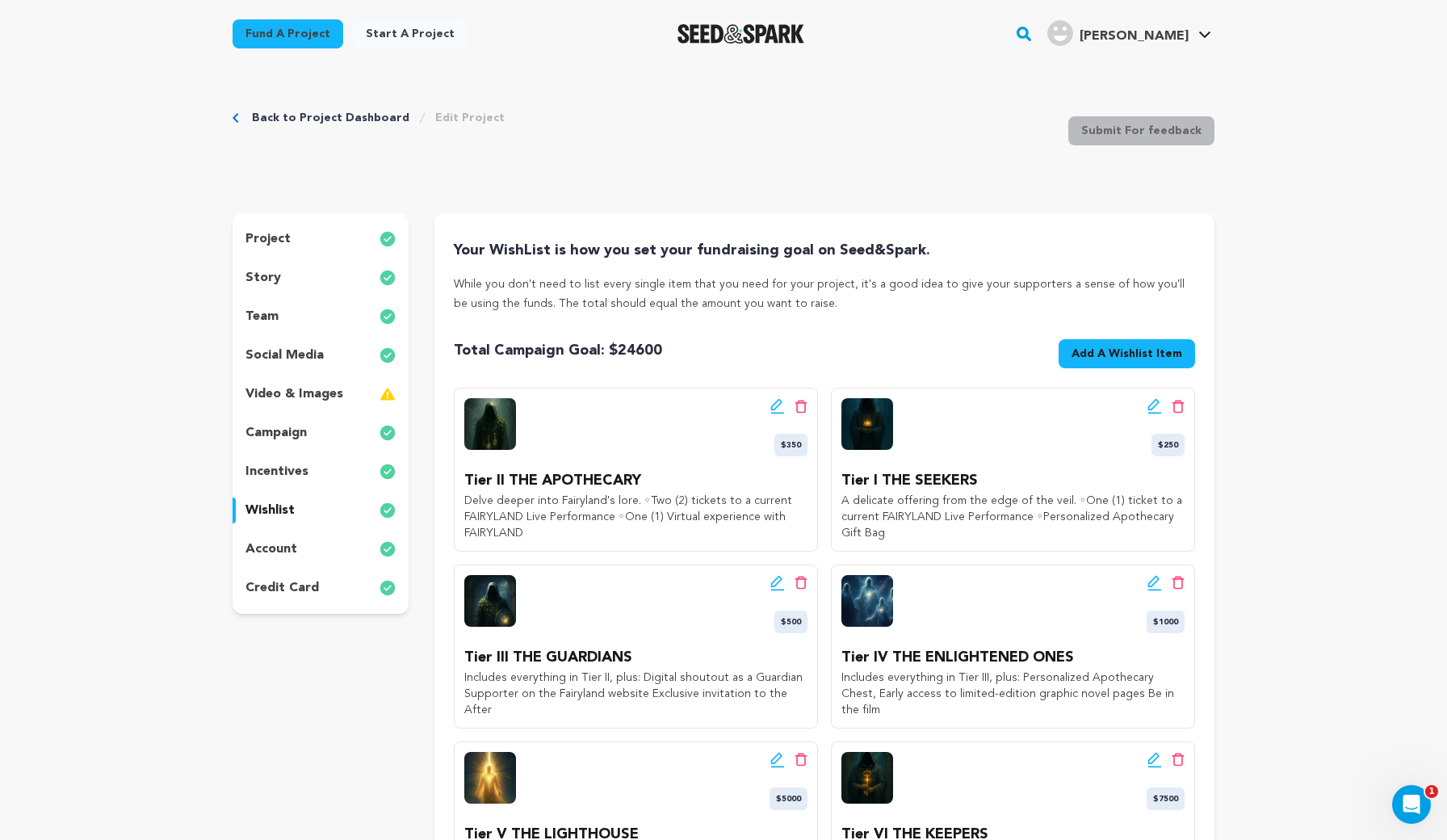
click at [696, 126] on div "Back to Project Dashboard Edit Project Submit For feedback Submit For feedback" at bounding box center [723, 135] width 982 height 107
click at [322, 239] on div "project" at bounding box center [320, 238] width 176 height 26
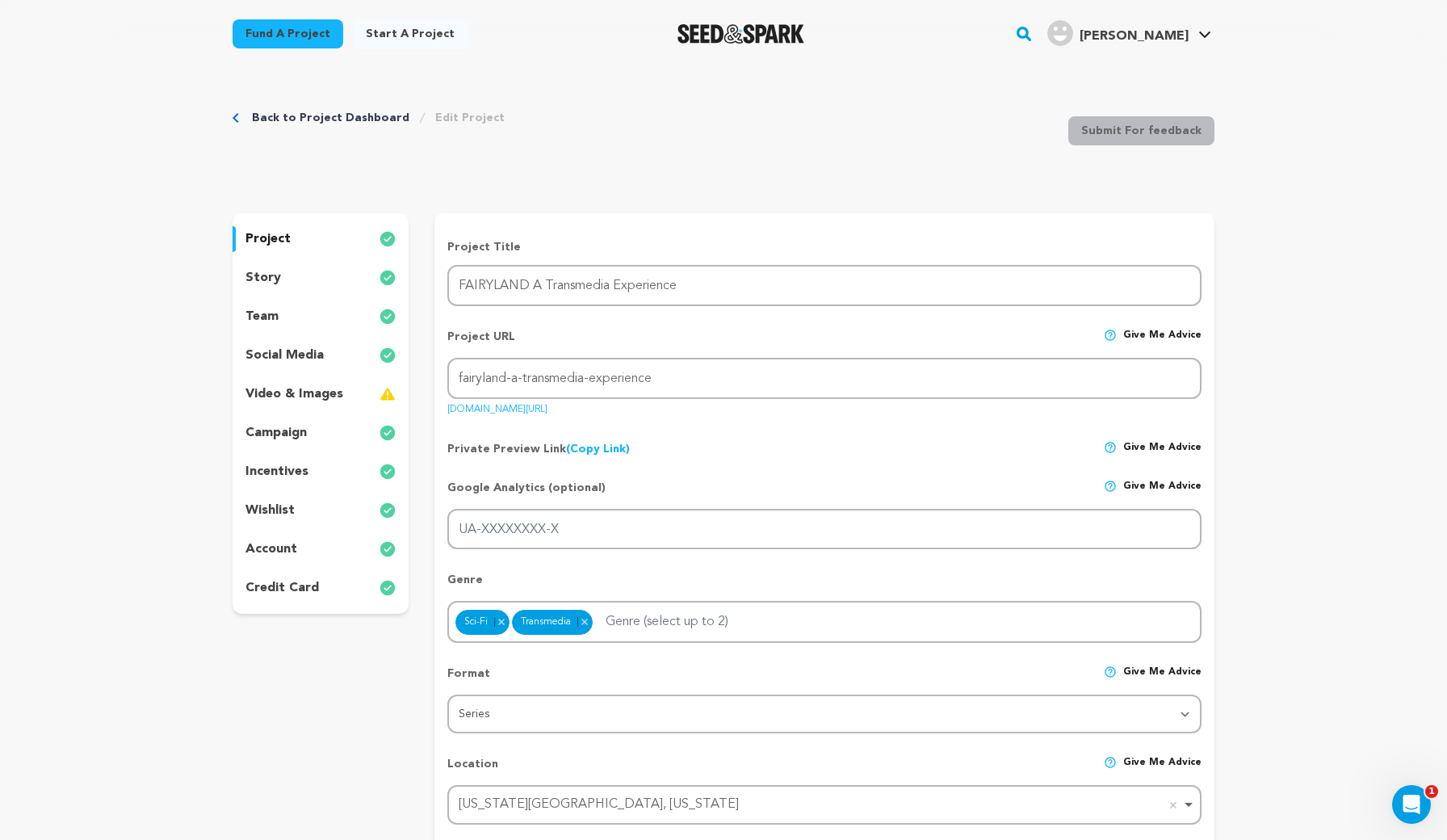
click at [298, 351] on p "social media" at bounding box center [285, 354] width 79 height 19
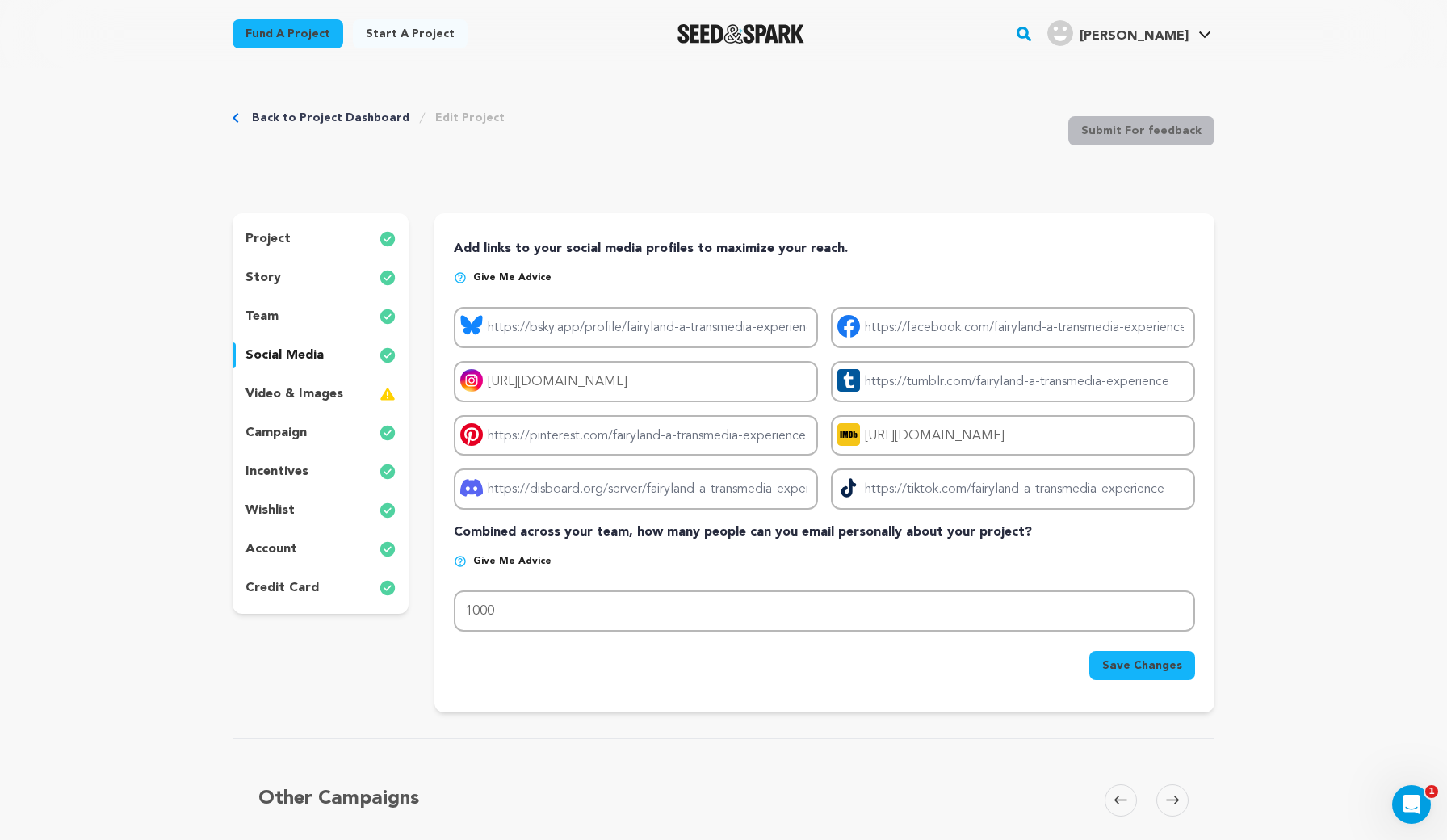
click at [305, 390] on p "video & images" at bounding box center [294, 394] width 98 height 19
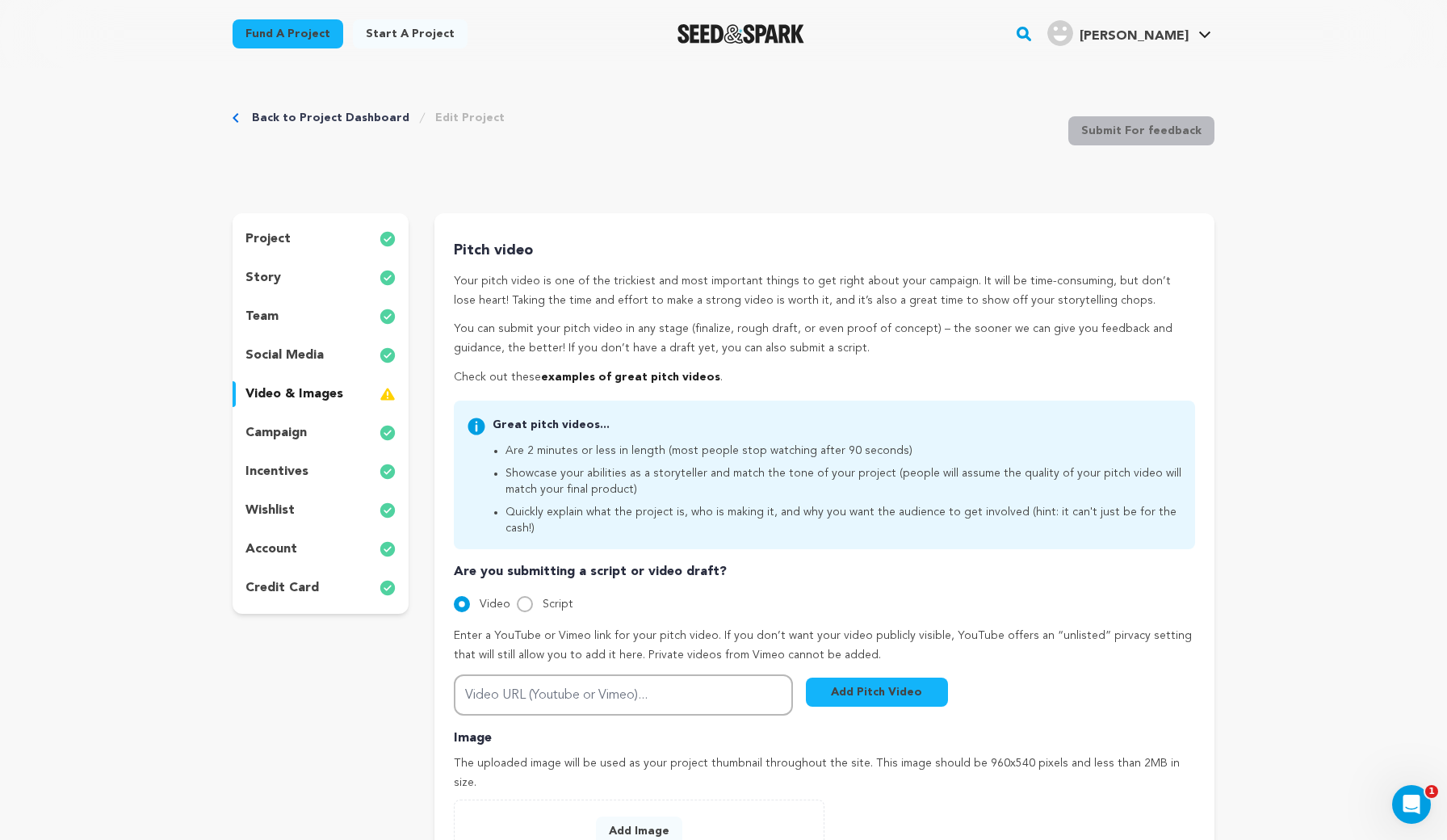
click at [525, 695] on div "Pitch video Your pitch video is one of the trickiest and most important things …" at bounding box center [824, 588] width 741 height 697
click at [523, 680] on input "Video URL (Youtube or Vimeo)..." at bounding box center [624, 695] width 339 height 41
click at [502, 675] on input "Video URL (Youtube or Vimeo)..." at bounding box center [624, 695] width 339 height 41
paste input "https://youtu.be/H69n8p6AObw?si=3Giq8J-l4nlAK9gl"
type input "https://youtu.be/H69n8p6AObw?si=3Giq8J-l4nlAK9gl"
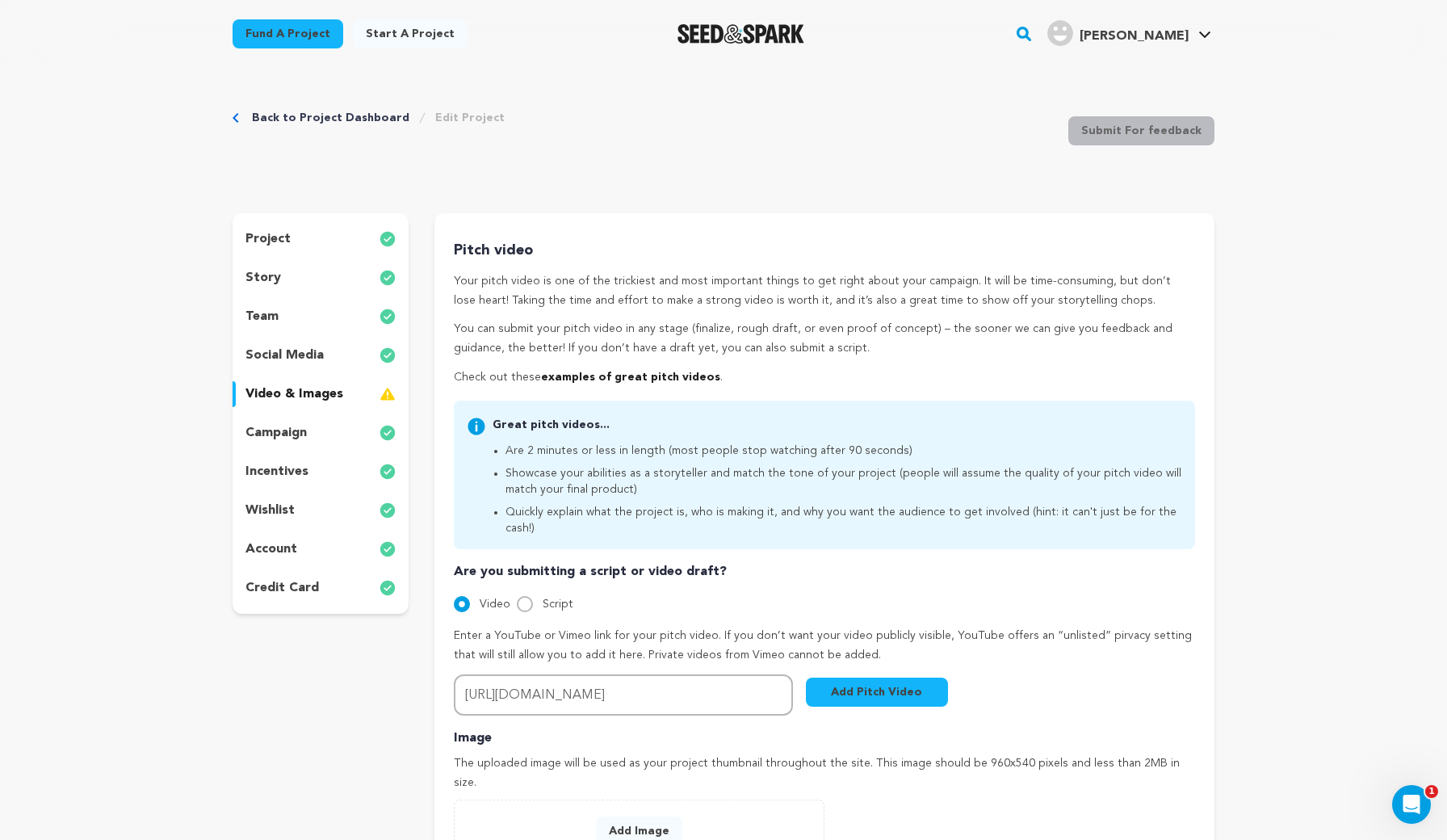
click at [884, 677] on button "Add Pitch Video" at bounding box center [877, 691] width 142 height 29
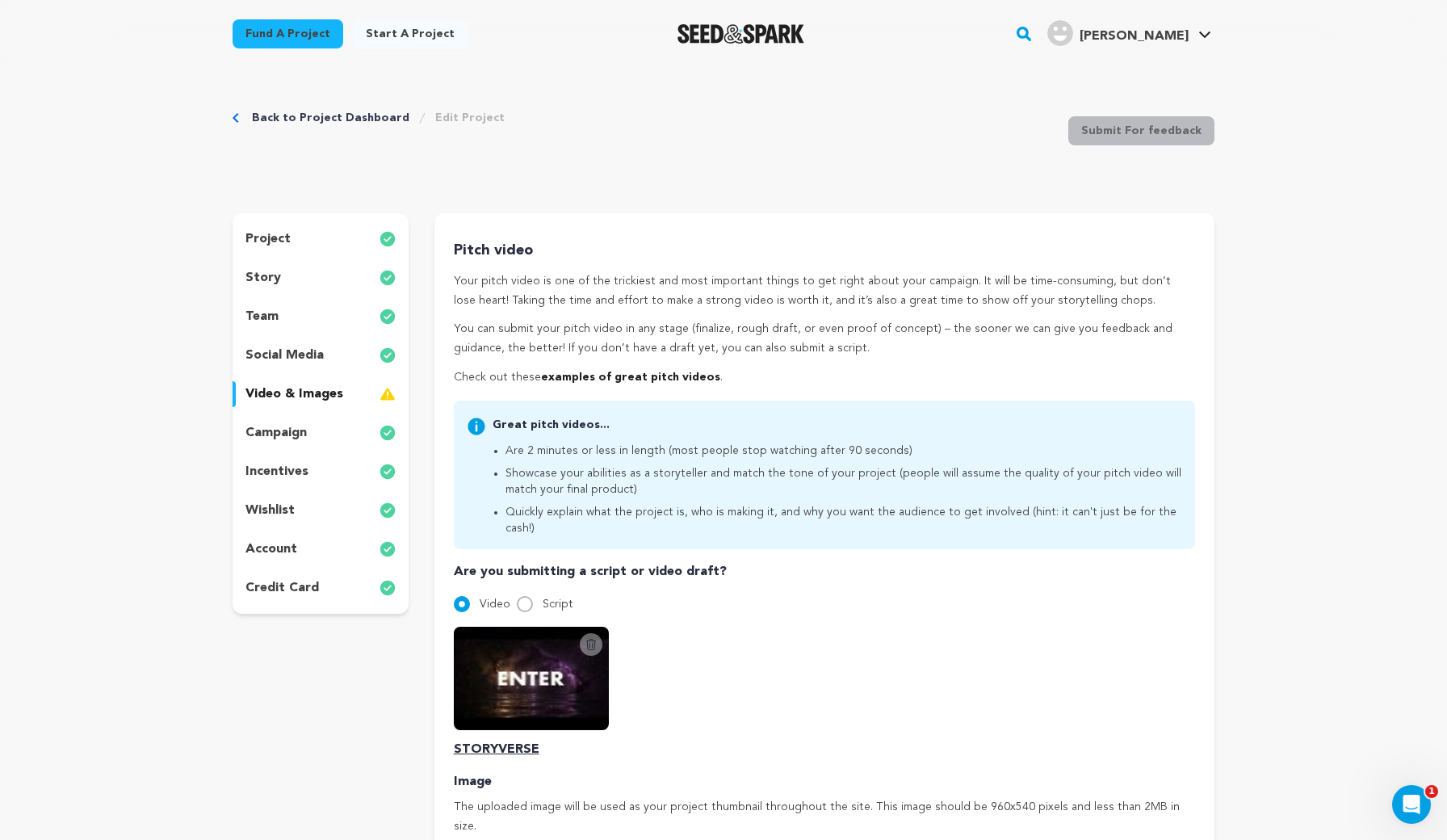
click at [772, 433] on div "Great pitch videos... Are 2 minutes or less in length (most people stop watchin…" at bounding box center [837, 476] width 690 height 120
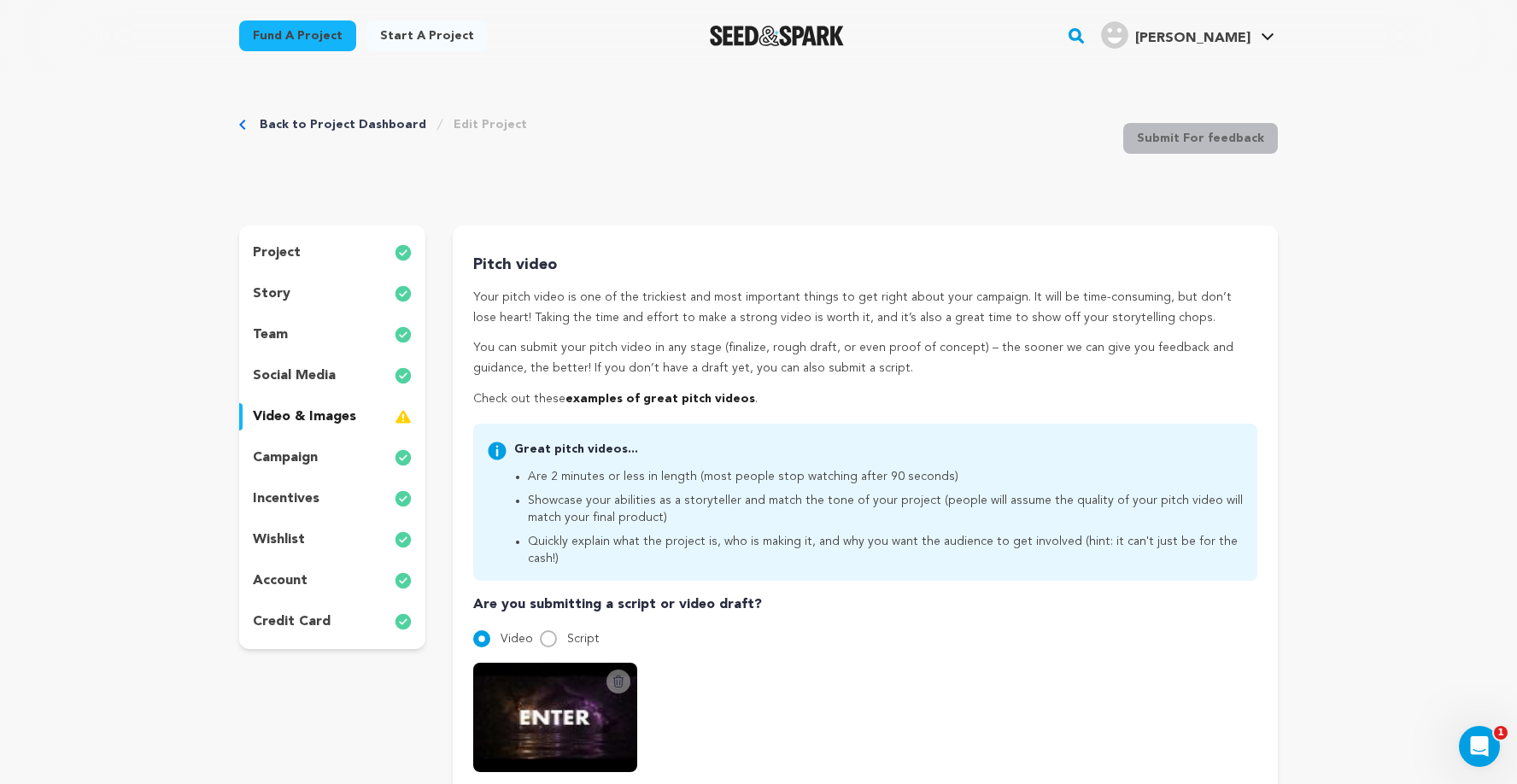
click at [599, 663] on img at bounding box center [554, 718] width 164 height 110
click at [553, 695] on img at bounding box center [554, 718] width 164 height 110
click at [1070, 175] on div "Back to Project Dashboard Edit Project Submit For feedback Submit For feedback" at bounding box center [758, 142] width 1039 height 113
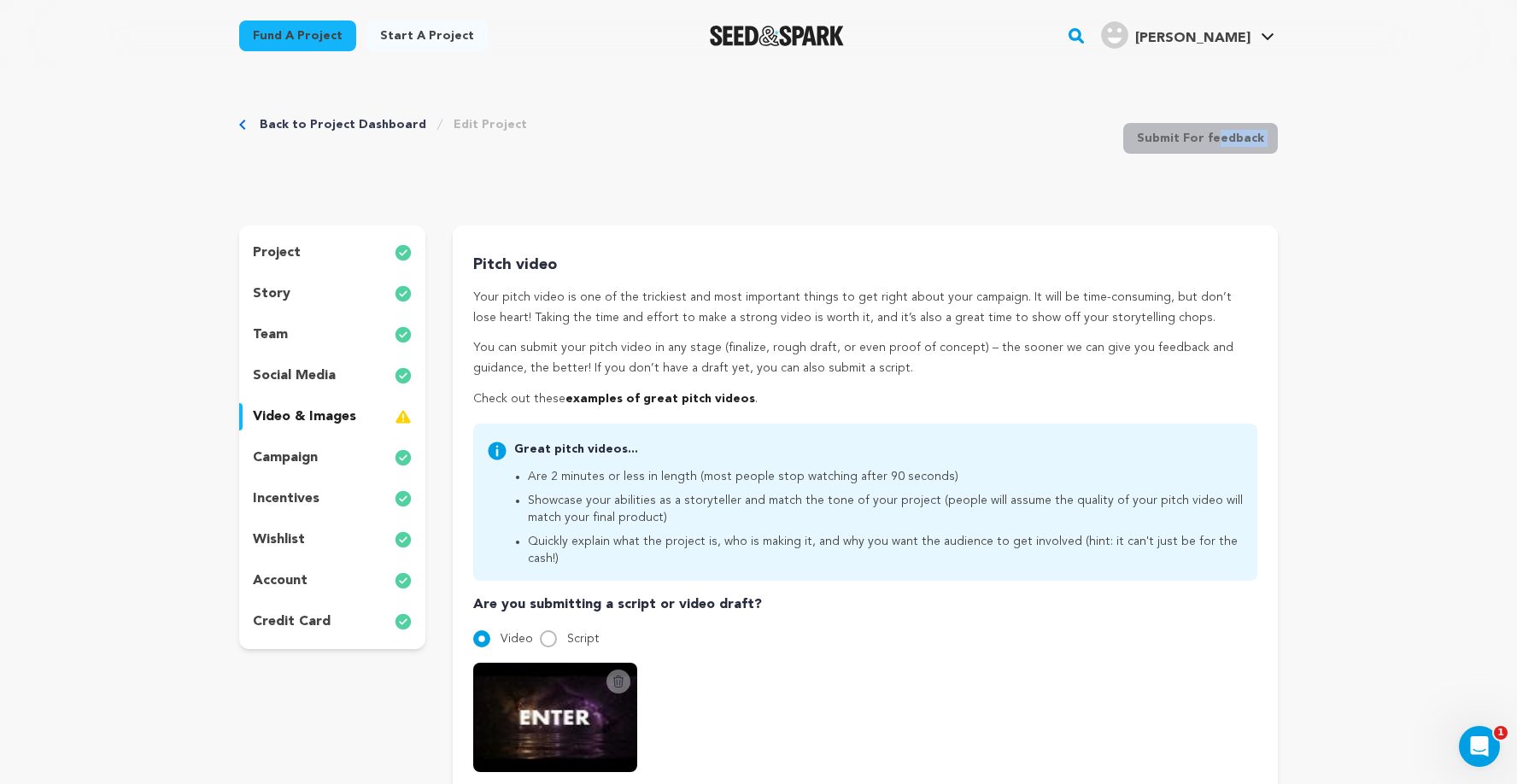
click at [1070, 175] on div "Back to Project Dashboard Edit Project Submit For feedback Submit For feedback" at bounding box center [758, 142] width 1039 height 113
click at [1045, 39] on div "Fund a project Start a project Search" at bounding box center [745, 35] width 1066 height 44
click at [1089, 119] on div "Back to Project Dashboard Edit Project Submit For feedback Submit For feedback" at bounding box center [758, 142] width 1039 height 113
click at [928, 228] on div "Pitch video Your pitch video is one of the trickiest and most important things …" at bounding box center [865, 647] width 825 height 843
click at [496, 562] on div "Pitch video Your pitch video is one of the trickiest and most important things …" at bounding box center [865, 643] width 784 height 782
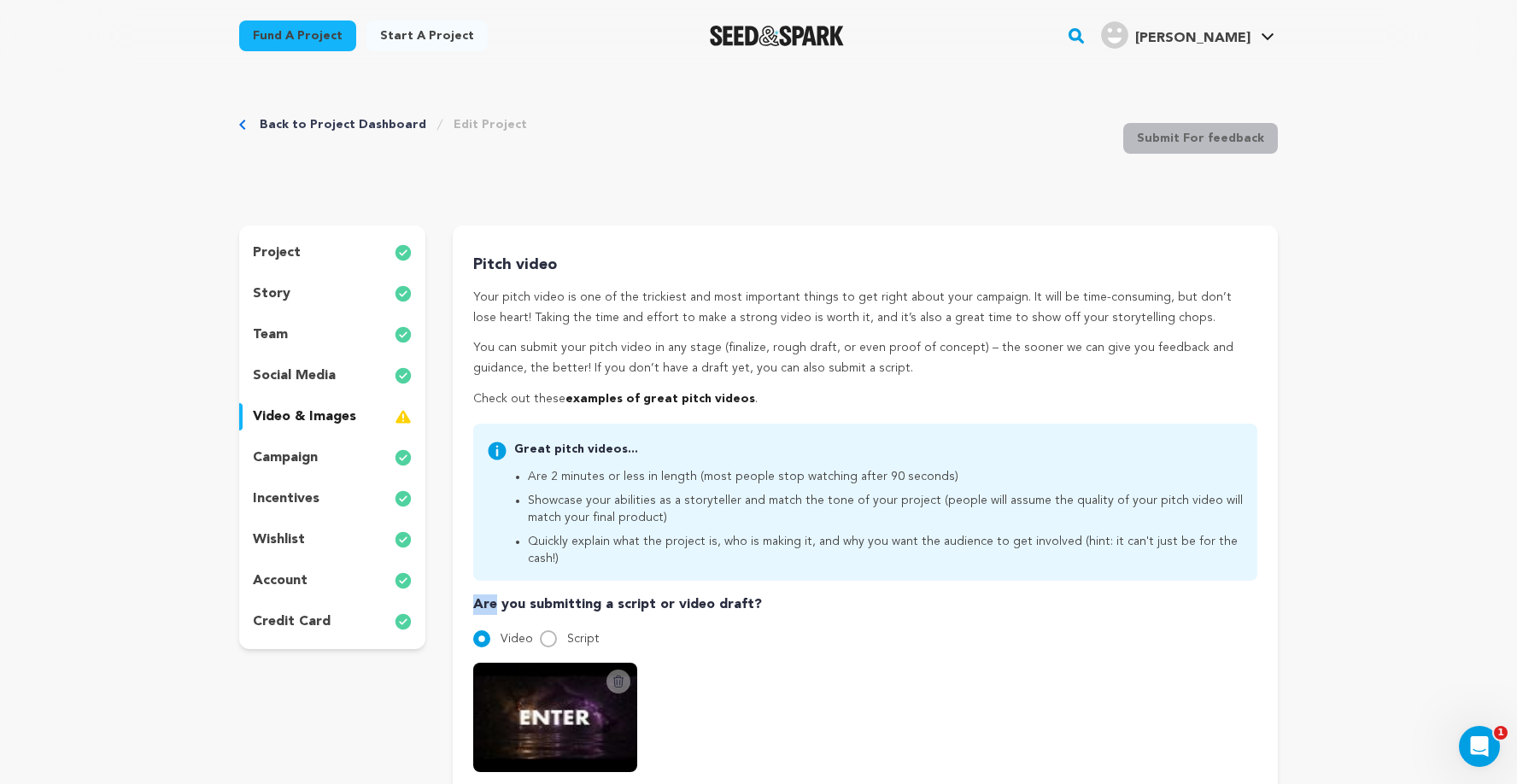
click at [496, 562] on div "Pitch video Your pitch video is one of the trickiest and most important things …" at bounding box center [865, 643] width 784 height 782
click at [583, 554] on div "Great pitch videos... Are 2 minutes or less in length (most people stop watchin…" at bounding box center [865, 502] width 784 height 157
click at [325, 456] on div "campaign" at bounding box center [332, 457] width 187 height 27
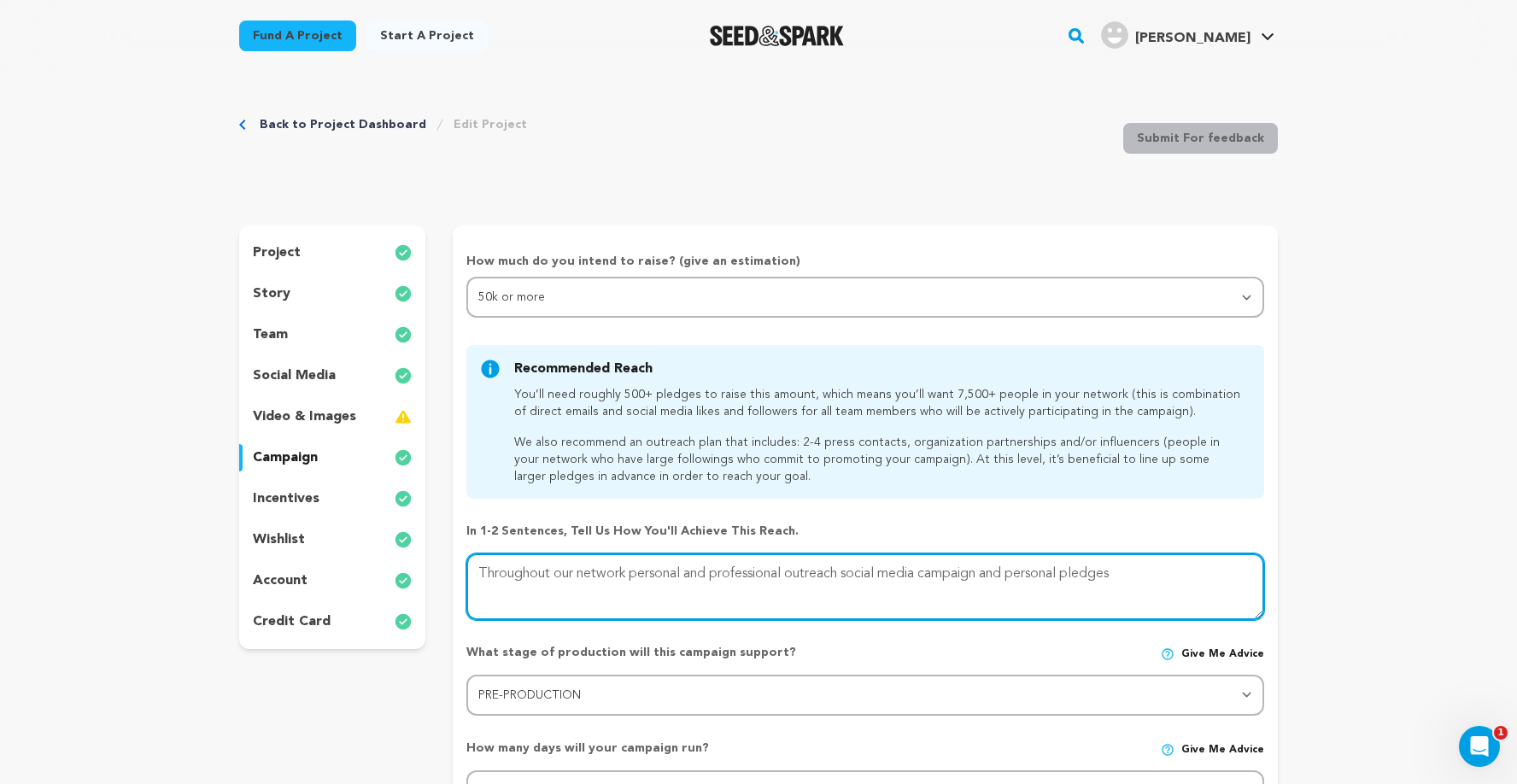
click at [564, 589] on textarea at bounding box center [865, 586] width 797 height 66
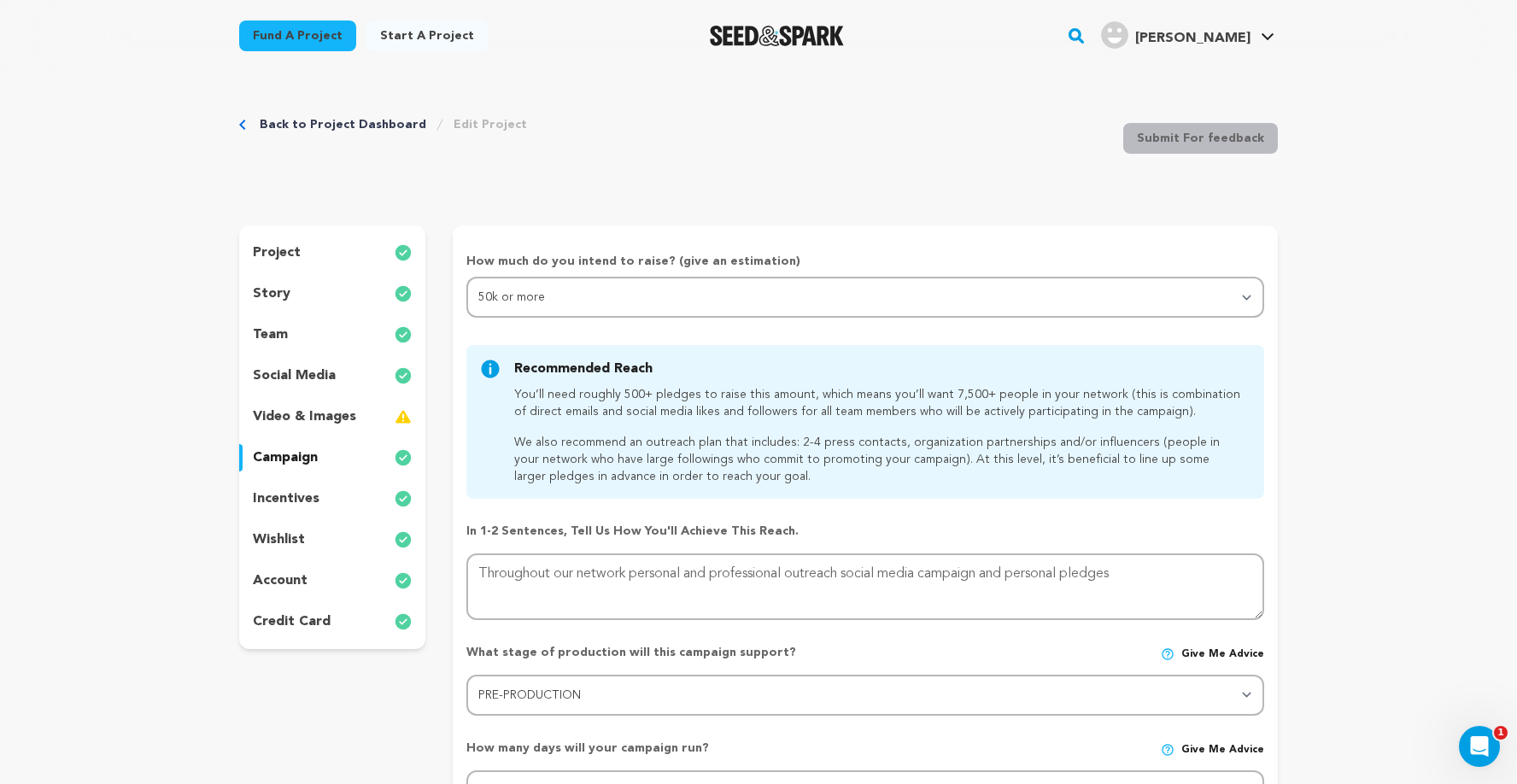
click at [865, 673] on div "What stage of production will this campaign support? Give me advice" at bounding box center [865, 658] width 797 height 31
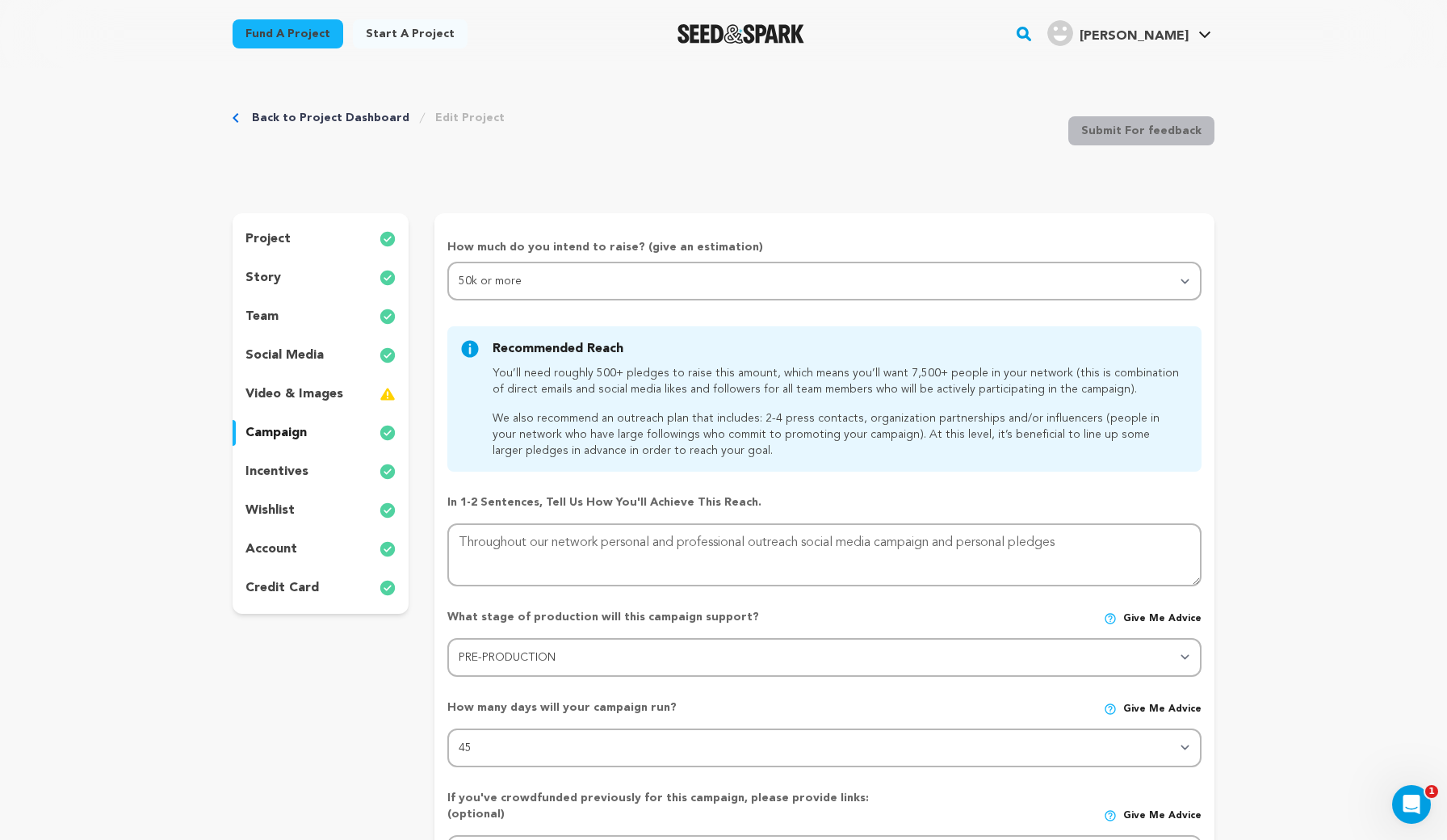
drag, startPoint x: 1403, startPoint y: 171, endPoint x: 1352, endPoint y: 237, distance: 83.4
click at [273, 440] on p "campaign" at bounding box center [276, 432] width 61 height 19
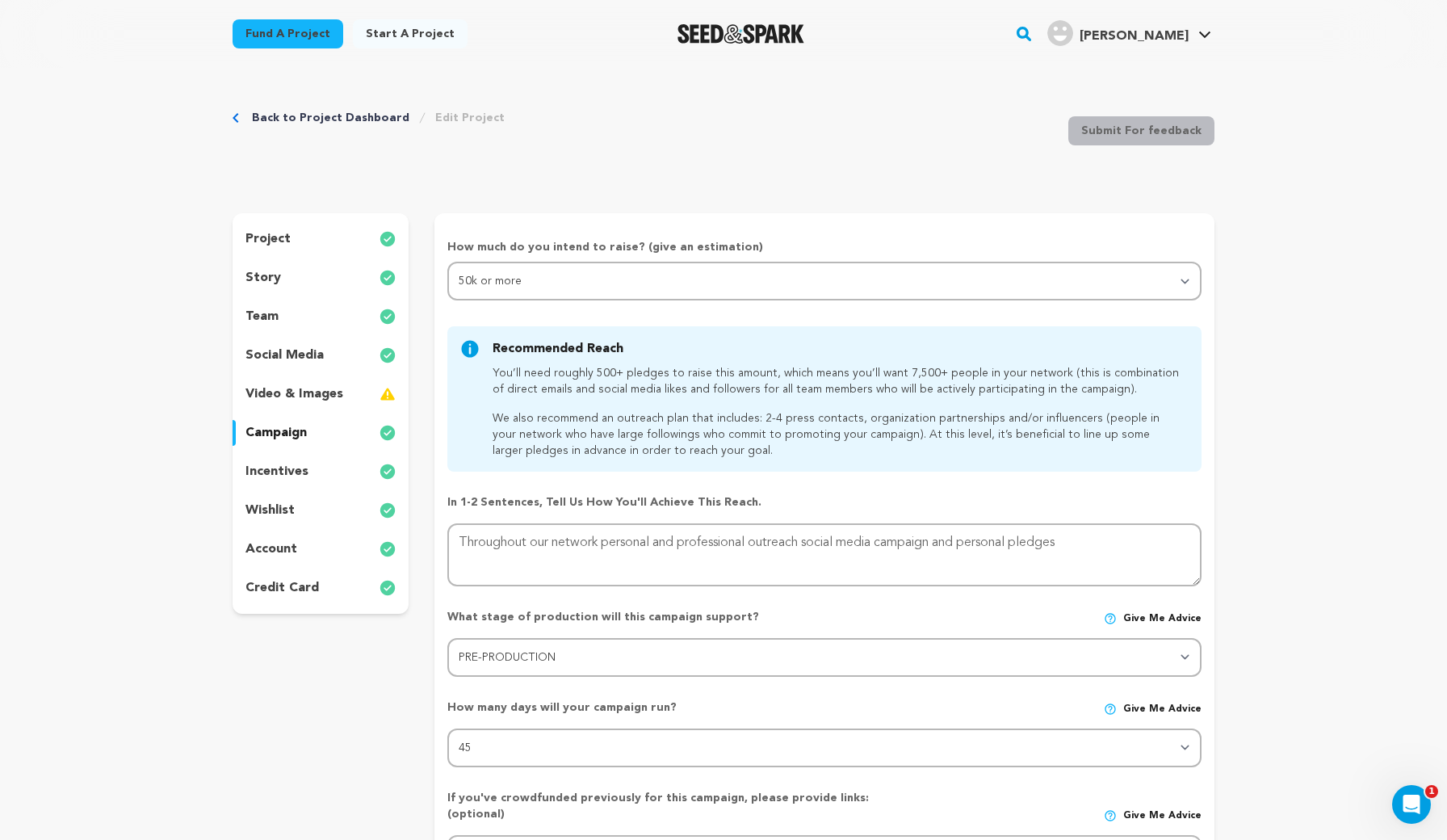
click at [269, 398] on p "video & images" at bounding box center [294, 394] width 98 height 19
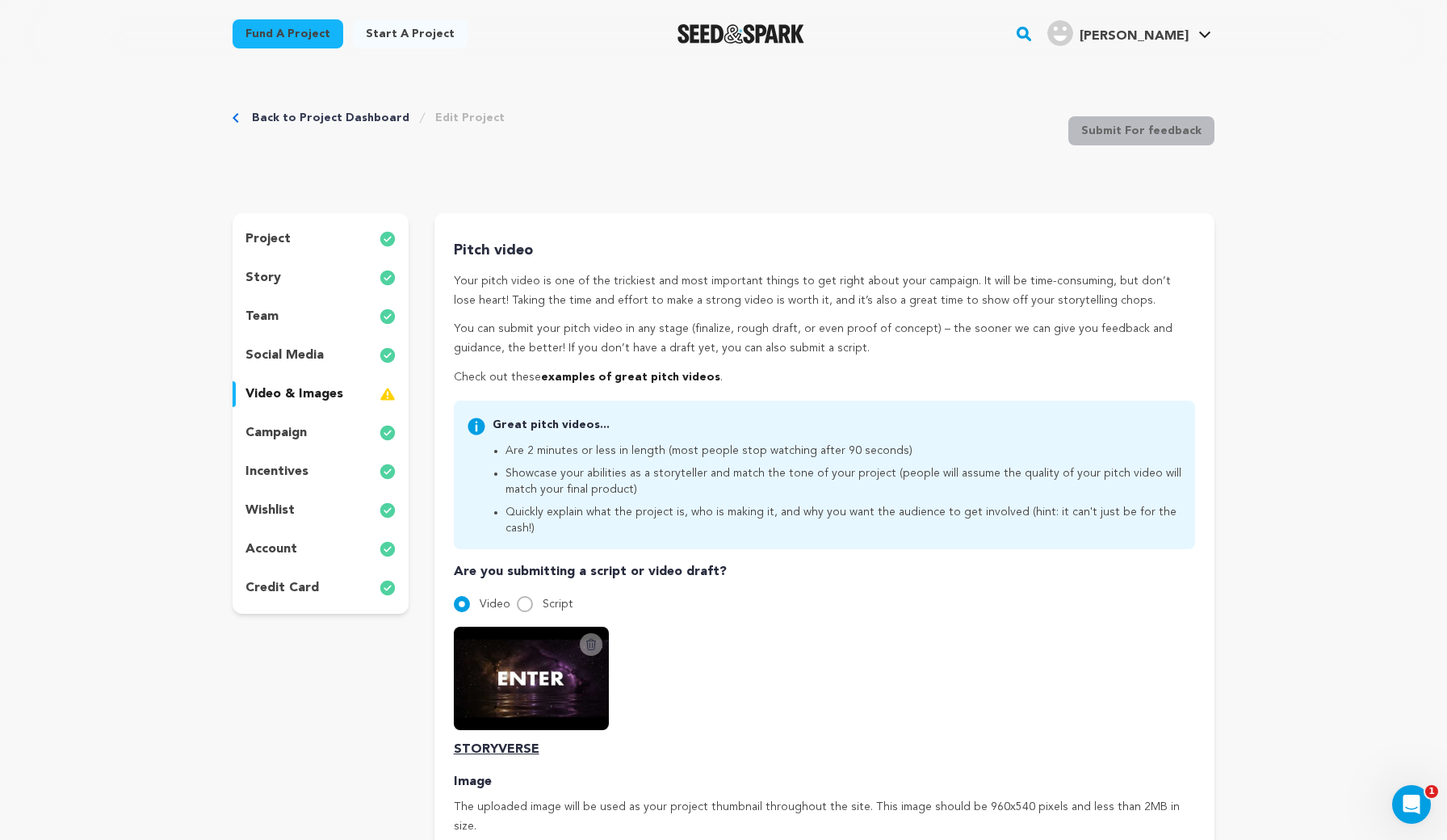
click at [261, 117] on link "Back to Project Dashboard" at bounding box center [330, 117] width 157 height 16
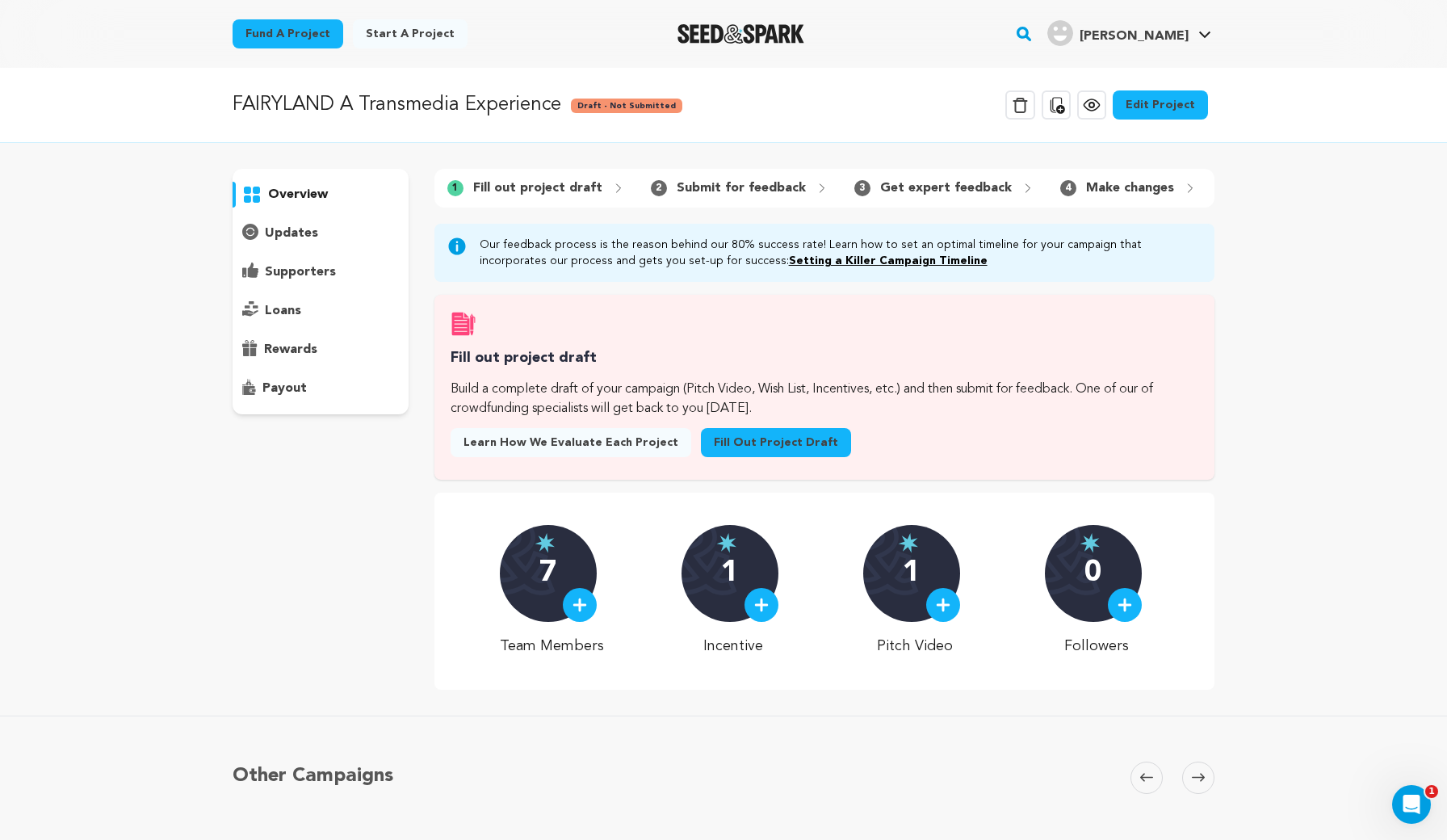
click at [301, 196] on p "overview" at bounding box center [298, 194] width 59 height 19
click at [443, 98] on p "FAIRYLAND A Transmedia Experience" at bounding box center [396, 104] width 329 height 29
click at [586, 366] on h3 "Fill out project draft" at bounding box center [824, 358] width 748 height 23
click at [512, 441] on span "Learn how we evaluate each project" at bounding box center [570, 442] width 215 height 16
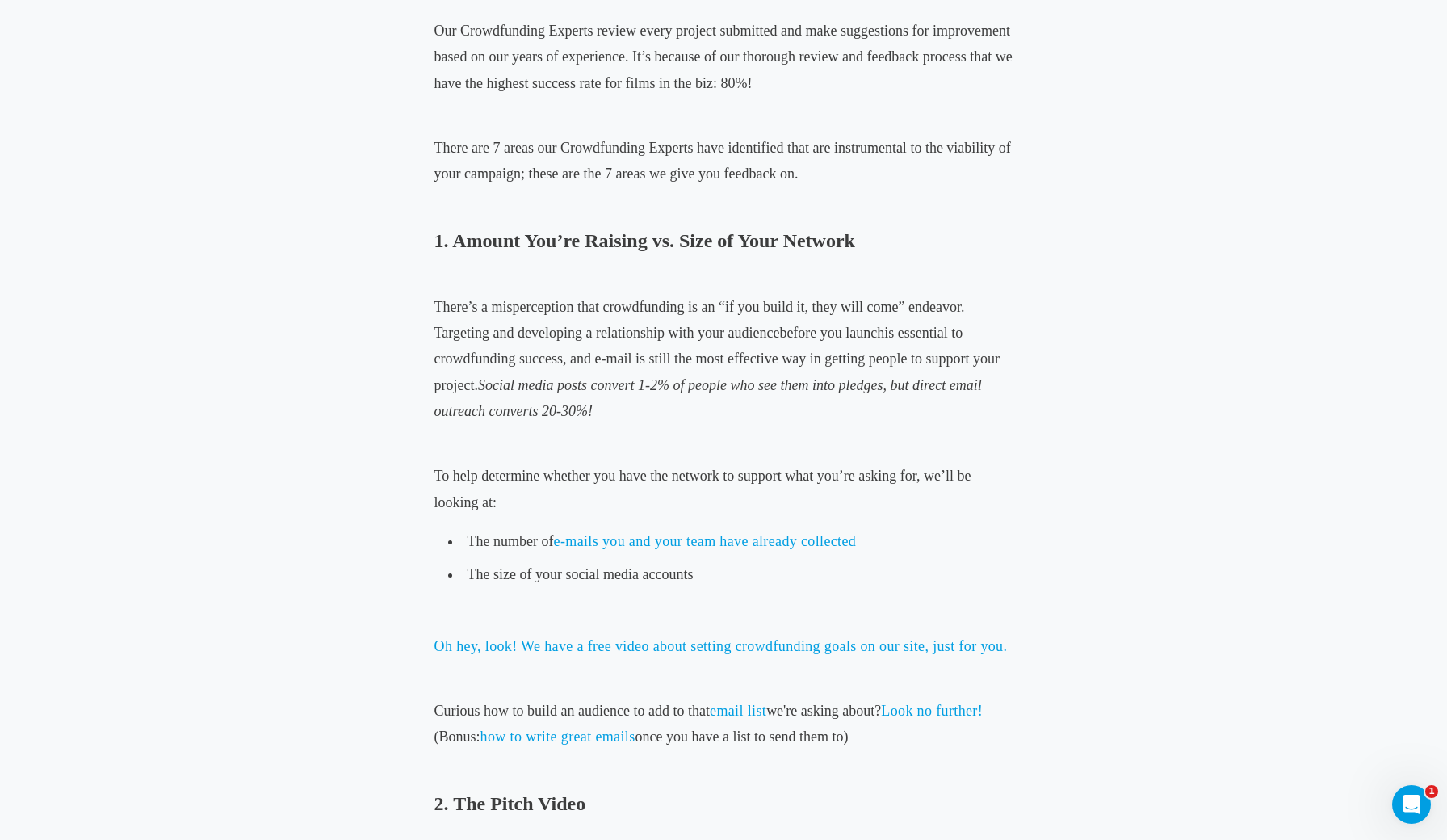
scroll to position [581, 0]
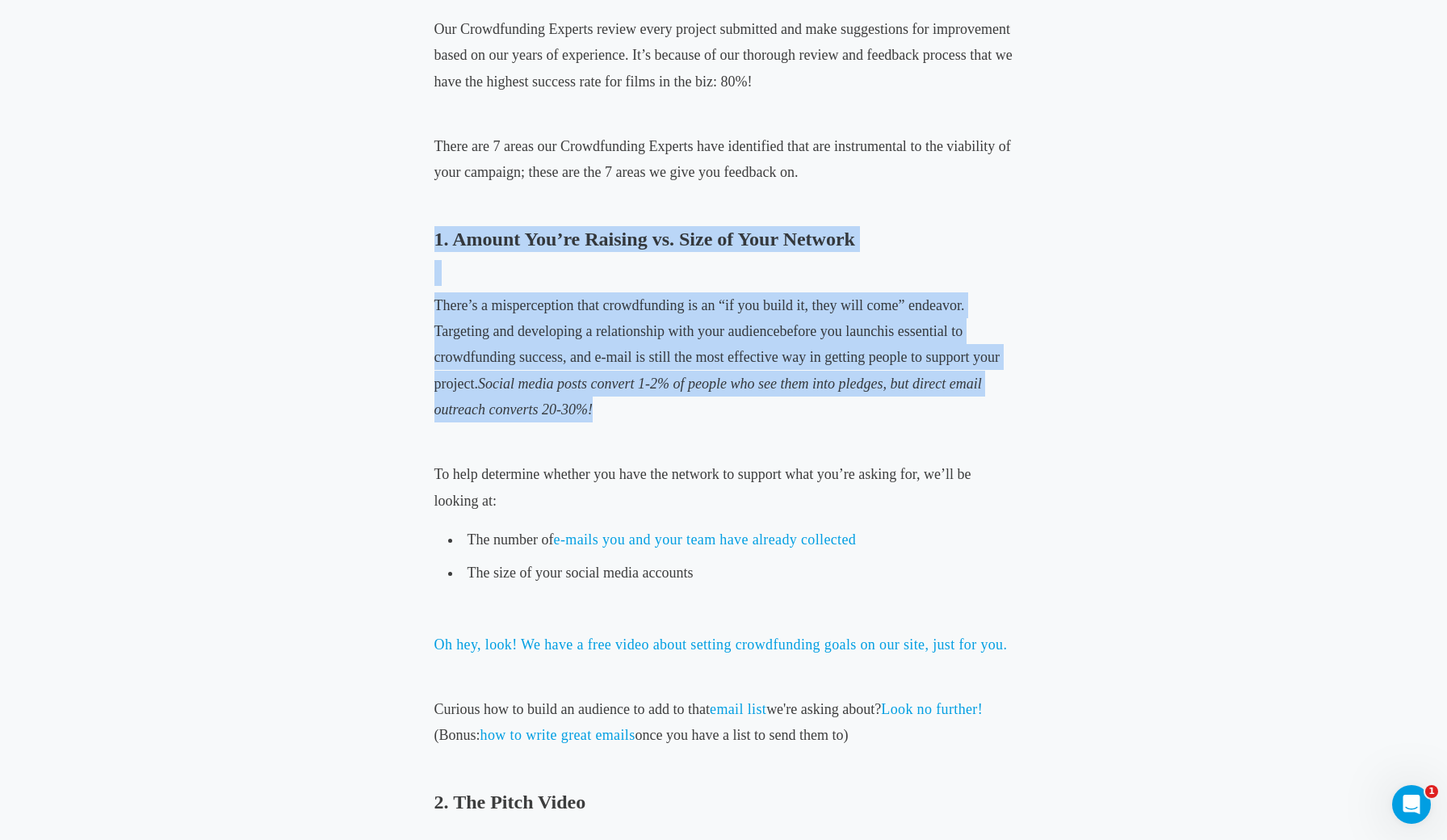
drag, startPoint x: 612, startPoint y: 406, endPoint x: 412, endPoint y: 231, distance: 265.8
copy div "1. Amount You’re Raising vs. Size of Your Network There’s a misperception that …"
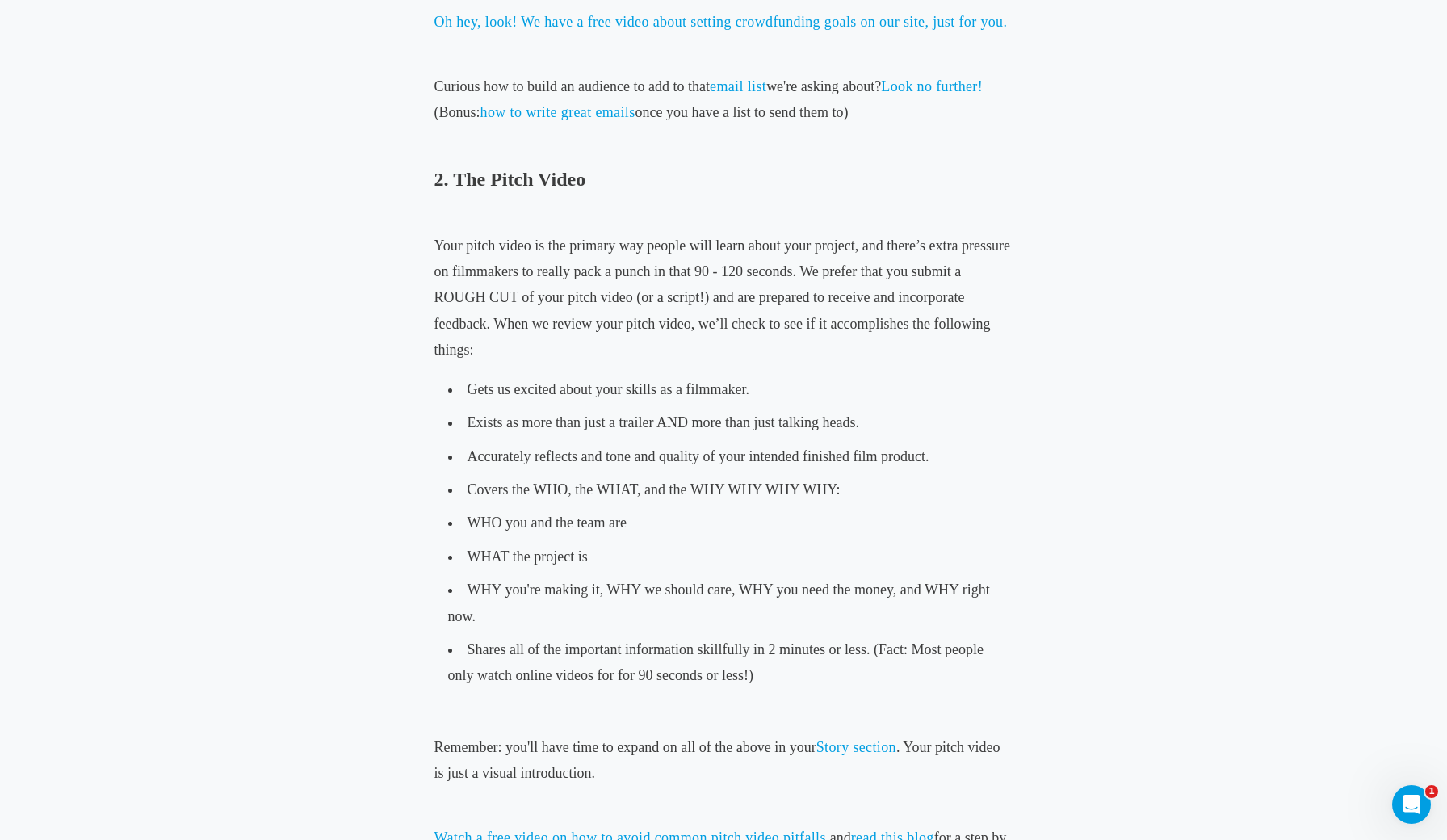
scroll to position [1203, 0]
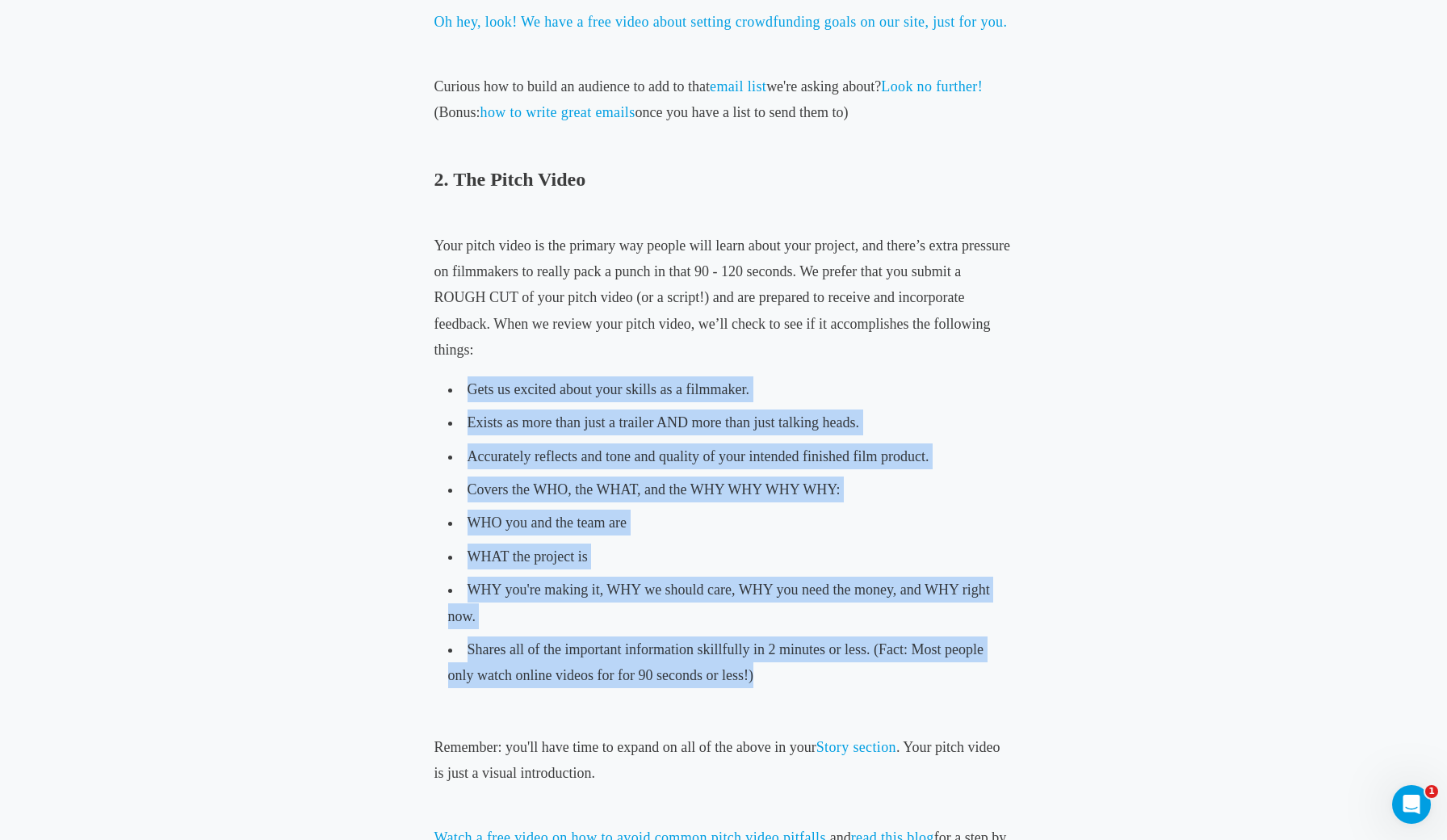
drag, startPoint x: 770, startPoint y: 667, endPoint x: 385, endPoint y: 376, distance: 482.6
copy ul "Gets us excited about your skills as a filmmaker. Exists as more than just a tr…"
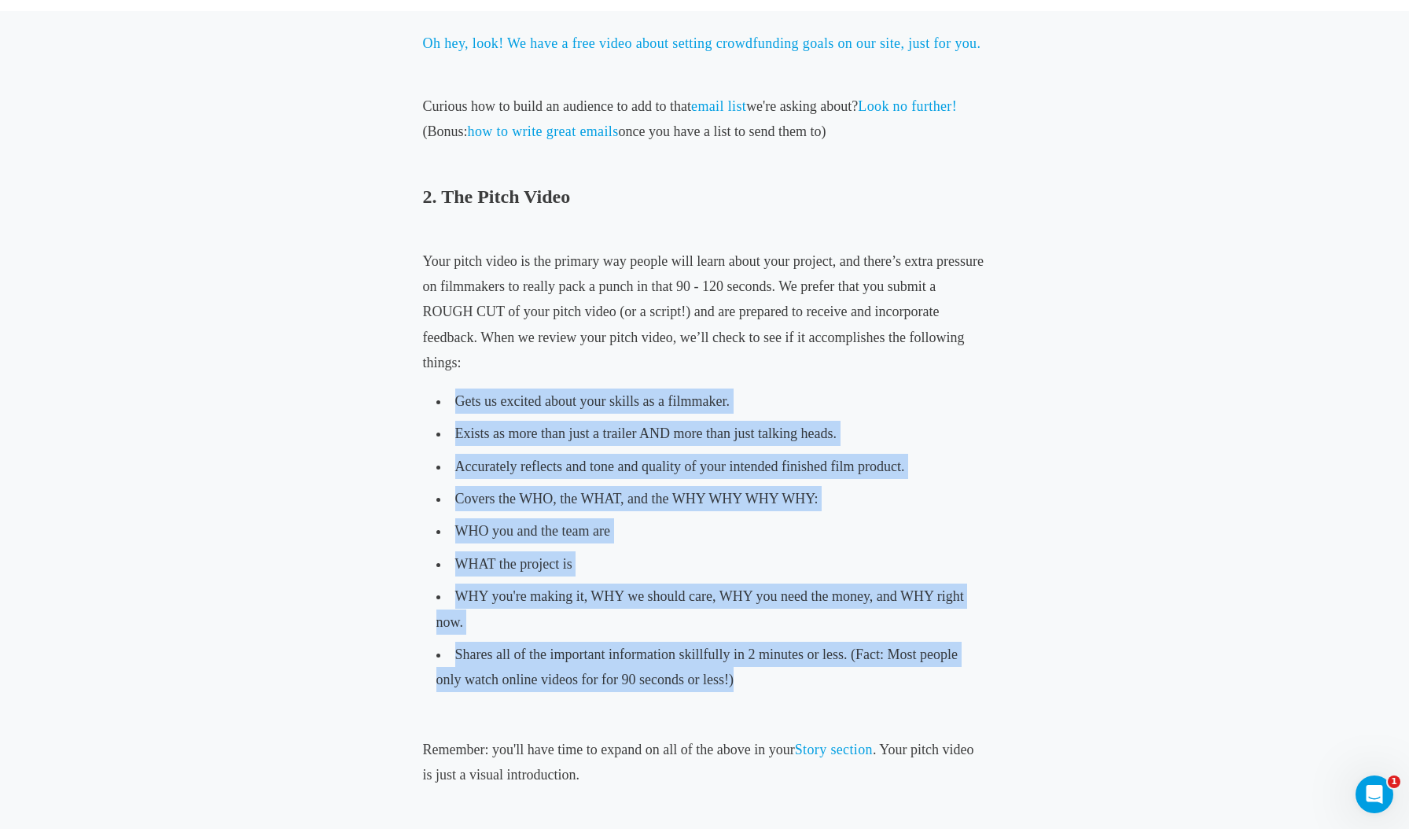
scroll to position [1157, 0]
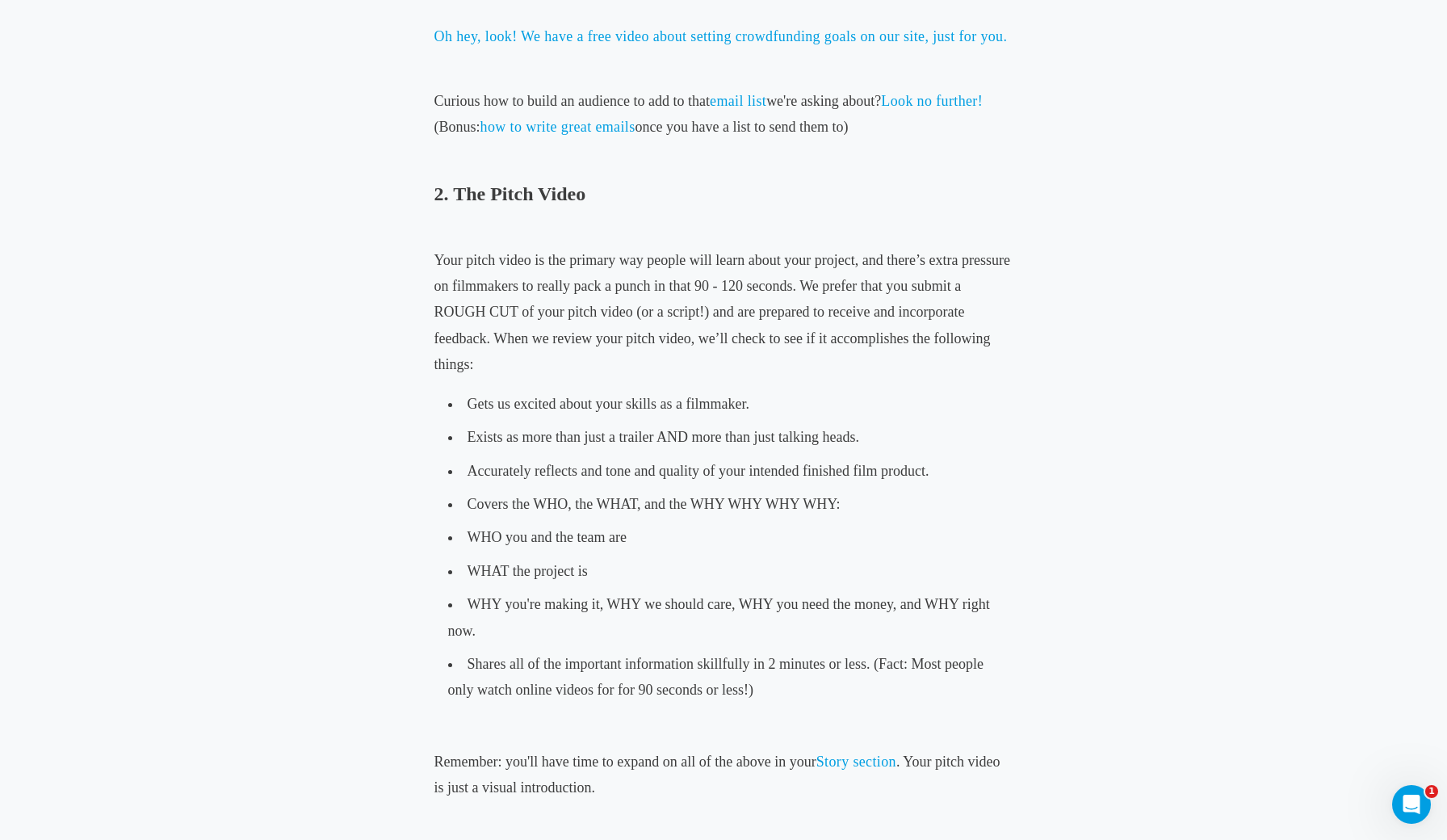
click at [639, 299] on span "Your pitch video is the primary way people will learn about your project, and t…" at bounding box center [722, 312] width 576 height 121
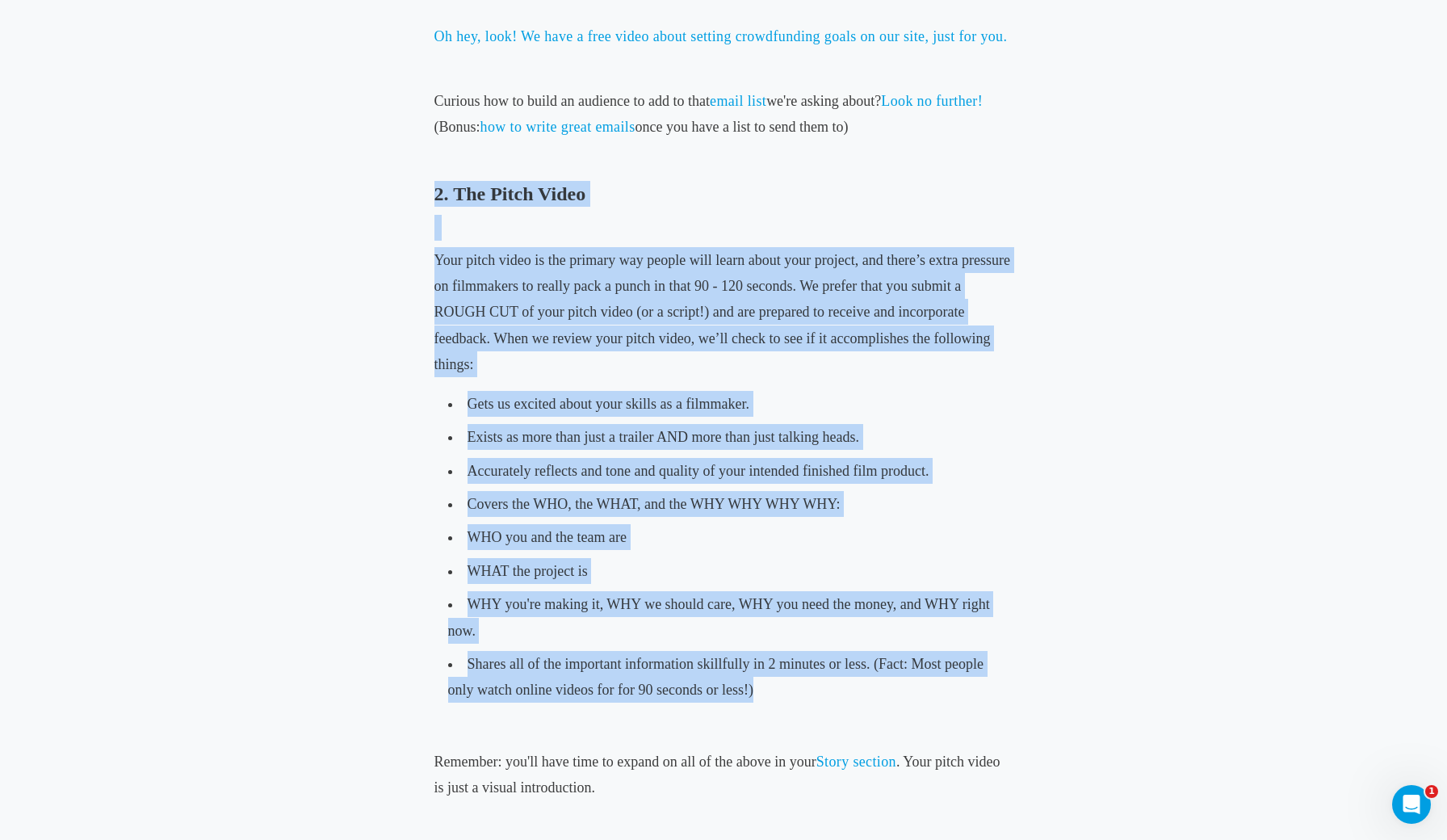
drag, startPoint x: 766, startPoint y: 683, endPoint x: 295, endPoint y: 190, distance: 681.8
copy div "2. The Pitch Video Your pitch video is the primary way people will learn about …"
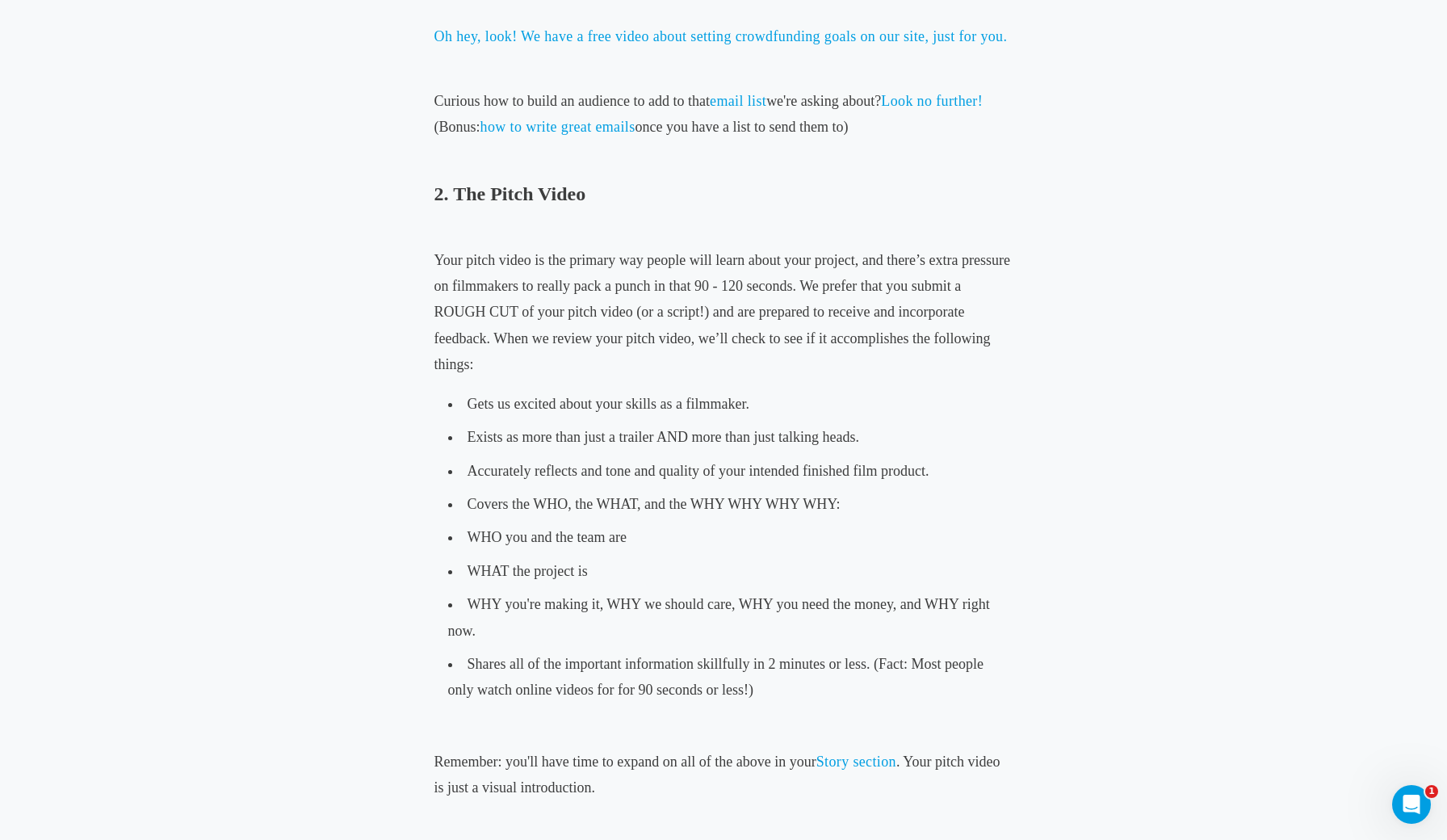
click at [627, 186] on h3 "2. The Pitch Video" at bounding box center [724, 193] width 579 height 26
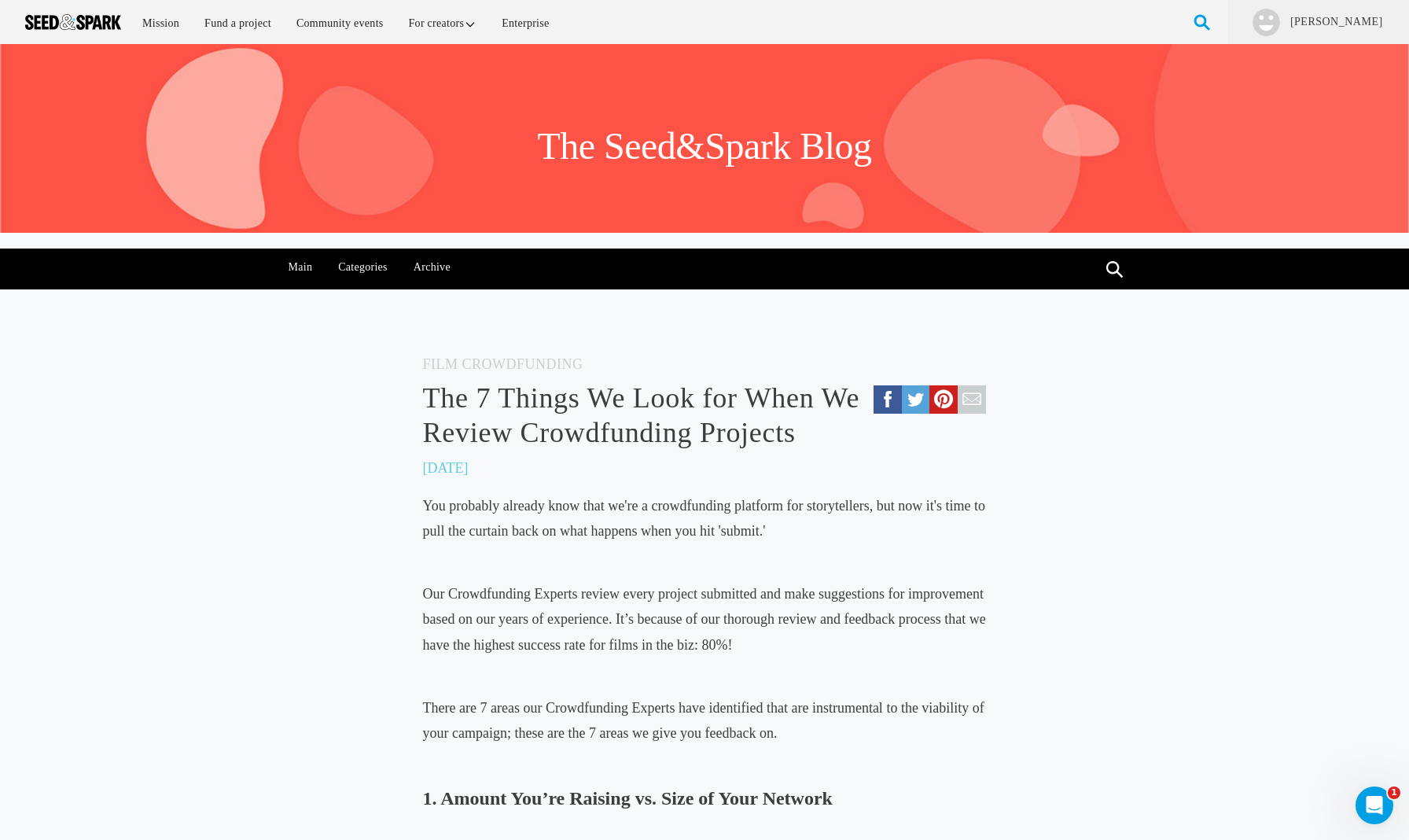
scroll to position [0, 0]
click at [151, 20] on link "Mission" at bounding box center [160, 24] width 59 height 34
